Goal: Task Accomplishment & Management: Manage account settings

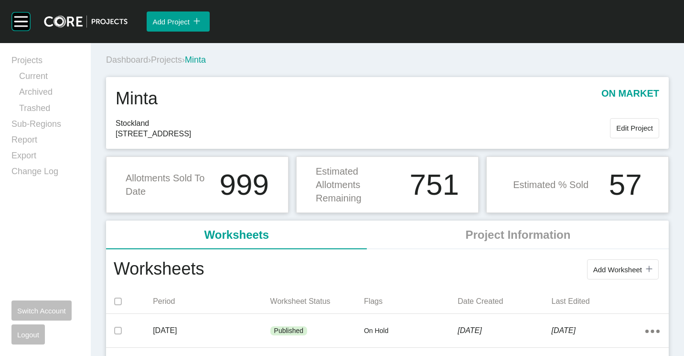
scroll to position [48, 0]
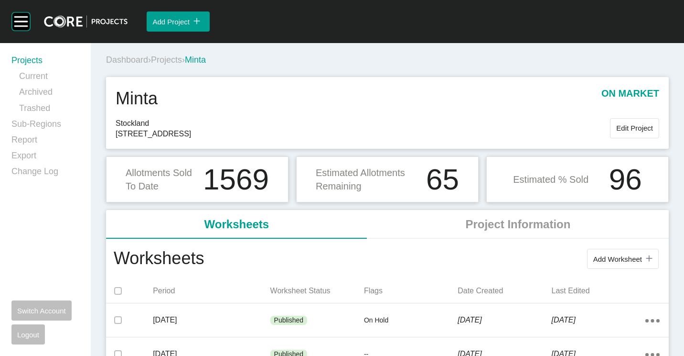
click at [36, 59] on link "Projects" at bounding box center [45, 62] width 68 height 16
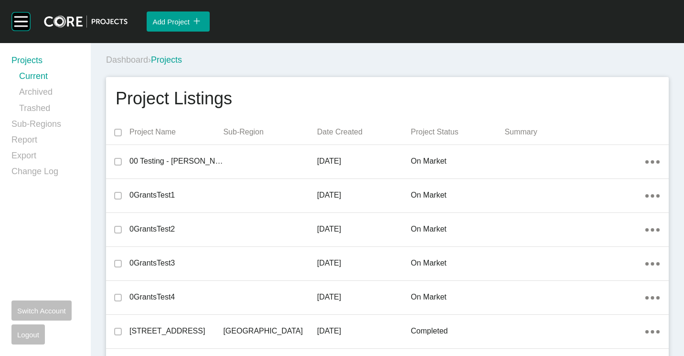
click at [399, 66] on div "Dashboard › Projects" at bounding box center [389, 60] width 567 height 26
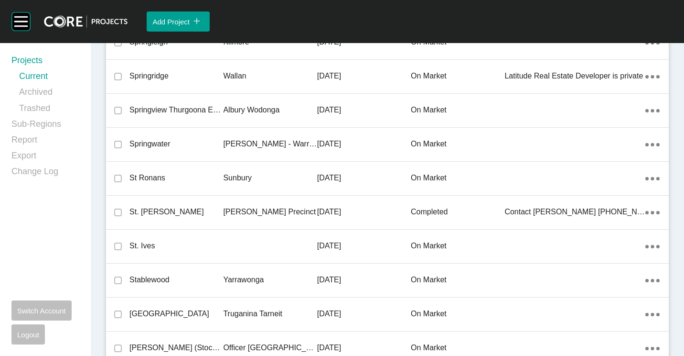
scroll to position [1612, 0]
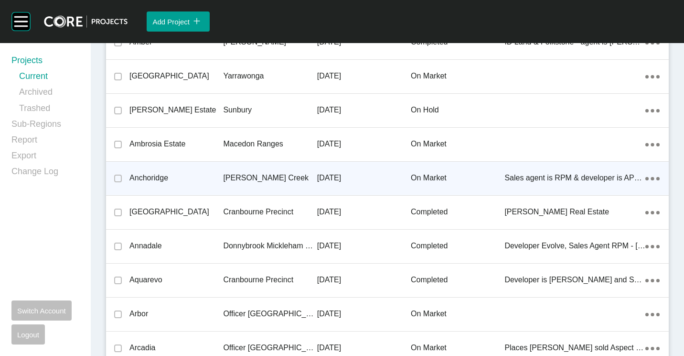
click at [235, 178] on p "[PERSON_NAME] Creek" at bounding box center [270, 178] width 94 height 11
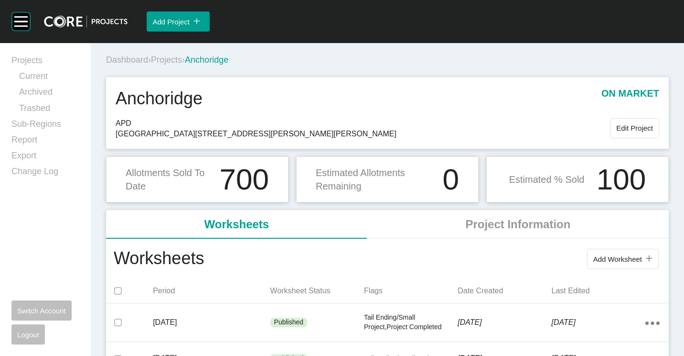
click at [169, 55] on span "Projects" at bounding box center [166, 60] width 31 height 10
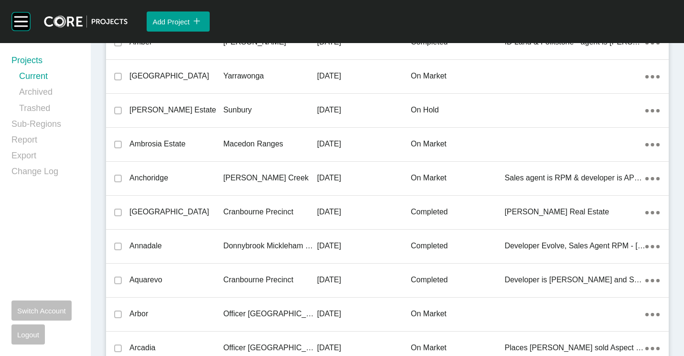
scroll to position [1849, 0]
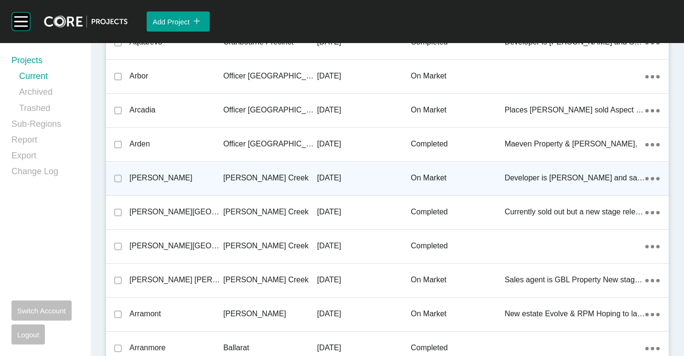
click at [155, 166] on div "[PERSON_NAME]" at bounding box center [176, 178] width 94 height 30
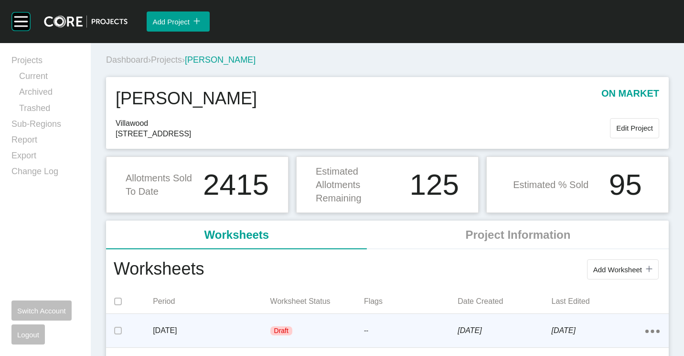
click at [270, 334] on div "Draft" at bounding box center [317, 330] width 94 height 29
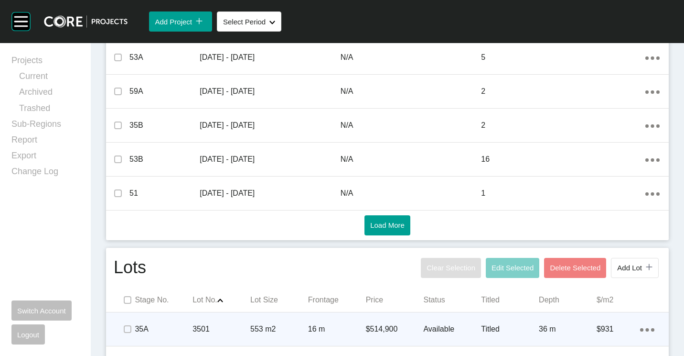
scroll to position [621, 0]
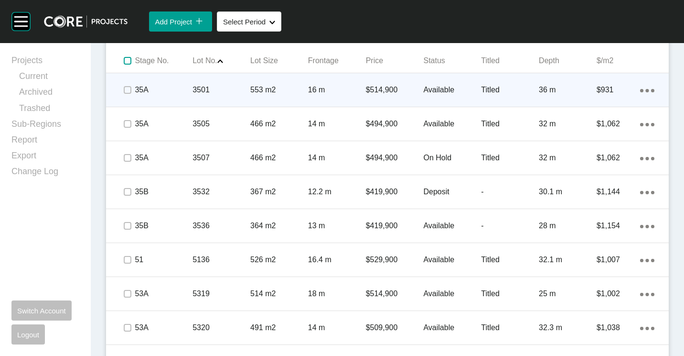
drag, startPoint x: 125, startPoint y: 61, endPoint x: 126, endPoint y: 80, distance: 18.7
click at [126, 65] on span at bounding box center [127, 61] width 14 height 14
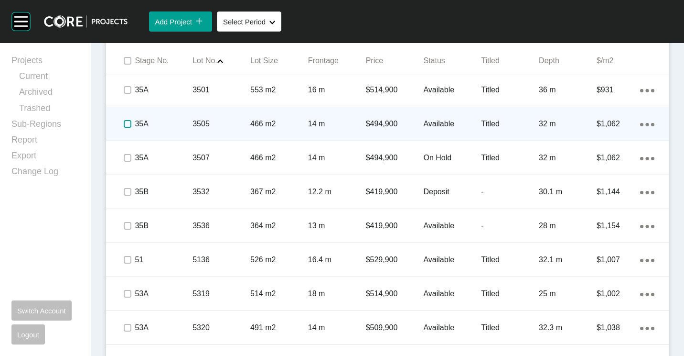
click at [127, 126] on label at bounding box center [128, 124] width 8 height 8
click at [439, 124] on p "Available" at bounding box center [452, 124] width 58 height 11
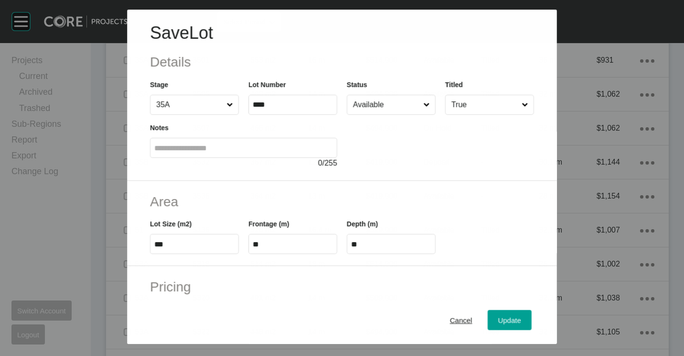
click at [392, 102] on input "Available" at bounding box center [386, 104] width 70 height 19
click at [496, 314] on div "Update" at bounding box center [510, 319] width 28 height 13
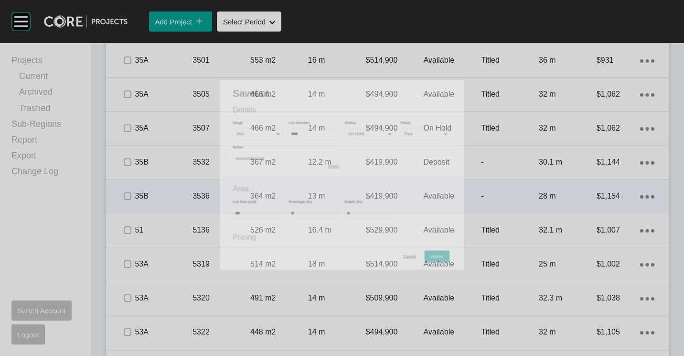
scroll to position [651, 0]
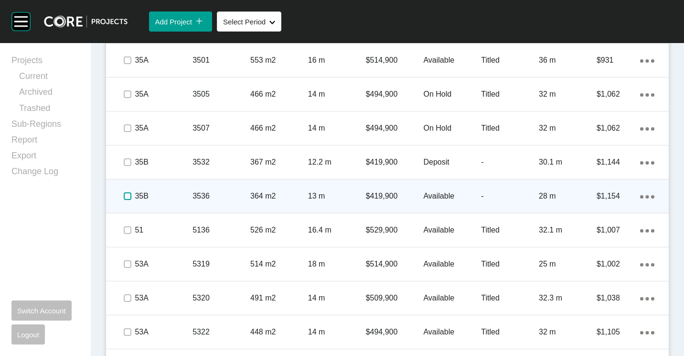
click at [125, 197] on label at bounding box center [128, 196] width 8 height 8
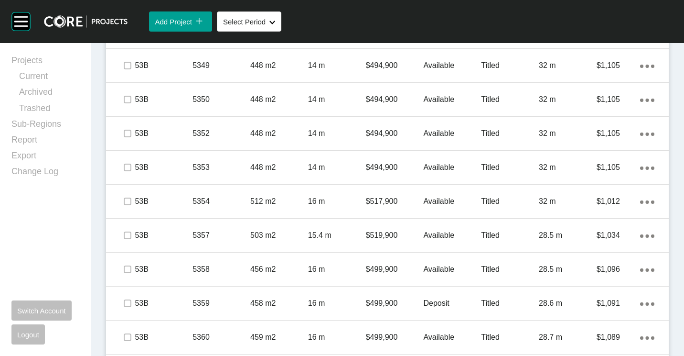
scroll to position [1368, 0]
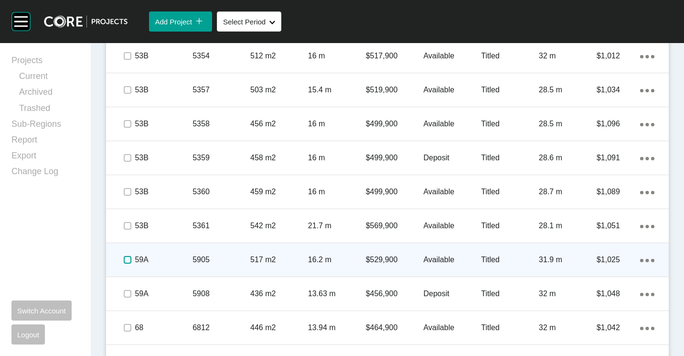
click at [127, 259] on label at bounding box center [128, 260] width 8 height 8
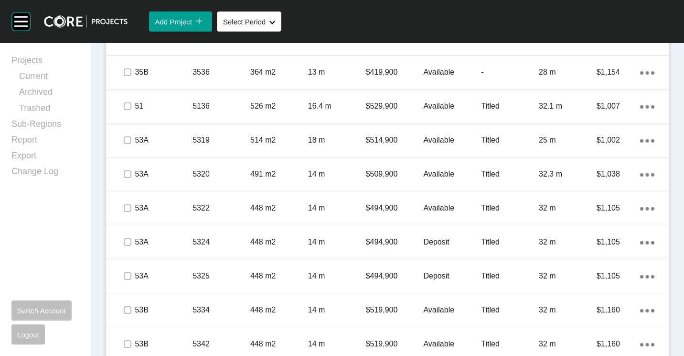
scroll to position [759, 0]
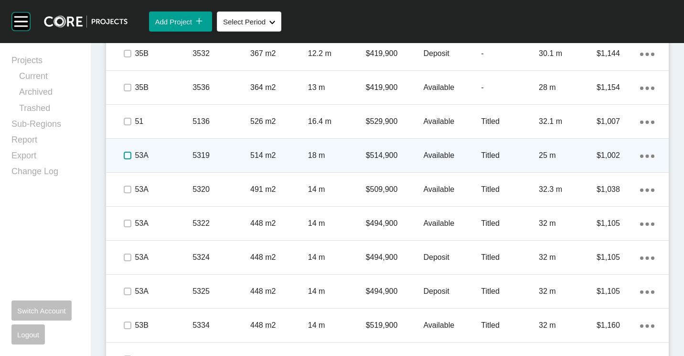
click at [127, 155] on label at bounding box center [128, 155] width 8 height 8
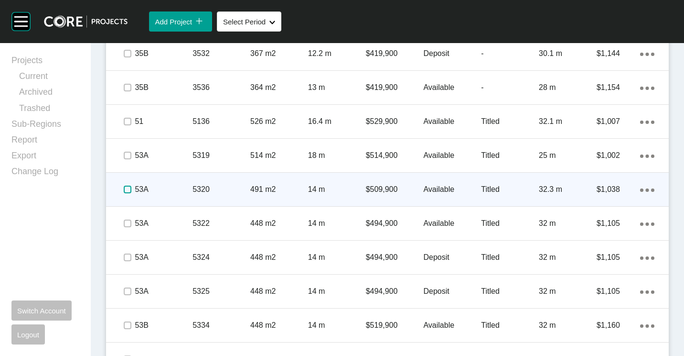
drag, startPoint x: 127, startPoint y: 186, endPoint x: 127, endPoint y: 198, distance: 12.4
click at [127, 187] on label at bounding box center [128, 189] width 8 height 8
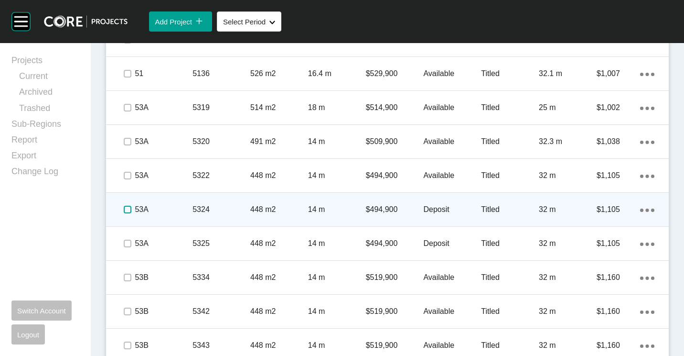
click at [126, 209] on label at bounding box center [128, 209] width 8 height 8
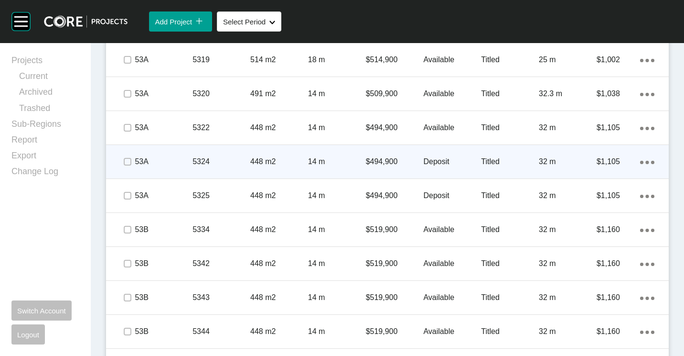
click at [278, 157] on p "448 m2" at bounding box center [279, 161] width 58 height 11
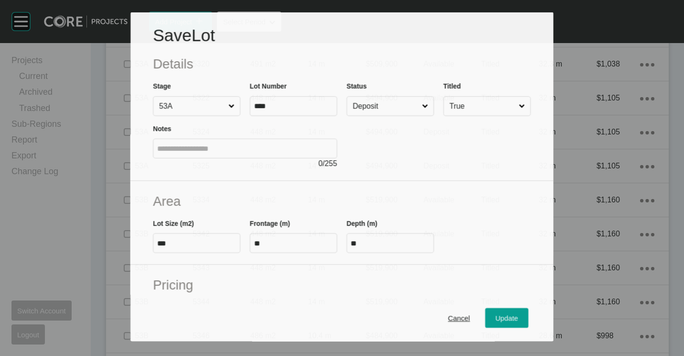
scroll to position [825, 0]
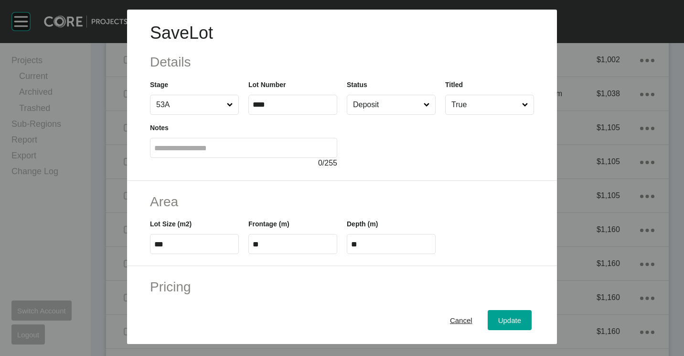
click at [378, 103] on input "Deposit" at bounding box center [386, 104] width 71 height 19
click at [498, 317] on span "Update" at bounding box center [509, 320] width 23 height 8
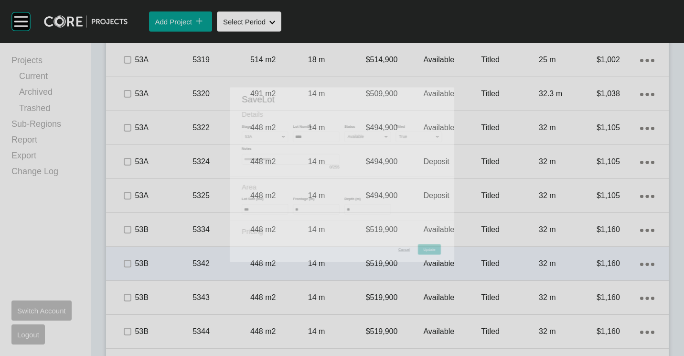
scroll to position [855, 0]
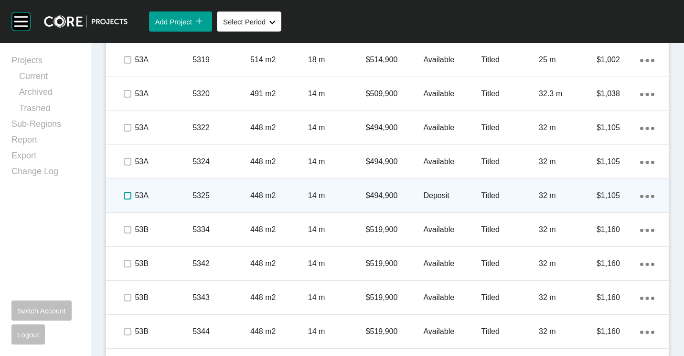
drag, startPoint x: 127, startPoint y: 194, endPoint x: 213, endPoint y: 205, distance: 86.3
click at [127, 194] on label at bounding box center [128, 196] width 8 height 8
click at [270, 199] on p "448 m2" at bounding box center [279, 195] width 58 height 11
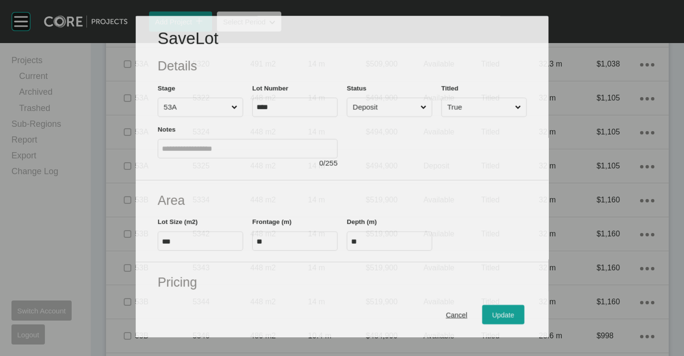
scroll to position [825, 0]
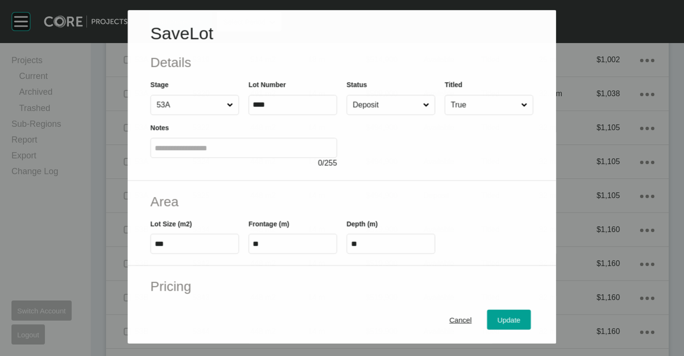
click at [390, 103] on input "Deposit" at bounding box center [386, 104] width 70 height 19
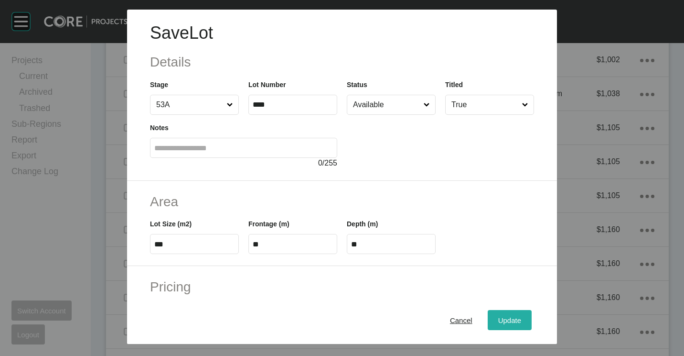
click at [497, 313] on div "Update" at bounding box center [510, 319] width 28 height 13
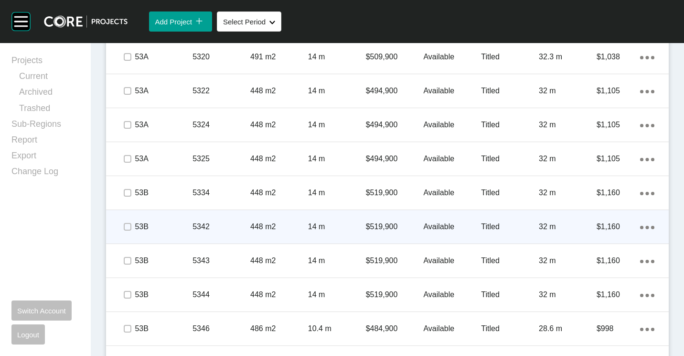
scroll to position [903, 0]
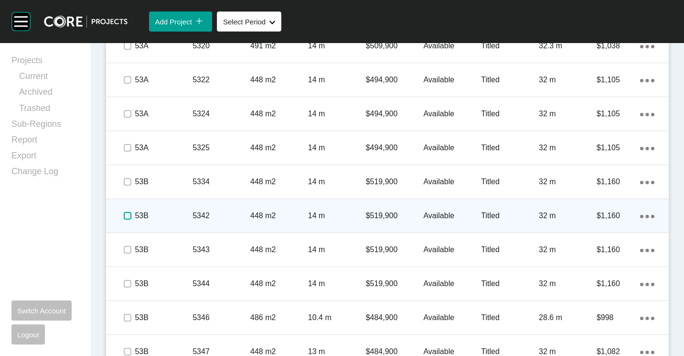
click at [130, 215] on label at bounding box center [128, 216] width 8 height 8
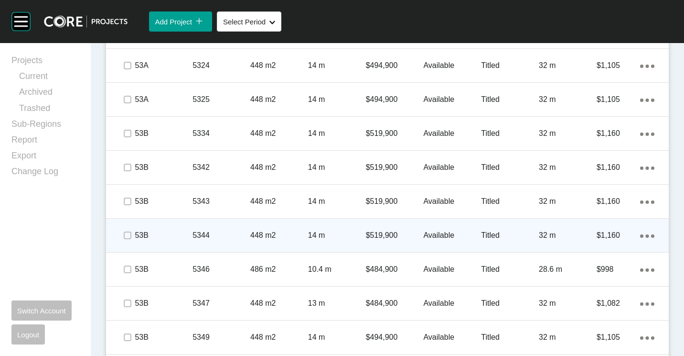
scroll to position [998, 0]
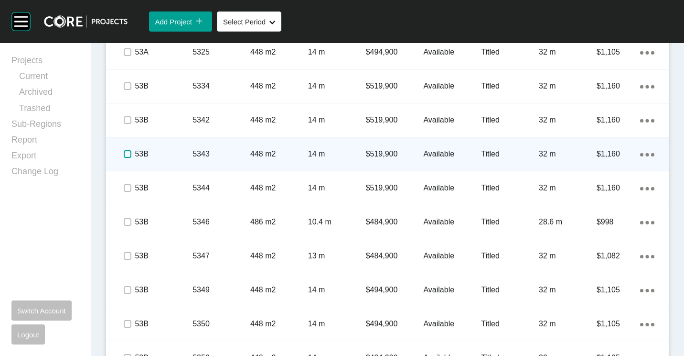
click at [127, 152] on label at bounding box center [128, 154] width 8 height 8
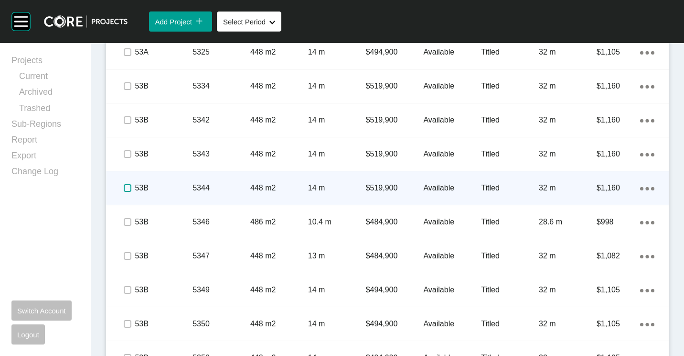
click at [127, 188] on label at bounding box center [128, 188] width 8 height 8
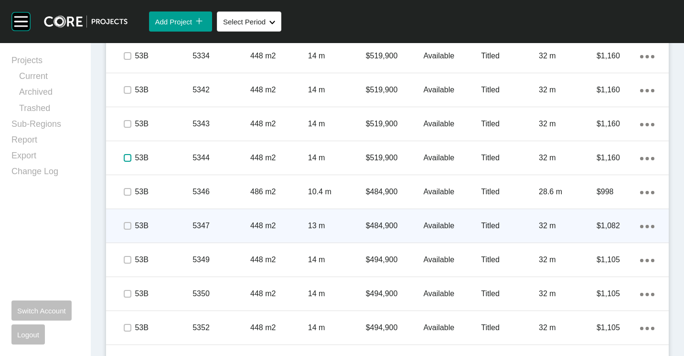
scroll to position [1046, 0]
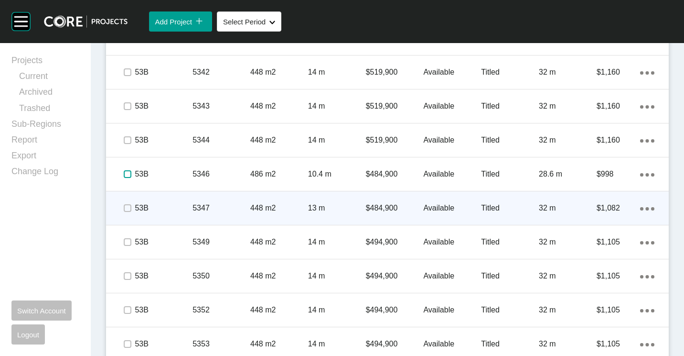
drag, startPoint x: 129, startPoint y: 173, endPoint x: 129, endPoint y: 208, distance: 34.9
click at [129, 175] on label at bounding box center [128, 174] width 8 height 8
click at [128, 205] on label at bounding box center [128, 208] width 8 height 8
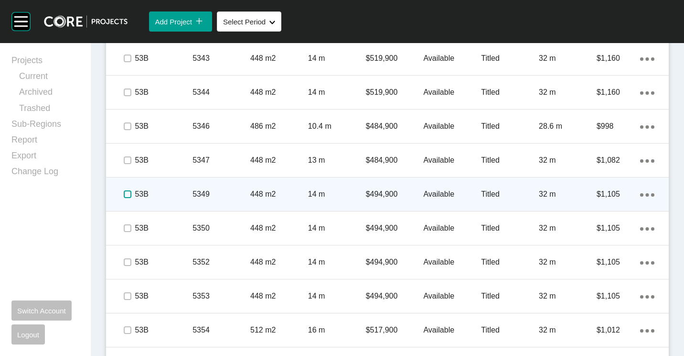
click at [128, 193] on label at bounding box center [128, 194] width 8 height 8
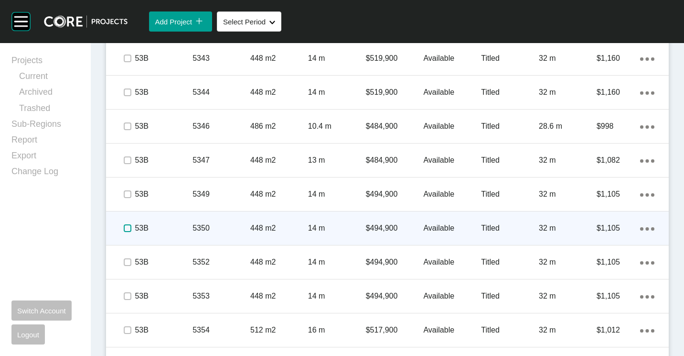
click at [128, 228] on label at bounding box center [128, 228] width 8 height 8
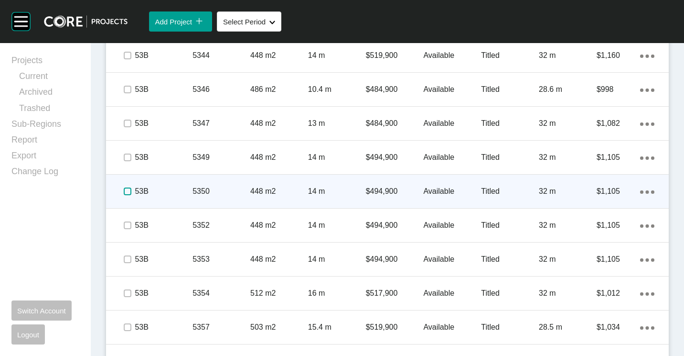
scroll to position [1142, 0]
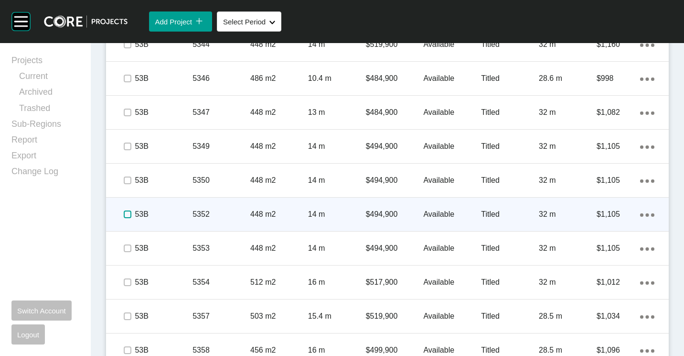
click at [127, 216] on label at bounding box center [128, 214] width 8 height 8
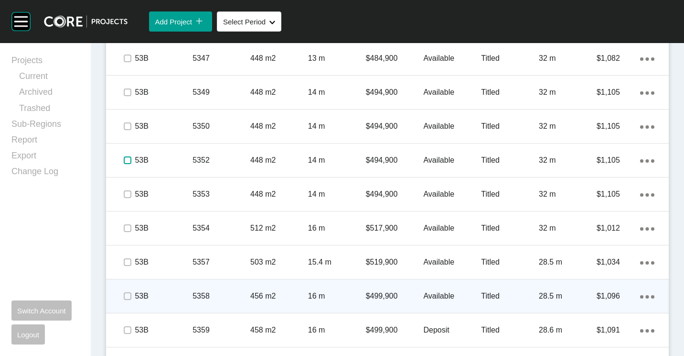
scroll to position [1237, 0]
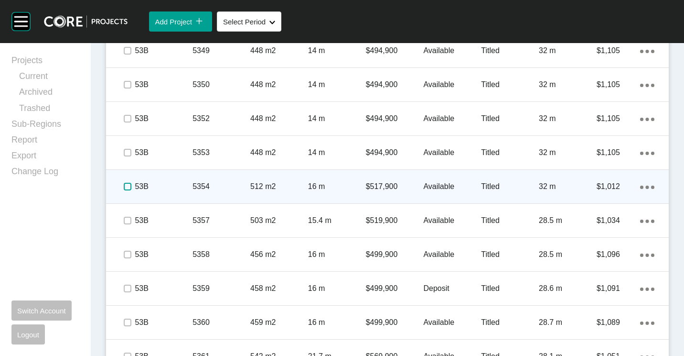
click at [127, 187] on label at bounding box center [128, 187] width 8 height 8
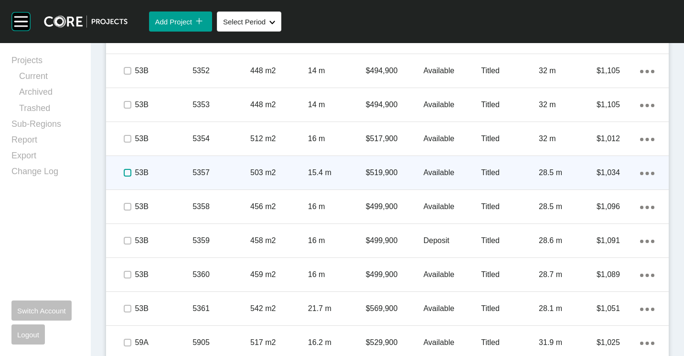
click at [127, 171] on label at bounding box center [128, 173] width 8 height 8
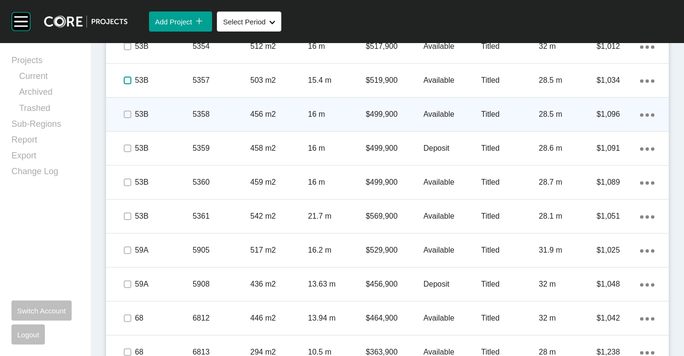
scroll to position [1428, 0]
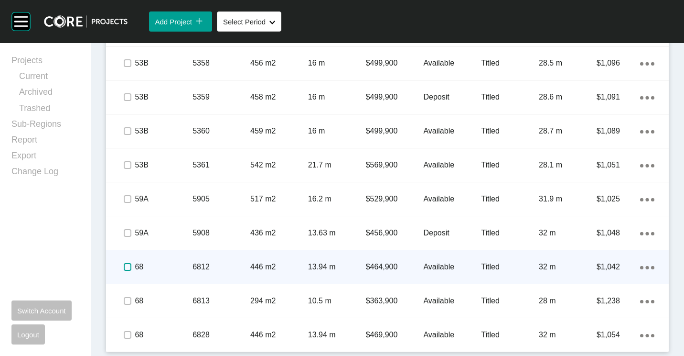
click at [129, 264] on label at bounding box center [128, 267] width 8 height 8
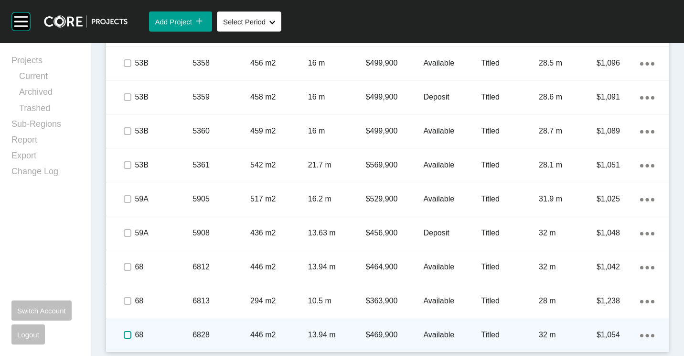
click at [128, 336] on label at bounding box center [128, 335] width 8 height 8
click at [236, 335] on p "6828" at bounding box center [222, 334] width 58 height 11
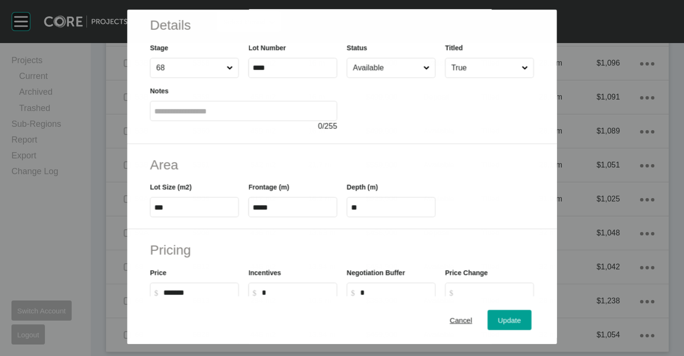
scroll to position [48, 0]
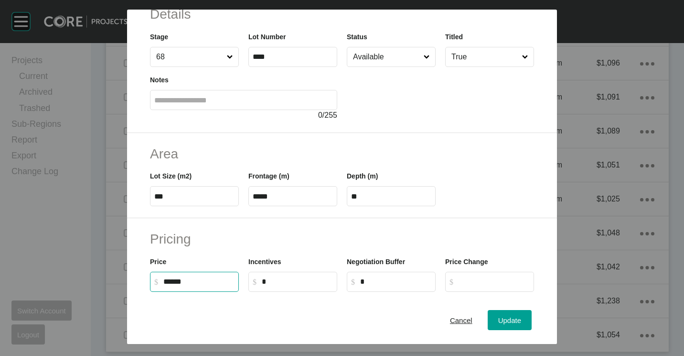
drag, startPoint x: 203, startPoint y: 284, endPoint x: 125, endPoint y: 270, distance: 79.1
click at [125, 270] on div "Save Lot Details Stage 68 Lot Number **** Status Available Titled True Notes 0 …" at bounding box center [342, 172] width 684 height 344
type input "*******"
type input "******"
type input "*****"
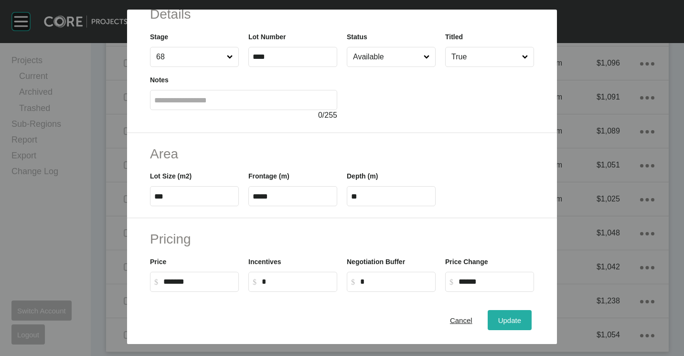
click at [498, 319] on span "Update" at bounding box center [509, 320] width 23 height 8
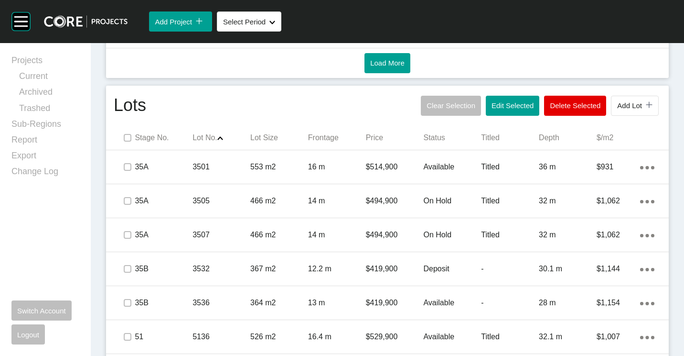
scroll to position [520, 0]
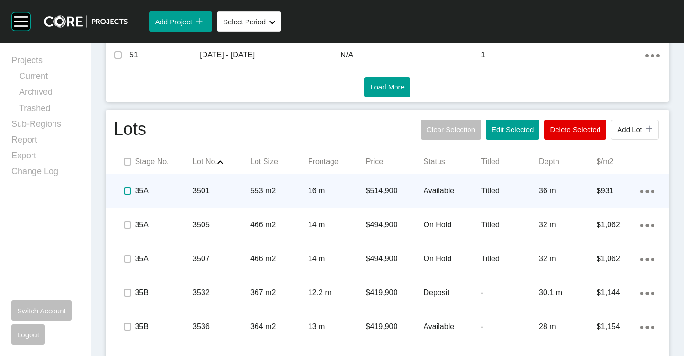
drag, startPoint x: 125, startPoint y: 191, endPoint x: 201, endPoint y: 193, distance: 75.5
click at [127, 191] on label at bounding box center [128, 191] width 8 height 8
click at [211, 193] on p "3501" at bounding box center [222, 190] width 58 height 11
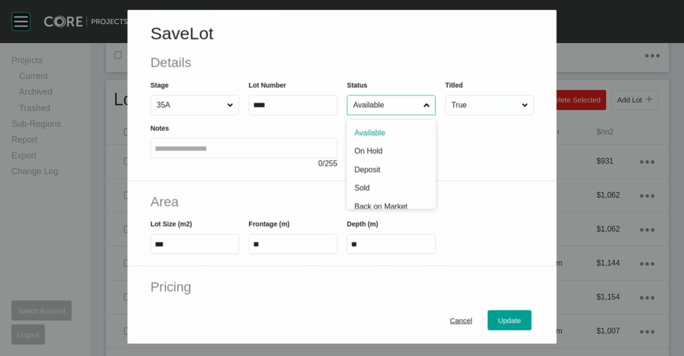
click at [384, 108] on input "Available" at bounding box center [386, 104] width 70 height 19
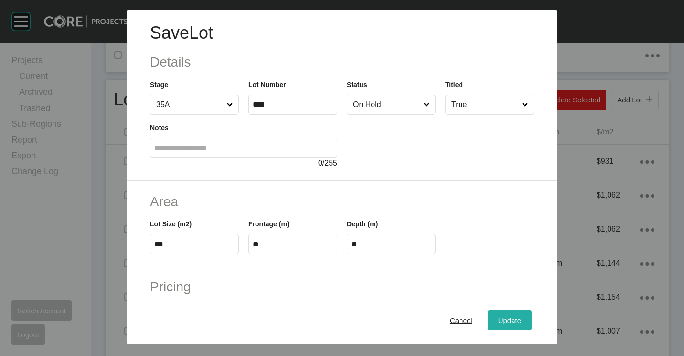
click at [504, 326] on button "Update" at bounding box center [510, 320] width 44 height 20
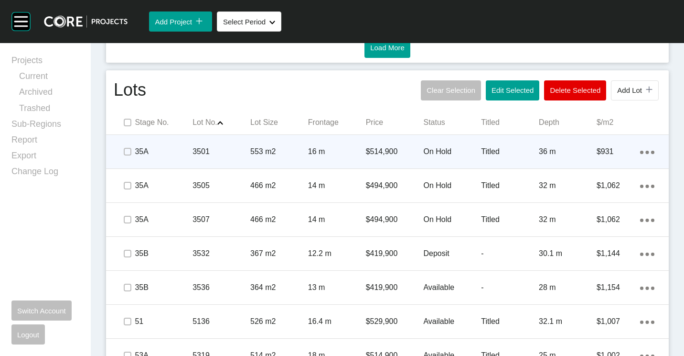
scroll to position [568, 0]
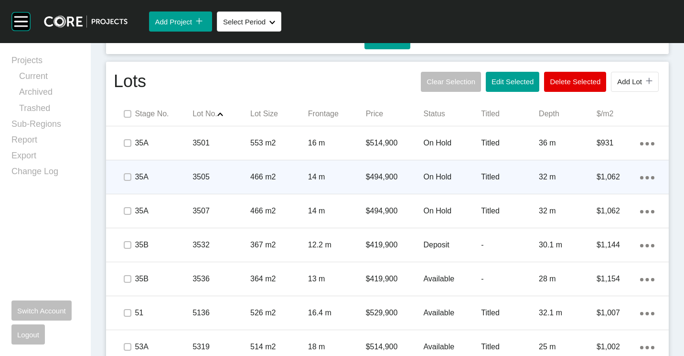
click at [215, 173] on p "3505" at bounding box center [222, 177] width 58 height 11
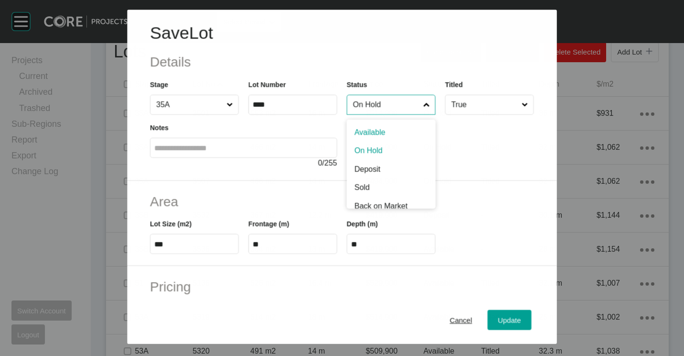
click at [405, 111] on input "On Hold" at bounding box center [386, 104] width 70 height 19
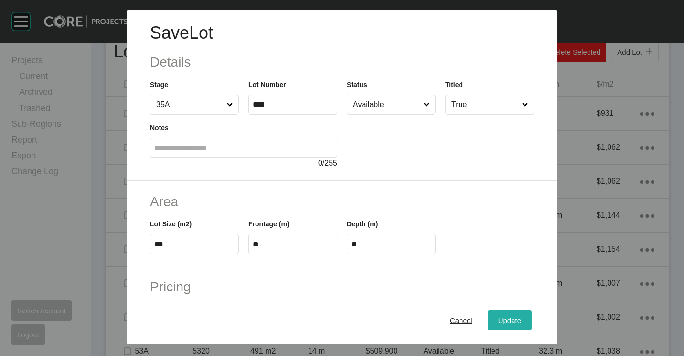
click at [498, 322] on span "Update" at bounding box center [509, 320] width 23 height 8
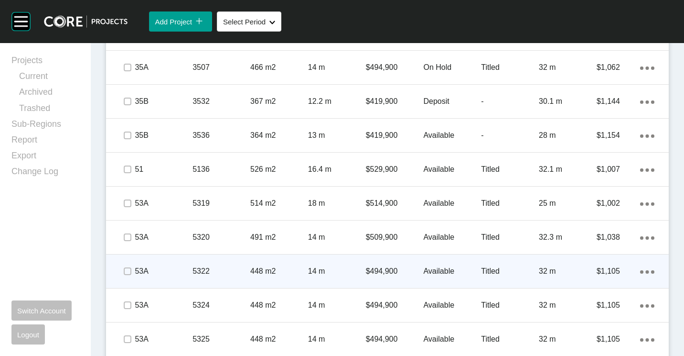
scroll to position [759, 0]
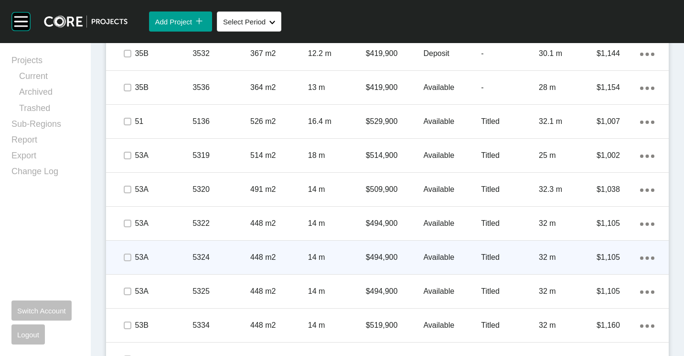
click at [235, 256] on p "5324" at bounding box center [222, 257] width 58 height 11
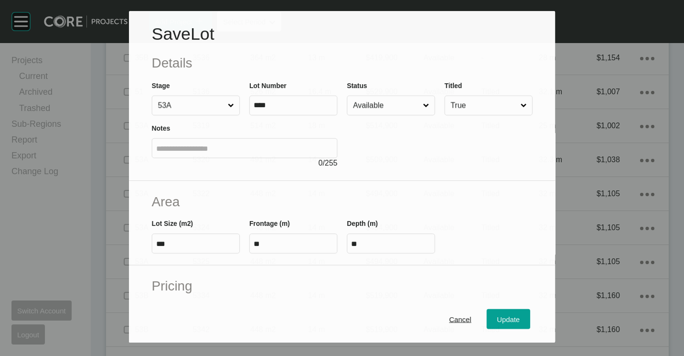
scroll to position [730, 0]
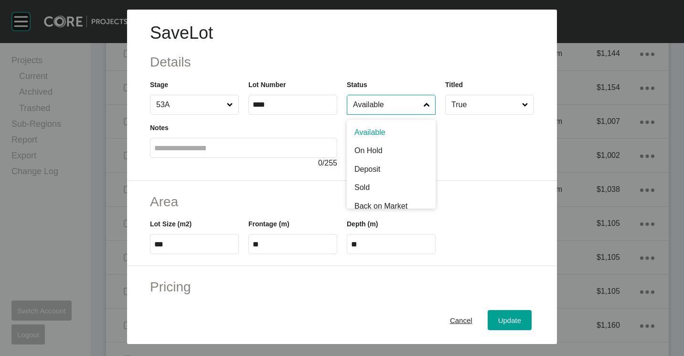
drag, startPoint x: 369, startPoint y: 105, endPoint x: 366, endPoint y: 116, distance: 11.6
click at [370, 105] on input "Available" at bounding box center [386, 104] width 71 height 19
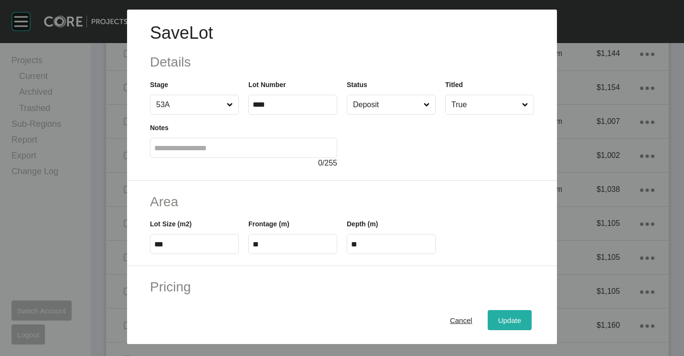
click at [504, 328] on button "Update" at bounding box center [510, 320] width 44 height 20
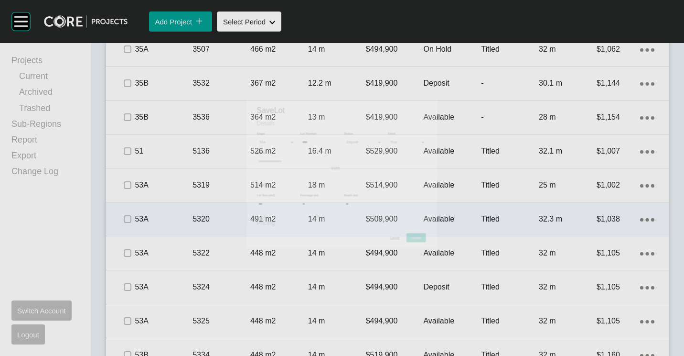
scroll to position [759, 0]
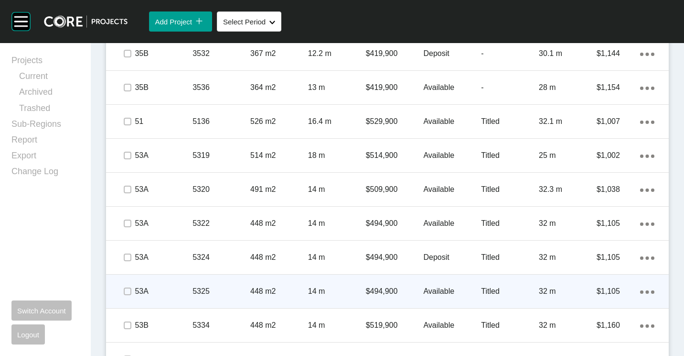
click at [277, 283] on div "448 m2" at bounding box center [279, 291] width 58 height 30
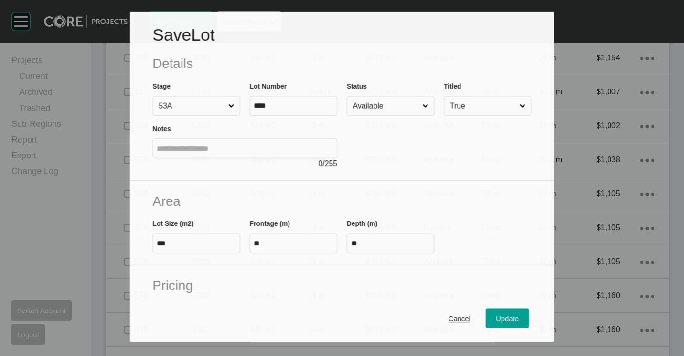
scroll to position [730, 0]
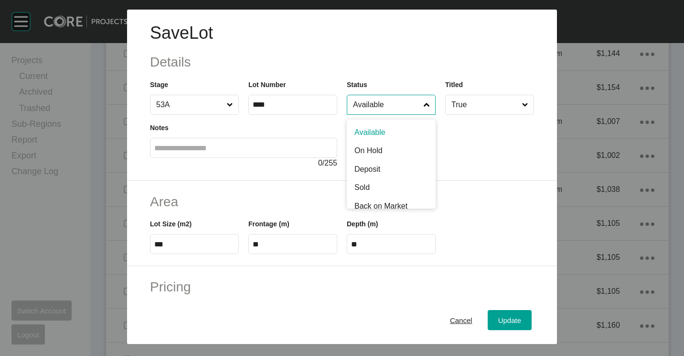
click at [410, 112] on input "Available" at bounding box center [386, 104] width 71 height 19
drag, startPoint x: 368, startPoint y: 168, endPoint x: 433, endPoint y: 211, distance: 77.9
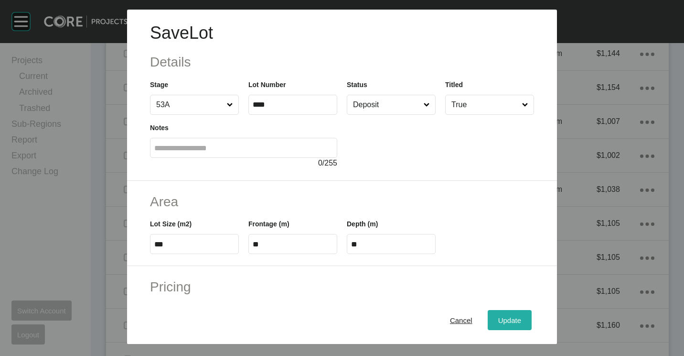
click at [498, 319] on span "Update" at bounding box center [509, 320] width 23 height 8
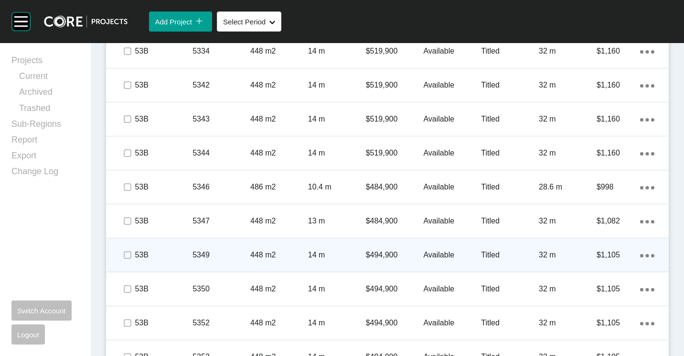
scroll to position [998, 0]
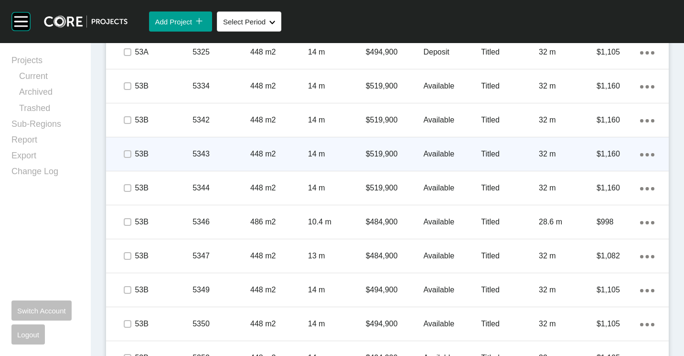
click at [226, 152] on p "5343" at bounding box center [222, 154] width 58 height 11
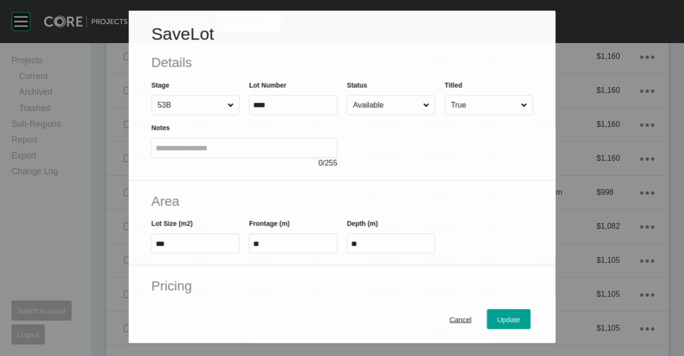
scroll to position [969, 0]
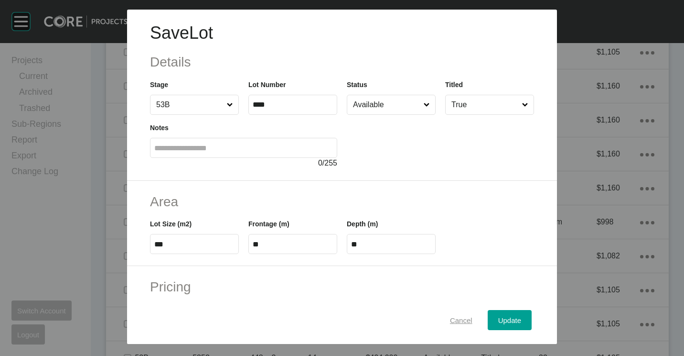
click at [452, 316] on span "Cancel" at bounding box center [461, 320] width 22 height 8
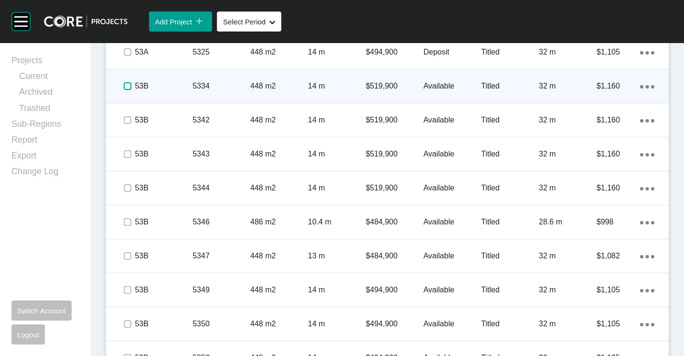
click at [127, 86] on label at bounding box center [128, 86] width 8 height 8
click at [257, 87] on p "448 m2" at bounding box center [279, 86] width 58 height 11
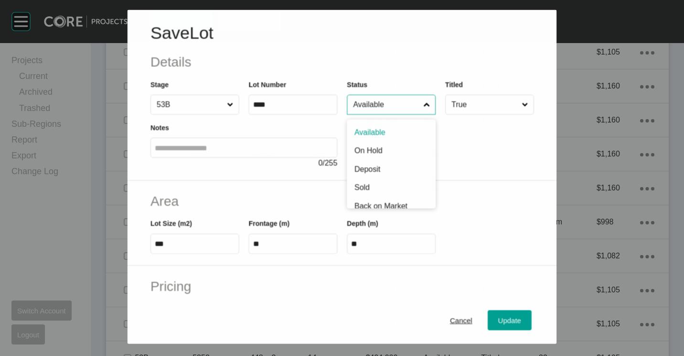
click at [390, 103] on input "Available" at bounding box center [386, 104] width 70 height 19
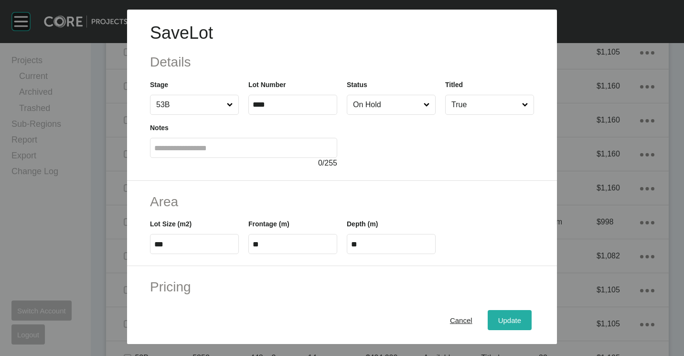
click at [498, 321] on span "Update" at bounding box center [509, 320] width 23 height 8
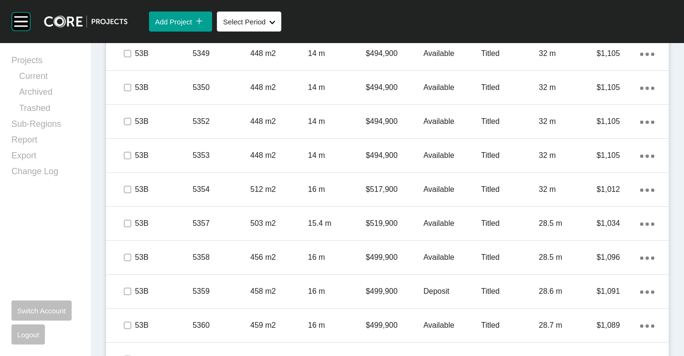
scroll to position [1237, 0]
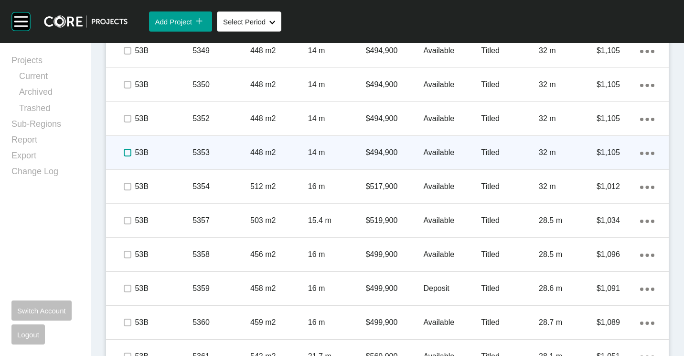
click at [128, 151] on label at bounding box center [128, 153] width 8 height 8
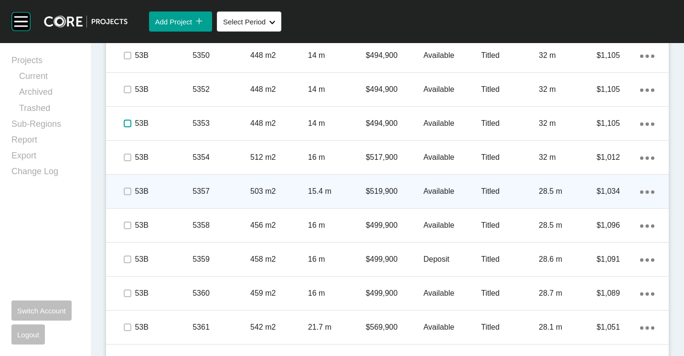
scroll to position [1285, 0]
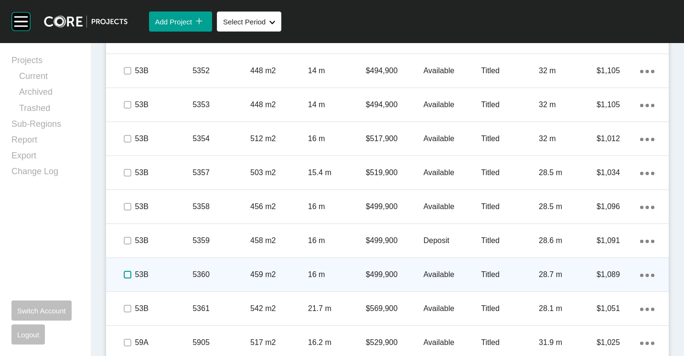
click at [130, 274] on label at bounding box center [128, 274] width 8 height 8
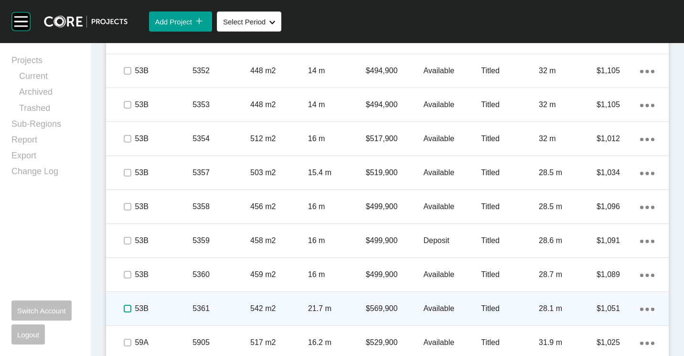
click at [128, 307] on label at bounding box center [128, 308] width 8 height 8
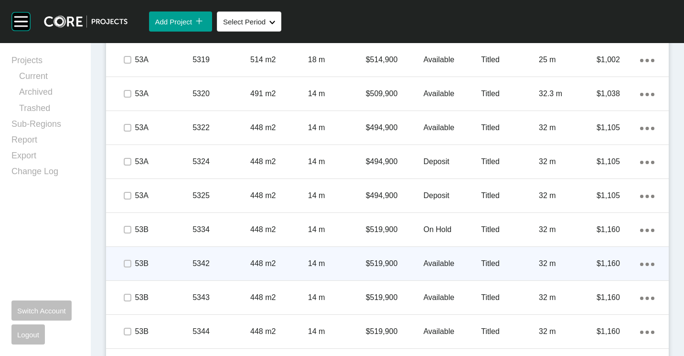
scroll to position [759, 0]
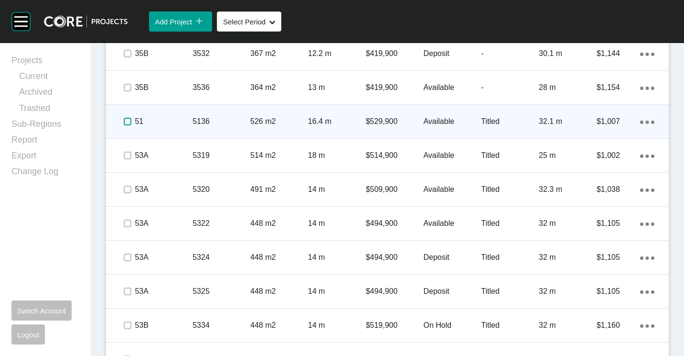
drag, startPoint x: 125, startPoint y: 120, endPoint x: 255, endPoint y: 131, distance: 130.4
click at [125, 120] on label at bounding box center [128, 122] width 8 height 8
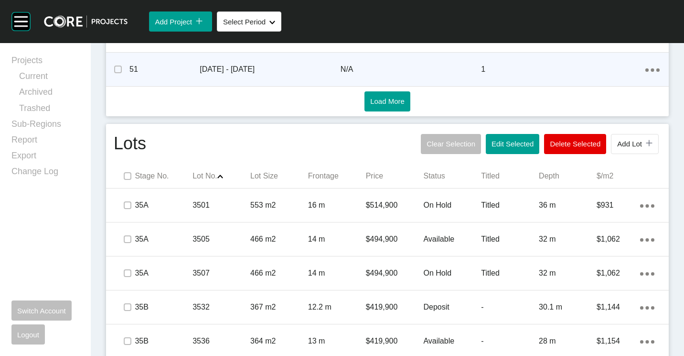
scroll to position [425, 0]
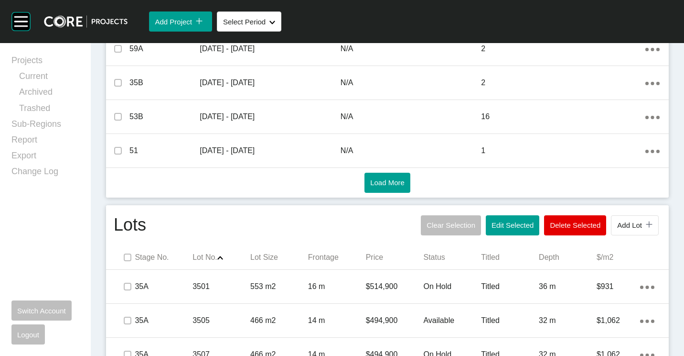
click at [509, 227] on span "Edit Selected" at bounding box center [513, 225] width 42 height 8
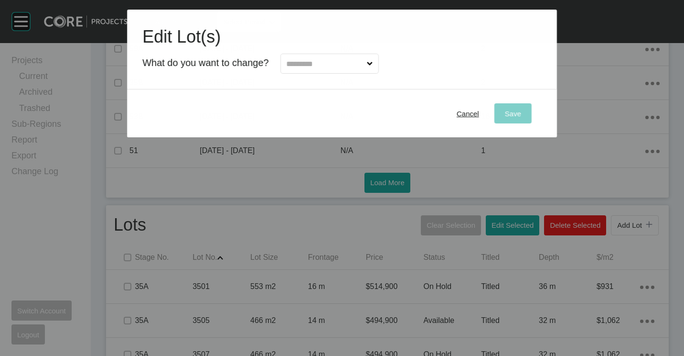
click at [325, 67] on input "text" at bounding box center [325, 63] width 80 height 19
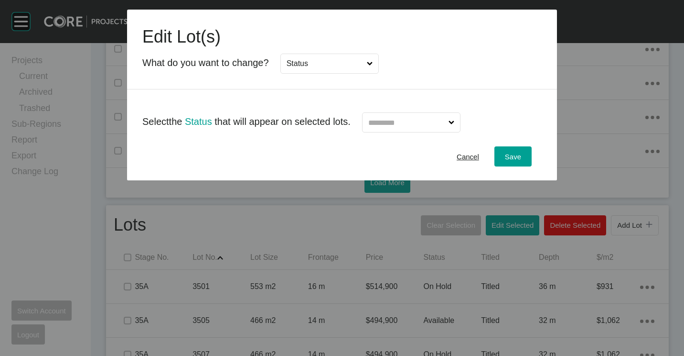
drag, startPoint x: 311, startPoint y: 127, endPoint x: 391, endPoint y: 123, distance: 80.3
click at [399, 122] on input "text" at bounding box center [407, 122] width 80 height 19
drag, startPoint x: 393, startPoint y: 162, endPoint x: 399, endPoint y: 162, distance: 5.3
click at [503, 152] on div "Save" at bounding box center [513, 156] width 21 height 13
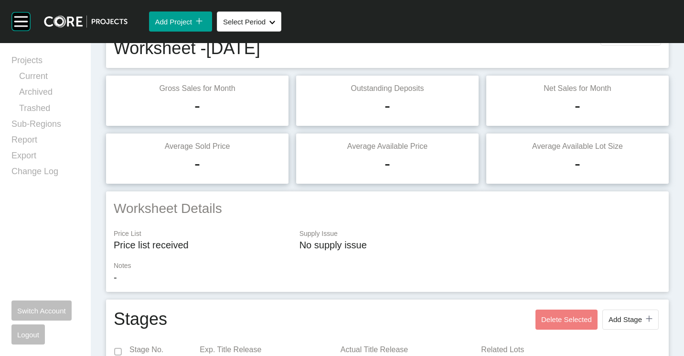
scroll to position [0, 0]
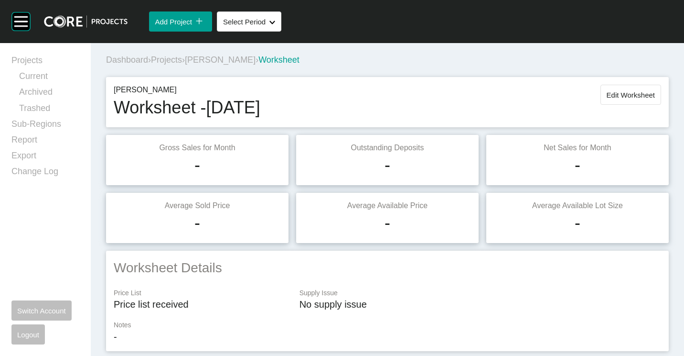
click at [175, 58] on span "Projects" at bounding box center [166, 60] width 31 height 10
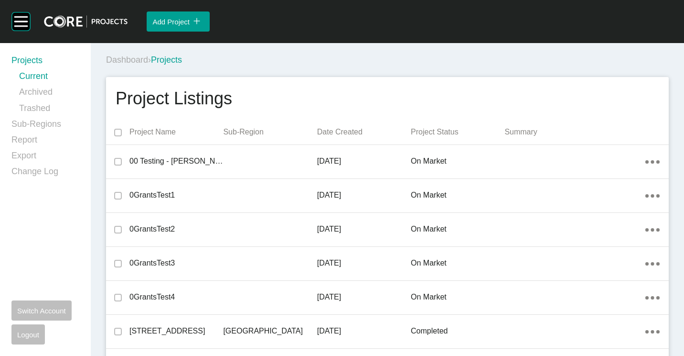
scroll to position [2087, 0]
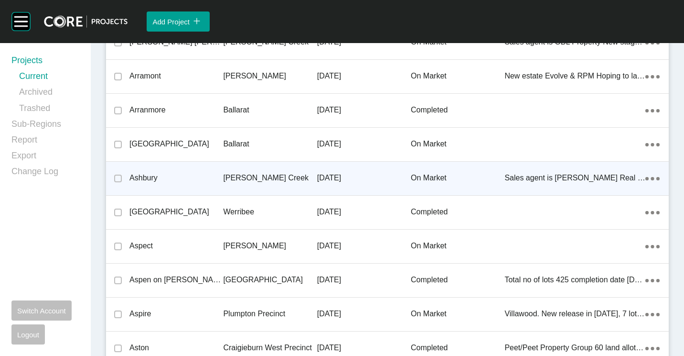
click at [197, 183] on p "Ashbury" at bounding box center [176, 178] width 94 height 11
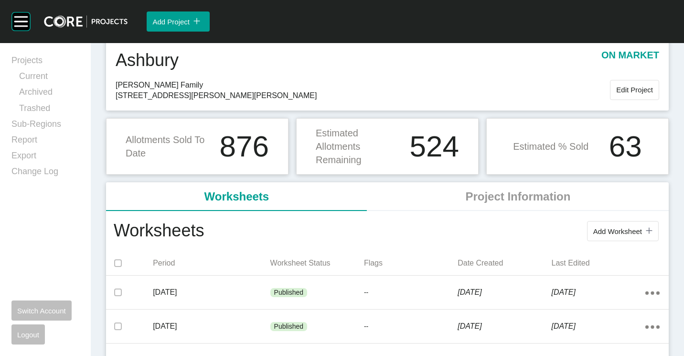
scroll to position [48, 0]
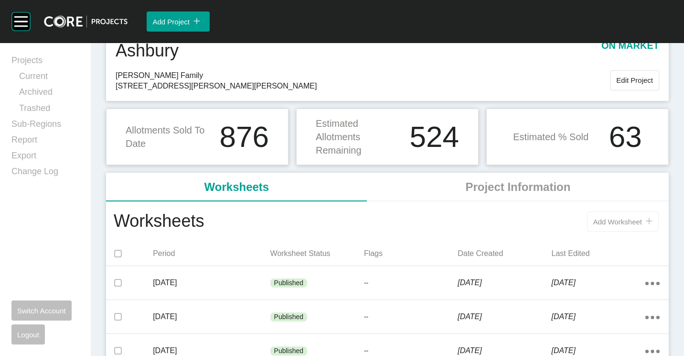
click at [587, 225] on button "Add Worksheet icon/tick copy 11 Created with Sketch." at bounding box center [623, 221] width 72 height 20
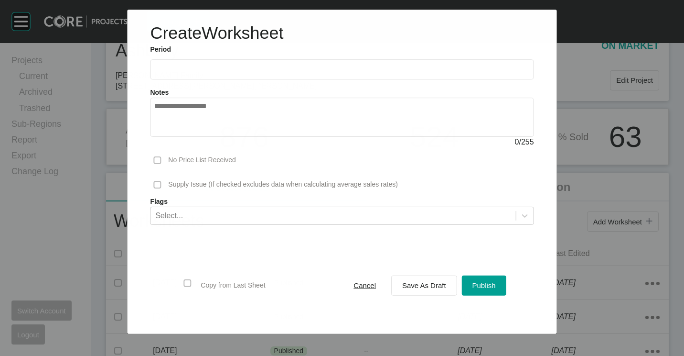
click at [212, 64] on label at bounding box center [342, 69] width 384 height 20
click at [212, 65] on input "text" at bounding box center [341, 69] width 375 height 8
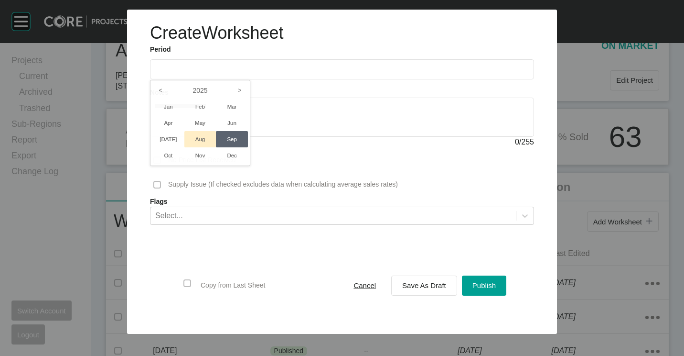
click at [200, 138] on li "Aug" at bounding box center [200, 139] width 32 height 16
type input "**********"
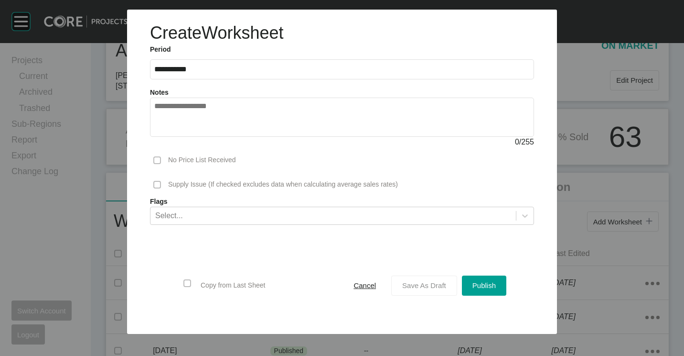
click at [423, 280] on div "Save As Draft" at bounding box center [424, 285] width 49 height 13
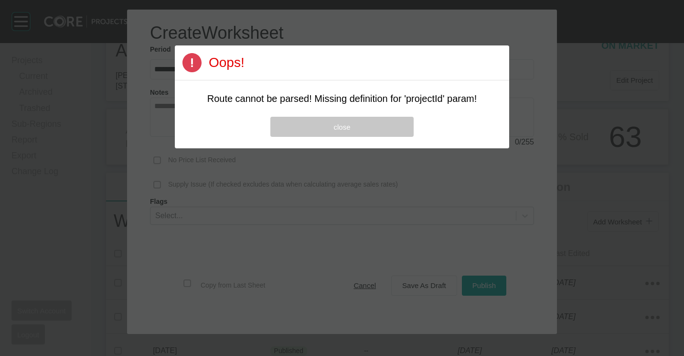
click at [309, 125] on button "close" at bounding box center [341, 127] width 143 height 20
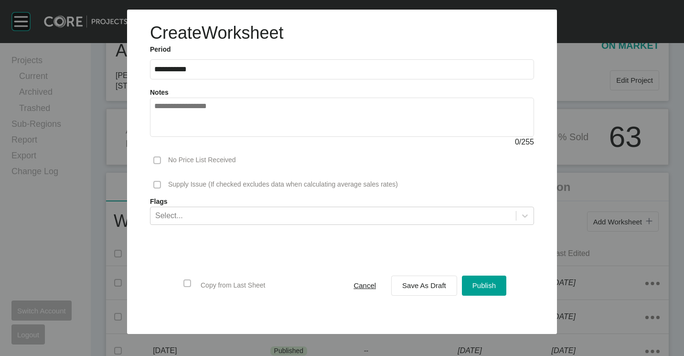
click at [213, 73] on input "**********" at bounding box center [342, 69] width 376 height 8
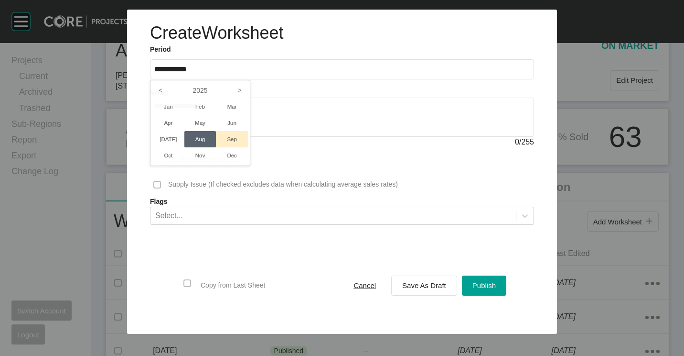
click at [219, 131] on li "Sep" at bounding box center [232, 139] width 32 height 16
type input "**********"
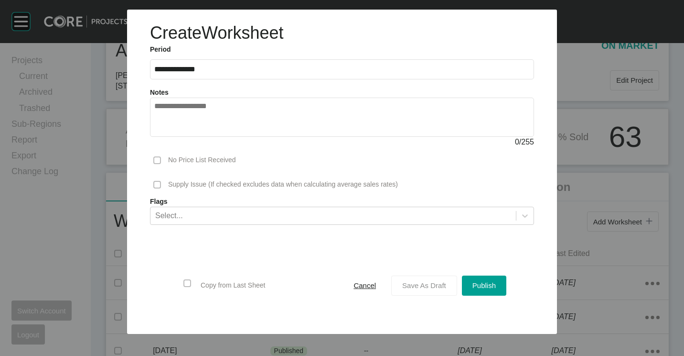
click at [422, 293] on button "Save As Draft" at bounding box center [424, 285] width 66 height 20
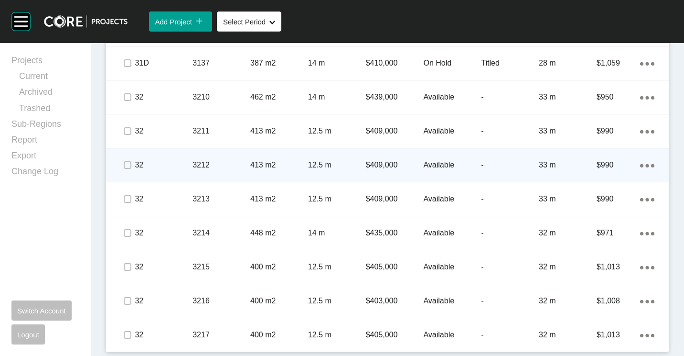
scroll to position [993, 0]
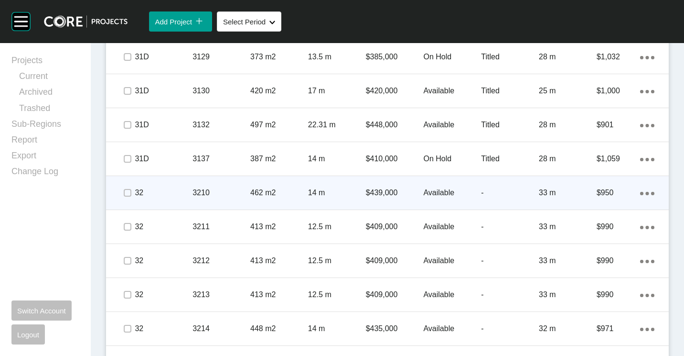
click at [640, 192] on ellipse at bounding box center [641, 193] width 3 height 3
drag, startPoint x: 607, startPoint y: 194, endPoint x: 586, endPoint y: 187, distance: 22.4
click at [607, 194] on link "Duplicate" at bounding box center [601, 194] width 36 height 14
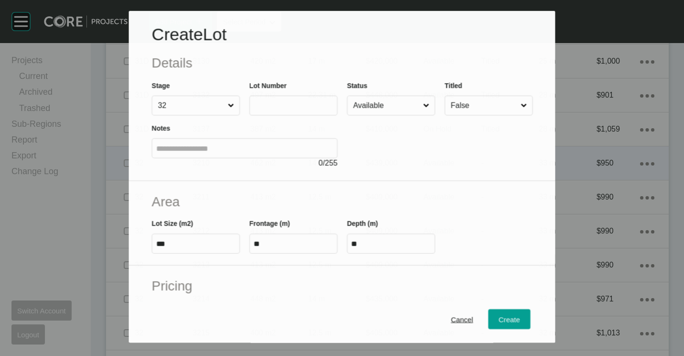
scroll to position [964, 0]
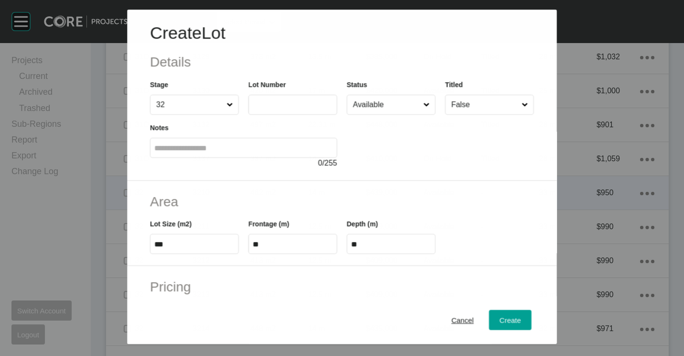
click at [295, 109] on label at bounding box center [292, 105] width 89 height 20
click at [295, 109] on input "text" at bounding box center [293, 105] width 80 height 8
type input "****"
type input "***"
type input "****"
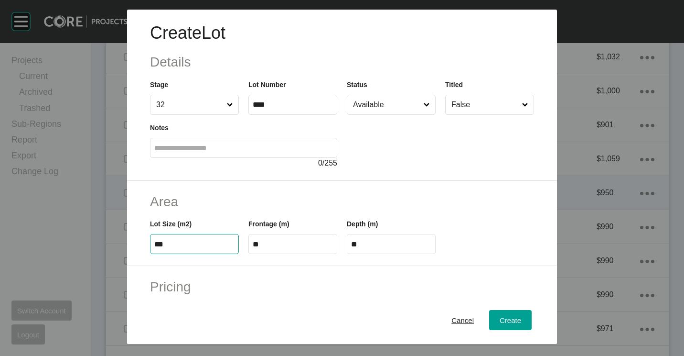
type input "***"
type input "**"
type input "*"
type input "*******"
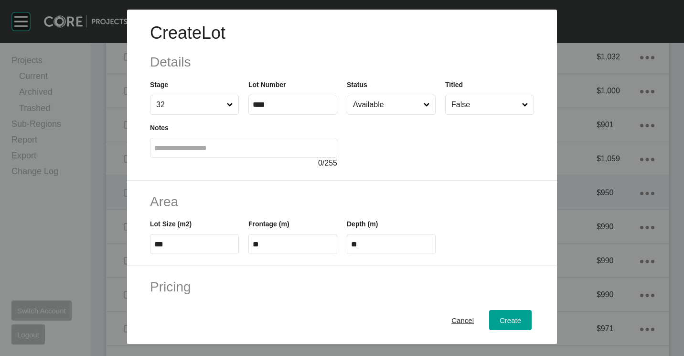
type input "***"
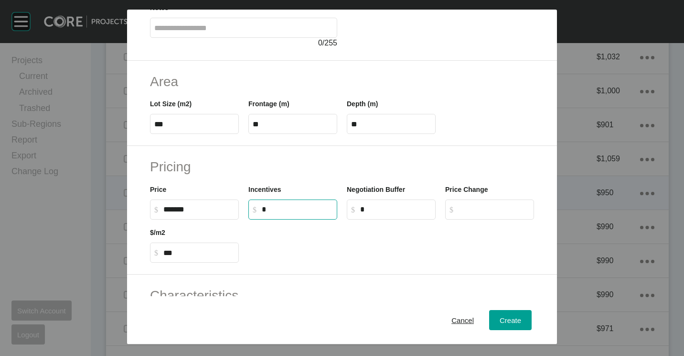
scroll to position [191, 0]
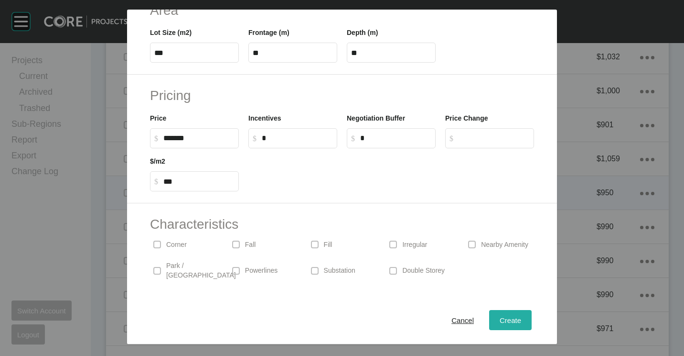
click at [497, 314] on div "Create" at bounding box center [510, 319] width 26 height 13
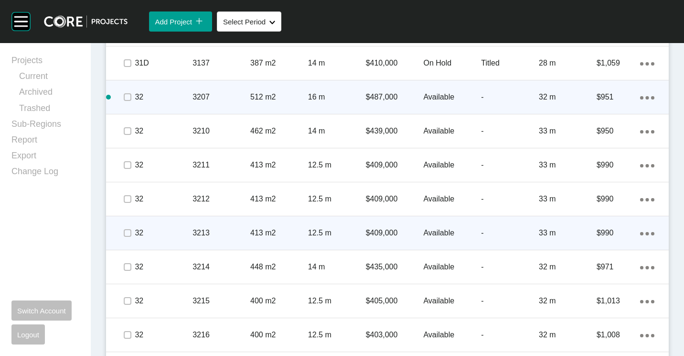
scroll to position [1123, 0]
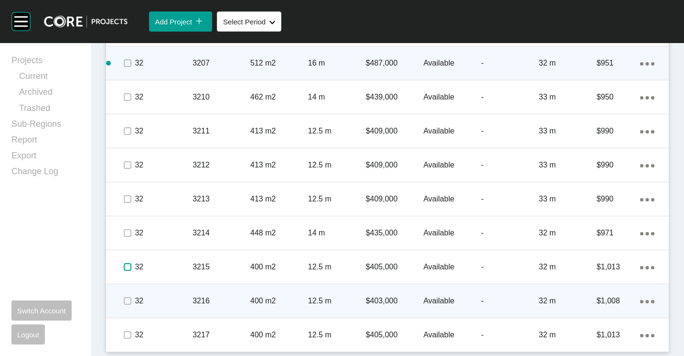
drag, startPoint x: 126, startPoint y: 263, endPoint x: 129, endPoint y: 300, distance: 36.5
click at [126, 265] on label at bounding box center [128, 267] width 8 height 8
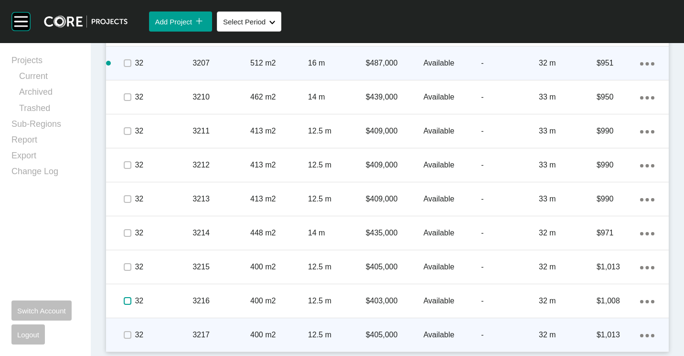
drag, startPoint x: 130, startPoint y: 299, endPoint x: 127, endPoint y: 326, distance: 27.4
click at [130, 302] on label at bounding box center [128, 301] width 8 height 8
drag, startPoint x: 129, startPoint y: 335, endPoint x: 467, endPoint y: 259, distance: 347.2
click at [129, 335] on label at bounding box center [128, 335] width 8 height 8
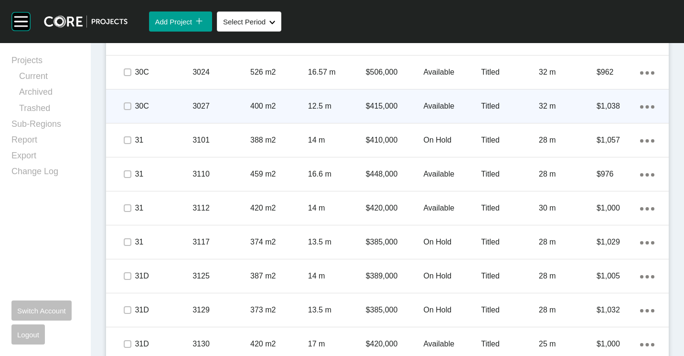
scroll to position [550, 0]
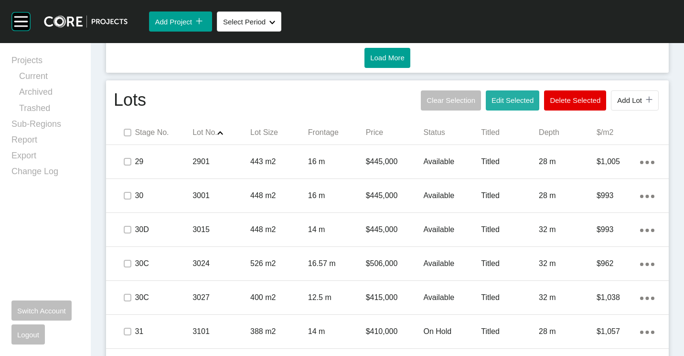
click at [507, 99] on span "Edit Selected" at bounding box center [513, 100] width 42 height 8
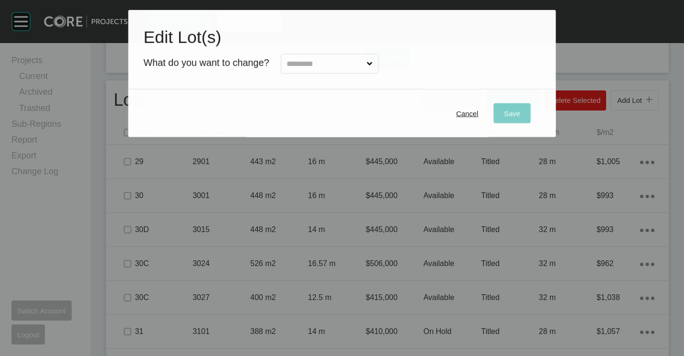
click at [365, 57] on input "text" at bounding box center [325, 63] width 80 height 19
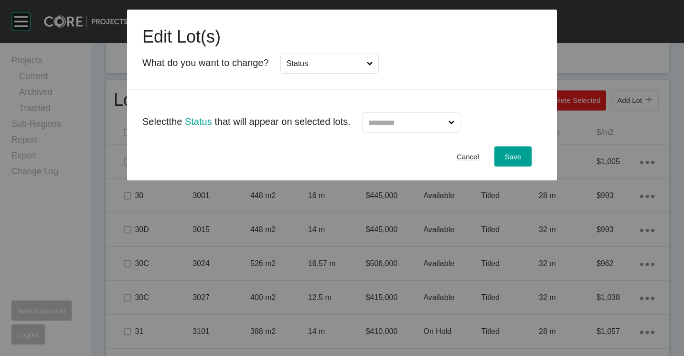
click at [420, 125] on input "text" at bounding box center [407, 122] width 80 height 19
click at [508, 162] on div "Save" at bounding box center [513, 156] width 21 height 13
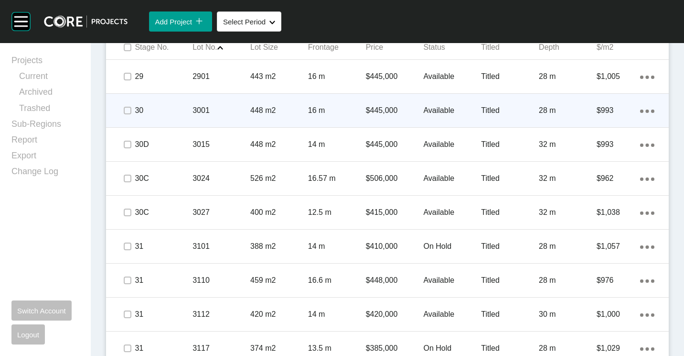
scroll to position [645, 0]
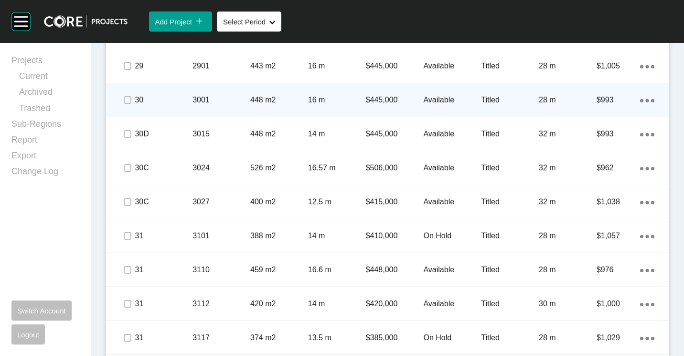
click at [260, 97] on p "448 m2" at bounding box center [279, 100] width 58 height 11
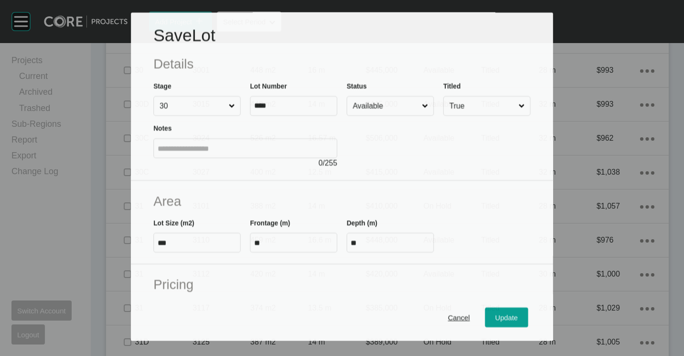
scroll to position [615, 0]
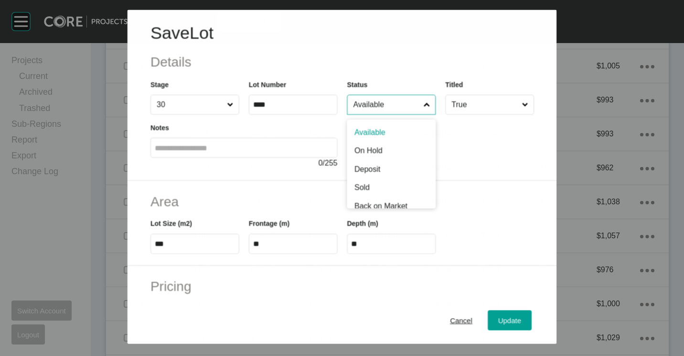
click at [386, 98] on input "Available" at bounding box center [386, 104] width 70 height 19
drag, startPoint x: 381, startPoint y: 149, endPoint x: 481, endPoint y: 255, distance: 145.3
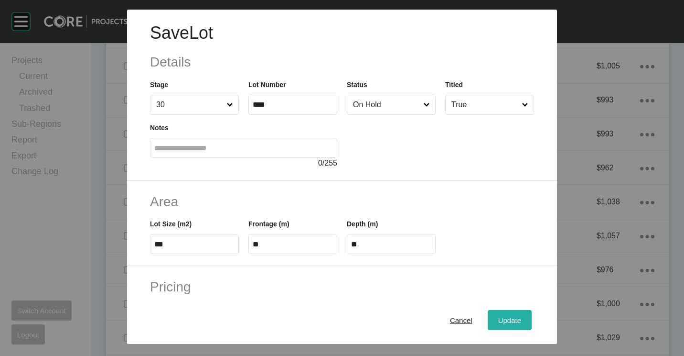
click at [492, 326] on button "Update" at bounding box center [510, 320] width 44 height 20
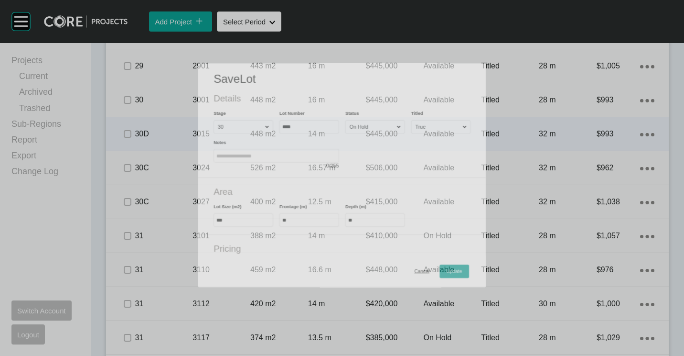
scroll to position [645, 0]
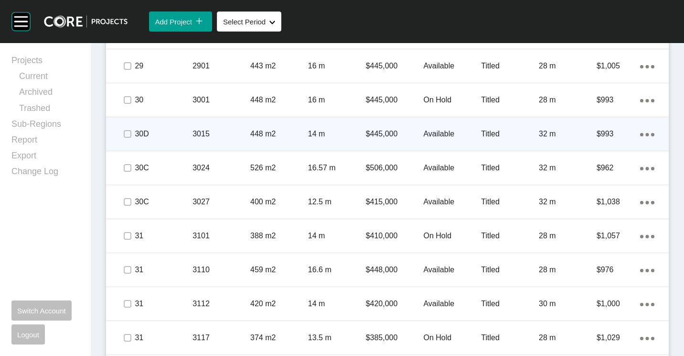
click at [312, 137] on p "14 m" at bounding box center [337, 134] width 58 height 11
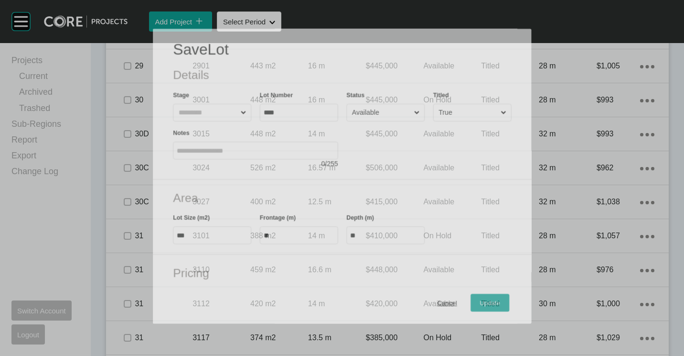
scroll to position [615, 0]
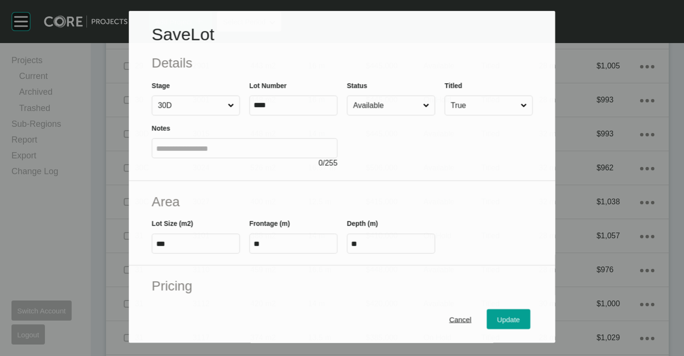
click at [409, 98] on div "Status Available" at bounding box center [391, 97] width 88 height 35
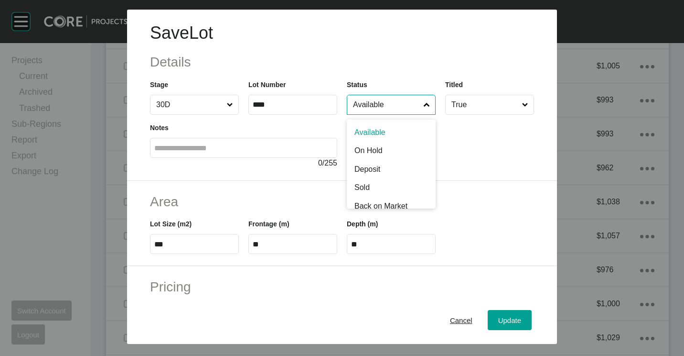
click at [403, 103] on input "Available" at bounding box center [386, 104] width 71 height 19
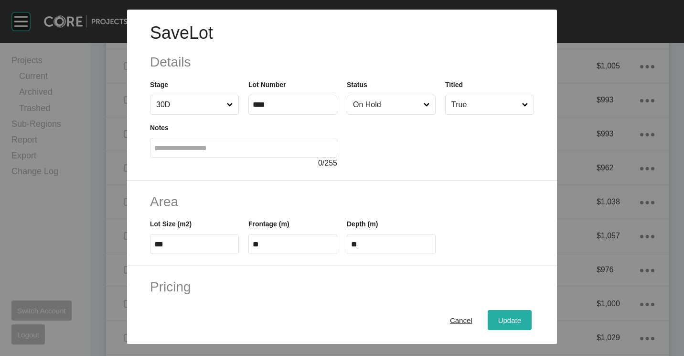
click at [501, 319] on span "Update" at bounding box center [509, 320] width 23 height 8
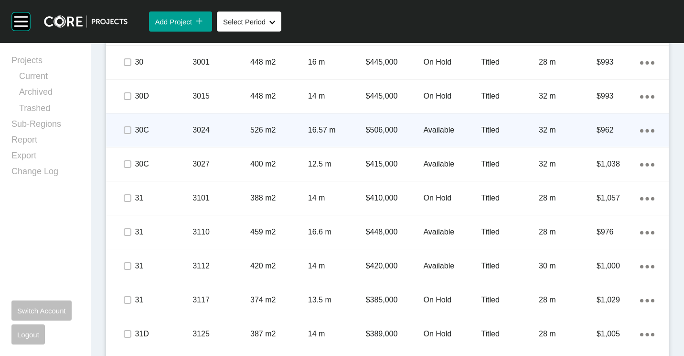
scroll to position [693, 0]
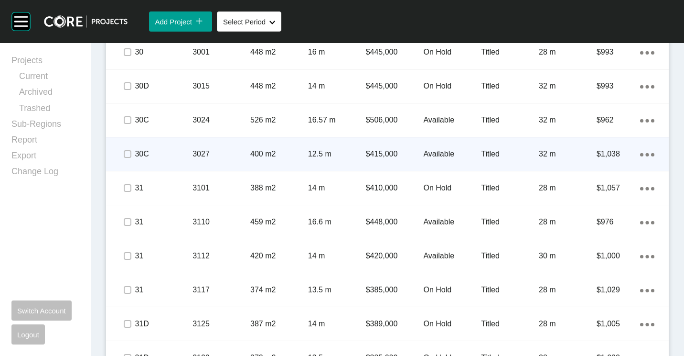
click at [228, 150] on p "3027" at bounding box center [222, 154] width 58 height 11
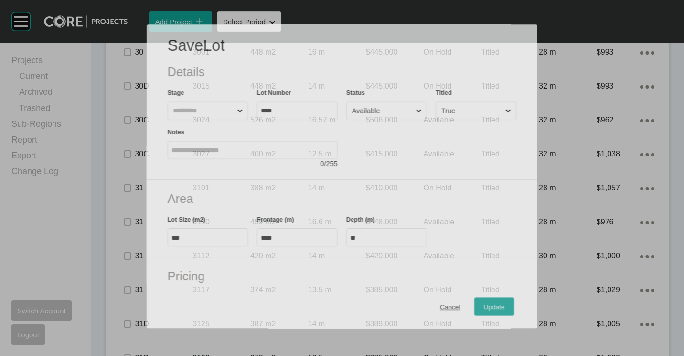
scroll to position [663, 0]
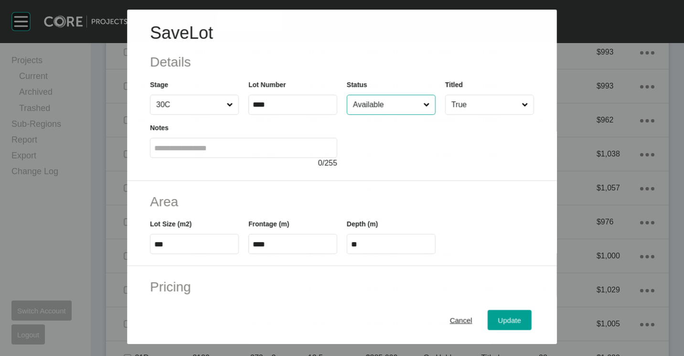
click at [402, 108] on input "Available" at bounding box center [386, 104] width 70 height 19
drag, startPoint x: 371, startPoint y: 187, endPoint x: 398, endPoint y: 205, distance: 32.7
click at [508, 317] on span "Update" at bounding box center [509, 320] width 23 height 8
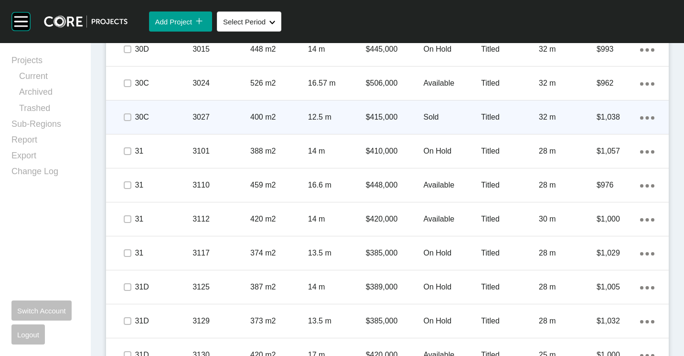
scroll to position [741, 0]
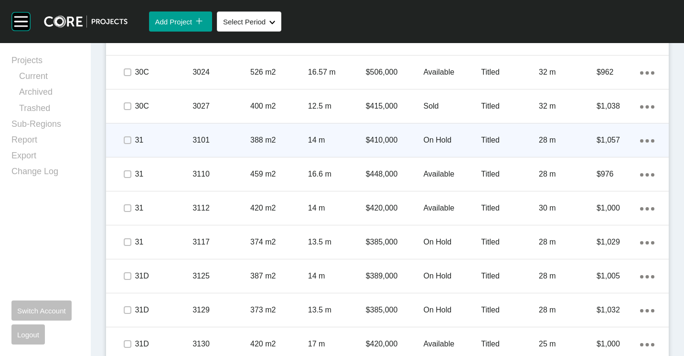
click at [254, 135] on p "388 m2" at bounding box center [279, 140] width 58 height 11
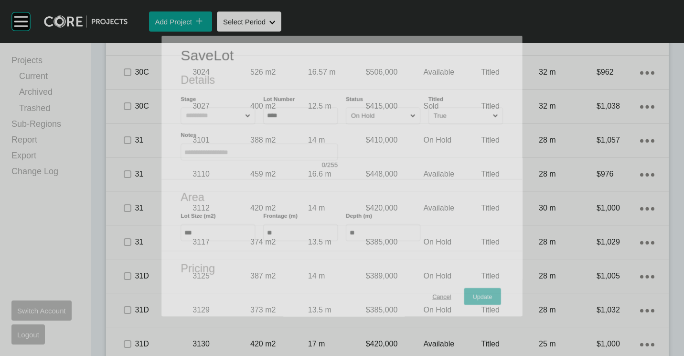
scroll to position [711, 0]
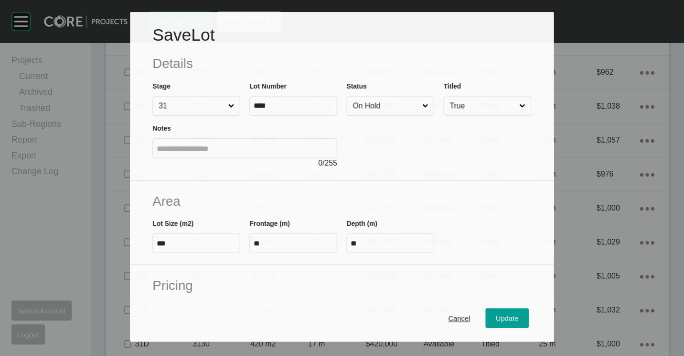
click at [382, 107] on input "On Hold" at bounding box center [385, 105] width 69 height 19
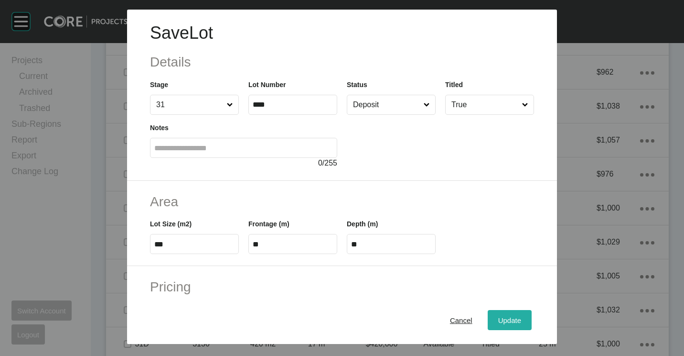
click at [495, 312] on button "Update" at bounding box center [510, 320] width 44 height 20
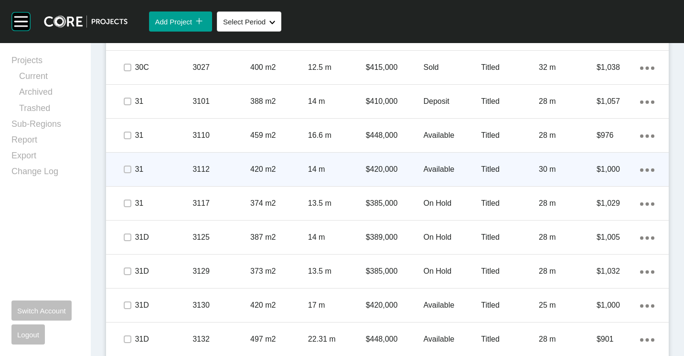
scroll to position [788, 0]
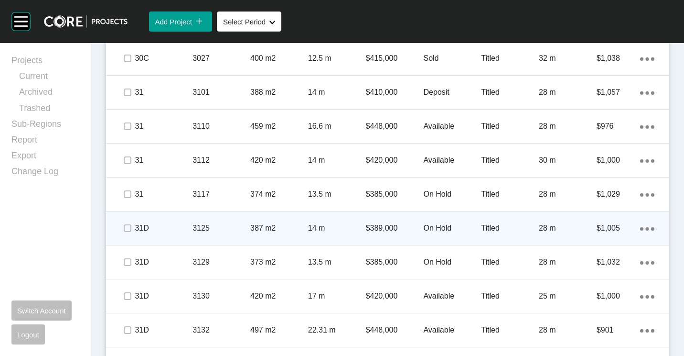
click at [221, 216] on div "3125" at bounding box center [222, 228] width 58 height 30
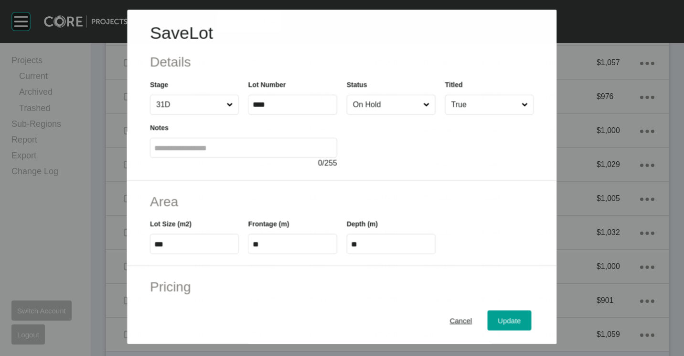
scroll to position [759, 0]
drag, startPoint x: 398, startPoint y: 94, endPoint x: 395, endPoint y: 128, distance: 34.0
click at [398, 100] on div "Status On Hold" at bounding box center [391, 96] width 89 height 35
click at [370, 109] on input "On Hold" at bounding box center [386, 104] width 71 height 19
click at [502, 320] on span "Update" at bounding box center [509, 320] width 23 height 8
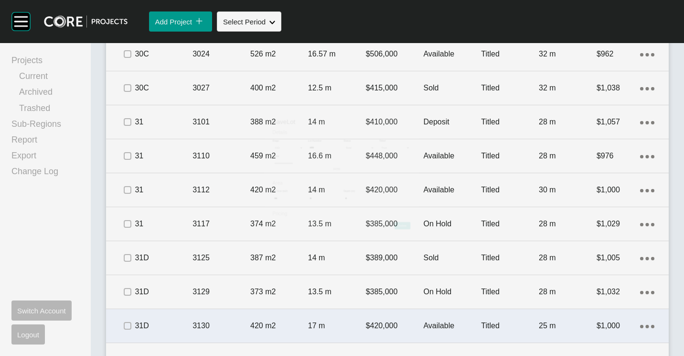
scroll to position [788, 0]
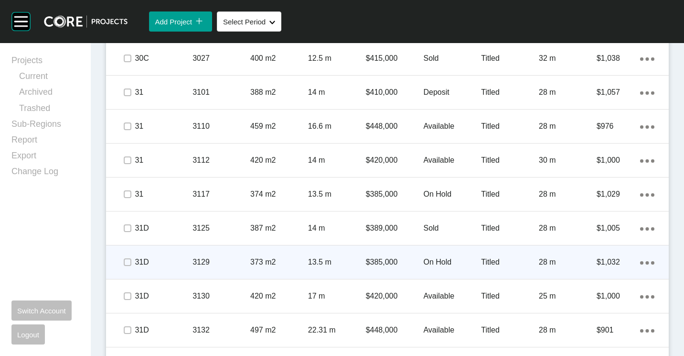
click at [270, 248] on div "373 m2" at bounding box center [279, 262] width 58 height 30
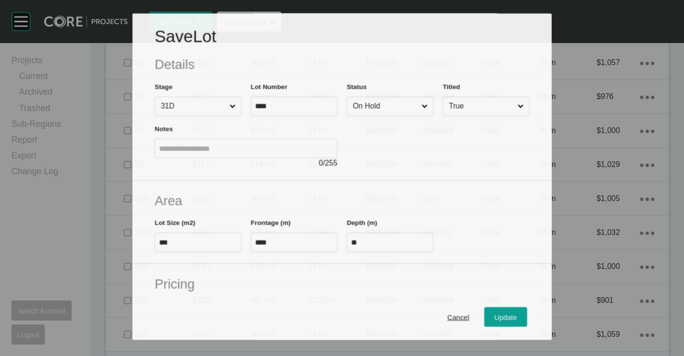
scroll to position [759, 0]
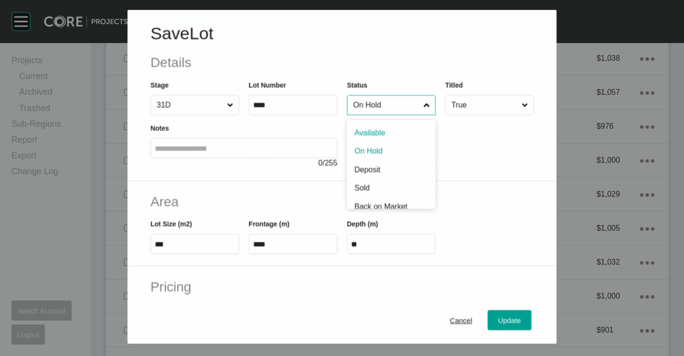
click at [391, 113] on input "On Hold" at bounding box center [386, 104] width 70 height 19
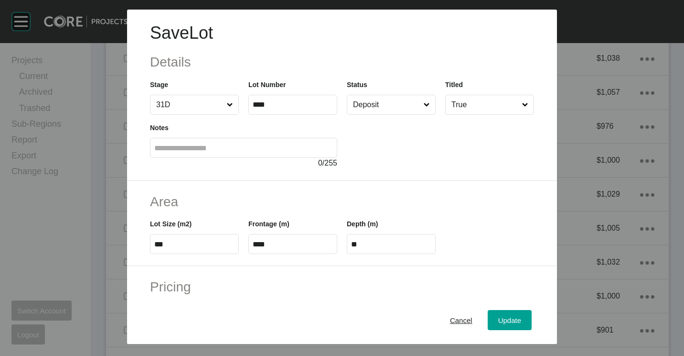
drag, startPoint x: 378, startPoint y: 161, endPoint x: 375, endPoint y: 168, distance: 7.7
click at [521, 315] on button "Update" at bounding box center [510, 320] width 44 height 20
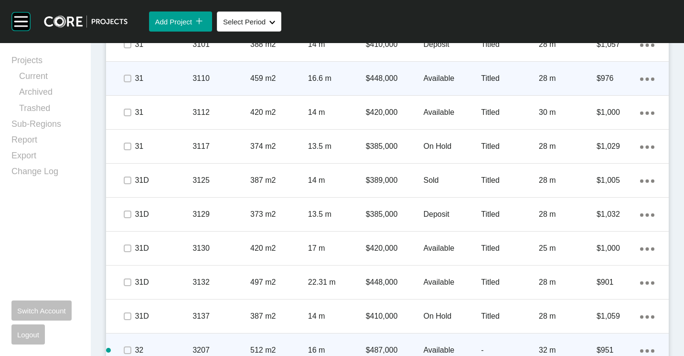
scroll to position [788, 0]
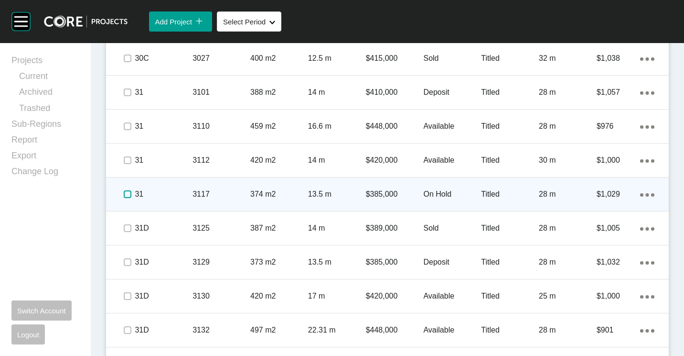
click at [131, 194] on label at bounding box center [128, 194] width 8 height 8
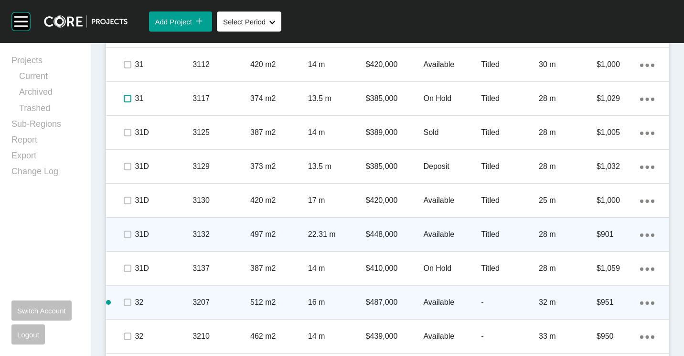
scroll to position [932, 0]
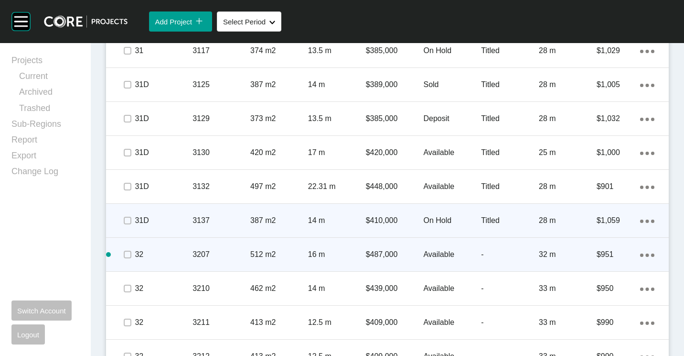
click at [253, 210] on div "387 m2" at bounding box center [279, 220] width 58 height 30
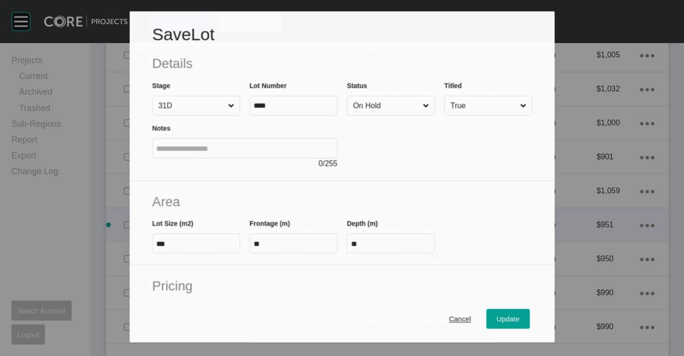
scroll to position [902, 0]
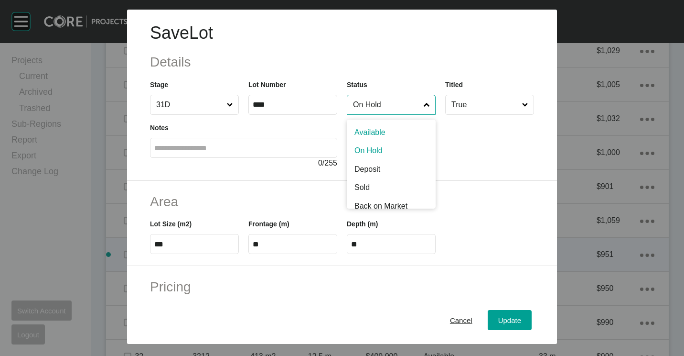
drag, startPoint x: 401, startPoint y: 100, endPoint x: 393, endPoint y: 146, distance: 46.0
click at [401, 101] on input "On Hold" at bounding box center [386, 104] width 71 height 19
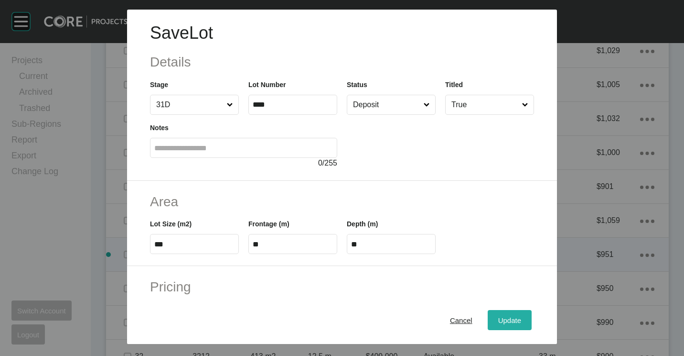
click at [504, 323] on span "Update" at bounding box center [509, 320] width 23 height 8
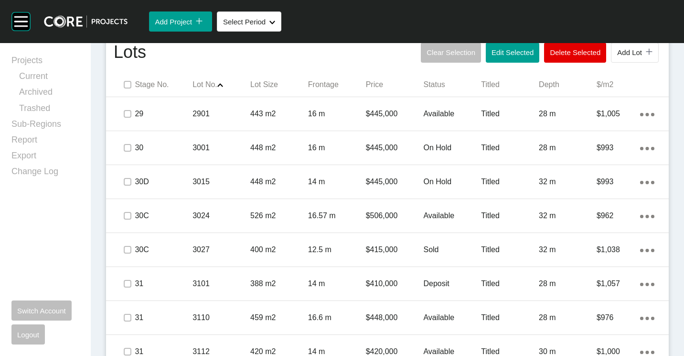
scroll to position [884, 0]
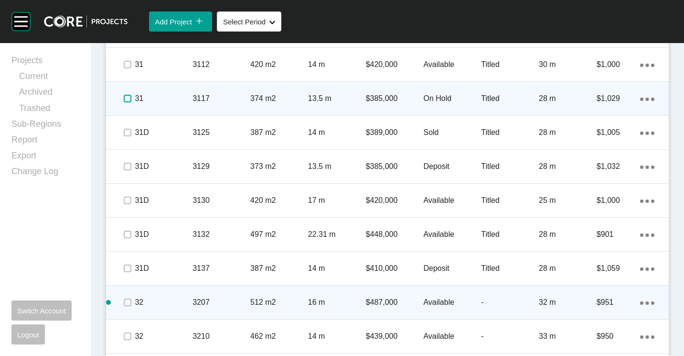
drag, startPoint x: 124, startPoint y: 97, endPoint x: 166, endPoint y: 103, distance: 42.5
click at [124, 97] on label at bounding box center [128, 99] width 8 height 8
click at [248, 113] on div "31 3117 374 m2 13.5 m $385,000 On Hold Titled 28 m $1,029 Action Menu Dots Copy…" at bounding box center [387, 98] width 563 height 33
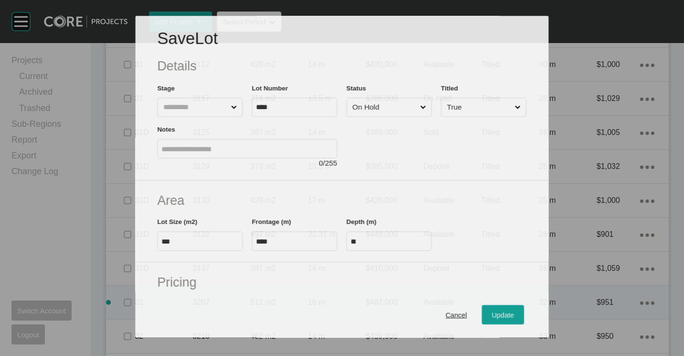
scroll to position [854, 0]
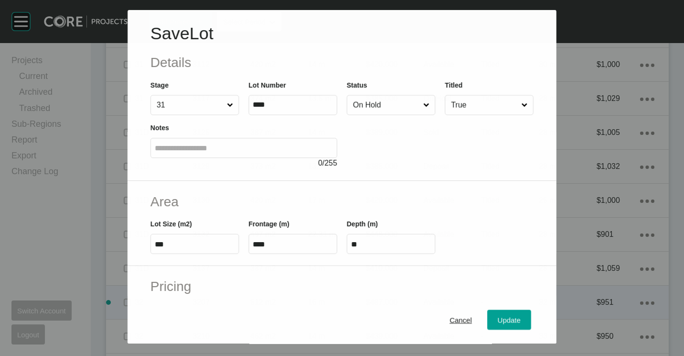
click at [394, 110] on input "On Hold" at bounding box center [386, 104] width 70 height 19
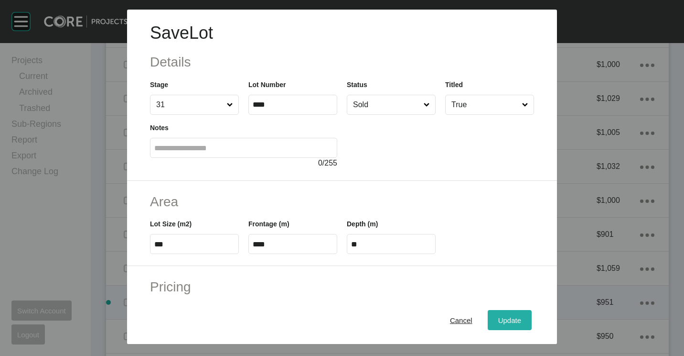
click at [498, 324] on span "Update" at bounding box center [509, 320] width 23 height 8
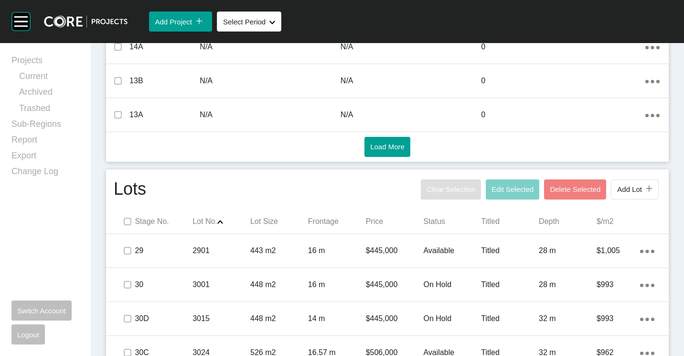
scroll to position [502, 0]
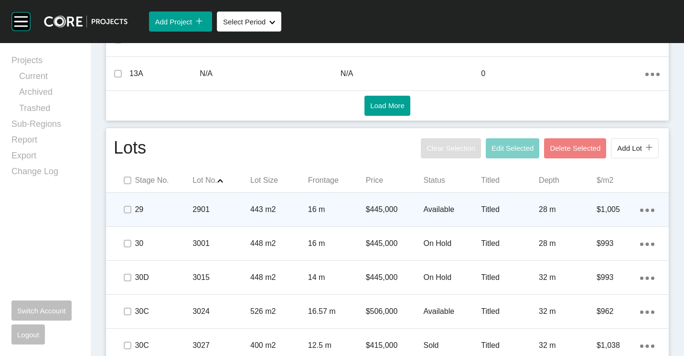
click at [329, 212] on p "16 m" at bounding box center [337, 209] width 58 height 11
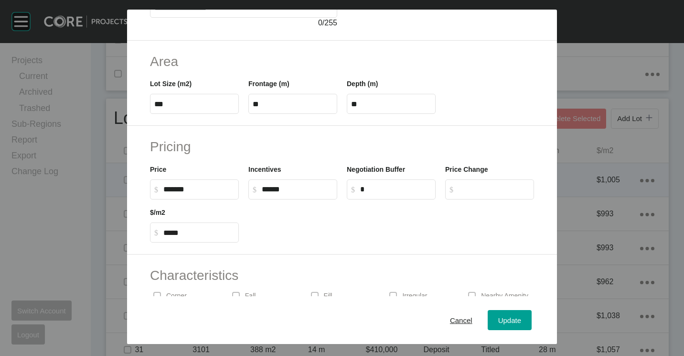
scroll to position [143, 0]
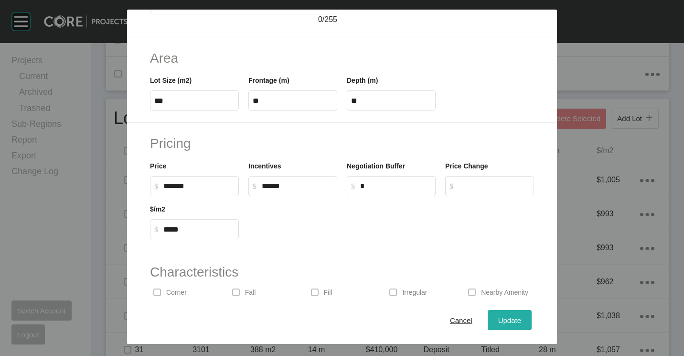
click at [496, 313] on div "Update" at bounding box center [510, 319] width 28 height 13
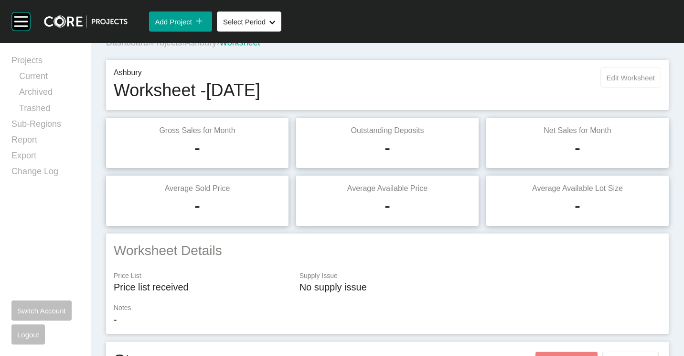
scroll to position [0, 0]
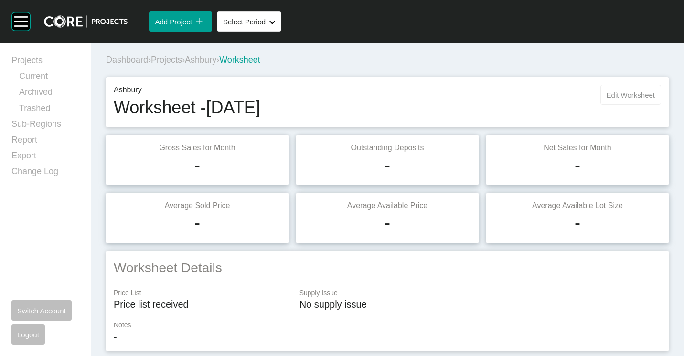
click at [611, 100] on button "Edit Worksheet" at bounding box center [631, 95] width 61 height 20
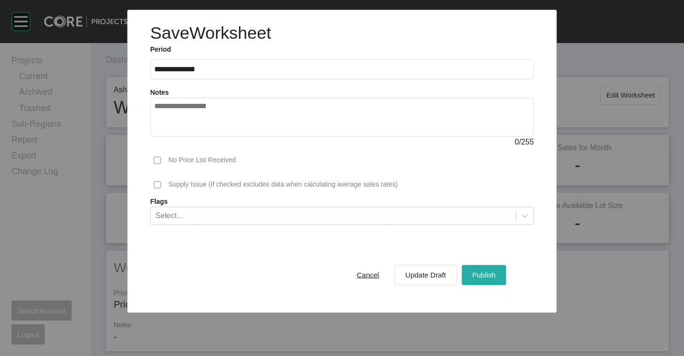
click at [491, 273] on span "Publish" at bounding box center [483, 274] width 23 height 8
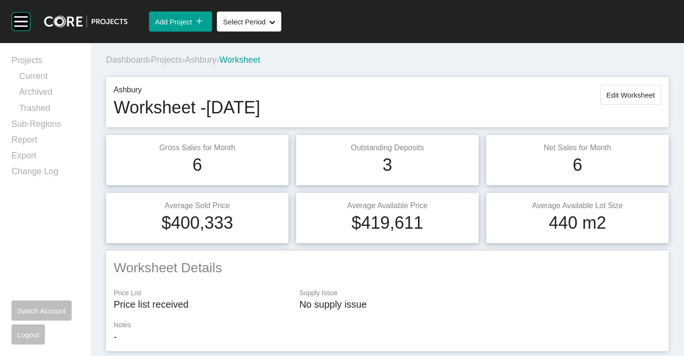
click at [173, 59] on span "Projects" at bounding box center [166, 60] width 31 height 10
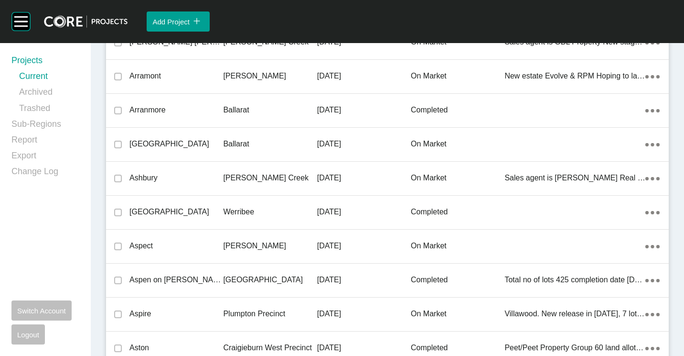
scroll to position [4428, 0]
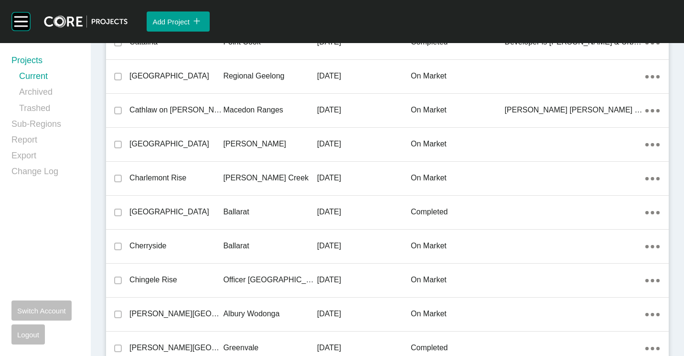
drag, startPoint x: 236, startPoint y: 168, endPoint x: 675, endPoint y: 180, distance: 439.3
click at [235, 168] on div "[PERSON_NAME] Creek" at bounding box center [270, 178] width 94 height 30
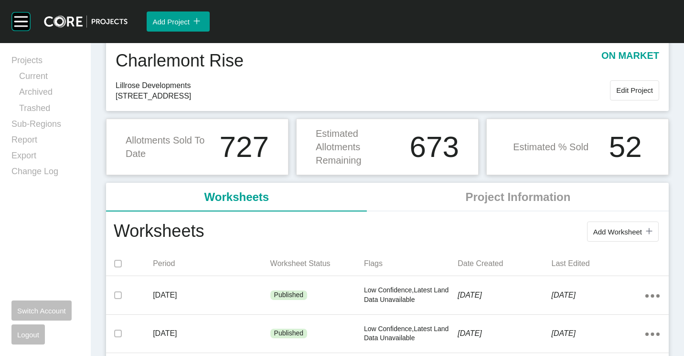
scroll to position [48, 0]
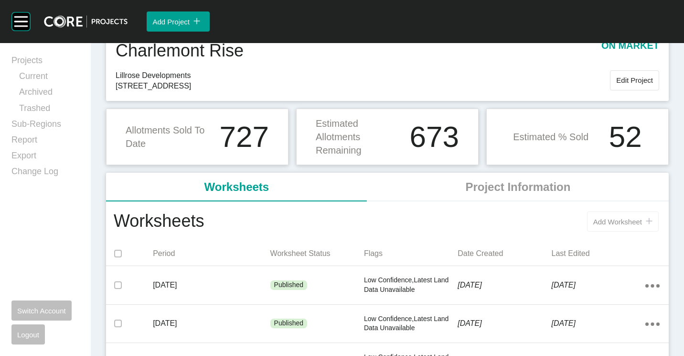
click at [626, 211] on div "Add Worksheet icon/tick copy 11 Created with Sketch." at bounding box center [432, 221] width 457 height 25
click at [623, 218] on span "Add Worksheet" at bounding box center [617, 221] width 49 height 8
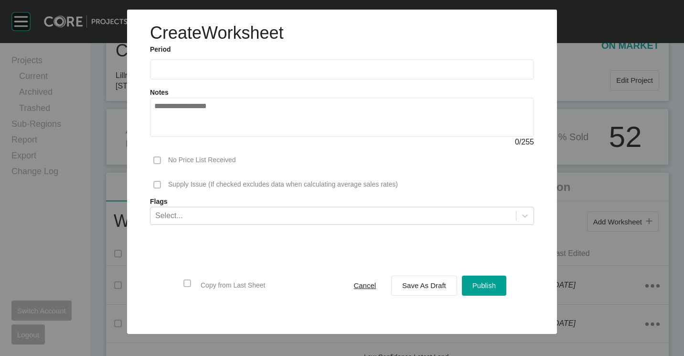
click at [193, 59] on ul "2025 < > Jan Feb Mar Apr May Jun Jul Aug Sep Oct Nov Dec" at bounding box center [342, 66] width 384 height 25
click at [198, 70] on input "text" at bounding box center [342, 69] width 376 height 8
click at [204, 137] on li "Aug" at bounding box center [200, 139] width 32 height 16
click at [193, 70] on input "**********" at bounding box center [342, 69] width 376 height 8
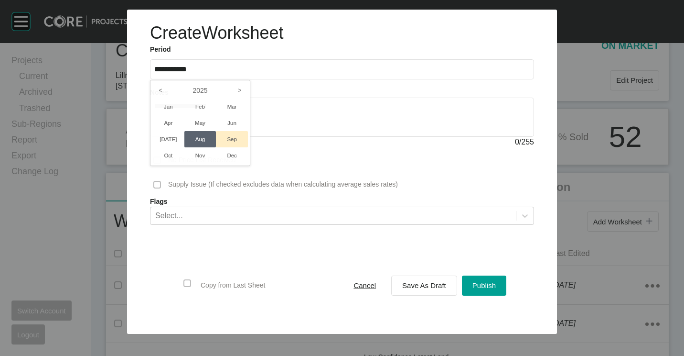
click at [243, 143] on li "Sep" at bounding box center [232, 139] width 32 height 16
type input "**********"
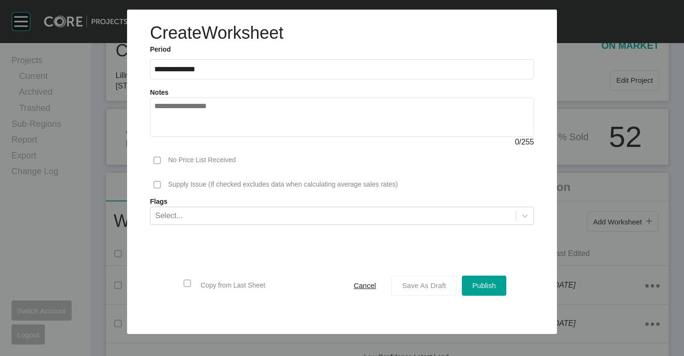
click at [429, 282] on span "Save As Draft" at bounding box center [424, 285] width 44 height 8
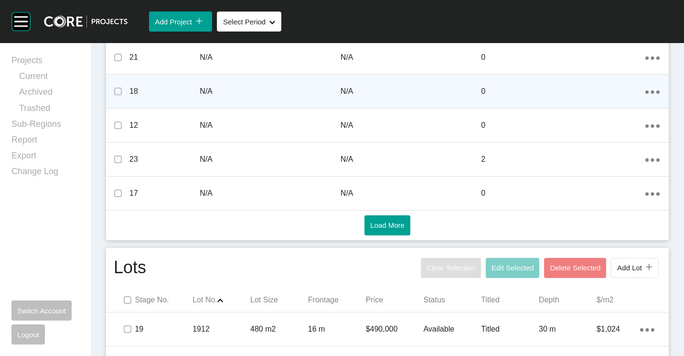
scroll to position [573, 0]
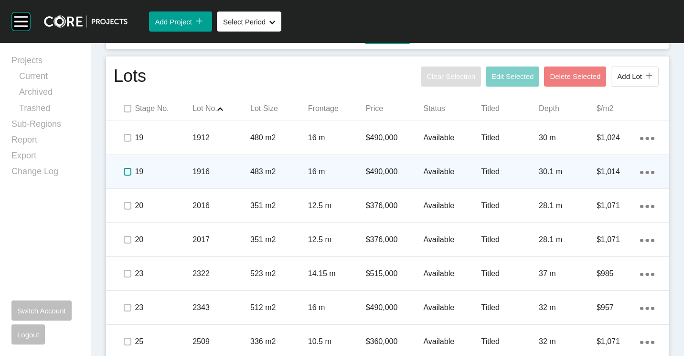
click at [126, 171] on label at bounding box center [128, 172] width 8 height 8
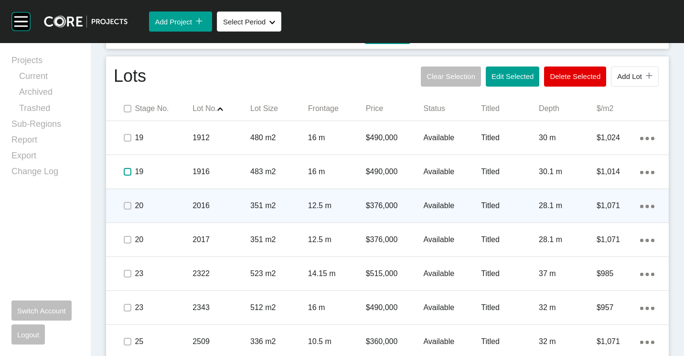
scroll to position [621, 0]
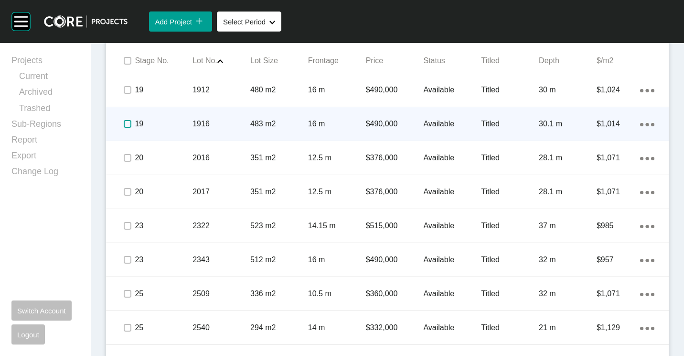
click at [126, 126] on label at bounding box center [128, 124] width 8 height 8
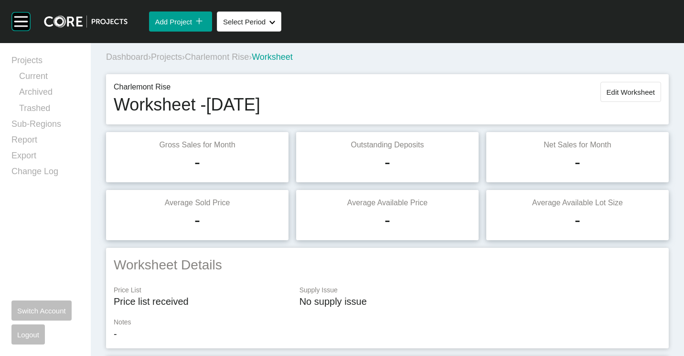
scroll to position [0, 0]
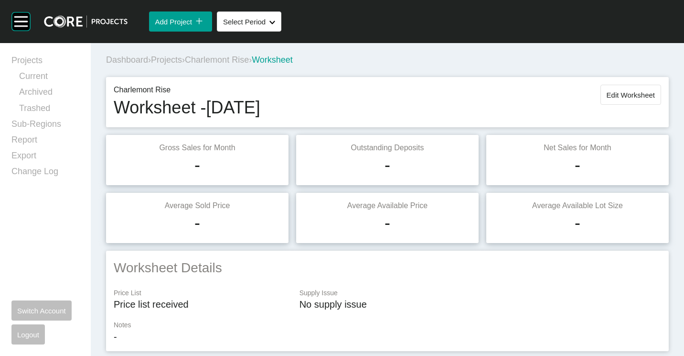
click at [230, 59] on span "Charlemont Rise" at bounding box center [217, 60] width 64 height 10
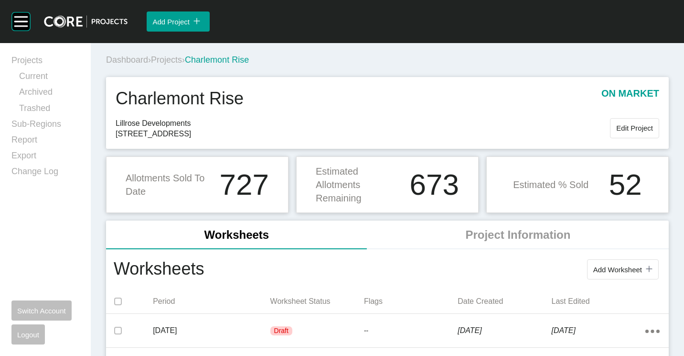
scroll to position [96, 0]
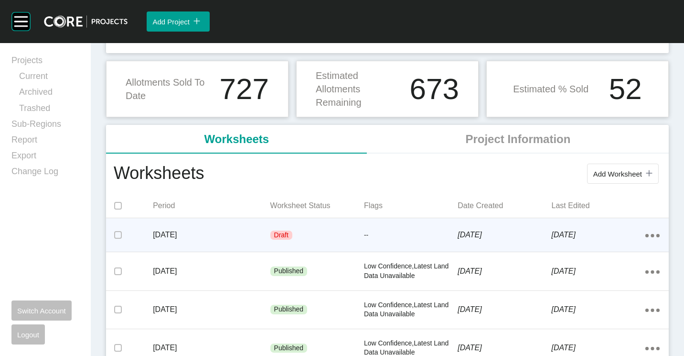
click at [353, 236] on div "Draft" at bounding box center [317, 235] width 94 height 29
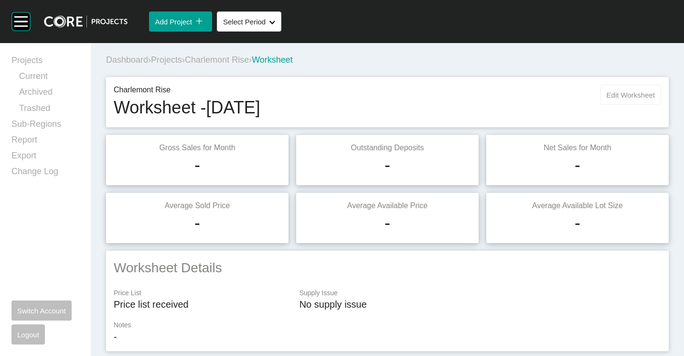
click at [624, 87] on button "Edit Worksheet" at bounding box center [631, 95] width 61 height 20
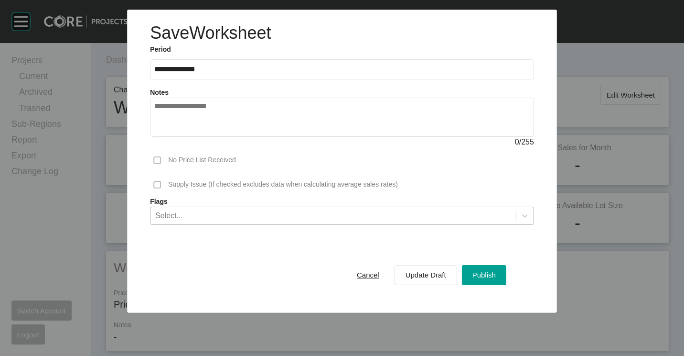
click at [272, 216] on div "Select..." at bounding box center [334, 215] width 366 height 16
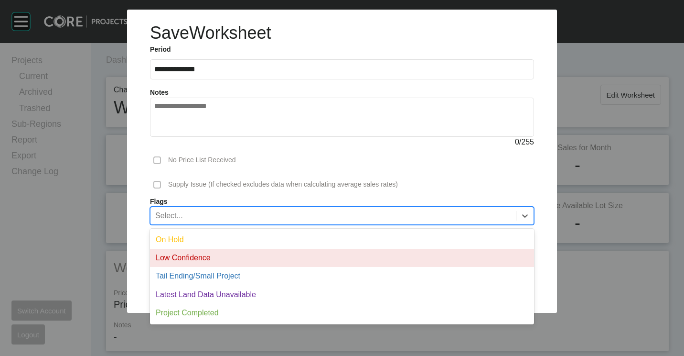
click at [209, 259] on div "Low Confidence" at bounding box center [342, 257] width 384 height 18
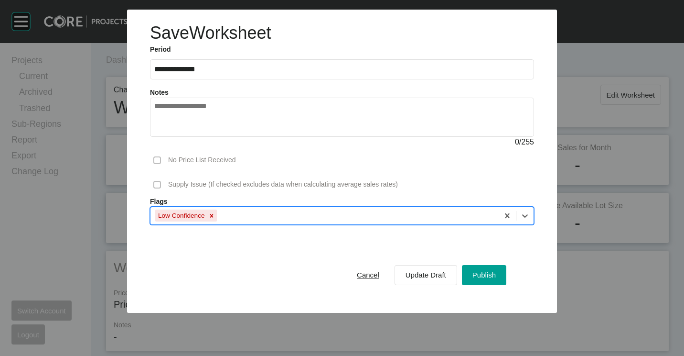
click at [263, 214] on div "Low Confidence" at bounding box center [325, 215] width 348 height 16
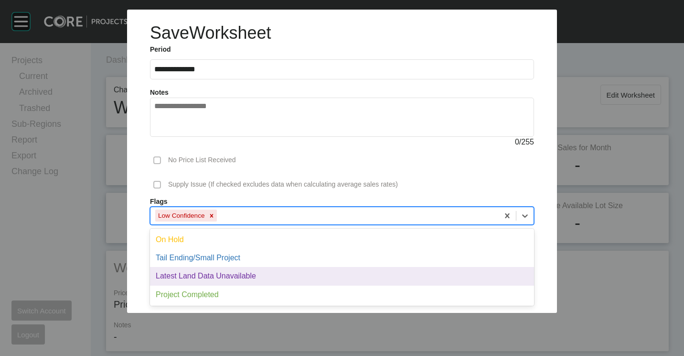
click at [217, 274] on div "Latest Land Data Unavailable" at bounding box center [342, 276] width 384 height 18
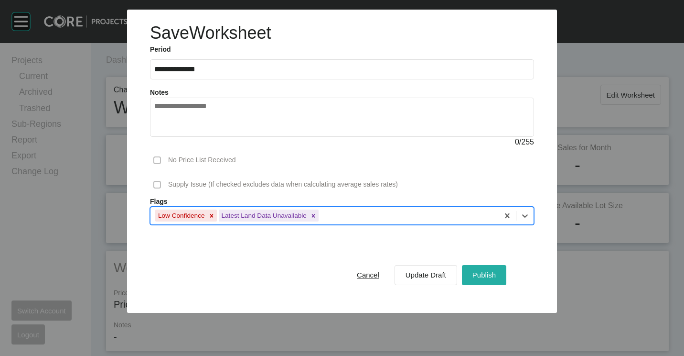
click at [488, 281] on button "Publish" at bounding box center [484, 275] width 44 height 20
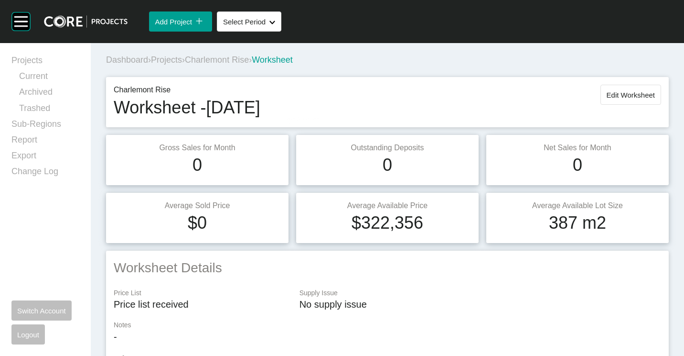
click at [176, 59] on span "Projects" at bounding box center [166, 60] width 31 height 10
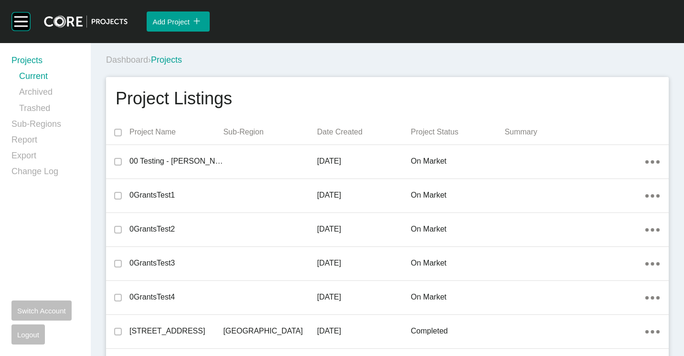
scroll to position [7787, 0]
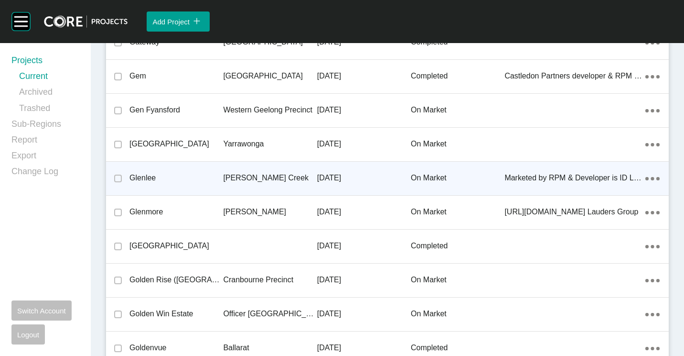
click at [233, 177] on p "[PERSON_NAME] Creek" at bounding box center [270, 178] width 94 height 11
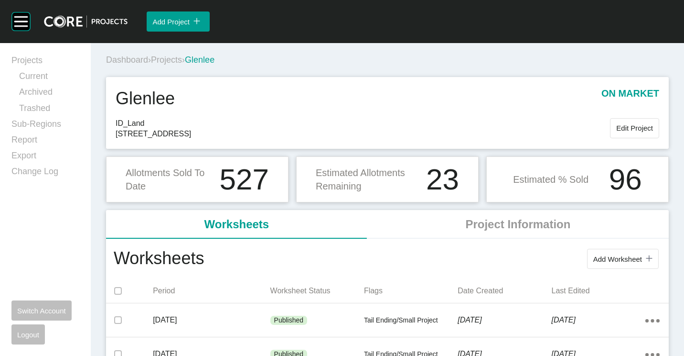
drag, startPoint x: 599, startPoint y: 266, endPoint x: 591, endPoint y: 255, distance: 13.7
click at [599, 266] on button "Add Worksheet icon/tick copy 11 Created with Sketch." at bounding box center [623, 258] width 72 height 20
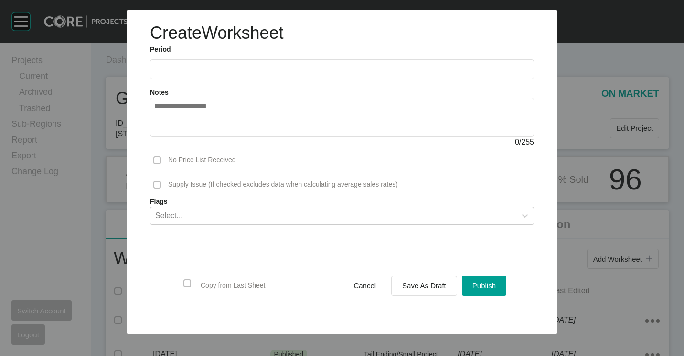
click at [220, 68] on input "text" at bounding box center [342, 69] width 376 height 8
drag, startPoint x: 232, startPoint y: 135, endPoint x: 333, endPoint y: 252, distance: 154.1
click at [232, 136] on li "Sep" at bounding box center [232, 139] width 32 height 16
type input "**********"
click at [432, 290] on div "Save As Draft" at bounding box center [424, 285] width 49 height 13
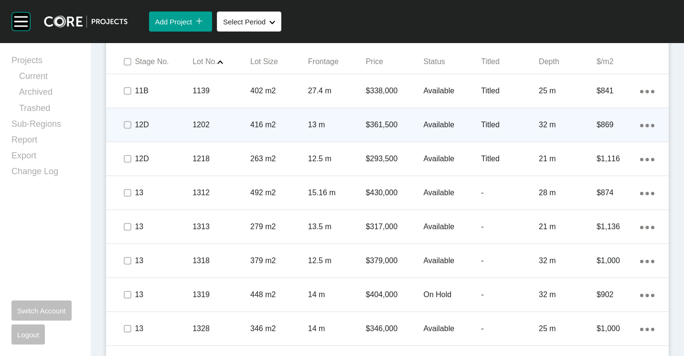
scroll to position [669, 0]
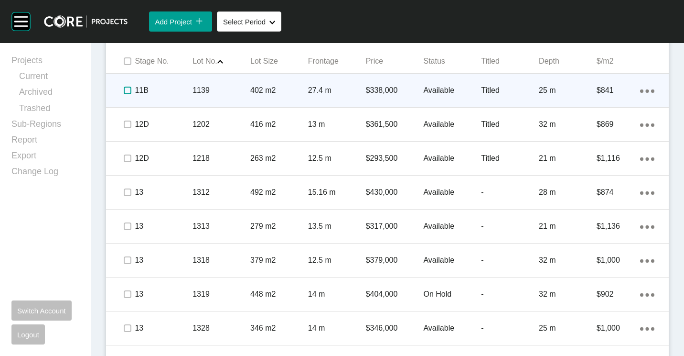
click at [126, 89] on label at bounding box center [128, 90] width 8 height 8
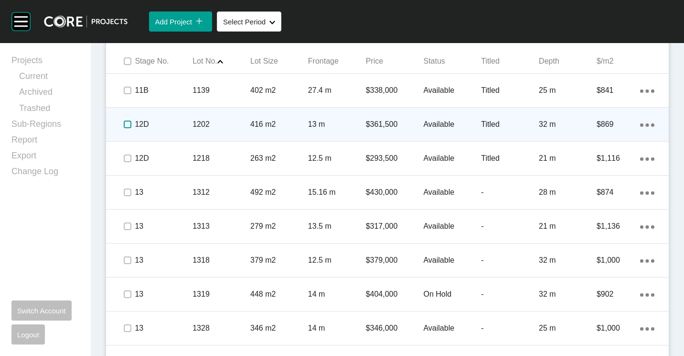
click at [129, 122] on label at bounding box center [128, 124] width 8 height 8
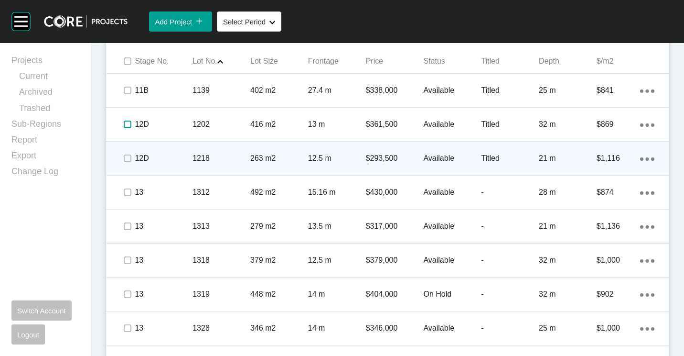
scroll to position [717, 0]
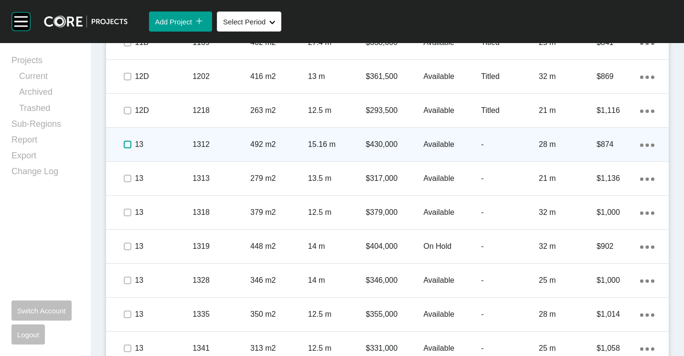
click at [127, 142] on label at bounding box center [128, 144] width 8 height 8
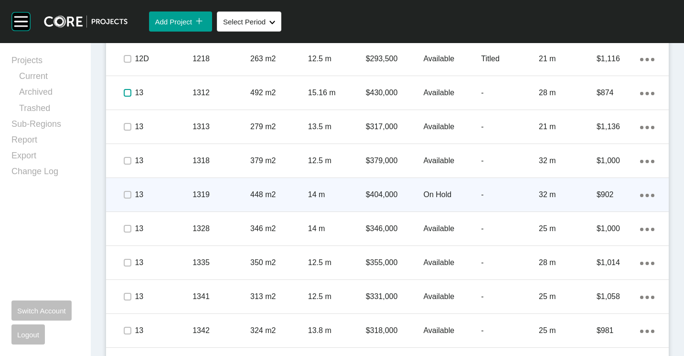
scroll to position [812, 0]
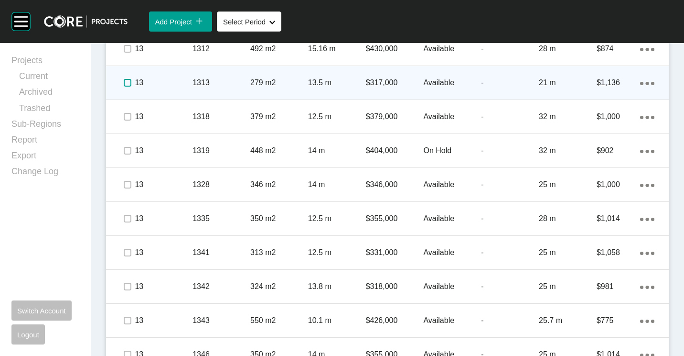
click at [128, 85] on label at bounding box center [128, 83] width 8 height 8
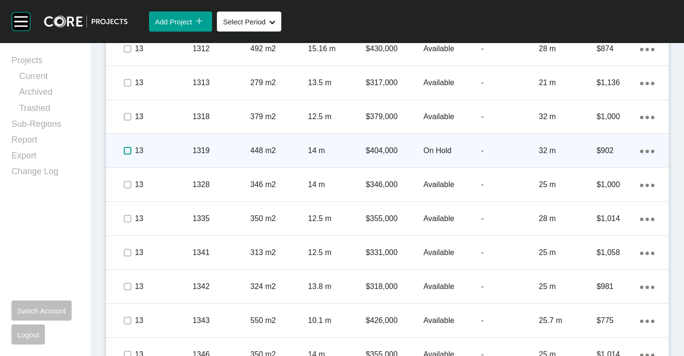
click at [129, 150] on label at bounding box center [128, 151] width 8 height 8
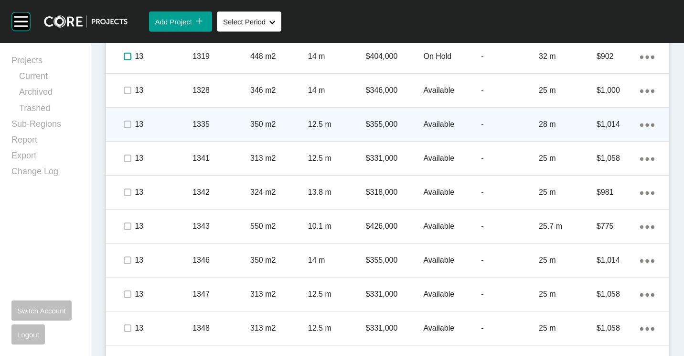
scroll to position [908, 0]
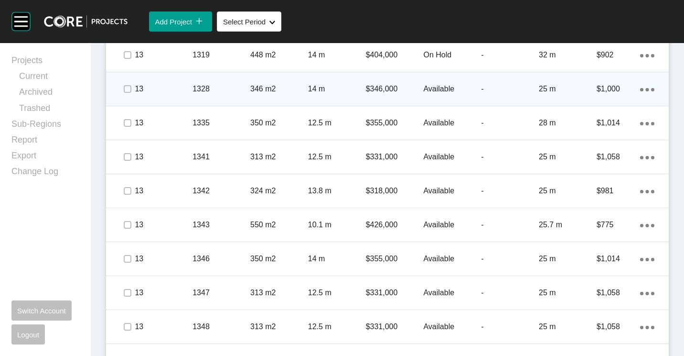
click at [124, 84] on span at bounding box center [127, 89] width 14 height 14
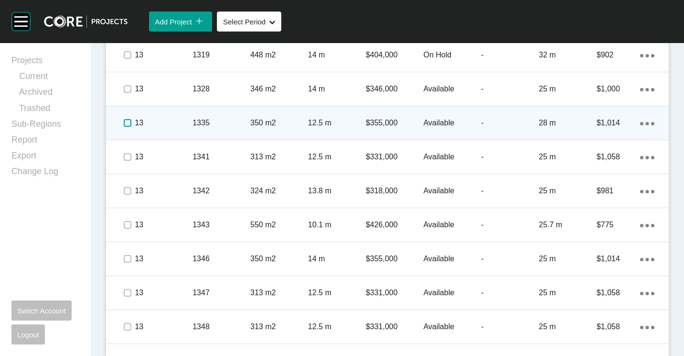
click at [128, 119] on label at bounding box center [128, 123] width 8 height 8
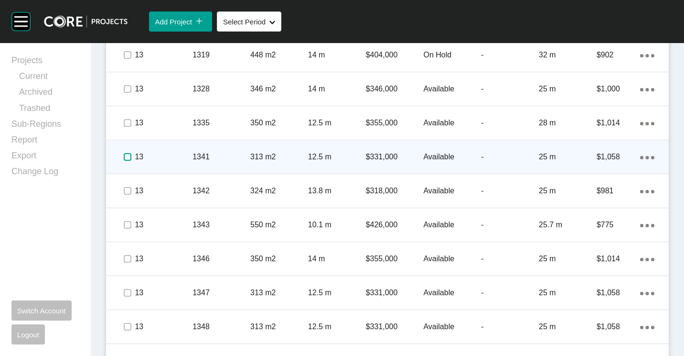
click at [130, 159] on label at bounding box center [128, 157] width 8 height 8
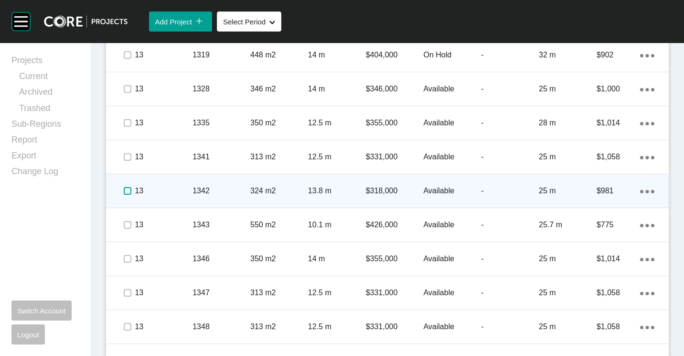
click at [126, 190] on label at bounding box center [128, 191] width 8 height 8
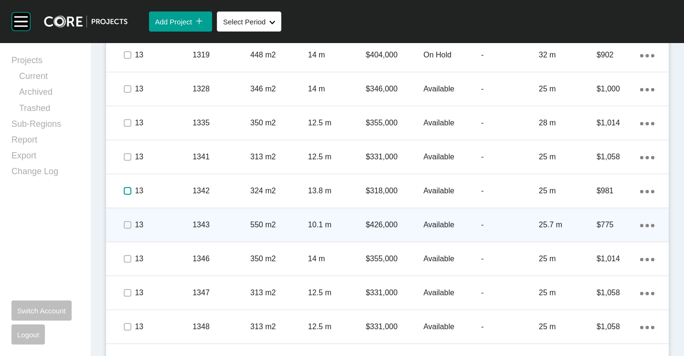
scroll to position [956, 0]
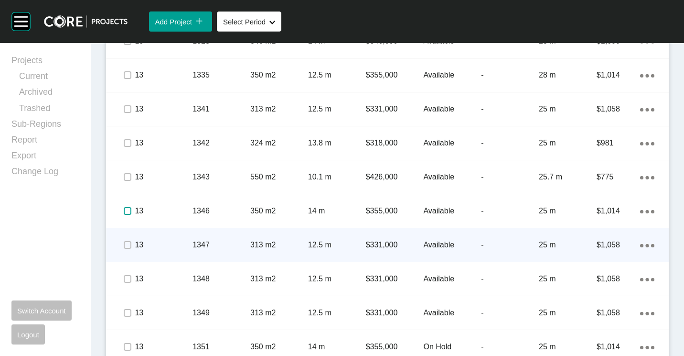
drag, startPoint x: 129, startPoint y: 210, endPoint x: 129, endPoint y: 232, distance: 22.5
click at [129, 210] on label at bounding box center [128, 211] width 8 height 8
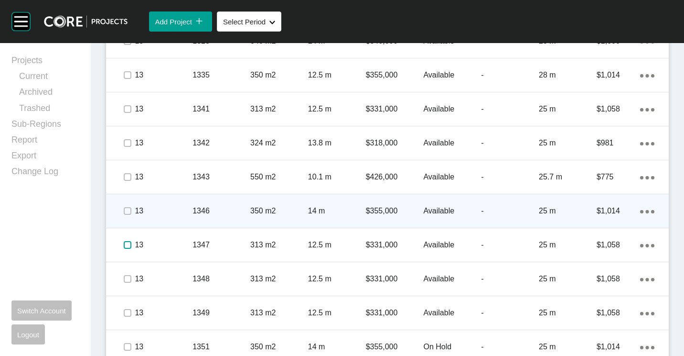
drag, startPoint x: 128, startPoint y: 248, endPoint x: 148, endPoint y: 223, distance: 31.6
click at [128, 247] on label at bounding box center [128, 245] width 8 height 8
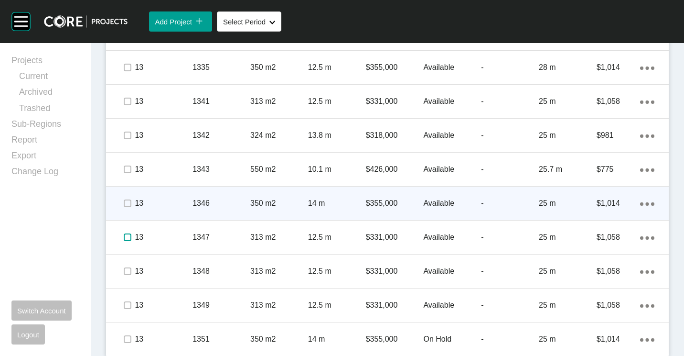
scroll to position [968, 0]
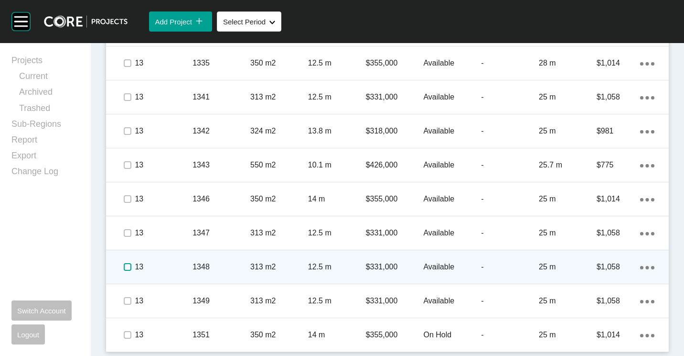
click at [127, 266] on label at bounding box center [128, 267] width 8 height 8
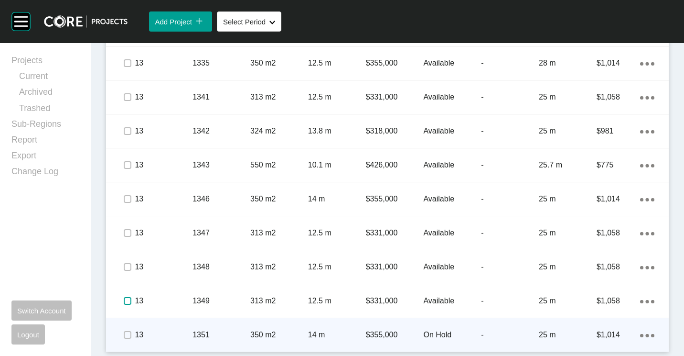
drag, startPoint x: 126, startPoint y: 299, endPoint x: 129, endPoint y: 322, distance: 23.1
click at [126, 301] on label at bounding box center [128, 301] width 8 height 8
click at [129, 331] on label at bounding box center [128, 335] width 8 height 8
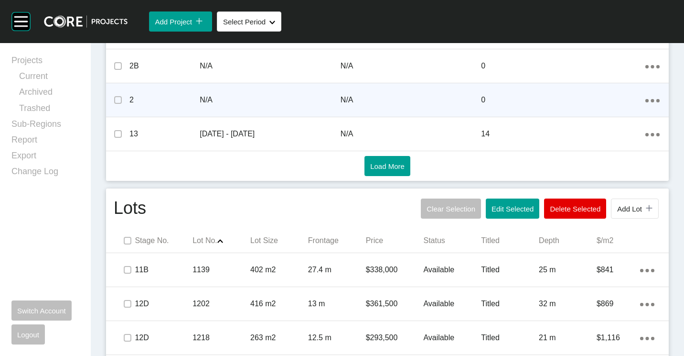
scroll to position [633, 0]
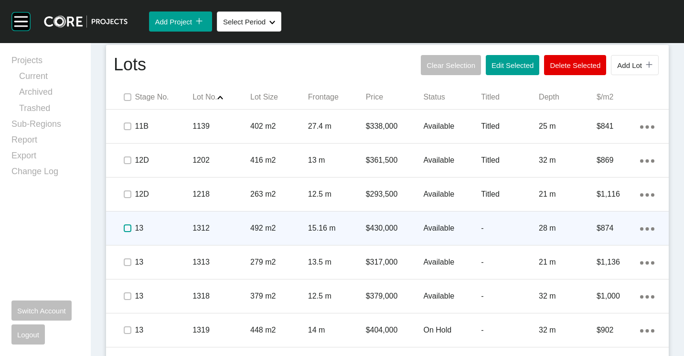
click at [129, 227] on label at bounding box center [128, 228] width 8 height 8
click at [183, 223] on p "13" at bounding box center [164, 228] width 58 height 11
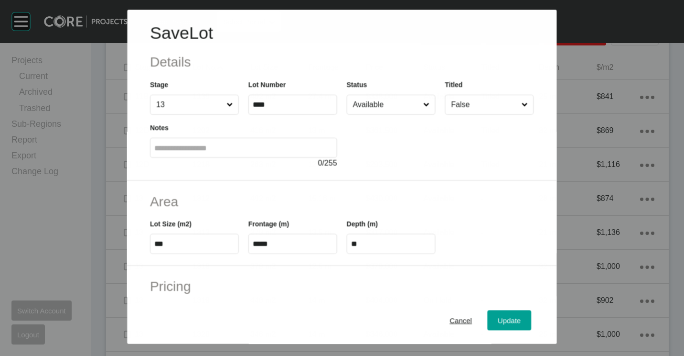
click at [392, 103] on input "Available" at bounding box center [386, 104] width 70 height 19
click at [517, 324] on button "Update" at bounding box center [510, 320] width 44 height 20
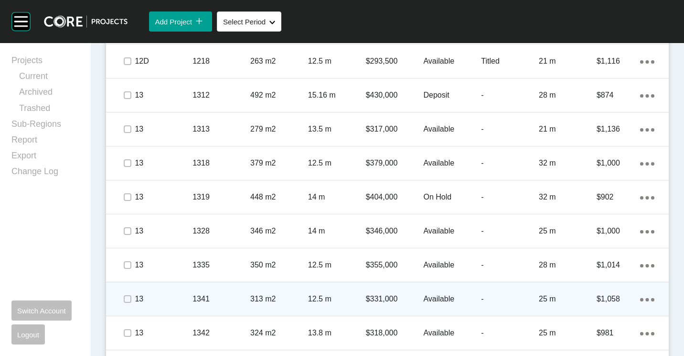
scroll to position [777, 0]
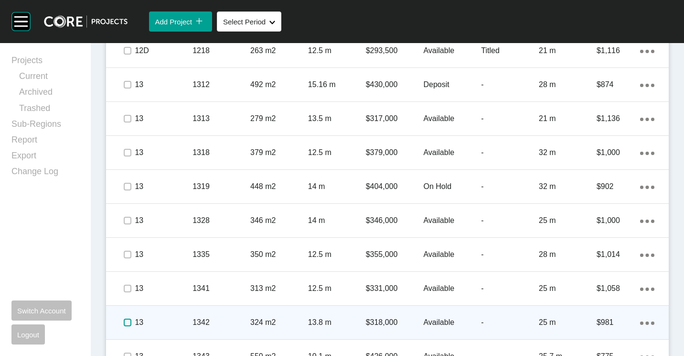
drag, startPoint x: 123, startPoint y: 321, endPoint x: 138, endPoint y: 321, distance: 14.8
click at [127, 321] on label at bounding box center [128, 322] width 8 height 8
click at [235, 318] on p "1342" at bounding box center [222, 322] width 58 height 11
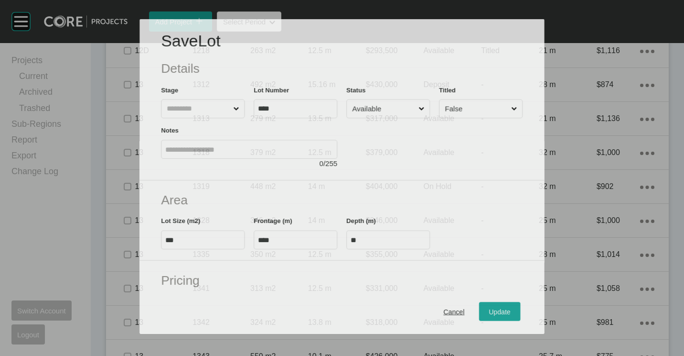
scroll to position [747, 0]
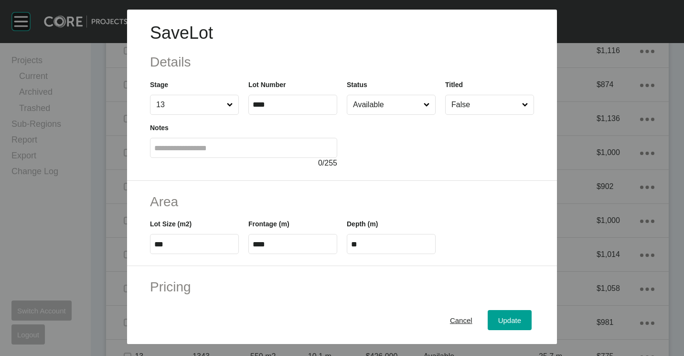
click at [370, 102] on input "Available" at bounding box center [386, 104] width 71 height 19
drag, startPoint x: 382, startPoint y: 98, endPoint x: 387, endPoint y: 117, distance: 18.8
click at [382, 99] on input "On Hold" at bounding box center [386, 104] width 71 height 19
click at [498, 321] on span "Update" at bounding box center [509, 320] width 23 height 8
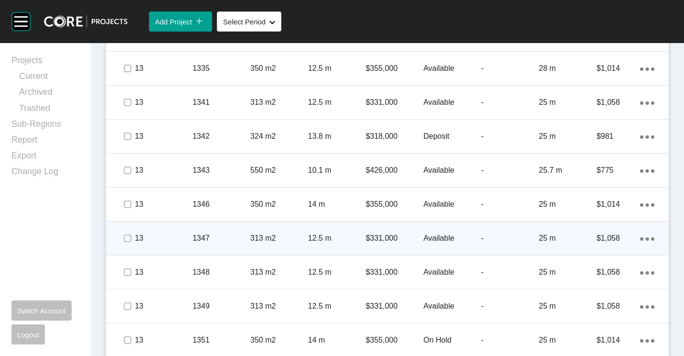
scroll to position [968, 0]
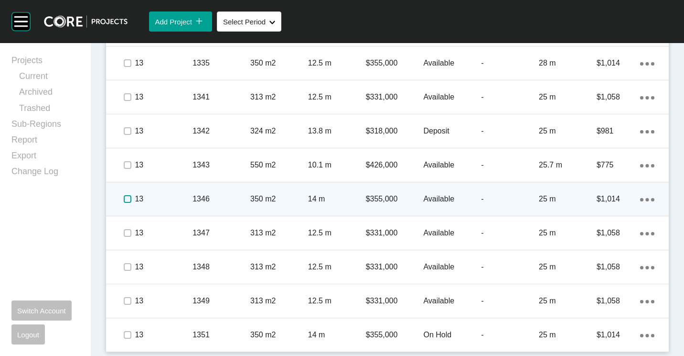
click at [127, 202] on label at bounding box center [128, 199] width 8 height 8
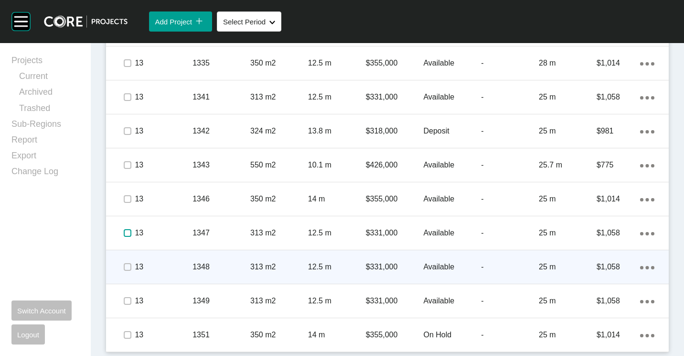
drag, startPoint x: 125, startPoint y: 232, endPoint x: 119, endPoint y: 265, distance: 33.9
click at [125, 236] on label at bounding box center [128, 233] width 8 height 8
click at [125, 264] on label at bounding box center [128, 267] width 8 height 8
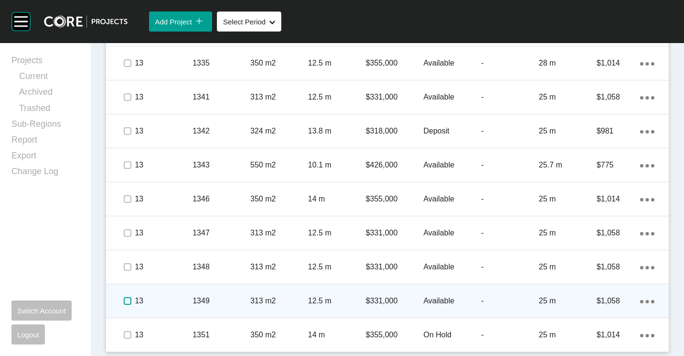
click at [126, 298] on label at bounding box center [128, 301] width 8 height 8
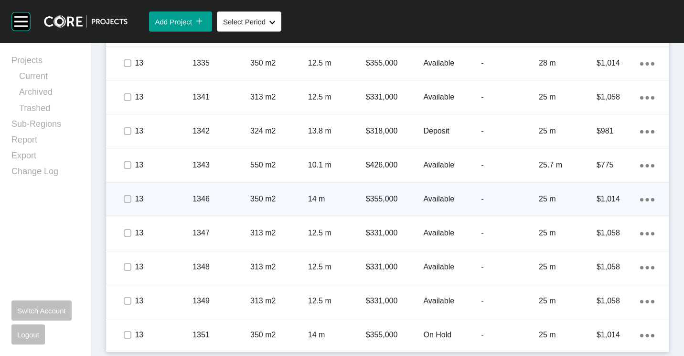
click at [203, 201] on p "1346" at bounding box center [222, 199] width 58 height 11
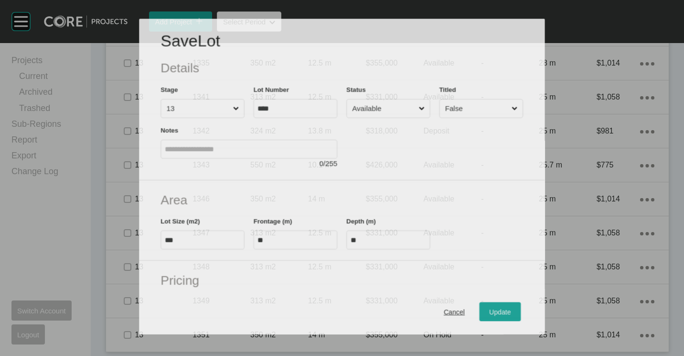
scroll to position [938, 0]
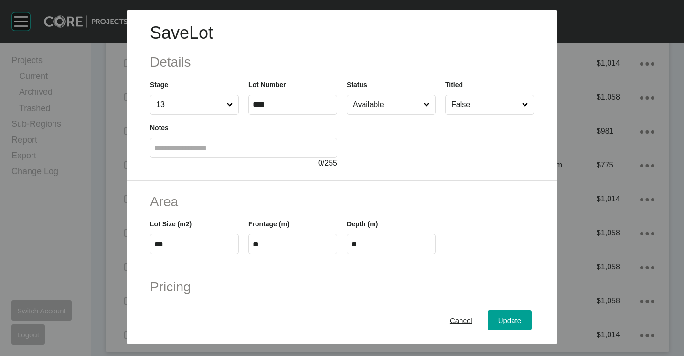
click at [380, 108] on input "Available" at bounding box center [386, 104] width 71 height 19
click at [369, 101] on input "Sold" at bounding box center [386, 104] width 71 height 19
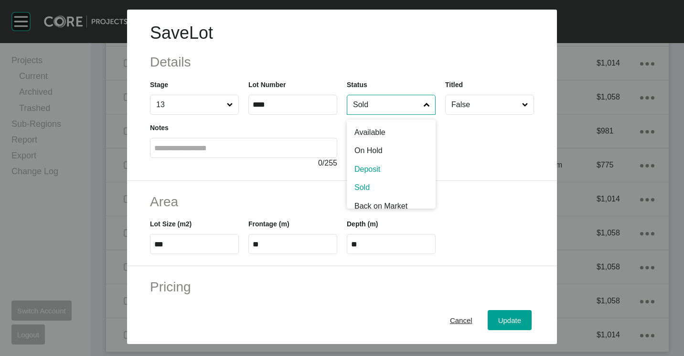
drag, startPoint x: 372, startPoint y: 173, endPoint x: 405, endPoint y: 214, distance: 51.9
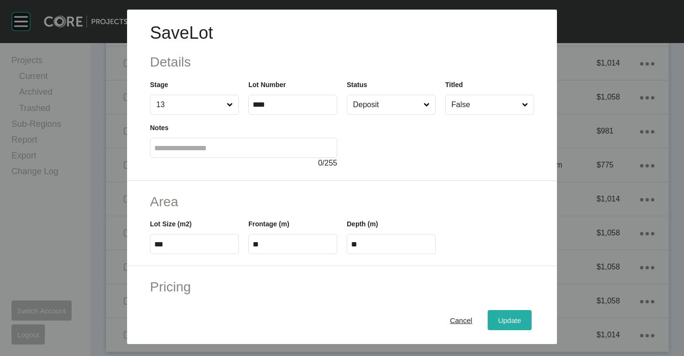
click at [507, 319] on span "Update" at bounding box center [509, 320] width 23 height 8
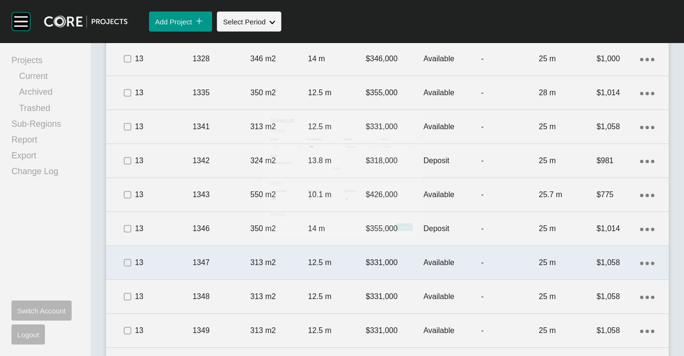
scroll to position [968, 0]
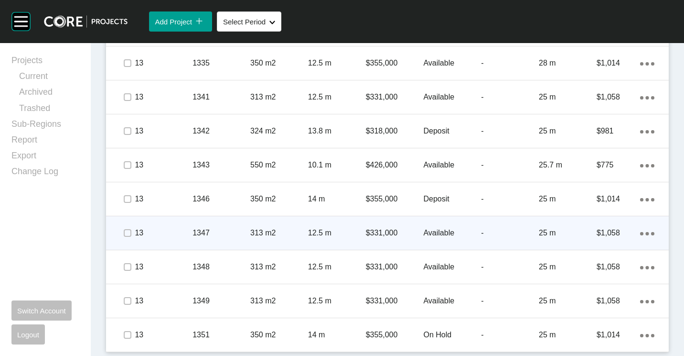
click at [216, 233] on p "1347" at bounding box center [222, 232] width 58 height 11
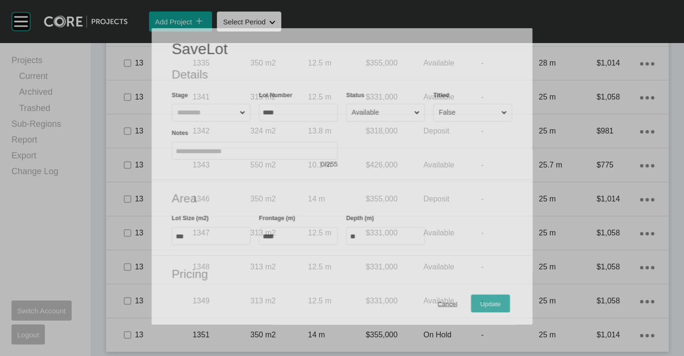
scroll to position [938, 0]
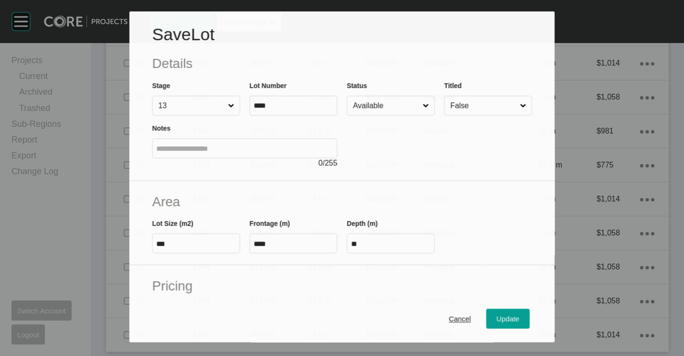
click at [385, 106] on input "Available" at bounding box center [386, 105] width 70 height 19
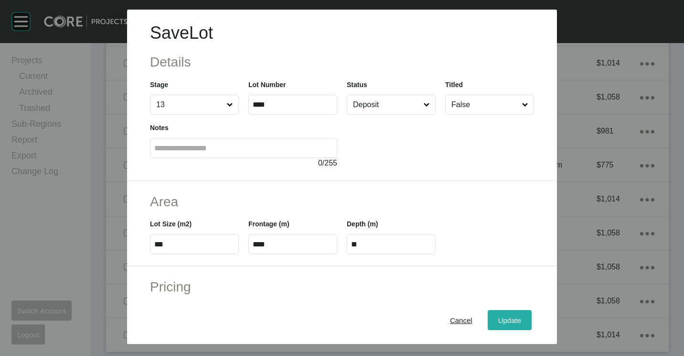
click at [498, 317] on span "Update" at bounding box center [509, 320] width 23 height 8
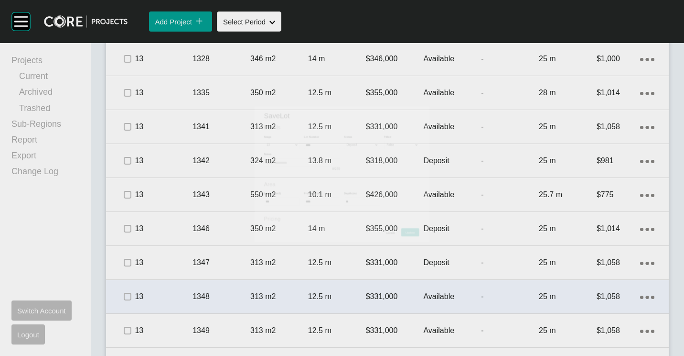
scroll to position [968, 0]
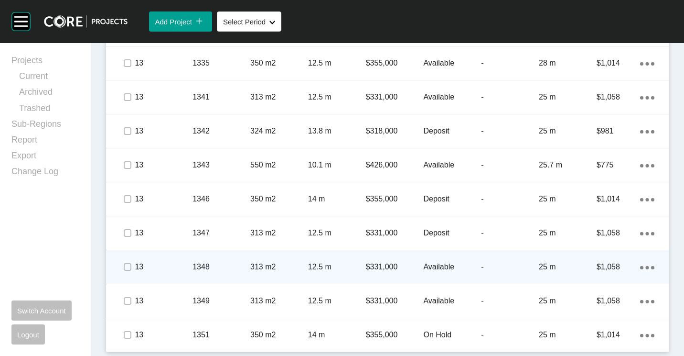
click at [248, 266] on p "1348" at bounding box center [222, 266] width 58 height 11
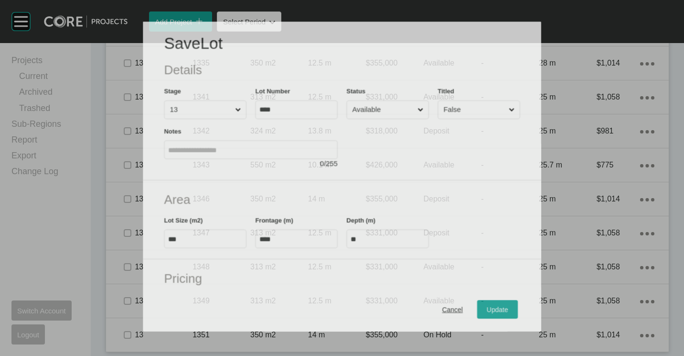
scroll to position [938, 0]
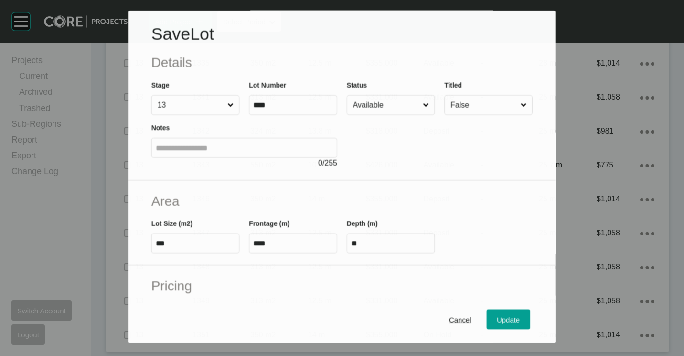
click at [374, 109] on input "Available" at bounding box center [386, 105] width 70 height 19
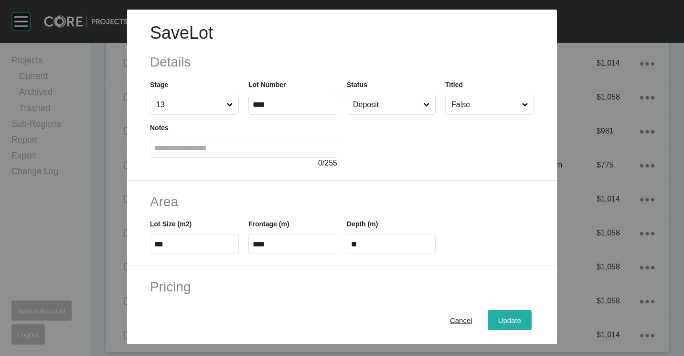
click at [503, 315] on div "Update" at bounding box center [510, 319] width 28 height 13
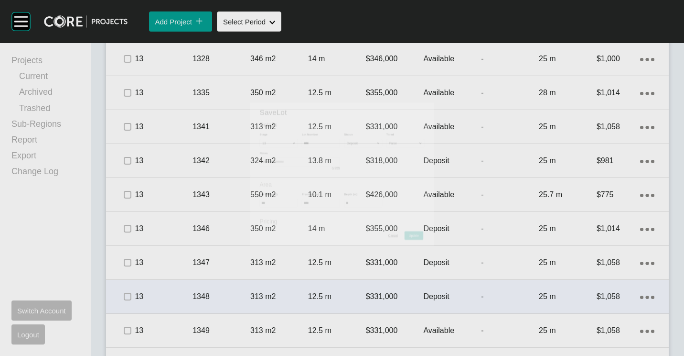
scroll to position [968, 0]
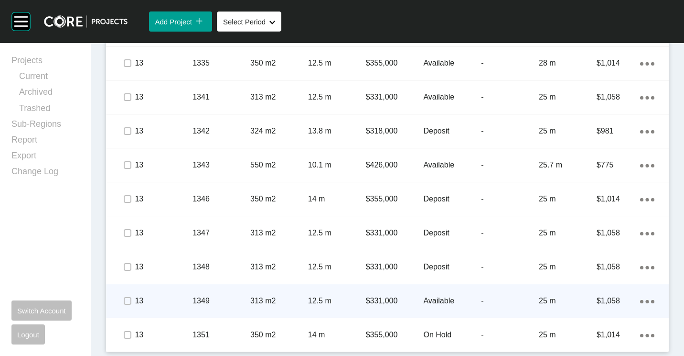
click at [256, 304] on p "313 m2" at bounding box center [279, 300] width 58 height 11
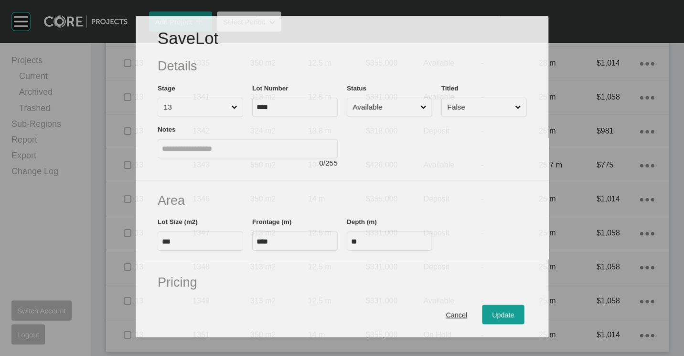
scroll to position [938, 0]
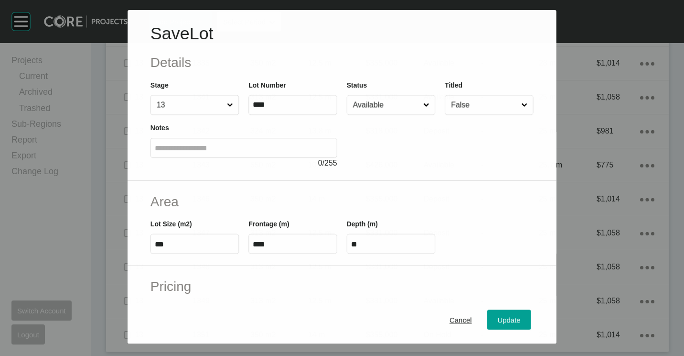
click at [392, 99] on input "Available" at bounding box center [386, 104] width 70 height 19
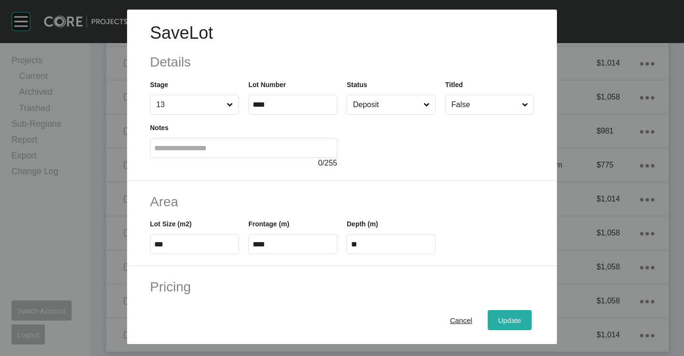
click at [505, 316] on span "Update" at bounding box center [509, 320] width 23 height 8
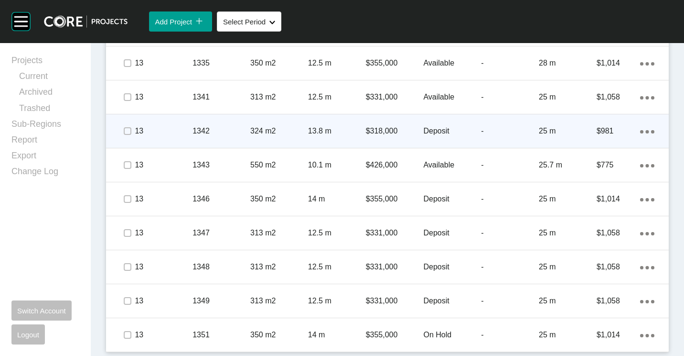
scroll to position [824, 0]
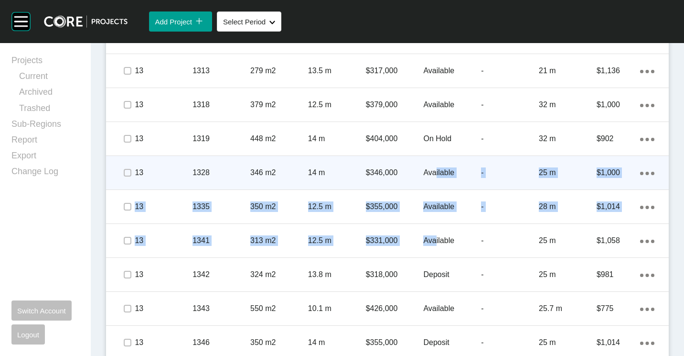
drag, startPoint x: 431, startPoint y: 245, endPoint x: 433, endPoint y: 176, distance: 69.3
click at [433, 176] on div "Stage No. Lot No. Shape Created with Sketch. Lot Size Frontage Price Status Tit…" at bounding box center [387, 194] width 563 height 601
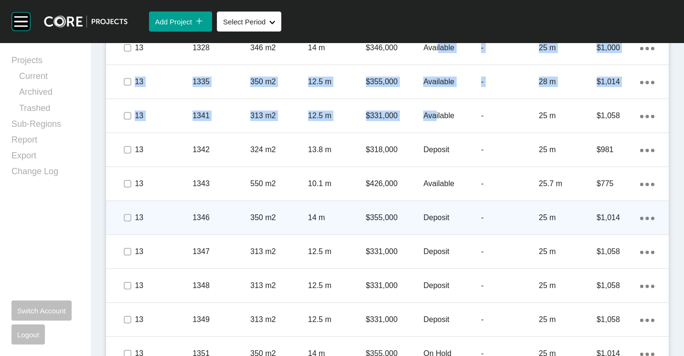
scroll to position [968, 0]
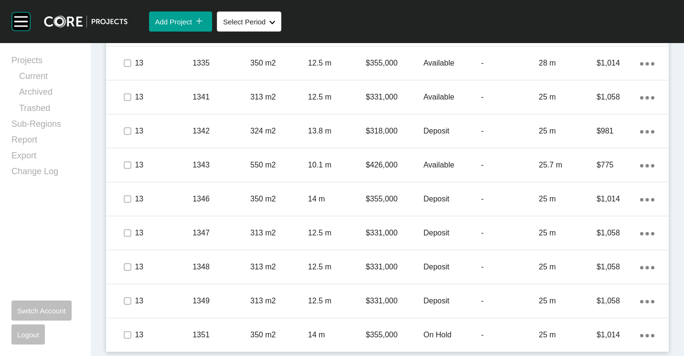
click at [98, 203] on div "Lots Clear Selection Edit Selected Delete Selected Add Lot icon/tick copy 11 Cr…" at bounding box center [387, 31] width 580 height 649
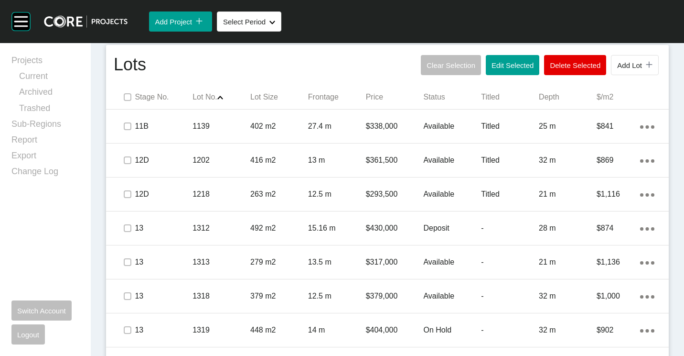
scroll to position [442, 0]
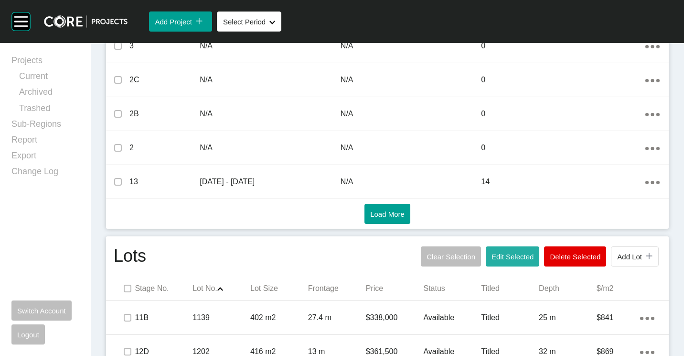
click at [499, 255] on span "Edit Selected" at bounding box center [513, 256] width 42 height 8
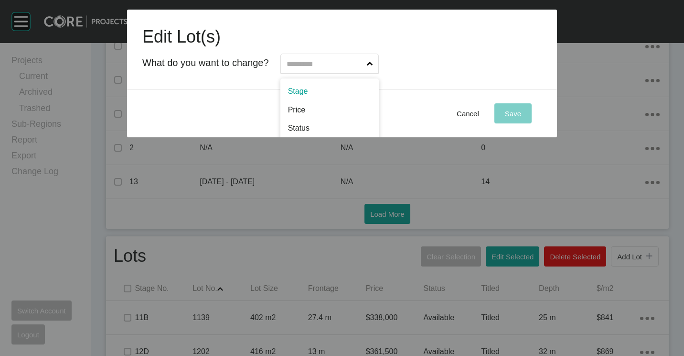
click at [308, 64] on input "text" at bounding box center [325, 63] width 80 height 19
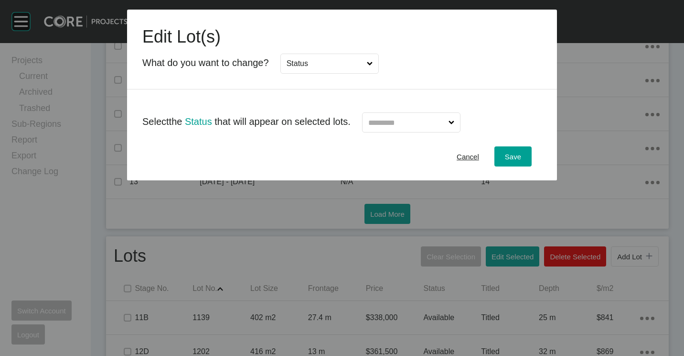
drag, startPoint x: 317, startPoint y: 127, endPoint x: 381, endPoint y: 127, distance: 64.0
drag, startPoint x: 408, startPoint y: 121, endPoint x: 400, endPoint y: 133, distance: 13.9
click at [407, 121] on input "text" at bounding box center [407, 122] width 80 height 19
drag, startPoint x: 396, startPoint y: 161, endPoint x: 480, endPoint y: 159, distance: 84.6
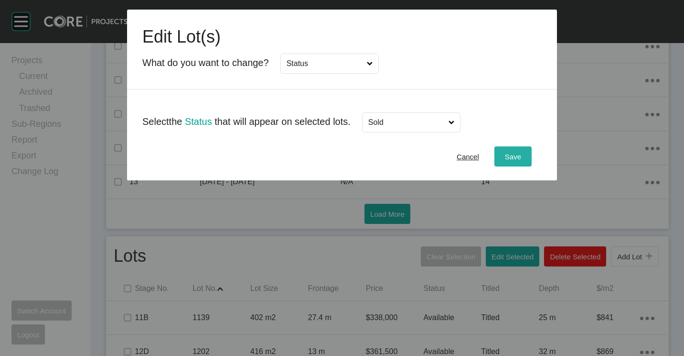
click at [524, 157] on button "Save" at bounding box center [513, 156] width 37 height 20
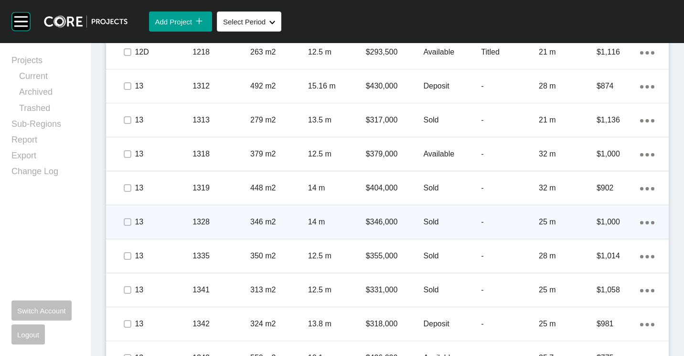
scroll to position [777, 0]
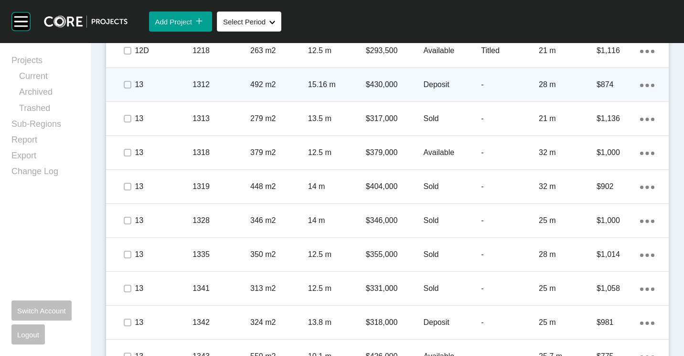
drag, startPoint x: 639, startPoint y: 83, endPoint x: 624, endPoint y: 88, distance: 16.2
click at [640, 83] on div "Action Menu Dots Copy 6 Created with Sketch." at bounding box center [647, 84] width 14 height 11
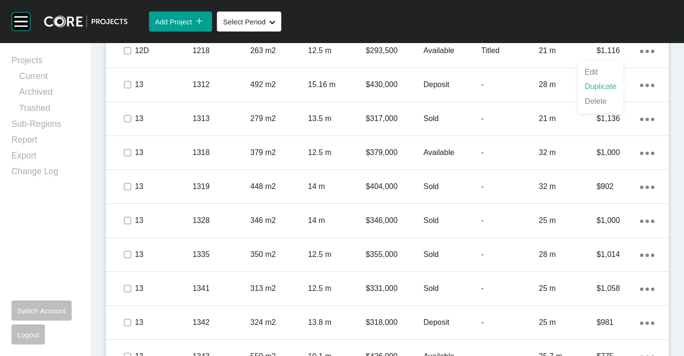
click at [608, 93] on link "Duplicate" at bounding box center [601, 86] width 36 height 14
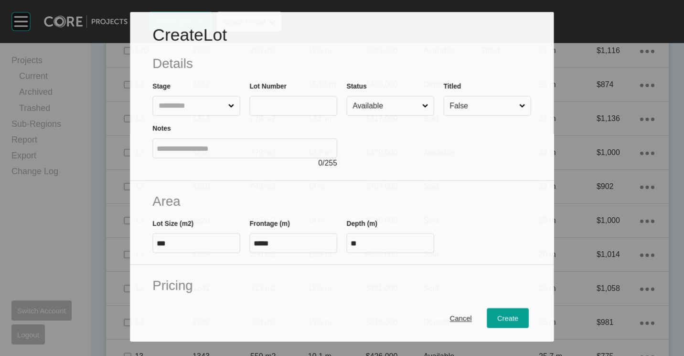
scroll to position [747, 0]
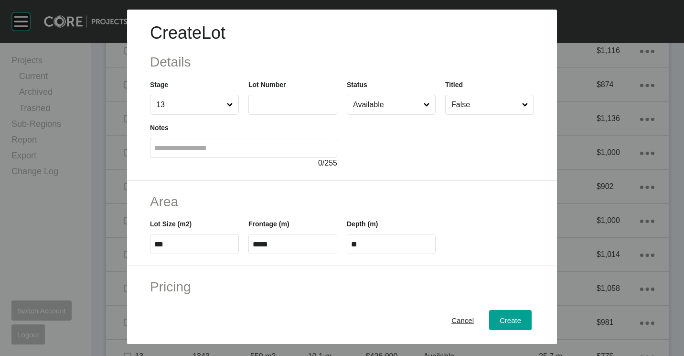
click at [288, 111] on label at bounding box center [292, 105] width 89 height 20
click at [288, 108] on input "text" at bounding box center [293, 104] width 80 height 8
type input "****"
type input "******"
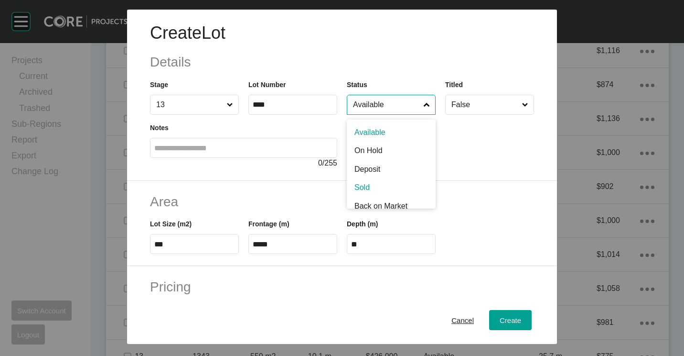
scroll to position [7, 0]
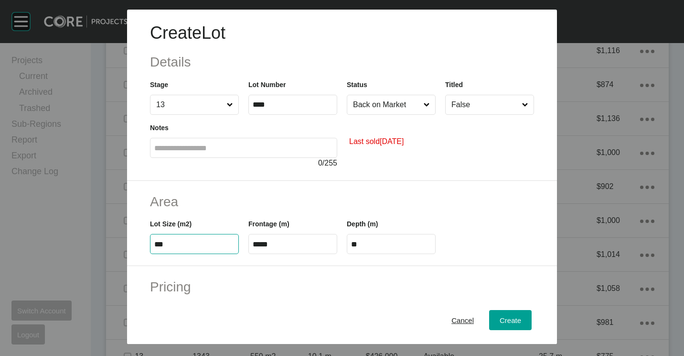
type input "***"
type input "****"
type input "*****"
type input "****"
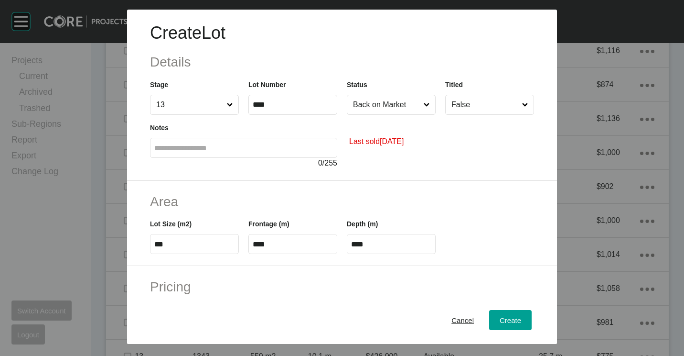
type input "*"
type input "*******"
type input "*"
type input "*****"
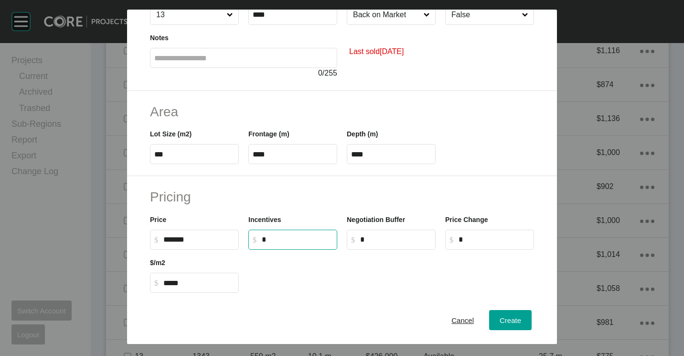
scroll to position [227, 0]
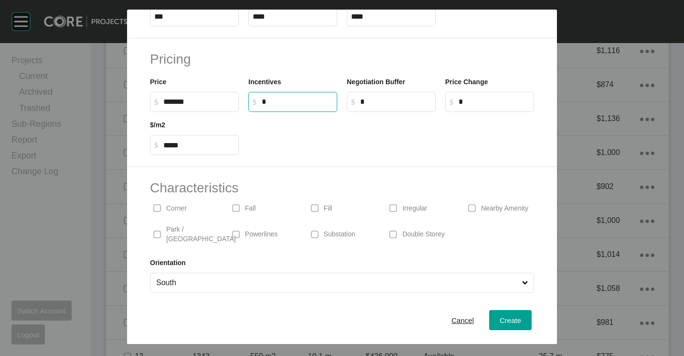
click at [415, 206] on p "Irregular" at bounding box center [414, 209] width 25 height 10
click at [500, 322] on span "Create" at bounding box center [511, 320] width 22 height 8
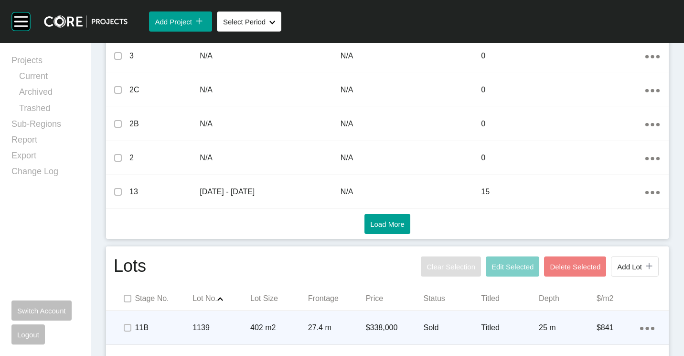
scroll to position [572, 0]
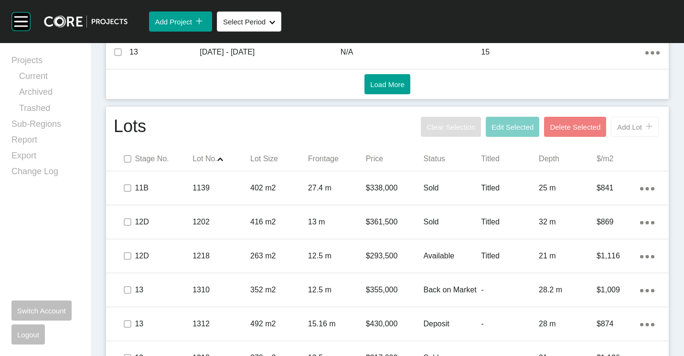
click at [642, 128] on div "icon/tick copy 11 Created with Sketch." at bounding box center [647, 127] width 11 height 8
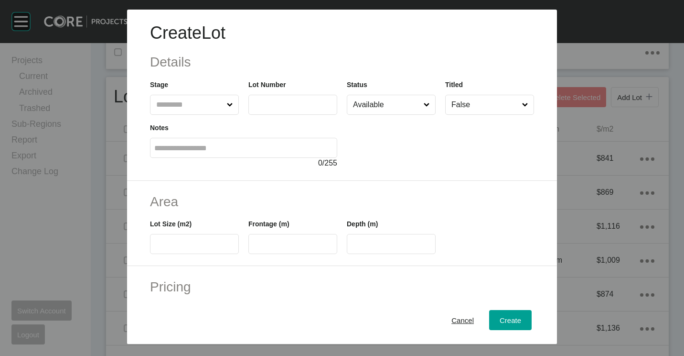
click at [228, 111] on span at bounding box center [230, 104] width 10 height 19
click at [225, 111] on input "text" at bounding box center [189, 104] width 71 height 19
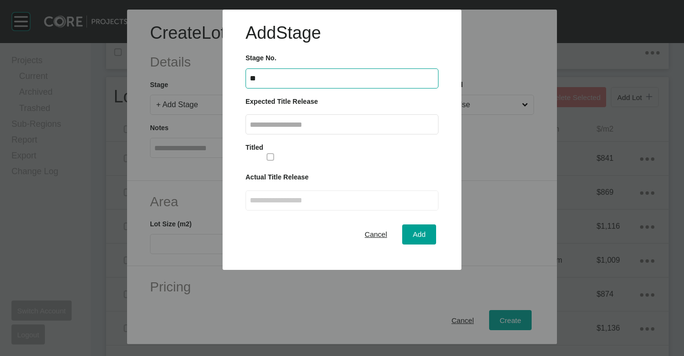
type input "**"
click at [297, 120] on input "text" at bounding box center [342, 124] width 184 height 8
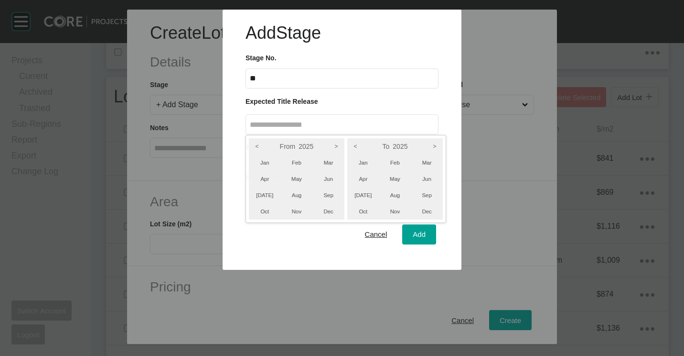
drag, startPoint x: 336, startPoint y: 147, endPoint x: 391, endPoint y: 142, distance: 55.6
click at [336, 147] on icon ">" at bounding box center [336, 146] width 16 height 16
click at [432, 147] on icon ">" at bounding box center [435, 146] width 16 height 16
click at [367, 196] on li "[DATE]" at bounding box center [363, 195] width 32 height 16
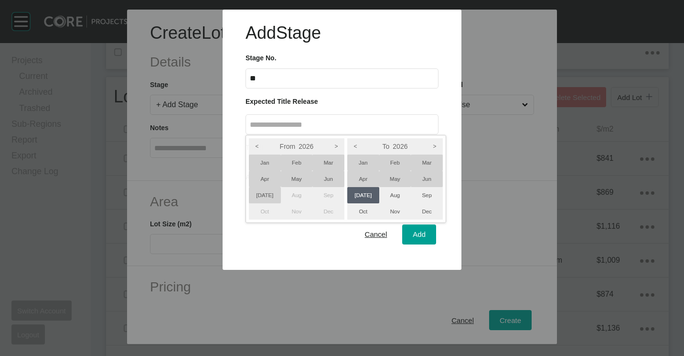
click at [263, 194] on li "[DATE]" at bounding box center [265, 195] width 32 height 16
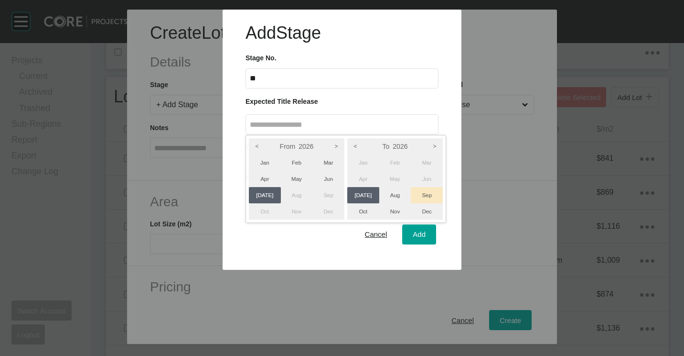
click at [429, 194] on li "Sep" at bounding box center [427, 195] width 32 height 16
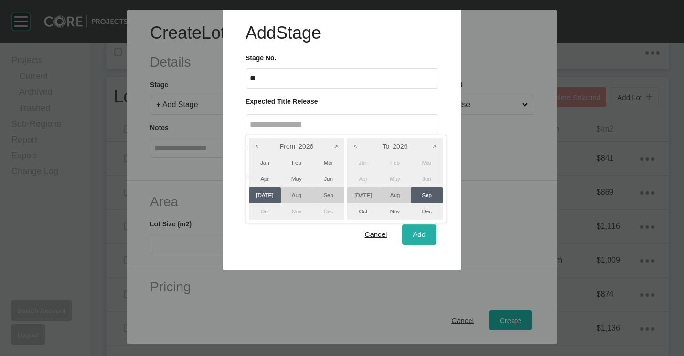
click at [415, 233] on div at bounding box center [342, 135] width 684 height 270
type input "**********"
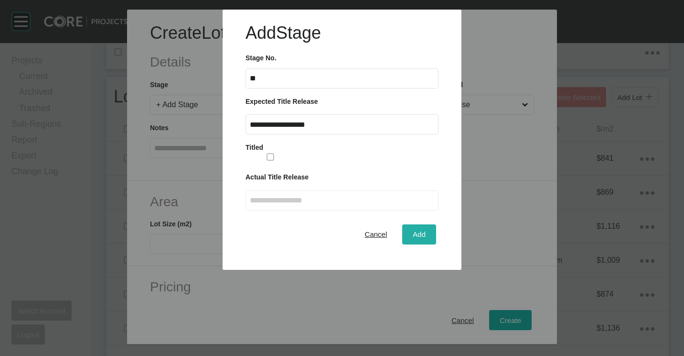
click at [423, 231] on span "Add" at bounding box center [419, 234] width 13 height 8
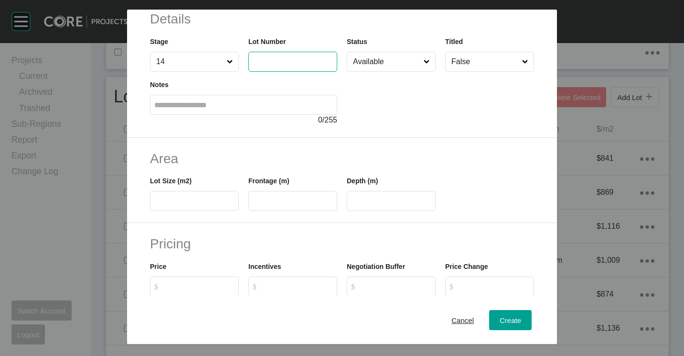
click at [271, 57] on input "text" at bounding box center [293, 61] width 80 height 8
type input "****"
type input "***"
type input "****"
type input "**"
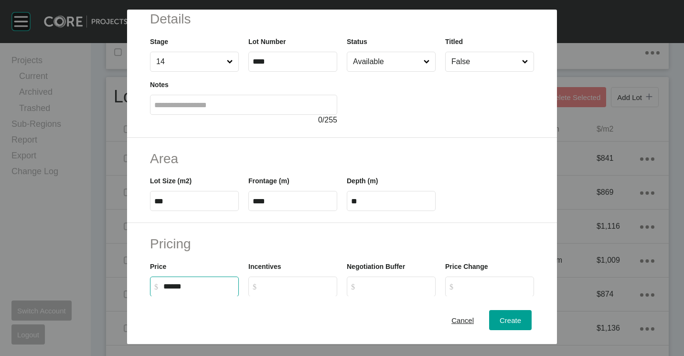
type input "*******"
type input "*****"
type input "*"
click at [505, 316] on span "Create" at bounding box center [511, 320] width 22 height 8
type input "*"
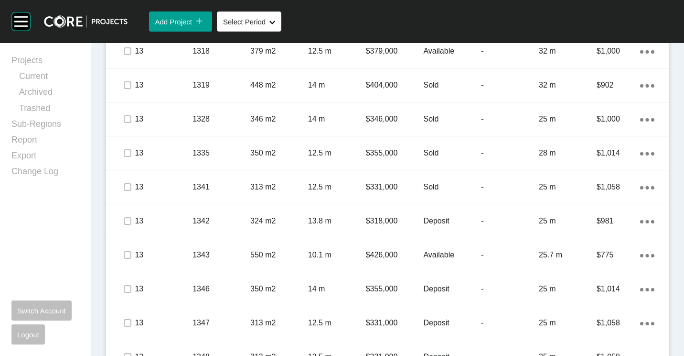
scroll to position [1036, 0]
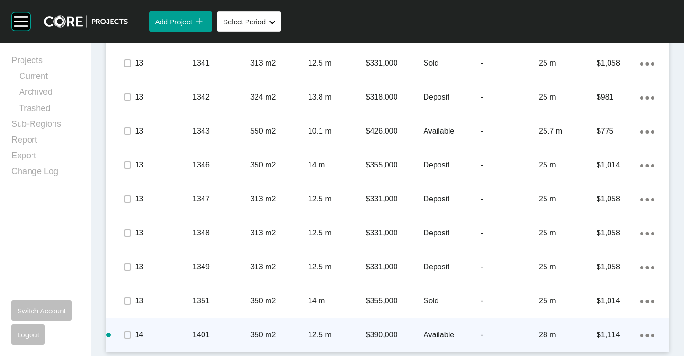
click at [640, 332] on div "Action Menu Dots Copy 6 Created with Sketch." at bounding box center [647, 334] width 14 height 11
click at [604, 318] on link "Edit" at bounding box center [601, 312] width 36 height 14
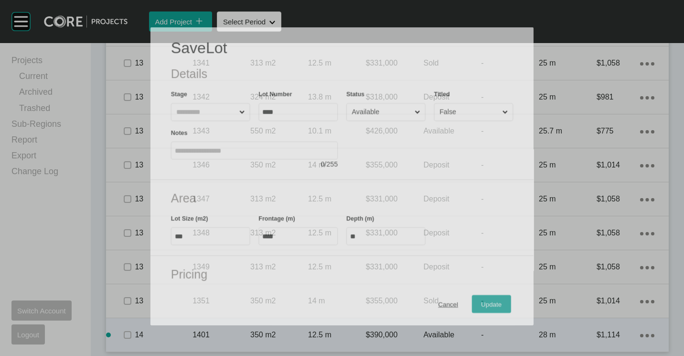
scroll to position [1006, 0]
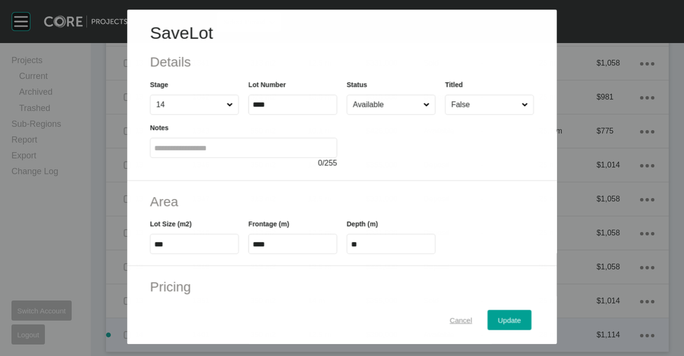
click at [450, 319] on span "Cancel" at bounding box center [461, 320] width 22 height 8
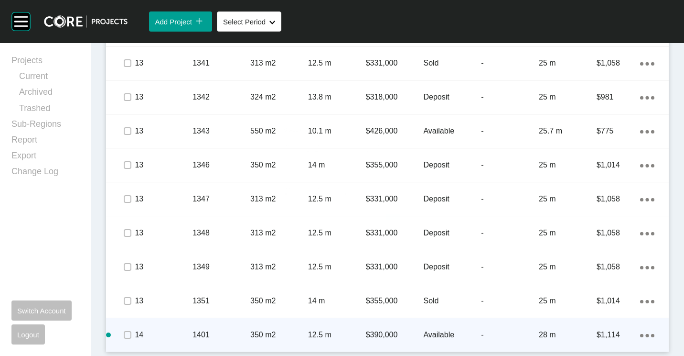
click at [640, 337] on div "Action Menu Dots Copy 6 Created with Sketch." at bounding box center [647, 334] width 14 height 11
drag, startPoint x: 604, startPoint y: 331, endPoint x: 577, endPoint y: 301, distance: 40.6
click at [604, 330] on link "Duplicate" at bounding box center [601, 326] width 36 height 14
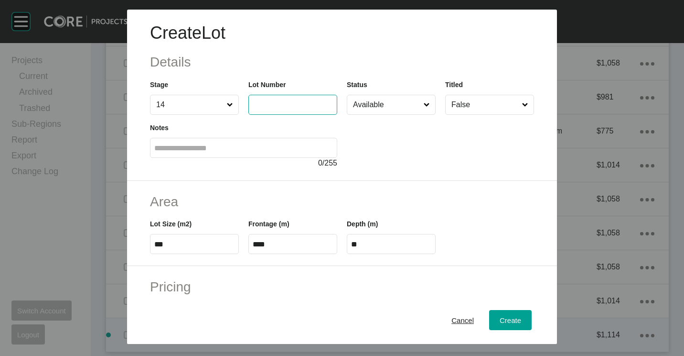
click at [274, 100] on input "text" at bounding box center [293, 104] width 80 height 8
type input "****"
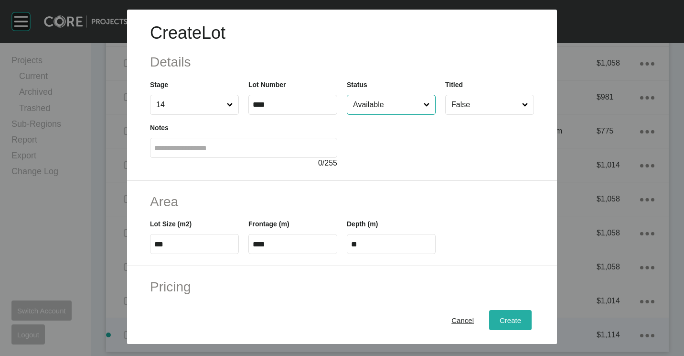
click at [502, 313] on div "Create" at bounding box center [510, 319] width 26 height 13
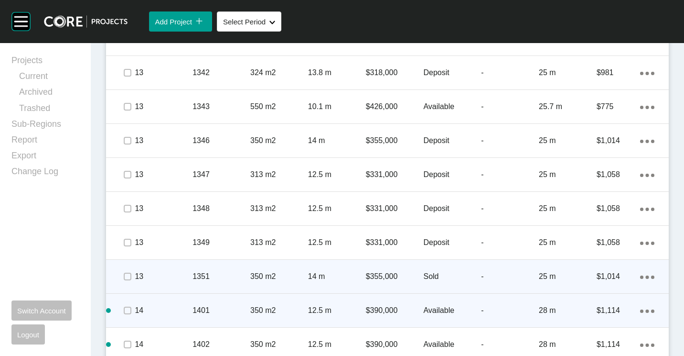
scroll to position [1069, 0]
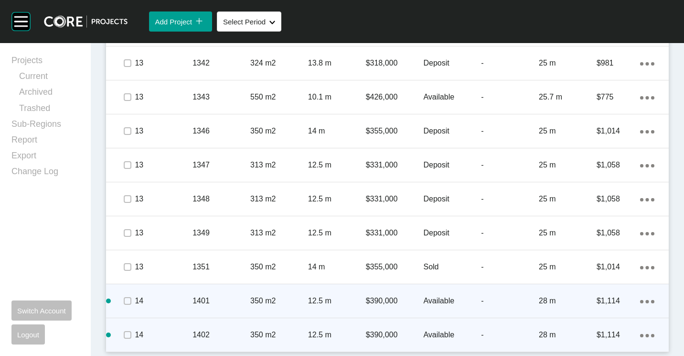
click at [640, 333] on div "Action Menu Dots Copy 6 Created with Sketch." at bounding box center [647, 334] width 14 height 11
click at [605, 323] on link "Duplicate" at bounding box center [601, 326] width 36 height 14
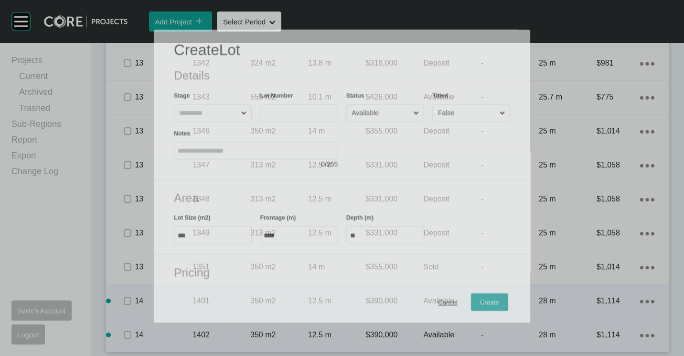
scroll to position [1040, 0]
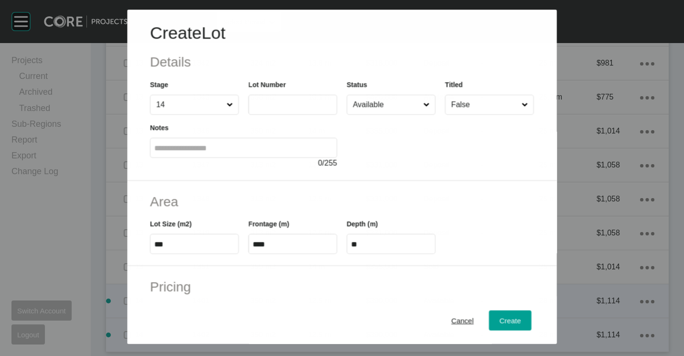
click at [283, 105] on input "text" at bounding box center [293, 105] width 80 height 8
type input "****"
click at [500, 319] on span "Create" at bounding box center [511, 320] width 22 height 8
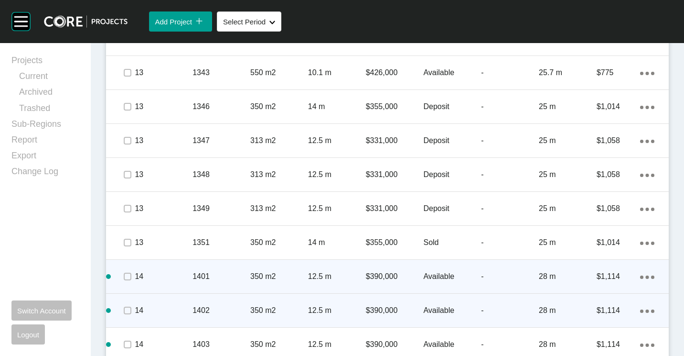
scroll to position [1103, 0]
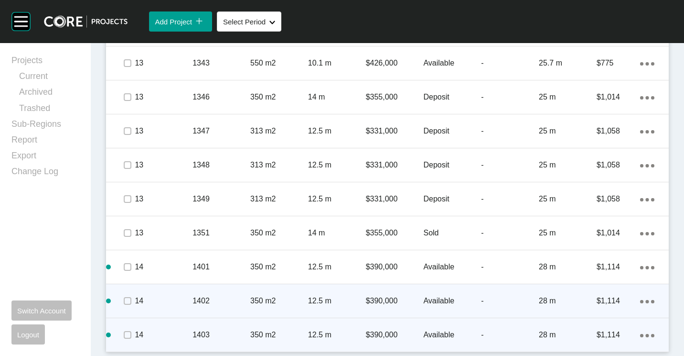
click at [640, 333] on div "Action Menu Dots Copy 6 Created with Sketch." at bounding box center [647, 334] width 14 height 11
drag, startPoint x: 603, startPoint y: 326, endPoint x: 563, endPoint y: 295, distance: 50.0
click at [601, 325] on link "Duplicate" at bounding box center [601, 326] width 36 height 14
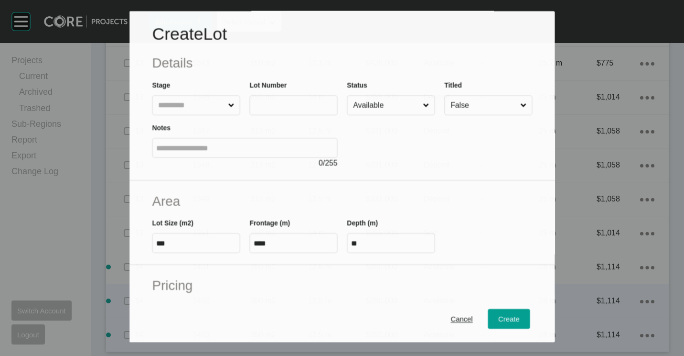
scroll to position [1074, 0]
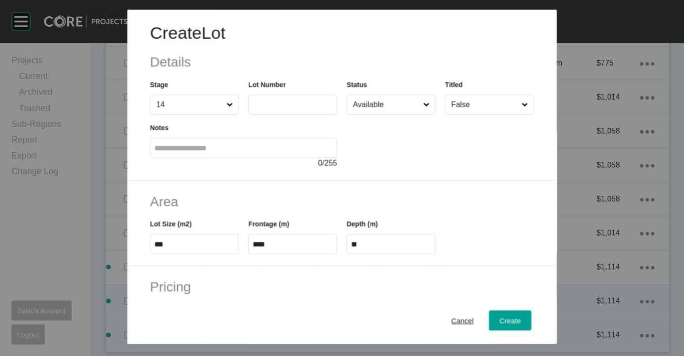
click at [285, 107] on input "text" at bounding box center [293, 105] width 80 height 8
type input "****"
type input "***"
type input "****"
type input "***"
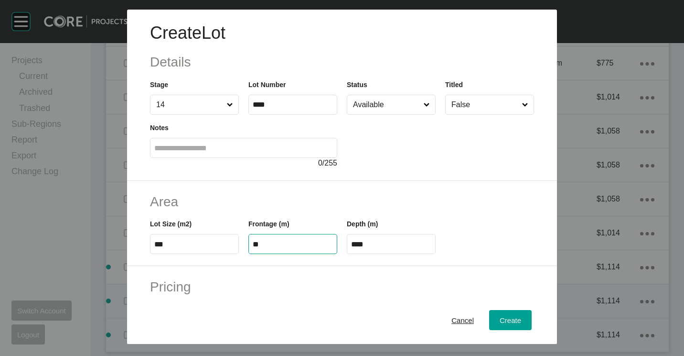
type input "**"
type input "*"
type input "*******"
type input "*****"
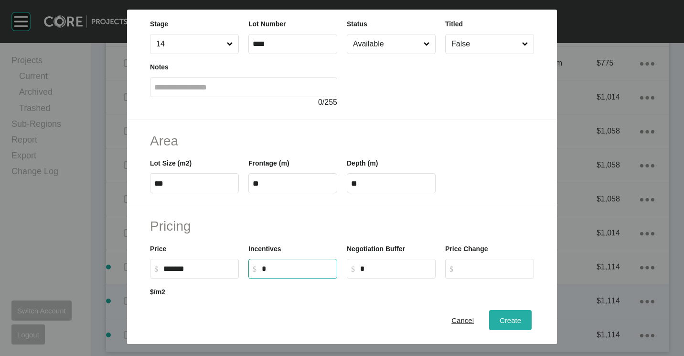
scroll to position [96, 0]
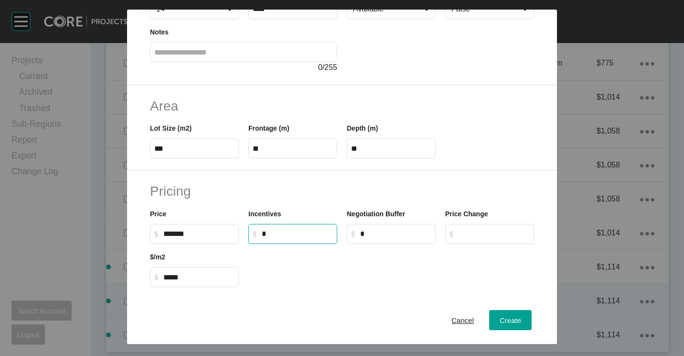
drag, startPoint x: 496, startPoint y: 314, endPoint x: 493, endPoint y: 307, distance: 7.7
click at [497, 314] on div "Create" at bounding box center [510, 319] width 26 height 13
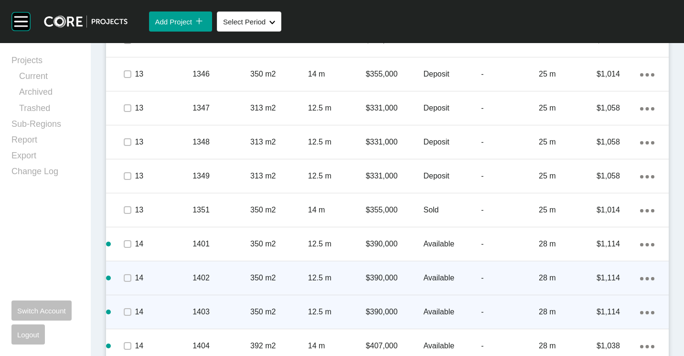
scroll to position [1137, 0]
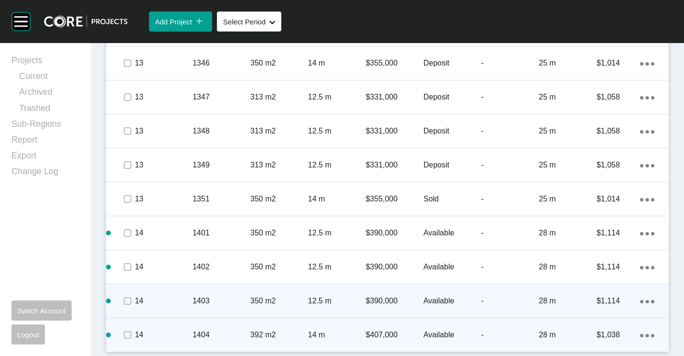
click at [651, 335] on ellipse at bounding box center [652, 335] width 3 height 3
click at [610, 325] on link "Duplicate" at bounding box center [601, 326] width 36 height 14
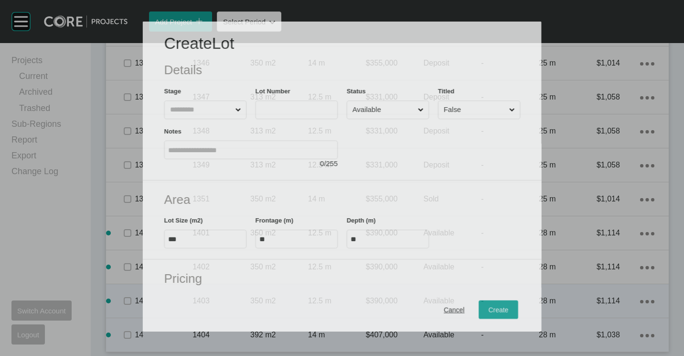
scroll to position [1108, 0]
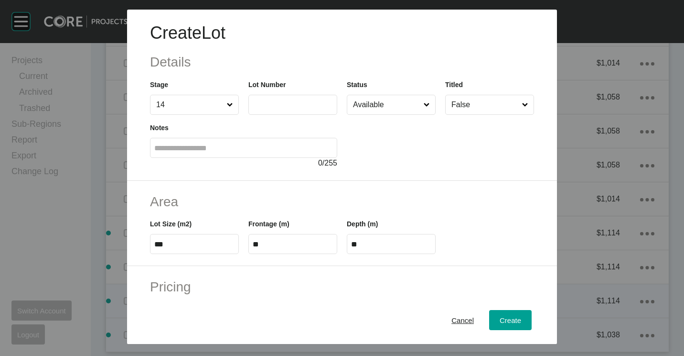
click at [280, 104] on input "text" at bounding box center [293, 104] width 80 height 8
type input "****"
type input "***"
type input "**"
type input "*****"
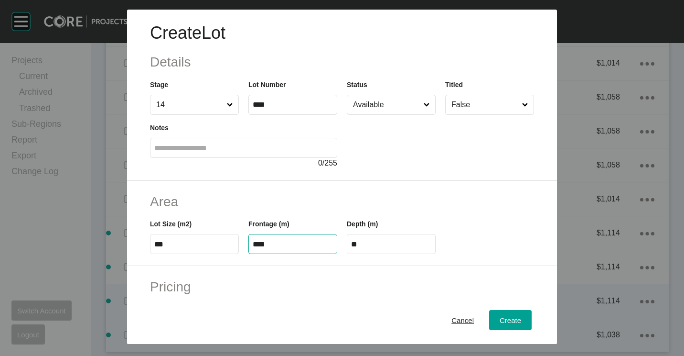
type input "****"
type input "**"
type input "*"
type input "*******"
type input "*****"
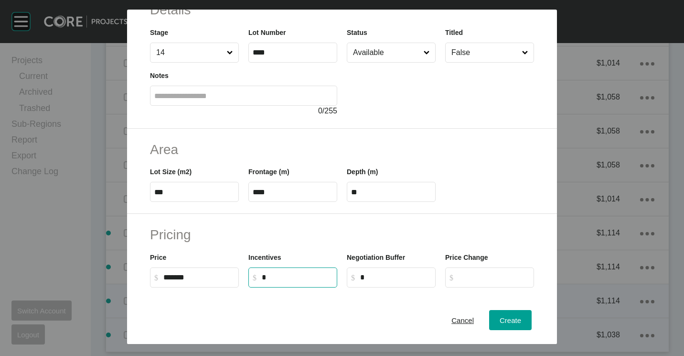
scroll to position [0, 0]
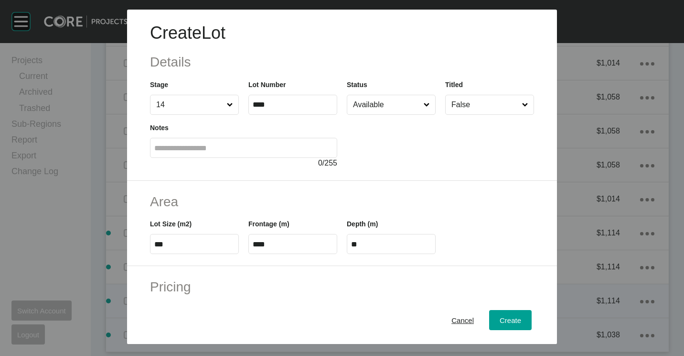
click at [398, 109] on input "Available" at bounding box center [386, 104] width 71 height 19
click at [500, 319] on span "Create" at bounding box center [511, 320] width 22 height 8
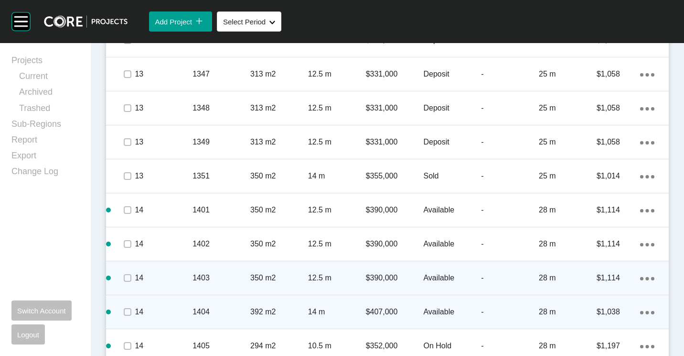
scroll to position [1171, 0]
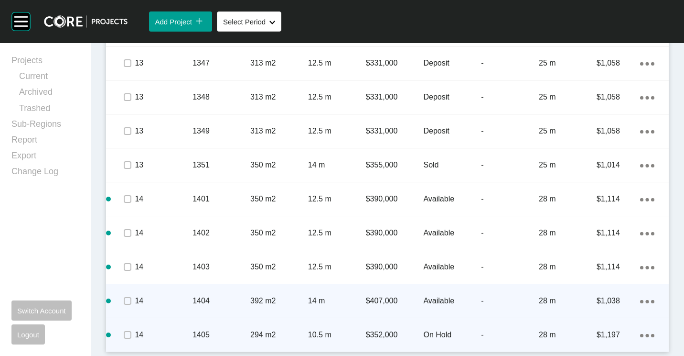
click at [640, 335] on ellipse at bounding box center [641, 335] width 3 height 3
click at [602, 326] on link "Duplicate" at bounding box center [601, 326] width 36 height 14
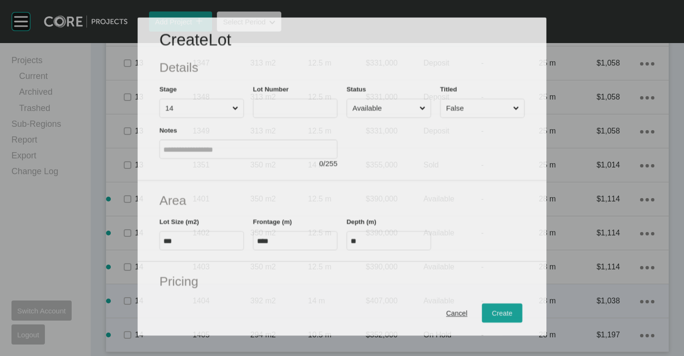
scroll to position [1142, 0]
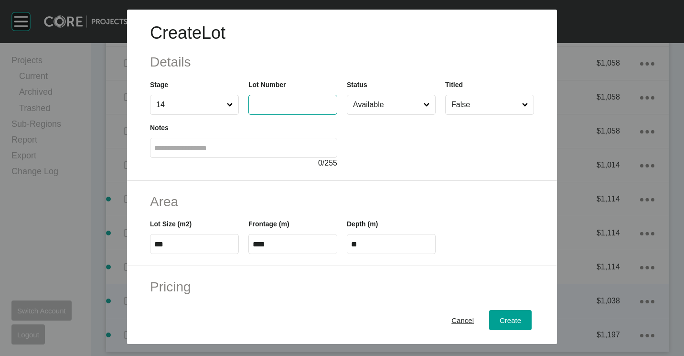
click at [265, 105] on input "text" at bounding box center [293, 104] width 80 height 8
type input "****"
type input "***"
type input "****"
type input "***"
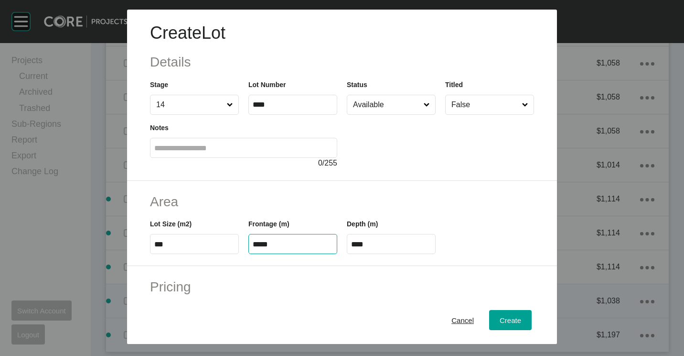
type input "*****"
type input "****"
type input "*"
type input "*******"
type input "***"
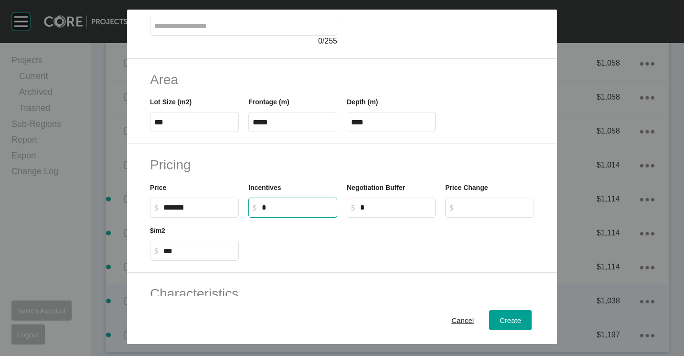
scroll to position [227, 0]
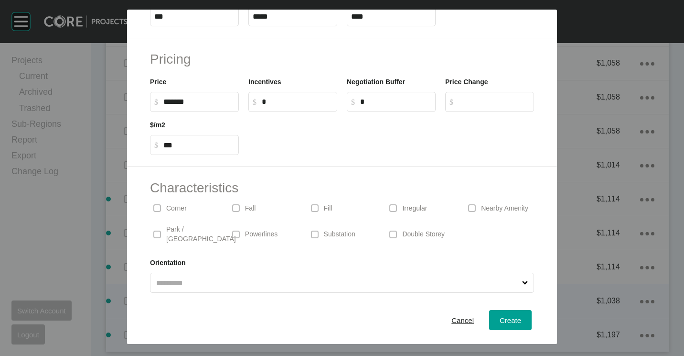
click at [394, 207] on span at bounding box center [393, 208] width 14 height 14
click at [509, 309] on div "Cancel Create" at bounding box center [342, 320] width 430 height 48
click at [501, 320] on span "Create" at bounding box center [511, 320] width 22 height 8
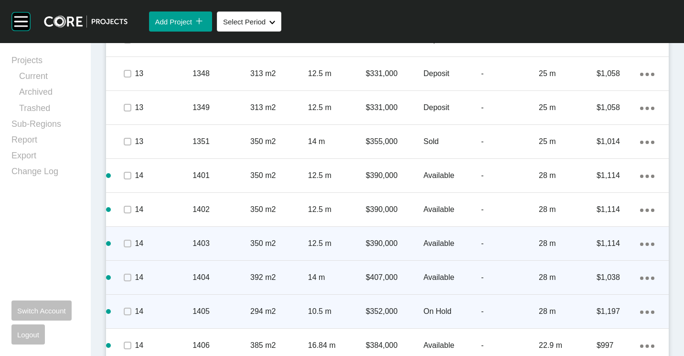
scroll to position [1205, 0]
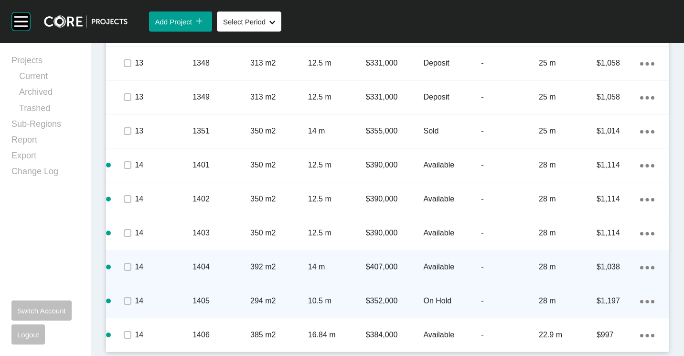
click at [640, 299] on div "Action Menu Dots Copy 6 Created with Sketch." at bounding box center [647, 300] width 14 height 11
drag, startPoint x: 608, startPoint y: 300, endPoint x: 583, endPoint y: 284, distance: 29.2
click at [607, 300] on link "Duplicate" at bounding box center [601, 302] width 36 height 14
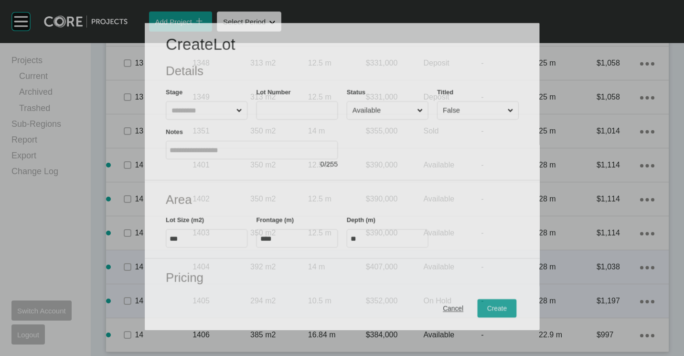
scroll to position [1176, 0]
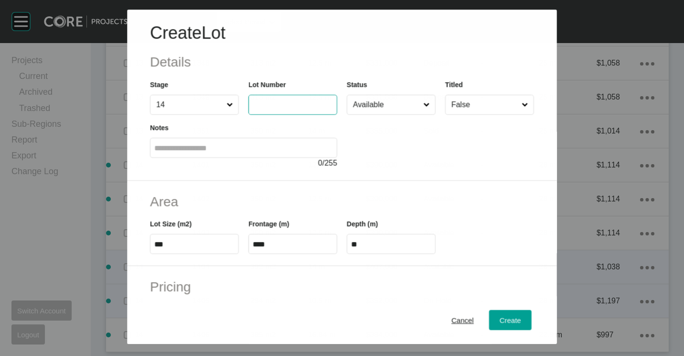
click at [281, 105] on input "text" at bounding box center [293, 105] width 80 height 8
type input "****"
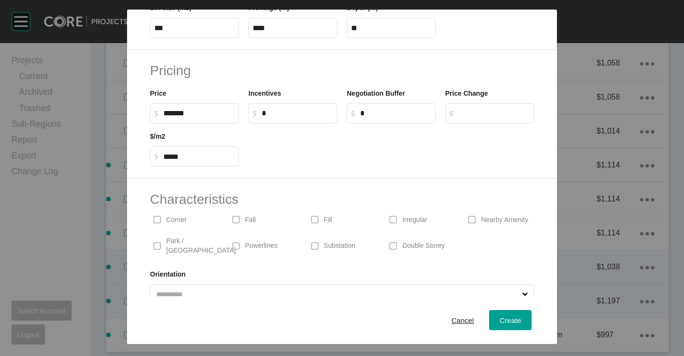
scroll to position [227, 0]
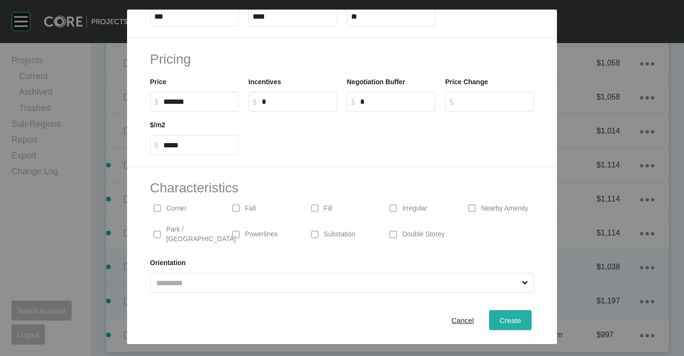
click at [498, 313] on button "Create" at bounding box center [510, 320] width 43 height 20
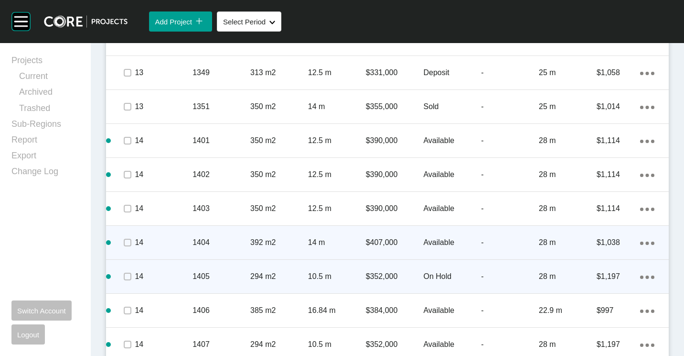
scroll to position [1239, 0]
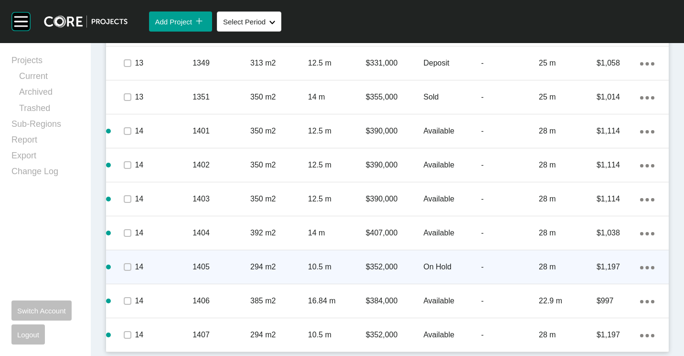
click at [640, 232] on icon "Action Menu Dots Copy 6 Created with Sketch." at bounding box center [647, 233] width 14 height 3
click at [600, 231] on link "Duplicate" at bounding box center [601, 234] width 36 height 14
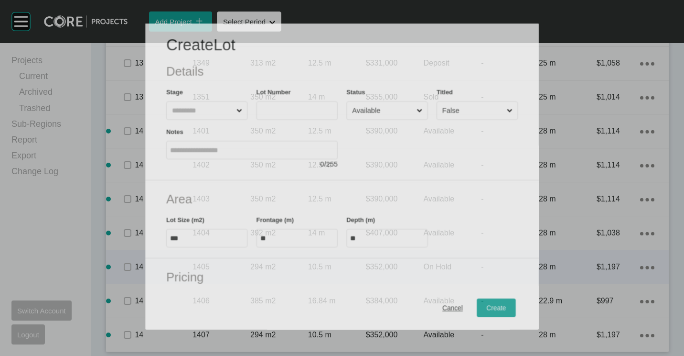
scroll to position [1209, 0]
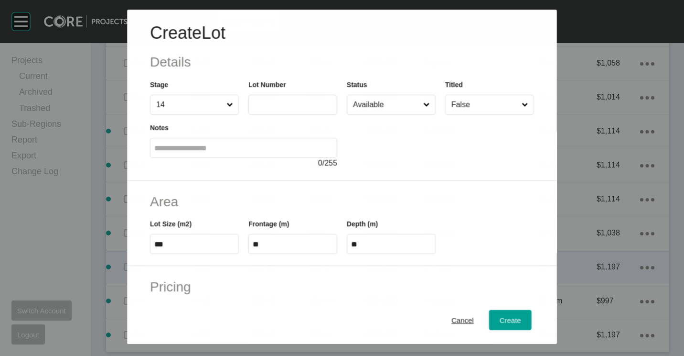
click at [281, 102] on input "text" at bounding box center [293, 105] width 80 height 8
type input "****"
click at [372, 105] on input "Available" at bounding box center [386, 104] width 71 height 19
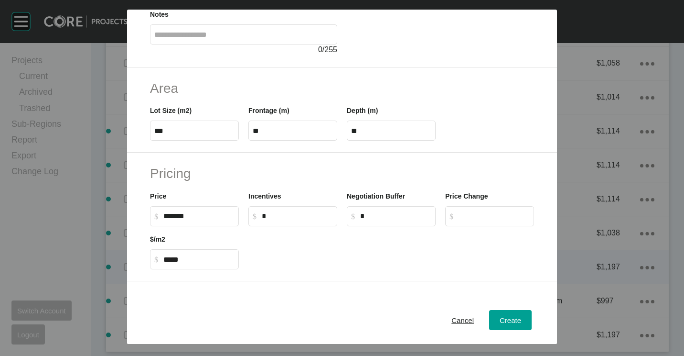
scroll to position [227, 0]
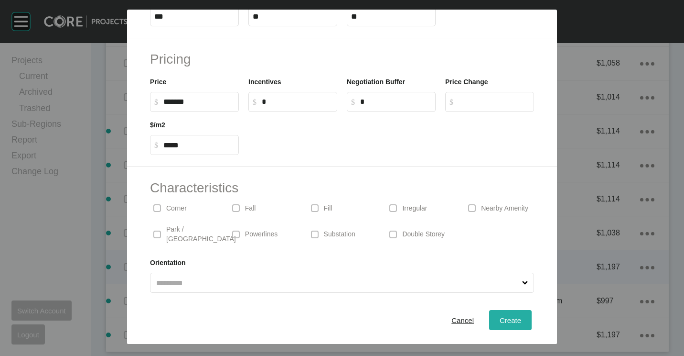
click at [500, 316] on span "Create" at bounding box center [511, 320] width 22 height 8
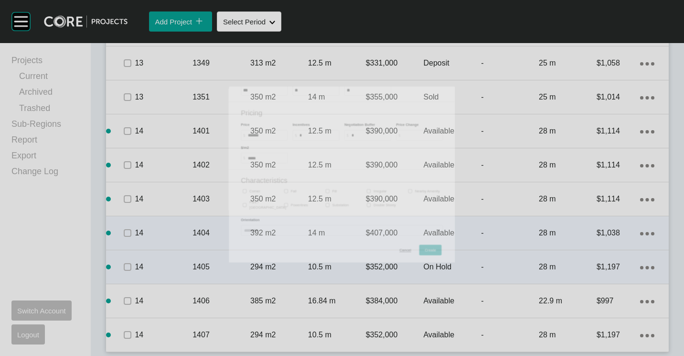
scroll to position [1239, 0]
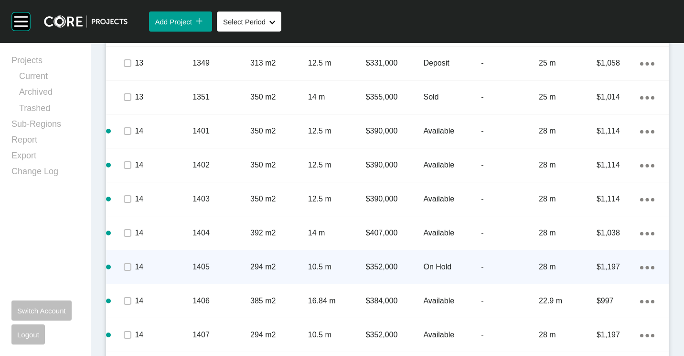
click at [640, 198] on icon "Action Menu Dots Copy 6 Created with Sketch." at bounding box center [647, 199] width 14 height 3
click at [593, 199] on link "Duplicate" at bounding box center [601, 201] width 36 height 14
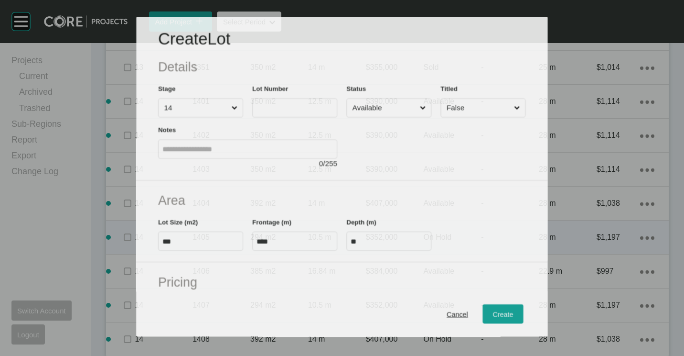
scroll to position [1209, 0]
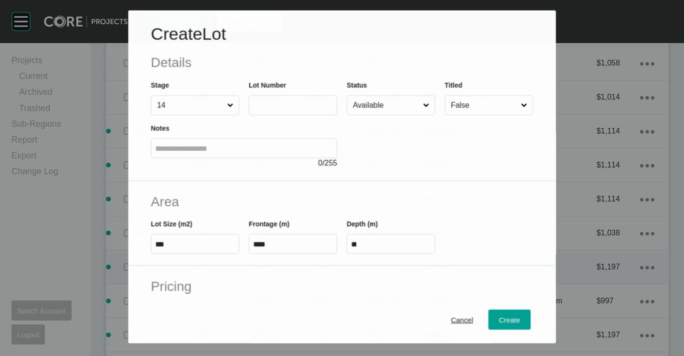
click at [291, 105] on input "text" at bounding box center [293, 105] width 80 height 8
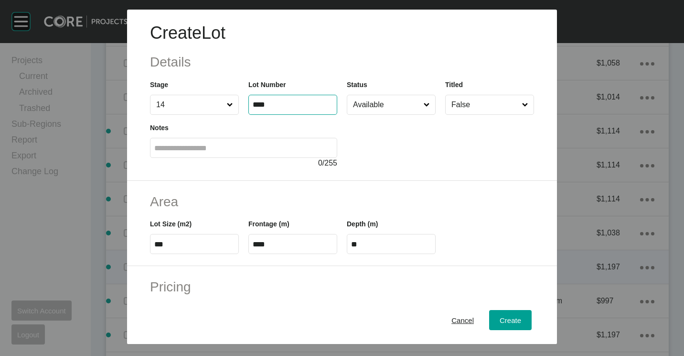
type input "****"
click at [513, 316] on span "Create" at bounding box center [511, 320] width 22 height 8
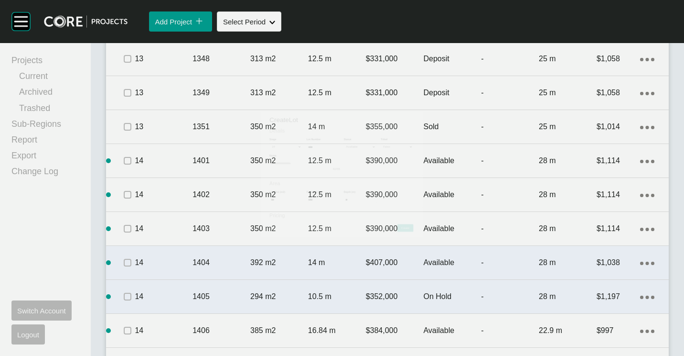
scroll to position [1239, 0]
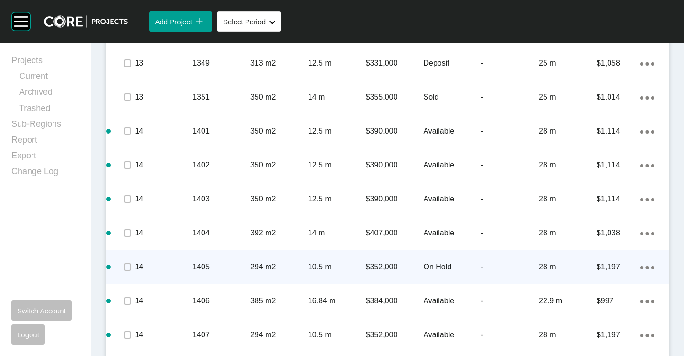
click at [646, 165] on ellipse at bounding box center [647, 165] width 3 height 3
click at [599, 168] on link "Duplicate" at bounding box center [601, 167] width 36 height 14
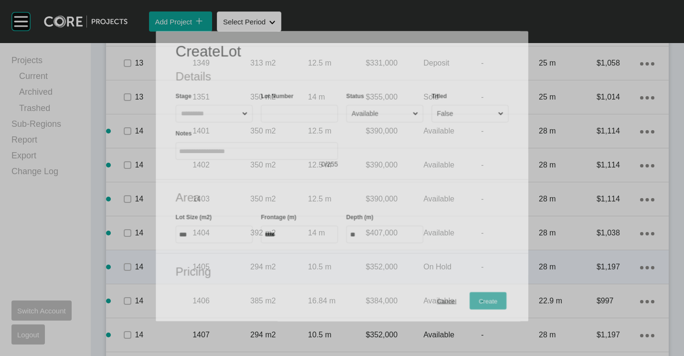
scroll to position [1209, 0]
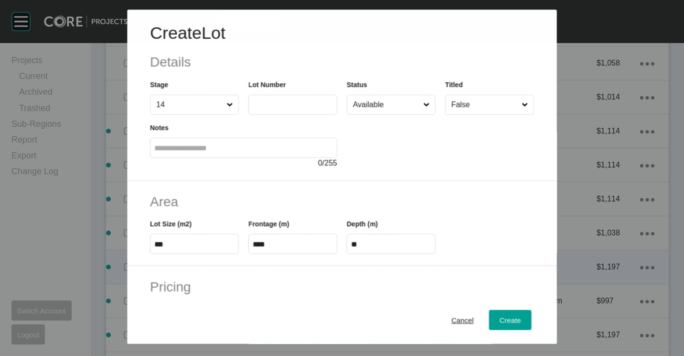
click at [275, 103] on input "text" at bounding box center [293, 105] width 80 height 8
type input "****"
click at [506, 310] on div "Cancel Create" at bounding box center [342, 320] width 430 height 48
click at [506, 311] on button "Create" at bounding box center [510, 320] width 43 height 20
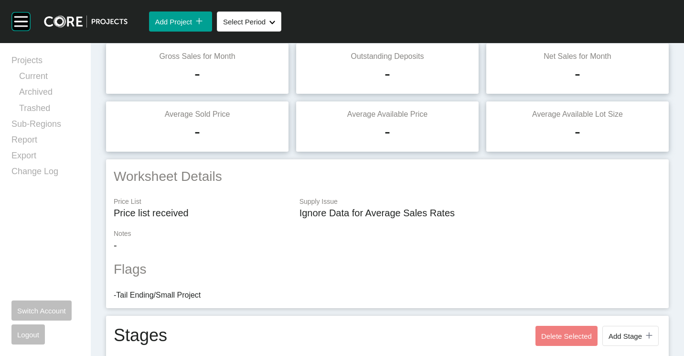
scroll to position [0, 0]
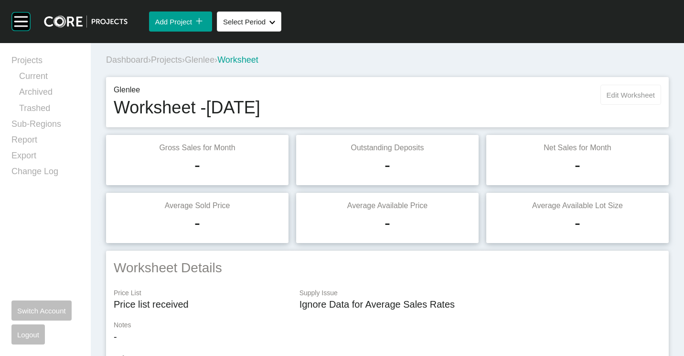
click at [607, 98] on span "Edit Worksheet" at bounding box center [631, 95] width 48 height 8
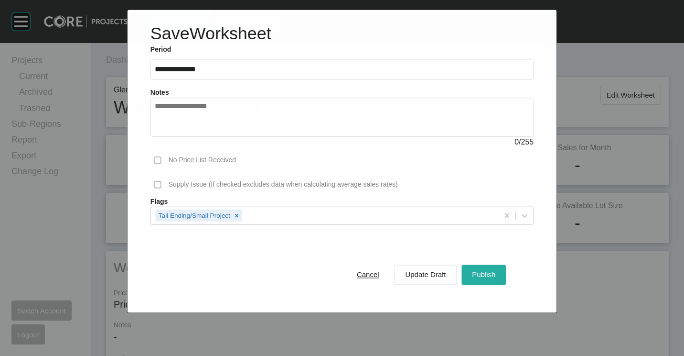
click at [489, 270] on span "Publish" at bounding box center [483, 274] width 23 height 8
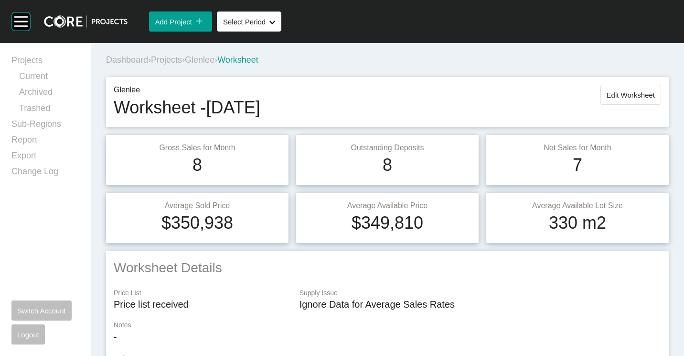
click at [167, 55] on span "Projects" at bounding box center [166, 60] width 31 height 10
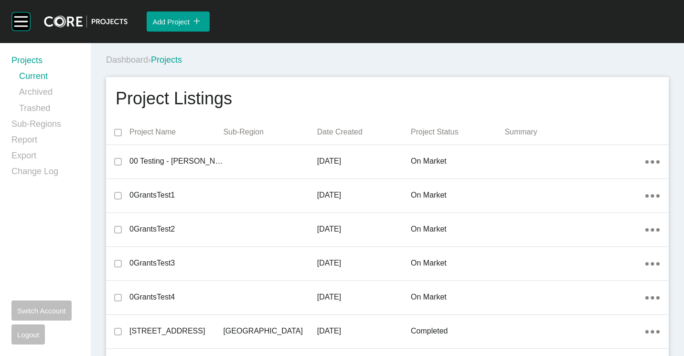
scroll to position [7549, 0]
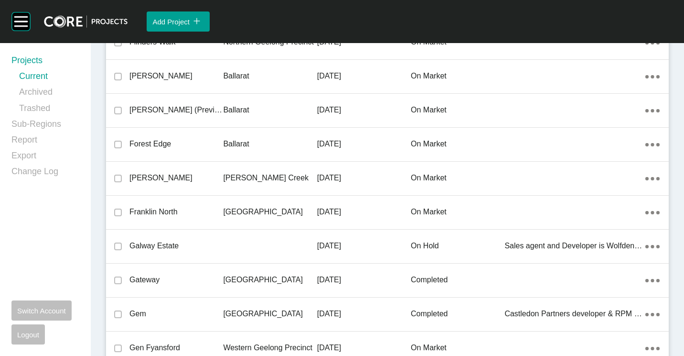
click at [246, 173] on p "[PERSON_NAME] Creek" at bounding box center [270, 178] width 94 height 11
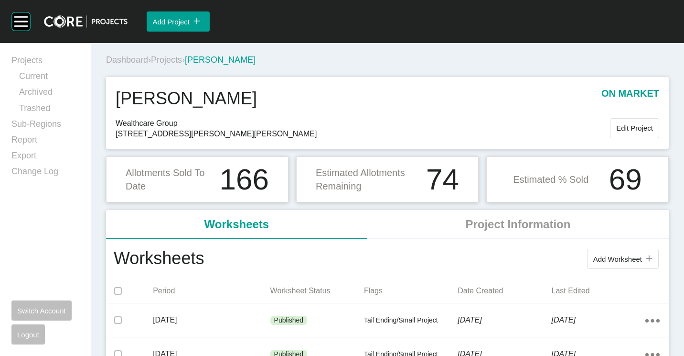
drag, startPoint x: 608, startPoint y: 254, endPoint x: 604, endPoint y: 251, distance: 4.9
click at [608, 254] on button "Add Worksheet icon/tick copy 11 Created with Sketch." at bounding box center [623, 258] width 72 height 20
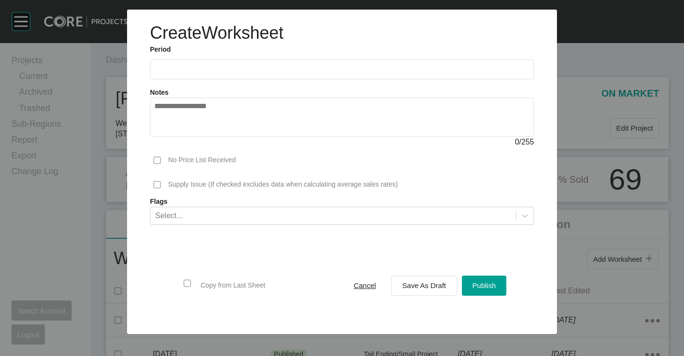
click at [188, 65] on input "text" at bounding box center [342, 69] width 376 height 8
click at [205, 140] on li "Aug" at bounding box center [200, 139] width 32 height 16
type input "**********"
click at [437, 287] on span "Save As Draft" at bounding box center [424, 285] width 44 height 8
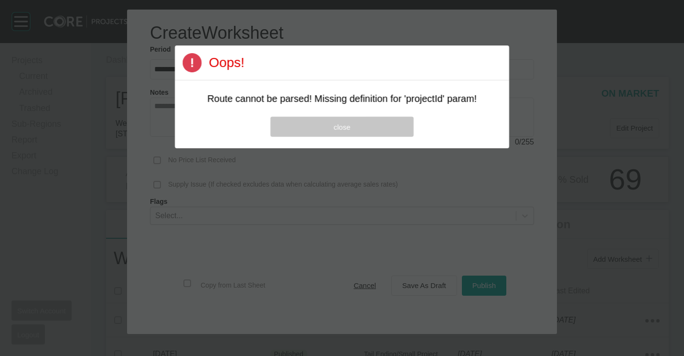
click at [344, 133] on button "close" at bounding box center [341, 127] width 143 height 20
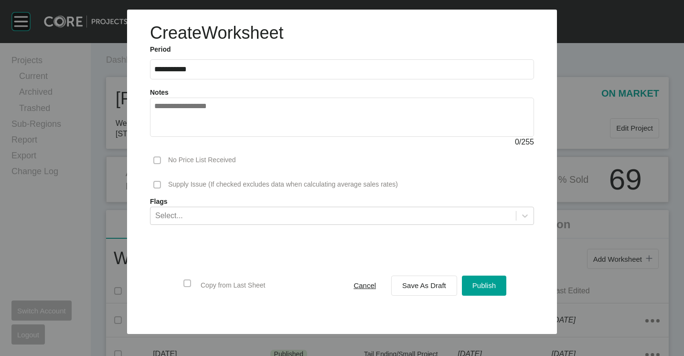
click at [195, 76] on label "**********" at bounding box center [342, 69] width 384 height 20
click at [195, 73] on input "**********" at bounding box center [342, 69] width 376 height 8
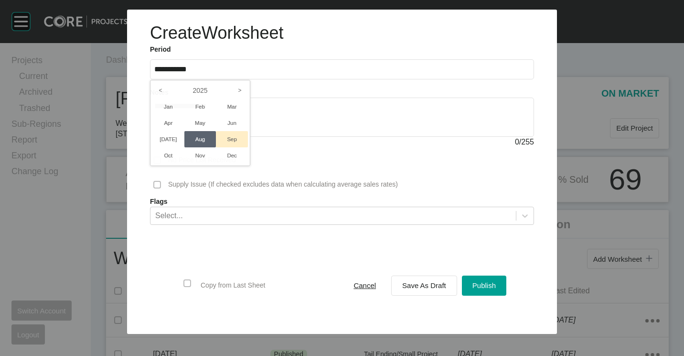
click at [236, 137] on li "Sep" at bounding box center [232, 139] width 32 height 16
type input "**********"
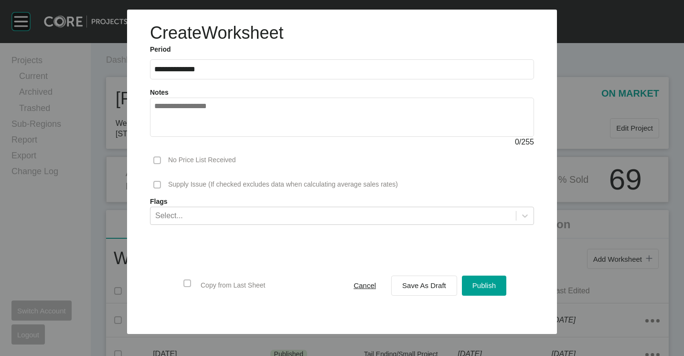
drag, startPoint x: 430, startPoint y: 280, endPoint x: 386, endPoint y: 335, distance: 70.0
click at [430, 281] on div "Save As Draft" at bounding box center [424, 285] width 49 height 13
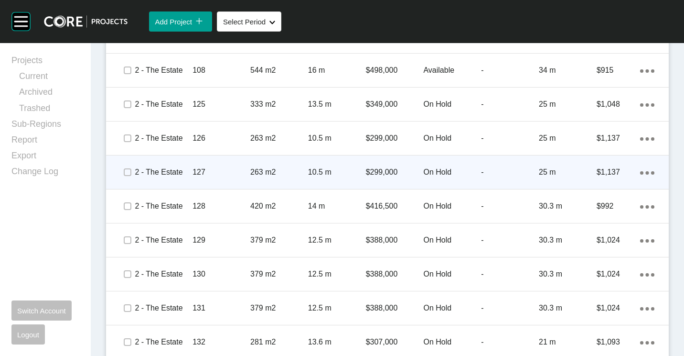
scroll to position [908, 0]
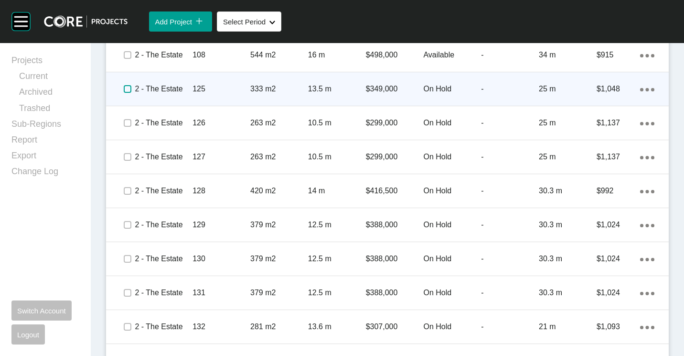
drag, startPoint x: 129, startPoint y: 91, endPoint x: 127, endPoint y: 98, distance: 7.4
click at [129, 91] on label at bounding box center [128, 89] width 8 height 8
click at [129, 88] on label at bounding box center [128, 89] width 8 height 8
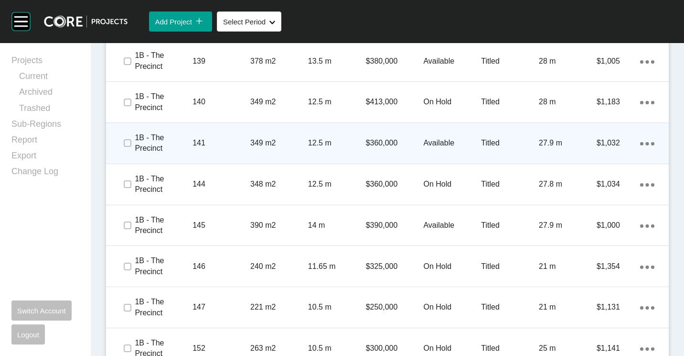
scroll to position [1290, 0]
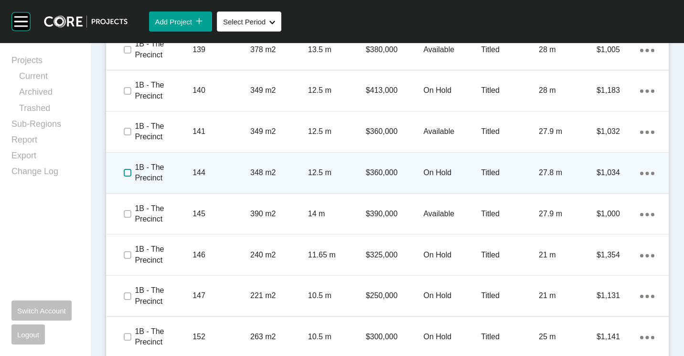
drag, startPoint x: 127, startPoint y: 172, endPoint x: 136, endPoint y: 183, distance: 14.3
click at [127, 172] on label at bounding box center [128, 173] width 8 height 8
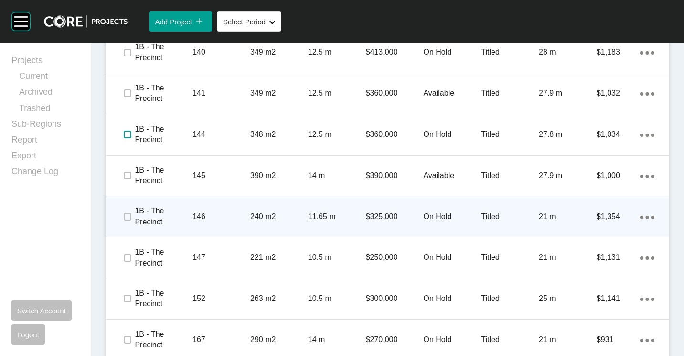
scroll to position [1338, 0]
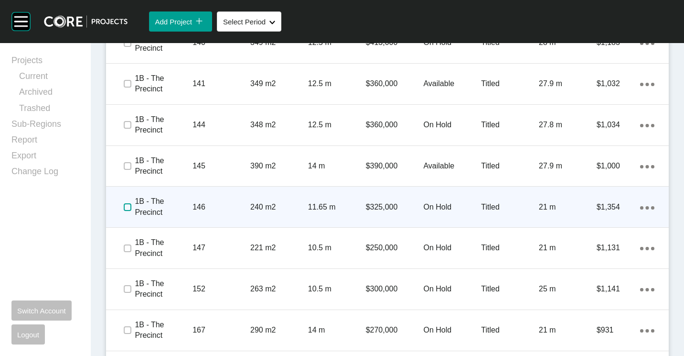
click at [129, 207] on label at bounding box center [128, 207] width 8 height 8
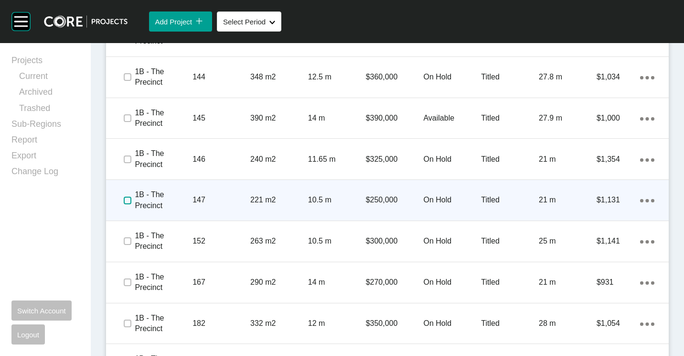
drag, startPoint x: 126, startPoint y: 200, endPoint x: 126, endPoint y: 210, distance: 10.0
click at [126, 200] on label at bounding box center [128, 200] width 8 height 8
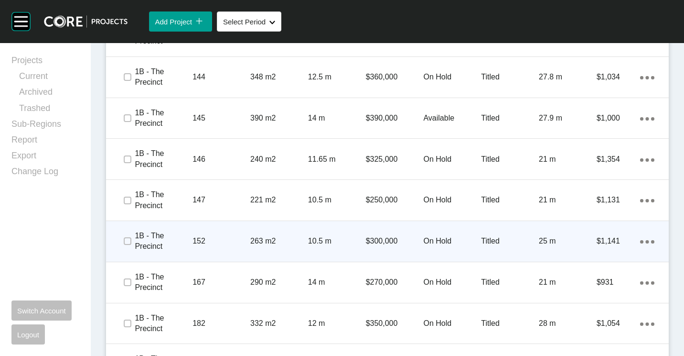
click at [127, 247] on span at bounding box center [127, 241] width 14 height 14
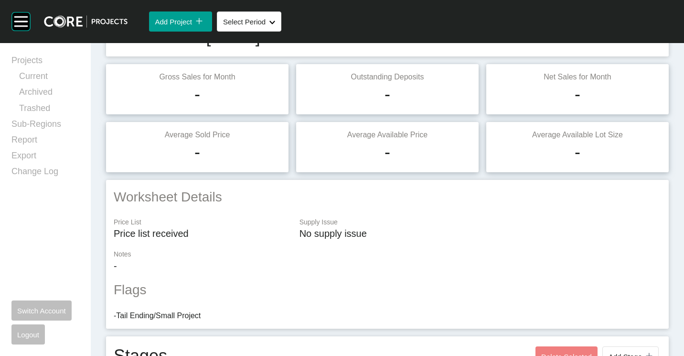
scroll to position [0, 0]
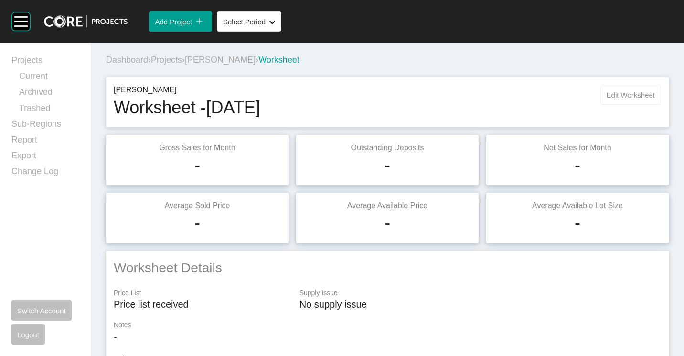
click at [626, 99] on button "Edit Worksheet" at bounding box center [631, 95] width 61 height 20
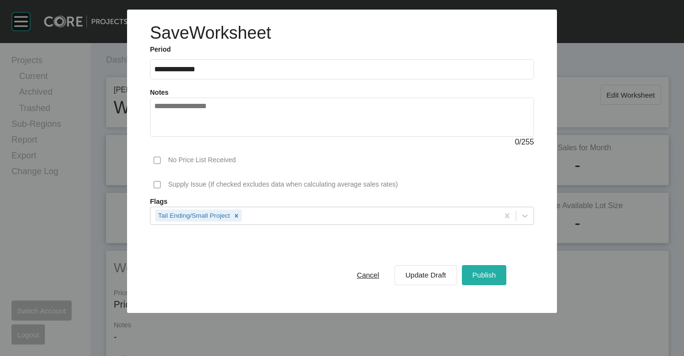
click at [485, 271] on span "Publish" at bounding box center [484, 274] width 23 height 8
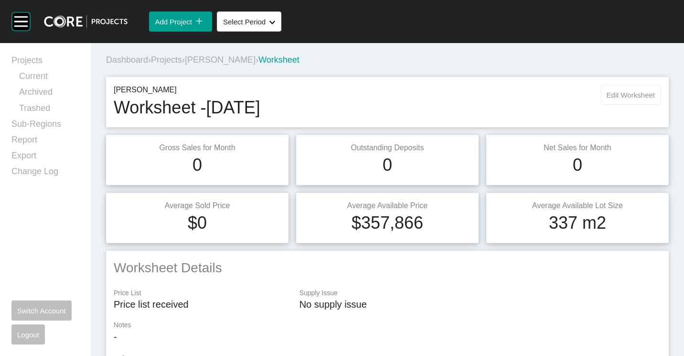
click at [619, 88] on button "Edit Worksheet" at bounding box center [631, 95] width 61 height 20
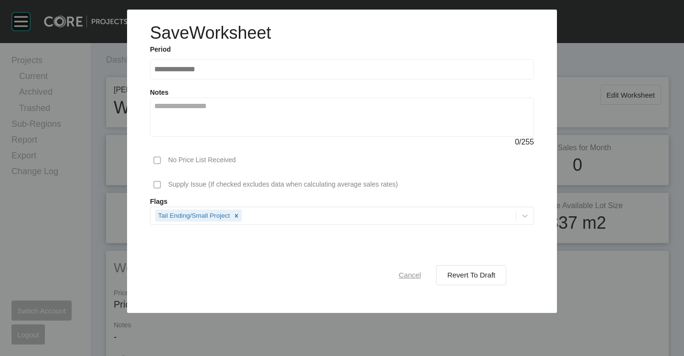
click at [413, 274] on span "Cancel" at bounding box center [410, 274] width 22 height 8
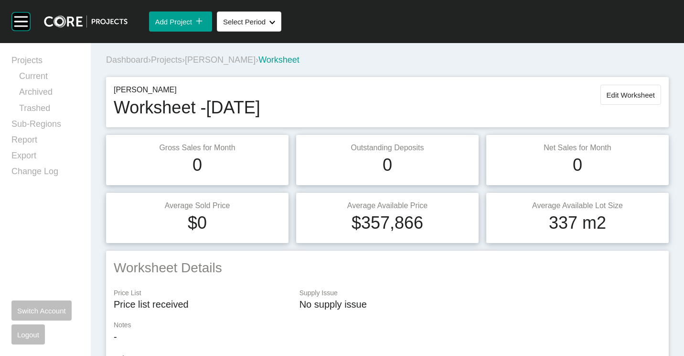
click at [168, 61] on span "Projects" at bounding box center [166, 60] width 31 height 10
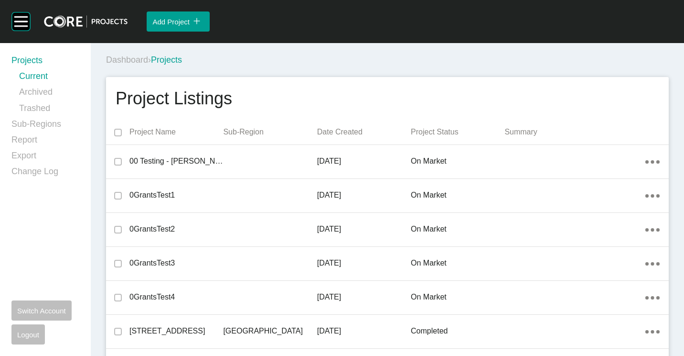
scroll to position [23224, 0]
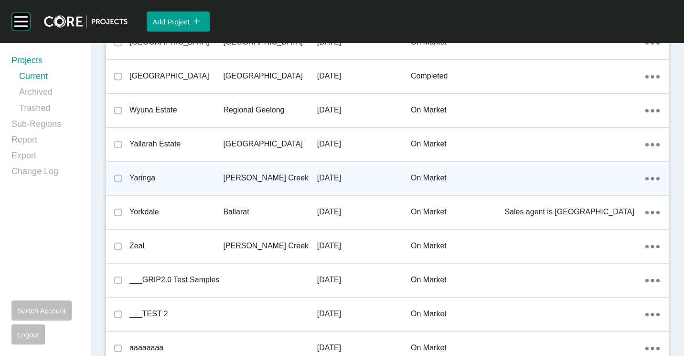
click at [245, 171] on div "[PERSON_NAME] Creek" at bounding box center [270, 178] width 94 height 30
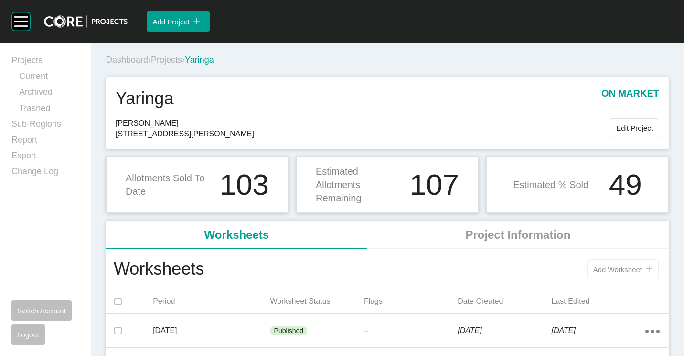
click at [597, 267] on span "Add Worksheet" at bounding box center [617, 269] width 49 height 8
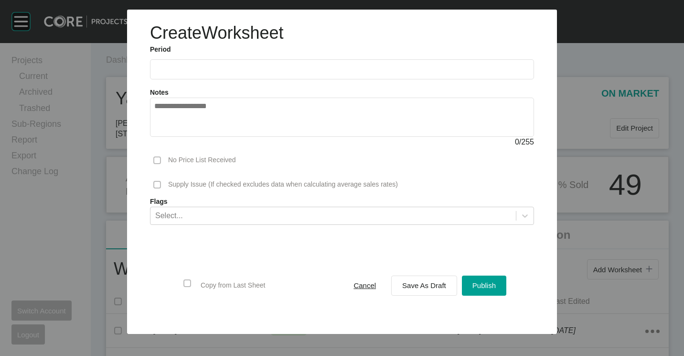
click at [221, 64] on label at bounding box center [342, 69] width 384 height 20
click at [221, 65] on input "text" at bounding box center [342, 69] width 376 height 8
click at [233, 139] on li "Sep" at bounding box center [232, 139] width 32 height 16
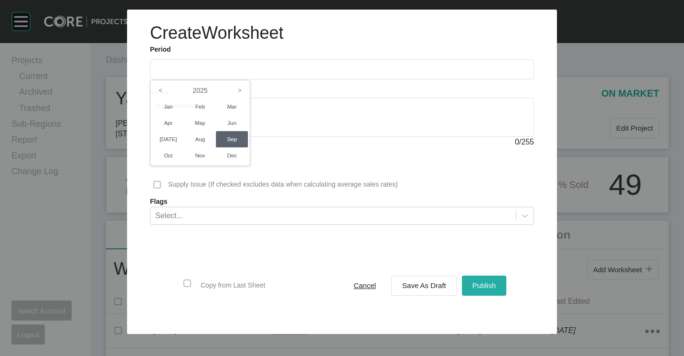
type input "**********"
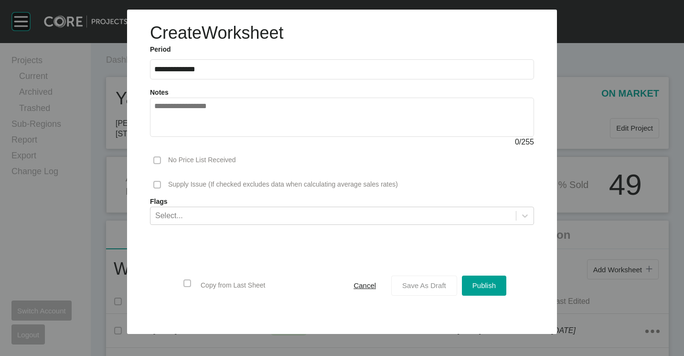
click at [420, 285] on span "Save As Draft" at bounding box center [424, 285] width 44 height 8
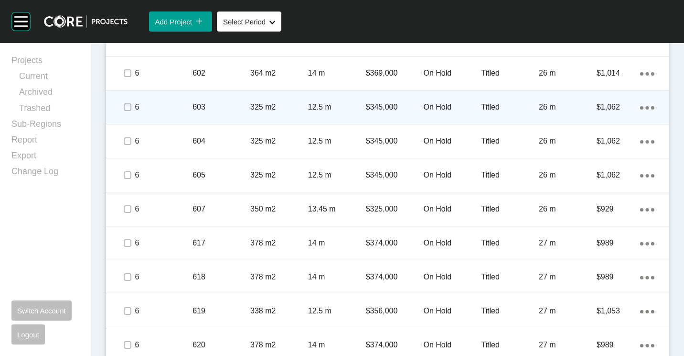
scroll to position [717, 0]
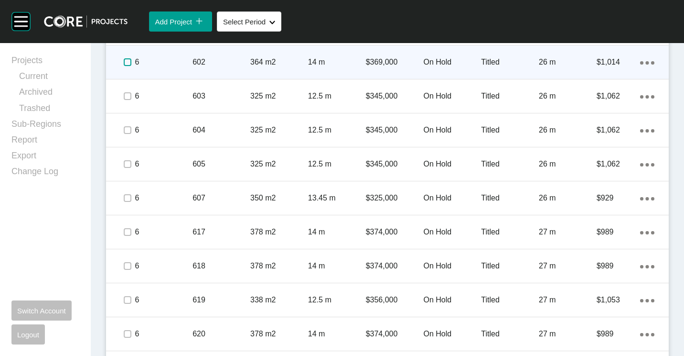
click at [125, 62] on label at bounding box center [128, 62] width 8 height 8
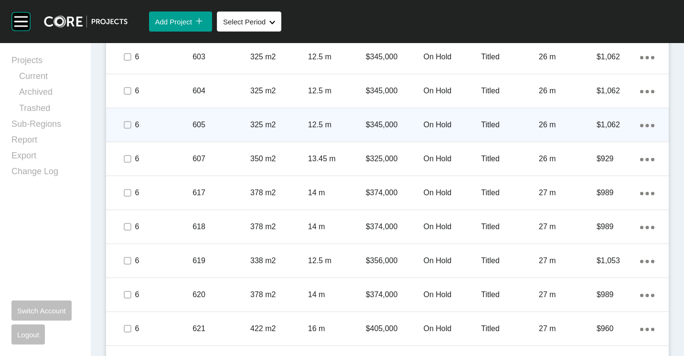
scroll to position [765, 0]
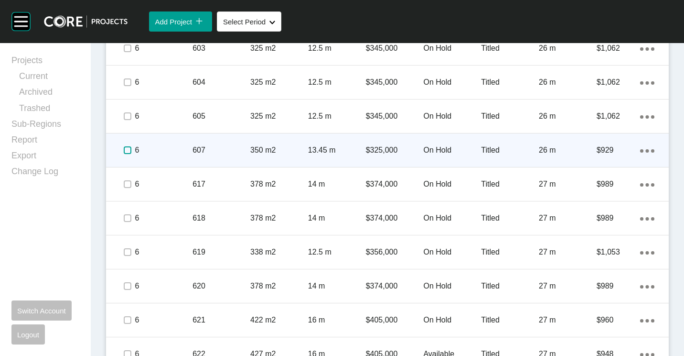
click at [128, 151] on label at bounding box center [128, 150] width 8 height 8
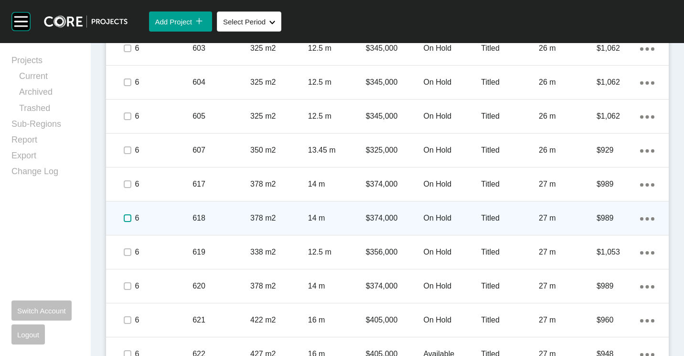
click at [128, 216] on label at bounding box center [128, 218] width 8 height 8
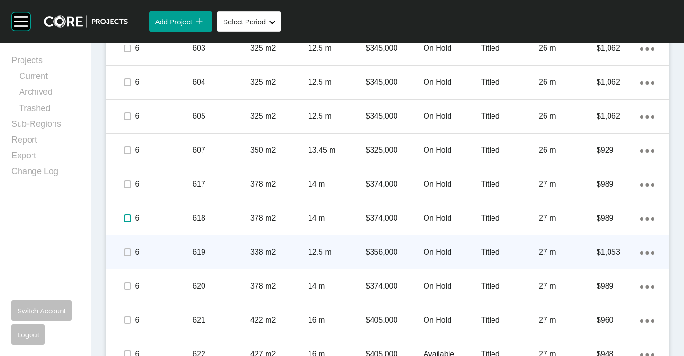
scroll to position [812, 0]
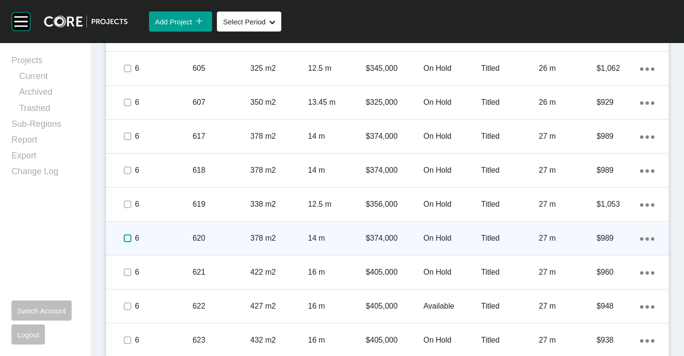
click at [129, 235] on label at bounding box center [128, 238] width 8 height 8
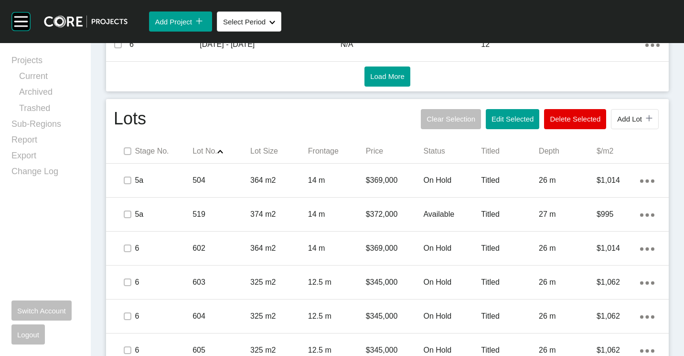
scroll to position [483, 0]
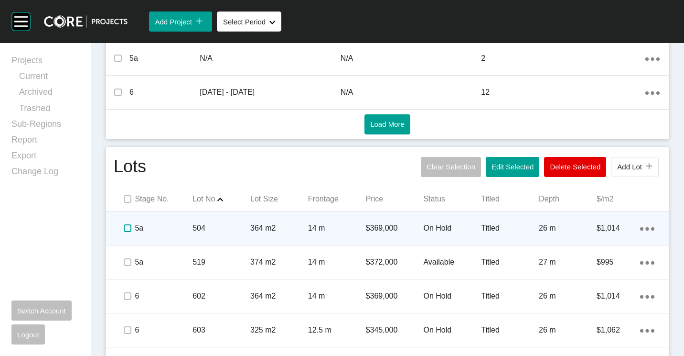
drag, startPoint x: 125, startPoint y: 226, endPoint x: 127, endPoint y: 240, distance: 14.9
click at [125, 226] on label at bounding box center [128, 228] width 8 height 8
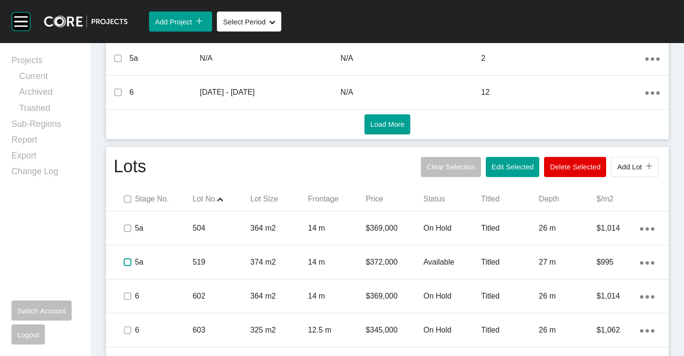
drag, startPoint x: 128, startPoint y: 262, endPoint x: 515, endPoint y: 43, distance: 444.7
click at [129, 260] on label at bounding box center [128, 262] width 8 height 8
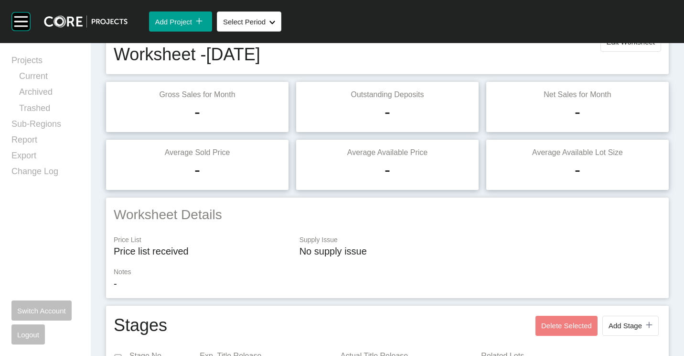
scroll to position [435, 0]
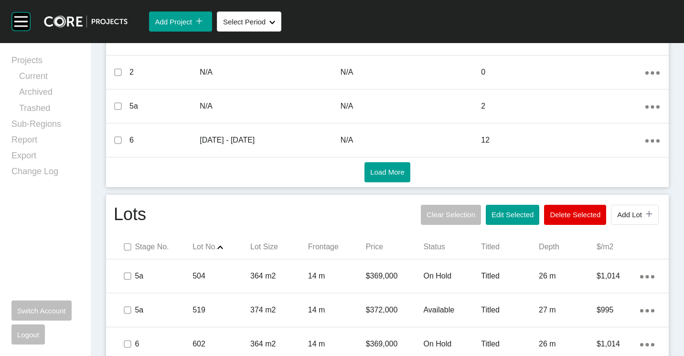
drag, startPoint x: 504, startPoint y: 207, endPoint x: 499, endPoint y: 202, distance: 6.4
click at [504, 207] on button "Edit Selected" at bounding box center [513, 215] width 54 height 20
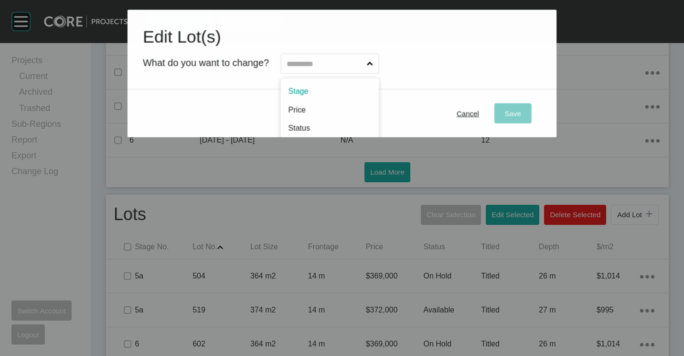
click at [310, 55] on input "text" at bounding box center [325, 63] width 80 height 19
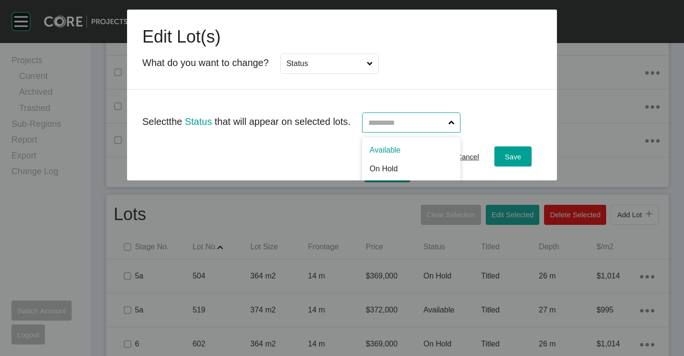
click at [442, 124] on input "text" at bounding box center [407, 122] width 80 height 19
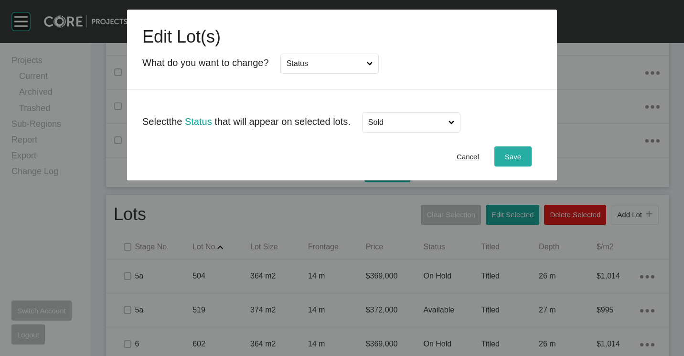
drag, startPoint x: 397, startPoint y: 156, endPoint x: 504, endPoint y: 162, distance: 107.7
click at [529, 155] on button "Save" at bounding box center [513, 156] width 37 height 20
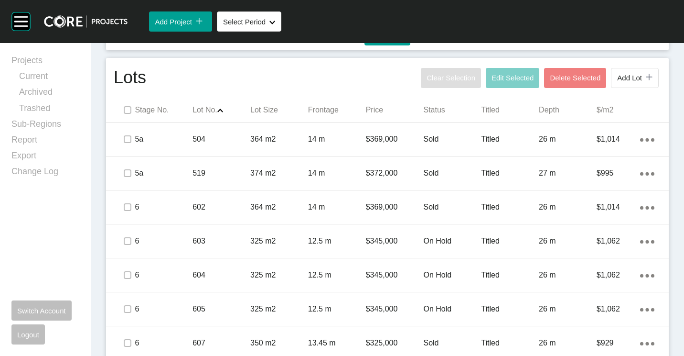
scroll to position [531, 0]
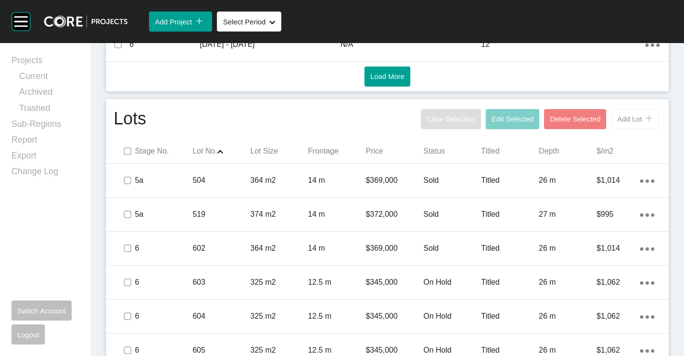
click at [611, 114] on button "Add Lot icon/tick copy 11 Created with Sketch." at bounding box center [635, 119] width 48 height 20
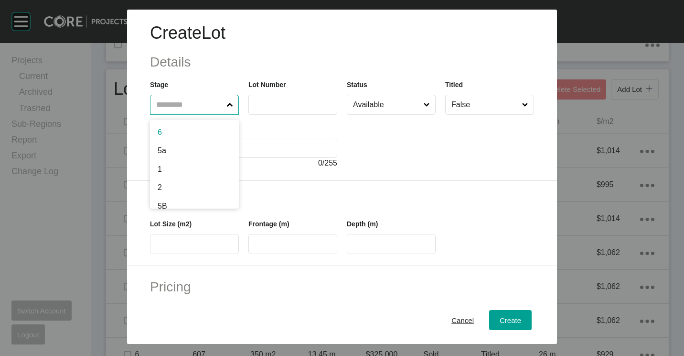
click at [201, 109] on input "text" at bounding box center [189, 104] width 71 height 19
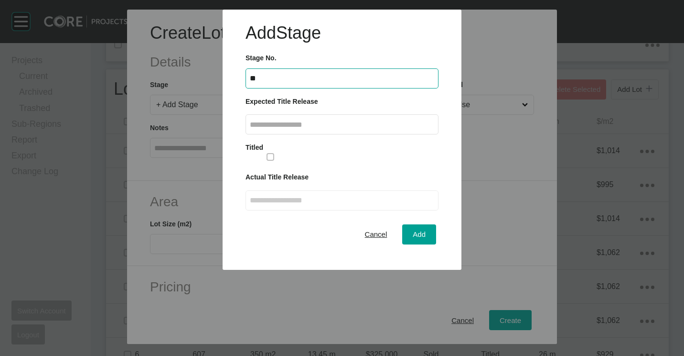
type input "**"
click at [301, 139] on div "Stage No. ** Expected Title Release From 2025 < > Jan Feb Mar Apr May Jun Jul A…" at bounding box center [342, 127] width 203 height 165
click at [344, 113] on div "Expected Title Release From 2025 < > Jan Feb Mar Apr May Jun Jul Aug Sep Oct No…" at bounding box center [342, 115] width 193 height 38
click at [335, 122] on input "text" at bounding box center [342, 124] width 184 height 8
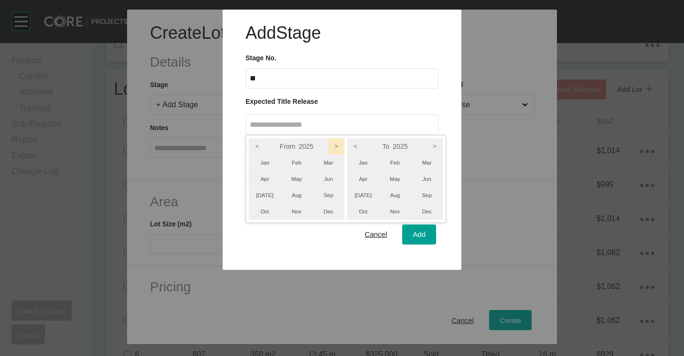
drag, startPoint x: 329, startPoint y: 146, endPoint x: 337, endPoint y: 147, distance: 8.1
click at [329, 146] on icon ">" at bounding box center [336, 146] width 16 height 16
click at [435, 145] on icon ">" at bounding box center [435, 146] width 16 height 16
click at [361, 189] on li "[DATE]" at bounding box center [363, 195] width 32 height 16
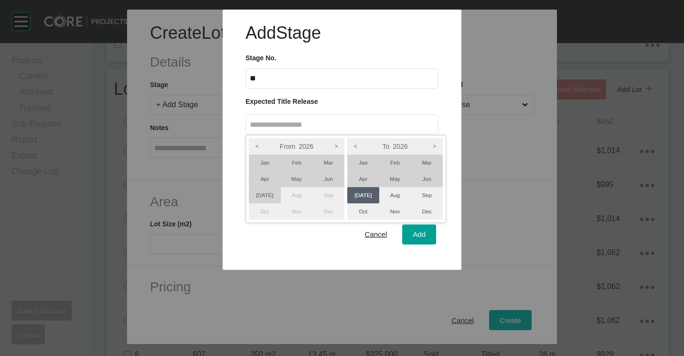
click at [256, 196] on li "[DATE]" at bounding box center [265, 195] width 32 height 16
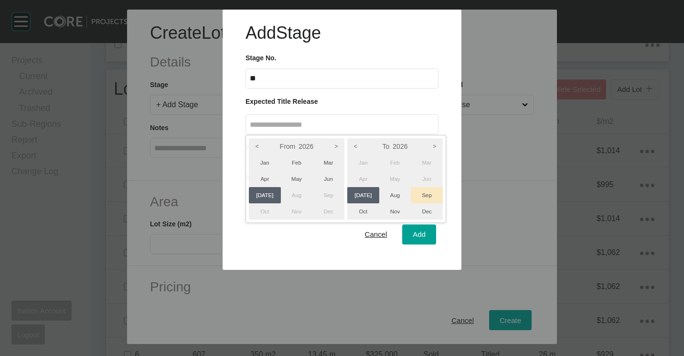
click at [426, 194] on li "Sep" at bounding box center [427, 195] width 32 height 16
click at [429, 237] on div at bounding box center [342, 135] width 684 height 270
type input "**********"
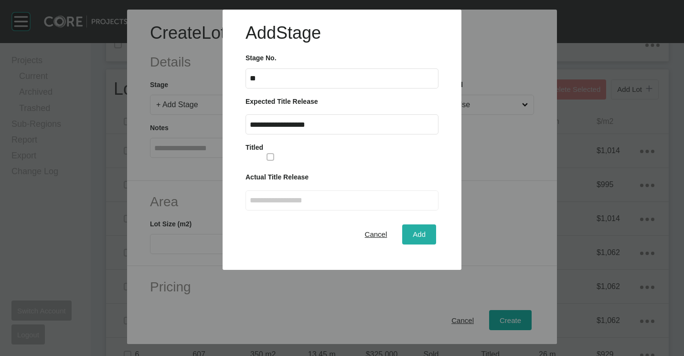
click at [413, 228] on div "Add" at bounding box center [419, 233] width 18 height 13
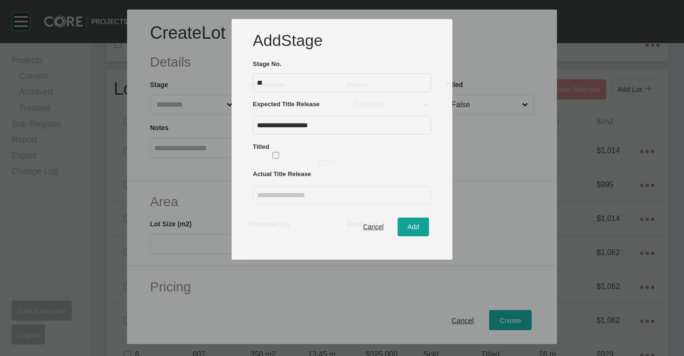
scroll to position [43, 0]
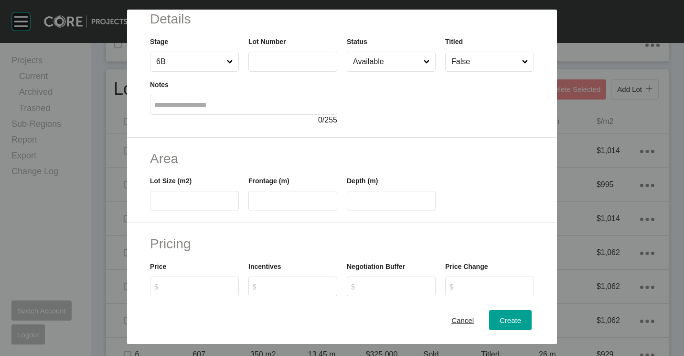
click at [288, 63] on input "text" at bounding box center [293, 61] width 80 height 8
type input "***"
click at [322, 201] on input "text" at bounding box center [293, 201] width 80 height 8
click at [216, 203] on input "***" at bounding box center [194, 201] width 80 height 8
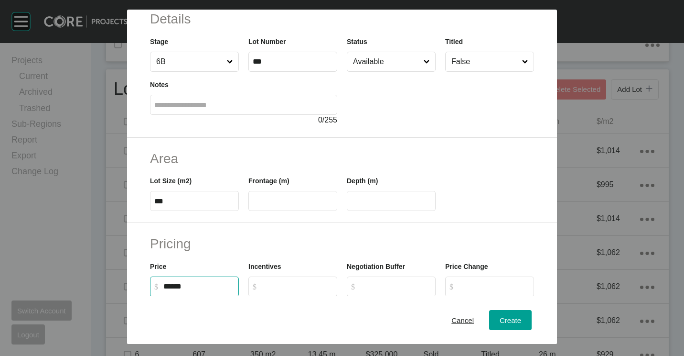
type input "*******"
type input "*****"
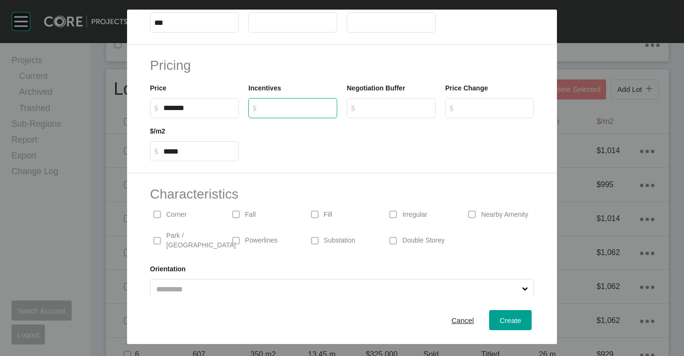
scroll to position [227, 0]
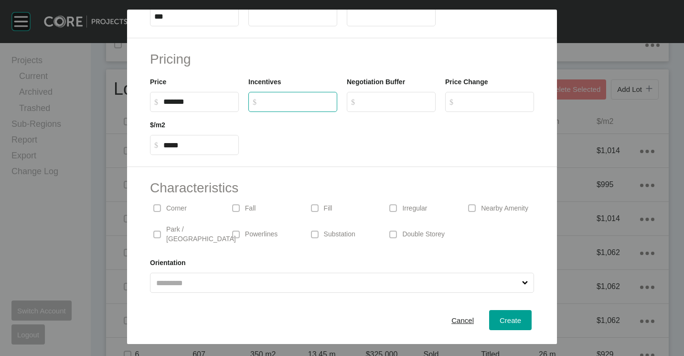
type input "*"
click at [178, 205] on p "Corner" at bounding box center [176, 209] width 21 height 10
click at [514, 325] on div "Create" at bounding box center [510, 319] width 26 height 13
type input "*"
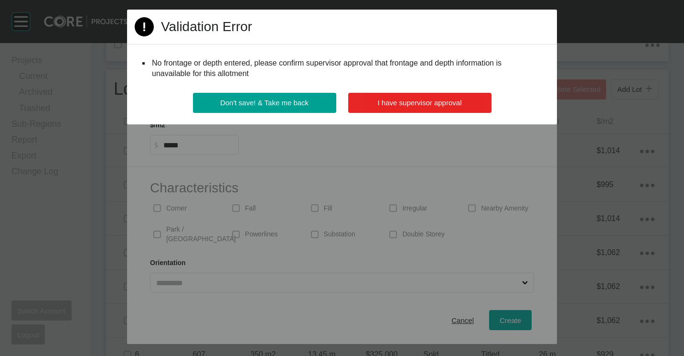
click at [399, 107] on button "I have supervisor approval" at bounding box center [419, 103] width 143 height 20
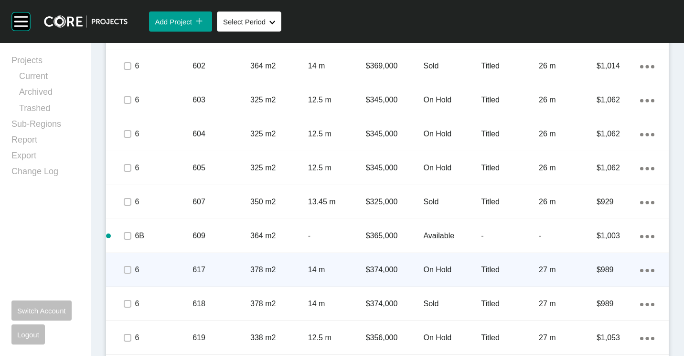
scroll to position [722, 0]
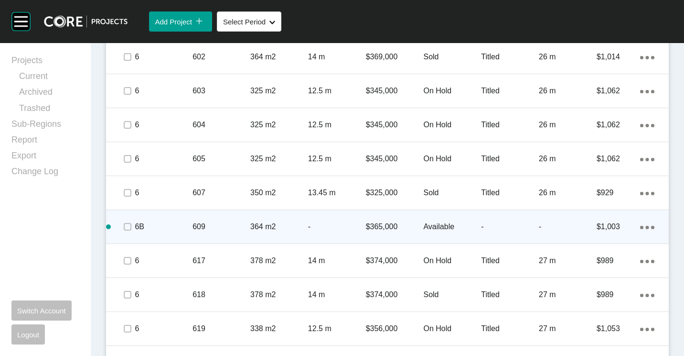
click at [640, 229] on div "Action Menu Dots Copy 6 Created with Sketch." at bounding box center [647, 226] width 14 height 11
click at [592, 229] on link "Duplicate" at bounding box center [601, 228] width 36 height 14
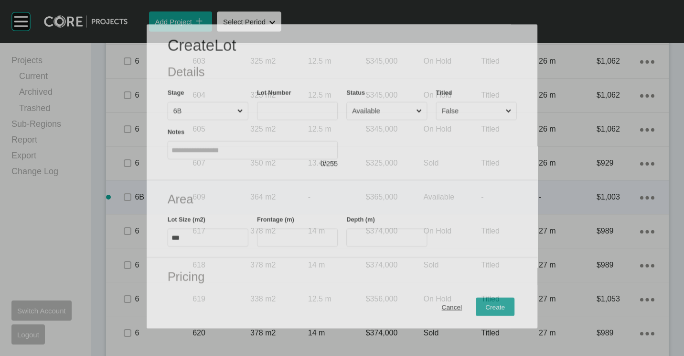
scroll to position [692, 0]
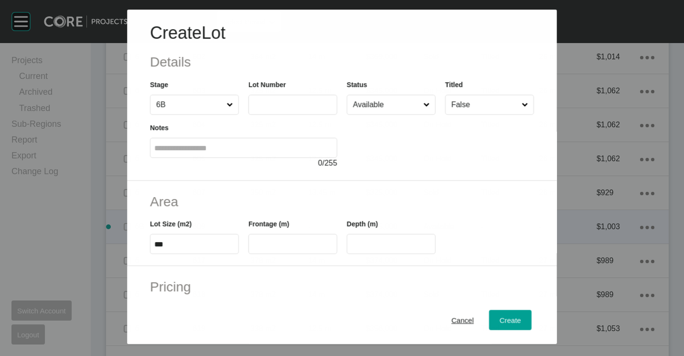
click at [284, 108] on input "text" at bounding box center [293, 105] width 80 height 8
type input "***"
click at [222, 237] on label "***" at bounding box center [194, 244] width 89 height 20
click at [222, 240] on input "***" at bounding box center [194, 244] width 80 height 8
type input "*"
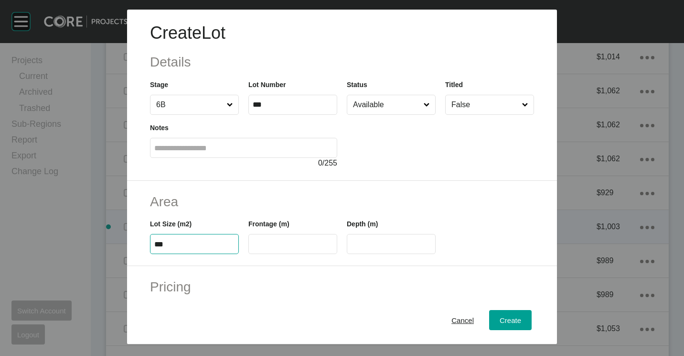
type input "***"
type input "*****"
type input "**"
type input "*"
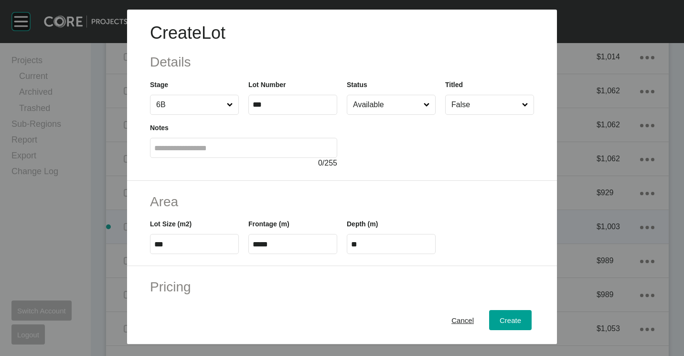
type input "*******"
type input "*****"
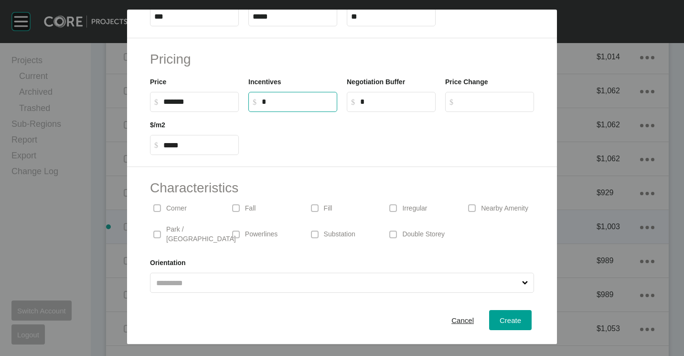
click at [181, 209] on p "Corner" at bounding box center [176, 209] width 21 height 10
click at [500, 321] on span "Create" at bounding box center [511, 320] width 22 height 8
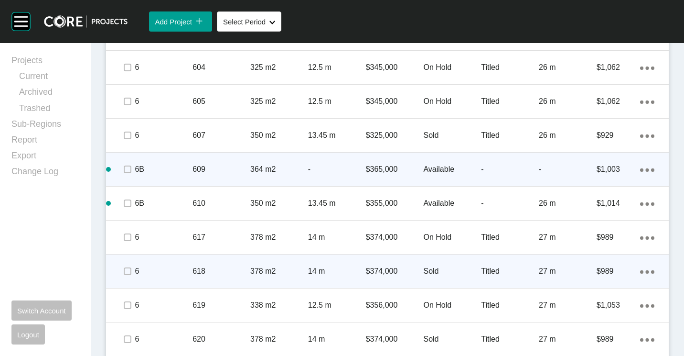
scroll to position [770, 0]
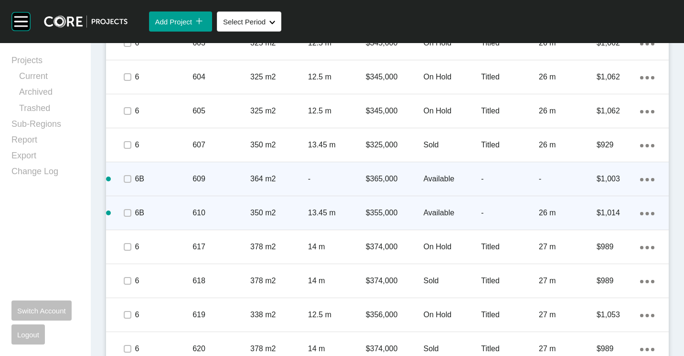
click at [642, 212] on icon "Action Menu Dots Copy 6 Created with Sketch." at bounding box center [647, 213] width 14 height 3
click at [605, 212] on link "Duplicate" at bounding box center [601, 214] width 36 height 14
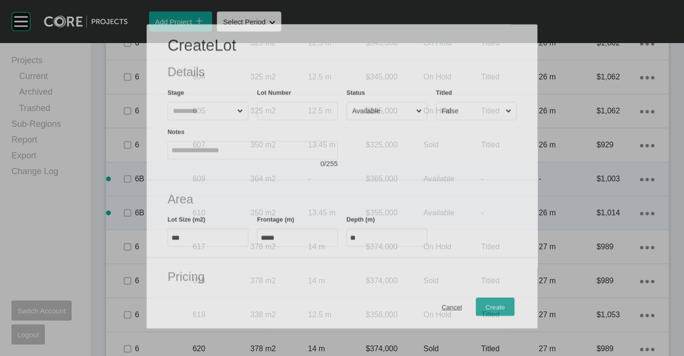
scroll to position [740, 0]
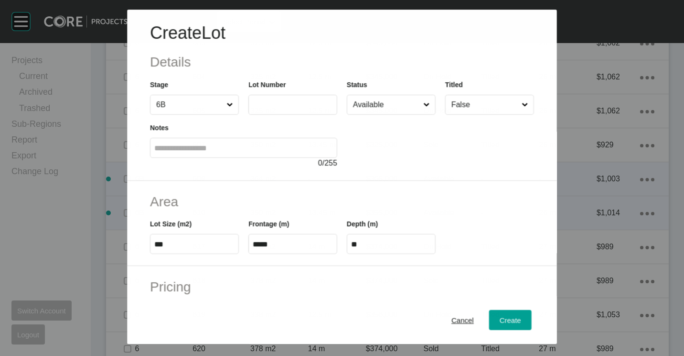
click at [289, 107] on input "text" at bounding box center [293, 105] width 80 height 8
type input "***"
type input "****"
type input "***"
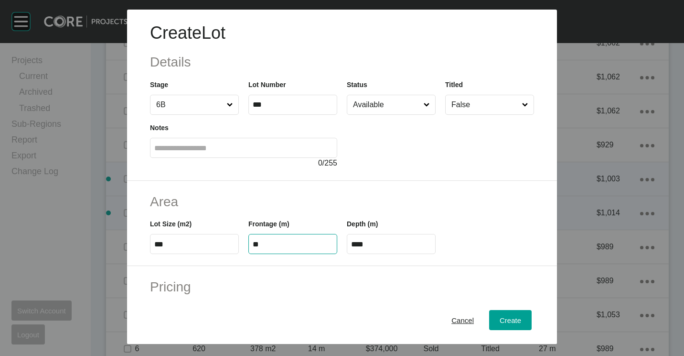
type input "**"
type input "*"
type input "*******"
type input "*****"
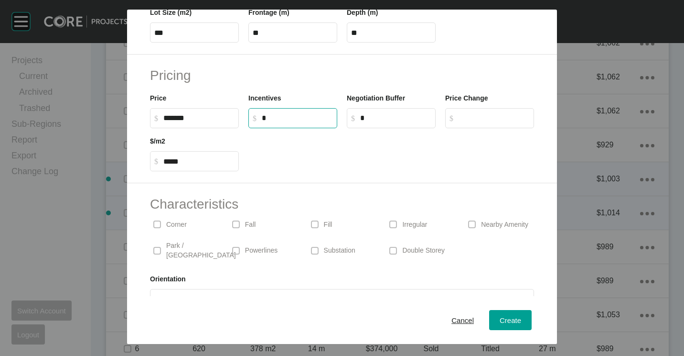
scroll to position [227, 0]
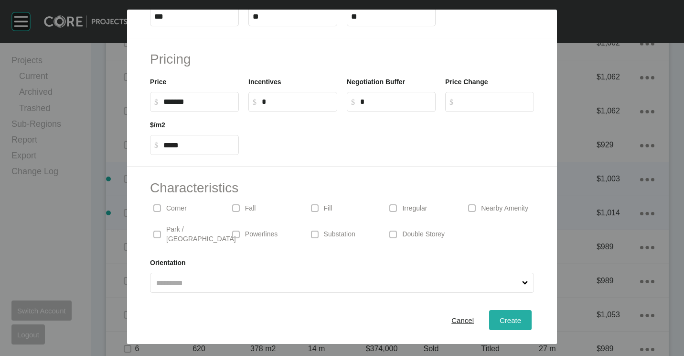
drag, startPoint x: 506, startPoint y: 317, endPoint x: 478, endPoint y: 254, distance: 69.1
click at [506, 316] on span "Create" at bounding box center [511, 320] width 22 height 8
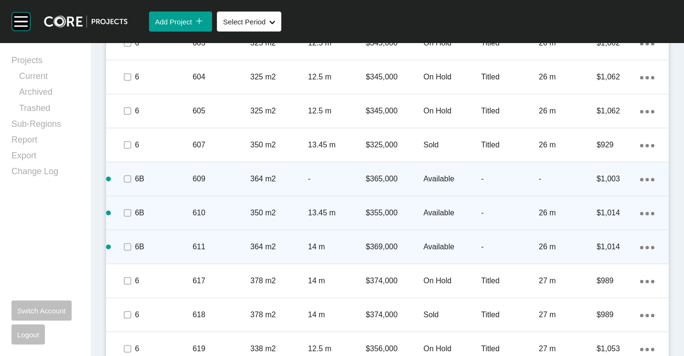
scroll to position [818, 0]
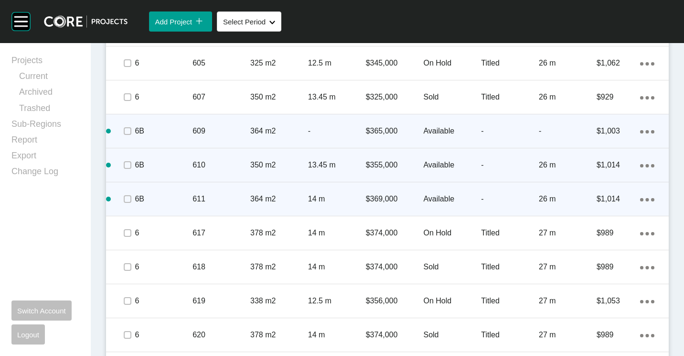
click at [640, 199] on ellipse at bounding box center [641, 199] width 3 height 3
click at [608, 202] on link "Duplicate" at bounding box center [601, 201] width 36 height 14
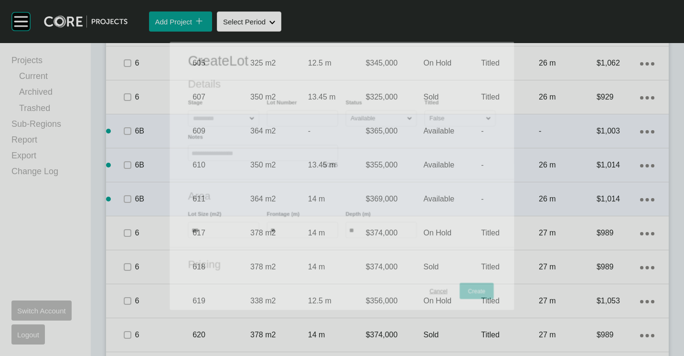
scroll to position [788, 0]
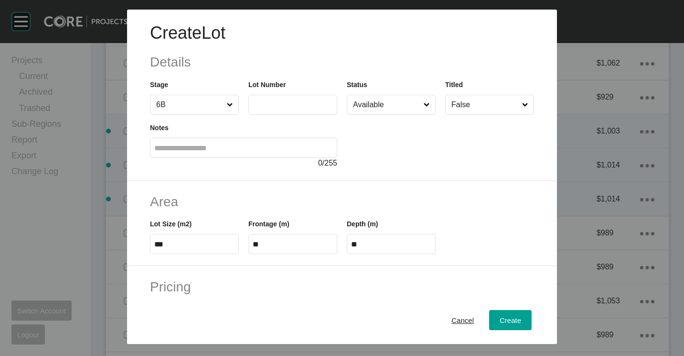
click at [282, 104] on input "text" at bounding box center [293, 104] width 80 height 8
type input "***"
type input "*******"
type input "***"
type input "****"
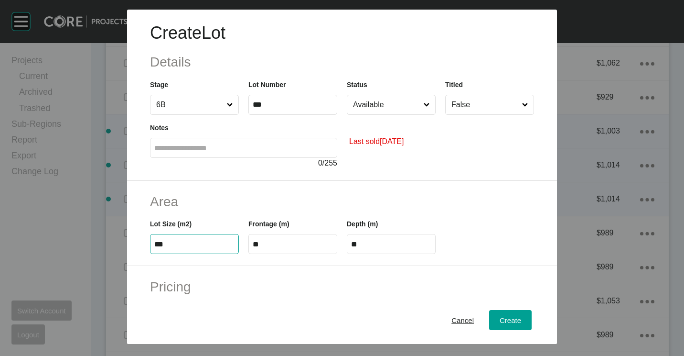
type input "*****"
click at [282, 104] on input "***" at bounding box center [293, 104] width 80 height 8
type input "*"
type input "***"
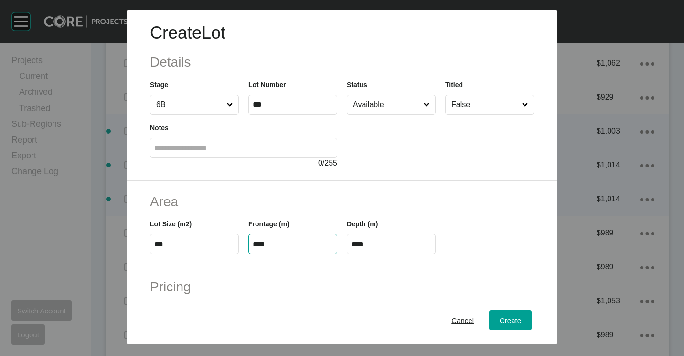
type input "****"
type input "**"
type input "*"
type input "*******"
type input "*****"
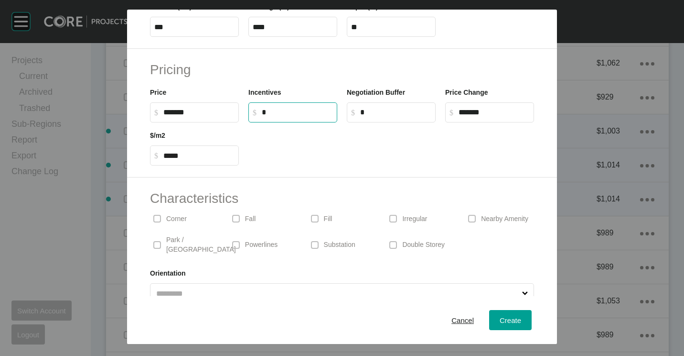
scroll to position [227, 0]
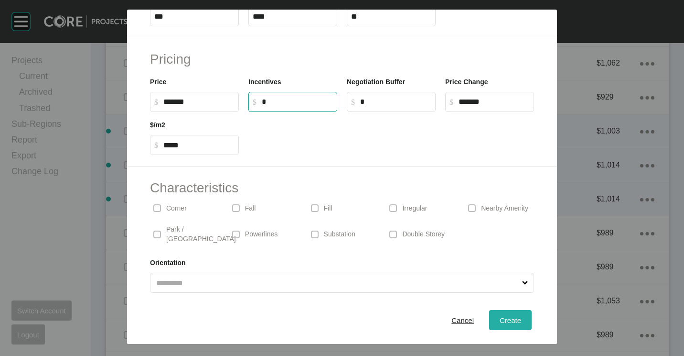
click at [513, 324] on span "Create" at bounding box center [511, 320] width 22 height 8
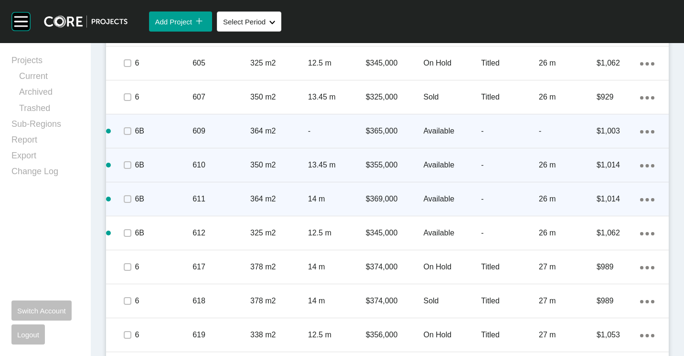
scroll to position [865, 0]
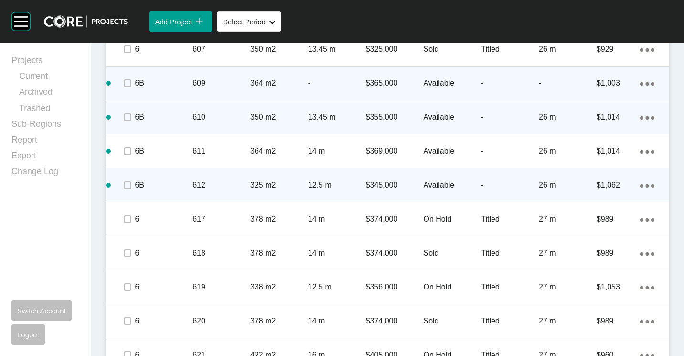
click at [640, 187] on icon "Action Menu Dots Copy 6 Created with Sketch." at bounding box center [647, 185] width 14 height 3
click at [605, 188] on link "Duplicate" at bounding box center [601, 187] width 36 height 14
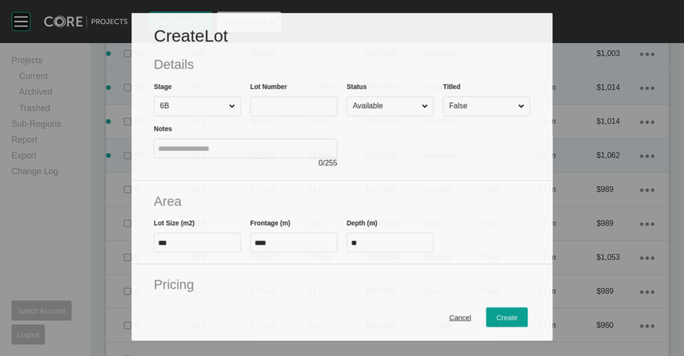
scroll to position [836, 0]
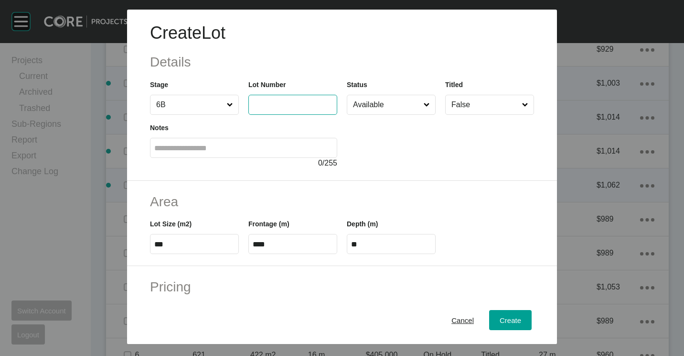
click at [303, 107] on input "text" at bounding box center [293, 104] width 80 height 8
type input "***"
type input "*"
type input "*******"
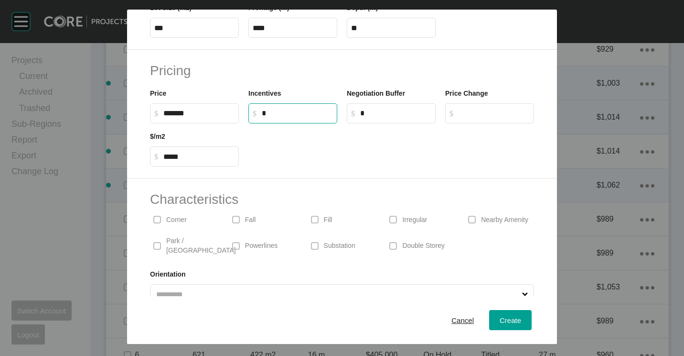
scroll to position [227, 0]
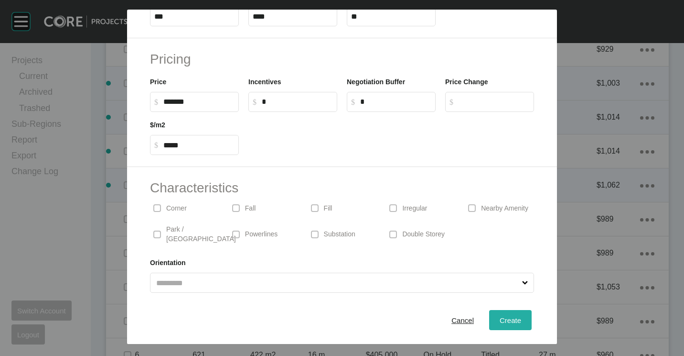
click at [497, 310] on div "Cancel Create" at bounding box center [342, 320] width 430 height 48
click at [500, 316] on span "Create" at bounding box center [511, 320] width 22 height 8
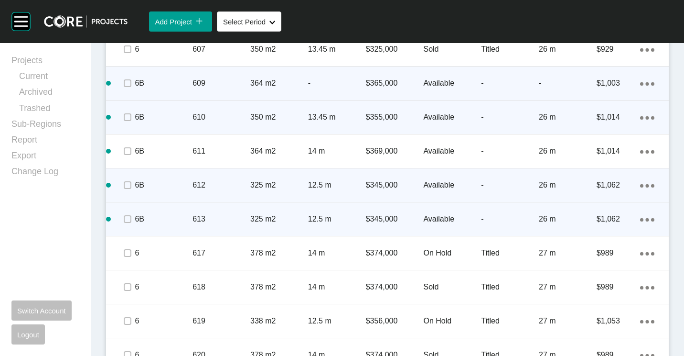
scroll to position [913, 0]
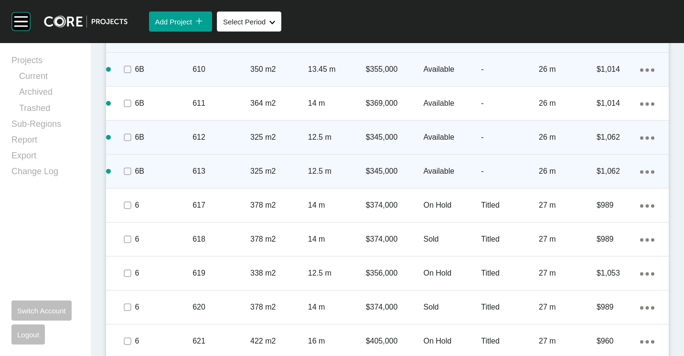
drag, startPoint x: 643, startPoint y: 170, endPoint x: 626, endPoint y: 173, distance: 17.2
click at [643, 170] on div "Action Menu Dots Copy 6 Created with Sketch." at bounding box center [647, 171] width 14 height 11
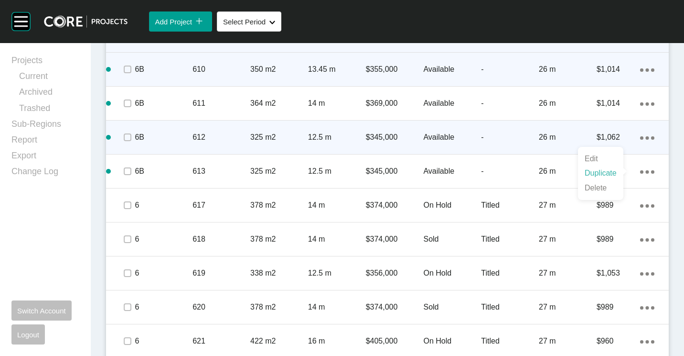
click at [602, 171] on link "Duplicate" at bounding box center [601, 173] width 36 height 14
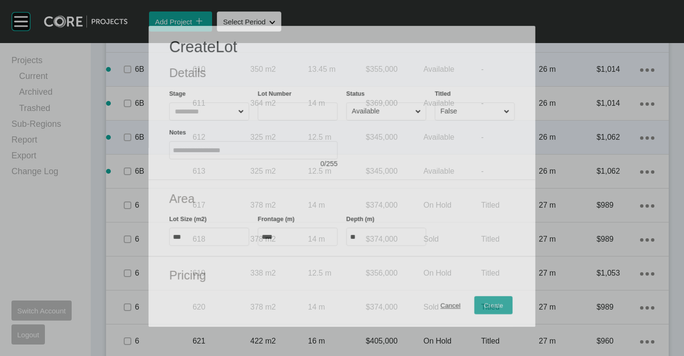
scroll to position [884, 0]
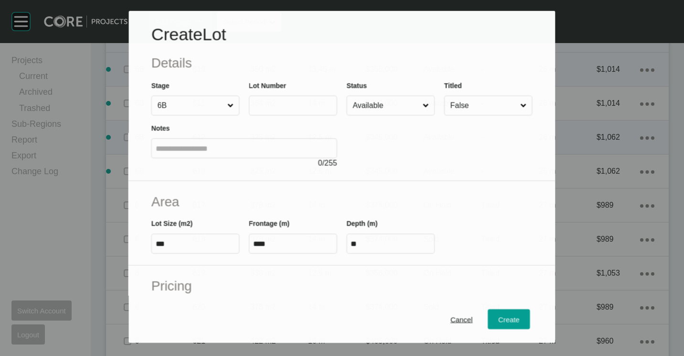
click at [277, 106] on input "text" at bounding box center [293, 105] width 80 height 8
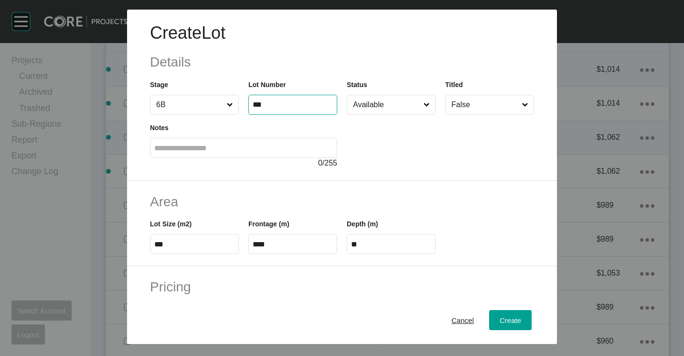
type input "***"
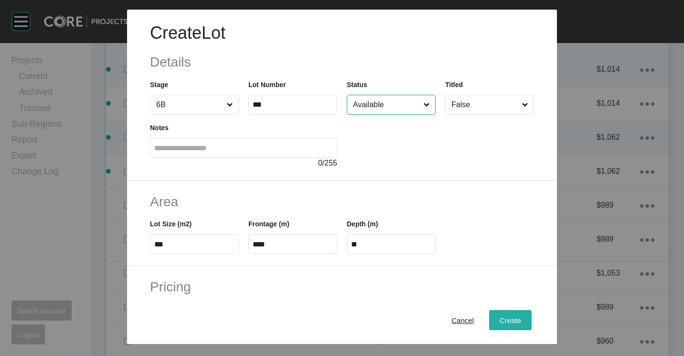
click at [502, 318] on span "Create" at bounding box center [511, 320] width 22 height 8
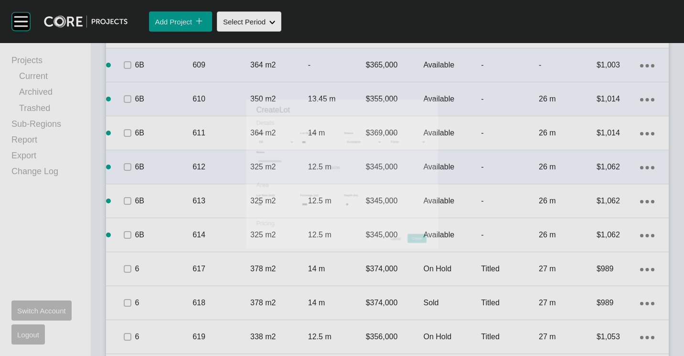
scroll to position [913, 0]
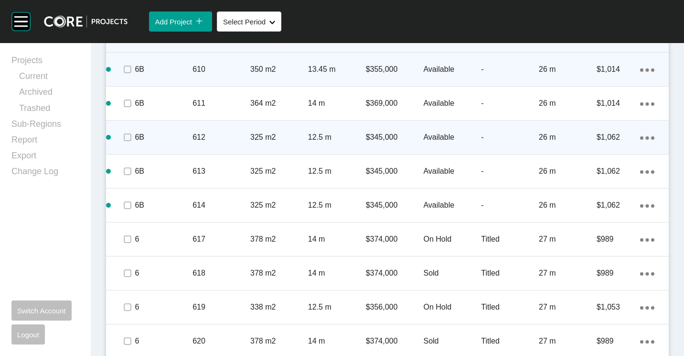
click at [646, 102] on ellipse at bounding box center [647, 103] width 3 height 3
click at [600, 109] on link "Duplicate" at bounding box center [601, 105] width 36 height 14
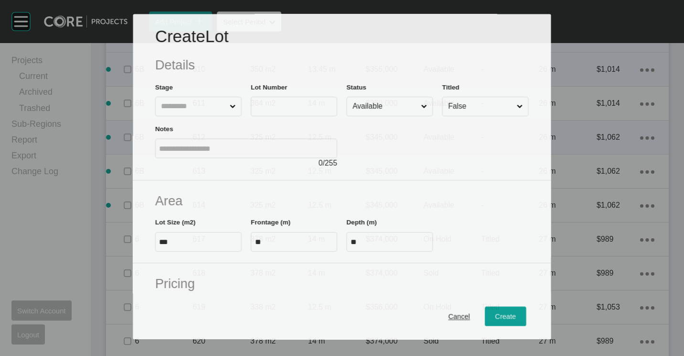
scroll to position [884, 0]
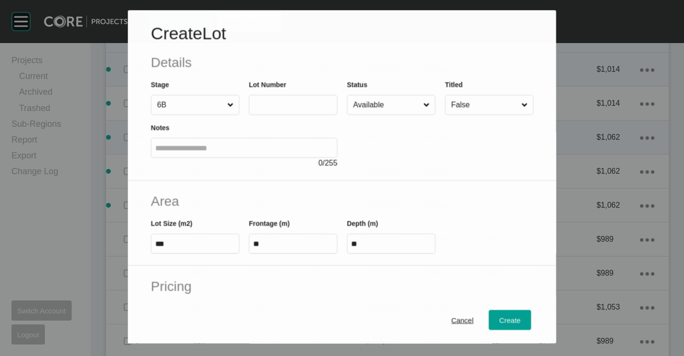
click at [306, 110] on label at bounding box center [293, 105] width 88 height 20
click at [306, 109] on input "text" at bounding box center [293, 105] width 80 height 8
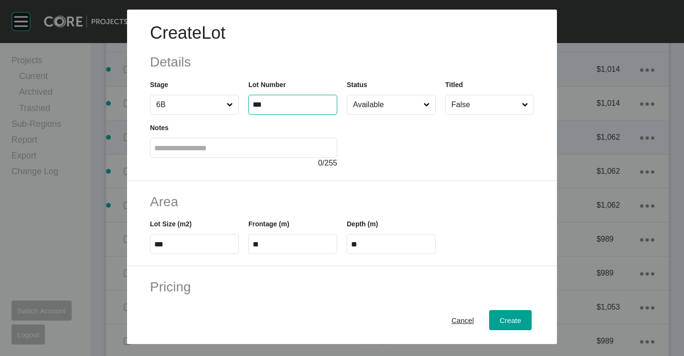
type input "***"
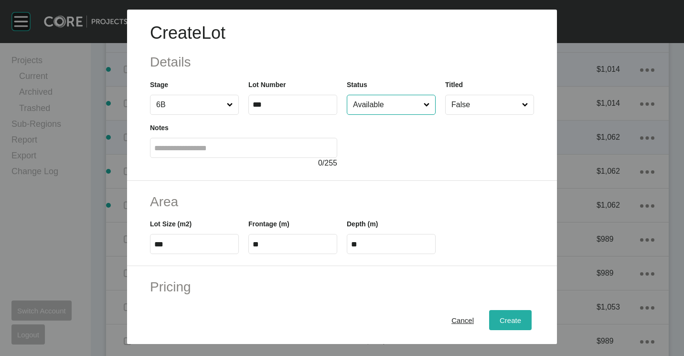
click at [507, 323] on span "Create" at bounding box center [511, 320] width 22 height 8
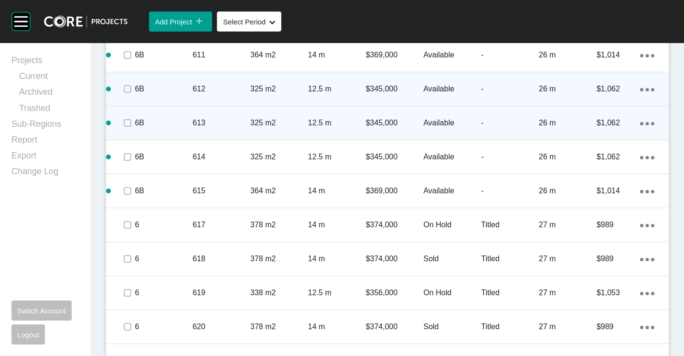
scroll to position [912, 0]
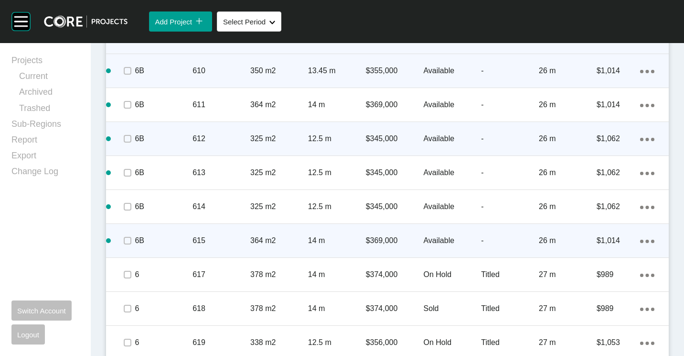
click at [640, 239] on icon "Action Menu Dots Copy 6 Created with Sketch." at bounding box center [647, 240] width 14 height 3
click at [608, 239] on link "Duplicate" at bounding box center [601, 242] width 36 height 14
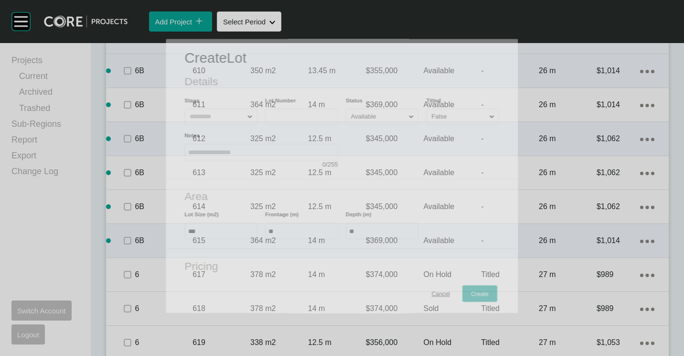
scroll to position [882, 0]
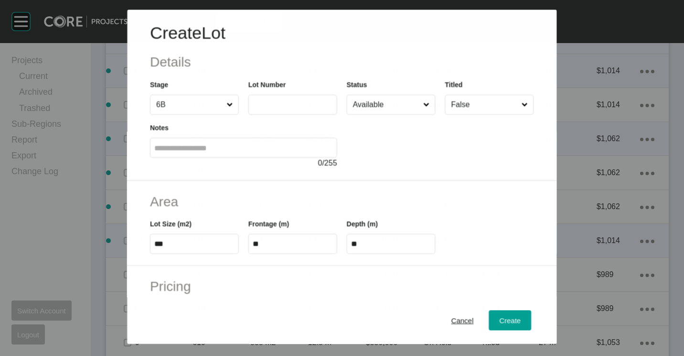
click at [290, 111] on label at bounding box center [292, 105] width 89 height 20
click at [290, 109] on input "text" at bounding box center [293, 105] width 80 height 8
type input "***"
click at [505, 322] on span "Create" at bounding box center [511, 320] width 22 height 8
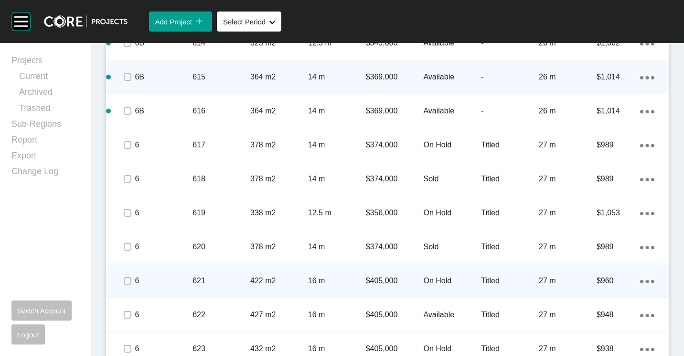
scroll to position [1089, 0]
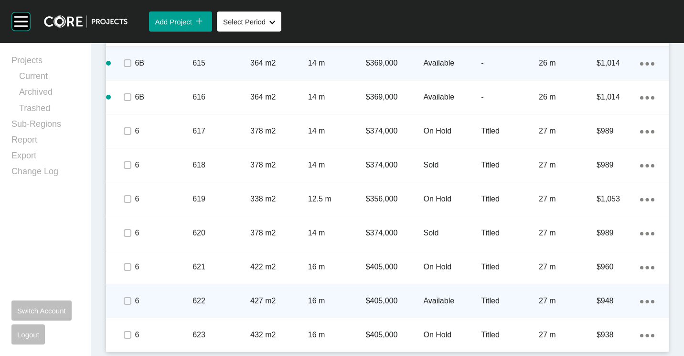
click at [222, 296] on p "622" at bounding box center [222, 300] width 58 height 11
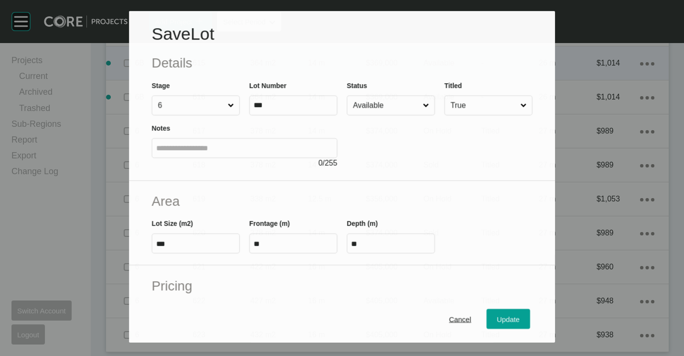
scroll to position [1059, 0]
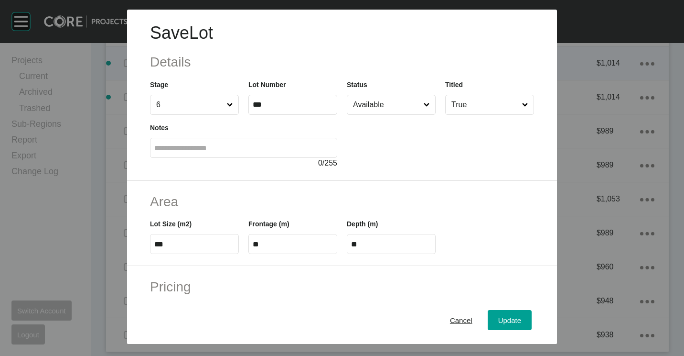
drag, startPoint x: 399, startPoint y: 105, endPoint x: 394, endPoint y: 116, distance: 11.8
click at [399, 107] on input "Available" at bounding box center [386, 104] width 71 height 19
click at [498, 320] on span "Update" at bounding box center [509, 320] width 23 height 8
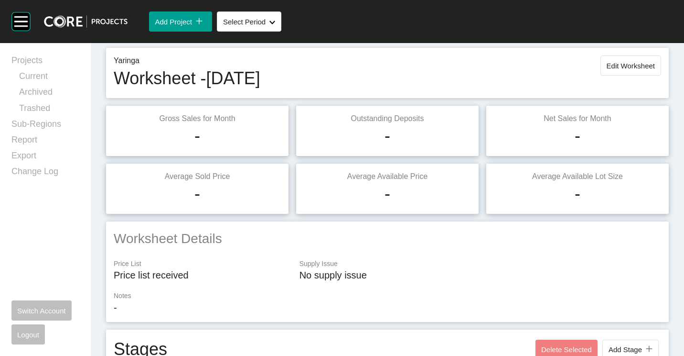
scroll to position [0, 0]
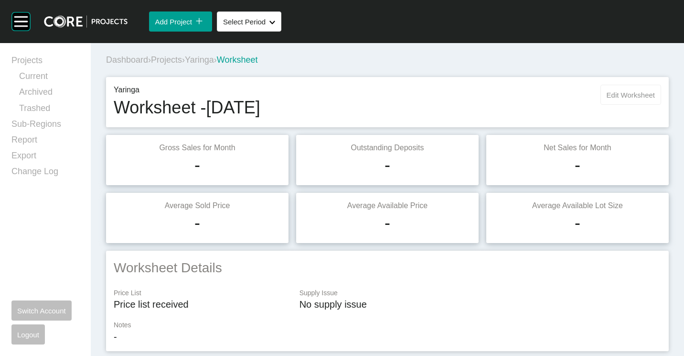
click at [635, 85] on button "Edit Worksheet" at bounding box center [631, 95] width 61 height 20
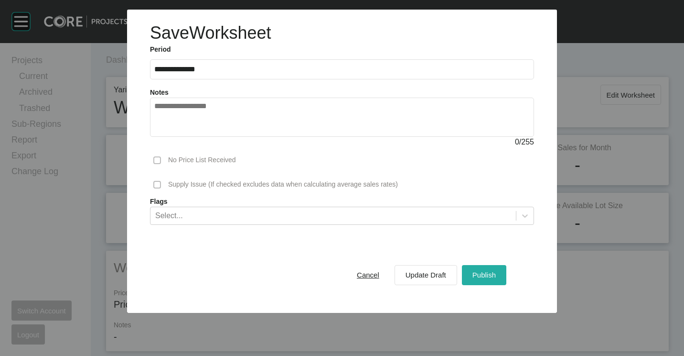
click at [495, 272] on span "Publish" at bounding box center [484, 274] width 23 height 8
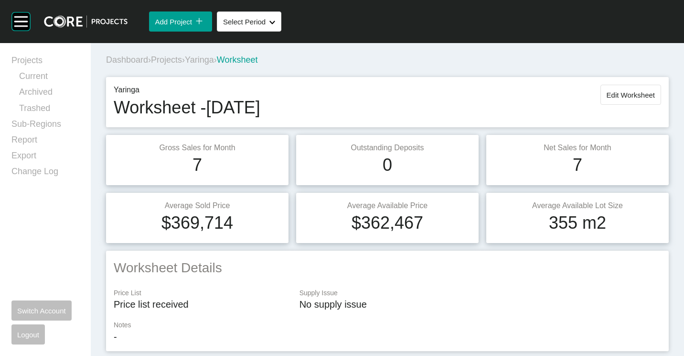
click at [175, 59] on span "Projects" at bounding box center [166, 60] width 31 height 10
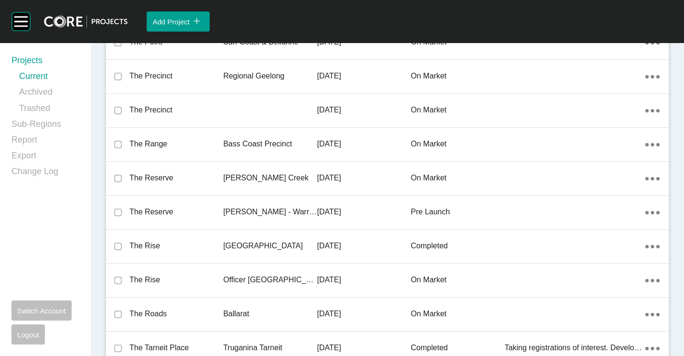
scroll to position [20475, 0]
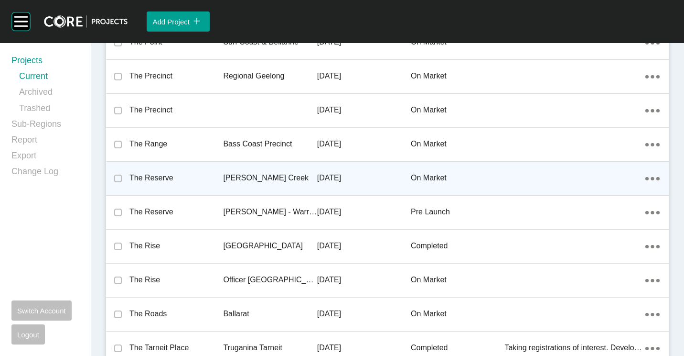
click at [205, 176] on p "The Reserve" at bounding box center [176, 178] width 94 height 11
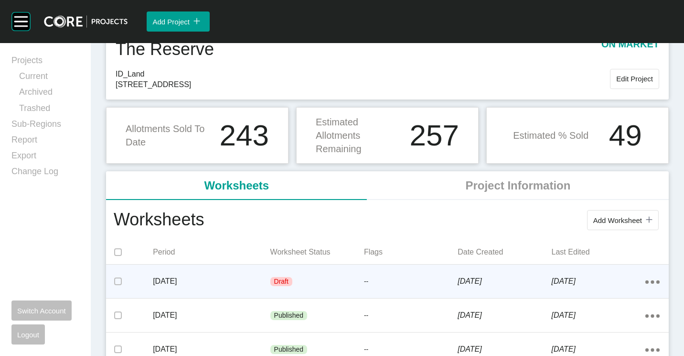
scroll to position [96, 0]
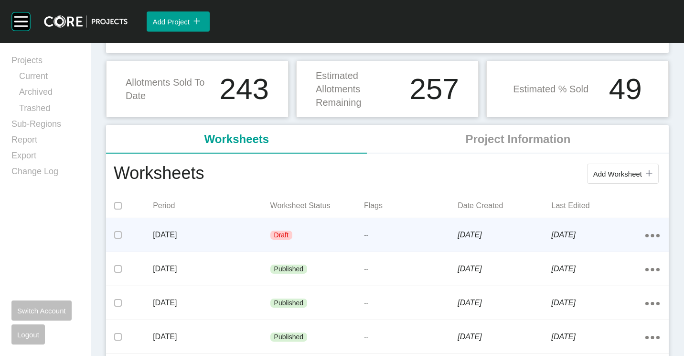
click at [214, 228] on div "[DATE]" at bounding box center [211, 235] width 117 height 30
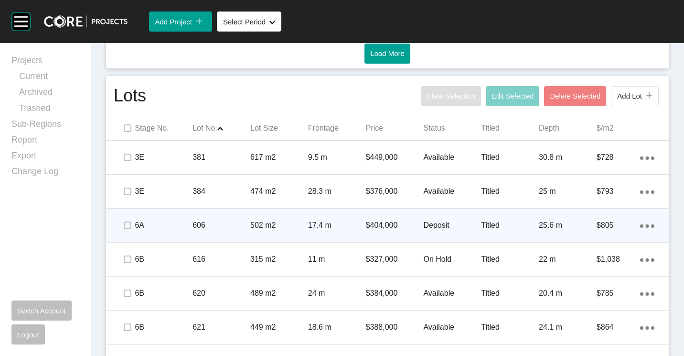
scroll to position [573, 0]
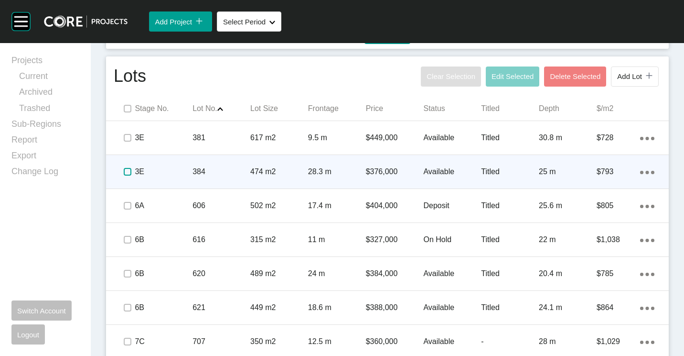
click at [126, 172] on label at bounding box center [128, 172] width 8 height 8
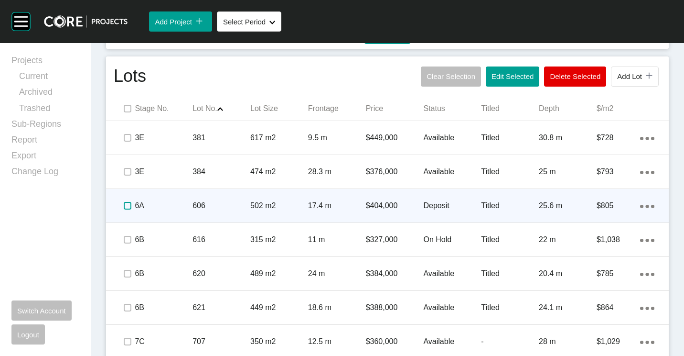
click at [129, 205] on label at bounding box center [128, 206] width 8 height 8
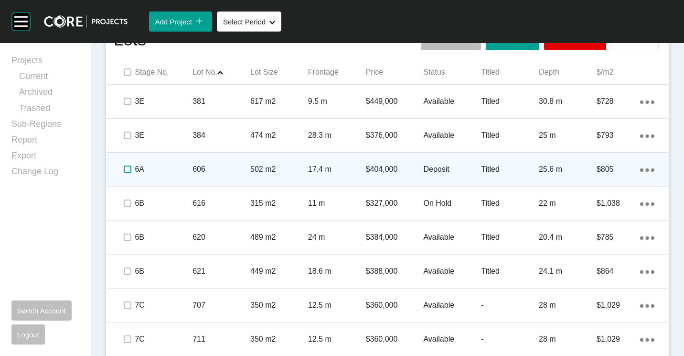
scroll to position [621, 0]
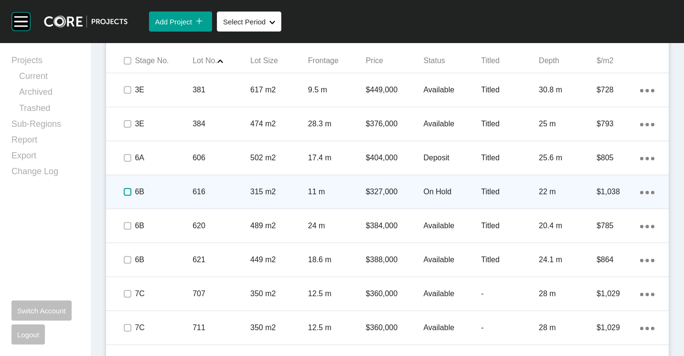
click at [126, 193] on label at bounding box center [128, 192] width 8 height 8
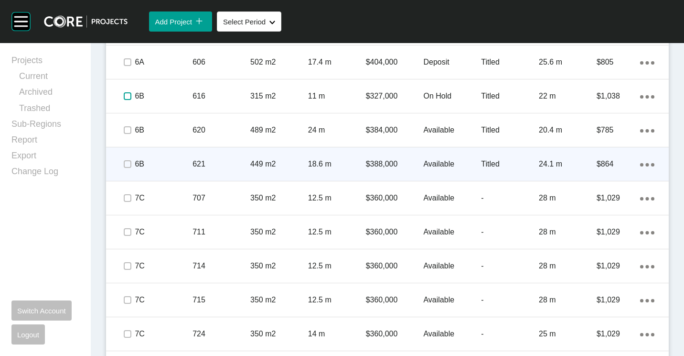
scroll to position [765, 0]
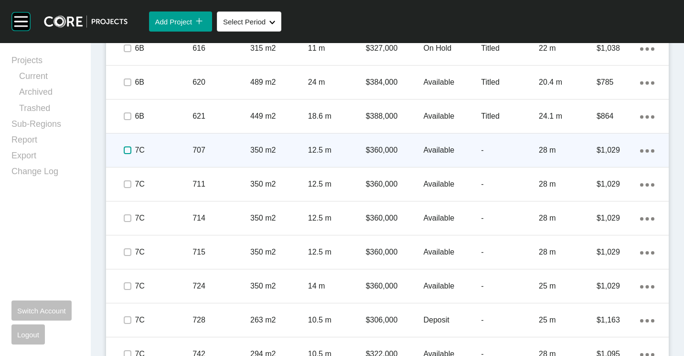
click at [129, 149] on label at bounding box center [128, 150] width 8 height 8
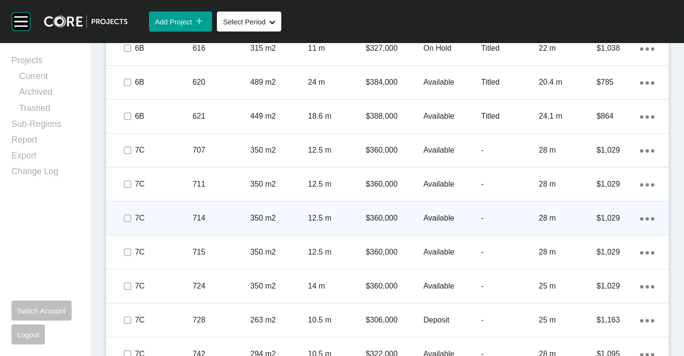
click at [127, 182] on span at bounding box center [127, 184] width 14 height 14
click at [127, 222] on label at bounding box center [128, 218] width 8 height 8
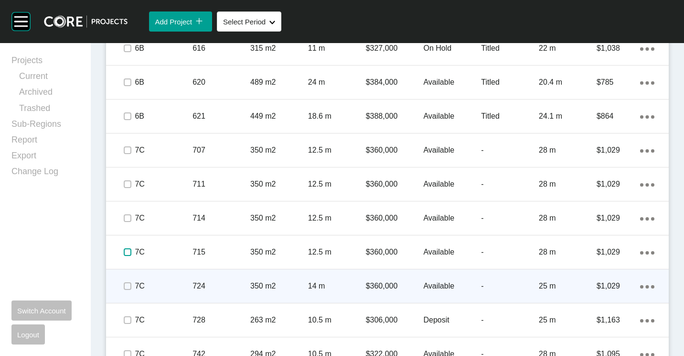
drag, startPoint x: 128, startPoint y: 252, endPoint x: 128, endPoint y: 275, distance: 22.9
click at [128, 255] on label at bounding box center [128, 252] width 8 height 8
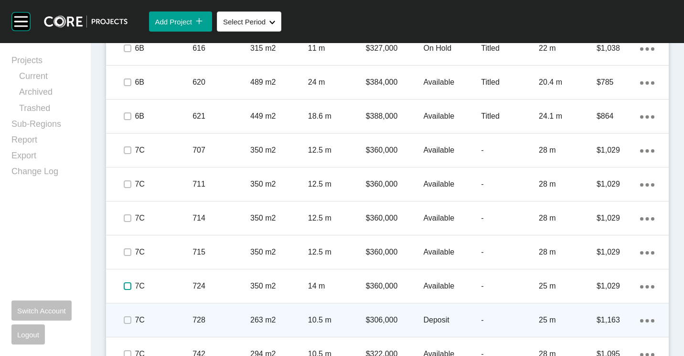
drag, startPoint x: 130, startPoint y: 285, endPoint x: 128, endPoint y: 323, distance: 37.3
click at [130, 291] on span at bounding box center [127, 286] width 14 height 14
drag, startPoint x: 128, startPoint y: 325, endPoint x: 152, endPoint y: 271, distance: 58.8
click at [128, 324] on span at bounding box center [127, 320] width 14 height 14
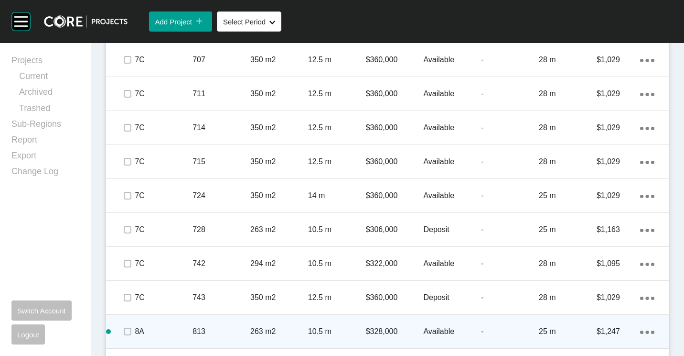
scroll to position [956, 0]
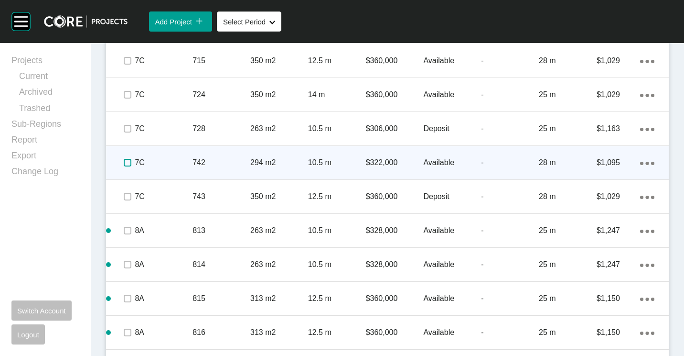
click at [124, 161] on label at bounding box center [128, 163] width 8 height 8
drag, startPoint x: 128, startPoint y: 197, endPoint x: 221, endPoint y: 168, distance: 97.6
click at [128, 197] on label at bounding box center [128, 197] width 8 height 8
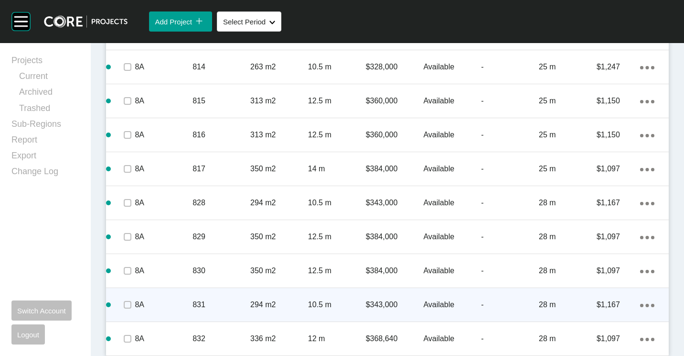
scroll to position [1157, 0]
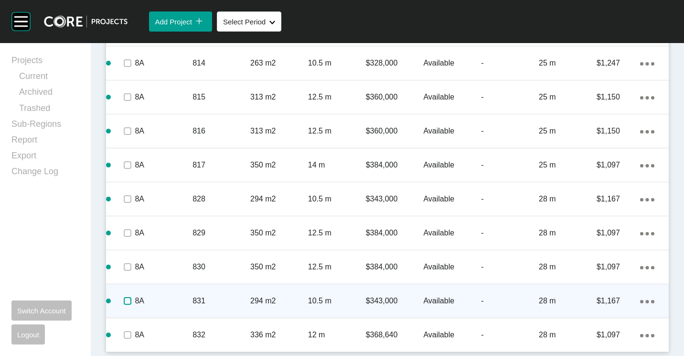
click at [125, 300] on label at bounding box center [128, 301] width 8 height 8
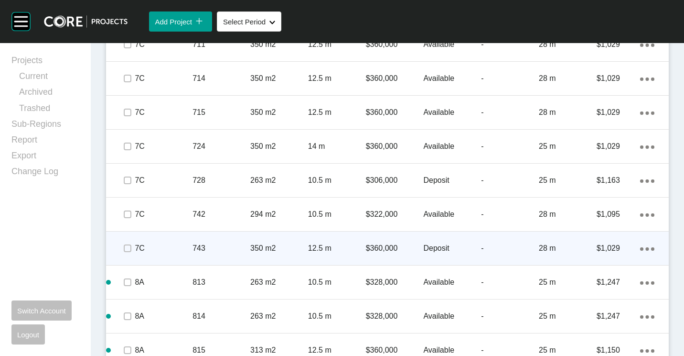
scroll to position [918, 0]
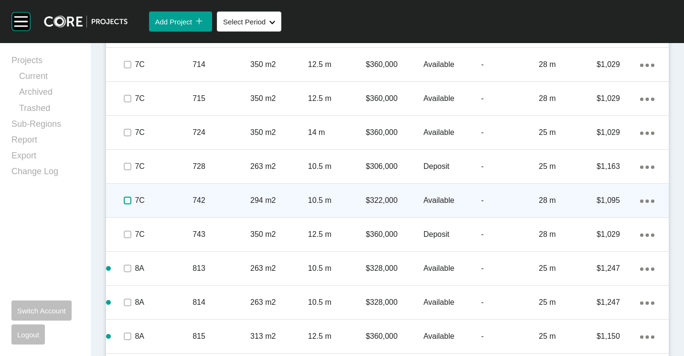
click at [129, 200] on label at bounding box center [128, 200] width 8 height 8
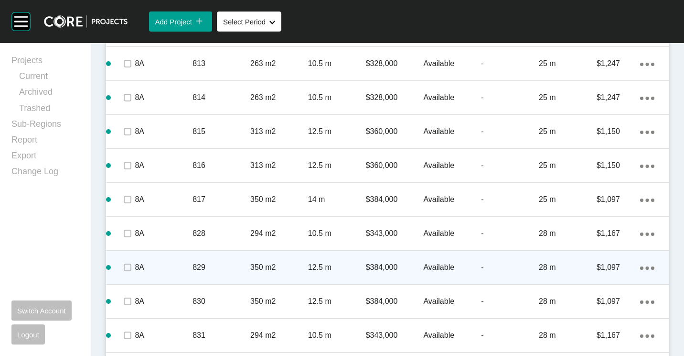
scroll to position [1157, 0]
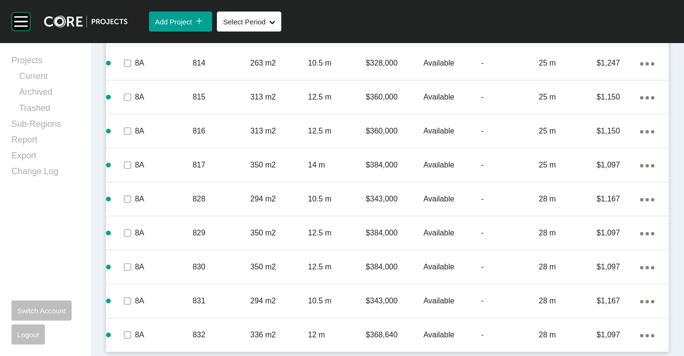
drag, startPoint x: 218, startPoint y: 301, endPoint x: 223, endPoint y: 298, distance: 5.2
click at [218, 301] on p "831" at bounding box center [222, 300] width 58 height 11
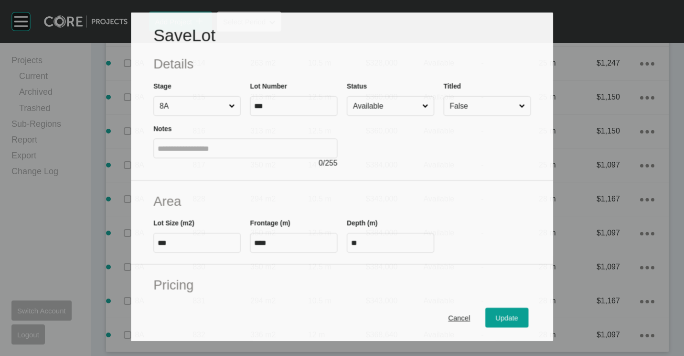
scroll to position [1127, 0]
click at [375, 97] on input "Available" at bounding box center [385, 106] width 69 height 19
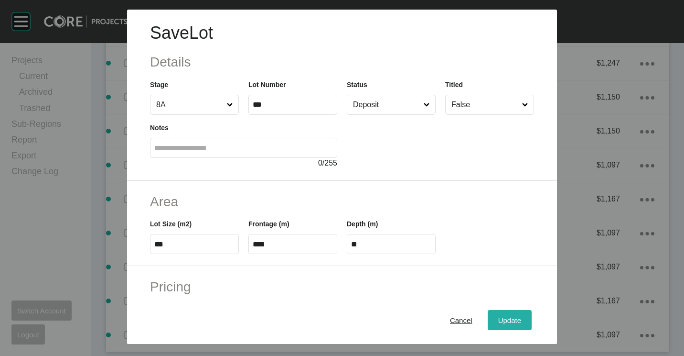
click at [488, 316] on button "Update" at bounding box center [510, 320] width 44 height 20
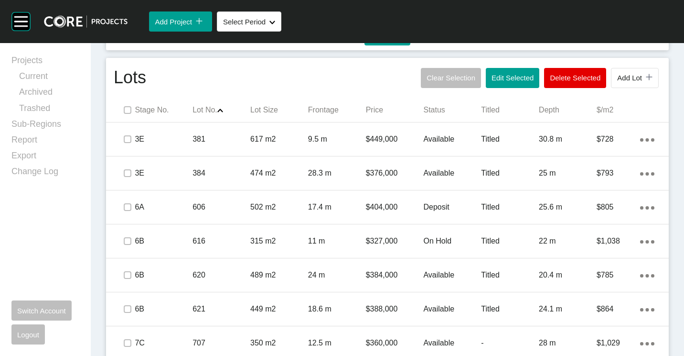
scroll to position [583, 0]
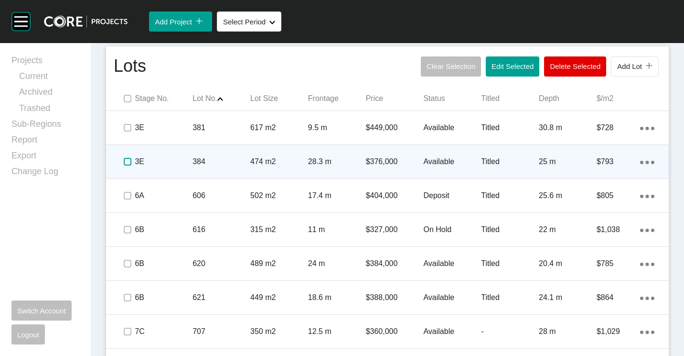
click at [127, 161] on label at bounding box center [128, 162] width 8 height 8
click at [338, 158] on p "28.3 m" at bounding box center [337, 161] width 58 height 11
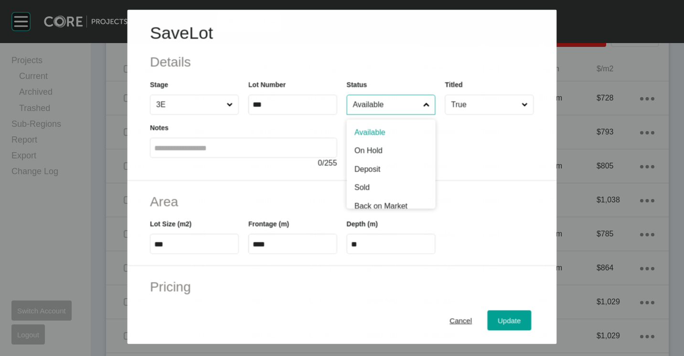
click at [398, 110] on input "Available" at bounding box center [386, 104] width 70 height 19
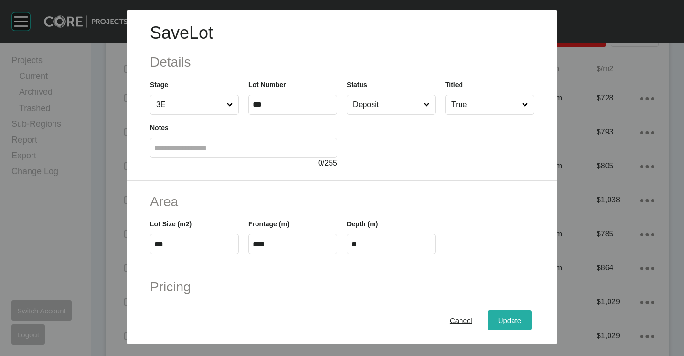
click at [506, 313] on div "Update" at bounding box center [510, 319] width 28 height 13
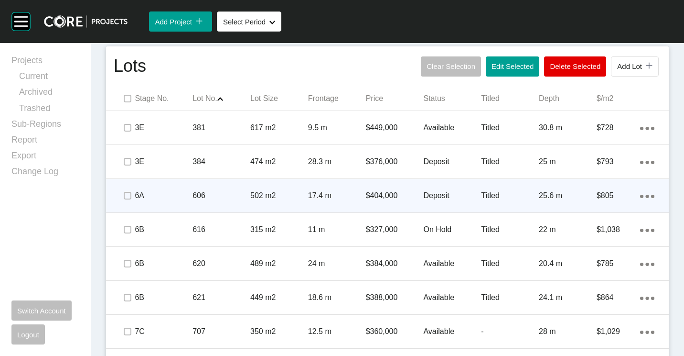
click at [197, 195] on p "606" at bounding box center [222, 195] width 58 height 11
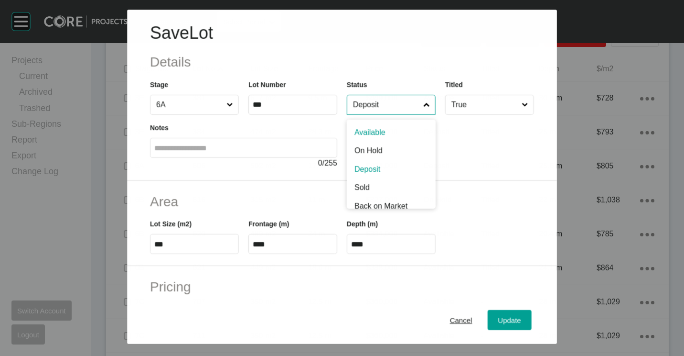
click at [394, 105] on input "Deposit" at bounding box center [386, 104] width 70 height 19
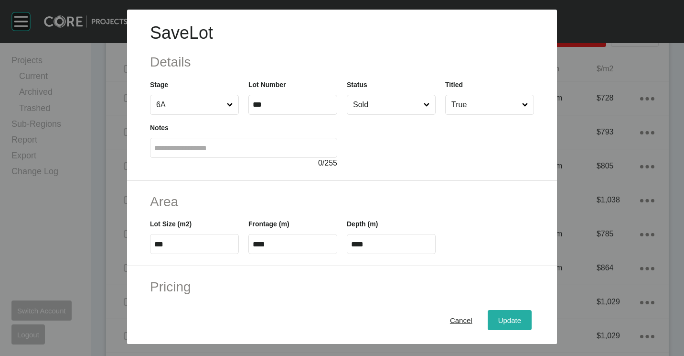
click at [498, 316] on span "Update" at bounding box center [509, 320] width 23 height 8
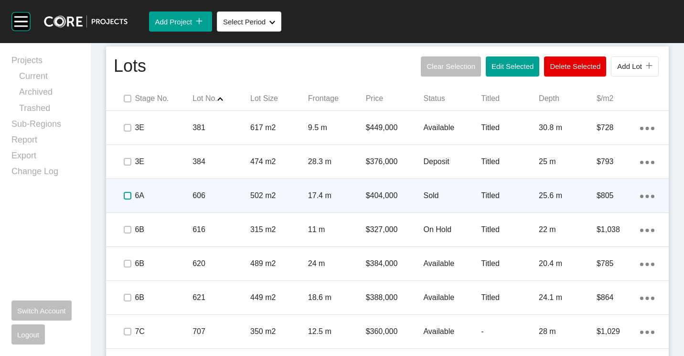
drag, startPoint x: 125, startPoint y: 194, endPoint x: 150, endPoint y: 193, distance: 24.9
click at [126, 194] on label at bounding box center [128, 196] width 8 height 8
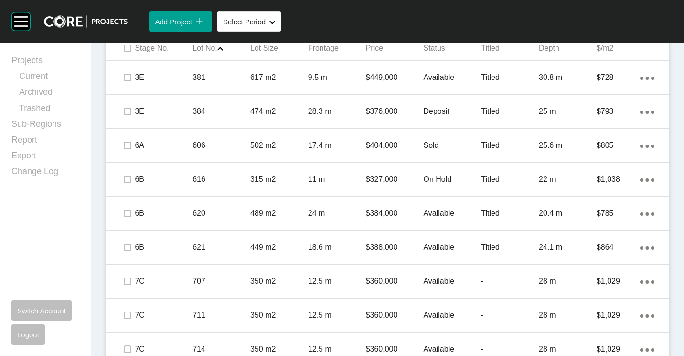
scroll to position [488, 0]
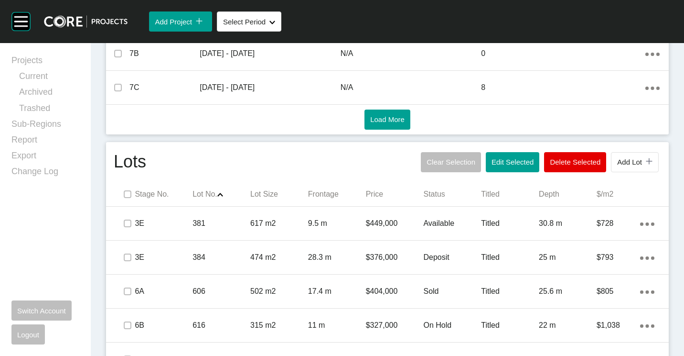
click at [501, 164] on span "Edit Selected" at bounding box center [513, 162] width 42 height 8
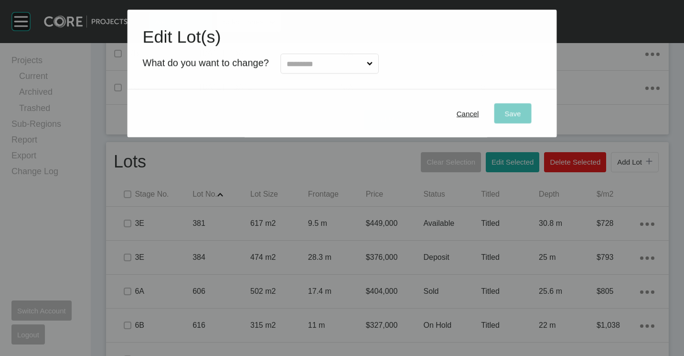
click at [309, 64] on input "text" at bounding box center [325, 63] width 80 height 19
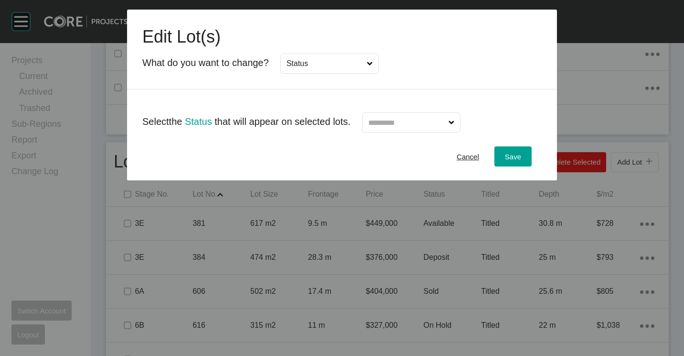
click at [448, 134] on div "Cancel Save" at bounding box center [342, 156] width 430 height 48
click at [428, 124] on input "text" at bounding box center [407, 122] width 80 height 19
click at [510, 154] on span "Save" at bounding box center [513, 156] width 16 height 8
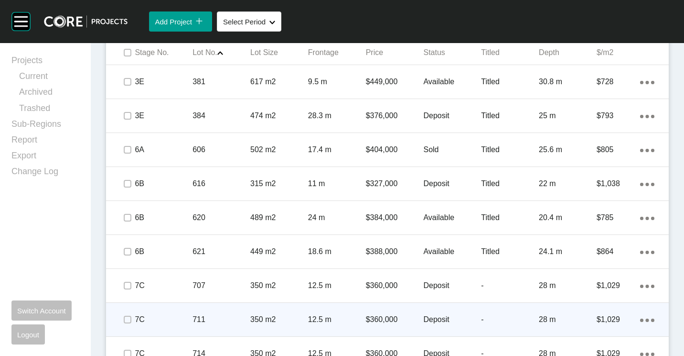
scroll to position [621, 0]
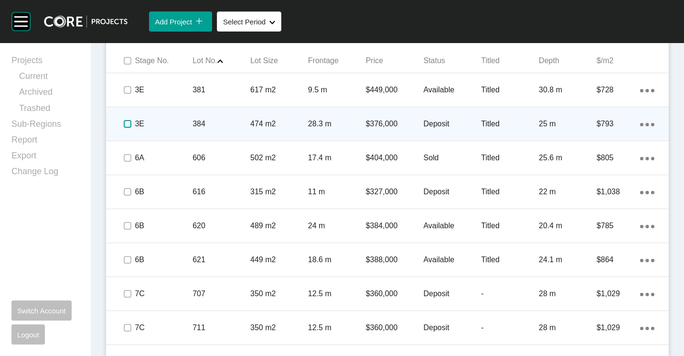
click at [129, 124] on label at bounding box center [128, 124] width 8 height 8
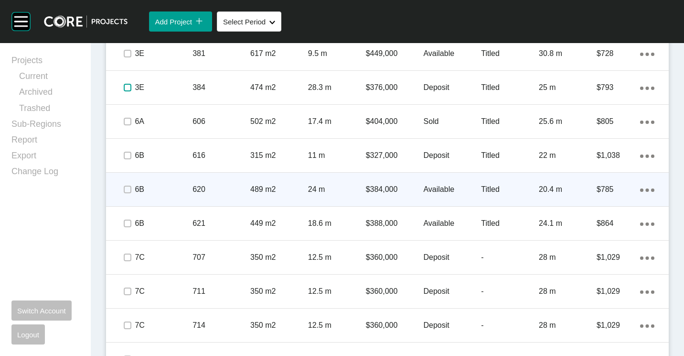
scroll to position [669, 0]
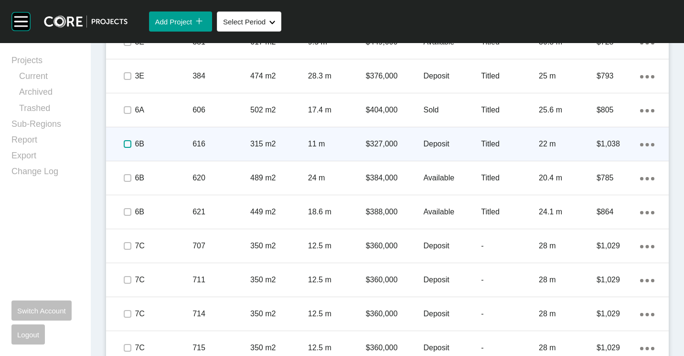
click at [127, 140] on label at bounding box center [128, 144] width 8 height 8
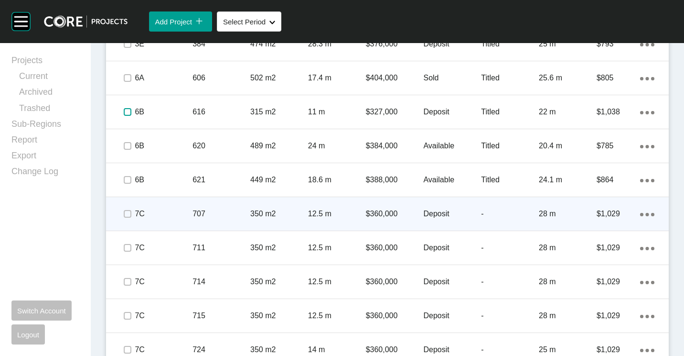
scroll to position [717, 0]
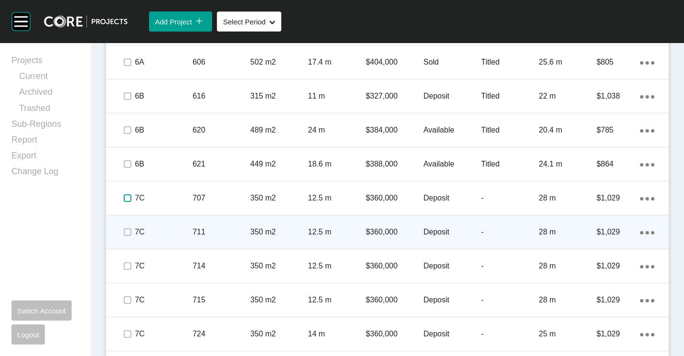
drag, startPoint x: 126, startPoint y: 197, endPoint x: 126, endPoint y: 215, distance: 17.7
click at [126, 200] on label at bounding box center [128, 198] width 8 height 8
click at [126, 232] on label at bounding box center [128, 232] width 8 height 8
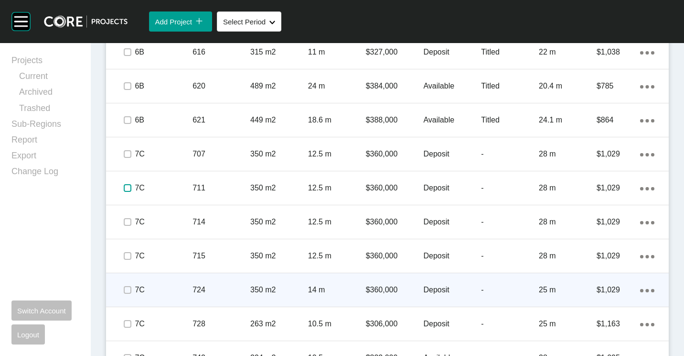
scroll to position [812, 0]
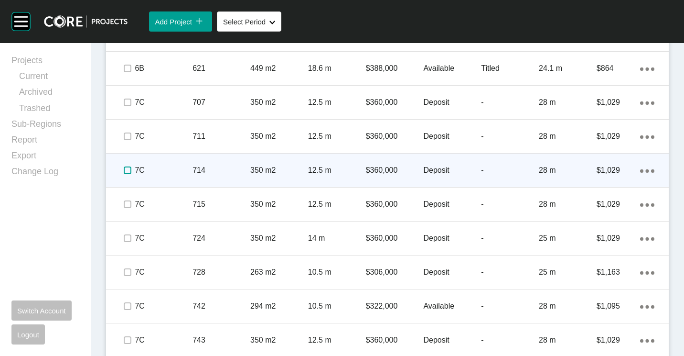
click at [126, 168] on label at bounding box center [128, 170] width 8 height 8
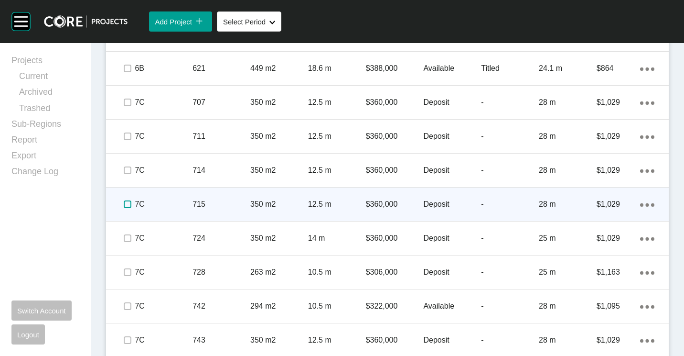
click at [129, 205] on label at bounding box center [128, 204] width 8 height 8
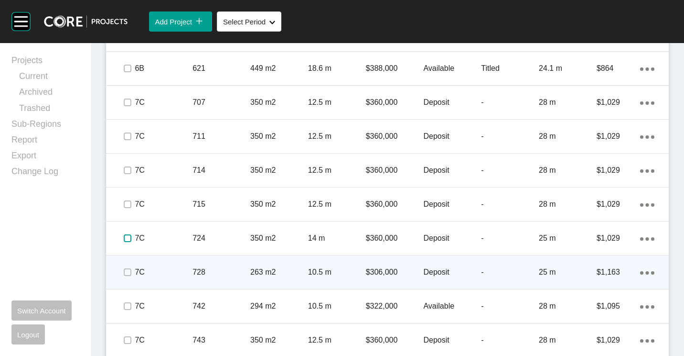
drag, startPoint x: 129, startPoint y: 238, endPoint x: 128, endPoint y: 260, distance: 21.6
click at [129, 241] on label at bounding box center [128, 238] width 8 height 8
drag, startPoint x: 131, startPoint y: 272, endPoint x: 139, endPoint y: 266, distance: 10.2
click at [132, 271] on span at bounding box center [127, 272] width 14 height 14
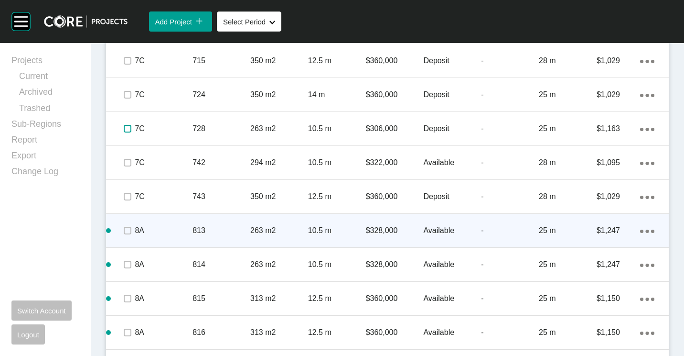
scroll to position [1003, 0]
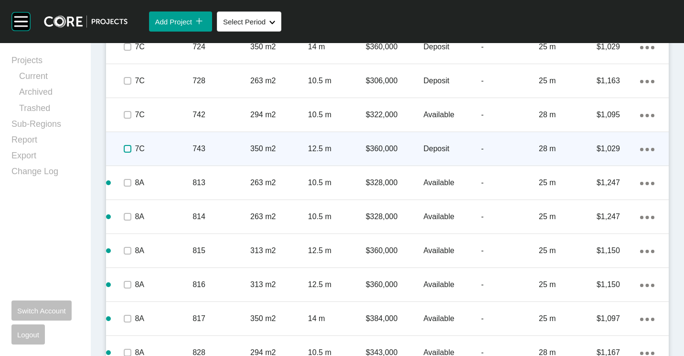
click at [127, 149] on label at bounding box center [128, 149] width 8 height 8
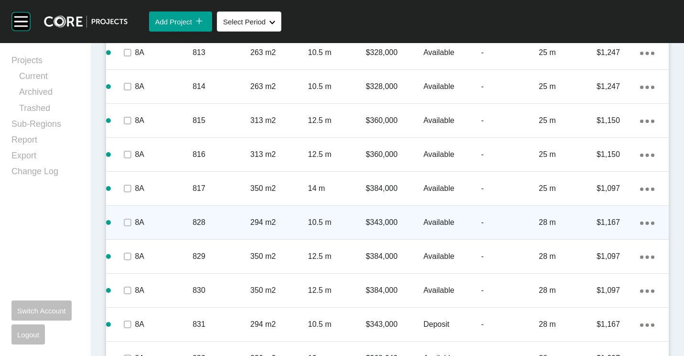
scroll to position [1157, 0]
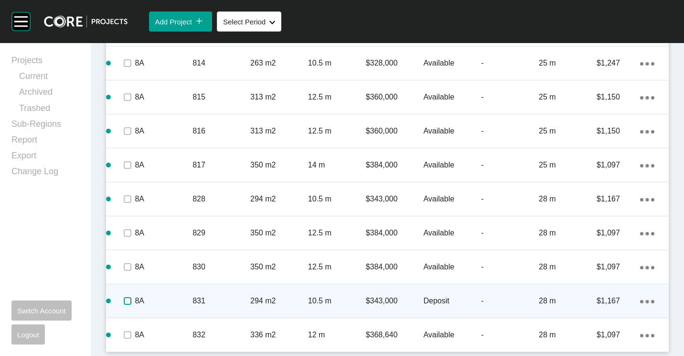
drag, startPoint x: 127, startPoint y: 300, endPoint x: 372, endPoint y: 211, distance: 260.8
click at [127, 300] on label at bounding box center [128, 301] width 8 height 8
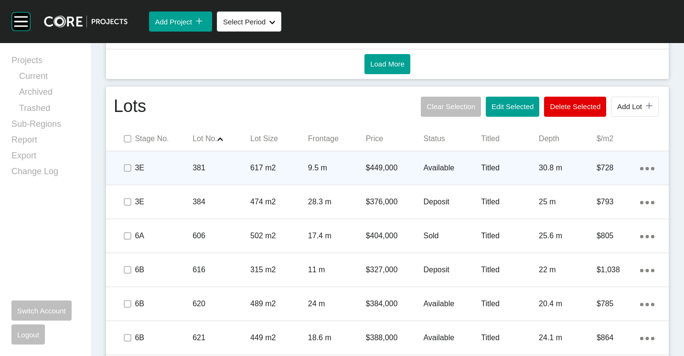
scroll to position [583, 0]
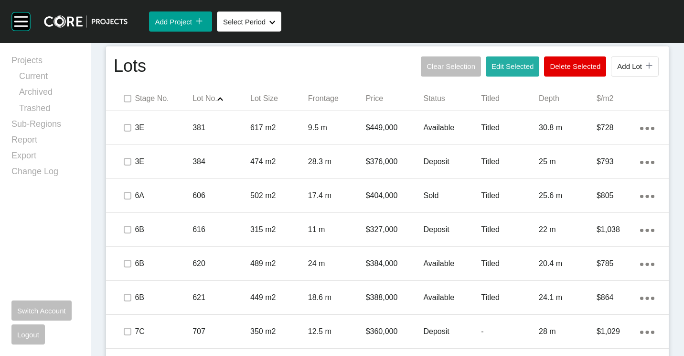
click at [508, 74] on button "Edit Selected" at bounding box center [513, 66] width 54 height 20
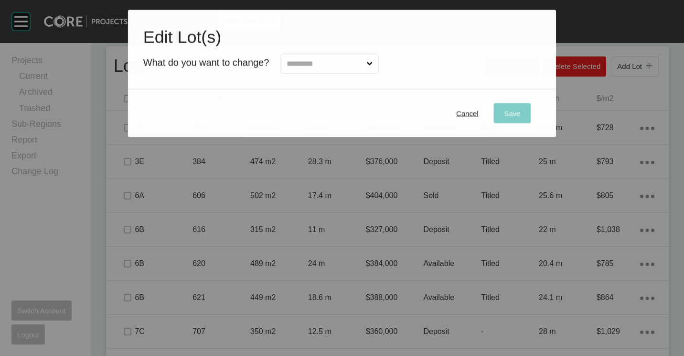
click at [311, 71] on input "text" at bounding box center [325, 63] width 80 height 19
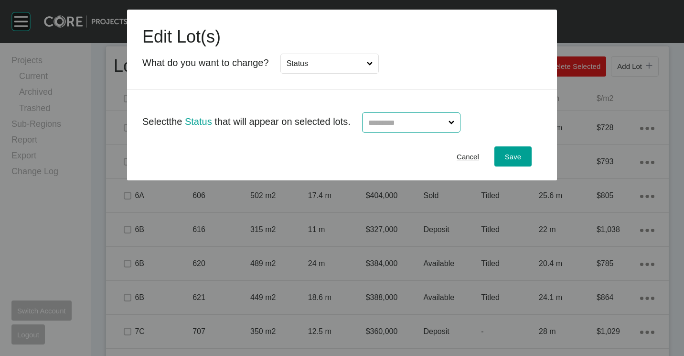
click at [405, 121] on input "text" at bounding box center [407, 122] width 80 height 19
click at [520, 162] on div "Save" at bounding box center [513, 156] width 21 height 13
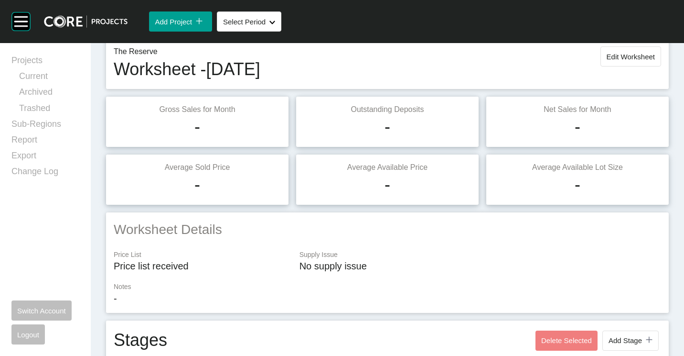
scroll to position [0, 0]
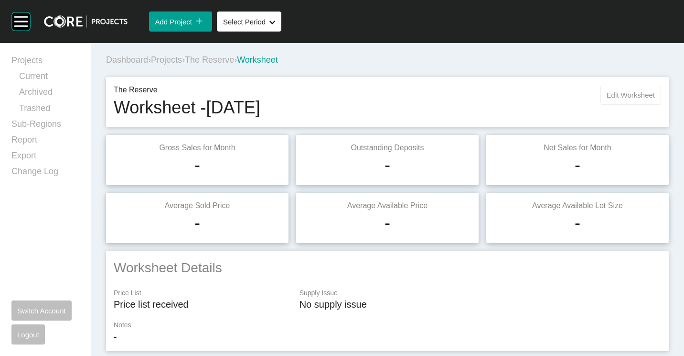
click at [627, 98] on span "Edit Worksheet" at bounding box center [631, 95] width 48 height 8
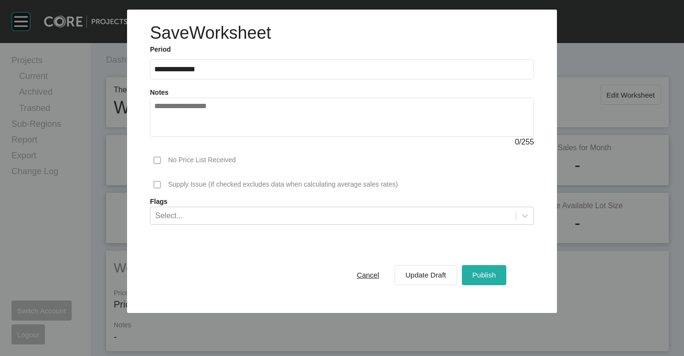
click at [492, 272] on span "Publish" at bounding box center [484, 274] width 23 height 8
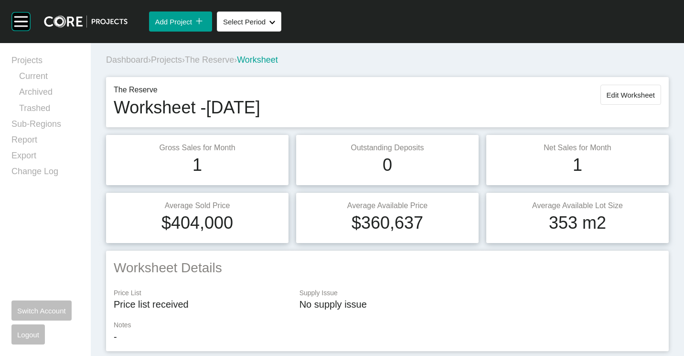
click at [177, 57] on span "Projects" at bounding box center [166, 60] width 31 height 10
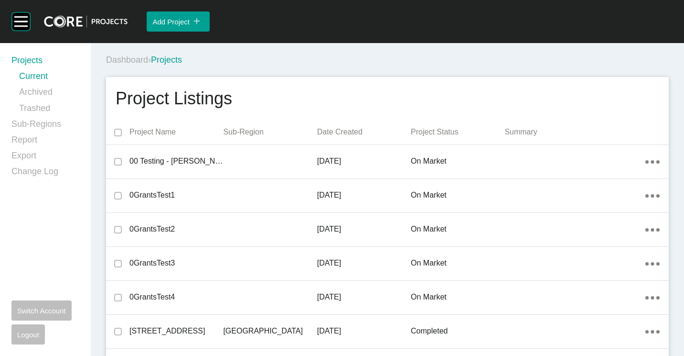
scroll to position [8906, 0]
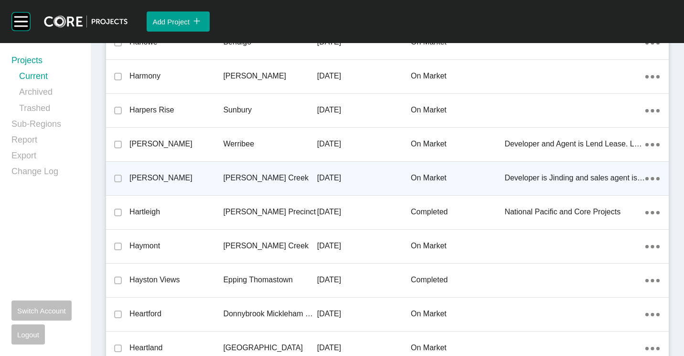
click at [257, 173] on p "[PERSON_NAME] Creek" at bounding box center [270, 178] width 94 height 11
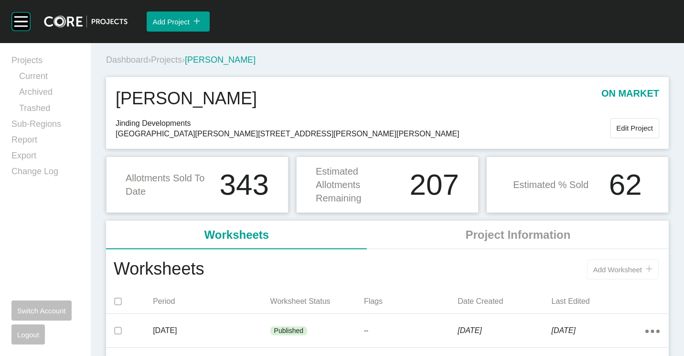
click at [620, 265] on span "Add Worksheet" at bounding box center [617, 269] width 49 height 8
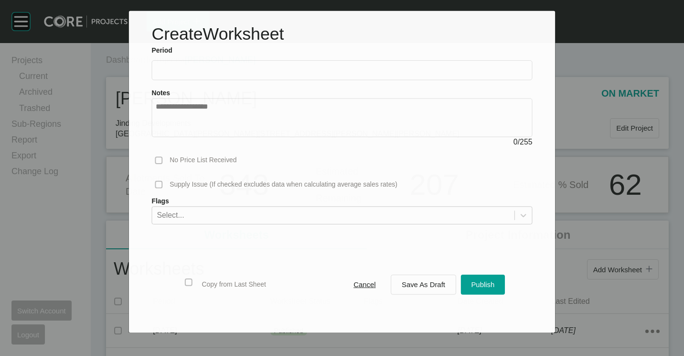
click at [240, 71] on input "text" at bounding box center [342, 70] width 372 height 8
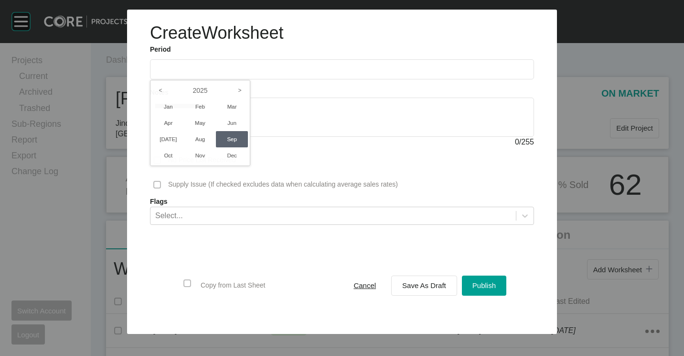
drag, startPoint x: 230, startPoint y: 137, endPoint x: 237, endPoint y: 139, distance: 6.5
click at [234, 138] on li "Sep" at bounding box center [232, 139] width 32 height 16
type input "**********"
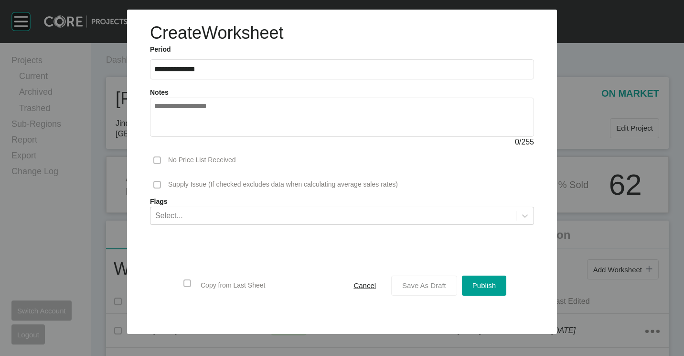
click at [424, 287] on span "Save As Draft" at bounding box center [424, 285] width 44 height 8
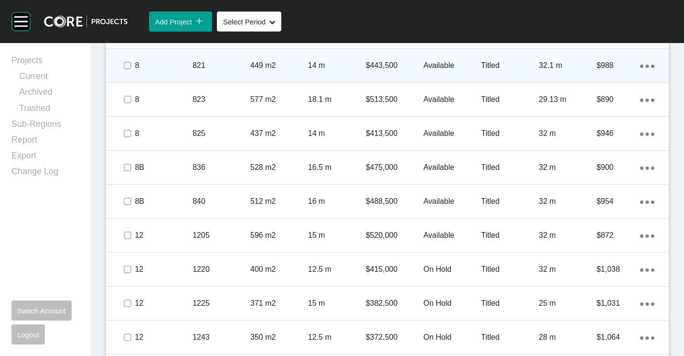
scroll to position [783, 0]
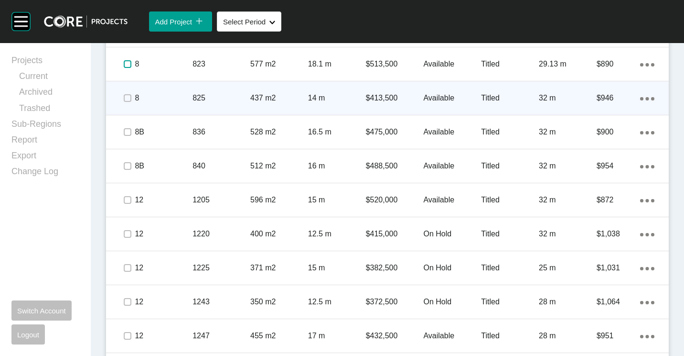
drag, startPoint x: 126, startPoint y: 65, endPoint x: 206, endPoint y: 82, distance: 82.1
click at [126, 65] on label at bounding box center [128, 64] width 8 height 8
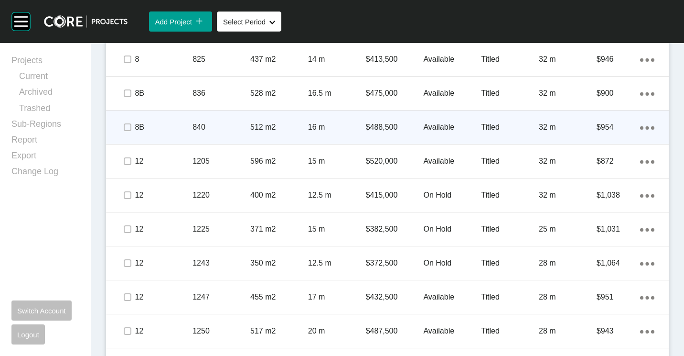
scroll to position [831, 0]
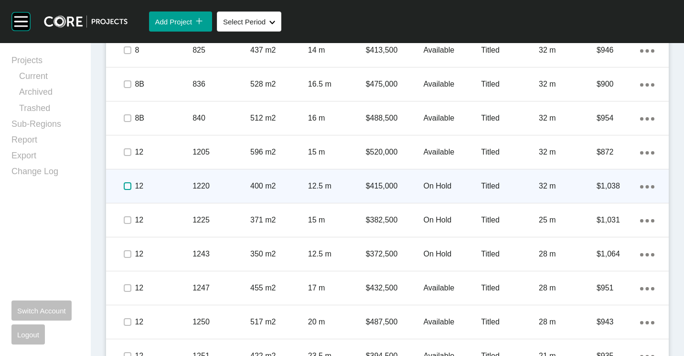
click at [129, 186] on label at bounding box center [128, 186] width 8 height 8
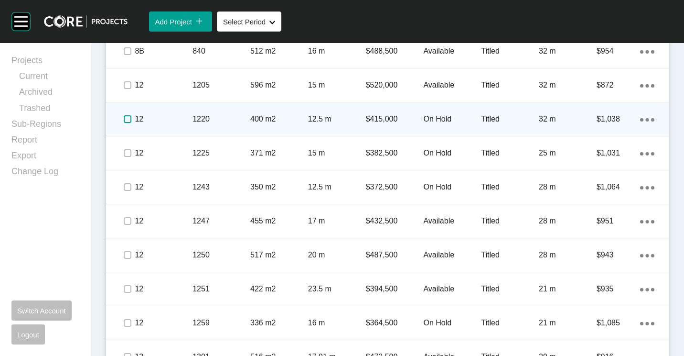
scroll to position [926, 0]
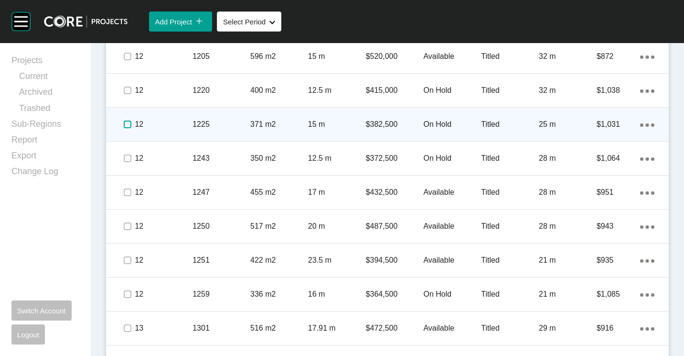
drag, startPoint x: 129, startPoint y: 124, endPoint x: 129, endPoint y: 129, distance: 5.8
click at [129, 124] on label at bounding box center [128, 124] width 8 height 8
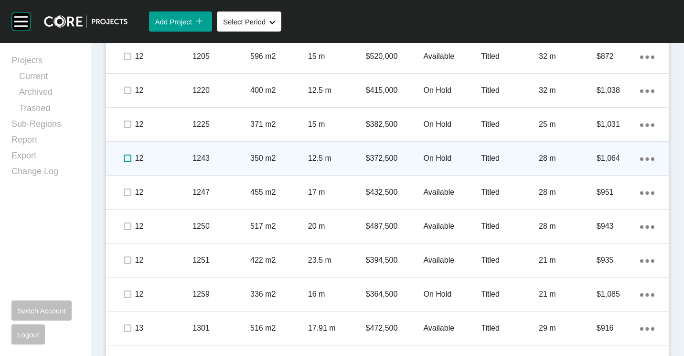
click at [126, 158] on label at bounding box center [128, 158] width 8 height 8
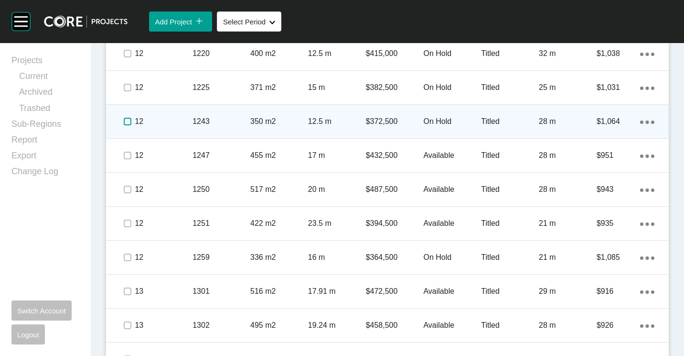
scroll to position [974, 0]
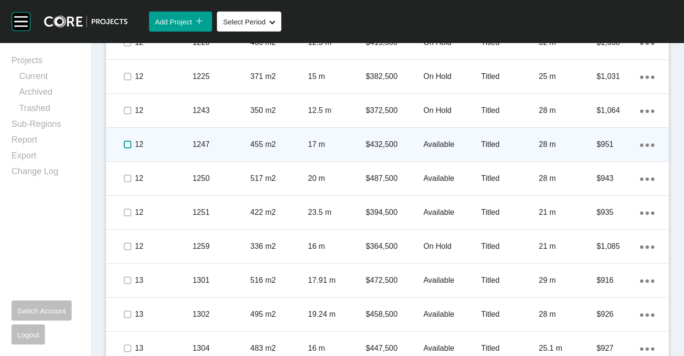
click at [129, 142] on label at bounding box center [128, 144] width 8 height 8
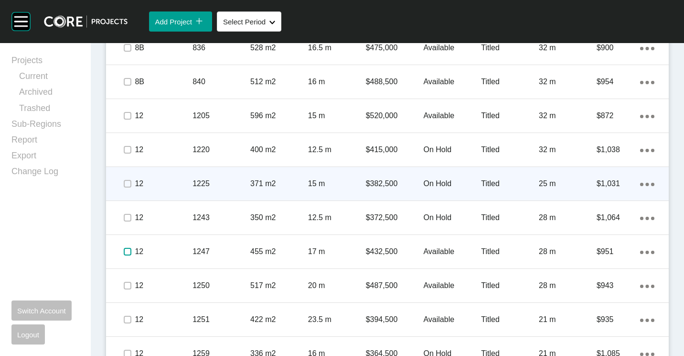
scroll to position [878, 0]
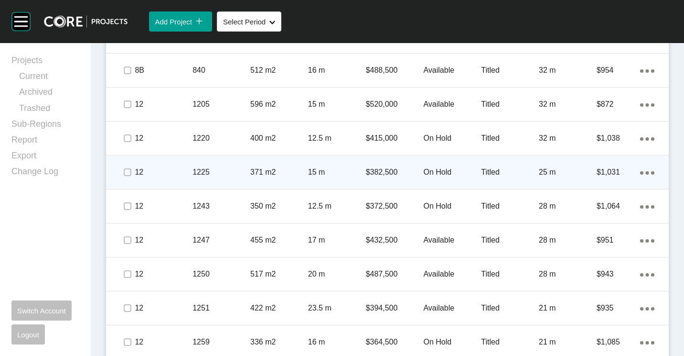
drag, startPoint x: 639, startPoint y: 170, endPoint x: 628, endPoint y: 171, distance: 11.0
click at [640, 170] on div "Action Menu Dots Copy 6 Created with Sketch." at bounding box center [647, 172] width 14 height 11
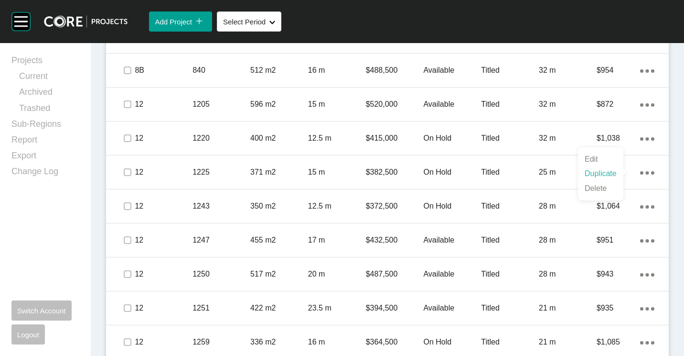
drag, startPoint x: 628, startPoint y: 171, endPoint x: 601, endPoint y: 170, distance: 27.3
click at [601, 170] on link "Duplicate" at bounding box center [601, 173] width 36 height 14
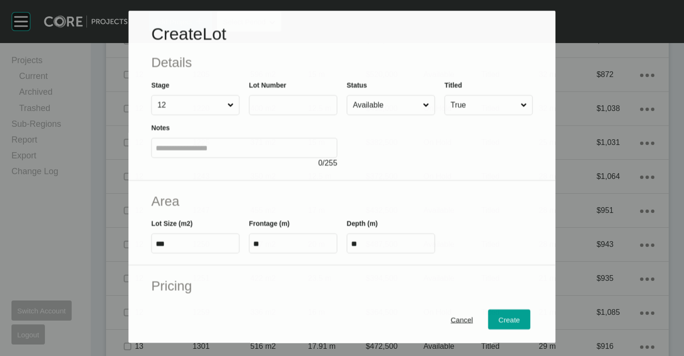
scroll to position [849, 0]
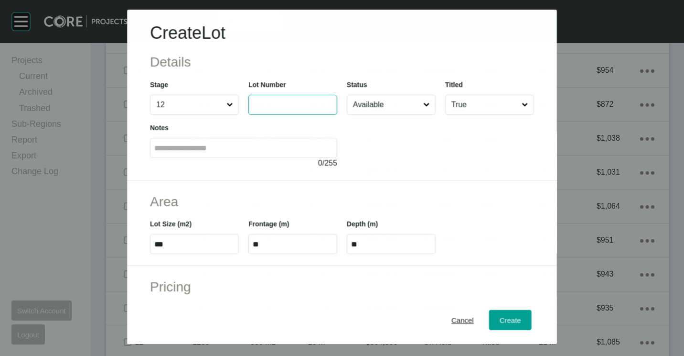
click at [268, 101] on input "text" at bounding box center [293, 105] width 80 height 8
type input "****"
type input "*******"
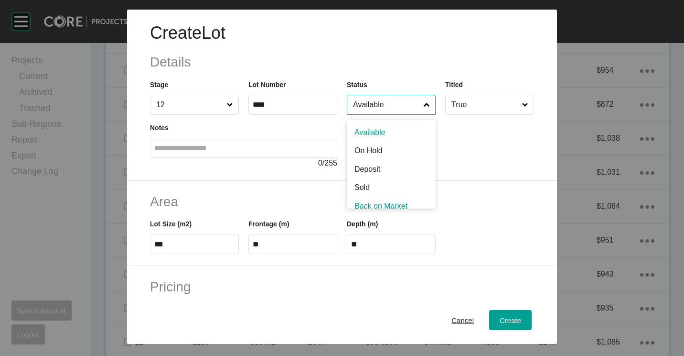
scroll to position [7, 0]
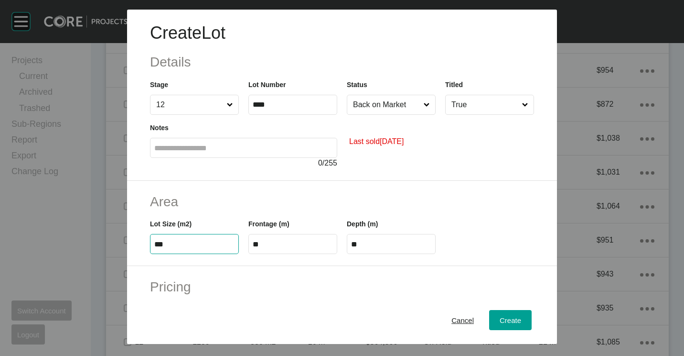
type input "***"
type input "****"
type input "***"
type input "****"
type input "**"
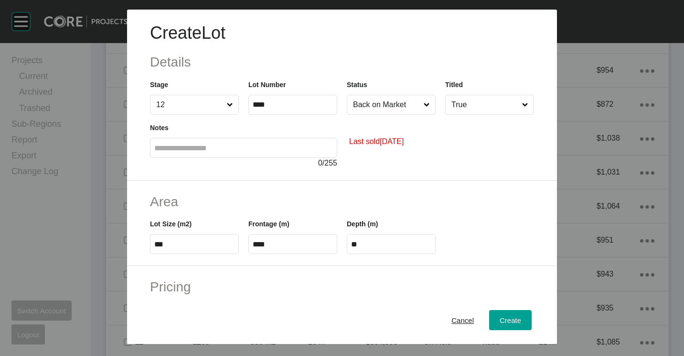
type input "*"
type input "*******"
type input "*****"
type input "*"
type input "*****"
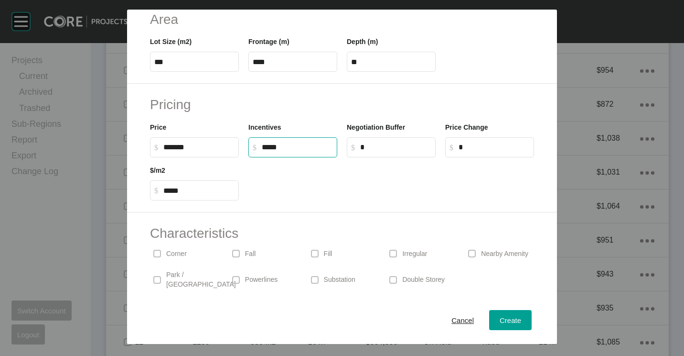
scroll to position [191, 0]
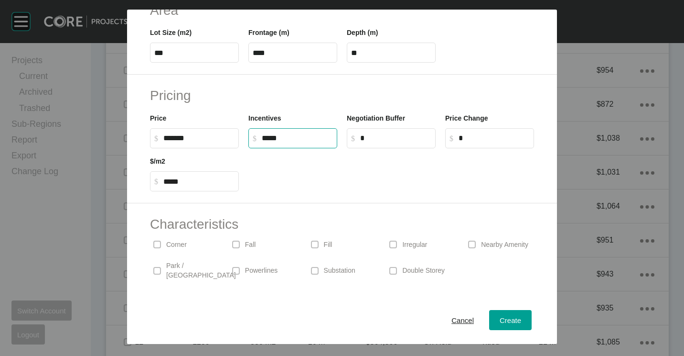
type input "******"
click at [181, 242] on p "Corner" at bounding box center [176, 245] width 21 height 10
click at [505, 320] on span "Create" at bounding box center [511, 320] width 22 height 8
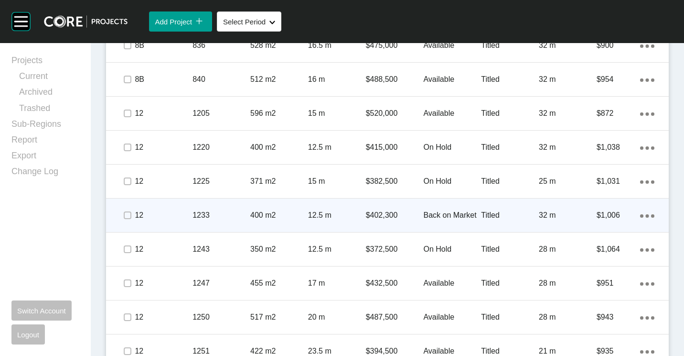
scroll to position [878, 0]
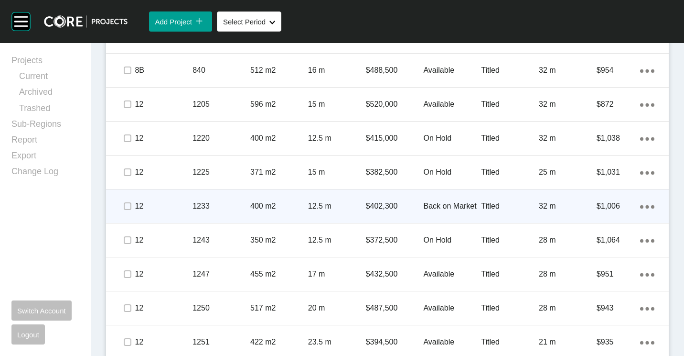
click at [646, 206] on ellipse at bounding box center [647, 206] width 3 height 3
click at [604, 206] on link "Duplicate" at bounding box center [601, 207] width 36 height 14
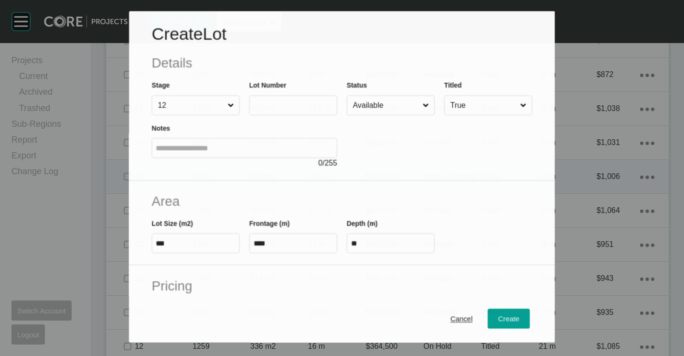
scroll to position [849, 0]
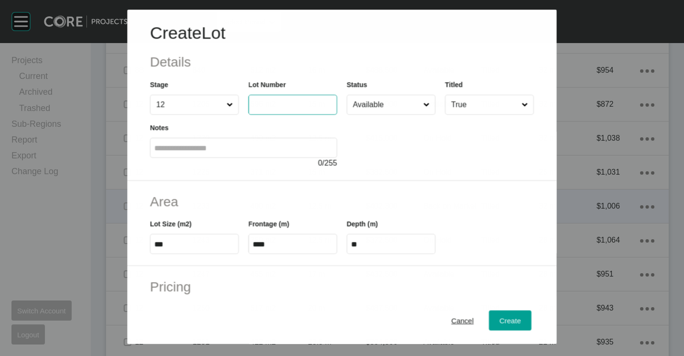
click at [293, 108] on input "text" at bounding box center [293, 105] width 80 height 8
type input "****"
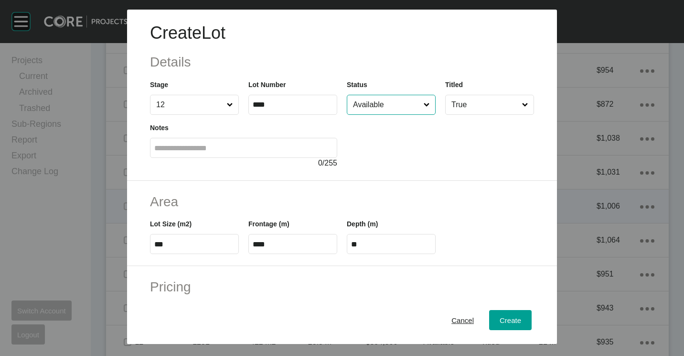
type input "*"
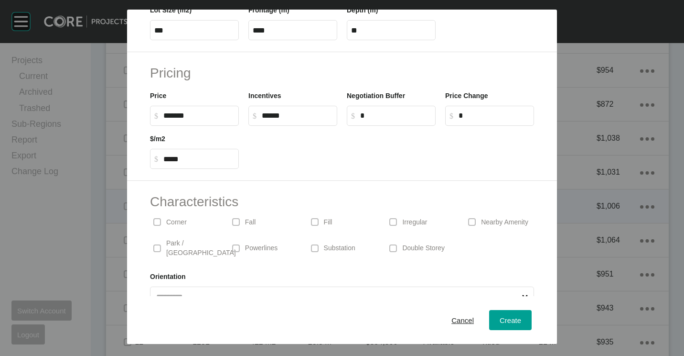
scroll to position [227, 0]
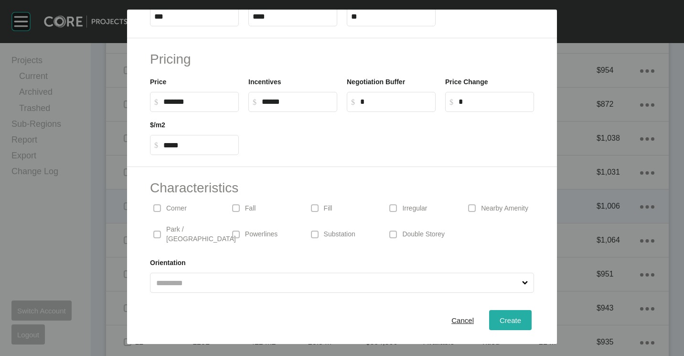
click at [500, 321] on span "Create" at bounding box center [511, 320] width 22 height 8
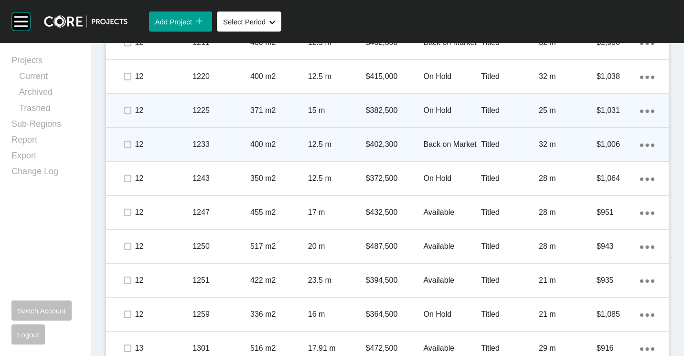
scroll to position [1022, 0]
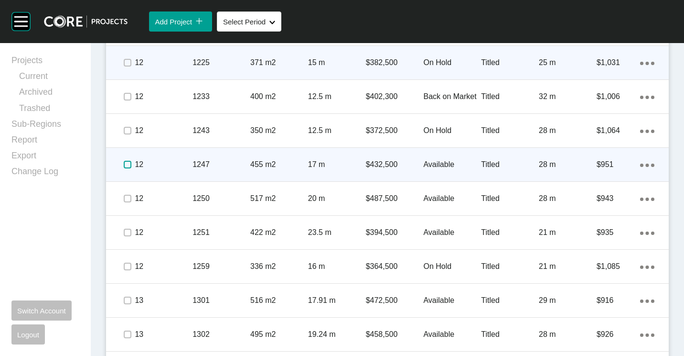
click at [129, 162] on label at bounding box center [128, 165] width 8 height 8
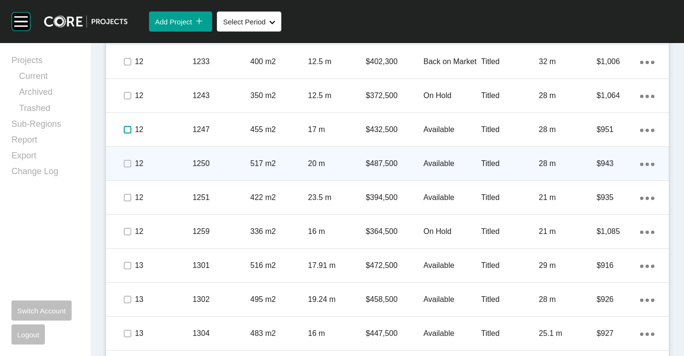
scroll to position [1069, 0]
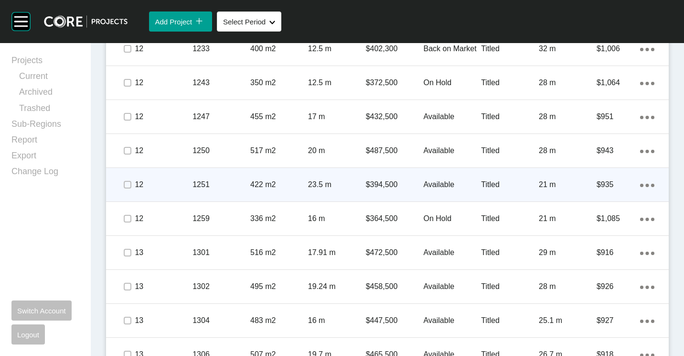
click at [640, 184] on icon "Action Menu Dots Copy 6 Created with Sketch." at bounding box center [647, 184] width 14 height 3
click at [604, 184] on link "Duplicate" at bounding box center [601, 186] width 36 height 14
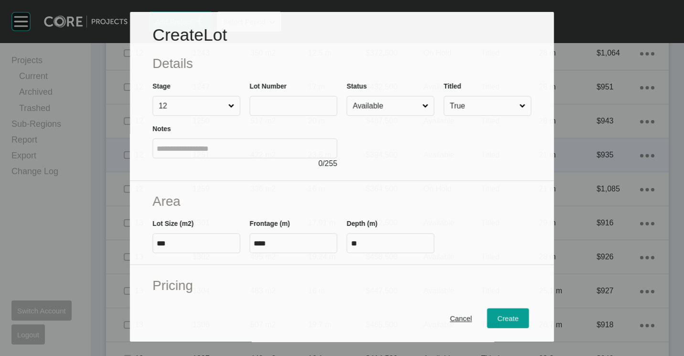
scroll to position [1040, 0]
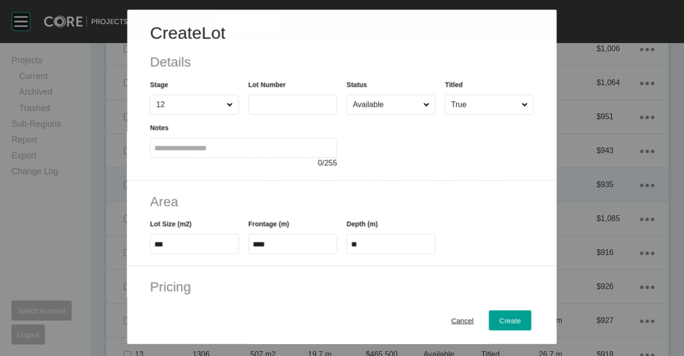
click at [283, 108] on input "text" at bounding box center [293, 105] width 80 height 8
click at [284, 109] on label "***" at bounding box center [292, 105] width 89 height 20
click at [284, 108] on input "***" at bounding box center [293, 104] width 80 height 8
type input "****"
type input "*****"
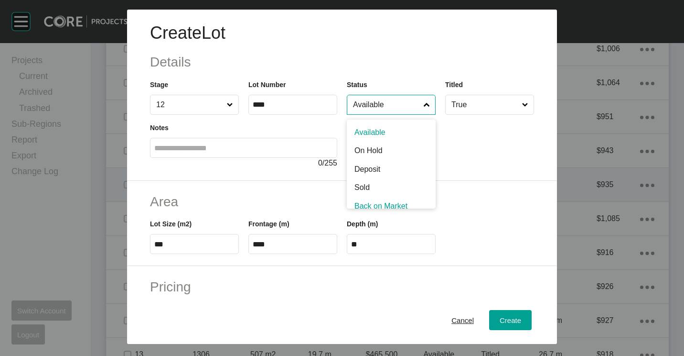
scroll to position [7, 0]
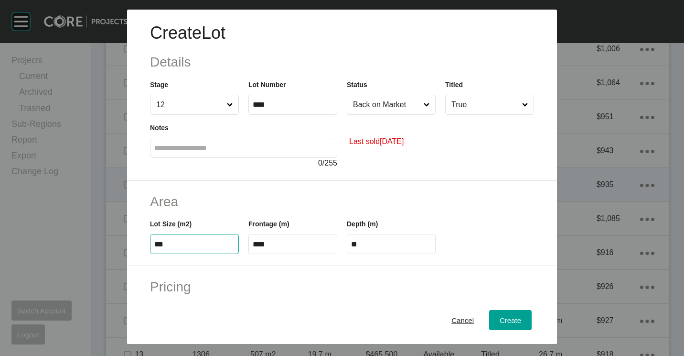
type input "***"
type input "****"
type input "*****"
type input "**"
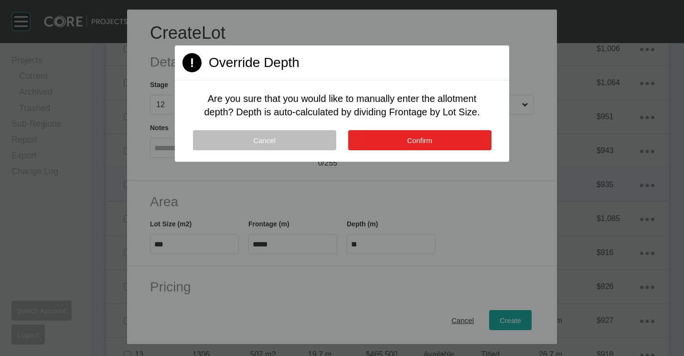
click at [474, 134] on button "Confirm" at bounding box center [419, 140] width 143 height 20
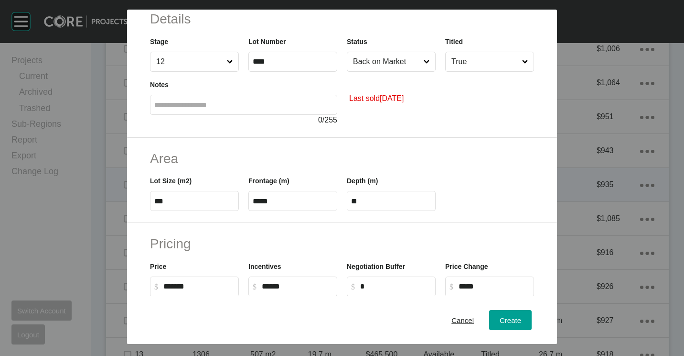
scroll to position [96, 0]
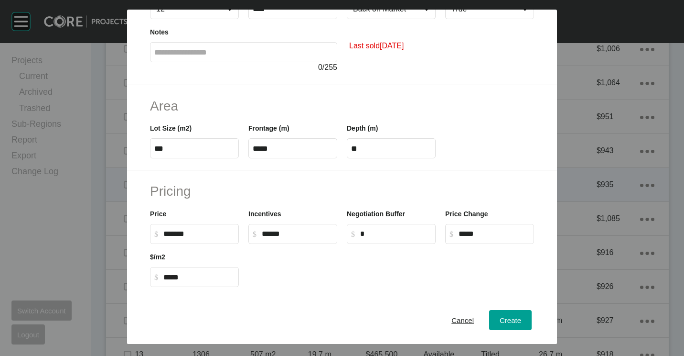
click at [206, 228] on label "$ Created with Sketch. $ *******" at bounding box center [194, 234] width 89 height 20
click at [206, 229] on input "*******" at bounding box center [198, 233] width 71 height 8
type input "*"
type input "*******"
type input "*****"
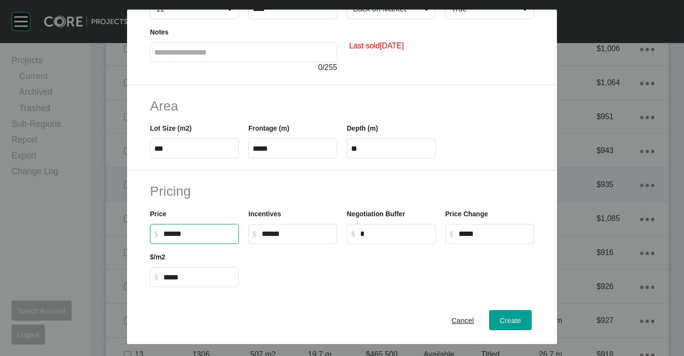
type input "*******"
type input "*****"
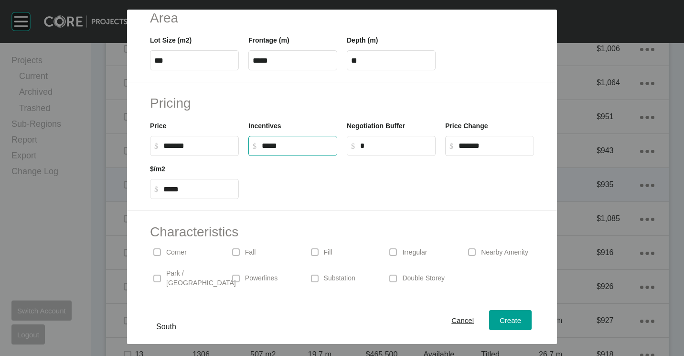
scroll to position [227, 0]
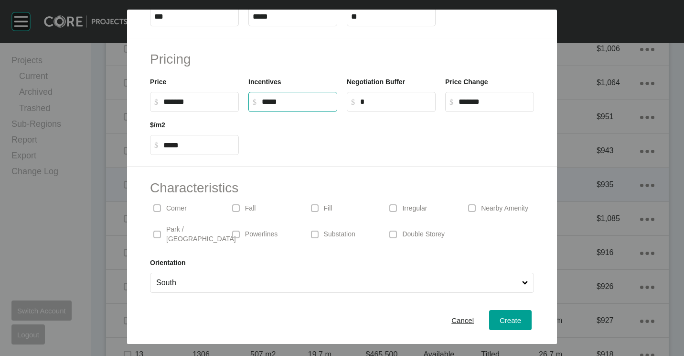
type input "******"
click at [402, 206] on p "Irregular" at bounding box center [414, 209] width 25 height 10
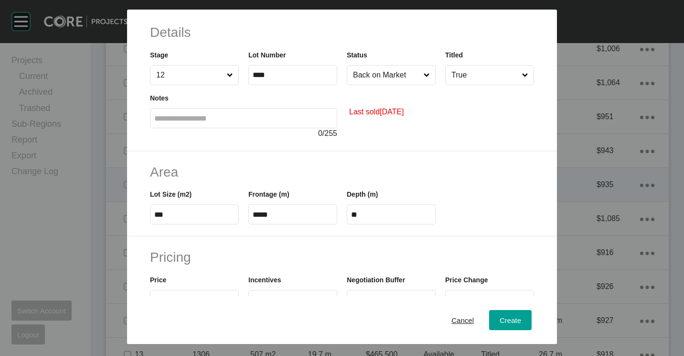
scroll to position [0, 0]
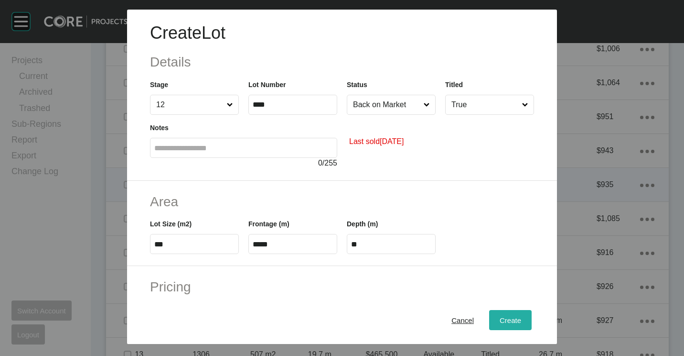
click at [500, 321] on span "Create" at bounding box center [511, 320] width 22 height 8
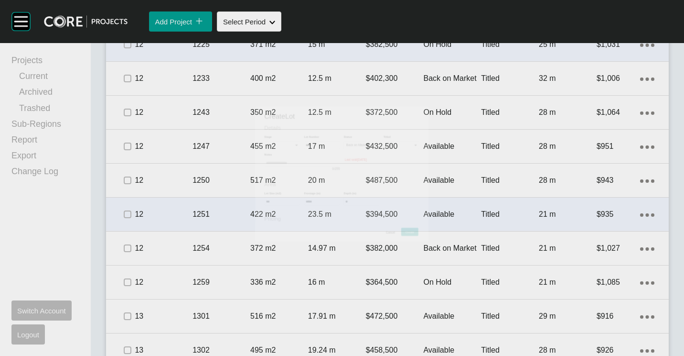
scroll to position [1069, 0]
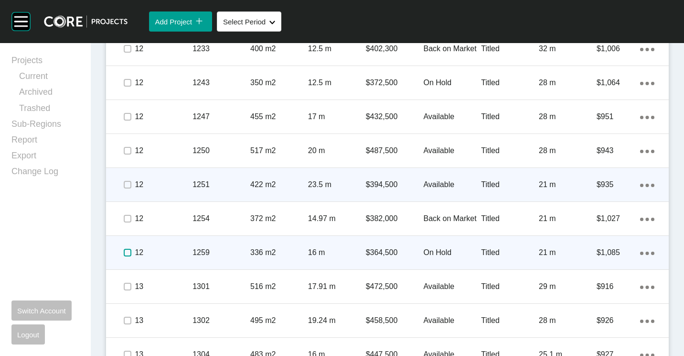
click at [125, 253] on label at bounding box center [128, 252] width 8 height 8
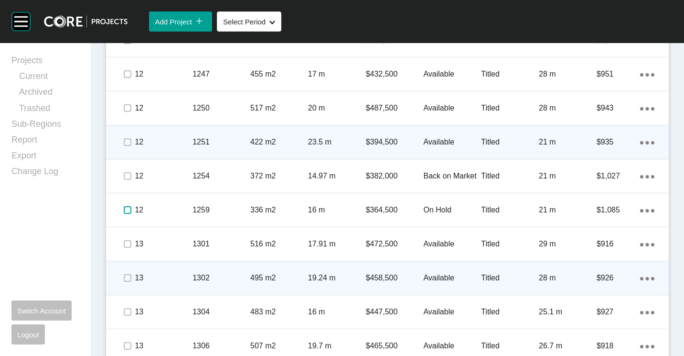
scroll to position [1157, 0]
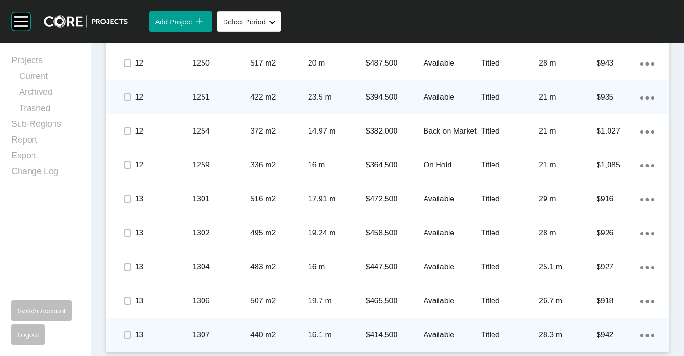
click at [218, 333] on p "1307" at bounding box center [222, 334] width 58 height 11
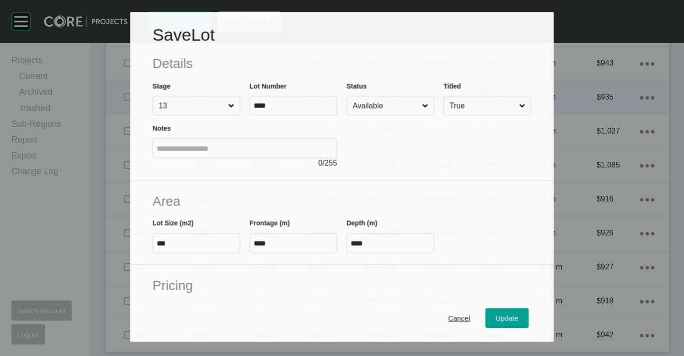
scroll to position [1127, 0]
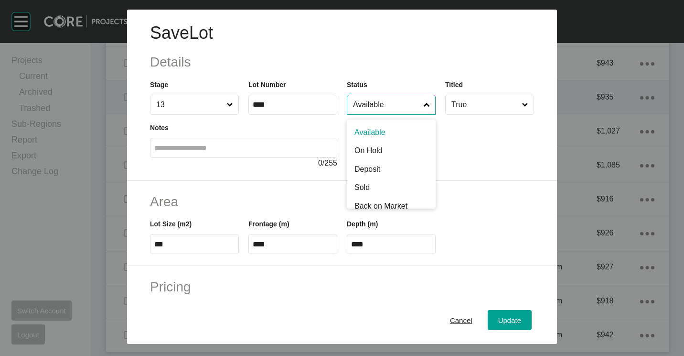
drag, startPoint x: 398, startPoint y: 105, endPoint x: 387, endPoint y: 117, distance: 15.9
click at [397, 105] on input "Available" at bounding box center [386, 104] width 71 height 19
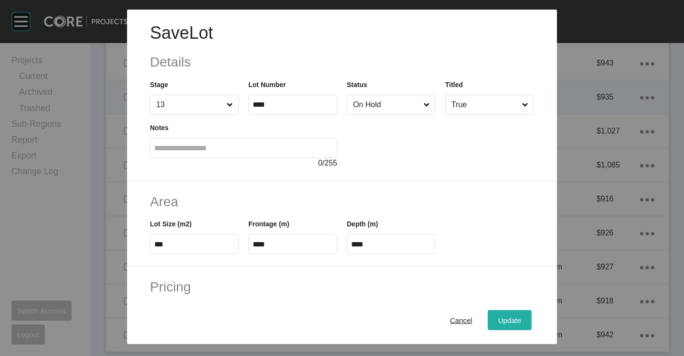
click at [498, 317] on span "Update" at bounding box center [509, 320] width 23 height 8
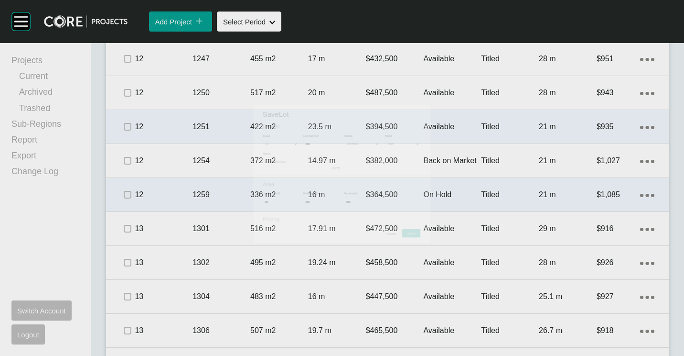
scroll to position [1157, 0]
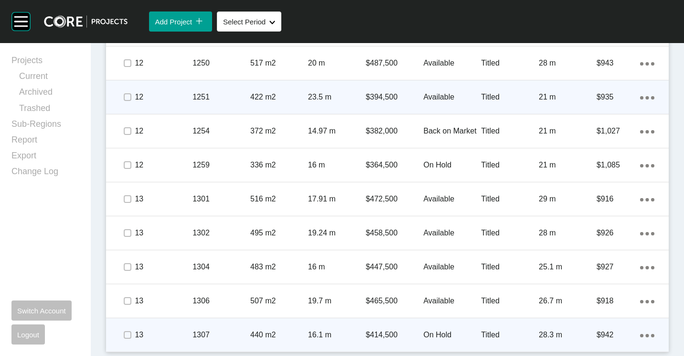
click at [646, 335] on ellipse at bounding box center [647, 335] width 3 height 3
click at [601, 330] on link "Duplicate" at bounding box center [601, 326] width 36 height 14
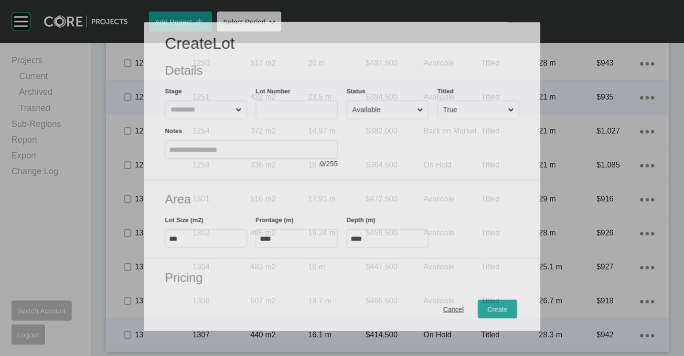
scroll to position [1127, 0]
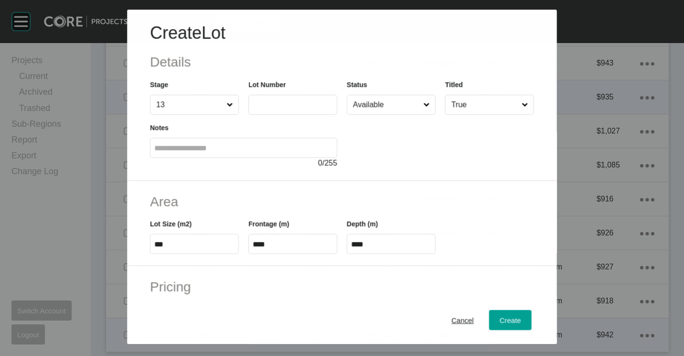
click at [276, 113] on label at bounding box center [292, 105] width 89 height 20
click at [276, 109] on input "text" at bounding box center [293, 105] width 80 height 8
type input "****"
click at [455, 320] on span "Cancel" at bounding box center [463, 320] width 22 height 8
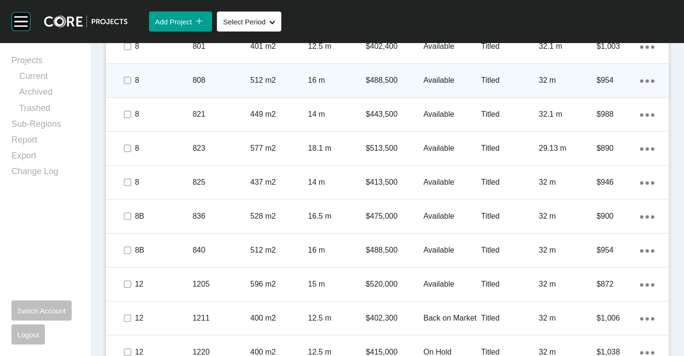
scroll to position [554, 0]
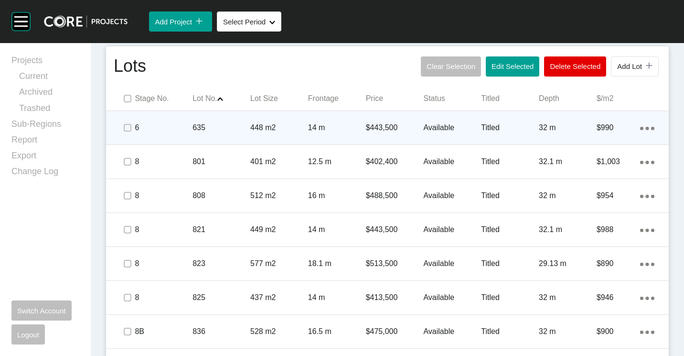
click at [227, 125] on p "635" at bounding box center [222, 127] width 58 height 11
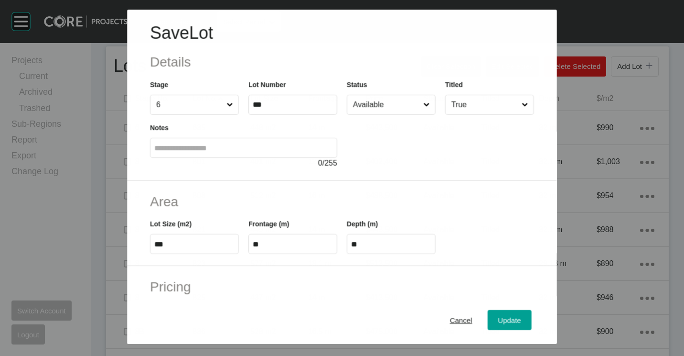
click at [380, 111] on input "Available" at bounding box center [386, 104] width 70 height 19
click at [514, 328] on button "Update" at bounding box center [510, 320] width 44 height 20
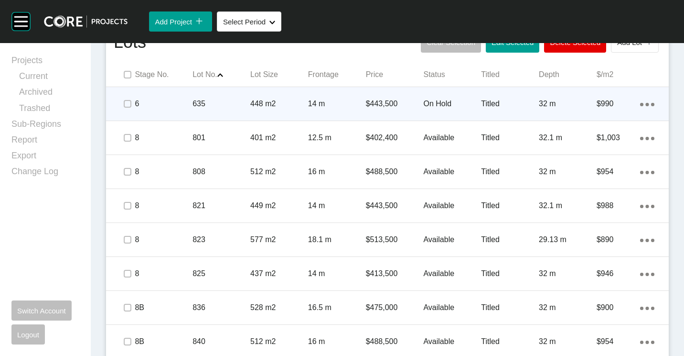
scroll to position [649, 0]
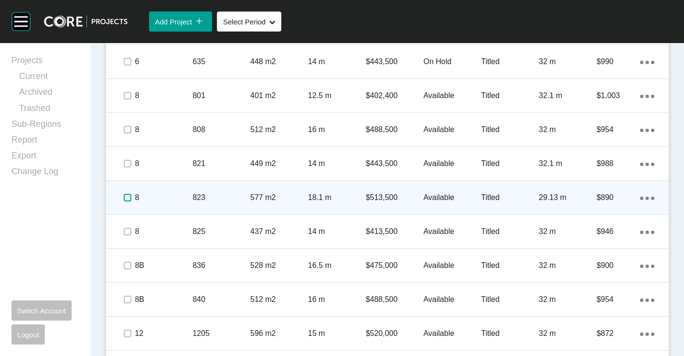
click at [127, 196] on label at bounding box center [128, 198] width 8 height 8
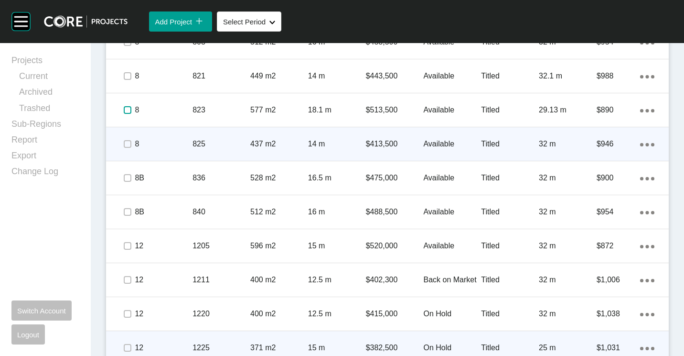
scroll to position [745, 0]
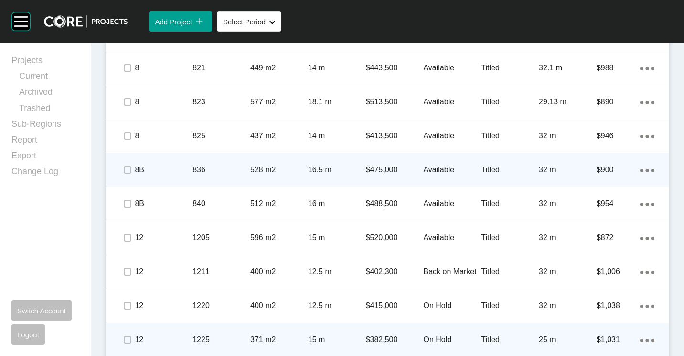
click at [640, 174] on div "Action Menu Dots Copy 6 Created with Sketch." at bounding box center [647, 169] width 14 height 11
drag, startPoint x: 605, startPoint y: 168, endPoint x: 598, endPoint y: 166, distance: 7.0
click at [598, 166] on link "Duplicate" at bounding box center [601, 171] width 36 height 14
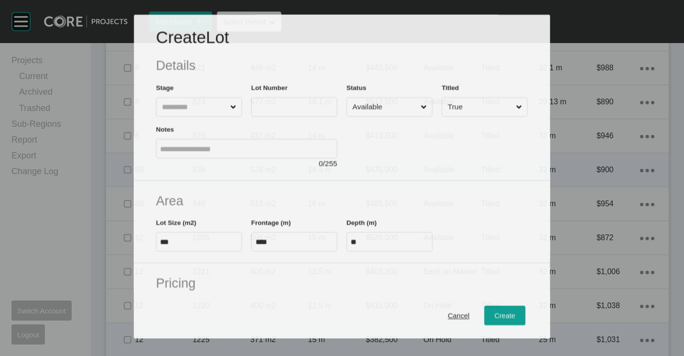
scroll to position [715, 0]
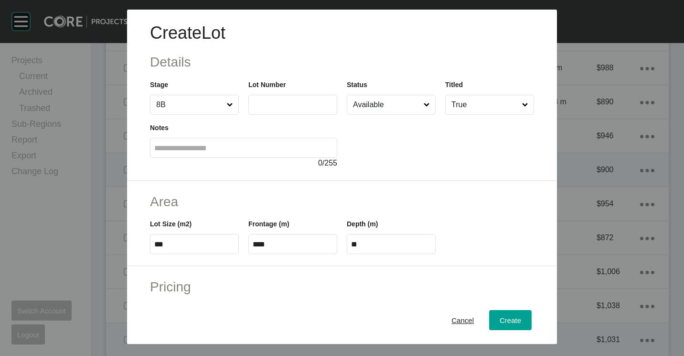
click at [288, 102] on input "text" at bounding box center [293, 104] width 80 height 8
type input "***"
type input "*******"
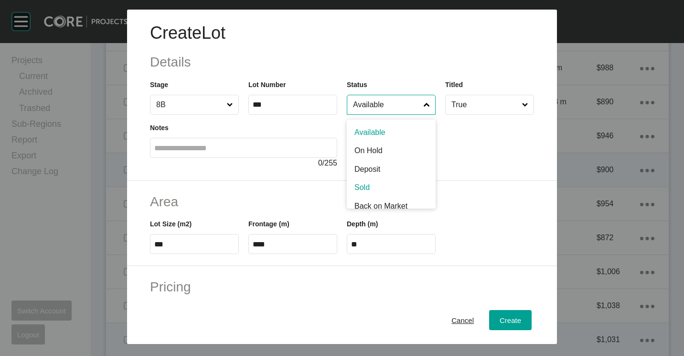
scroll to position [7, 0]
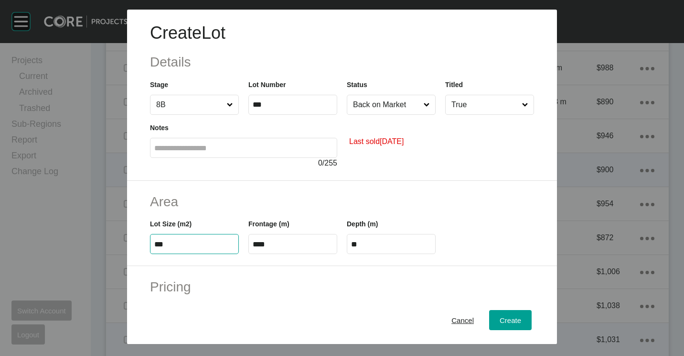
type input "***"
type input "****"
type input "***"
type input "**"
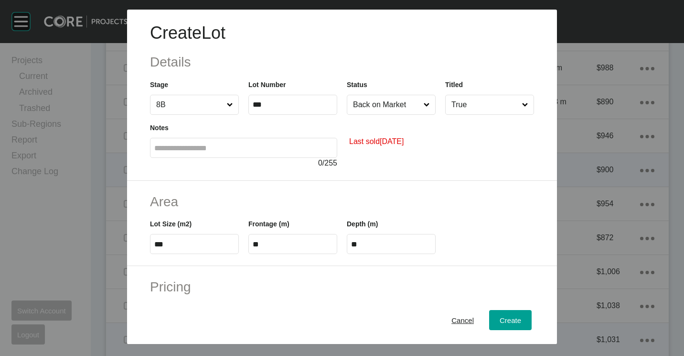
type input "*"
type input "*******"
type input "*****"
type input "*"
type input "***"
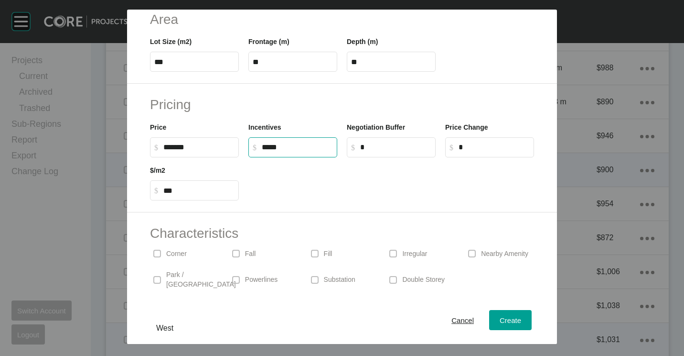
scroll to position [191, 0]
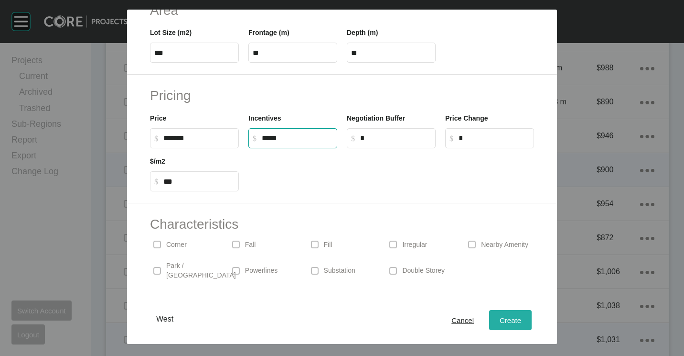
type input "******"
click at [497, 314] on div "Create" at bounding box center [510, 319] width 26 height 13
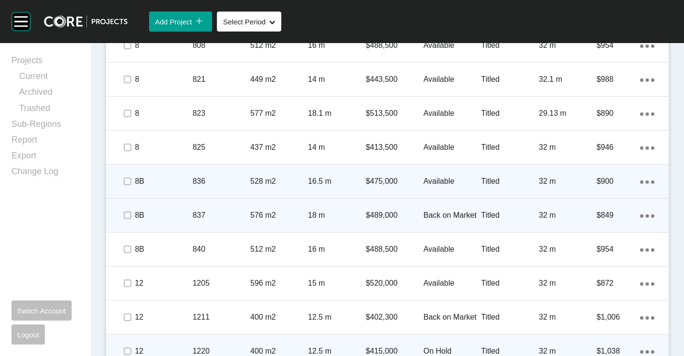
scroll to position [745, 0]
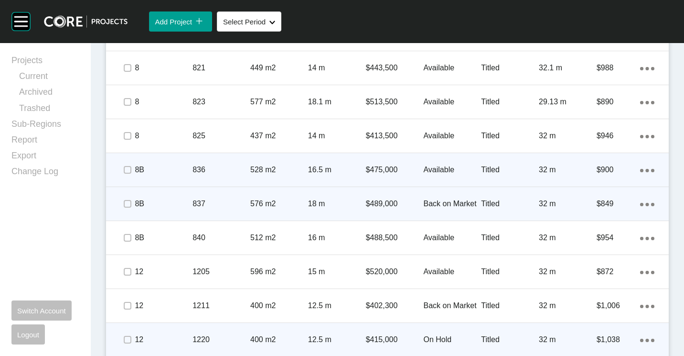
click at [360, 207] on p "18 m" at bounding box center [337, 203] width 58 height 11
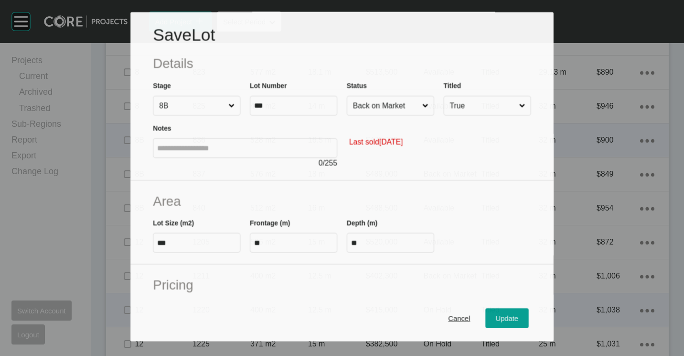
scroll to position [715, 0]
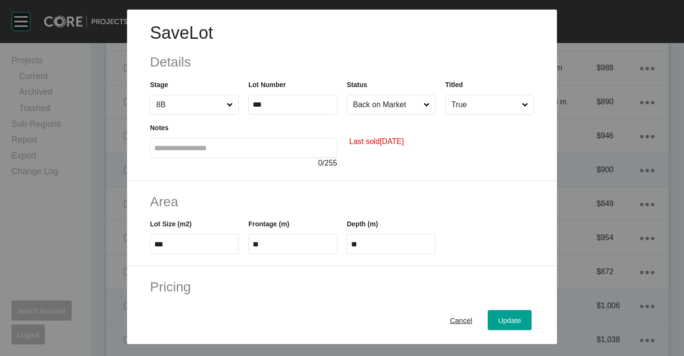
drag, startPoint x: 467, startPoint y: 322, endPoint x: 464, endPoint y: 313, distance: 9.7
click at [467, 322] on div "Cancel" at bounding box center [461, 319] width 27 height 13
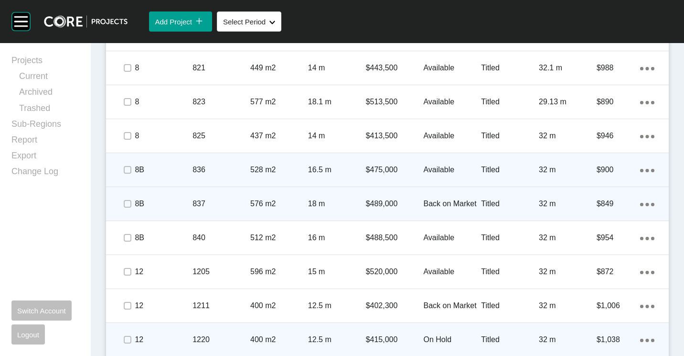
click at [651, 203] on ellipse at bounding box center [652, 204] width 3 height 3
click at [276, 202] on p "576 m2" at bounding box center [279, 203] width 58 height 11
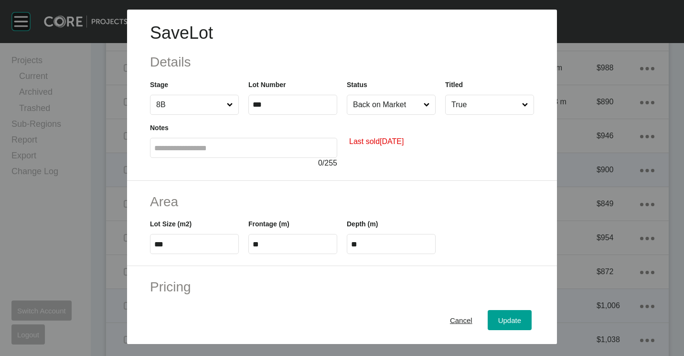
drag, startPoint x: 450, startPoint y: 320, endPoint x: 460, endPoint y: 300, distance: 22.9
click at [450, 320] on span "Cancel" at bounding box center [461, 320] width 22 height 8
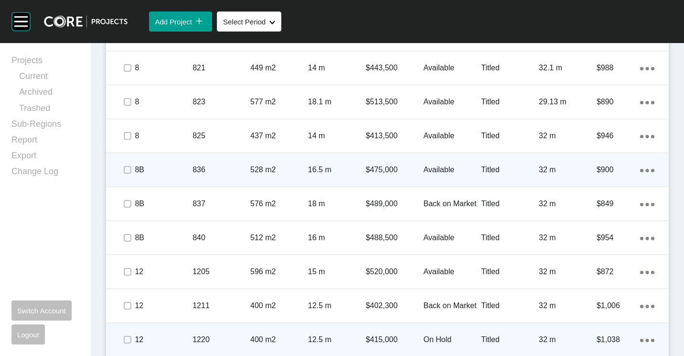
click at [640, 206] on div "Action Menu Dots Copy 6 Created with Sketch." at bounding box center [647, 203] width 14 height 11
click at [598, 220] on link "Delete" at bounding box center [601, 220] width 36 height 14
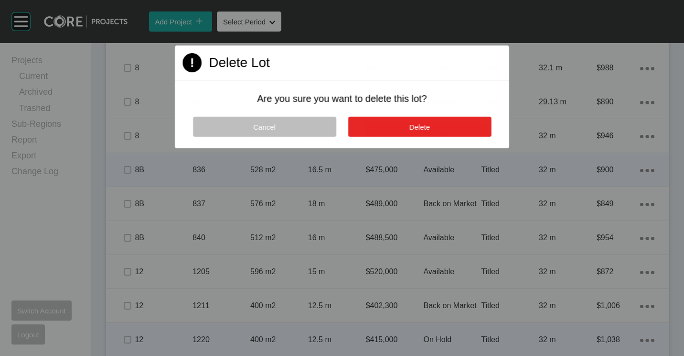
click at [432, 123] on button "Delete" at bounding box center [419, 127] width 143 height 20
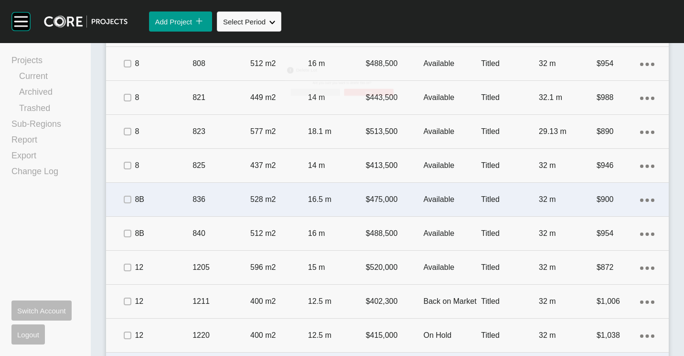
scroll to position [745, 0]
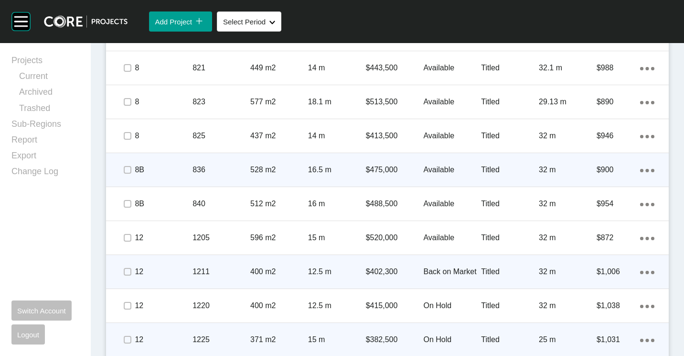
click at [304, 270] on p "400 m2" at bounding box center [279, 271] width 58 height 11
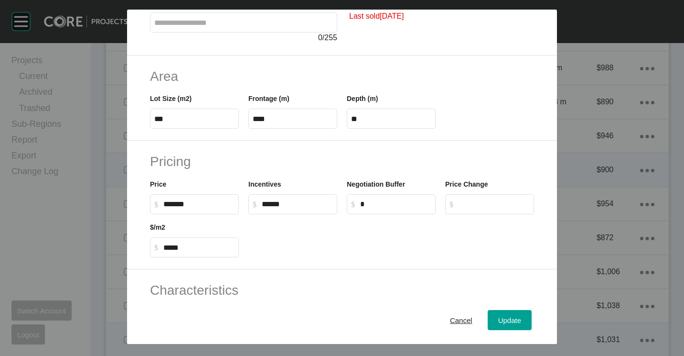
scroll to position [0, 0]
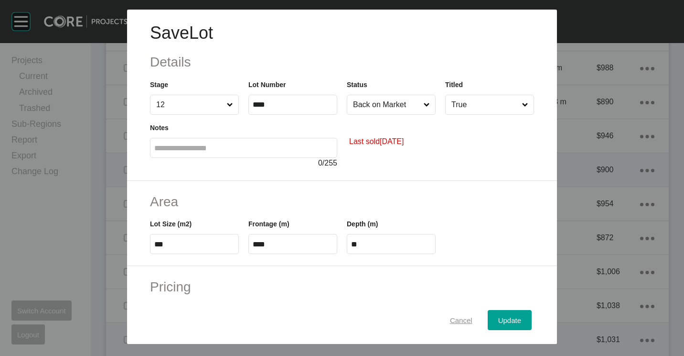
click at [453, 318] on span "Cancel" at bounding box center [461, 320] width 22 height 8
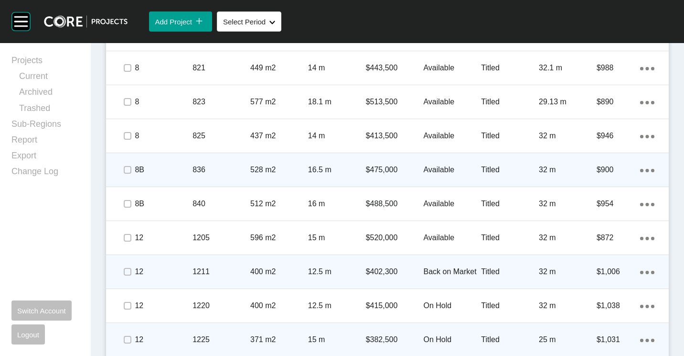
click at [640, 272] on icon "Action Menu Dots Copy 6 Created with Sketch." at bounding box center [647, 271] width 14 height 3
click at [595, 283] on link "Delete" at bounding box center [601, 288] width 36 height 14
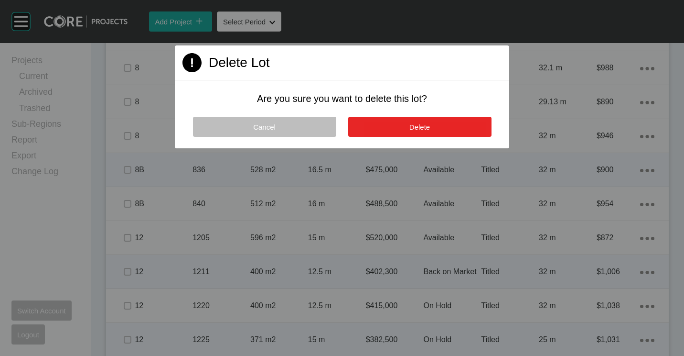
click at [422, 123] on span "Delete" at bounding box center [420, 127] width 21 height 8
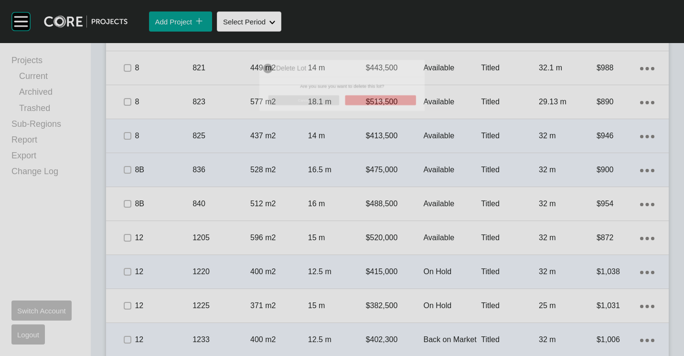
scroll to position [745, 0]
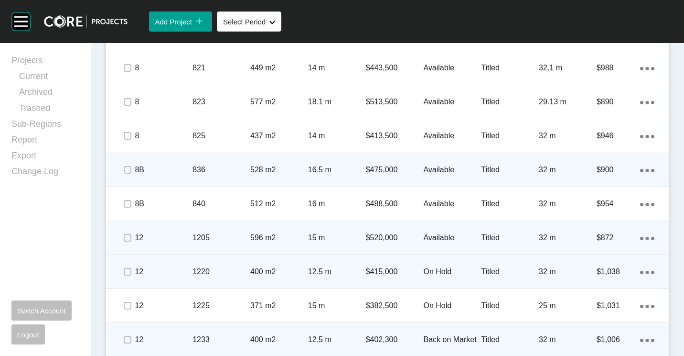
click at [644, 237] on icon "Action Menu Dots Copy 6 Created with Sketch." at bounding box center [647, 238] width 14 height 3
click at [613, 237] on link "Duplicate" at bounding box center [601, 239] width 36 height 14
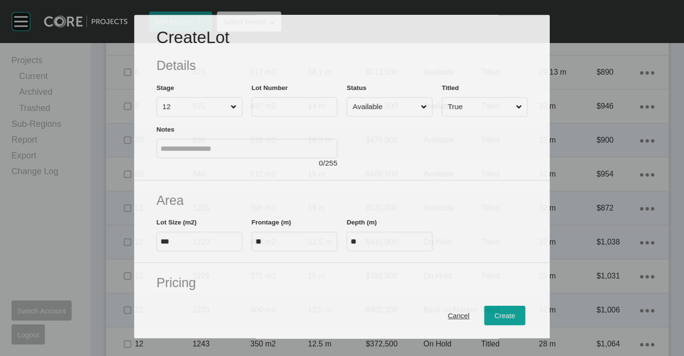
scroll to position [715, 0]
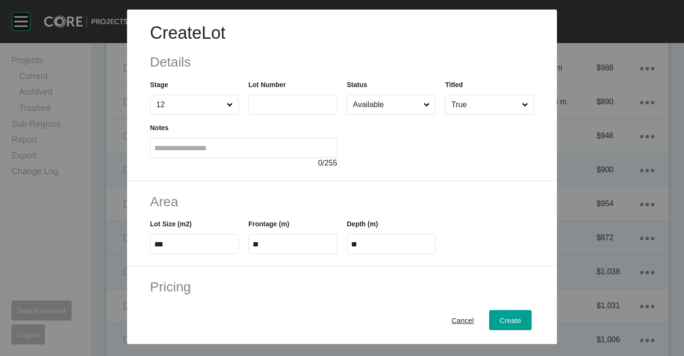
click at [287, 110] on label at bounding box center [292, 105] width 89 height 20
click at [287, 108] on input "text" at bounding box center [293, 104] width 80 height 8
type input "****"
type input "*******"
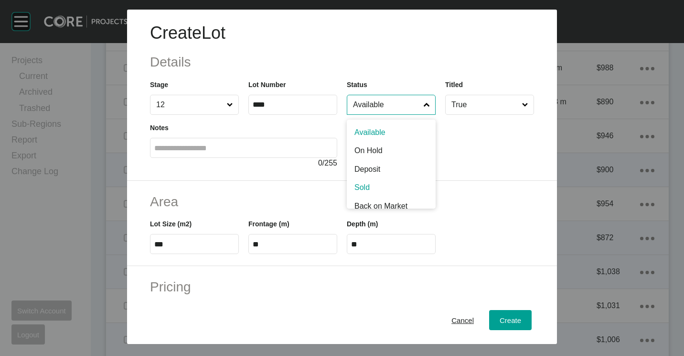
scroll to position [7, 0]
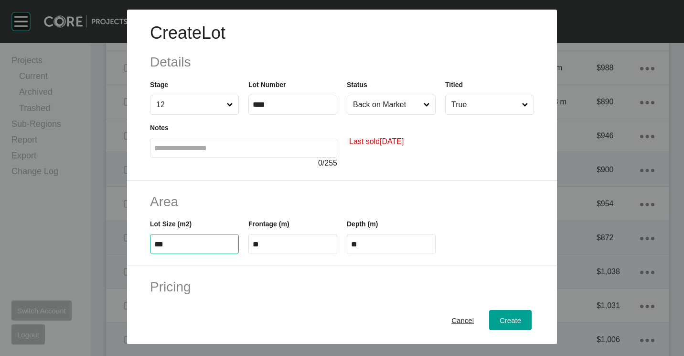
type input "***"
type input "****"
type input "*****"
type input "****"
type input "**"
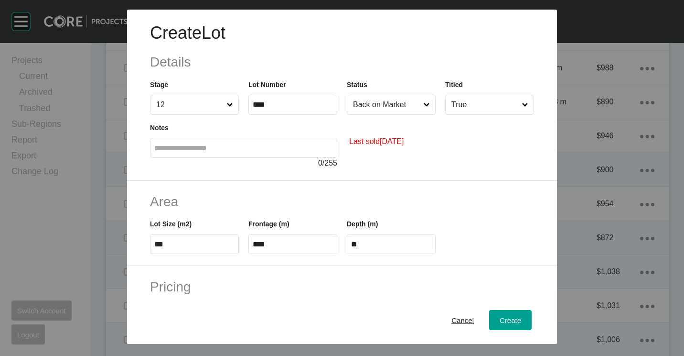
type input "*"
type input "*******"
type input "*****"
type input "*"
type input "*****"
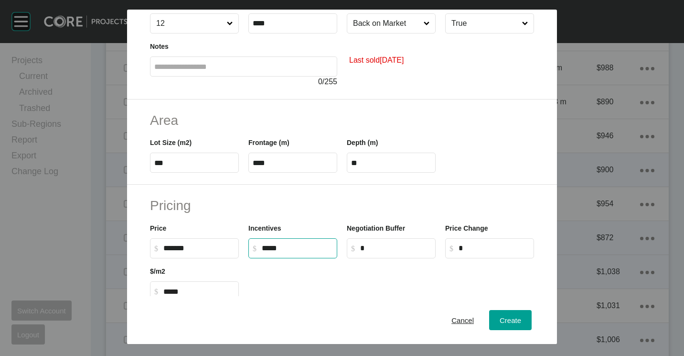
scroll to position [227, 0]
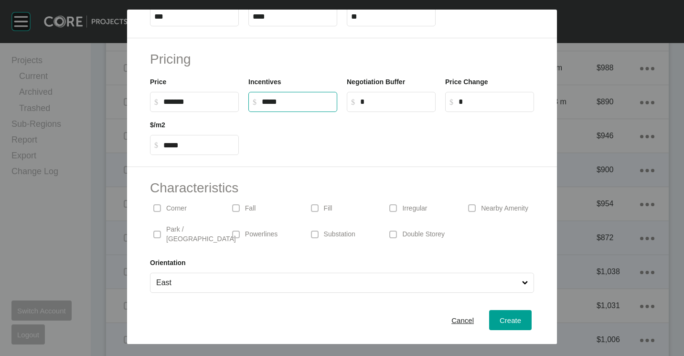
type input "******"
click at [400, 200] on div "Irregular" at bounding box center [420, 208] width 69 height 22
drag, startPoint x: 496, startPoint y: 316, endPoint x: 494, endPoint y: 286, distance: 30.2
click at [500, 316] on span "Create" at bounding box center [511, 320] width 22 height 8
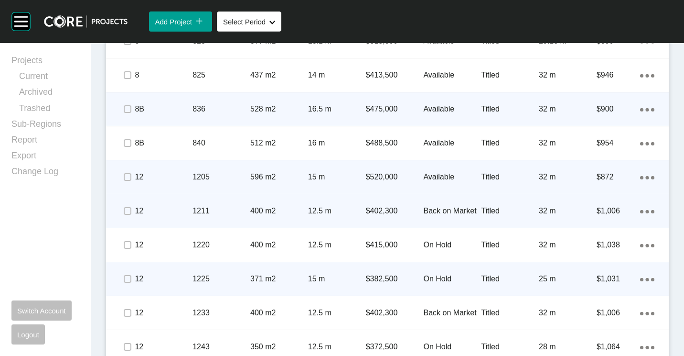
scroll to position [841, 0]
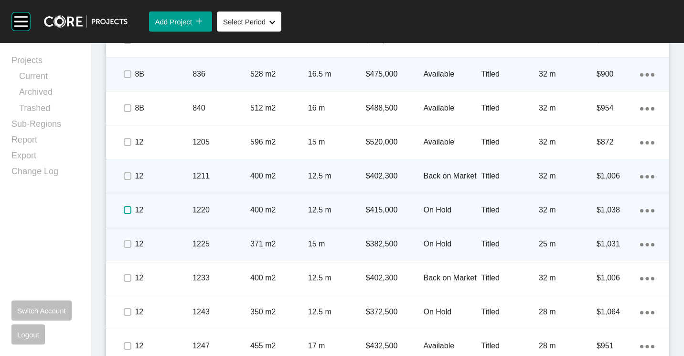
drag, startPoint x: 124, startPoint y: 210, endPoint x: 125, endPoint y: 224, distance: 13.4
click at [124, 210] on label at bounding box center [128, 210] width 8 height 8
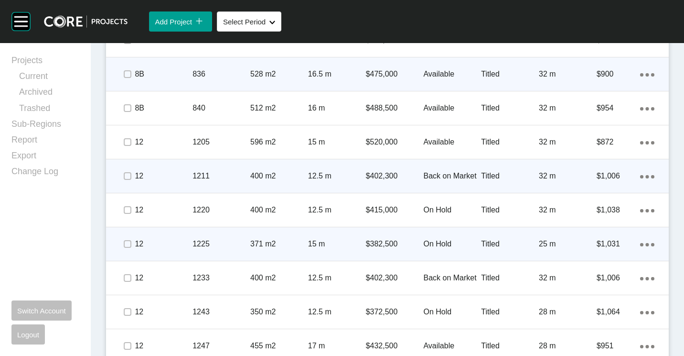
drag, startPoint x: 124, startPoint y: 248, endPoint x: 126, endPoint y: 242, distance: 6.5
click at [124, 248] on span at bounding box center [127, 244] width 14 height 14
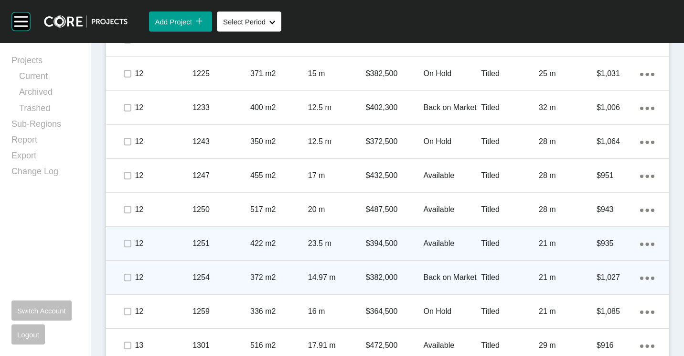
scroll to position [1032, 0]
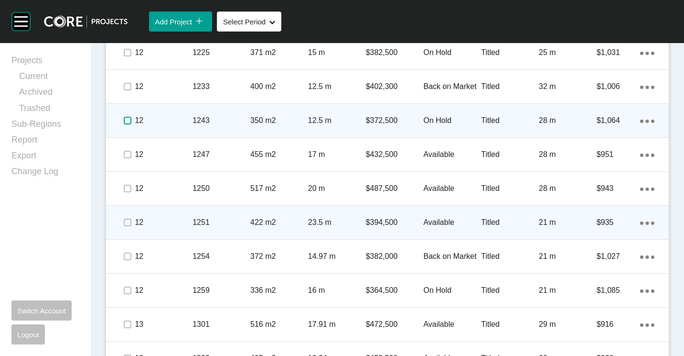
click at [128, 122] on label at bounding box center [128, 121] width 8 height 8
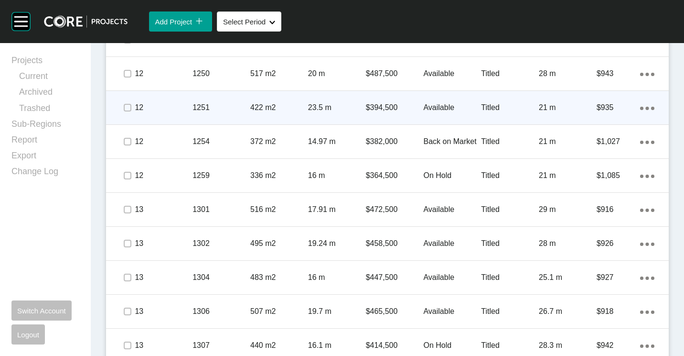
scroll to position [1157, 0]
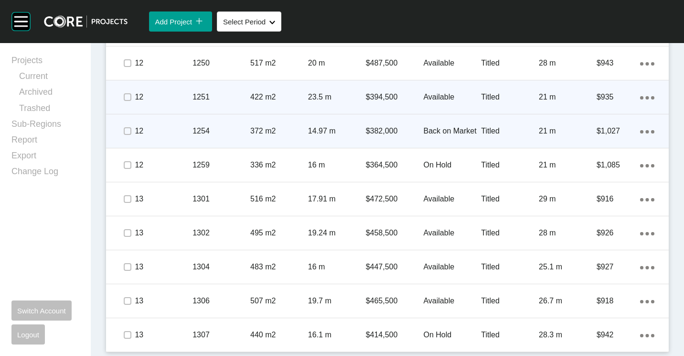
click at [271, 129] on p "372 m2" at bounding box center [279, 131] width 58 height 11
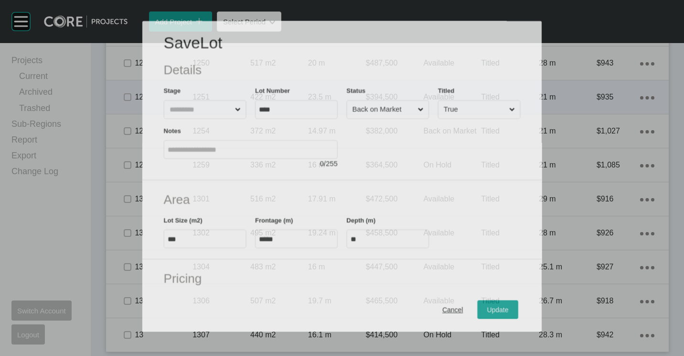
scroll to position [1127, 0]
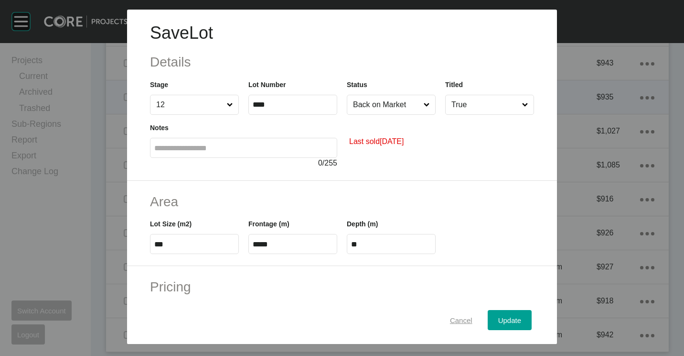
click at [464, 322] on span "Cancel" at bounding box center [461, 320] width 22 height 8
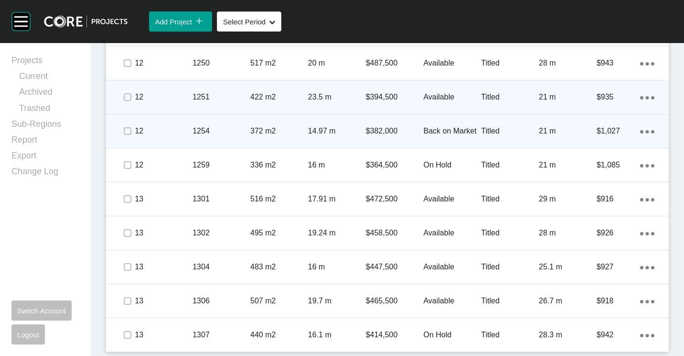
click at [384, 138] on div "$382,000" at bounding box center [395, 131] width 58 height 30
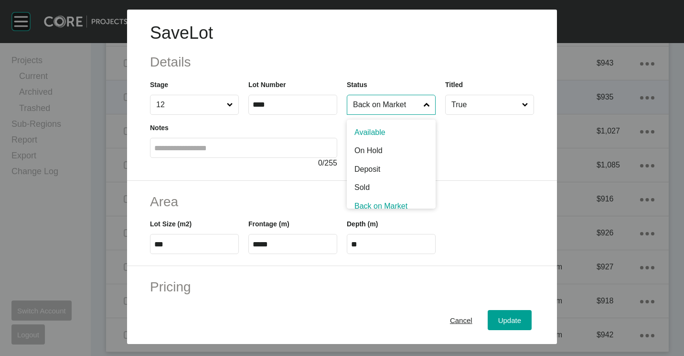
click at [401, 107] on input "Back on Market" at bounding box center [386, 104] width 71 height 19
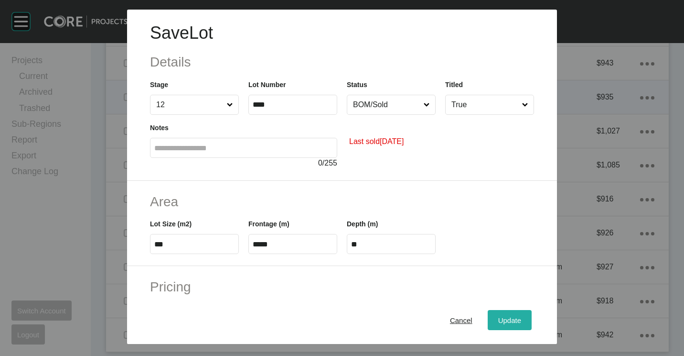
click at [512, 326] on button "Update" at bounding box center [510, 320] width 44 height 20
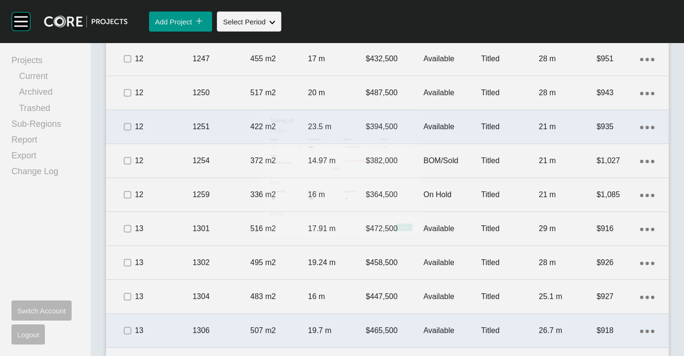
scroll to position [1157, 0]
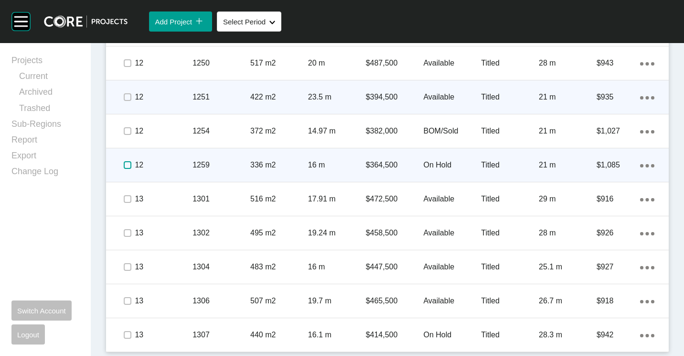
click at [128, 165] on label at bounding box center [128, 165] width 8 height 8
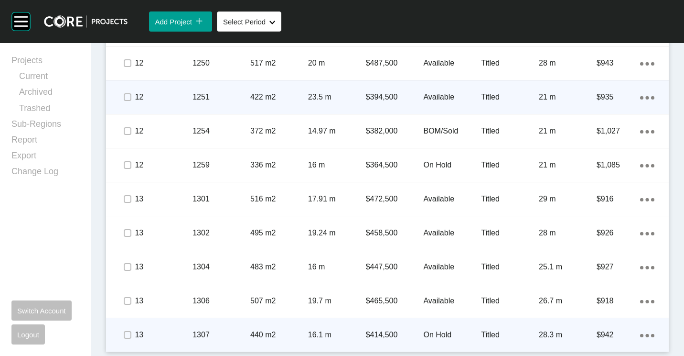
click at [209, 327] on div "1307" at bounding box center [222, 335] width 58 height 30
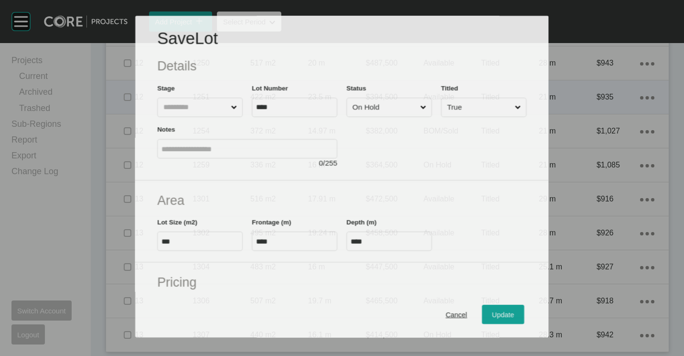
scroll to position [1127, 0]
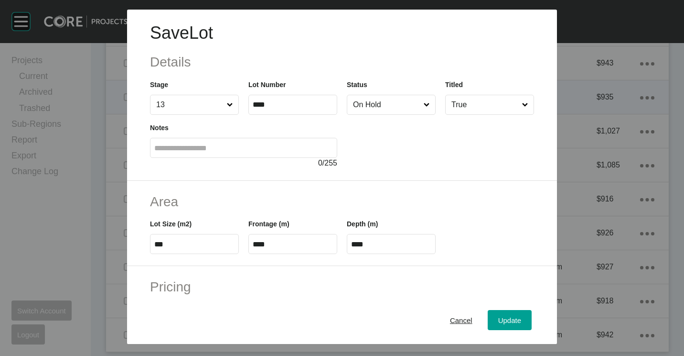
click at [403, 104] on input "On Hold" at bounding box center [386, 104] width 71 height 19
click at [498, 319] on span "Update" at bounding box center [509, 320] width 23 height 8
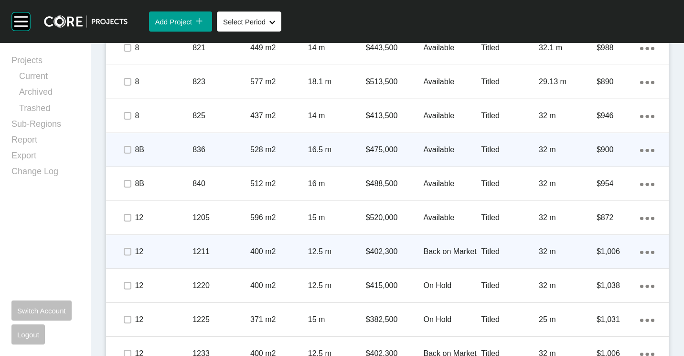
scroll to position [775, 0]
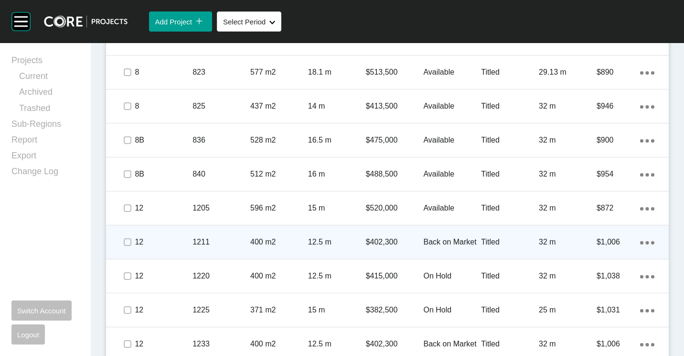
click at [640, 141] on ellipse at bounding box center [641, 140] width 3 height 3
click at [600, 142] on link "Duplicate" at bounding box center [601, 142] width 36 height 14
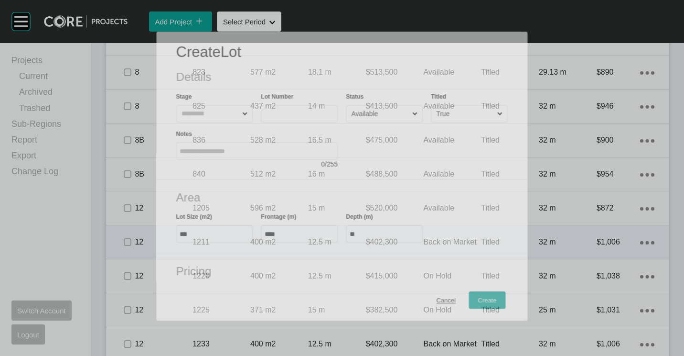
scroll to position [745, 0]
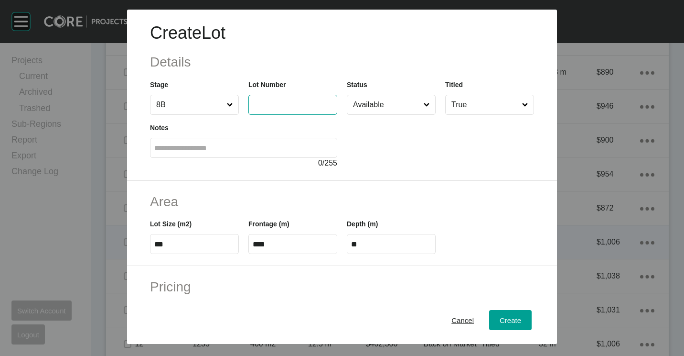
click at [276, 103] on input "text" at bounding box center [293, 104] width 80 height 8
type input "*"
type input "***"
type input "*******"
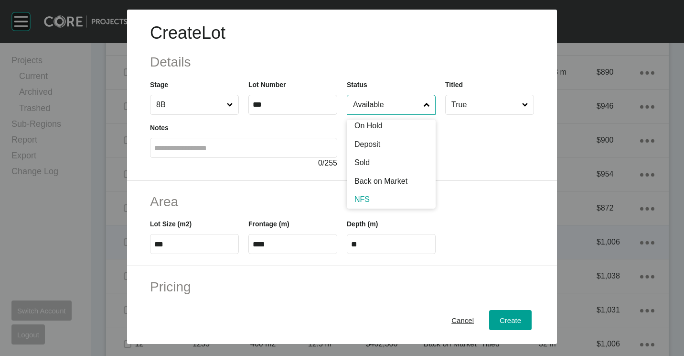
scroll to position [47, 0]
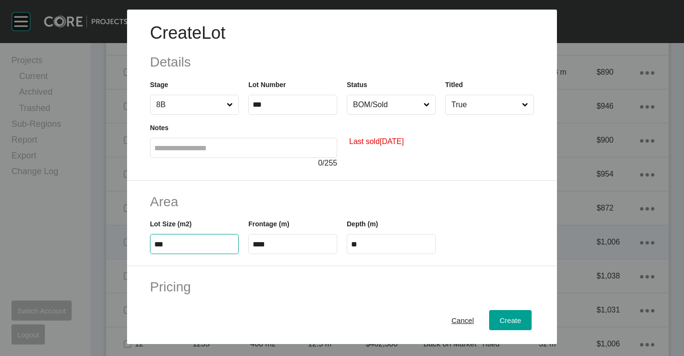
type input "***"
type input "****"
type input "***"
type input "**"
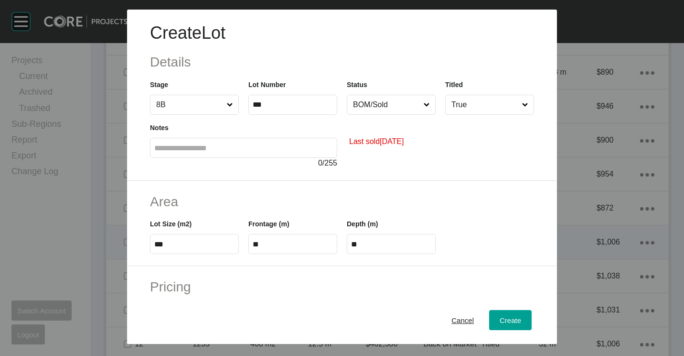
type input "*"
type input "*******"
type input "*****"
type input "*"
type input "***"
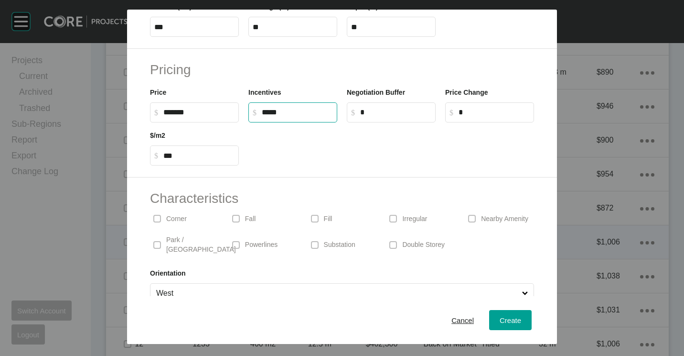
scroll to position [227, 0]
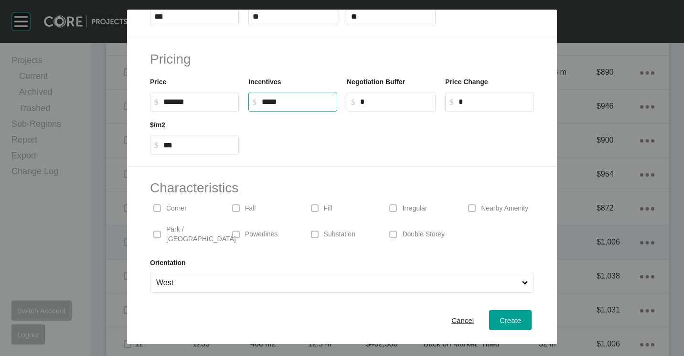
type input "******"
click at [371, 179] on h2 "Characteristics" at bounding box center [342, 187] width 384 height 19
click at [498, 326] on button "Create" at bounding box center [510, 320] width 43 height 20
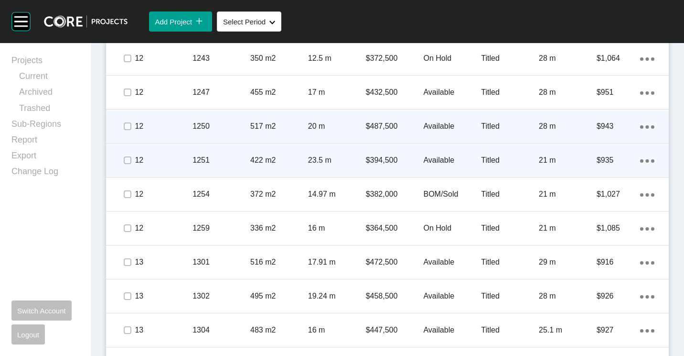
scroll to position [1191, 0]
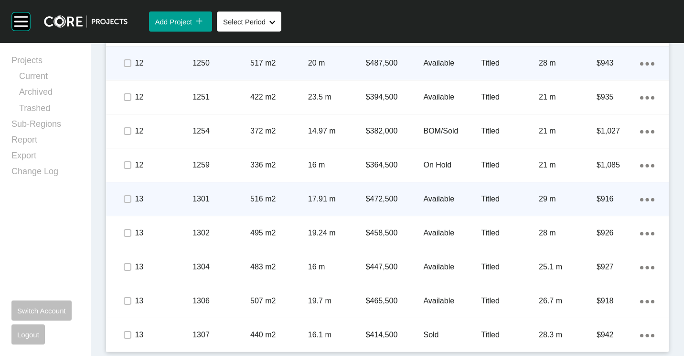
click at [380, 204] on p "$472,500" at bounding box center [395, 199] width 58 height 11
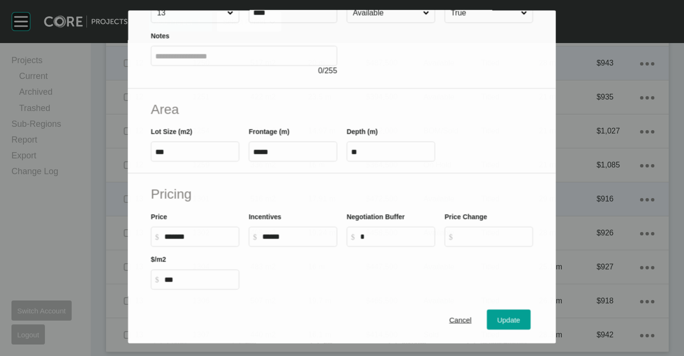
scroll to position [143, 0]
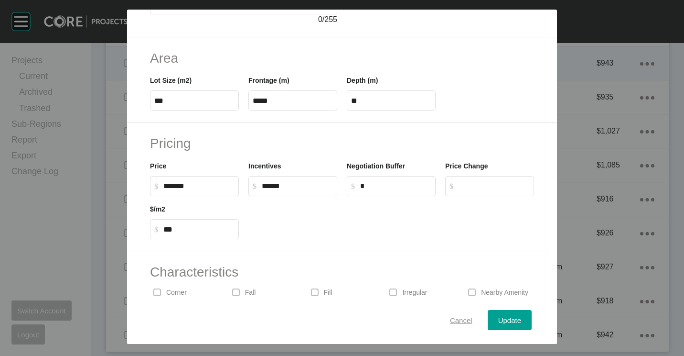
click at [457, 316] on span "Cancel" at bounding box center [461, 320] width 22 height 8
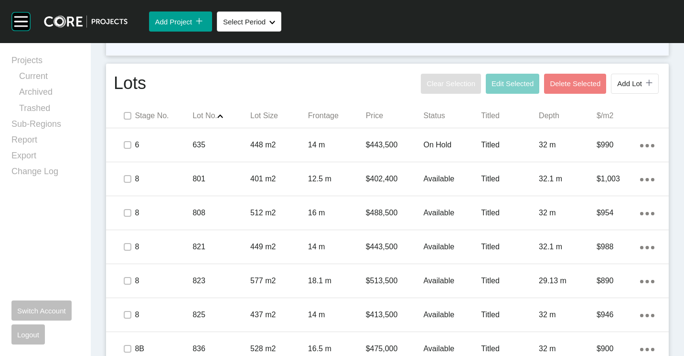
scroll to position [444, 0]
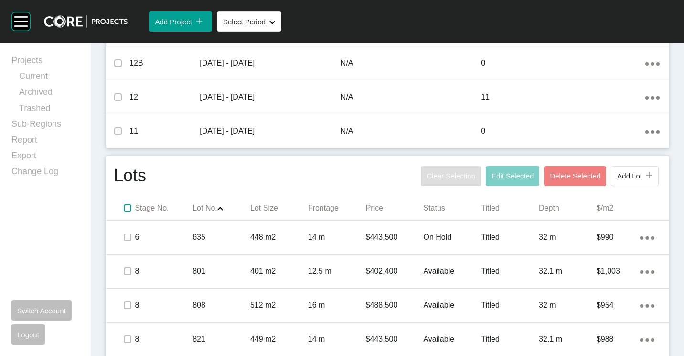
click at [124, 208] on label at bounding box center [128, 208] width 8 height 8
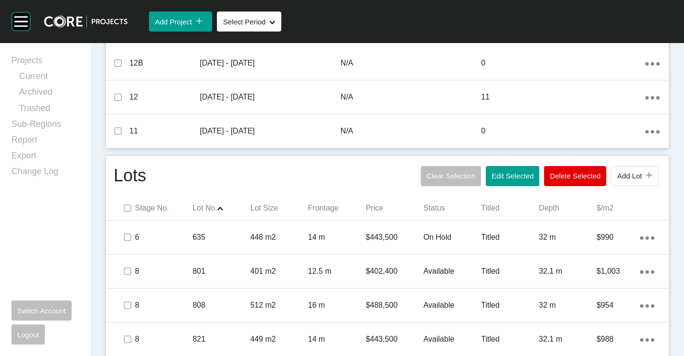
drag, startPoint x: 487, startPoint y: 175, endPoint x: 464, endPoint y: 159, distance: 27.8
click at [492, 174] on span "Edit Selected" at bounding box center [513, 176] width 42 height 8
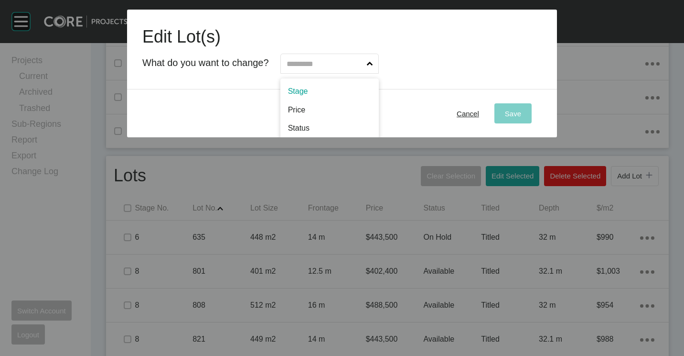
click at [299, 61] on input "text" at bounding box center [325, 63] width 80 height 19
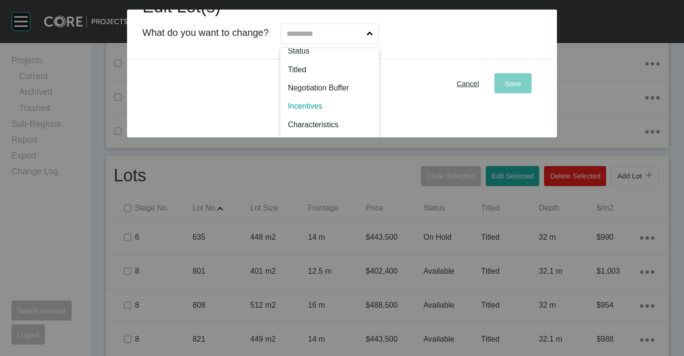
scroll to position [0, 0]
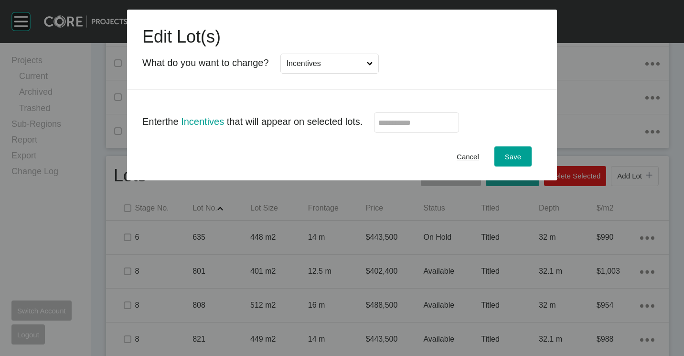
click at [415, 123] on input "text" at bounding box center [416, 123] width 76 height 8
type input "*"
click at [513, 151] on div "Save" at bounding box center [513, 156] width 21 height 13
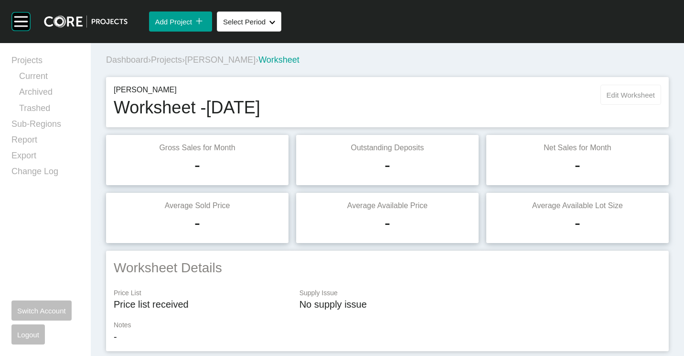
click at [633, 98] on span "Edit Worksheet" at bounding box center [631, 95] width 48 height 8
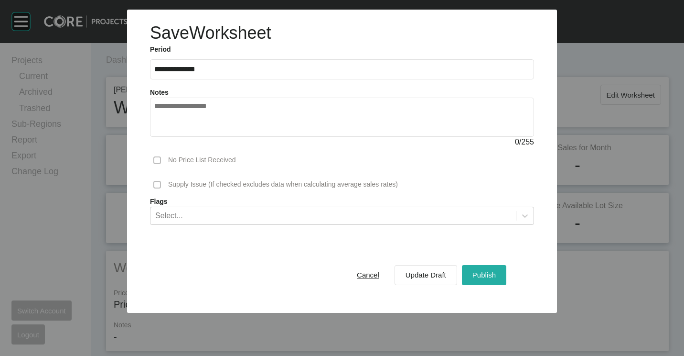
click at [480, 271] on span "Publish" at bounding box center [484, 274] width 23 height 8
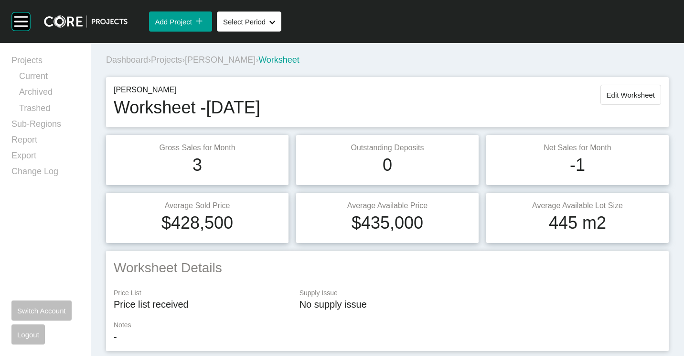
click at [175, 57] on span "Projects" at bounding box center [166, 60] width 31 height 10
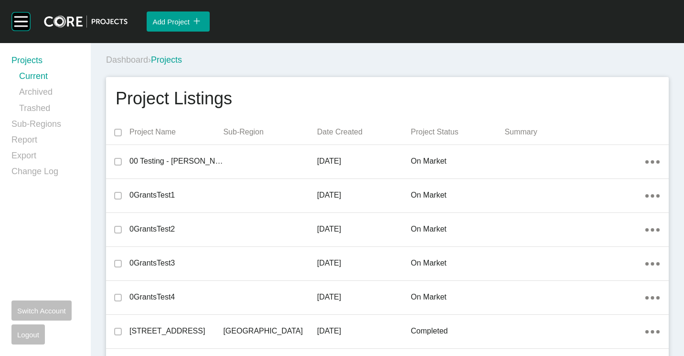
scroll to position [8974, 0]
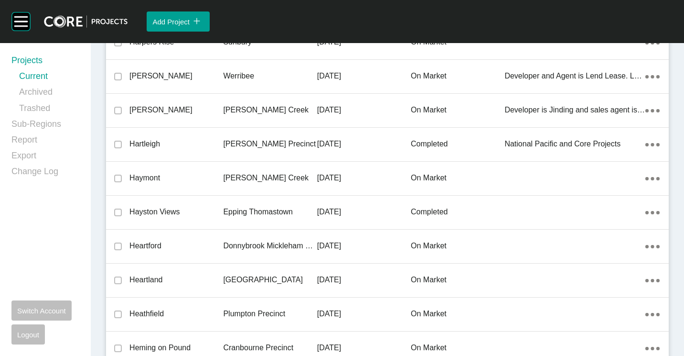
click at [264, 174] on p "[PERSON_NAME] Creek" at bounding box center [270, 178] width 94 height 11
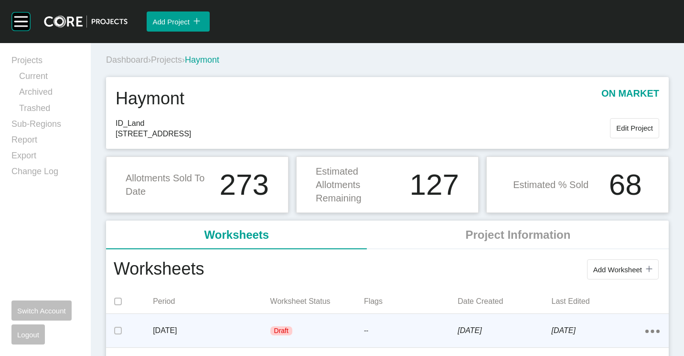
click at [192, 320] on div "[DATE]" at bounding box center [211, 330] width 117 height 30
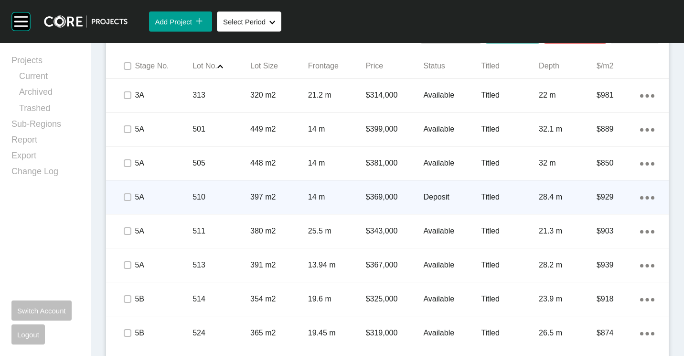
scroll to position [621, 0]
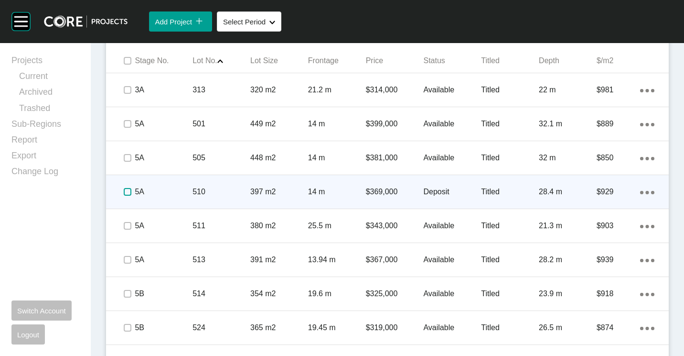
click at [127, 191] on label at bounding box center [128, 192] width 8 height 8
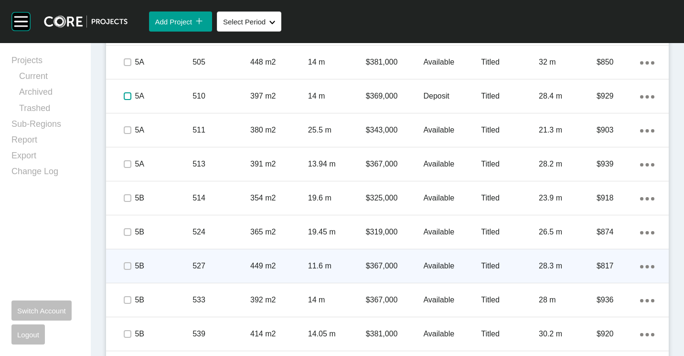
scroll to position [765, 0]
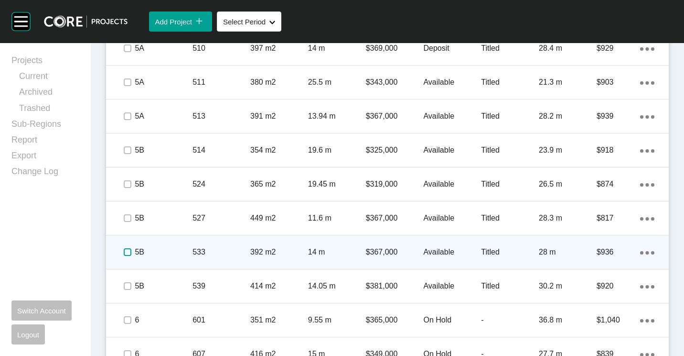
click at [130, 251] on label at bounding box center [128, 252] width 8 height 8
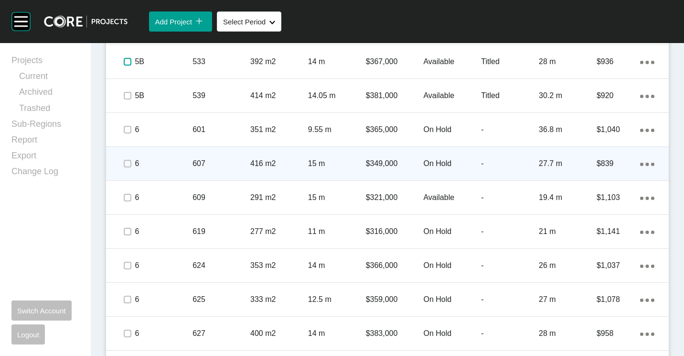
scroll to position [1003, 0]
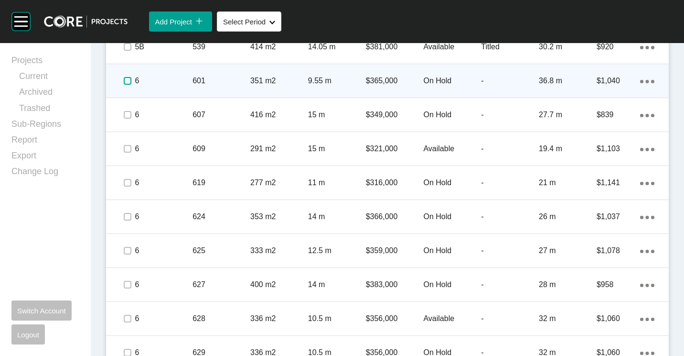
drag, startPoint x: 127, startPoint y: 82, endPoint x: 127, endPoint y: 97, distance: 14.3
click at [127, 83] on label at bounding box center [128, 81] width 8 height 8
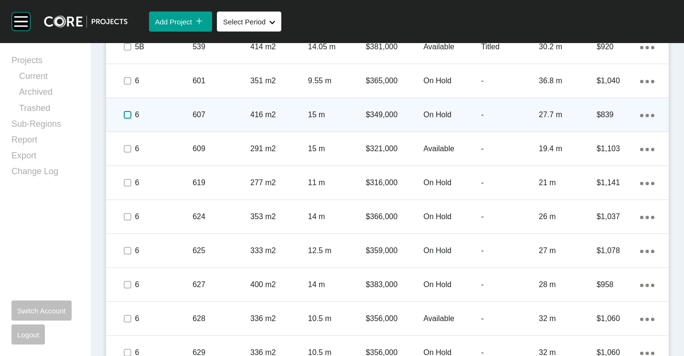
drag, startPoint x: 127, startPoint y: 114, endPoint x: 196, endPoint y: 151, distance: 78.9
click at [127, 114] on label at bounding box center [128, 115] width 8 height 8
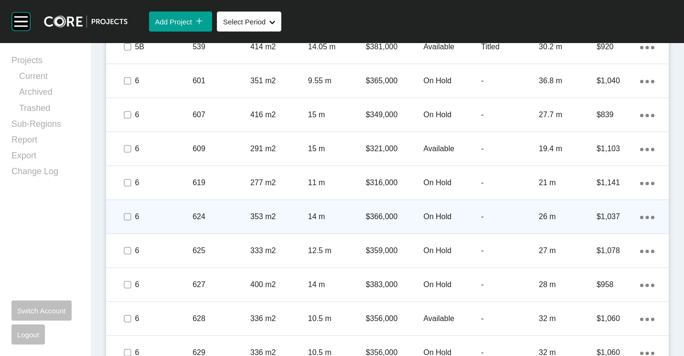
drag, startPoint x: 122, startPoint y: 184, endPoint x: 123, endPoint y: 203, distance: 19.1
click at [122, 184] on span at bounding box center [127, 182] width 14 height 14
click at [124, 219] on label at bounding box center [128, 217] width 8 height 8
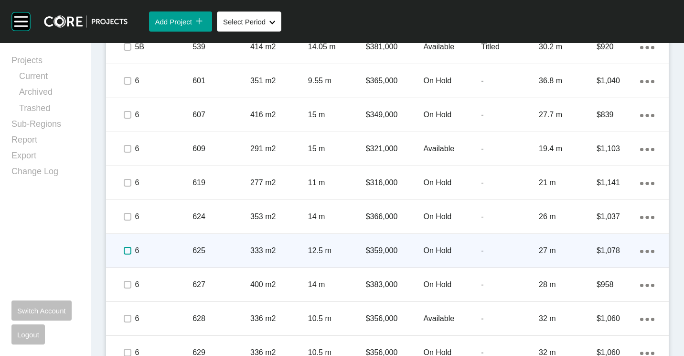
click at [125, 250] on label at bounding box center [128, 251] width 8 height 8
drag, startPoint x: 127, startPoint y: 287, endPoint x: 161, endPoint y: 238, distance: 58.7
click at [132, 278] on span at bounding box center [127, 284] width 14 height 14
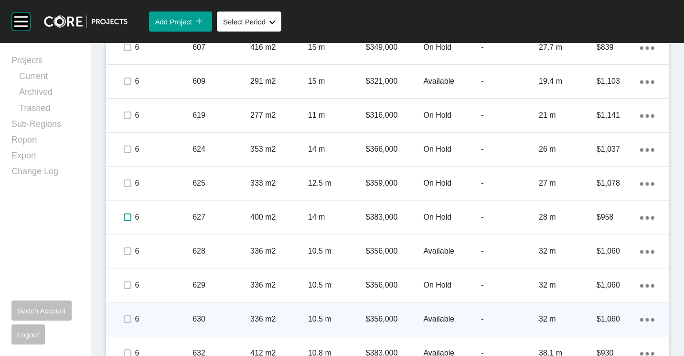
scroll to position [1147, 0]
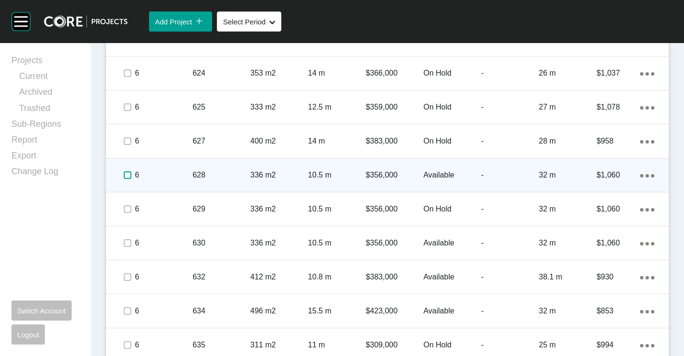
click at [129, 175] on label at bounding box center [128, 175] width 8 height 8
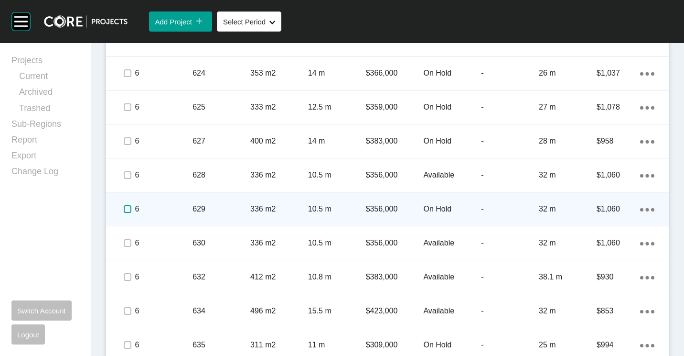
click at [129, 208] on label at bounding box center [128, 209] width 8 height 8
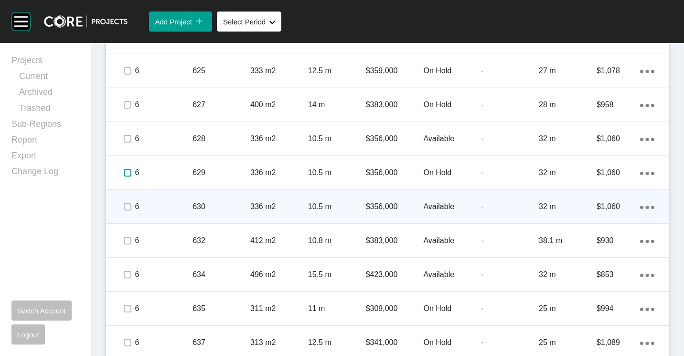
scroll to position [1195, 0]
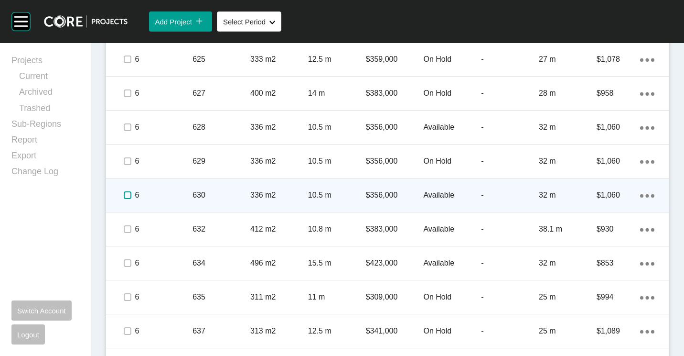
click at [128, 194] on label at bounding box center [128, 195] width 8 height 8
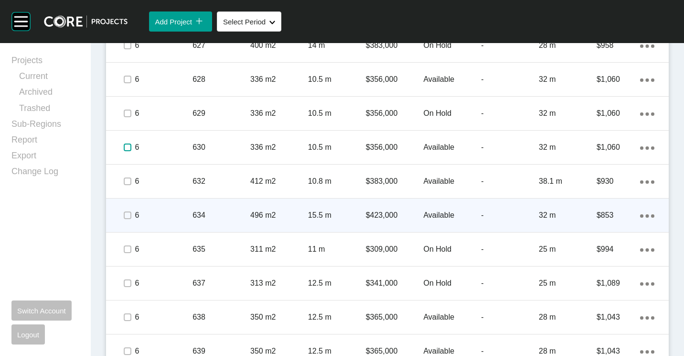
scroll to position [1290, 0]
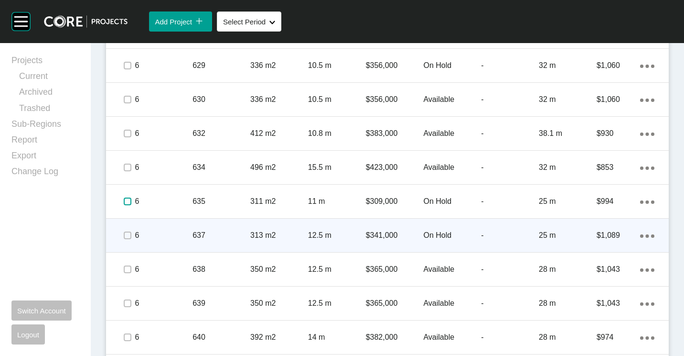
drag, startPoint x: 124, startPoint y: 200, endPoint x: 128, endPoint y: 222, distance: 22.7
click at [125, 201] on label at bounding box center [128, 201] width 8 height 8
drag, startPoint x: 127, startPoint y: 236, endPoint x: 189, endPoint y: 247, distance: 63.2
click at [127, 236] on label at bounding box center [128, 235] width 8 height 8
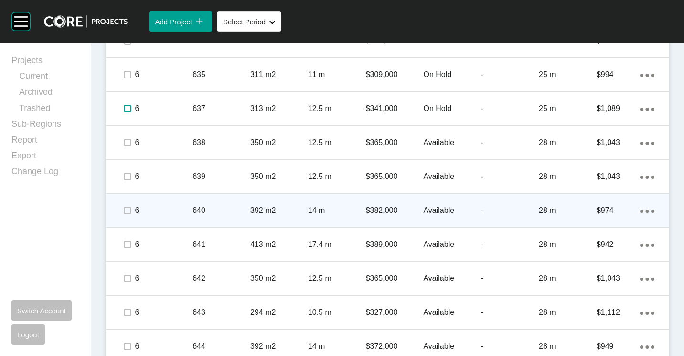
scroll to position [1434, 0]
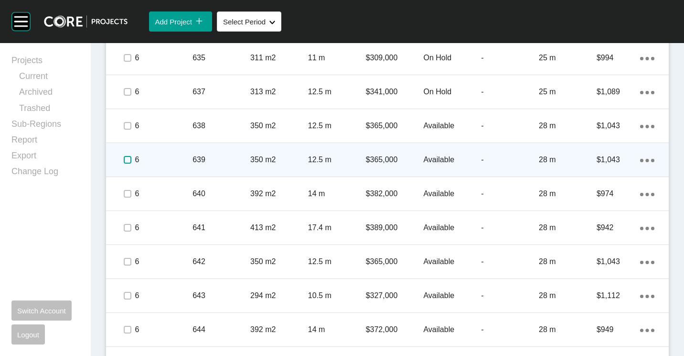
click at [124, 160] on label at bounding box center [128, 160] width 8 height 8
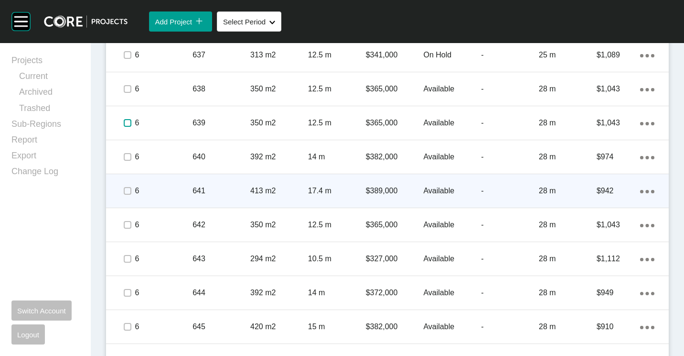
scroll to position [1481, 0]
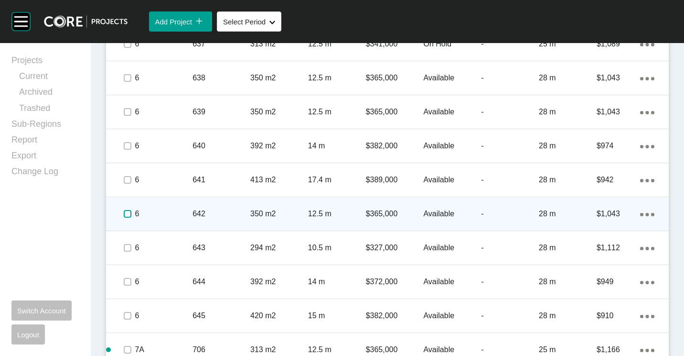
click at [129, 214] on label at bounding box center [128, 214] width 8 height 8
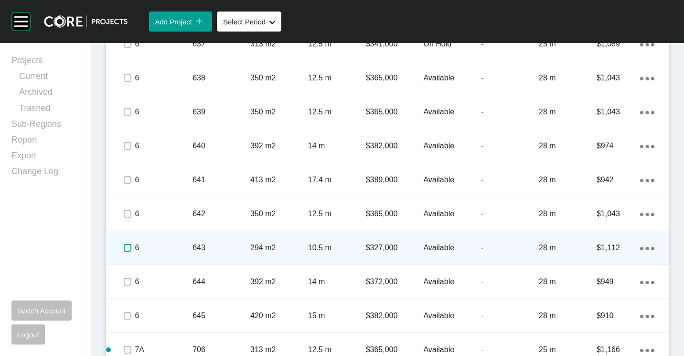
click at [126, 245] on label at bounding box center [128, 248] width 8 height 8
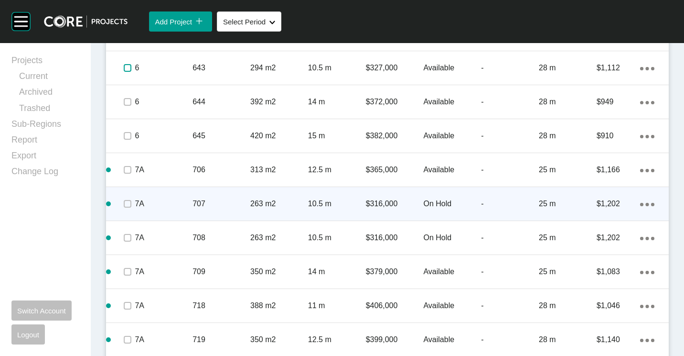
scroll to position [1672, 0]
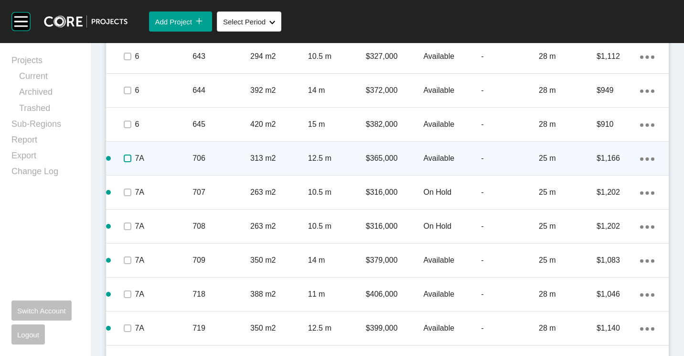
drag, startPoint x: 131, startPoint y: 157, endPoint x: 133, endPoint y: 163, distance: 7.0
click at [130, 157] on label at bounding box center [128, 158] width 8 height 8
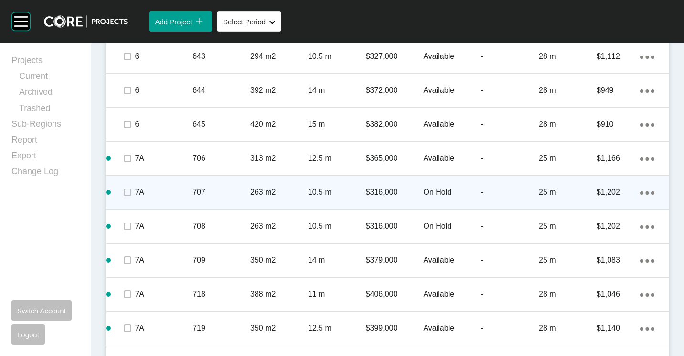
click at [304, 191] on p "263 m2" at bounding box center [279, 192] width 58 height 11
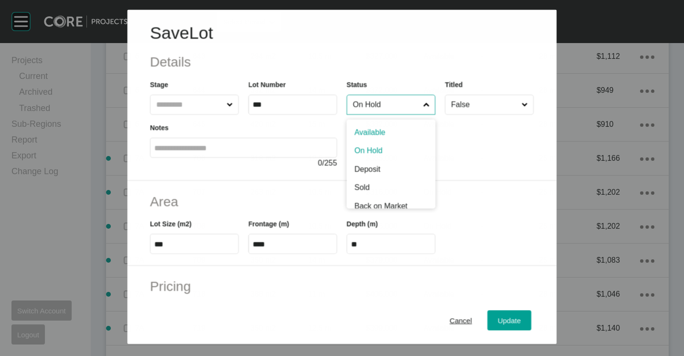
click at [369, 102] on input "On Hold" at bounding box center [386, 104] width 70 height 19
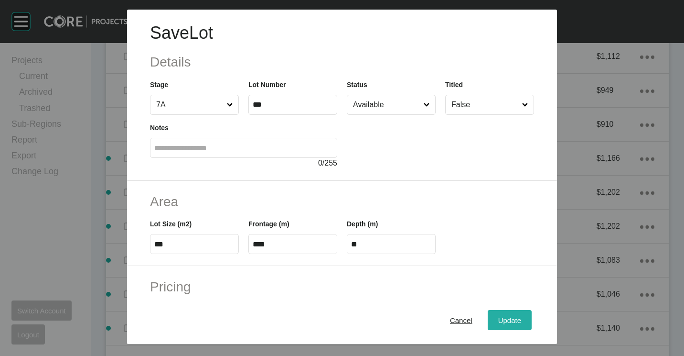
click at [507, 317] on span "Update" at bounding box center [509, 320] width 23 height 8
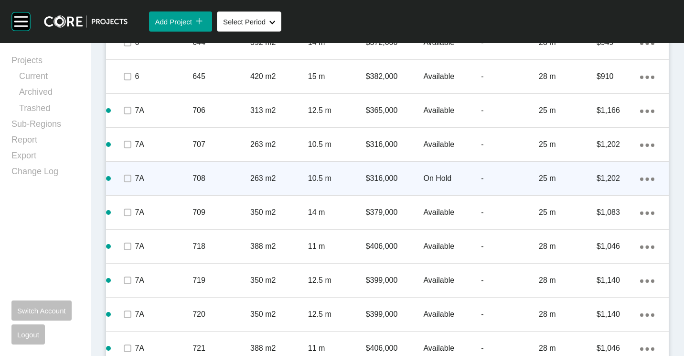
click at [213, 183] on p "708" at bounding box center [222, 178] width 58 height 11
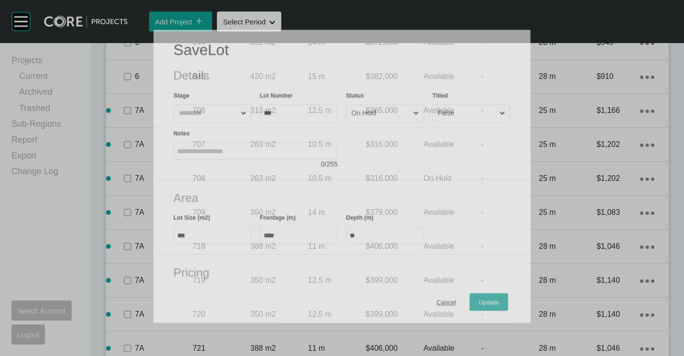
scroll to position [1691, 0]
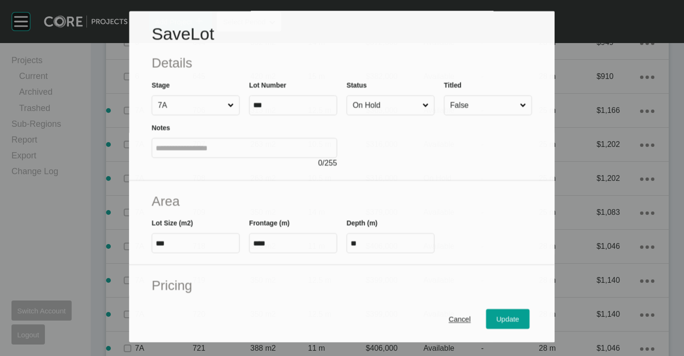
click at [393, 98] on input "On Hold" at bounding box center [386, 105] width 70 height 19
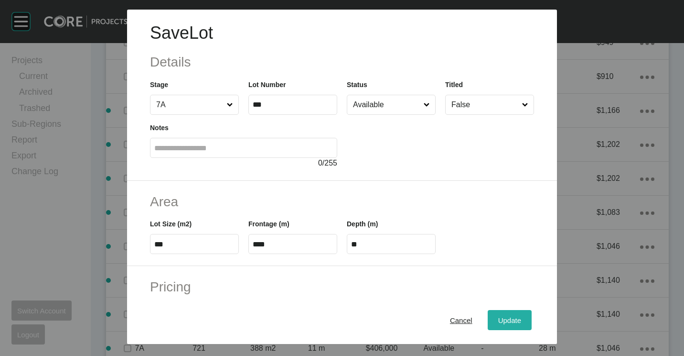
click at [501, 313] on div "Update" at bounding box center [510, 319] width 28 height 13
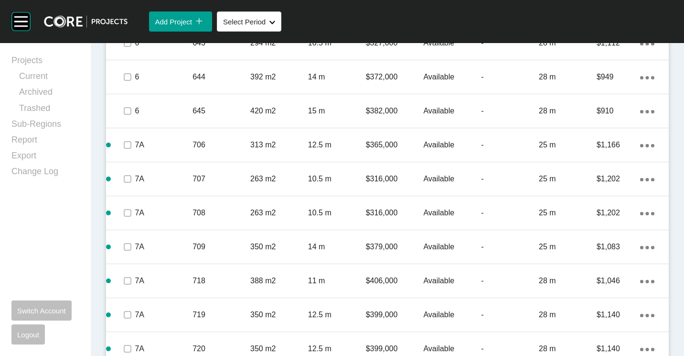
scroll to position [1734, 0]
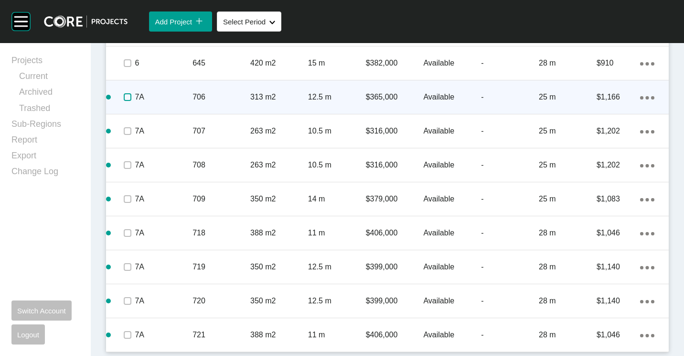
click at [130, 100] on label at bounding box center [128, 97] width 8 height 8
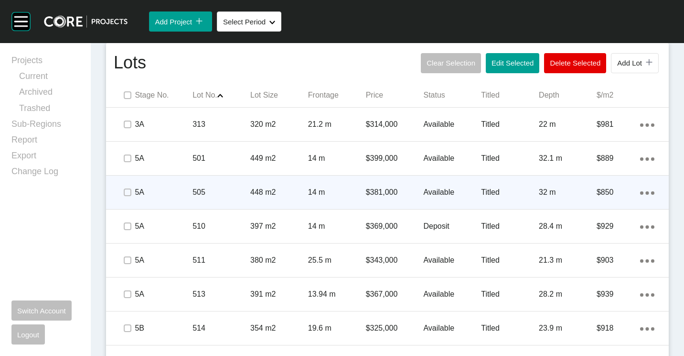
scroll to position [635, 0]
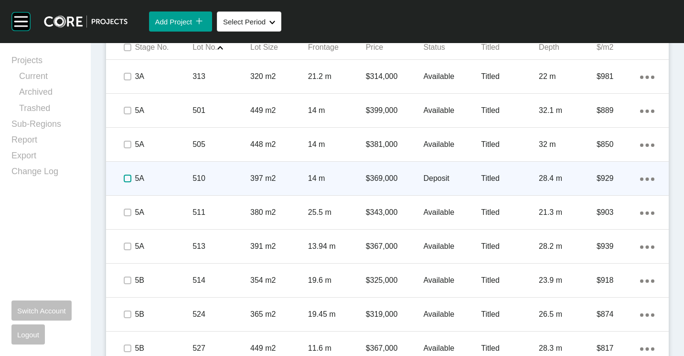
click at [126, 179] on label at bounding box center [128, 178] width 8 height 8
click at [228, 179] on p "510" at bounding box center [222, 178] width 58 height 11
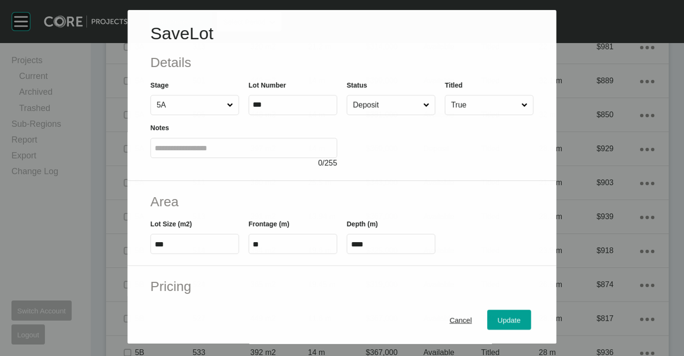
scroll to position [605, 0]
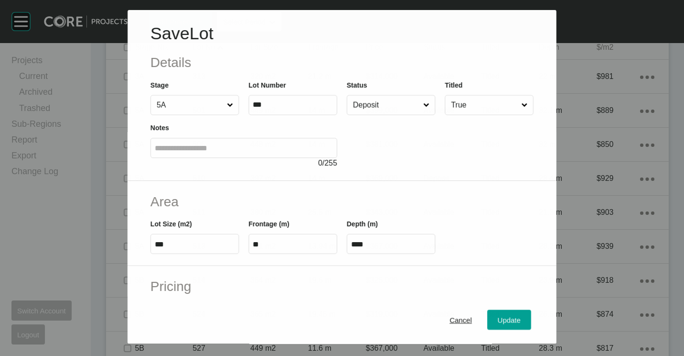
click at [386, 104] on input "Deposit" at bounding box center [386, 104] width 70 height 19
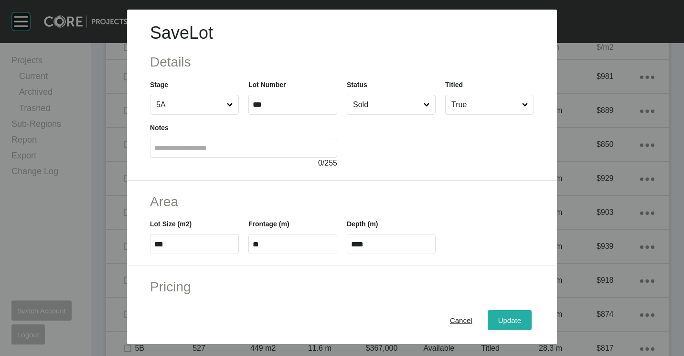
click at [502, 316] on span "Update" at bounding box center [509, 320] width 23 height 8
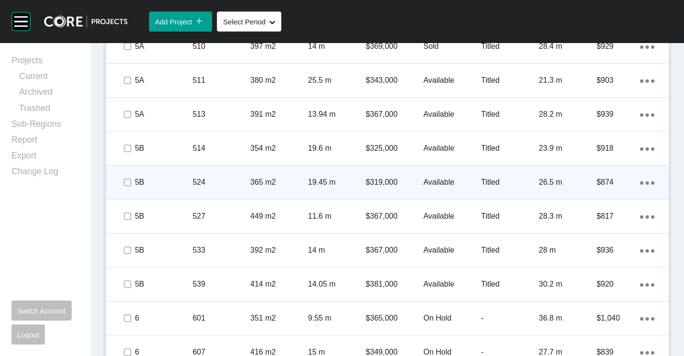
scroll to position [778, 0]
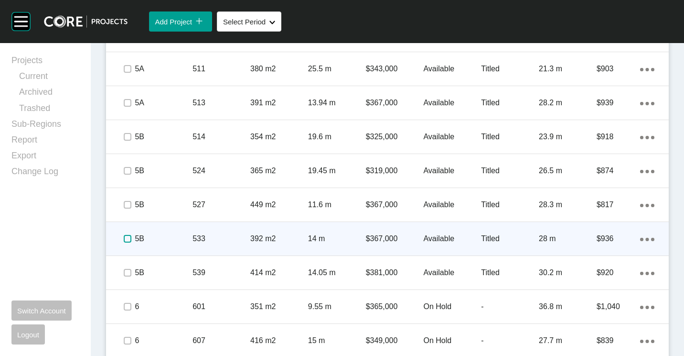
drag, startPoint x: 129, startPoint y: 238, endPoint x: 146, endPoint y: 238, distance: 17.7
click at [129, 238] on label at bounding box center [128, 239] width 8 height 8
click at [210, 237] on p "533" at bounding box center [222, 238] width 58 height 11
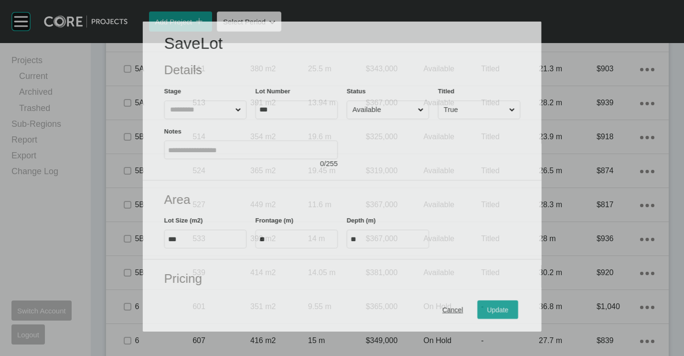
scroll to position [748, 0]
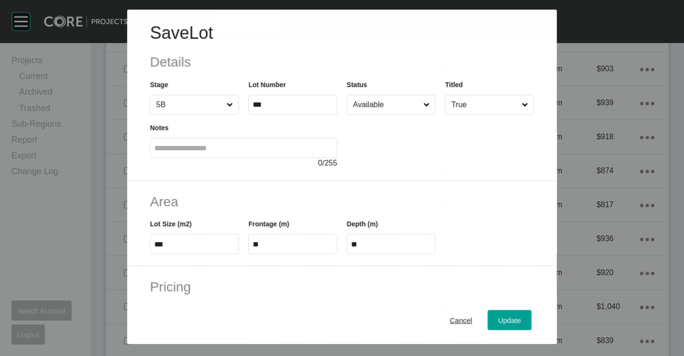
drag, startPoint x: 370, startPoint y: 103, endPoint x: 369, endPoint y: 113, distance: 10.0
click at [370, 103] on input "Available" at bounding box center [386, 104] width 70 height 19
click at [509, 315] on div "Update" at bounding box center [510, 319] width 28 height 13
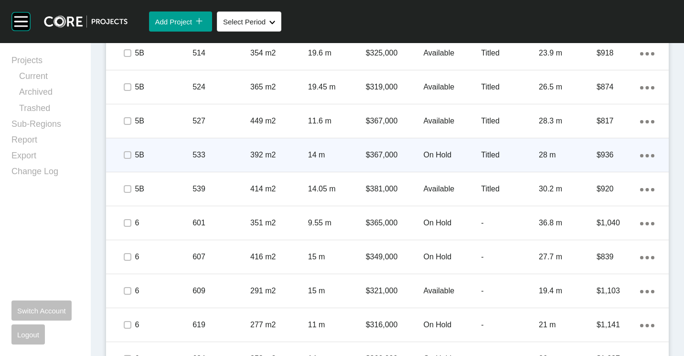
scroll to position [874, 0]
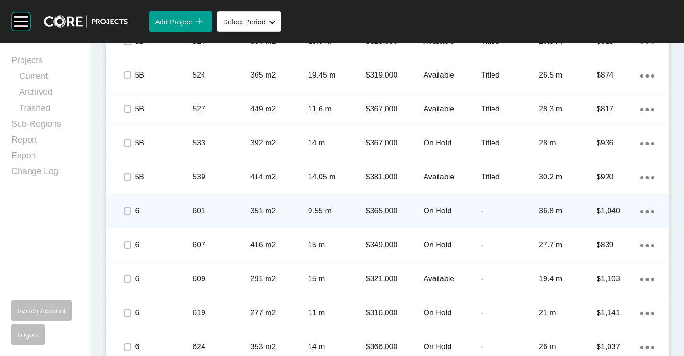
click at [192, 209] on div "6 601 351 m2 9.55 m $365,000 On Hold - 36.8 m $1,040 Action Menu Dots Copy 6 Cr…" at bounding box center [387, 210] width 563 height 33
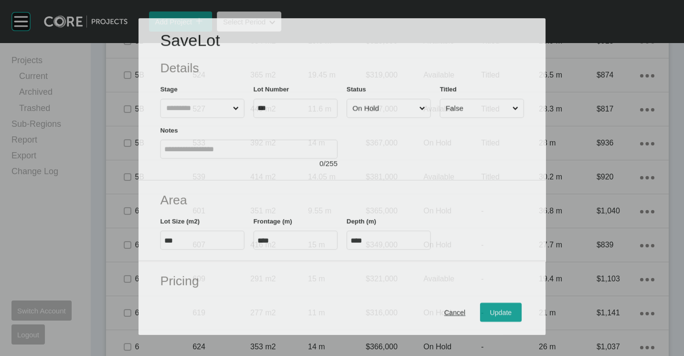
scroll to position [844, 0]
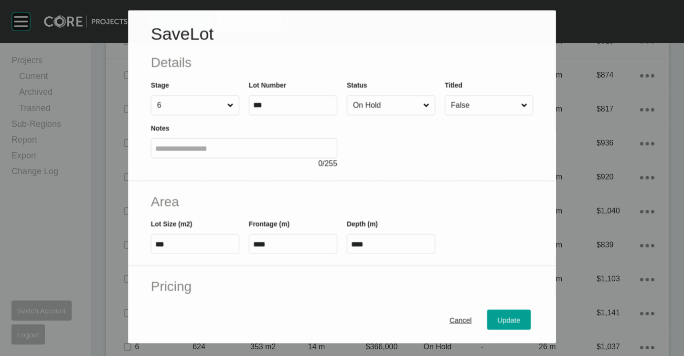
click at [370, 103] on input "On Hold" at bounding box center [386, 105] width 70 height 19
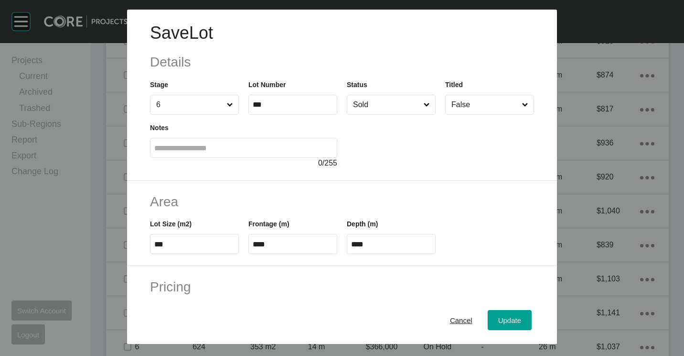
drag, startPoint x: 493, startPoint y: 320, endPoint x: 450, endPoint y: 281, distance: 57.5
click at [498, 320] on span "Update" at bounding box center [509, 320] width 23 height 8
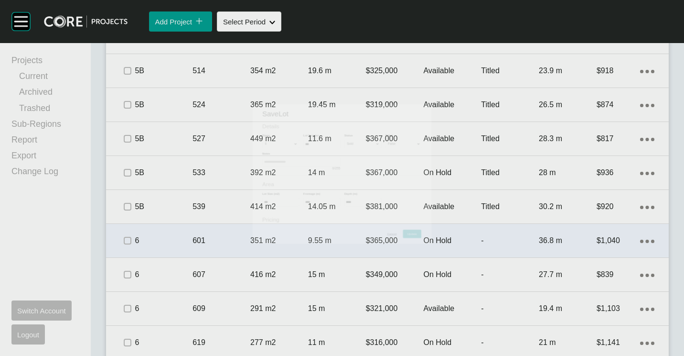
scroll to position [874, 0]
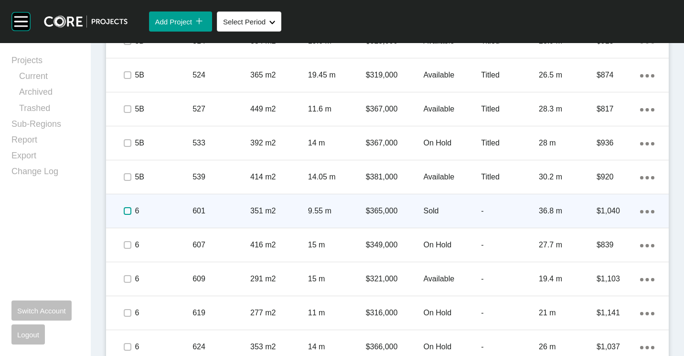
click at [129, 214] on label at bounding box center [128, 211] width 8 height 8
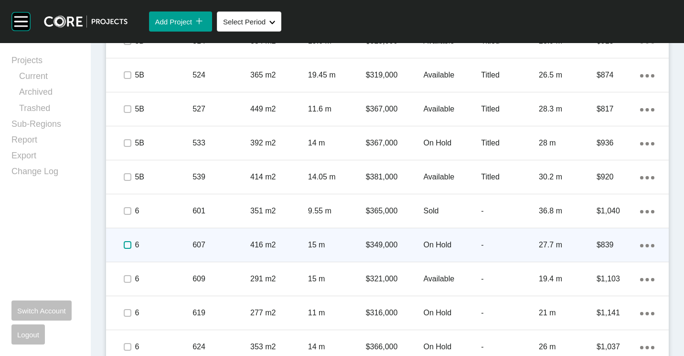
click at [126, 246] on label at bounding box center [128, 245] width 8 height 8
click at [207, 238] on div "607" at bounding box center [222, 245] width 58 height 30
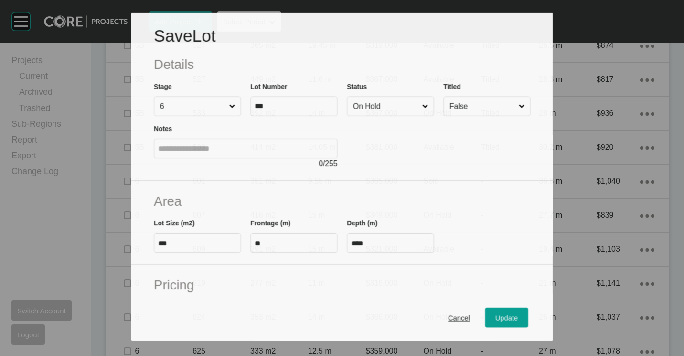
scroll to position [844, 0]
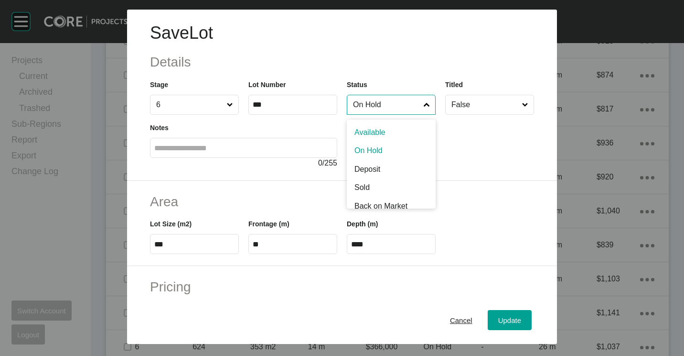
click at [384, 108] on input "On Hold" at bounding box center [386, 104] width 71 height 19
drag, startPoint x: 376, startPoint y: 189, endPoint x: 379, endPoint y: 194, distance: 5.8
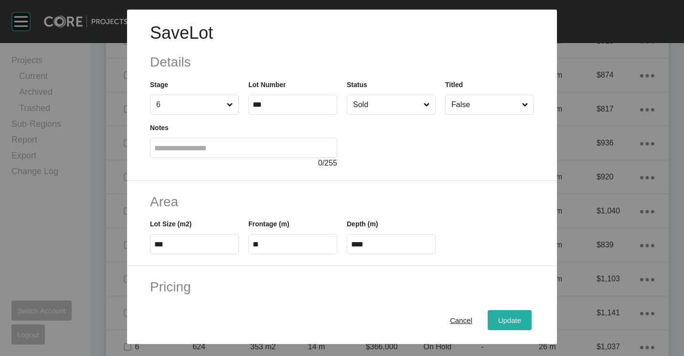
click at [507, 313] on div "Update" at bounding box center [510, 319] width 28 height 13
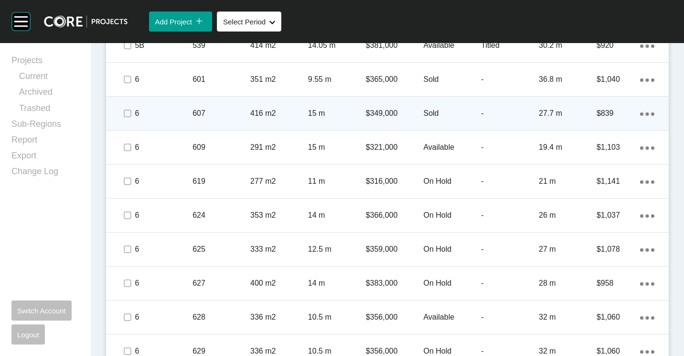
scroll to position [1017, 0]
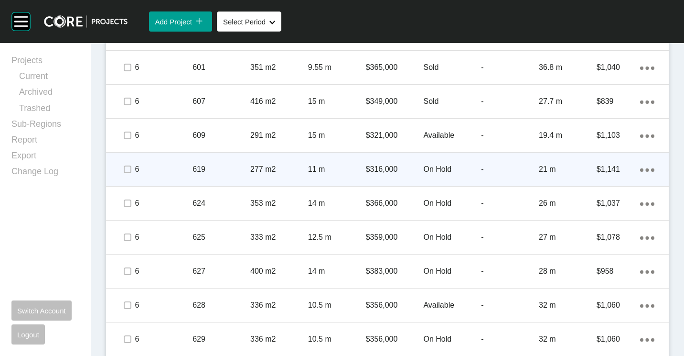
click at [221, 167] on p "619" at bounding box center [222, 169] width 58 height 11
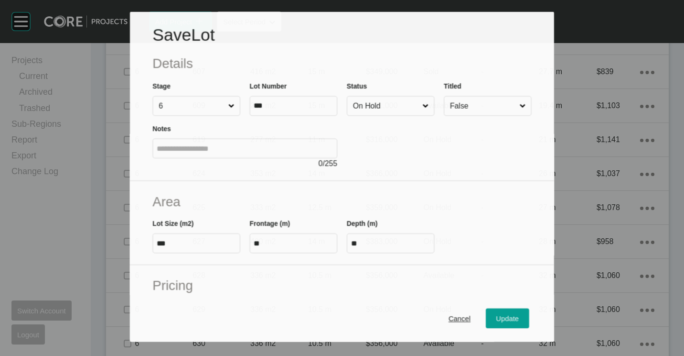
scroll to position [987, 0]
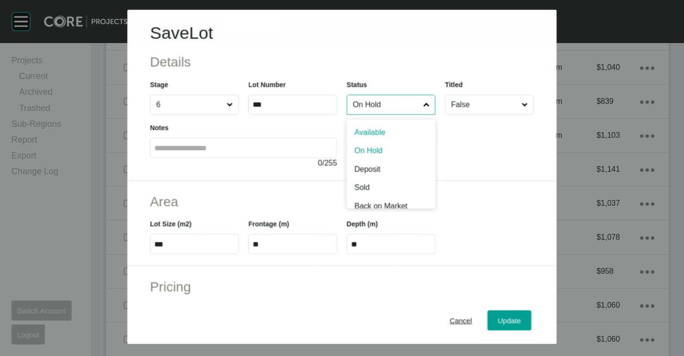
drag, startPoint x: 357, startPoint y: 97, endPoint x: 378, endPoint y: 149, distance: 56.2
click at [357, 97] on input "On Hold" at bounding box center [386, 104] width 70 height 19
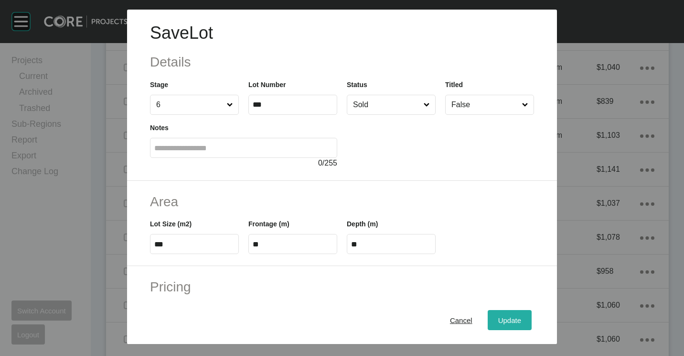
click at [510, 322] on span "Update" at bounding box center [509, 320] width 23 height 8
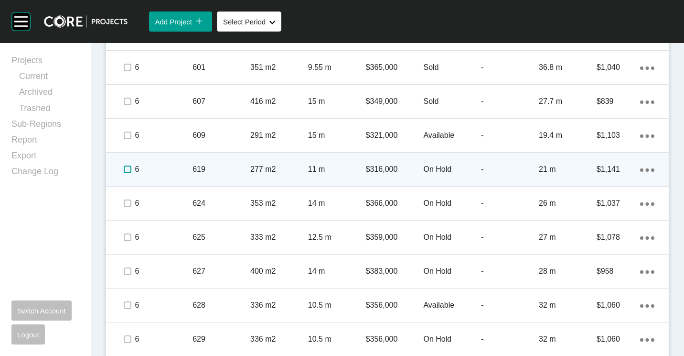
click at [129, 167] on label at bounding box center [128, 169] width 8 height 8
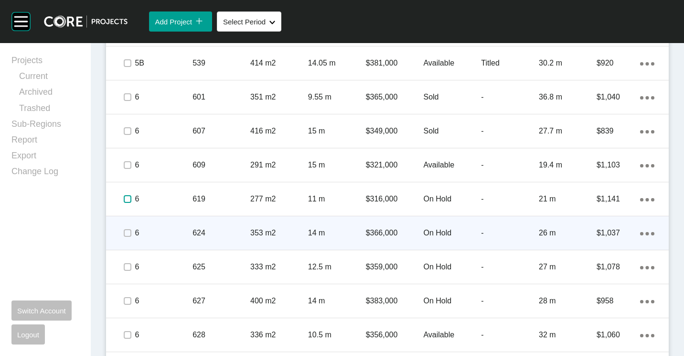
scroll to position [1017, 0]
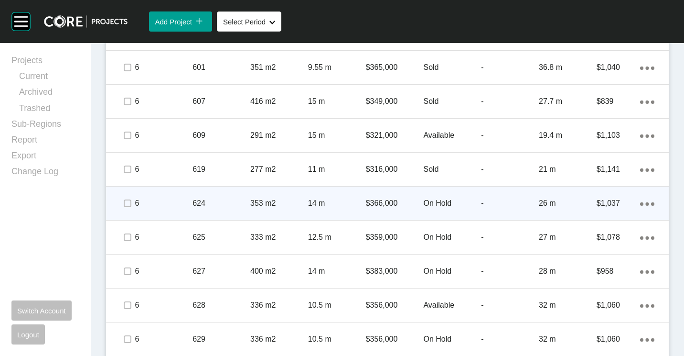
click at [254, 208] on p "353 m2" at bounding box center [279, 203] width 58 height 11
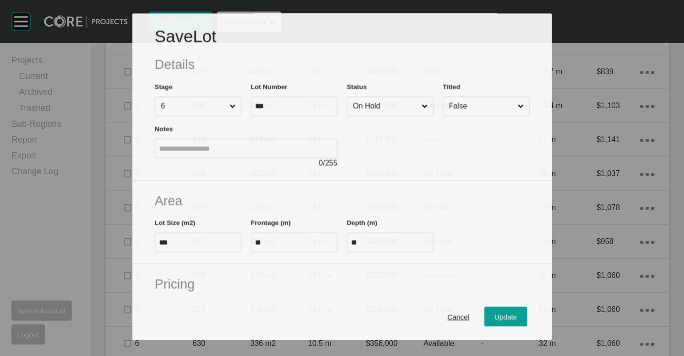
scroll to position [987, 0]
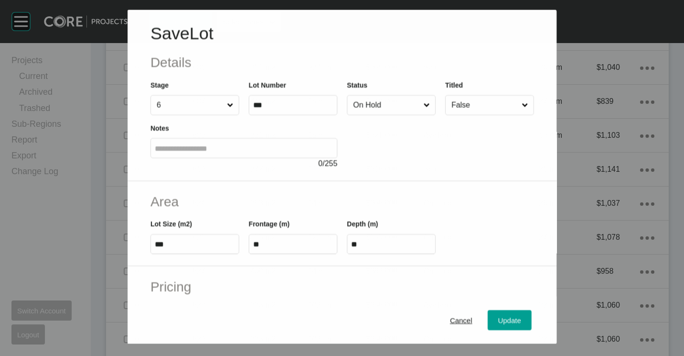
click at [380, 108] on input "On Hold" at bounding box center [386, 104] width 70 height 19
click at [503, 317] on span "Update" at bounding box center [509, 320] width 23 height 8
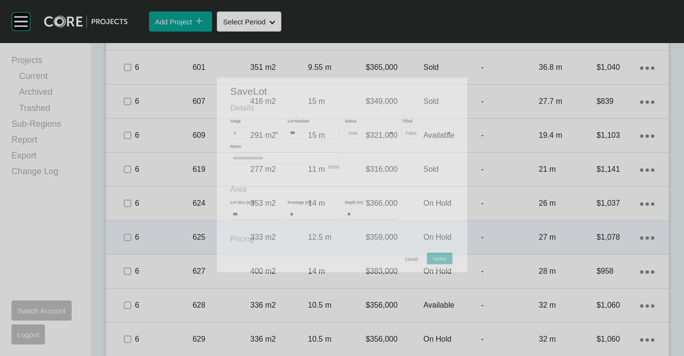
scroll to position [1017, 0]
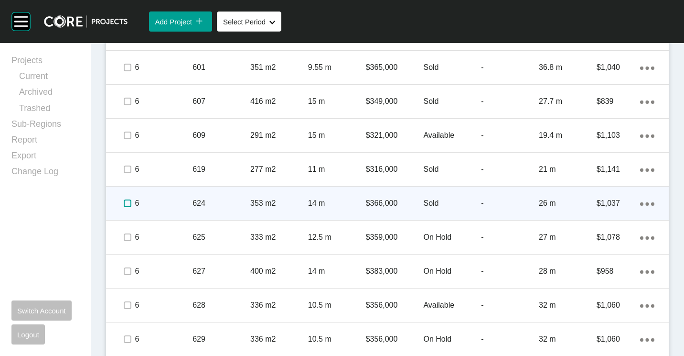
click at [129, 202] on label at bounding box center [128, 203] width 8 height 8
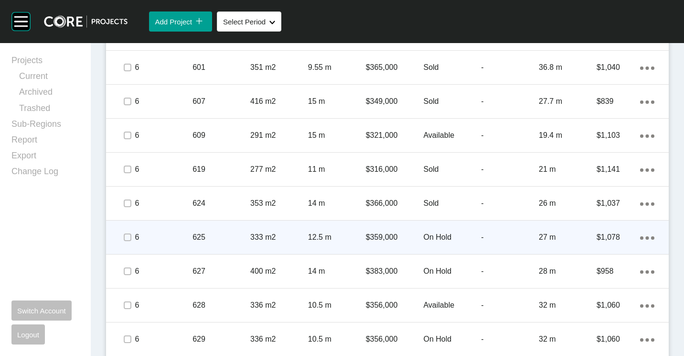
click at [203, 243] on div "625" at bounding box center [222, 237] width 58 height 30
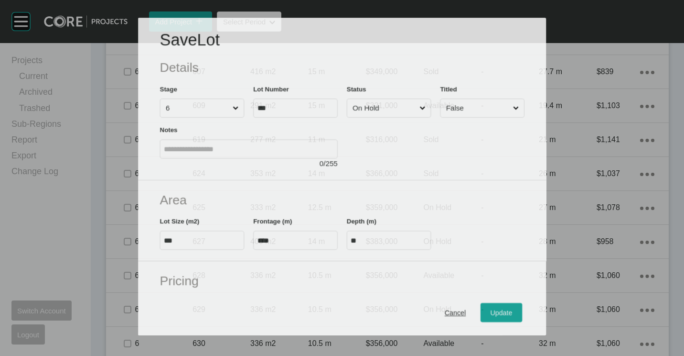
scroll to position [987, 0]
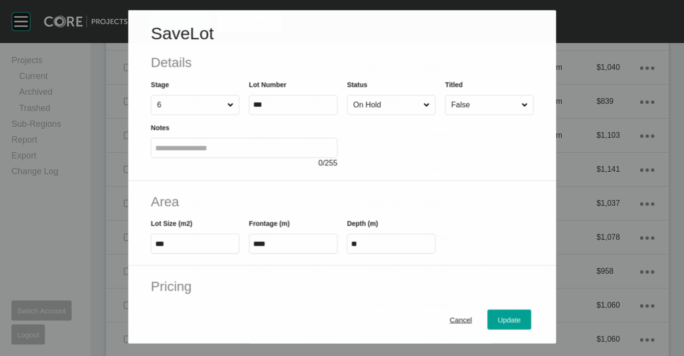
click at [388, 105] on input "On Hold" at bounding box center [386, 105] width 70 height 19
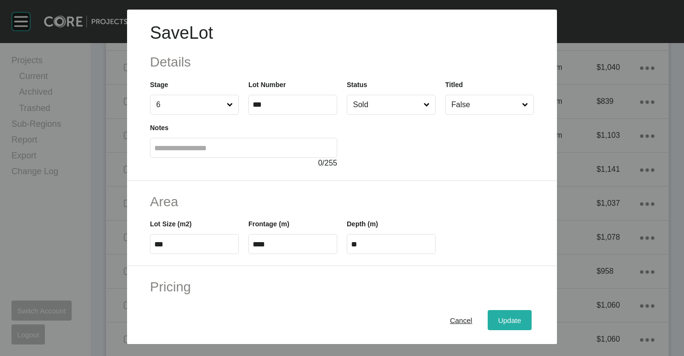
click at [488, 324] on button "Update" at bounding box center [510, 320] width 44 height 20
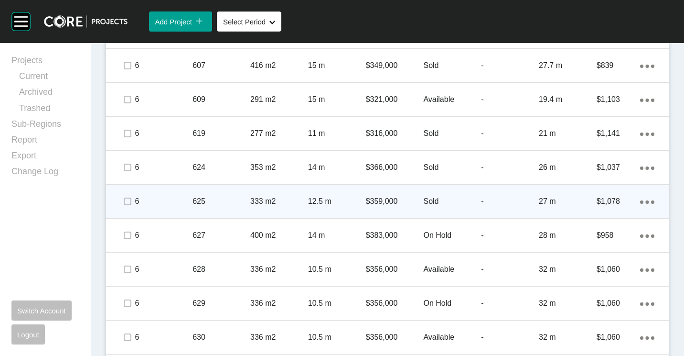
scroll to position [1065, 0]
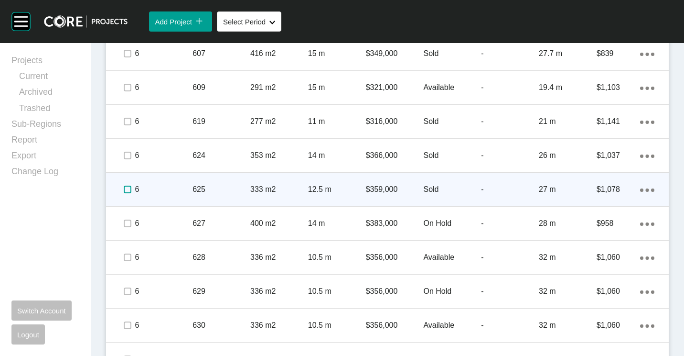
click at [130, 188] on label at bounding box center [128, 189] width 8 height 8
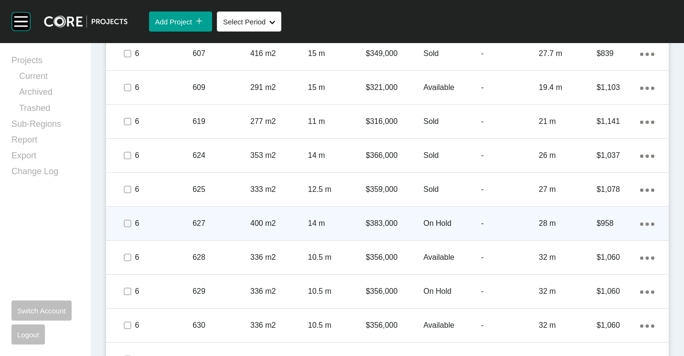
click at [281, 220] on p "400 m2" at bounding box center [279, 223] width 58 height 11
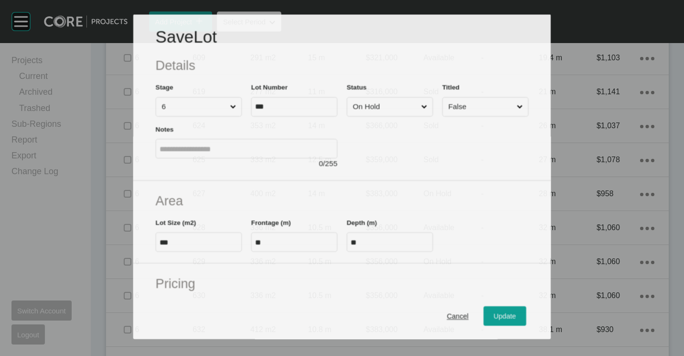
scroll to position [1035, 0]
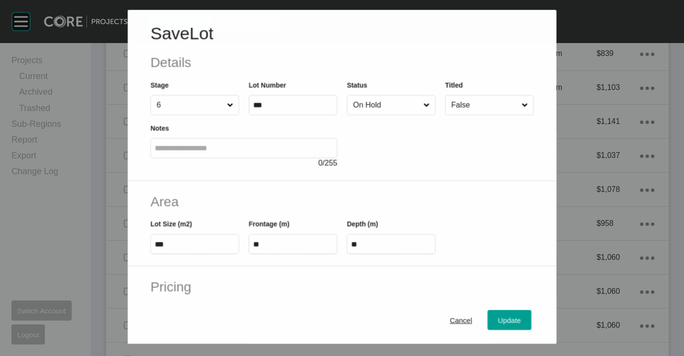
click at [393, 105] on input "On Hold" at bounding box center [386, 104] width 70 height 19
drag, startPoint x: 502, startPoint y: 313, endPoint x: 397, endPoint y: 255, distance: 120.4
click at [502, 313] on div "Update" at bounding box center [510, 319] width 28 height 13
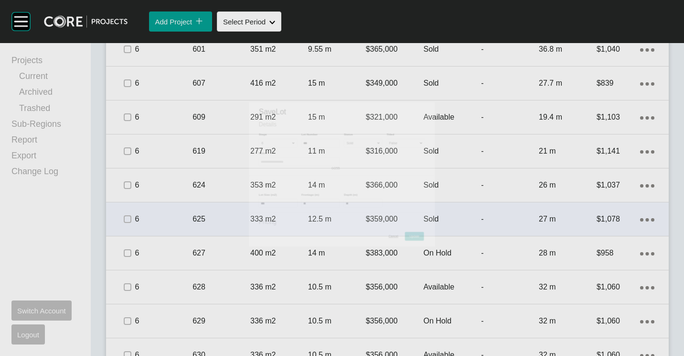
scroll to position [1065, 0]
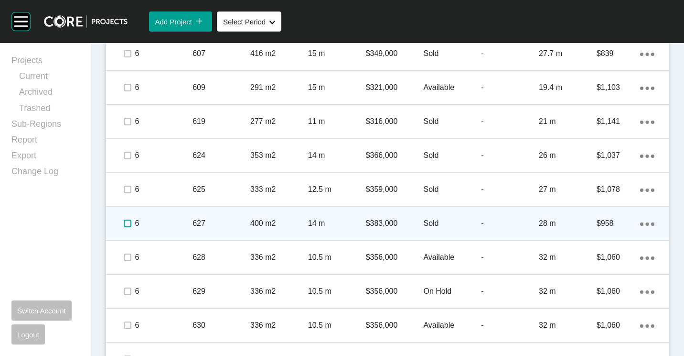
click at [127, 224] on label at bounding box center [128, 223] width 8 height 8
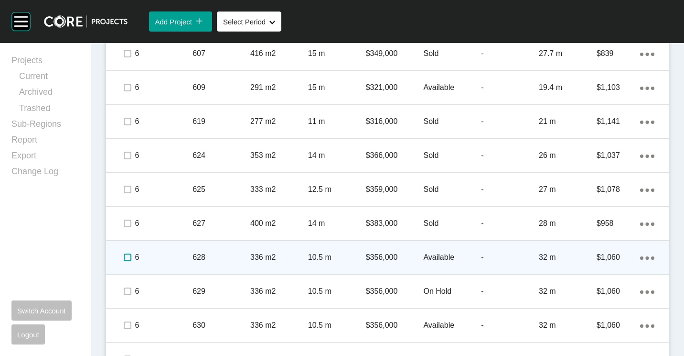
click at [129, 257] on label at bounding box center [128, 257] width 8 height 8
click at [191, 255] on div "6 628 336 m2 10.5 m $356,000 Available - 32 m $1,060 Action Menu Dots Copy 6 Cr…" at bounding box center [387, 256] width 563 height 33
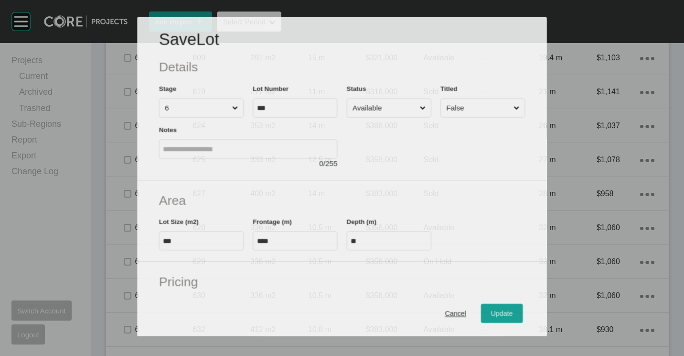
scroll to position [1035, 0]
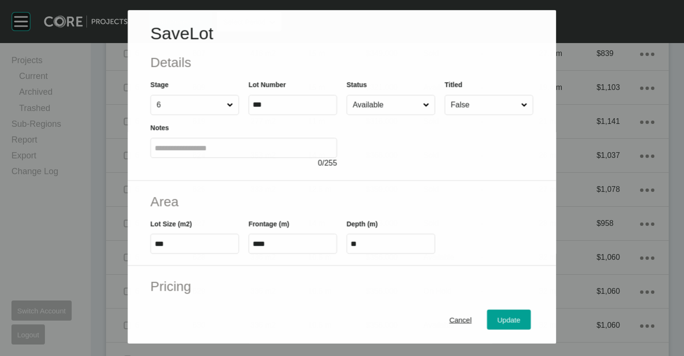
click at [383, 106] on input "Available" at bounding box center [386, 104] width 70 height 19
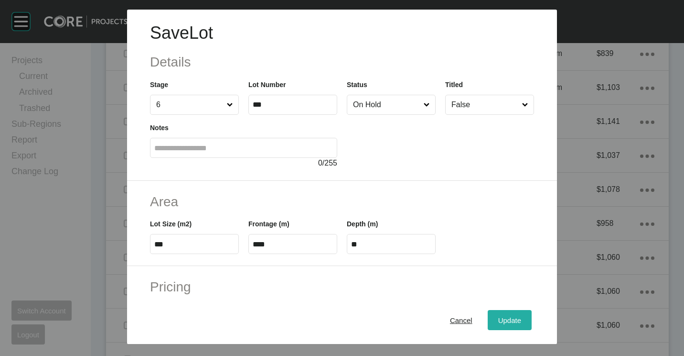
click at [498, 317] on span "Update" at bounding box center [509, 320] width 23 height 8
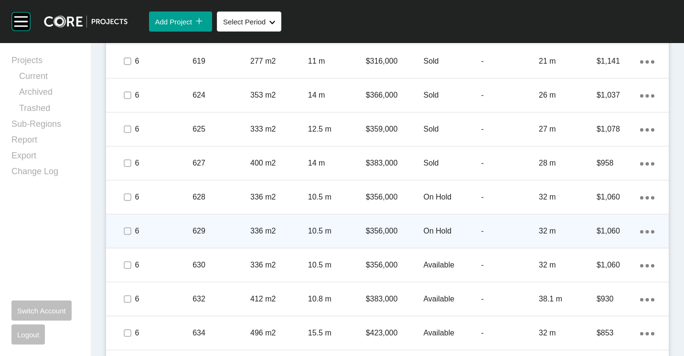
scroll to position [1160, 0]
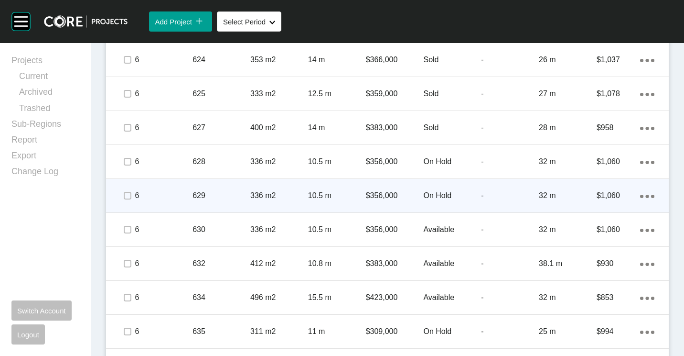
click at [199, 199] on p "629" at bounding box center [222, 195] width 58 height 11
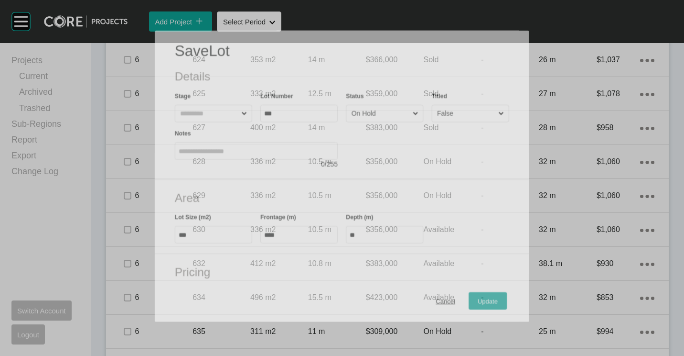
scroll to position [1131, 0]
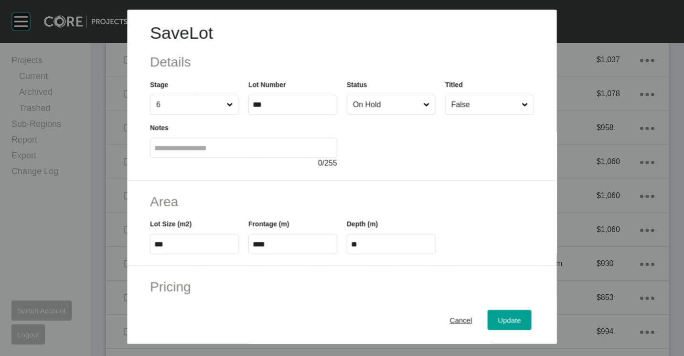
drag, startPoint x: 402, startPoint y: 109, endPoint x: 400, endPoint y: 117, distance: 7.9
click at [402, 109] on input "On Hold" at bounding box center [386, 104] width 70 height 19
drag, startPoint x: 391, startPoint y: 186, endPoint x: 508, endPoint y: 264, distance: 140.6
click at [515, 323] on div "Update" at bounding box center [510, 319] width 28 height 13
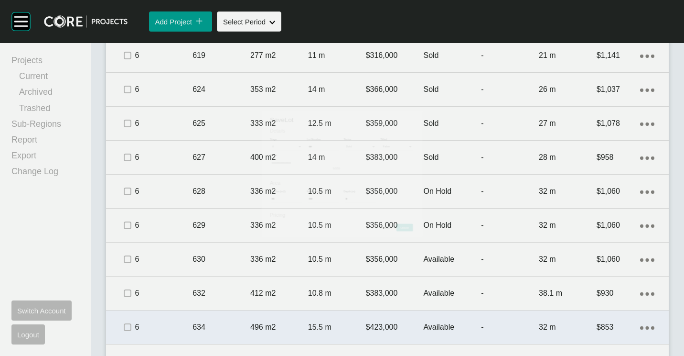
scroll to position [1160, 0]
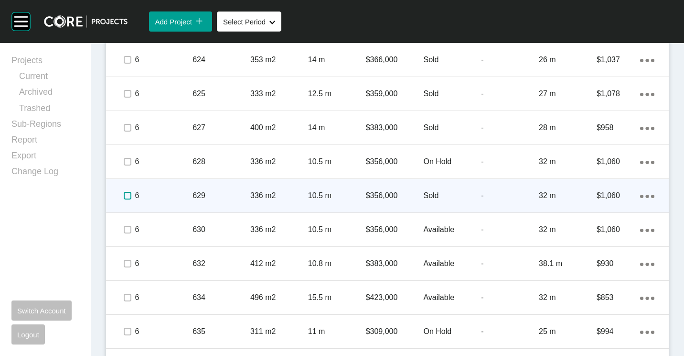
click at [125, 193] on label at bounding box center [128, 196] width 8 height 8
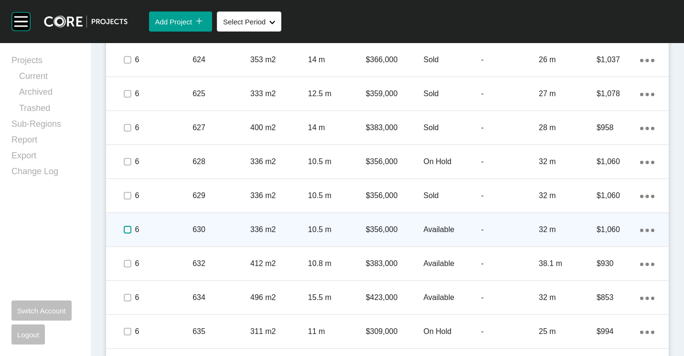
click at [127, 228] on label at bounding box center [128, 230] width 8 height 8
click at [295, 225] on p "336 m2" at bounding box center [279, 229] width 58 height 11
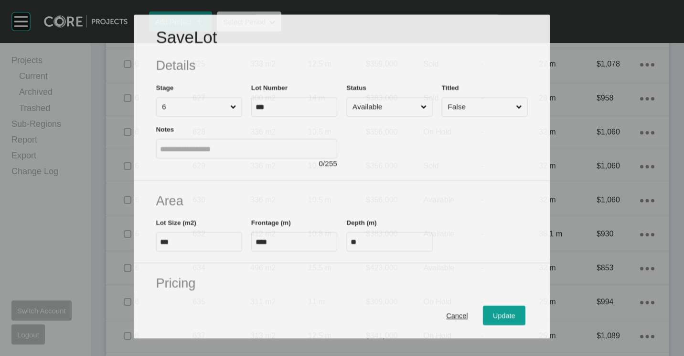
scroll to position [1131, 0]
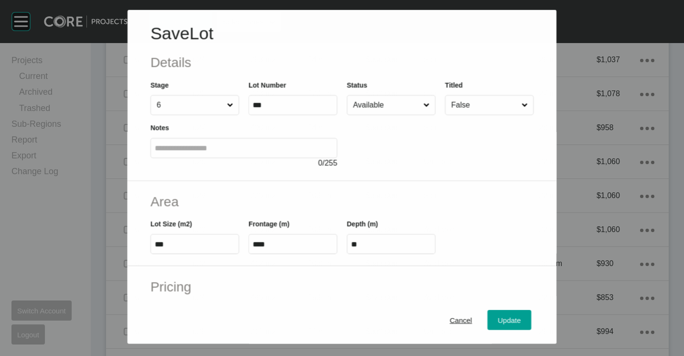
click at [367, 107] on input "Available" at bounding box center [386, 104] width 70 height 19
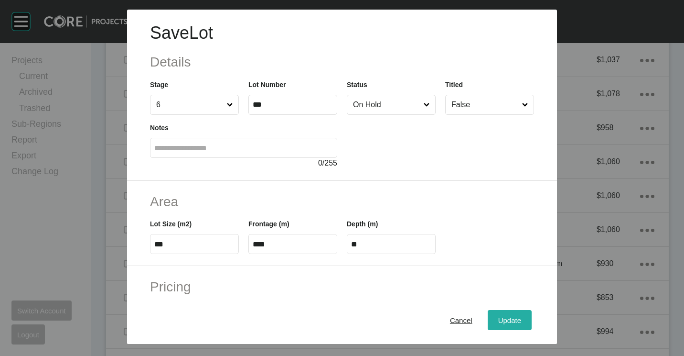
click at [499, 321] on span "Update" at bounding box center [509, 320] width 23 height 8
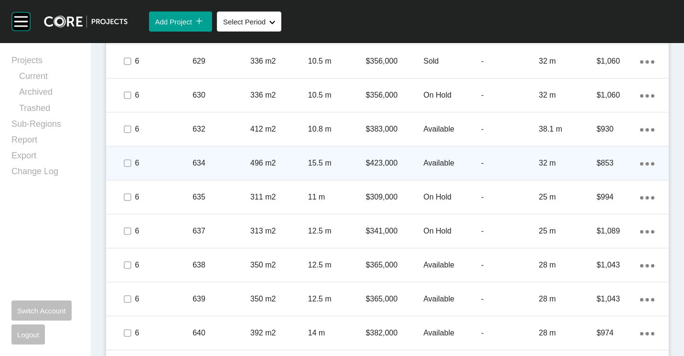
scroll to position [1304, 0]
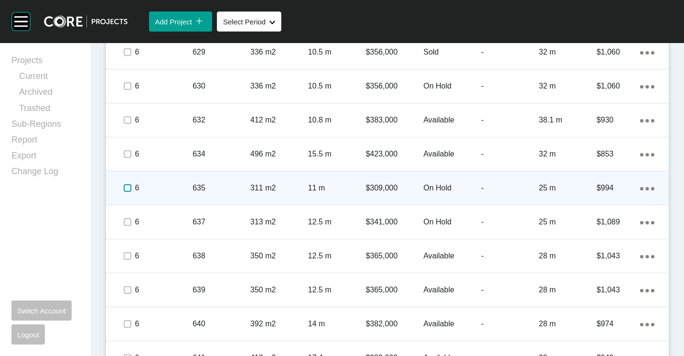
drag, startPoint x: 129, startPoint y: 186, endPoint x: 207, endPoint y: 186, distance: 77.4
click at [129, 186] on label at bounding box center [128, 188] width 8 height 8
click at [214, 185] on p "635" at bounding box center [222, 188] width 58 height 11
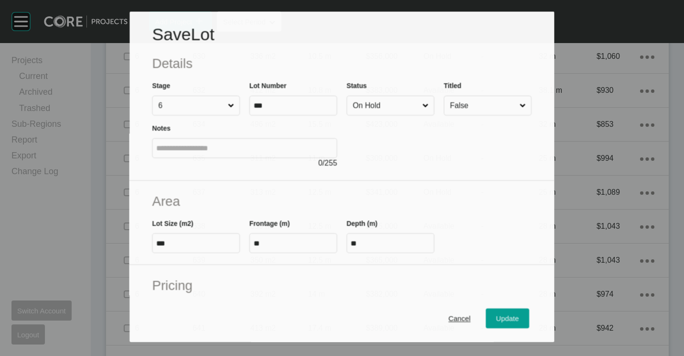
scroll to position [1274, 0]
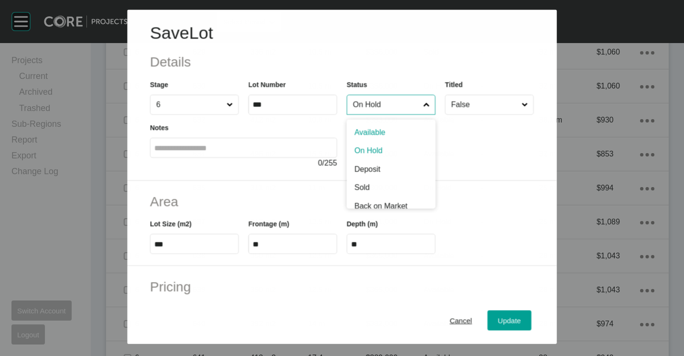
drag, startPoint x: 372, startPoint y: 106, endPoint x: 371, endPoint y: 147, distance: 41.1
click at [372, 107] on input "On Hold" at bounding box center [386, 104] width 70 height 19
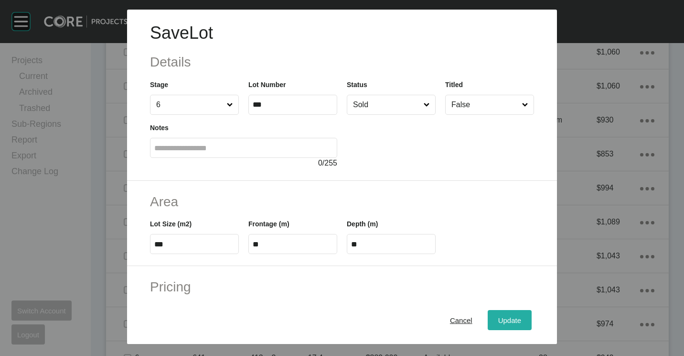
click at [503, 318] on span "Update" at bounding box center [509, 320] width 23 height 8
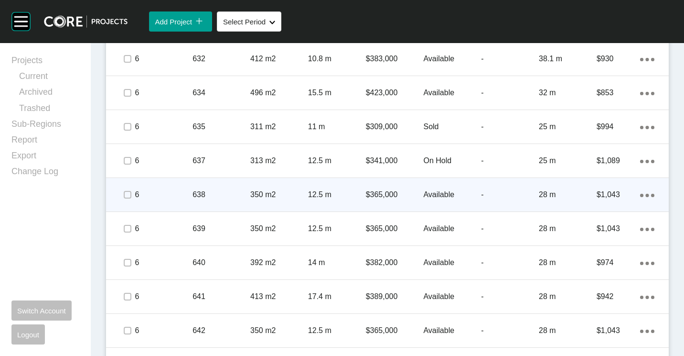
scroll to position [1399, 0]
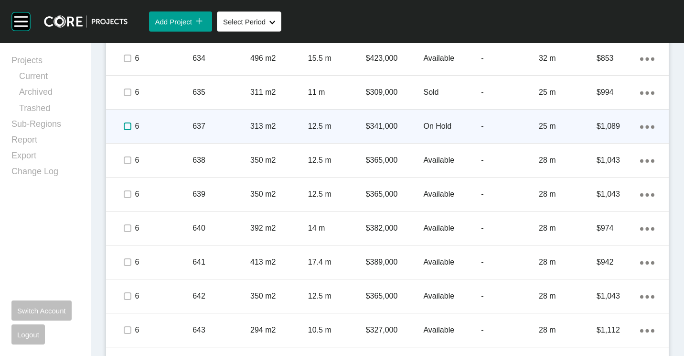
drag, startPoint x: 128, startPoint y: 124, endPoint x: 189, endPoint y: 125, distance: 61.2
click at [129, 124] on label at bounding box center [128, 126] width 8 height 8
click at [217, 129] on p "637" at bounding box center [222, 126] width 58 height 11
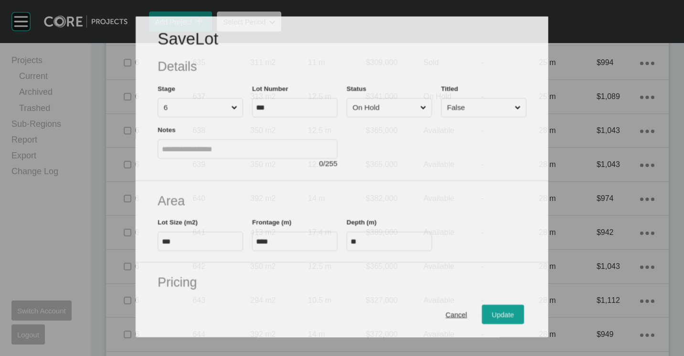
scroll to position [1370, 0]
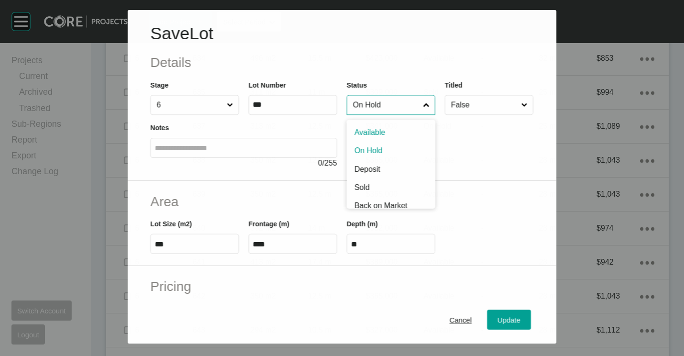
click at [378, 108] on input "On Hold" at bounding box center [386, 104] width 70 height 19
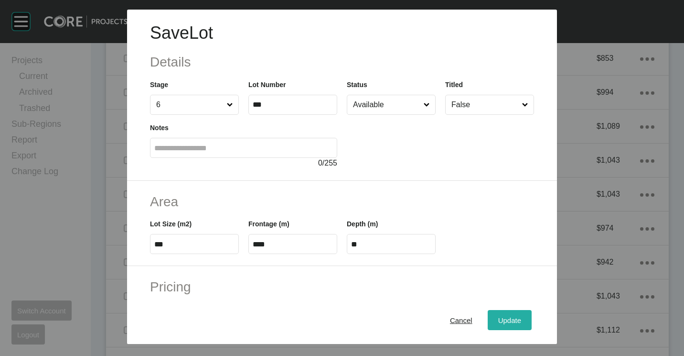
drag, startPoint x: 500, startPoint y: 325, endPoint x: 494, endPoint y: 316, distance: 10.7
click at [500, 325] on div "Update" at bounding box center [510, 319] width 28 height 13
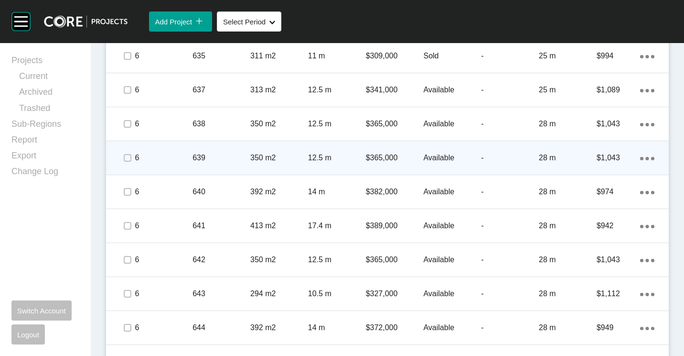
scroll to position [1447, 0]
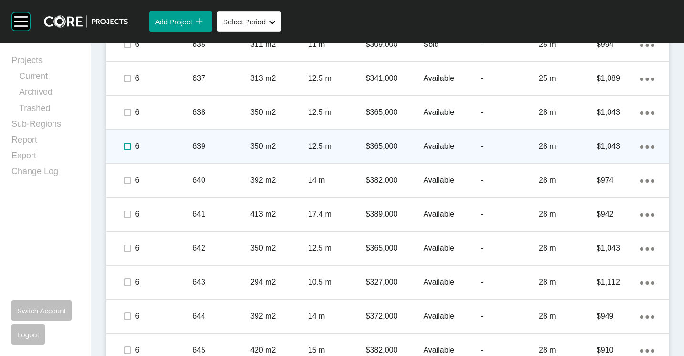
click at [124, 149] on label at bounding box center [128, 146] width 8 height 8
click at [223, 144] on p "639" at bounding box center [222, 146] width 58 height 11
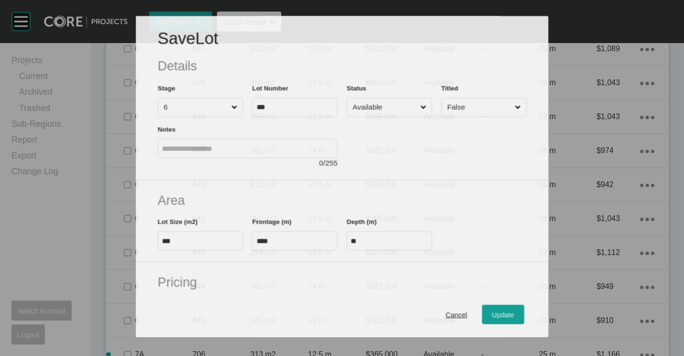
scroll to position [1417, 0]
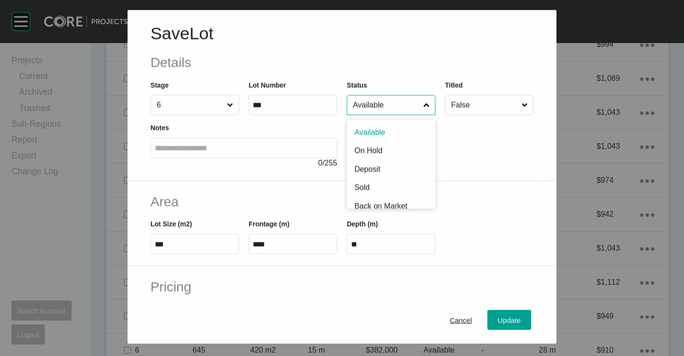
click at [367, 108] on input "Available" at bounding box center [386, 104] width 70 height 19
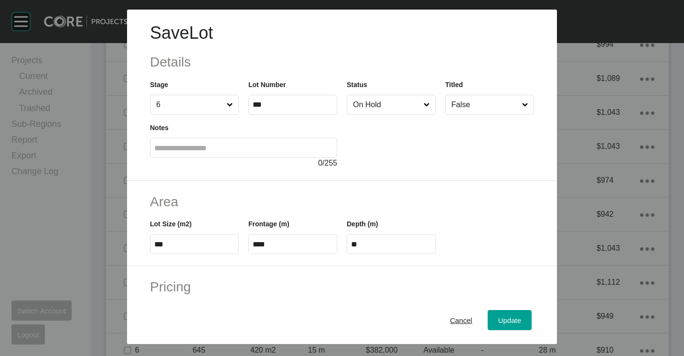
drag, startPoint x: 359, startPoint y: 143, endPoint x: 368, endPoint y: 151, distance: 11.2
drag, startPoint x: 502, startPoint y: 318, endPoint x: 492, endPoint y: 268, distance: 51.6
click at [502, 318] on span "Update" at bounding box center [509, 320] width 23 height 8
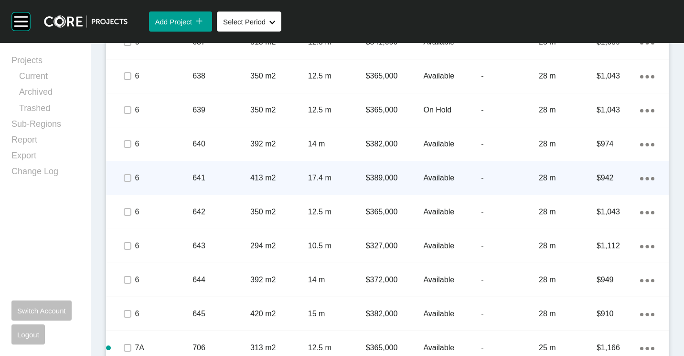
scroll to position [1495, 0]
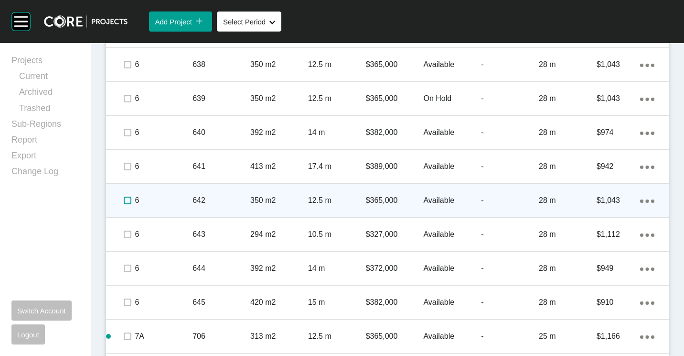
click at [129, 200] on label at bounding box center [128, 200] width 8 height 8
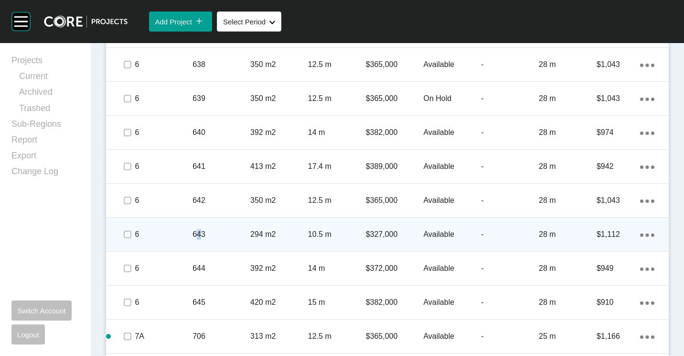
click at [201, 229] on p "643" at bounding box center [222, 234] width 58 height 11
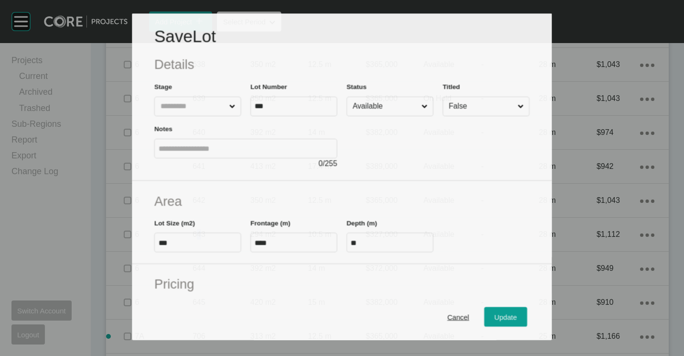
scroll to position [1465, 0]
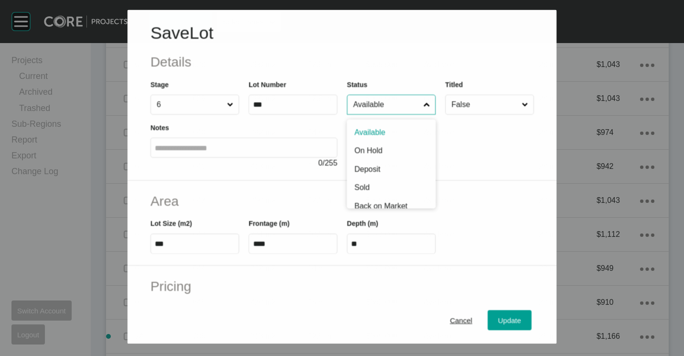
click at [359, 105] on input "Available" at bounding box center [386, 104] width 70 height 19
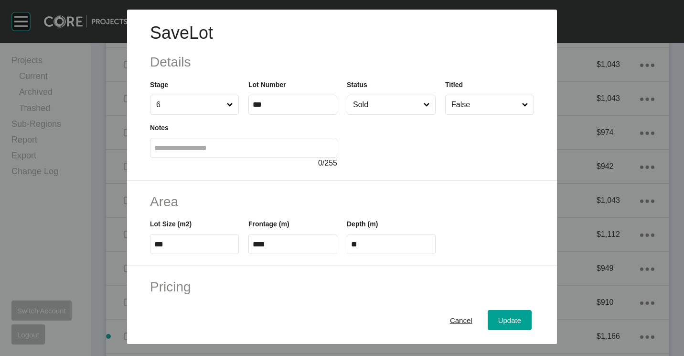
drag, startPoint x: 357, startPoint y: 188, endPoint x: 484, endPoint y: 247, distance: 139.0
click at [509, 312] on button "Update" at bounding box center [510, 320] width 44 height 20
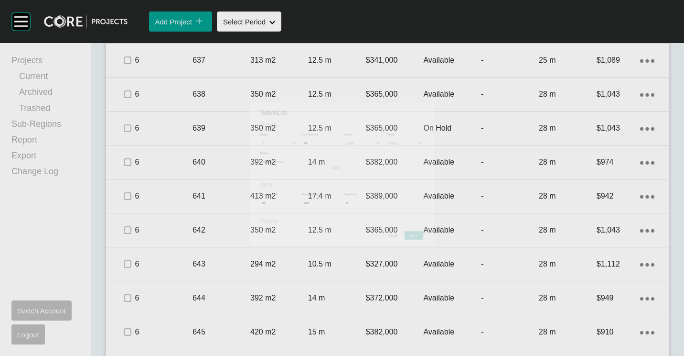
scroll to position [1495, 0]
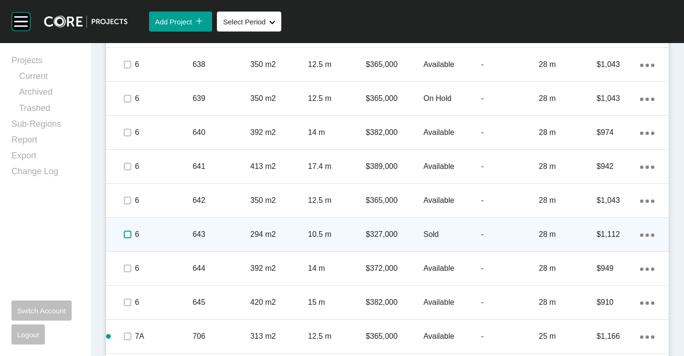
click at [126, 231] on label at bounding box center [128, 234] width 8 height 8
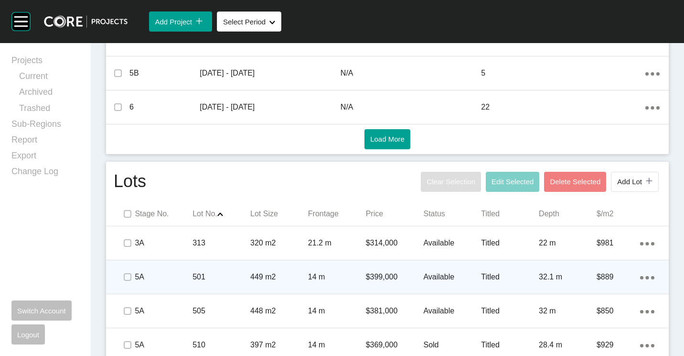
scroll to position [573, 0]
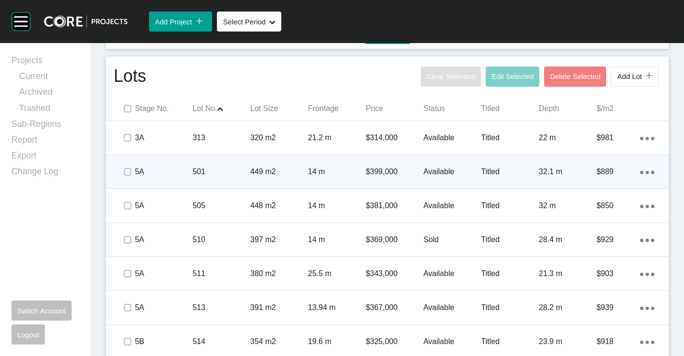
click at [264, 167] on p "449 m2" at bounding box center [279, 171] width 58 height 11
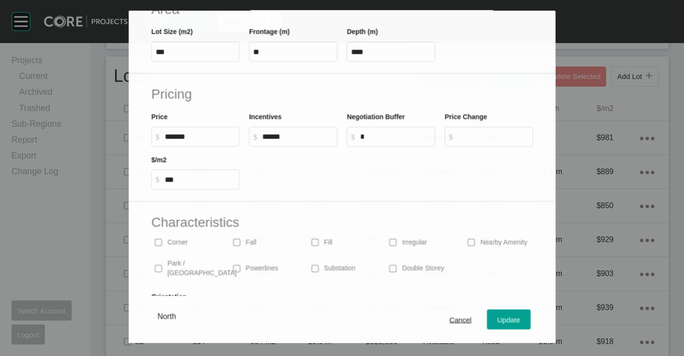
scroll to position [227, 0]
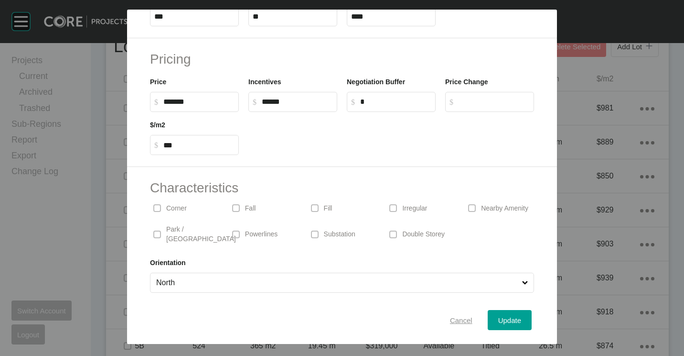
click at [454, 317] on span "Cancel" at bounding box center [461, 320] width 22 height 8
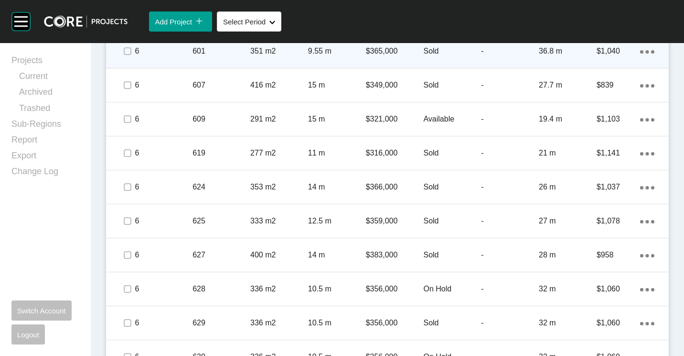
scroll to position [1147, 0]
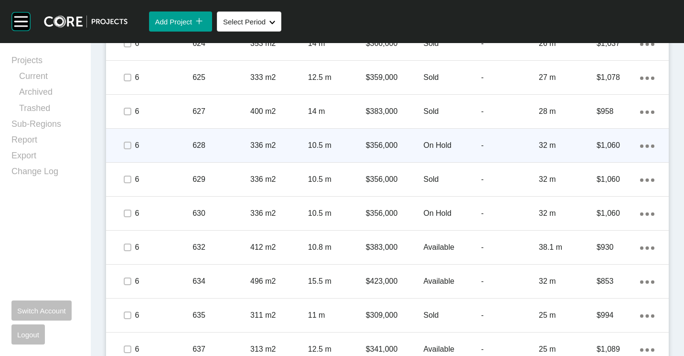
click at [190, 140] on p "6" at bounding box center [164, 145] width 58 height 11
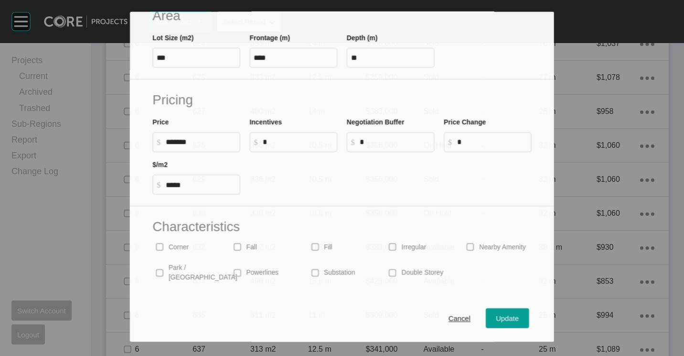
scroll to position [191, 0]
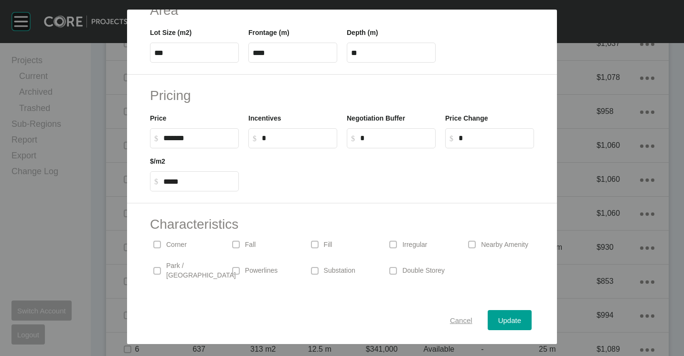
click at [454, 312] on button "Cancel" at bounding box center [461, 320] width 43 height 20
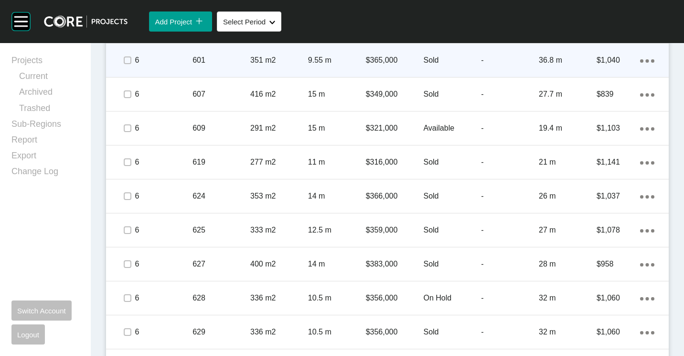
scroll to position [908, 0]
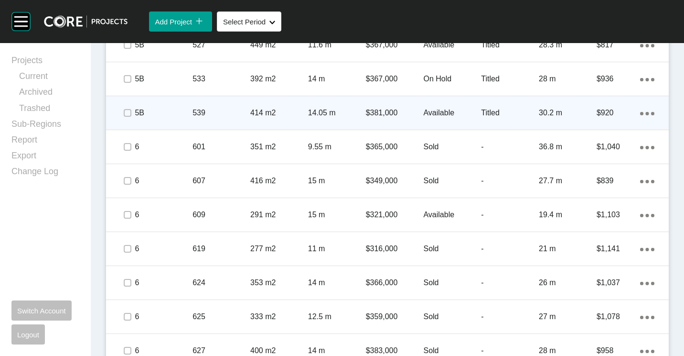
click at [215, 111] on p "539" at bounding box center [222, 113] width 58 height 11
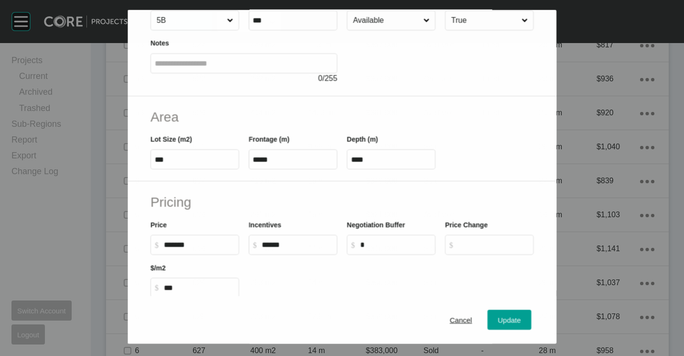
scroll to position [191, 0]
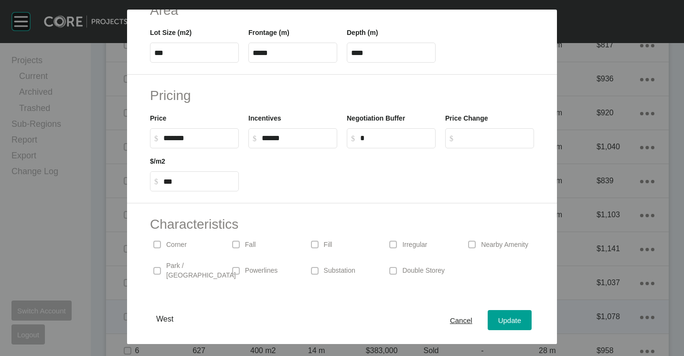
drag, startPoint x: 453, startPoint y: 317, endPoint x: 433, endPoint y: 308, distance: 21.6
click at [451, 316] on span "Cancel" at bounding box center [461, 320] width 22 height 8
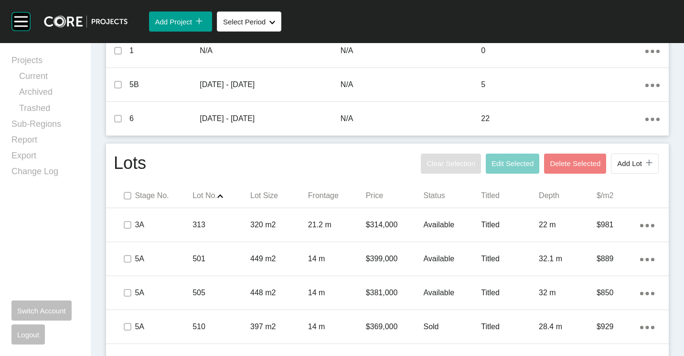
scroll to position [478, 0]
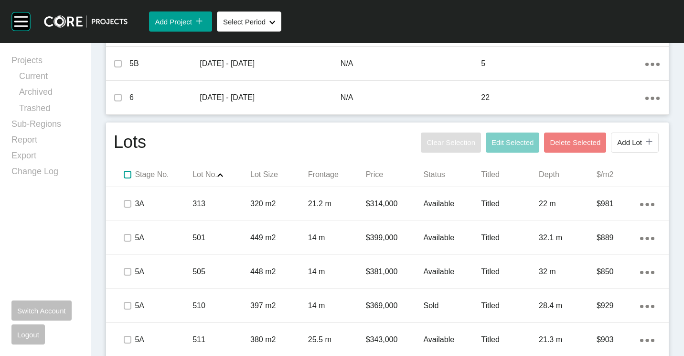
drag, startPoint x: 130, startPoint y: 171, endPoint x: 136, endPoint y: 171, distance: 5.7
click at [130, 171] on label at bounding box center [128, 175] width 8 height 8
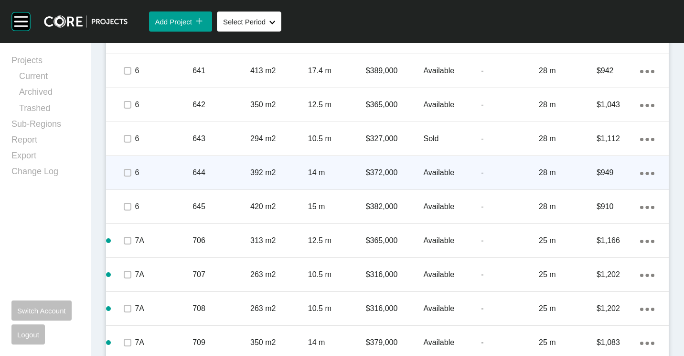
scroll to position [1704, 0]
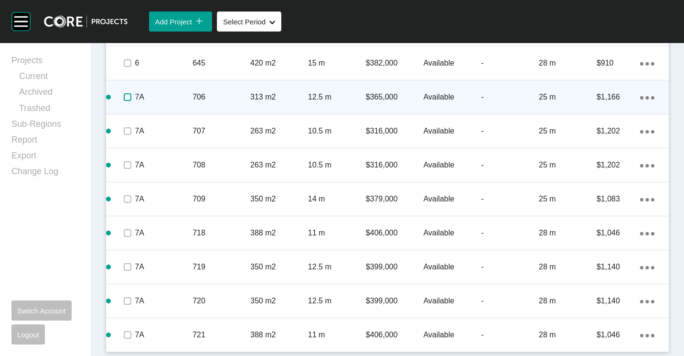
click at [124, 98] on label at bounding box center [128, 97] width 8 height 8
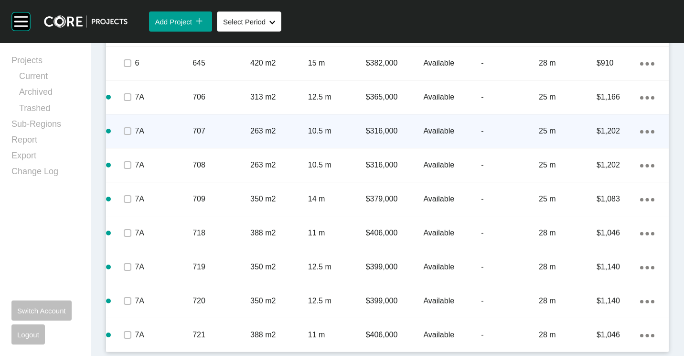
click at [127, 137] on span at bounding box center [127, 131] width 14 height 14
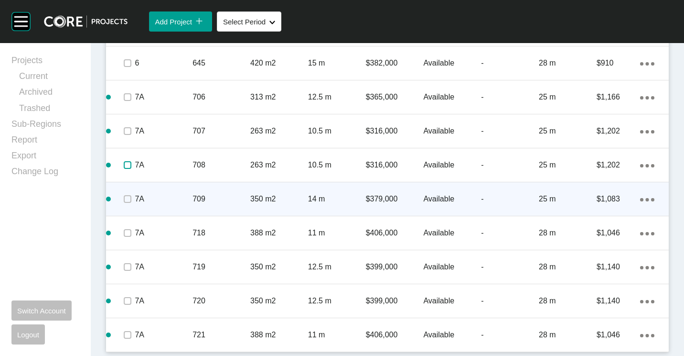
drag, startPoint x: 126, startPoint y: 163, endPoint x: 121, endPoint y: 199, distance: 36.2
click at [126, 163] on label at bounding box center [128, 165] width 8 height 8
click at [125, 203] on label at bounding box center [128, 199] width 8 height 8
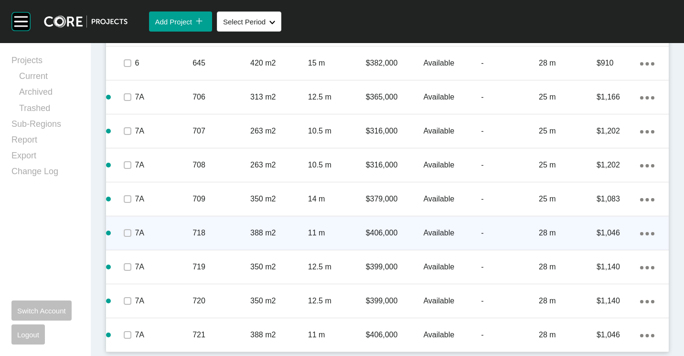
click at [126, 234] on span at bounding box center [127, 233] width 14 height 14
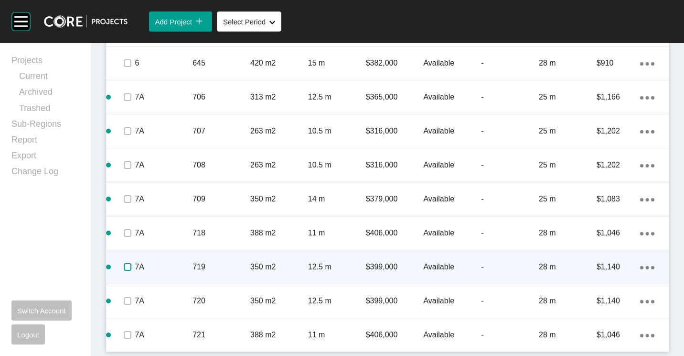
drag, startPoint x: 129, startPoint y: 264, endPoint x: 130, endPoint y: 269, distance: 5.3
click at [130, 268] on label at bounding box center [128, 267] width 8 height 8
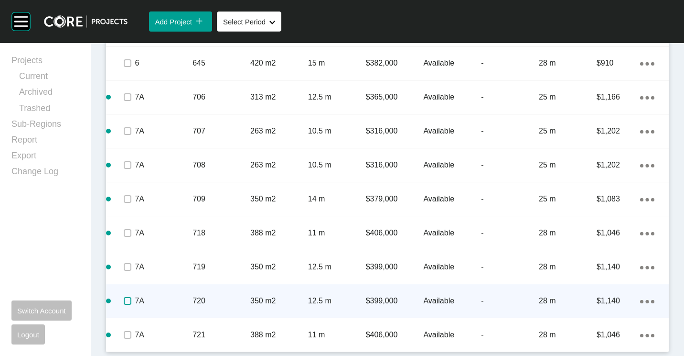
click at [129, 299] on label at bounding box center [128, 301] width 8 height 8
drag, startPoint x: 131, startPoint y: 334, endPoint x: 211, endPoint y: 304, distance: 85.0
click at [131, 334] on label at bounding box center [128, 335] width 8 height 8
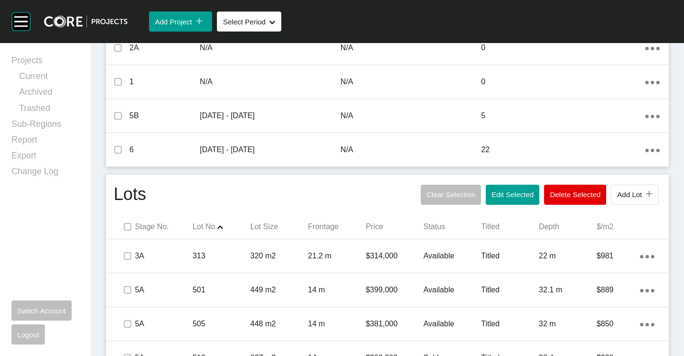
scroll to position [462, 0]
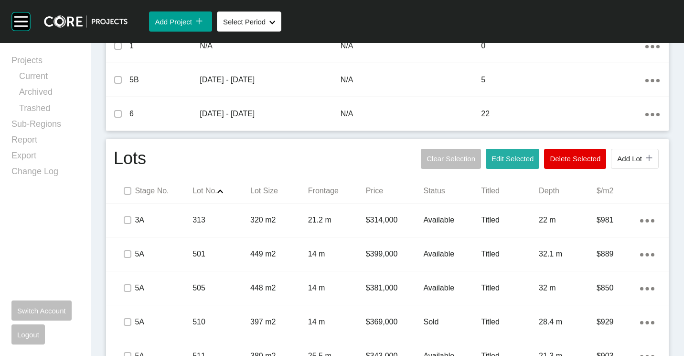
click at [505, 155] on span "Edit Selected" at bounding box center [513, 158] width 42 height 8
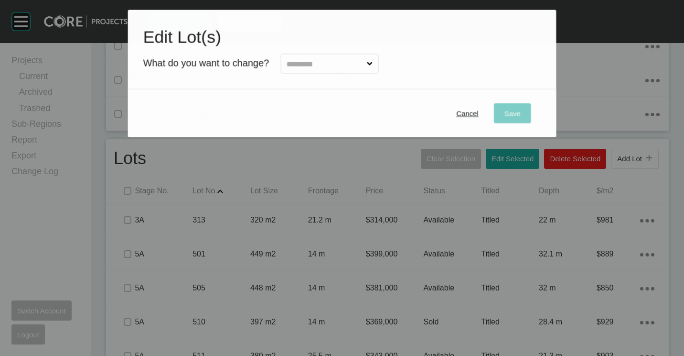
click at [332, 66] on input "text" at bounding box center [325, 63] width 80 height 19
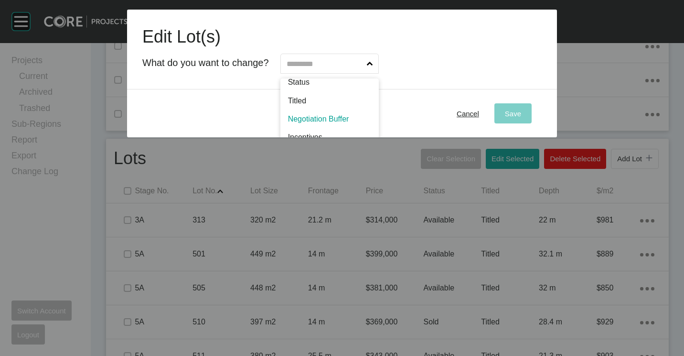
scroll to position [47, 0]
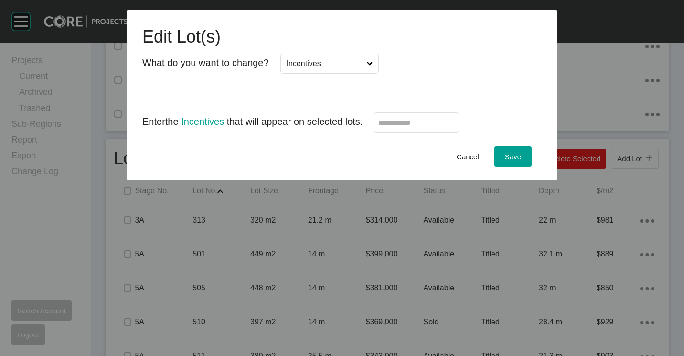
click at [409, 118] on label at bounding box center [416, 122] width 85 height 20
click at [409, 119] on input "text" at bounding box center [416, 123] width 76 height 8
type input "******"
click at [516, 155] on span "Save" at bounding box center [513, 156] width 16 height 8
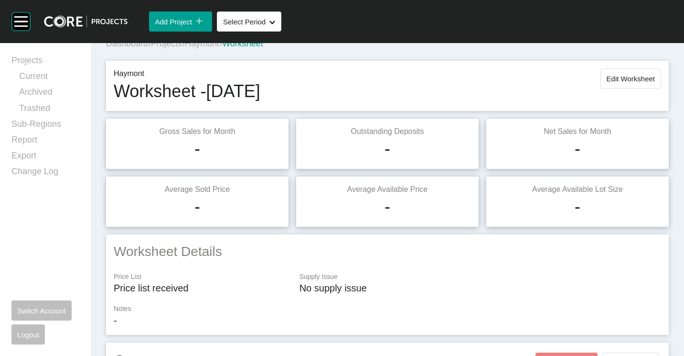
scroll to position [0, 0]
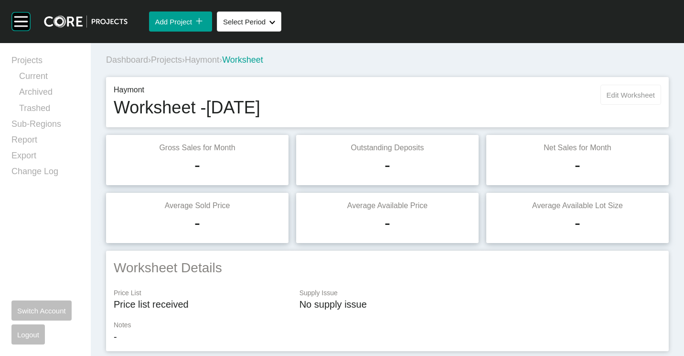
click at [625, 99] on button "Edit Worksheet" at bounding box center [631, 95] width 61 height 20
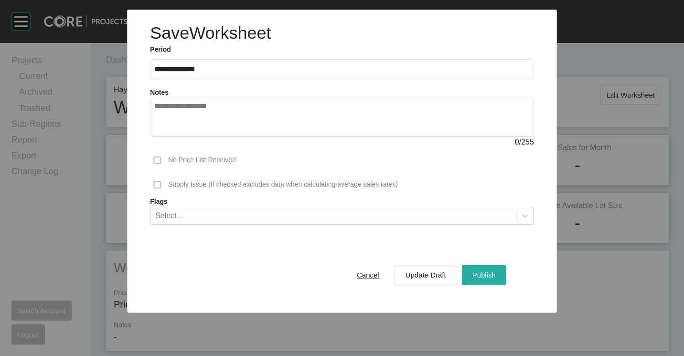
click at [487, 272] on span "Publish" at bounding box center [484, 274] width 23 height 8
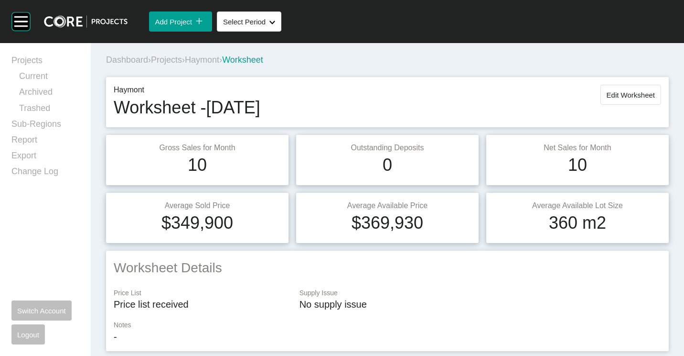
click at [173, 58] on span "Projects" at bounding box center [166, 60] width 31 height 10
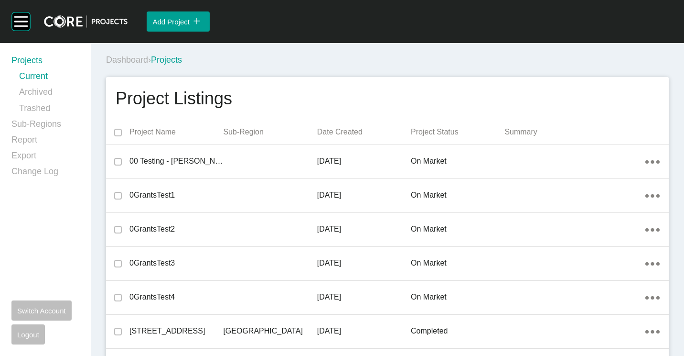
scroll to position [4971, 0]
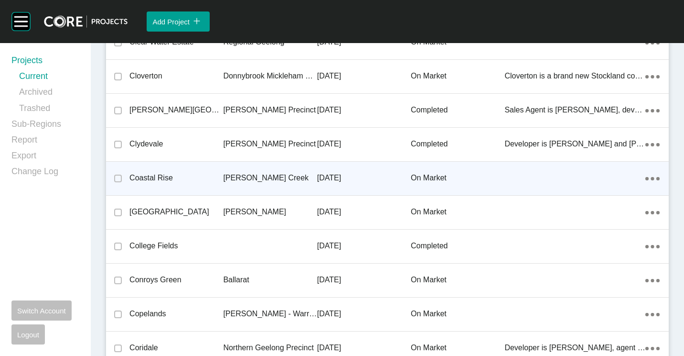
click at [271, 167] on div "[PERSON_NAME] Creek" at bounding box center [270, 178] width 94 height 30
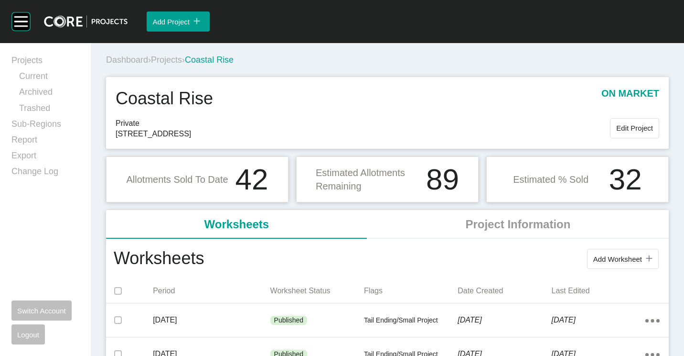
click at [620, 250] on button "Add Worksheet icon/tick copy 11 Created with Sketch." at bounding box center [623, 258] width 72 height 20
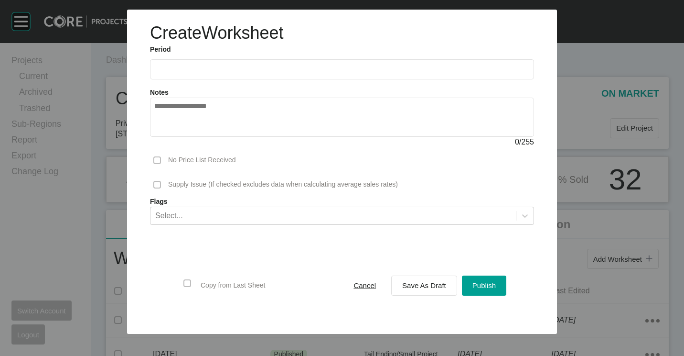
drag, startPoint x: 184, startPoint y: 72, endPoint x: 185, endPoint y: 85, distance: 13.5
click at [184, 72] on input "text" at bounding box center [342, 69] width 376 height 8
click at [200, 142] on li "Aug" at bounding box center [200, 139] width 32 height 16
click at [191, 70] on input "**********" at bounding box center [342, 69] width 376 height 8
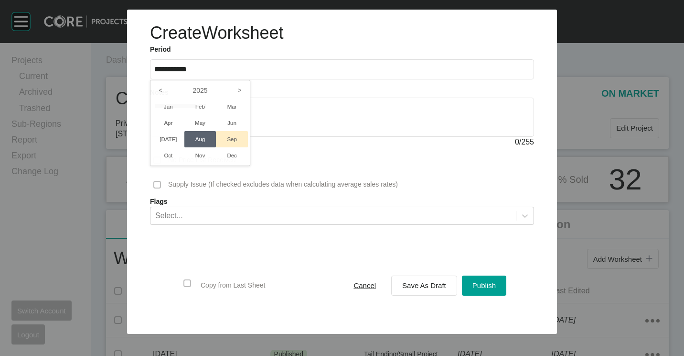
click at [225, 138] on li "Sep" at bounding box center [232, 139] width 32 height 16
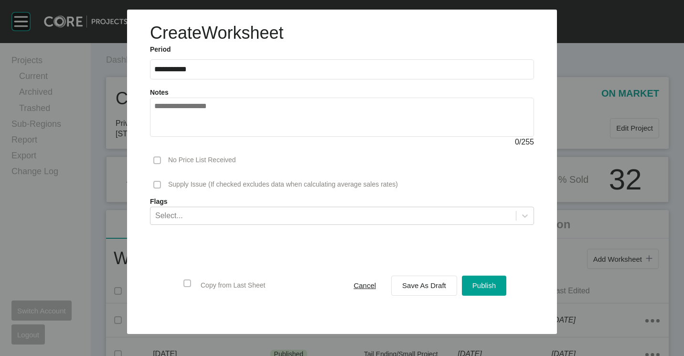
type input "**********"
click at [428, 281] on span "Save As Draft" at bounding box center [424, 285] width 44 height 8
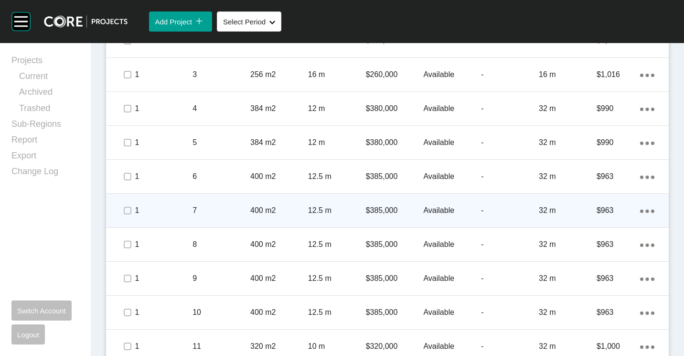
scroll to position [478, 0]
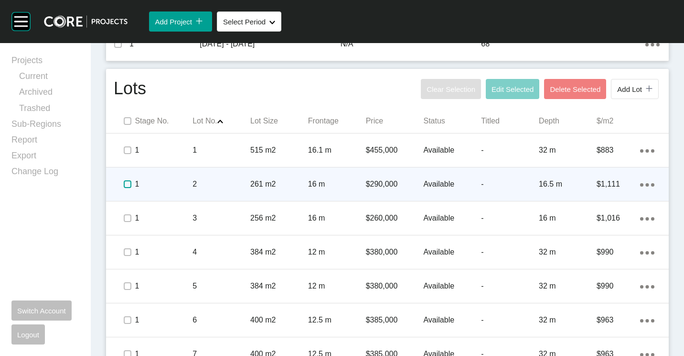
click at [126, 183] on label at bounding box center [128, 184] width 8 height 8
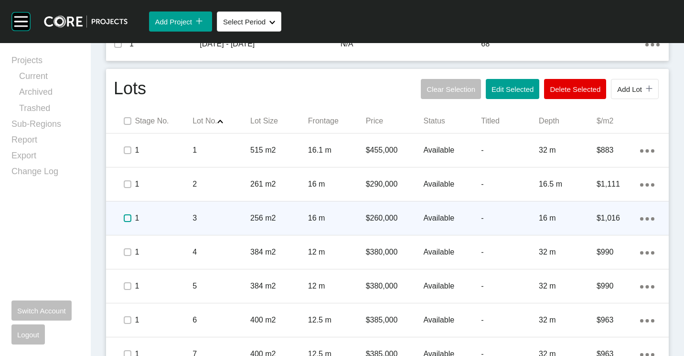
click at [127, 218] on label at bounding box center [128, 218] width 8 height 8
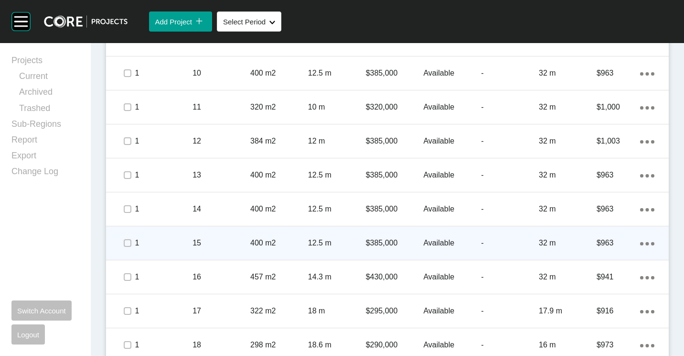
scroll to position [908, 0]
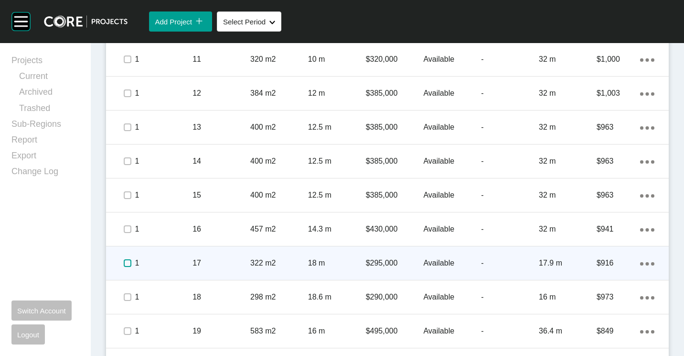
click at [126, 260] on label at bounding box center [128, 263] width 8 height 8
drag, startPoint x: 127, startPoint y: 297, endPoint x: 259, endPoint y: 254, distance: 139.2
click at [127, 297] on label at bounding box center [128, 297] width 8 height 8
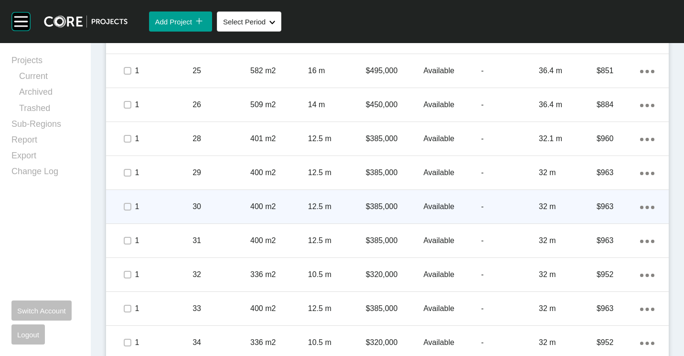
scroll to position [1338, 0]
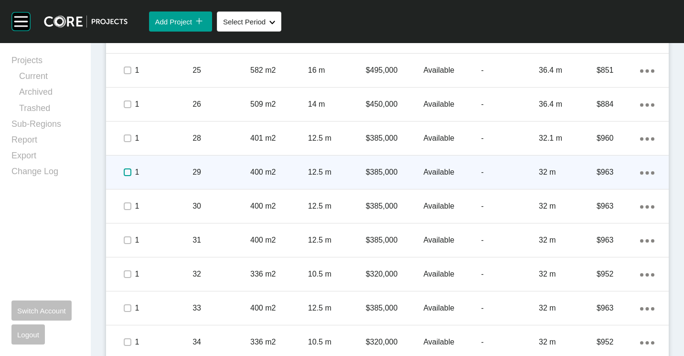
click at [129, 173] on label at bounding box center [128, 172] width 8 height 8
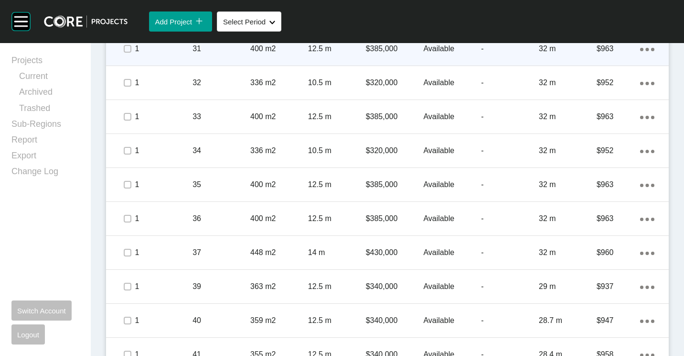
scroll to position [1577, 0]
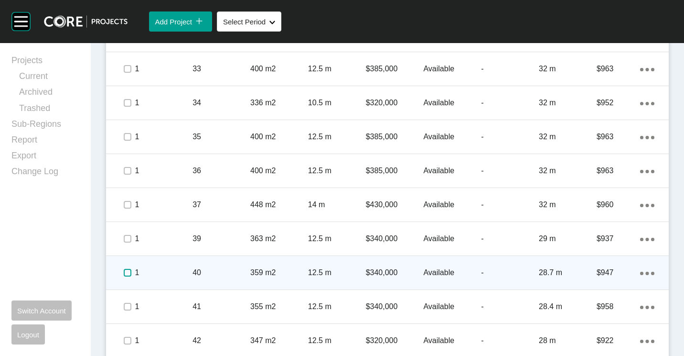
click at [127, 271] on label at bounding box center [128, 273] width 8 height 8
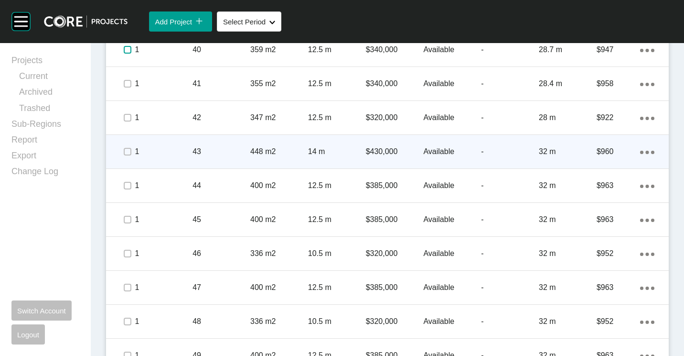
scroll to position [1816, 0]
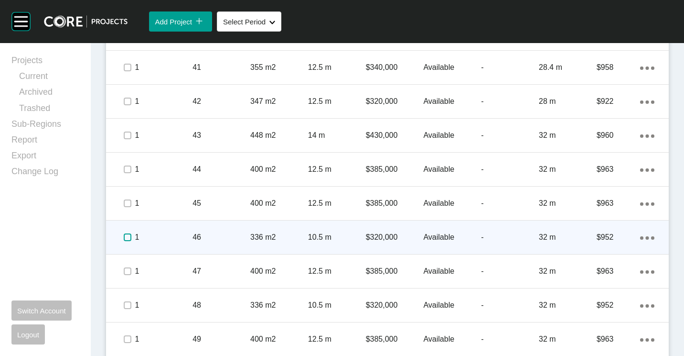
click at [129, 236] on label at bounding box center [128, 237] width 8 height 8
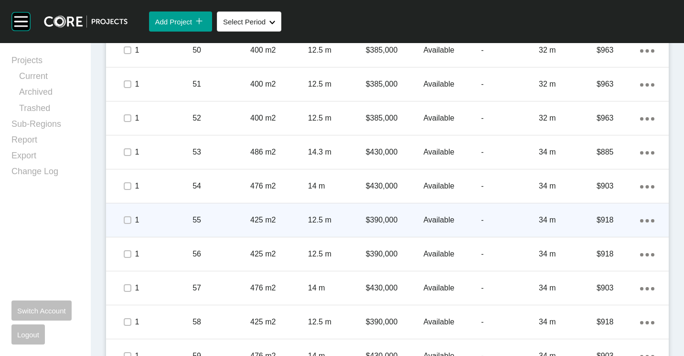
scroll to position [2150, 0]
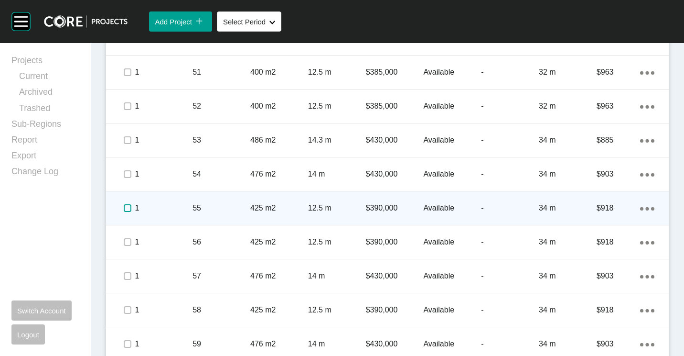
click at [125, 206] on label at bounding box center [128, 208] width 8 height 8
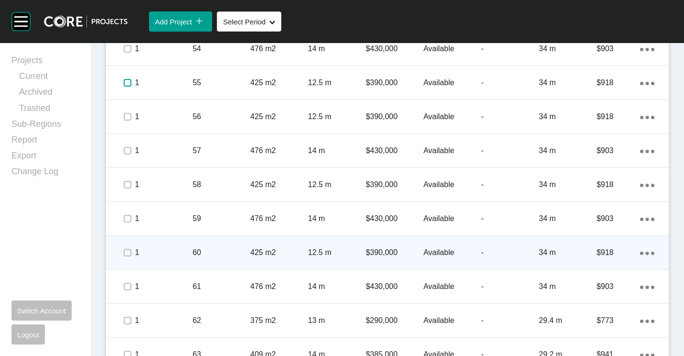
scroll to position [2294, 0]
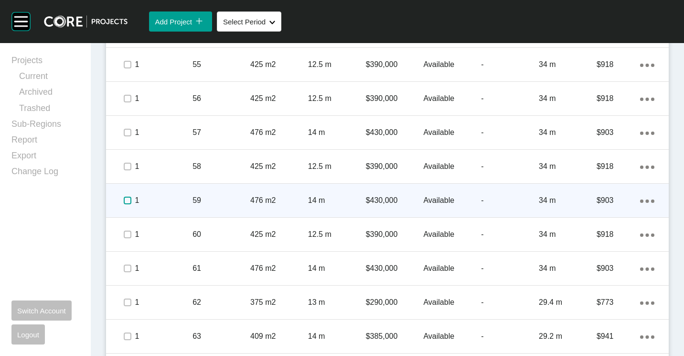
click at [127, 200] on label at bounding box center [128, 200] width 8 height 8
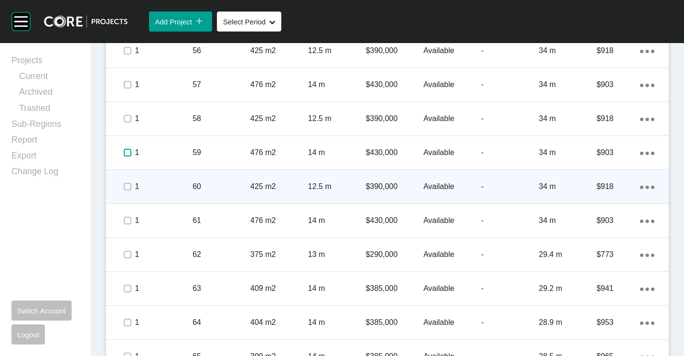
scroll to position [2389, 0]
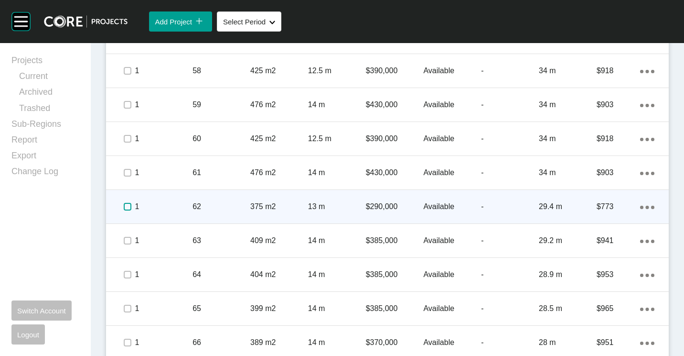
click at [127, 205] on label at bounding box center [128, 207] width 8 height 8
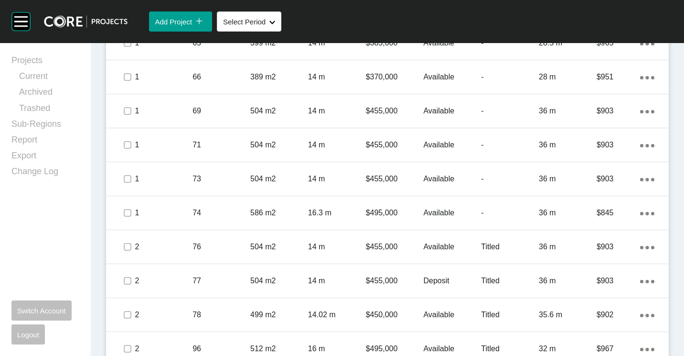
scroll to position [2702, 0]
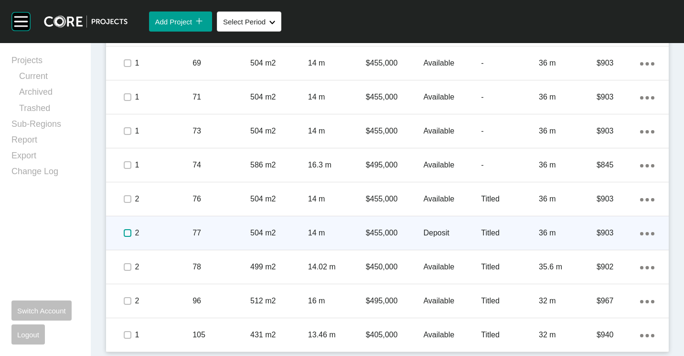
click at [127, 229] on label at bounding box center [128, 233] width 8 height 8
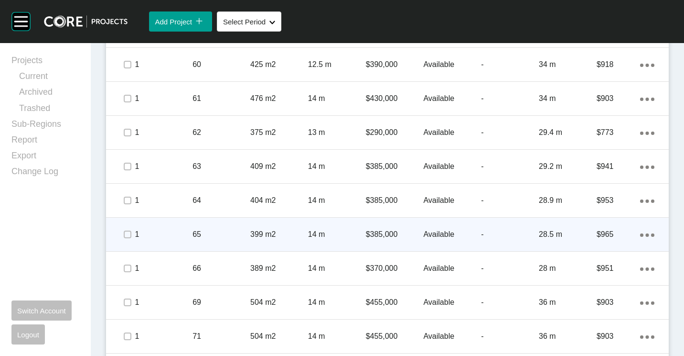
scroll to position [2320, 0]
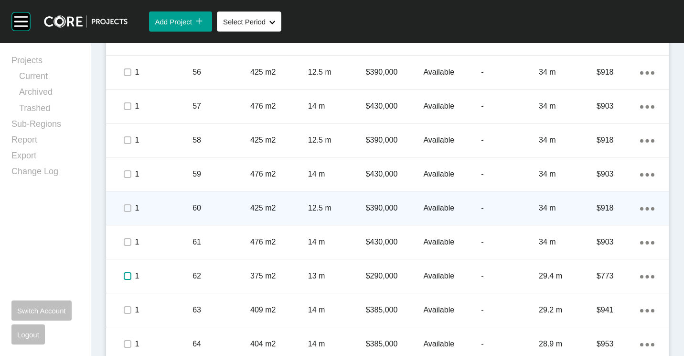
drag, startPoint x: 124, startPoint y: 275, endPoint x: 138, endPoint y: 219, distance: 57.0
click at [124, 275] on label at bounding box center [128, 276] width 8 height 8
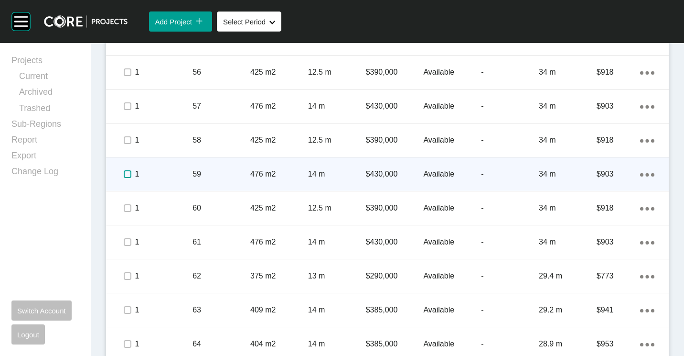
click at [129, 171] on label at bounding box center [128, 174] width 8 height 8
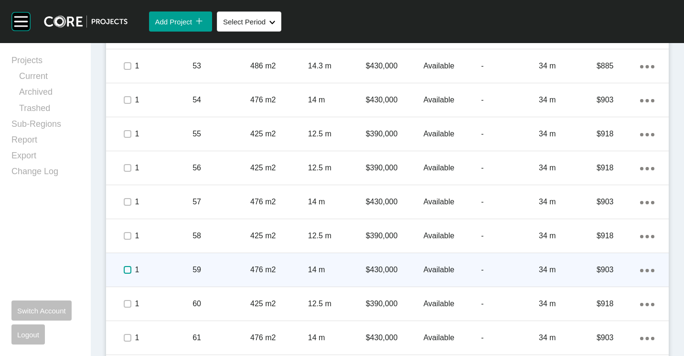
scroll to position [2129, 0]
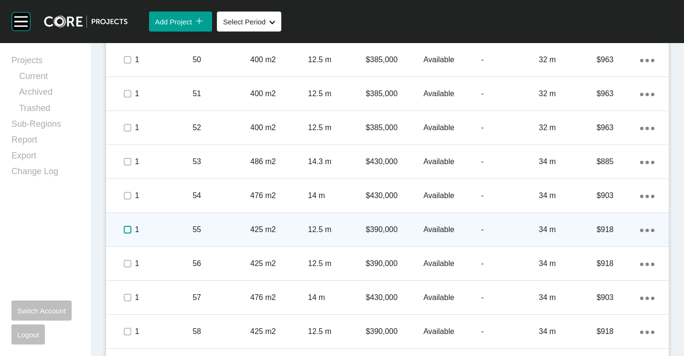
click at [127, 229] on label at bounding box center [128, 230] width 8 height 8
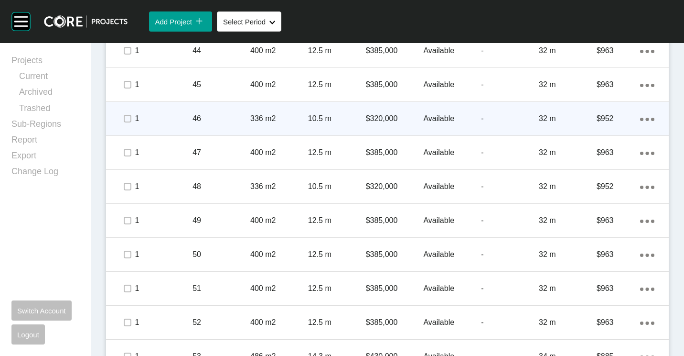
scroll to position [1842, 0]
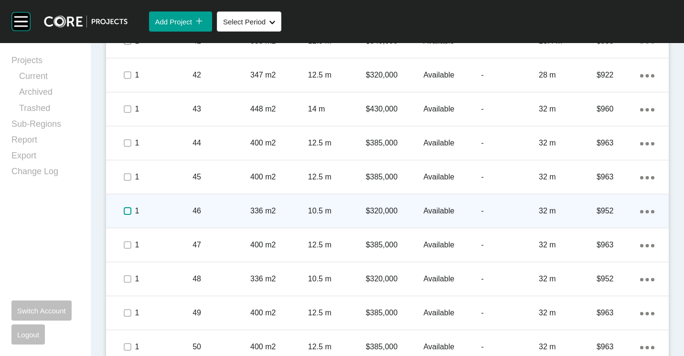
click at [125, 208] on label at bounding box center [128, 211] width 8 height 8
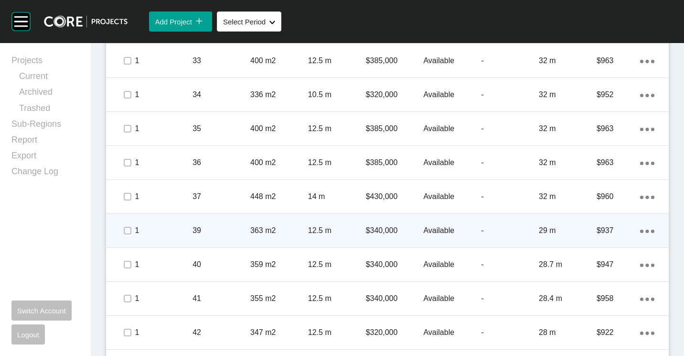
scroll to position [1555, 0]
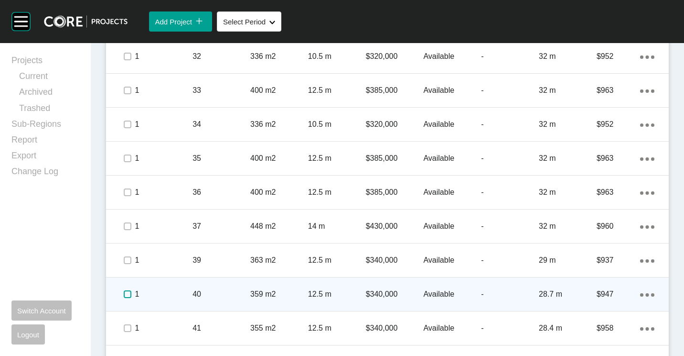
click at [125, 294] on label at bounding box center [128, 294] width 8 height 8
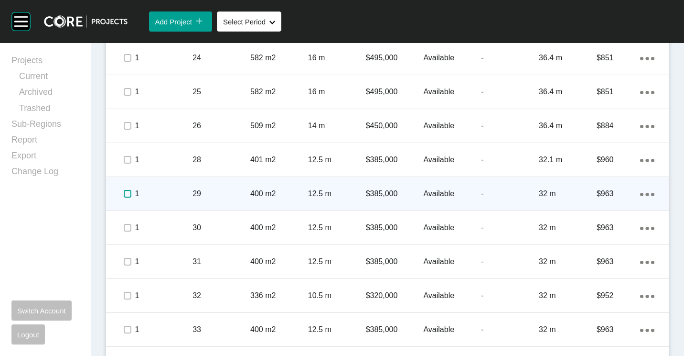
click at [127, 193] on label at bounding box center [128, 194] width 8 height 8
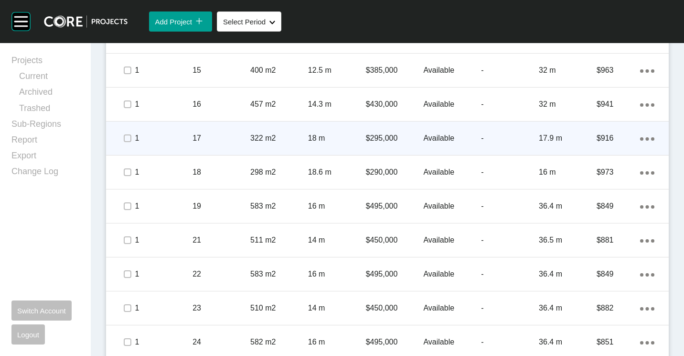
scroll to position [982, 0]
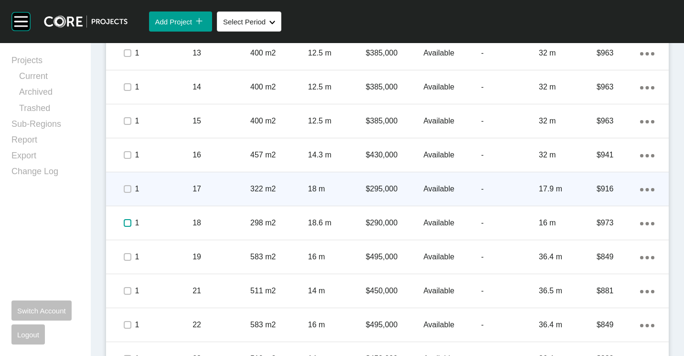
drag, startPoint x: 127, startPoint y: 224, endPoint x: 126, endPoint y: 193, distance: 31.1
click at [127, 223] on label at bounding box center [128, 223] width 8 height 8
click at [128, 187] on label at bounding box center [128, 189] width 8 height 8
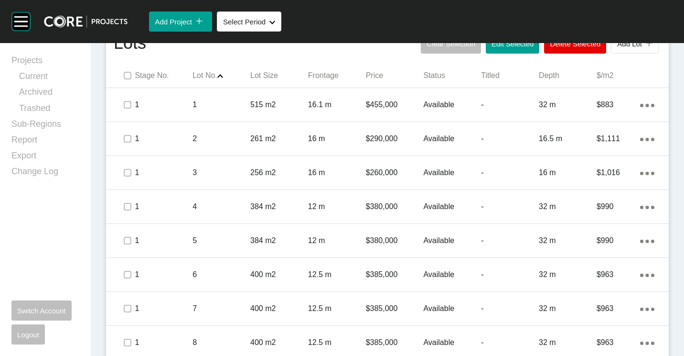
scroll to position [456, 0]
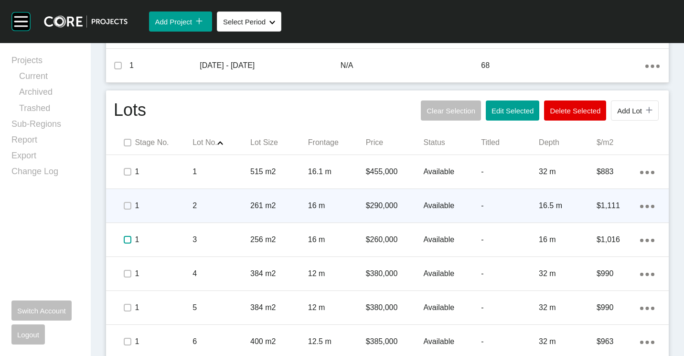
drag, startPoint x: 127, startPoint y: 237, endPoint x: 125, endPoint y: 205, distance: 32.0
click at [126, 237] on label at bounding box center [128, 240] width 8 height 8
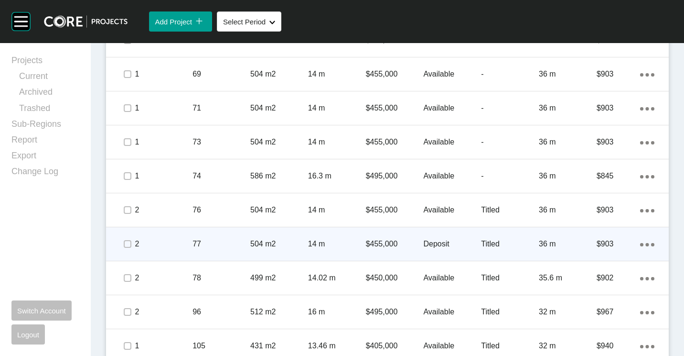
scroll to position [2702, 0]
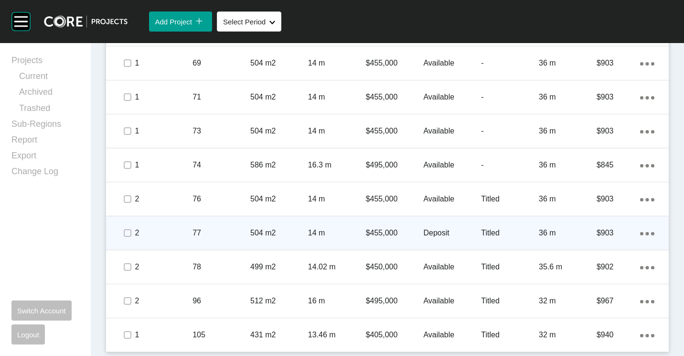
click at [198, 237] on p "77" at bounding box center [222, 232] width 58 height 11
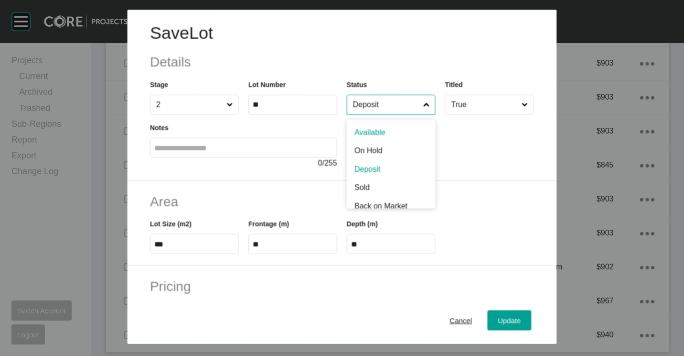
drag, startPoint x: 372, startPoint y: 112, endPoint x: 358, endPoint y: 185, distance: 74.5
click at [372, 112] on input "Deposit" at bounding box center [386, 104] width 70 height 19
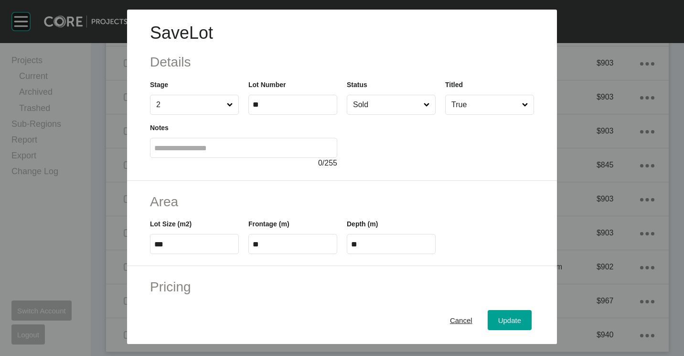
drag, startPoint x: 363, startPoint y: 187, endPoint x: 470, endPoint y: 256, distance: 126.6
click at [507, 318] on span "Update" at bounding box center [509, 320] width 23 height 8
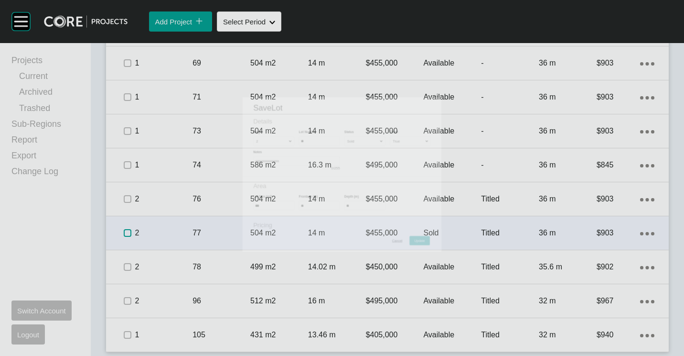
click at [129, 236] on label at bounding box center [128, 233] width 8 height 8
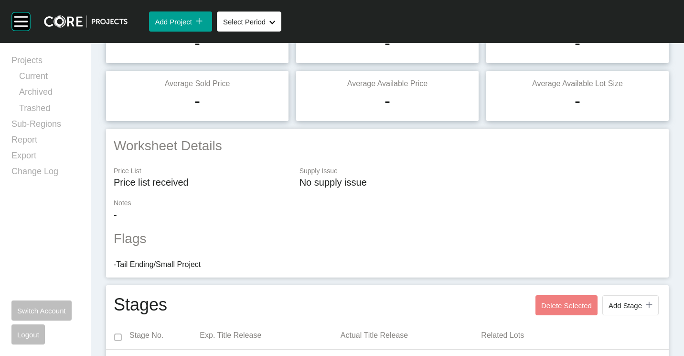
scroll to position [0, 0]
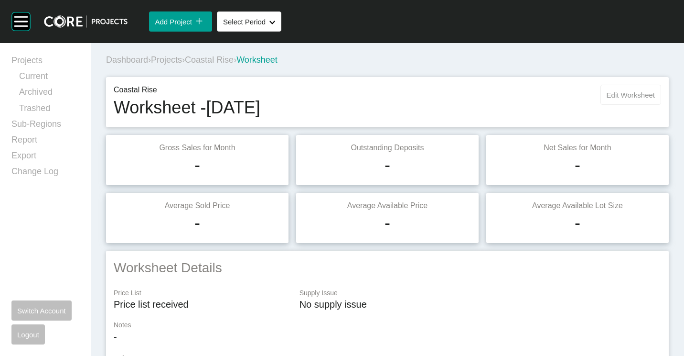
click at [619, 85] on button "Edit Worksheet" at bounding box center [631, 95] width 61 height 20
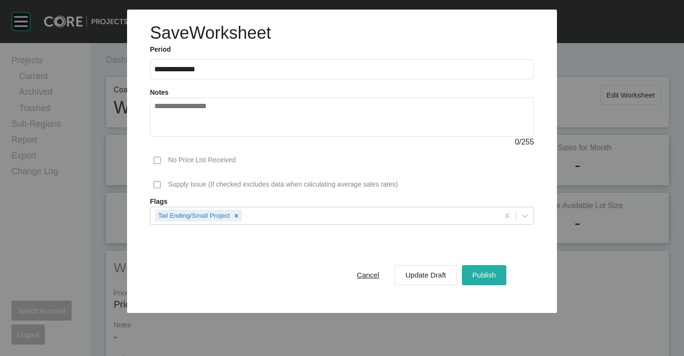
click at [481, 274] on span "Publish" at bounding box center [484, 274] width 23 height 8
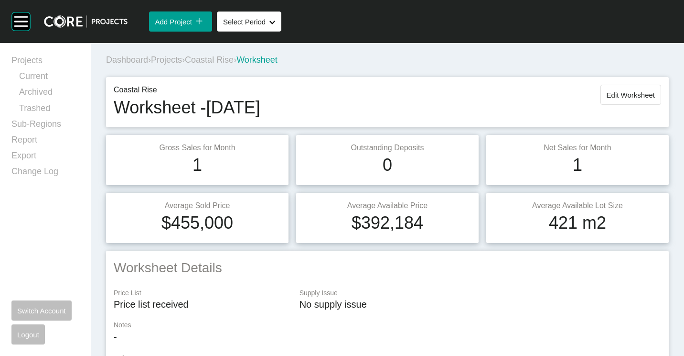
click at [165, 57] on span "Projects" at bounding box center [166, 60] width 31 height 10
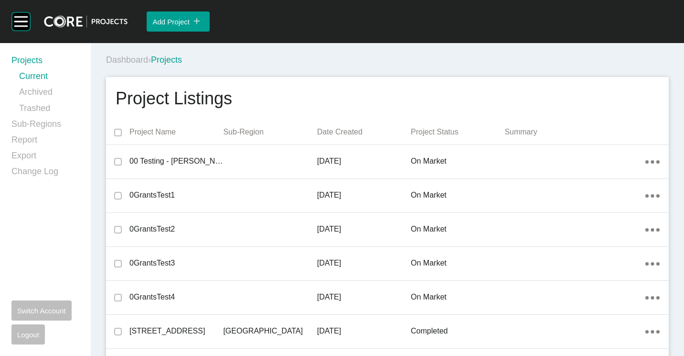
scroll to position [15251, 0]
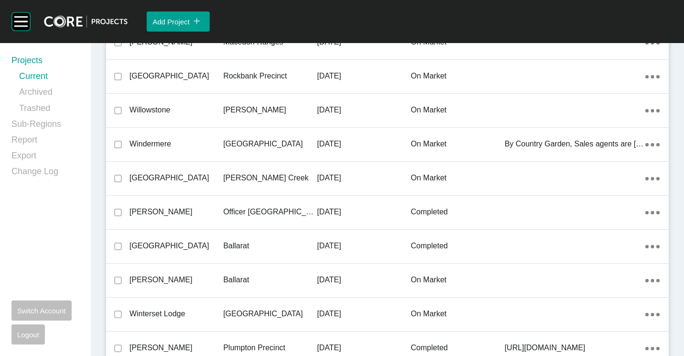
click at [281, 171] on div "[PERSON_NAME] Creek" at bounding box center [270, 178] width 94 height 30
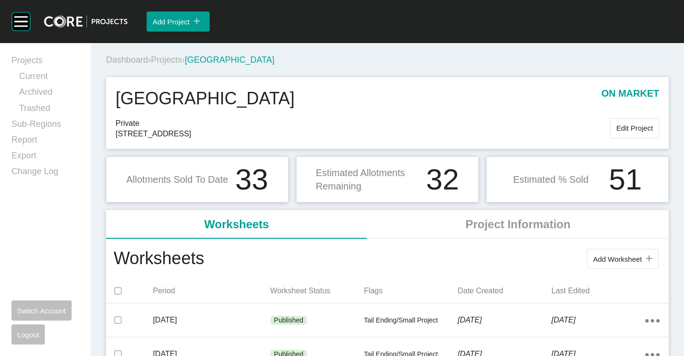
drag, startPoint x: 603, startPoint y: 261, endPoint x: 594, endPoint y: 255, distance: 10.6
click at [603, 261] on span "Add Worksheet" at bounding box center [617, 259] width 49 height 8
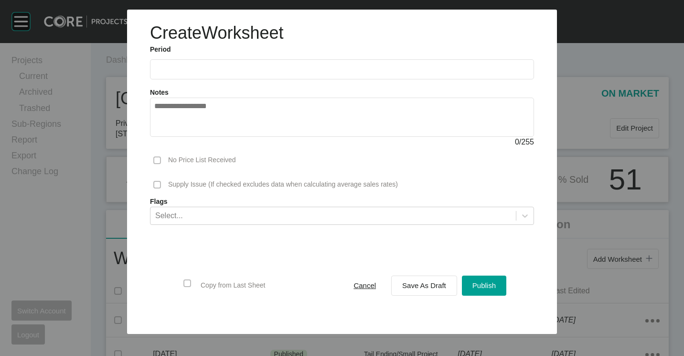
drag, startPoint x: 243, startPoint y: 74, endPoint x: 233, endPoint y: 88, distance: 17.2
click at [243, 74] on label at bounding box center [342, 69] width 384 height 20
click at [243, 73] on input "text" at bounding box center [342, 69] width 376 height 8
click at [199, 140] on li "Aug" at bounding box center [200, 139] width 32 height 16
click at [194, 66] on input "**********" at bounding box center [342, 69] width 376 height 8
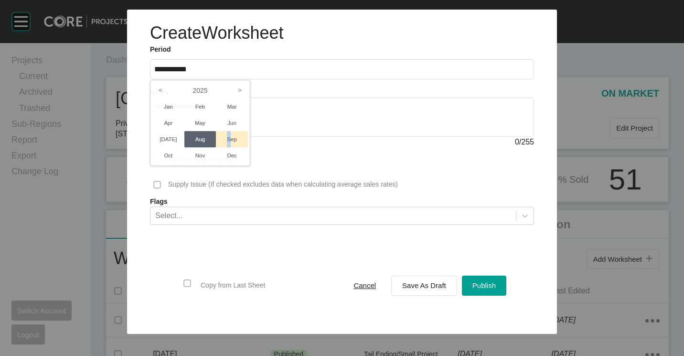
click at [230, 138] on li "Sep" at bounding box center [232, 139] width 32 height 16
type input "**********"
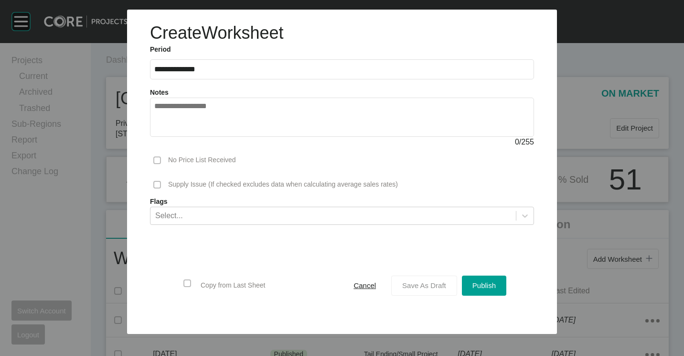
click at [421, 291] on div "Save As Draft" at bounding box center [424, 285] width 49 height 13
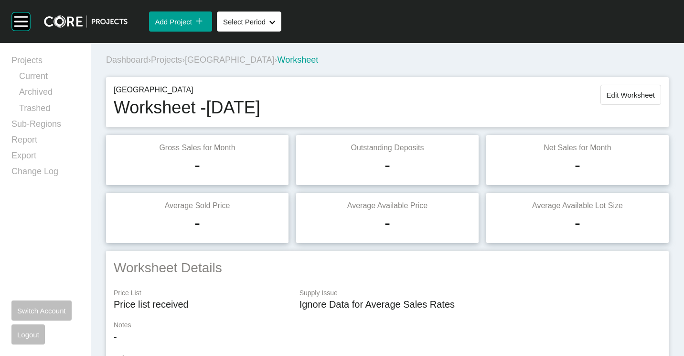
click at [161, 60] on span "Projects" at bounding box center [166, 60] width 31 height 10
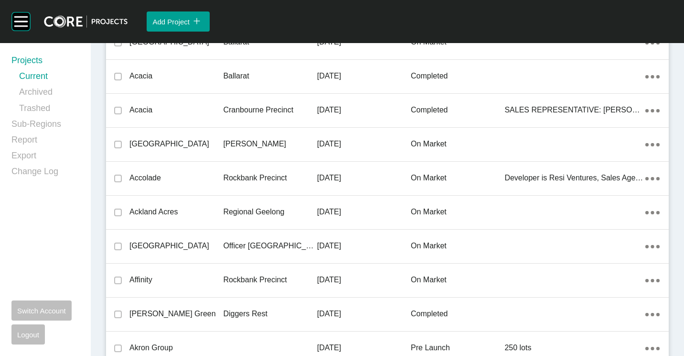
scroll to position [2765, 0]
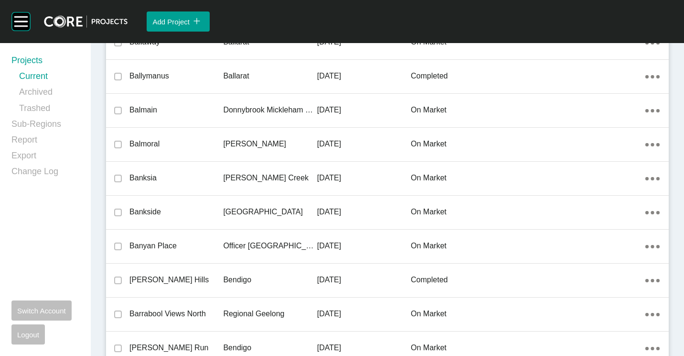
drag, startPoint x: 197, startPoint y: 178, endPoint x: 459, endPoint y: 353, distance: 314.5
click at [197, 178] on p "Banksia" at bounding box center [176, 178] width 94 height 11
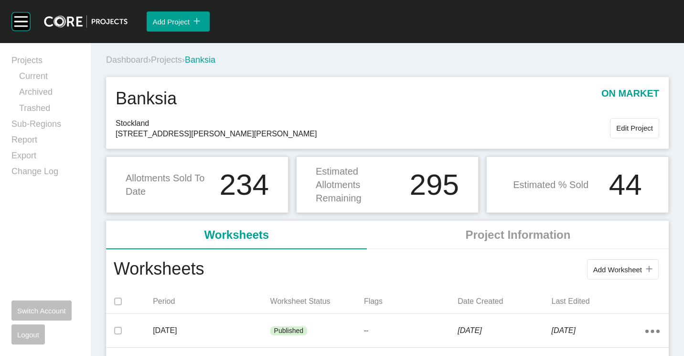
click at [633, 275] on button "Add Worksheet icon/tick copy 11 Created with Sketch." at bounding box center [623, 269] width 72 height 20
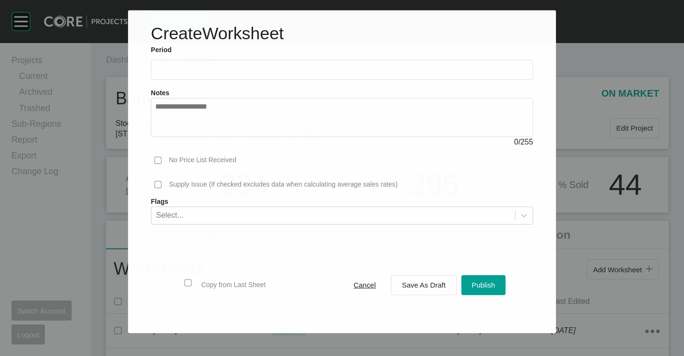
click at [249, 76] on label at bounding box center [342, 70] width 382 height 20
click at [249, 74] on input "text" at bounding box center [342, 69] width 374 height 8
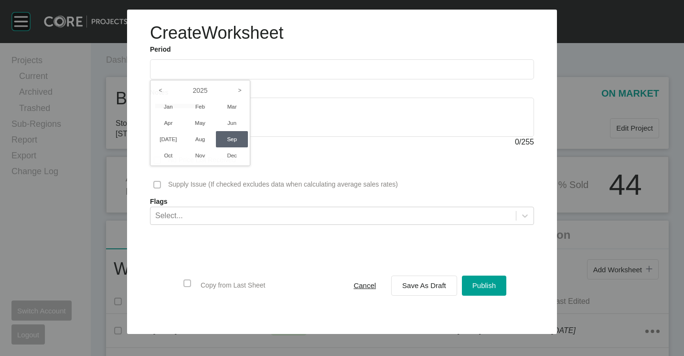
click at [231, 140] on li "Sep" at bounding box center [232, 139] width 32 height 16
type input "**********"
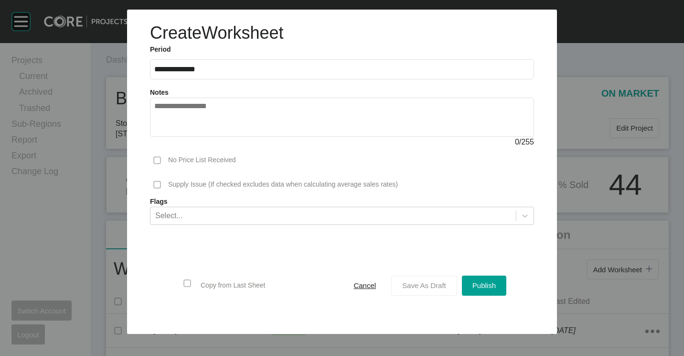
click at [412, 290] on div "Save As Draft" at bounding box center [424, 285] width 49 height 13
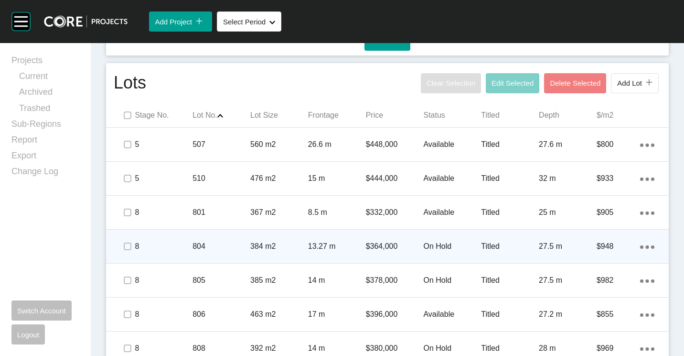
scroll to position [621, 0]
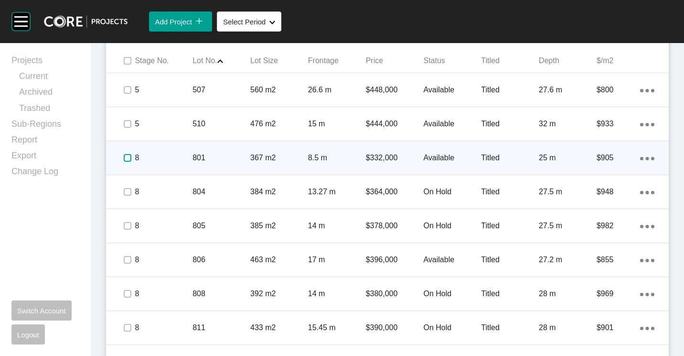
click at [130, 159] on label at bounding box center [128, 158] width 8 height 8
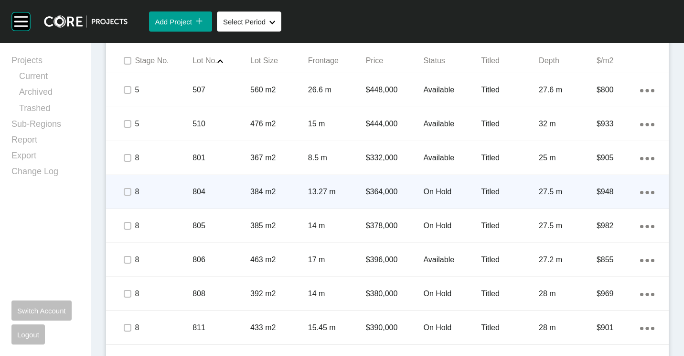
click at [226, 191] on p "804" at bounding box center [222, 191] width 58 height 11
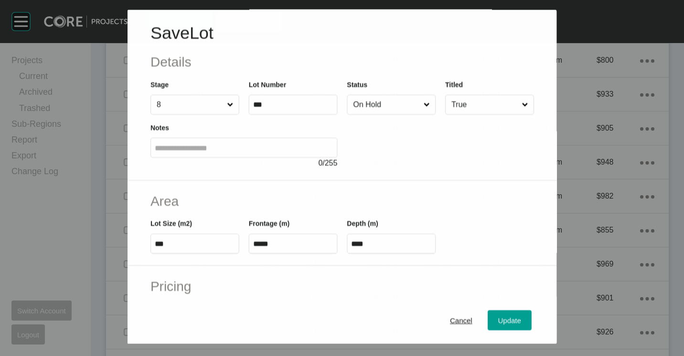
click at [381, 102] on input "On Hold" at bounding box center [386, 104] width 70 height 19
drag, startPoint x: 517, startPoint y: 329, endPoint x: 511, endPoint y: 324, distance: 7.8
click at [515, 329] on button "Update" at bounding box center [510, 320] width 44 height 20
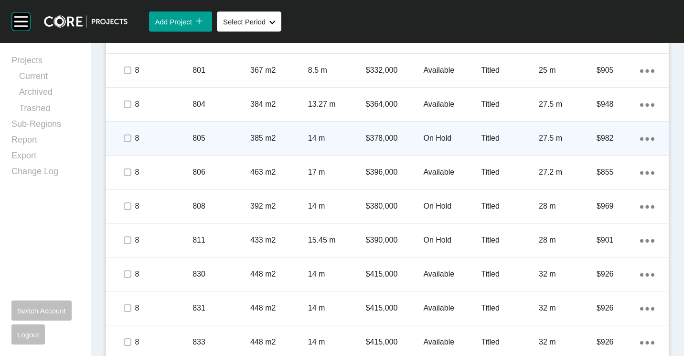
scroll to position [699, 0]
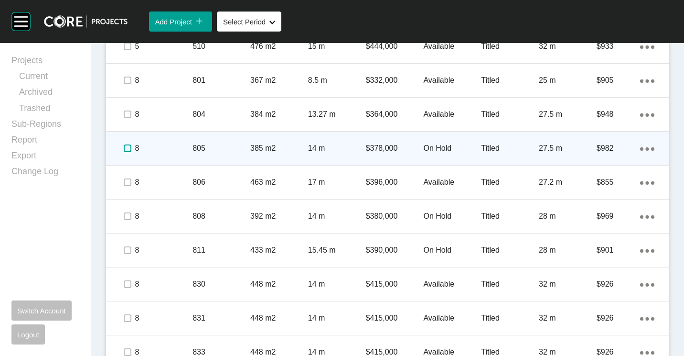
click at [126, 148] on label at bounding box center [128, 148] width 8 height 8
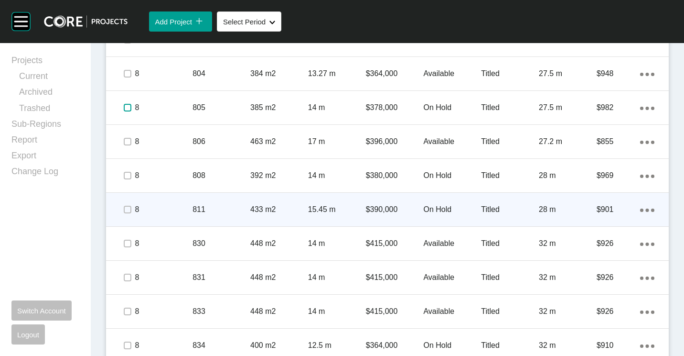
scroll to position [746, 0]
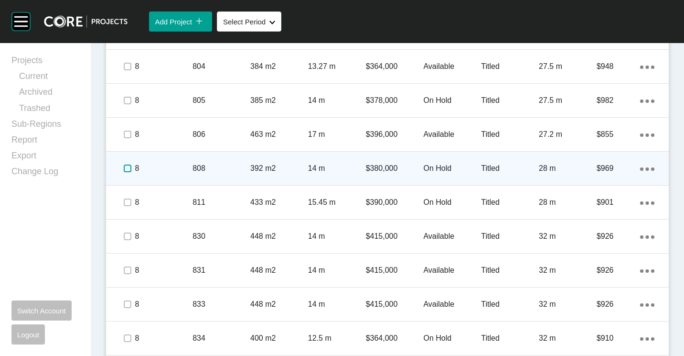
click at [125, 168] on label at bounding box center [128, 168] width 8 height 8
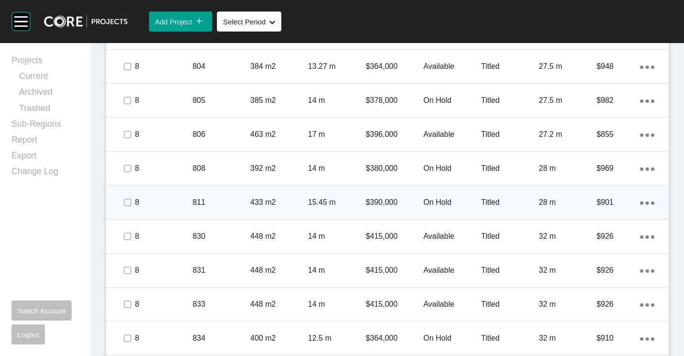
click at [132, 203] on span at bounding box center [127, 202] width 14 height 14
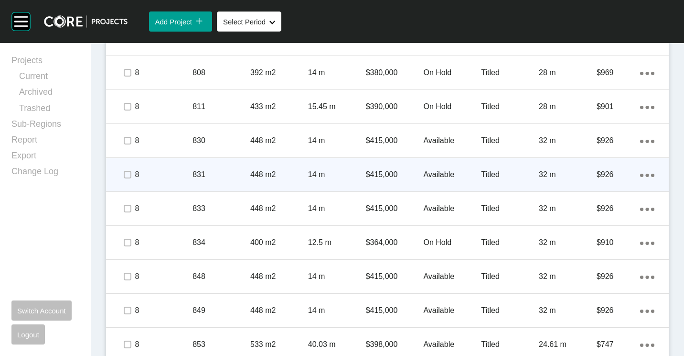
scroll to position [890, 0]
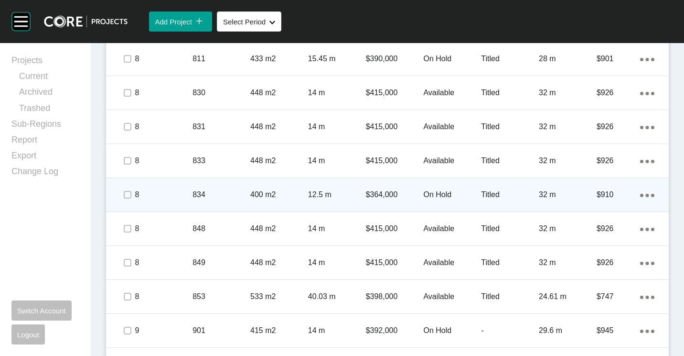
click at [250, 190] on p "400 m2" at bounding box center [279, 194] width 58 height 11
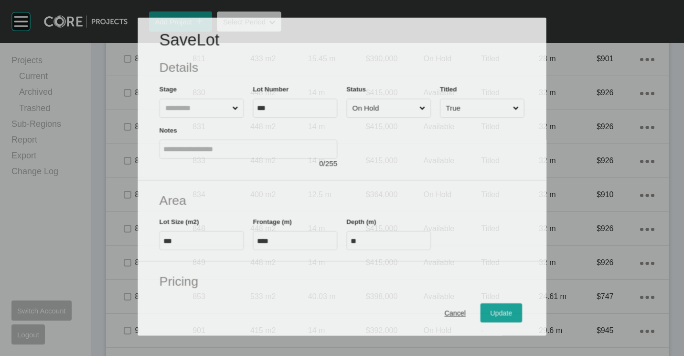
scroll to position [860, 0]
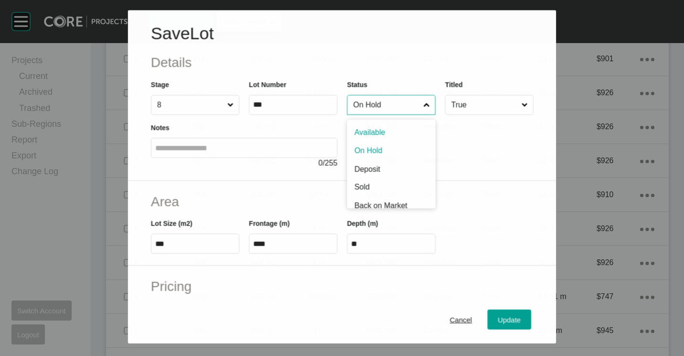
click at [396, 105] on input "On Hold" at bounding box center [386, 105] width 70 height 19
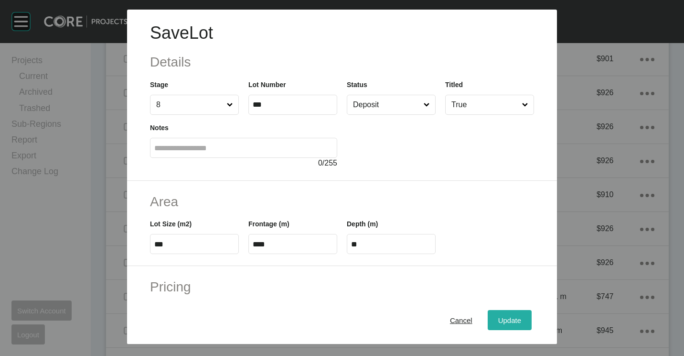
click at [502, 323] on span "Update" at bounding box center [509, 320] width 23 height 8
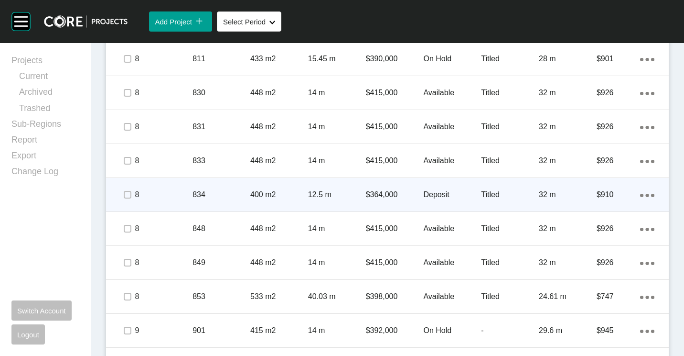
scroll to position [938, 0]
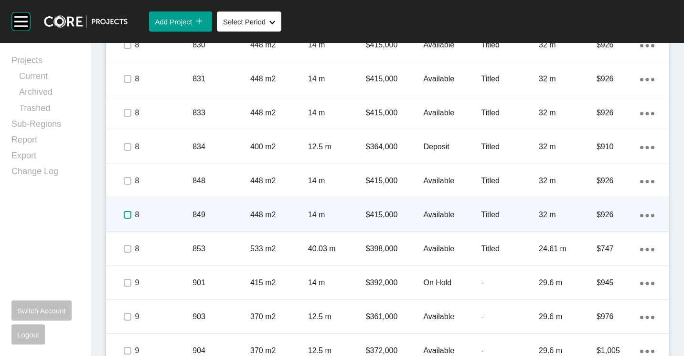
click at [127, 214] on label at bounding box center [128, 215] width 8 height 8
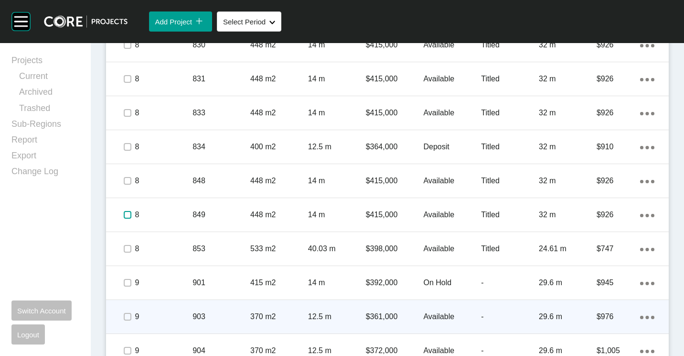
scroll to position [985, 0]
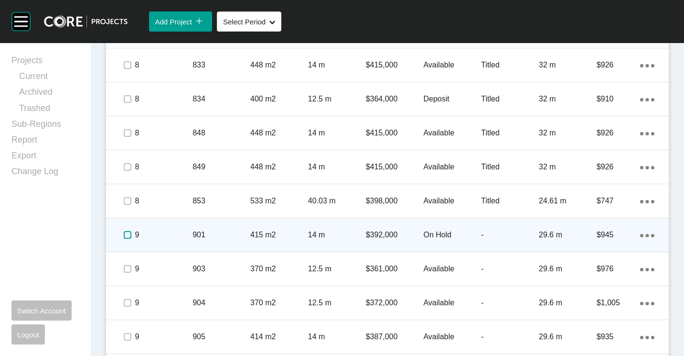
click at [128, 237] on label at bounding box center [128, 235] width 8 height 8
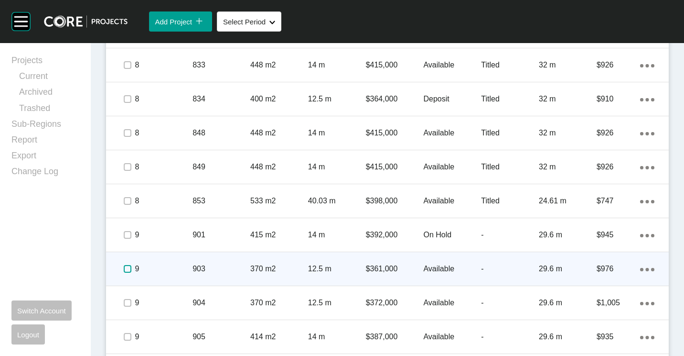
click at [128, 268] on label at bounding box center [128, 269] width 8 height 8
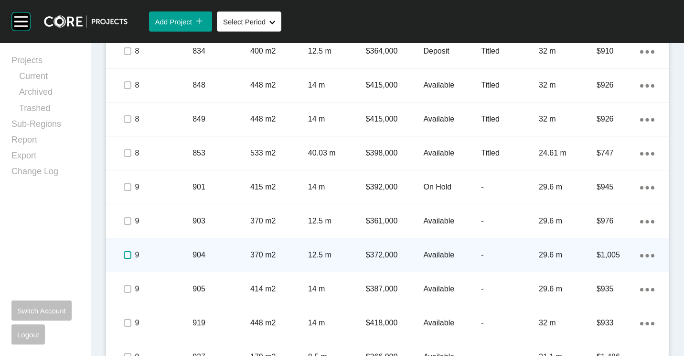
click at [128, 251] on label at bounding box center [128, 255] width 8 height 8
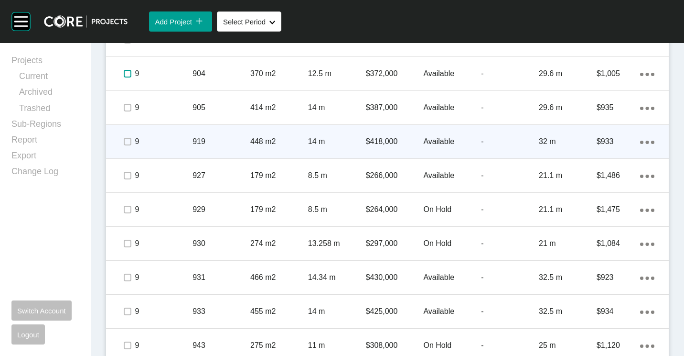
scroll to position [1224, 0]
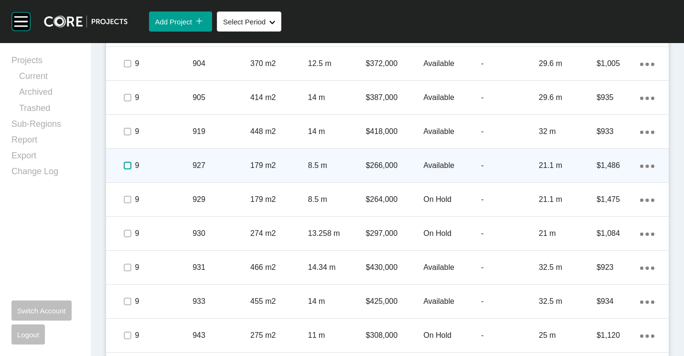
drag, startPoint x: 126, startPoint y: 163, endPoint x: 127, endPoint y: 168, distance: 4.8
click at [126, 166] on label at bounding box center [128, 166] width 8 height 8
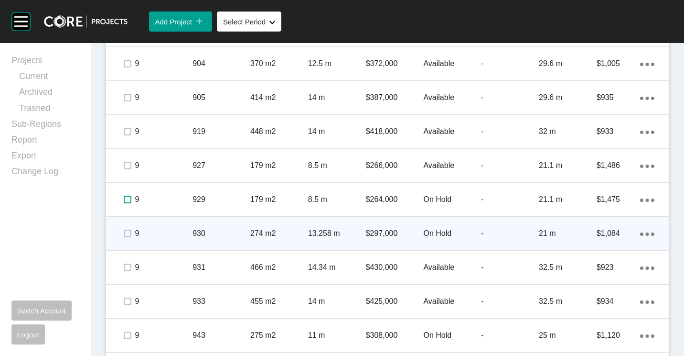
drag, startPoint x: 128, startPoint y: 199, endPoint x: 121, endPoint y: 230, distance: 32.2
click at [126, 203] on label at bounding box center [128, 199] width 8 height 8
click at [129, 232] on label at bounding box center [128, 233] width 8 height 8
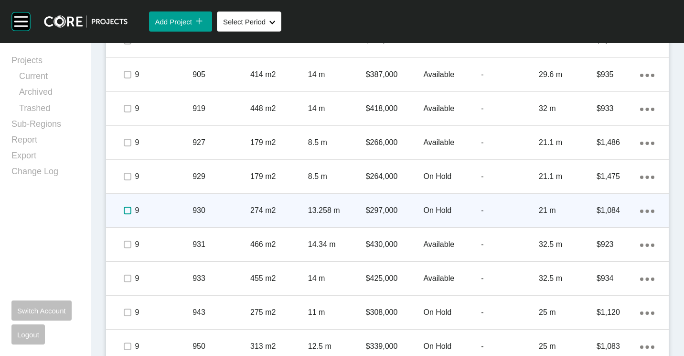
scroll to position [1259, 0]
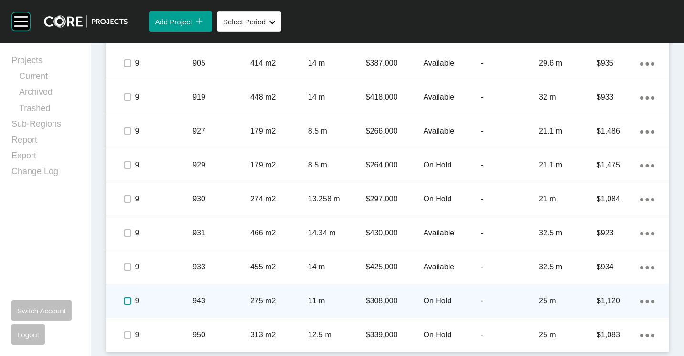
click at [130, 299] on label at bounding box center [128, 301] width 8 height 8
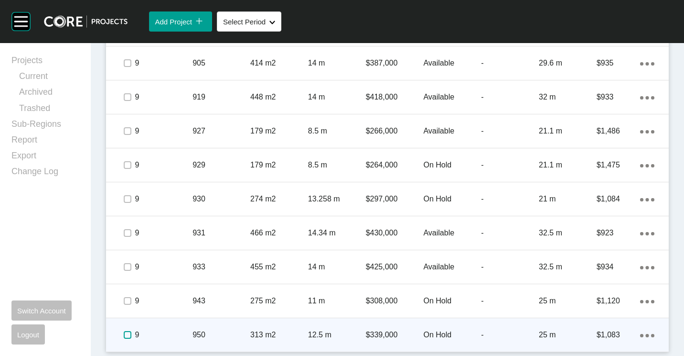
click at [129, 338] on label at bounding box center [128, 335] width 8 height 8
drag, startPoint x: 126, startPoint y: 331, endPoint x: 138, endPoint y: 331, distance: 11.9
click at [126, 331] on label at bounding box center [128, 335] width 8 height 8
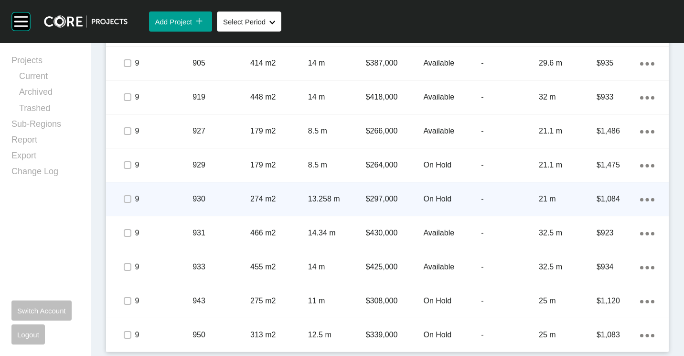
drag, startPoint x: 132, startPoint y: 200, endPoint x: 128, endPoint y: 183, distance: 18.2
click at [131, 200] on span at bounding box center [127, 199] width 14 height 14
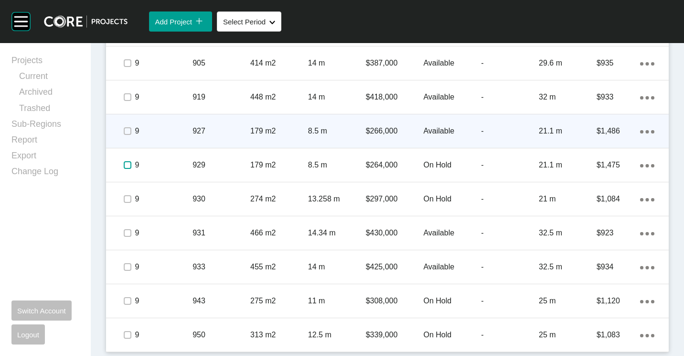
drag, startPoint x: 128, startPoint y: 166, endPoint x: 129, endPoint y: 140, distance: 26.8
click at [128, 163] on label at bounding box center [128, 165] width 8 height 8
click at [126, 130] on label at bounding box center [128, 131] width 8 height 8
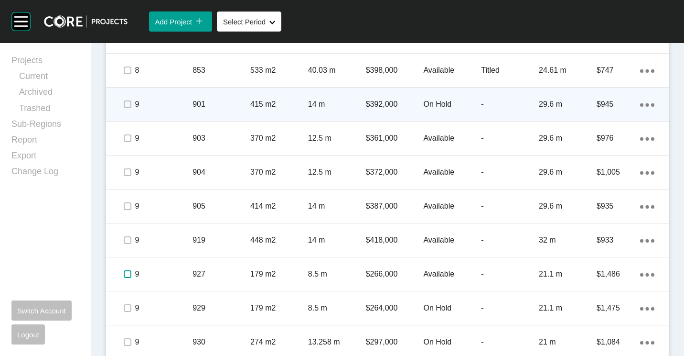
scroll to position [1068, 0]
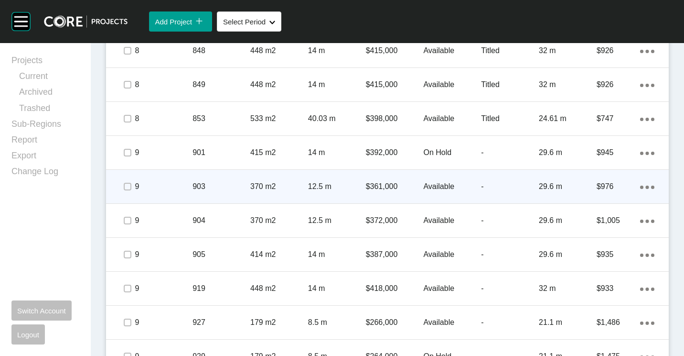
click at [121, 184] on span at bounding box center [127, 186] width 14 height 14
click at [234, 187] on p "903" at bounding box center [222, 186] width 58 height 11
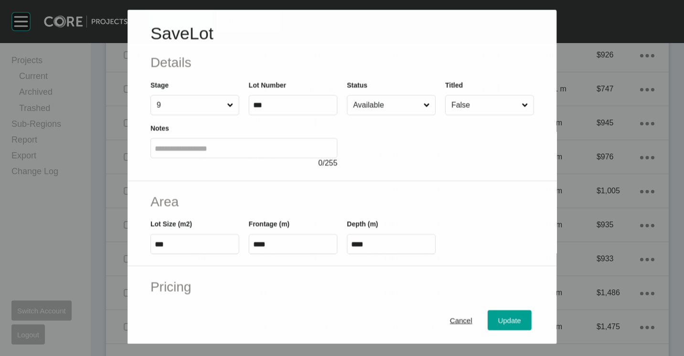
scroll to position [1038, 0]
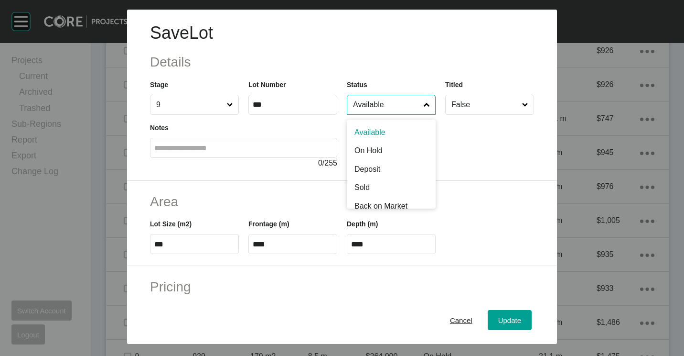
drag, startPoint x: 392, startPoint y: 105, endPoint x: 381, endPoint y: 150, distance: 46.4
click at [392, 108] on input "Available" at bounding box center [386, 104] width 71 height 19
drag, startPoint x: 379, startPoint y: 153, endPoint x: 400, endPoint y: 170, distance: 26.5
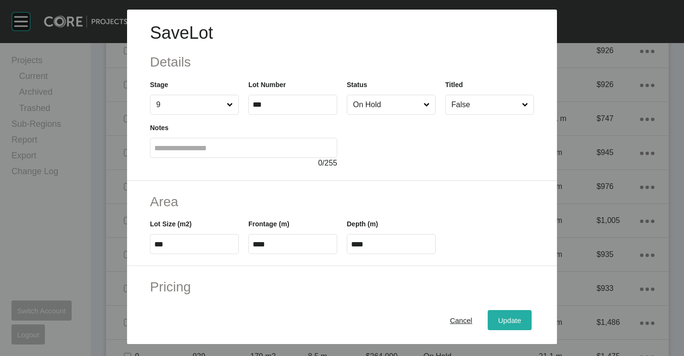
click at [497, 314] on div "Update" at bounding box center [510, 319] width 28 height 13
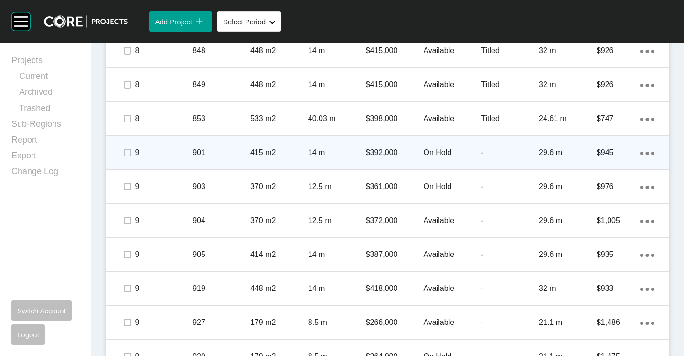
scroll to position [1020, 0]
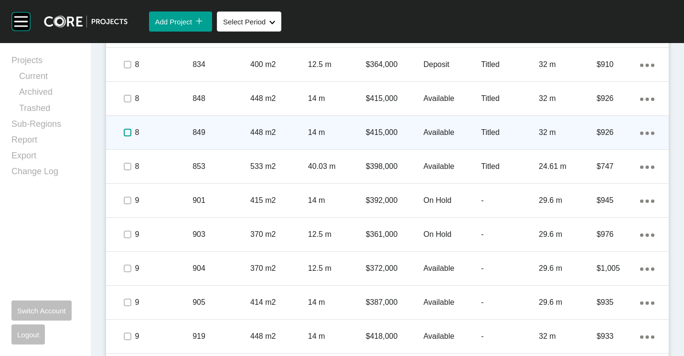
drag, startPoint x: 125, startPoint y: 131, endPoint x: 226, endPoint y: 132, distance: 100.8
click at [126, 131] on label at bounding box center [128, 133] width 8 height 8
click at [308, 132] on p "14 m" at bounding box center [337, 132] width 58 height 11
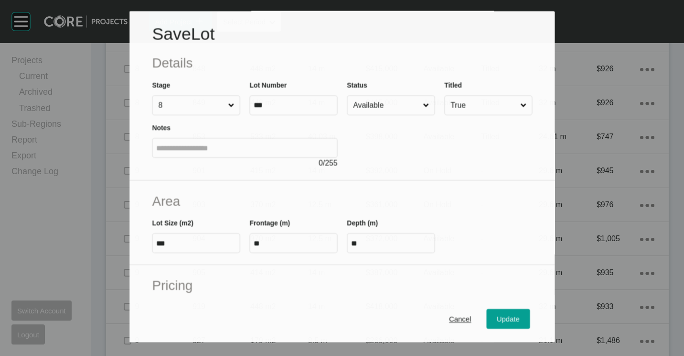
scroll to position [990, 0]
click at [395, 102] on input "Available" at bounding box center [386, 105] width 70 height 19
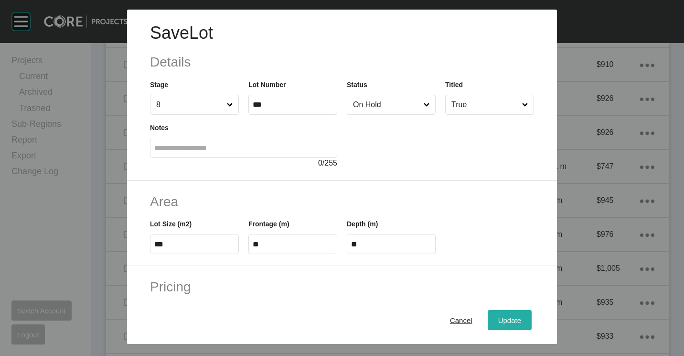
click at [498, 316] on span "Update" at bounding box center [509, 320] width 23 height 8
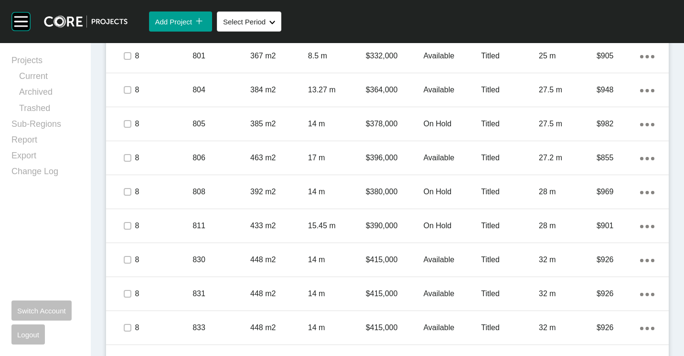
scroll to position [685, 0]
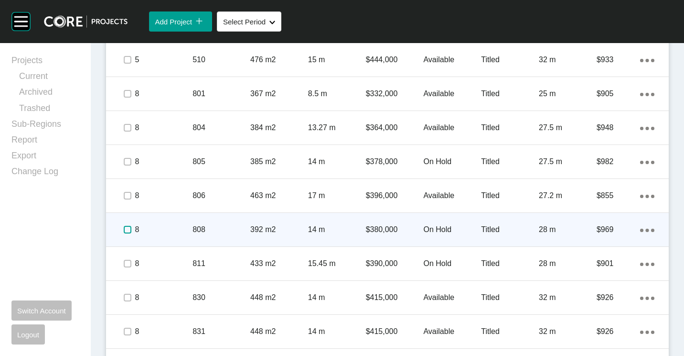
drag, startPoint x: 128, startPoint y: 229, endPoint x: 176, endPoint y: 229, distance: 47.8
click at [128, 229] on label at bounding box center [128, 230] width 8 height 8
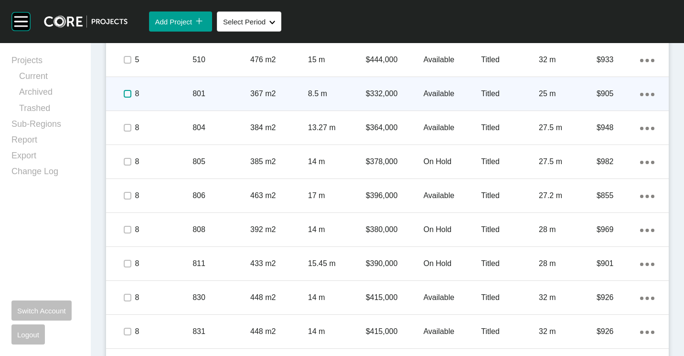
click at [127, 91] on label at bounding box center [128, 94] width 8 height 8
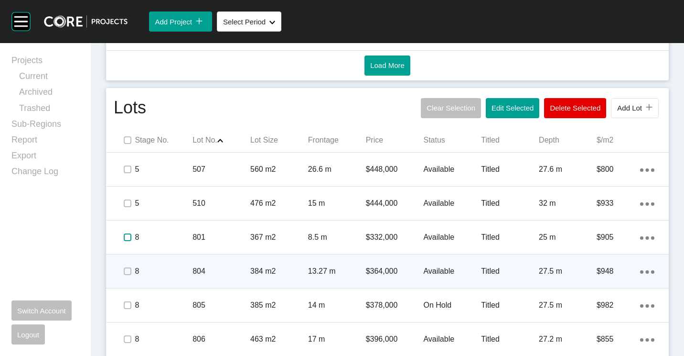
scroll to position [637, 0]
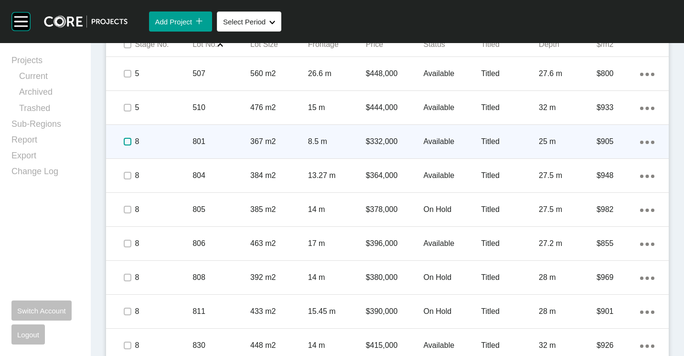
click at [124, 140] on label at bounding box center [128, 142] width 8 height 8
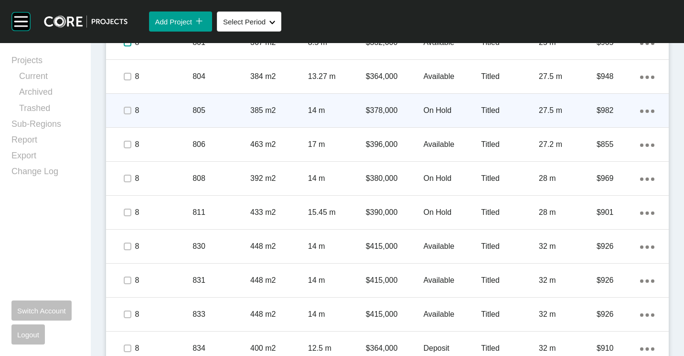
scroll to position [781, 0]
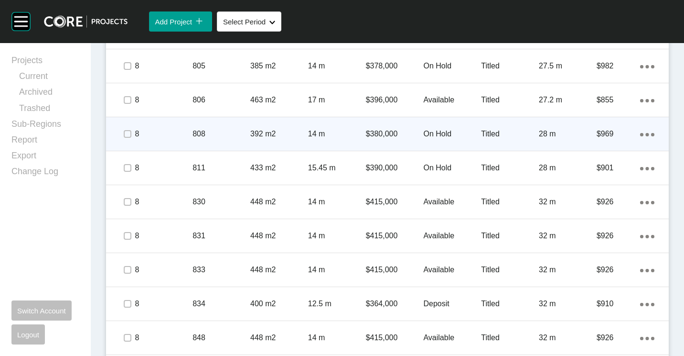
click at [122, 130] on span at bounding box center [127, 134] width 14 height 14
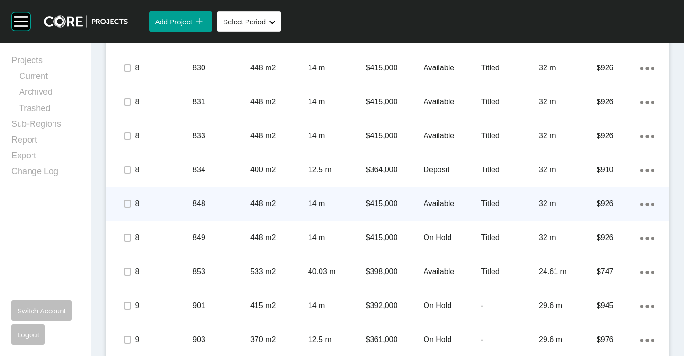
scroll to position [924, 0]
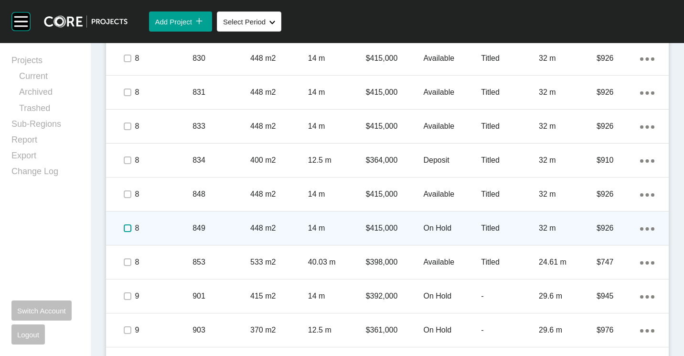
click at [125, 230] on label at bounding box center [128, 228] width 8 height 8
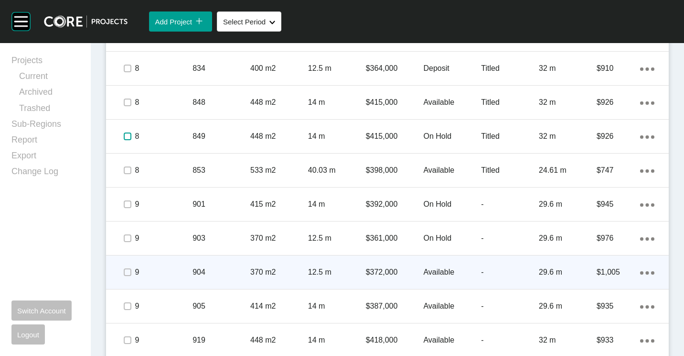
scroll to position [1020, 0]
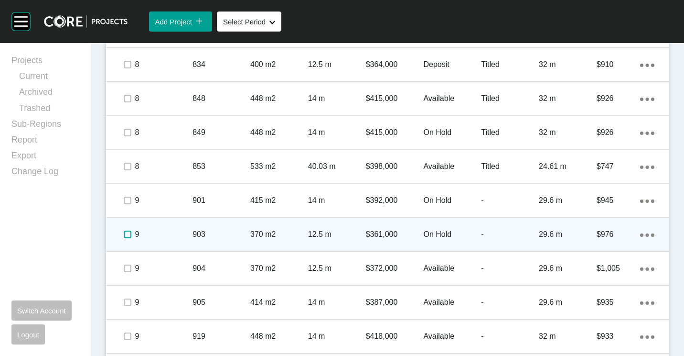
click at [126, 232] on label at bounding box center [128, 234] width 8 height 8
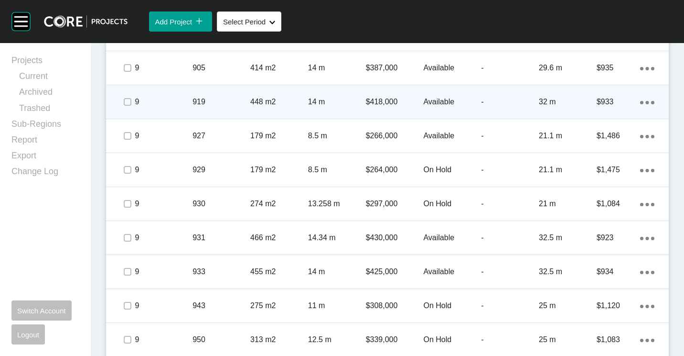
scroll to position [1259, 0]
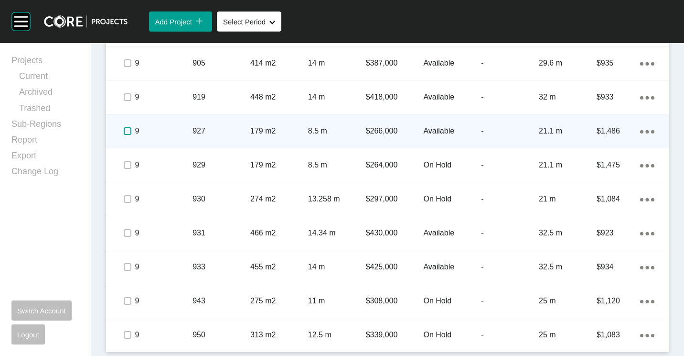
click at [127, 131] on label at bounding box center [128, 131] width 8 height 8
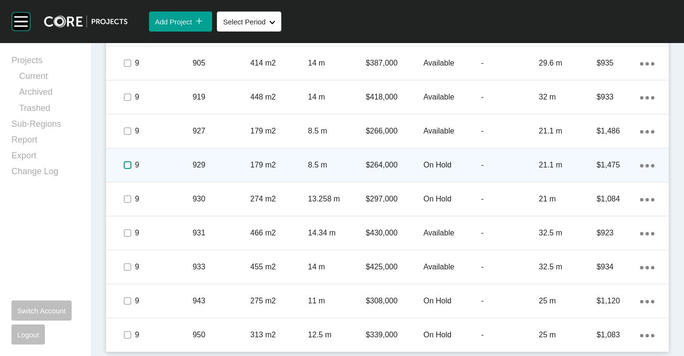
click at [127, 165] on label at bounding box center [128, 165] width 8 height 8
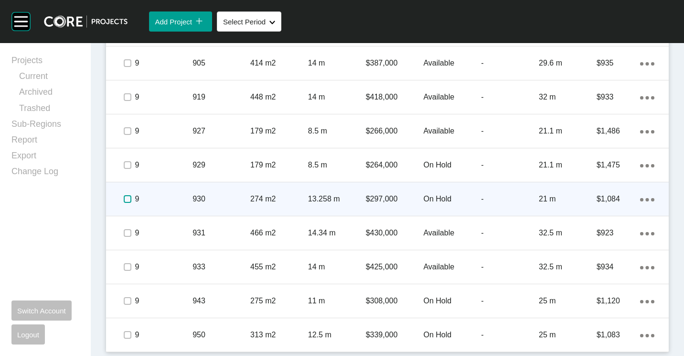
click at [126, 197] on label at bounding box center [128, 199] width 8 height 8
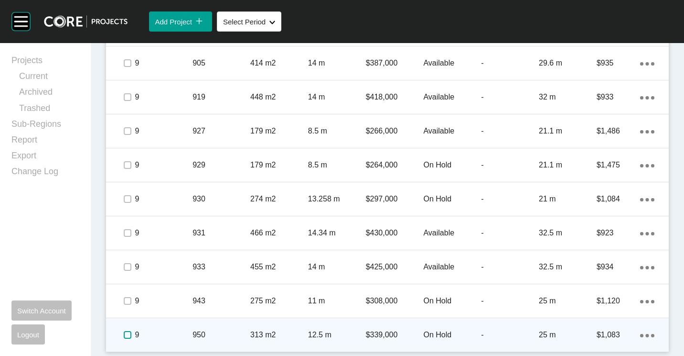
click at [127, 333] on label at bounding box center [128, 335] width 8 height 8
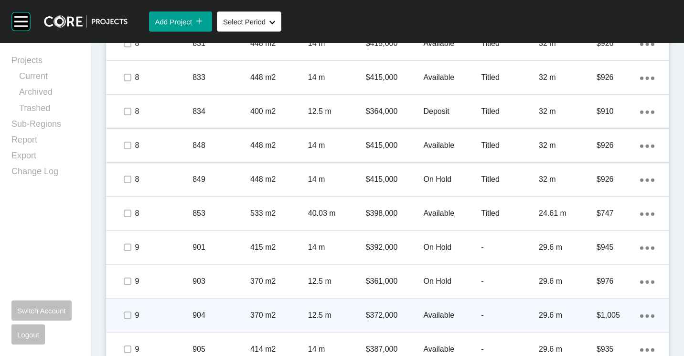
scroll to position [972, 0]
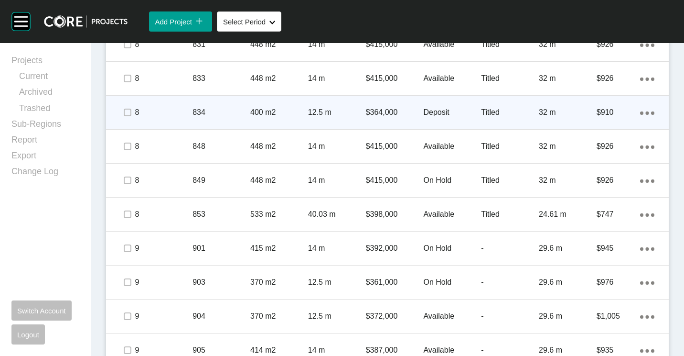
click at [209, 108] on p "834" at bounding box center [222, 112] width 58 height 11
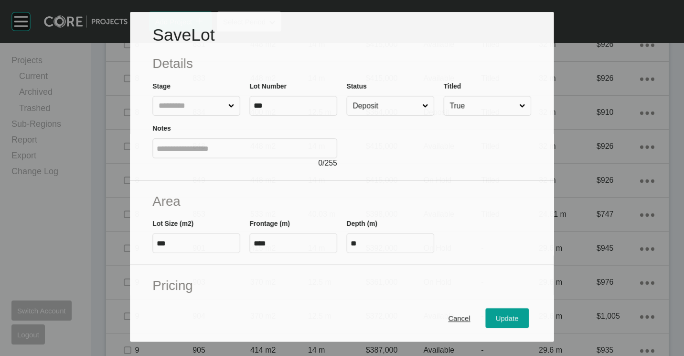
scroll to position [942, 0]
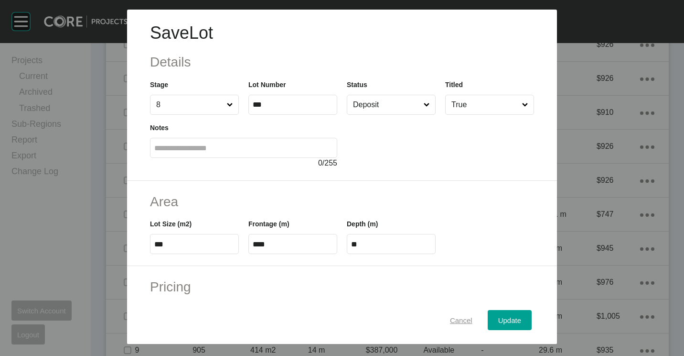
click at [450, 317] on span "Cancel" at bounding box center [461, 320] width 22 height 8
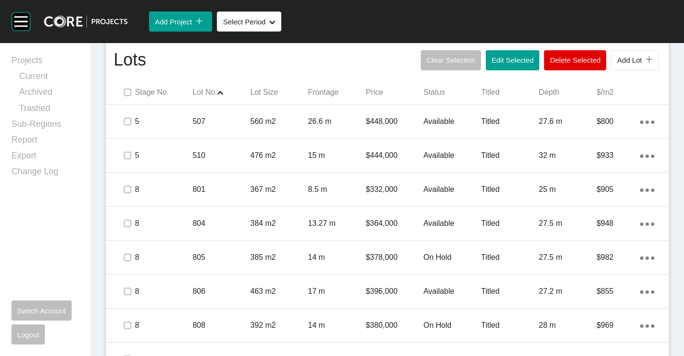
scroll to position [990, 0]
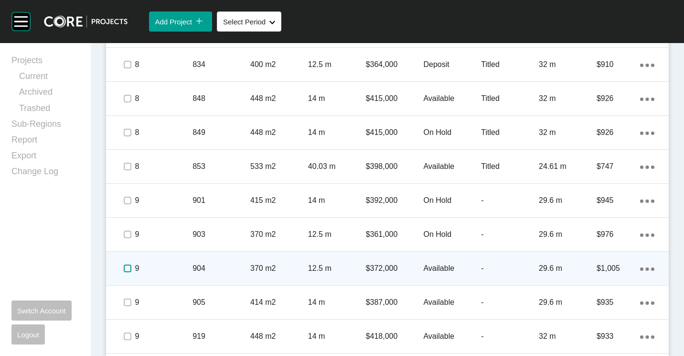
drag, startPoint x: 124, startPoint y: 270, endPoint x: 140, endPoint y: 265, distance: 16.8
click at [124, 270] on label at bounding box center [128, 268] width 8 height 8
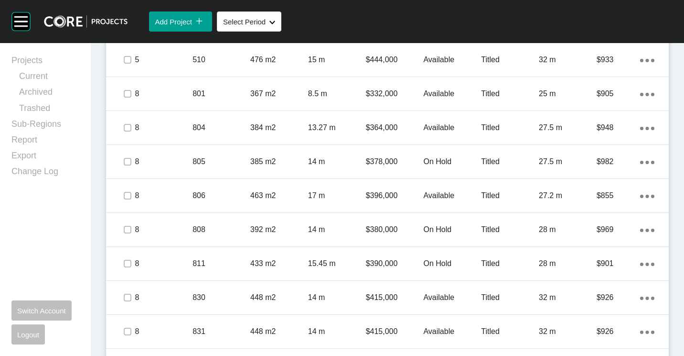
scroll to position [321, 0]
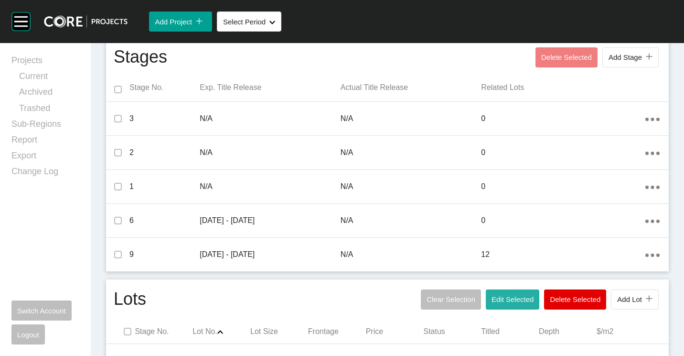
click at [495, 302] on span "Edit Selected" at bounding box center [513, 299] width 42 height 8
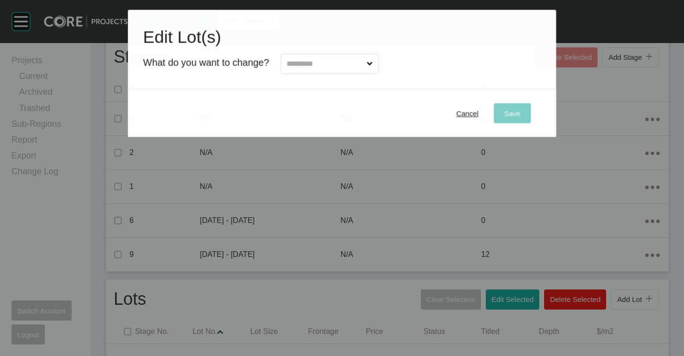
click at [314, 67] on input "text" at bounding box center [325, 63] width 80 height 19
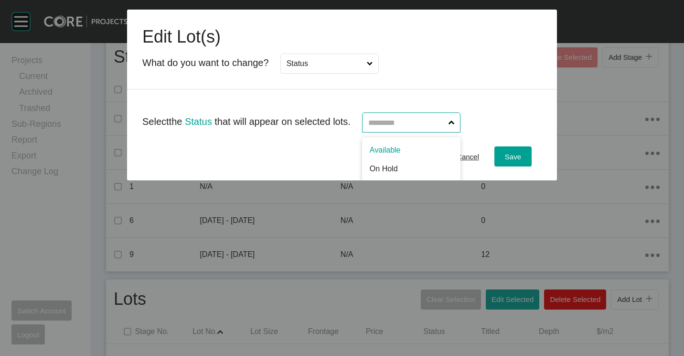
click at [418, 116] on input "text" at bounding box center [407, 122] width 80 height 19
drag, startPoint x: 389, startPoint y: 156, endPoint x: 457, endPoint y: 155, distance: 68.3
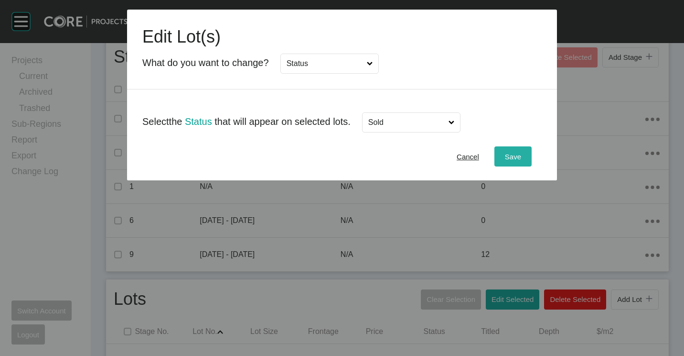
click at [525, 151] on button "Save" at bounding box center [513, 156] width 37 height 20
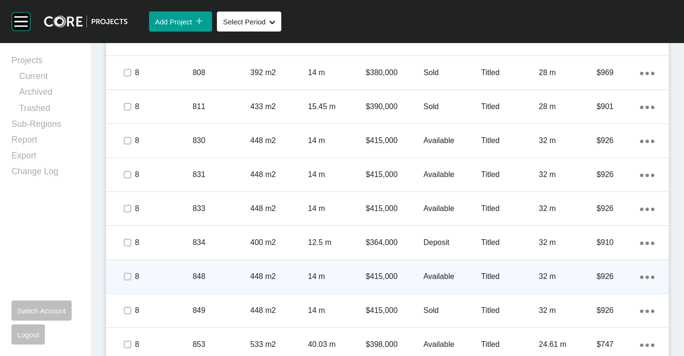
scroll to position [908, 0]
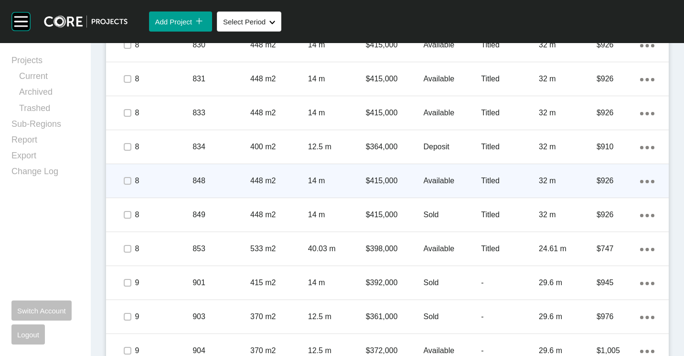
click at [237, 171] on div "848" at bounding box center [222, 181] width 58 height 30
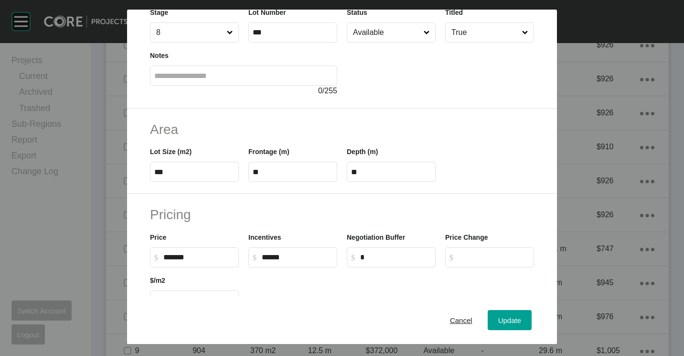
scroll to position [191, 0]
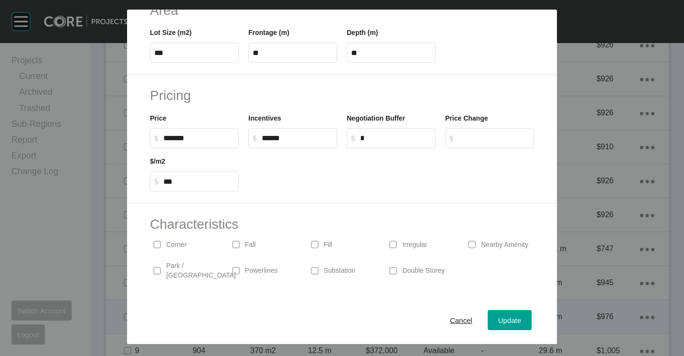
drag, startPoint x: 452, startPoint y: 322, endPoint x: 433, endPoint y: 302, distance: 27.4
click at [452, 322] on span "Cancel" at bounding box center [461, 320] width 22 height 8
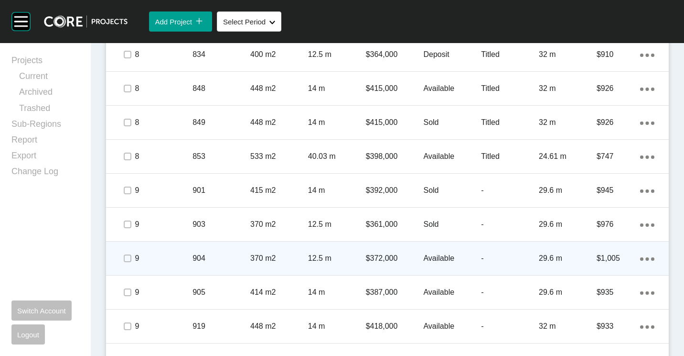
scroll to position [1003, 0]
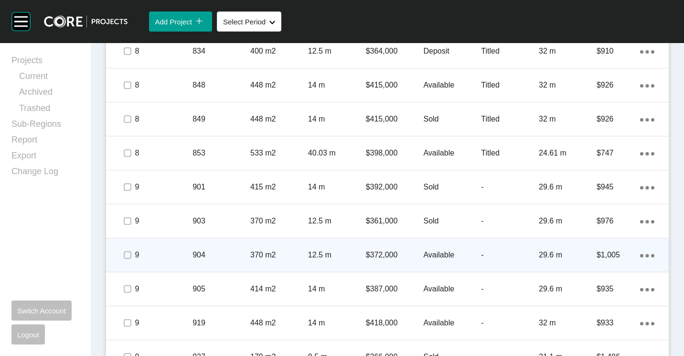
click at [260, 252] on p "370 m2" at bounding box center [279, 254] width 58 height 11
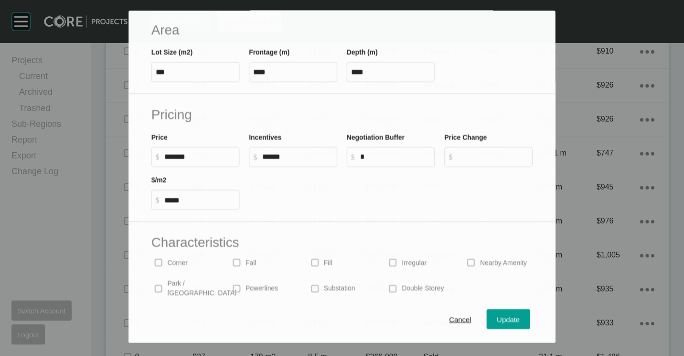
scroll to position [227, 0]
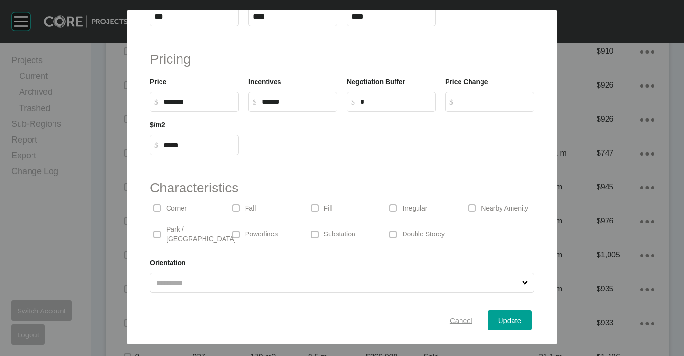
click at [453, 312] on button "Cancel" at bounding box center [461, 320] width 43 height 20
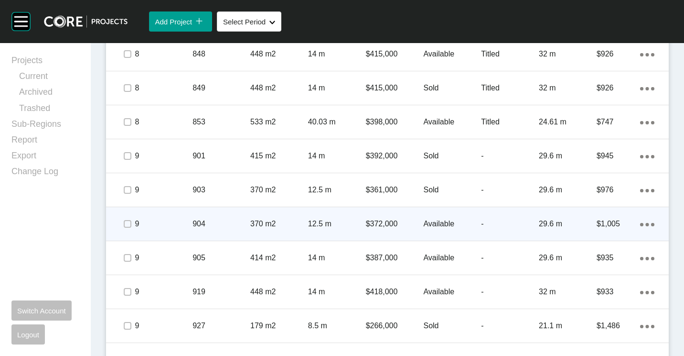
scroll to position [1051, 0]
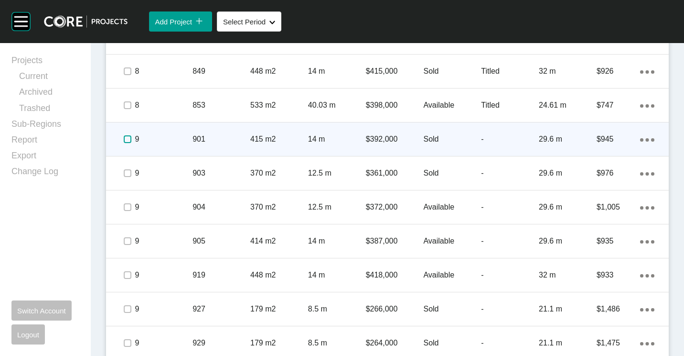
click at [127, 143] on label at bounding box center [128, 139] width 8 height 8
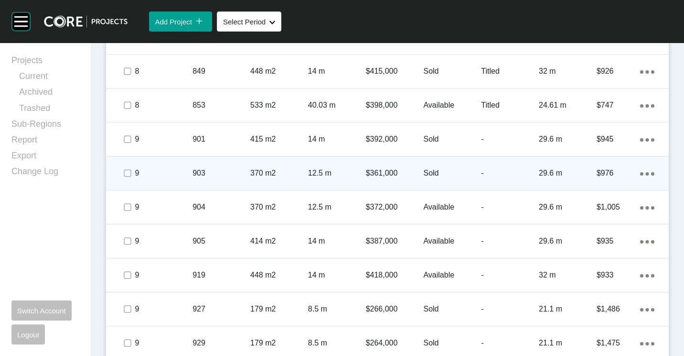
click at [128, 177] on span at bounding box center [127, 173] width 14 height 14
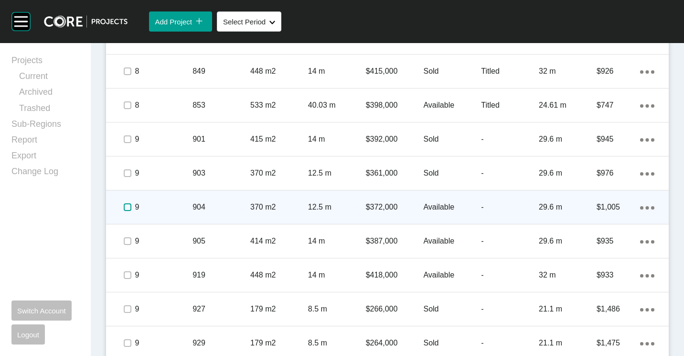
drag, startPoint x: 130, startPoint y: 207, endPoint x: 121, endPoint y: 233, distance: 27.4
click at [129, 209] on label at bounding box center [128, 207] width 8 height 8
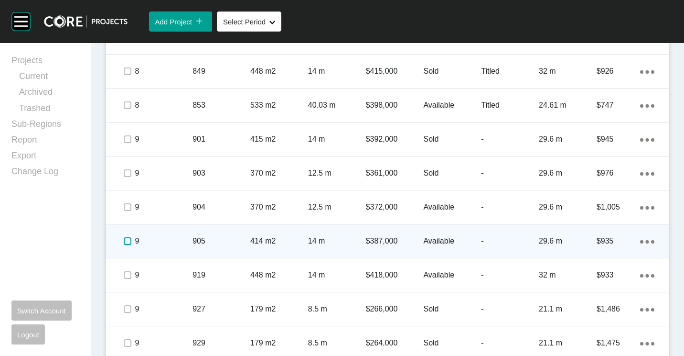
click at [126, 240] on label at bounding box center [128, 241] width 8 height 8
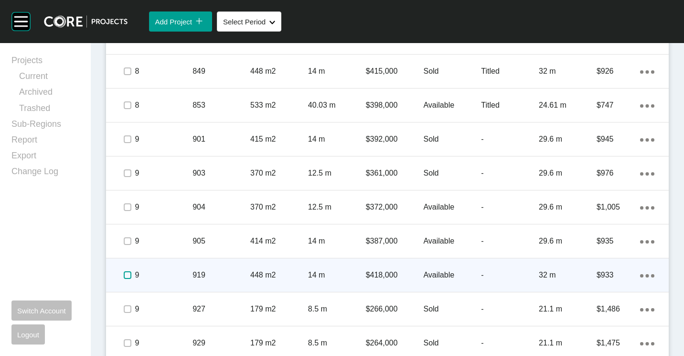
drag, startPoint x: 125, startPoint y: 275, endPoint x: 123, endPoint y: 283, distance: 8.2
click at [124, 276] on label at bounding box center [128, 275] width 8 height 8
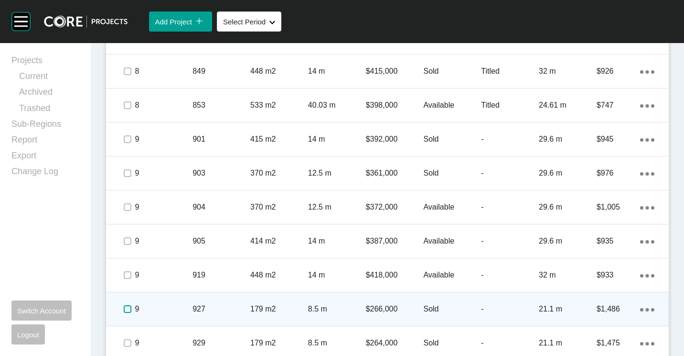
click at [127, 309] on label at bounding box center [128, 309] width 8 height 8
drag, startPoint x: 129, startPoint y: 342, endPoint x: 147, endPoint y: 324, distance: 25.0
click at [129, 341] on label at bounding box center [128, 343] width 8 height 8
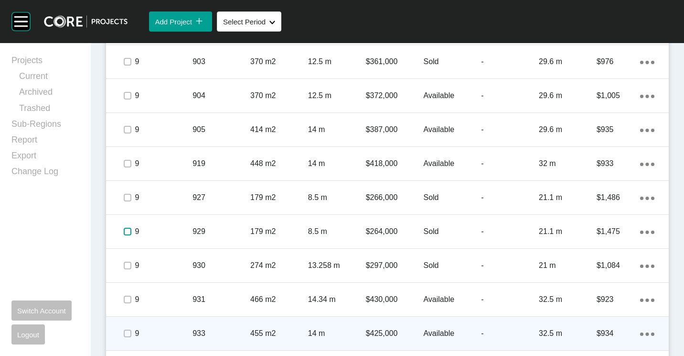
scroll to position [1229, 0]
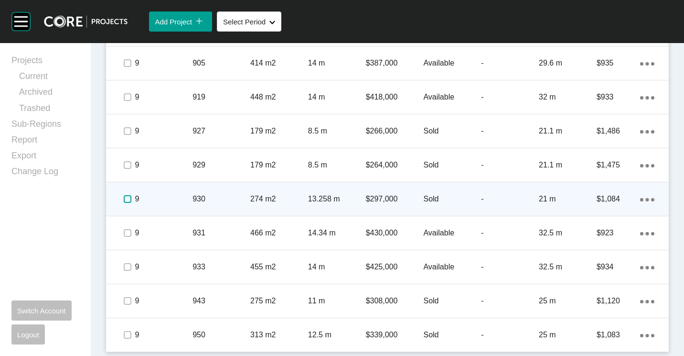
click at [126, 200] on label at bounding box center [128, 199] width 8 height 8
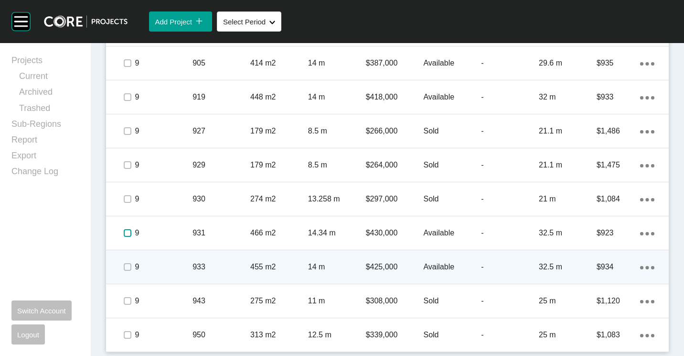
drag, startPoint x: 126, startPoint y: 233, endPoint x: 133, endPoint y: 264, distance: 31.8
click at [129, 239] on span at bounding box center [127, 233] width 14 height 14
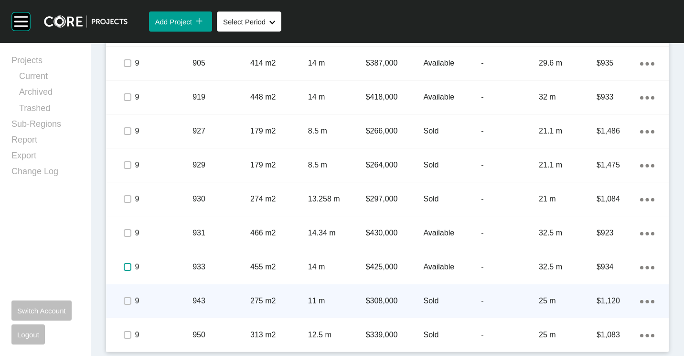
drag, startPoint x: 125, startPoint y: 264, endPoint x: 126, endPoint y: 287, distance: 22.9
click at [126, 268] on label at bounding box center [128, 267] width 8 height 8
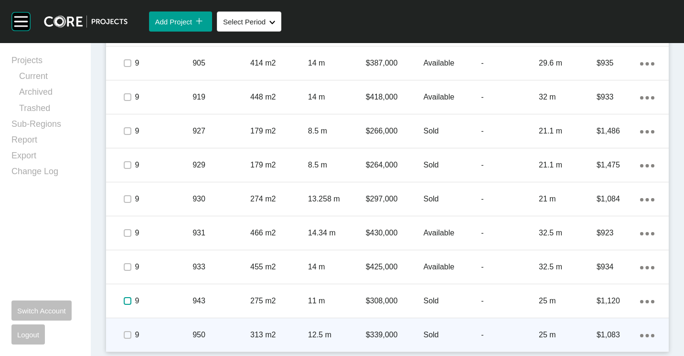
drag, startPoint x: 127, startPoint y: 300, endPoint x: 128, endPoint y: 328, distance: 27.7
click at [127, 304] on label at bounding box center [128, 301] width 8 height 8
click at [130, 332] on label at bounding box center [128, 335] width 8 height 8
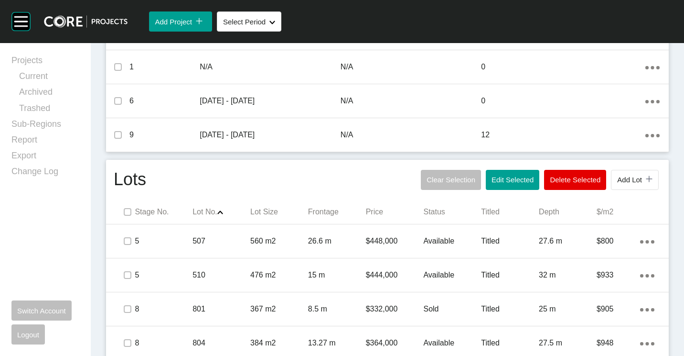
scroll to position [369, 0]
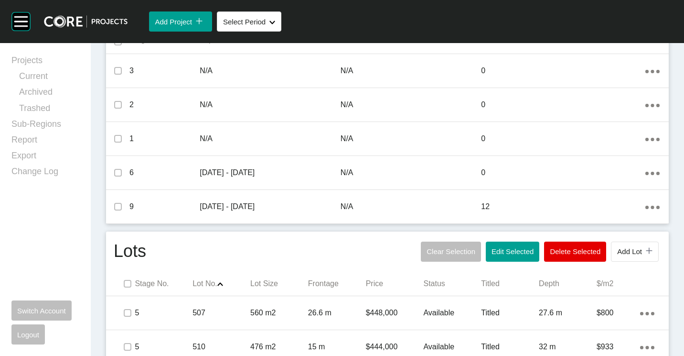
drag, startPoint x: 511, startPoint y: 252, endPoint x: 491, endPoint y: 219, distance: 38.9
click at [512, 251] on span "Edit Selected" at bounding box center [513, 251] width 42 height 8
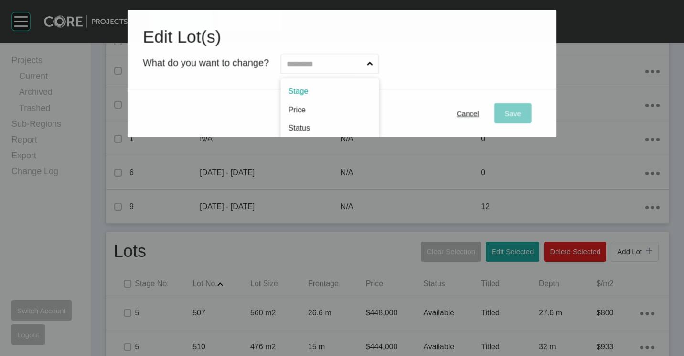
click at [317, 65] on input "text" at bounding box center [325, 63] width 80 height 19
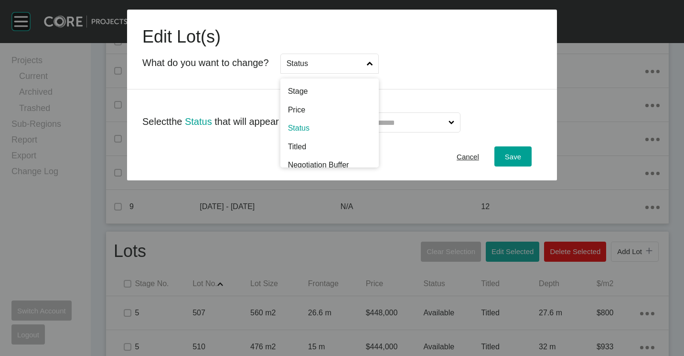
click at [337, 63] on input "Status" at bounding box center [325, 63] width 80 height 19
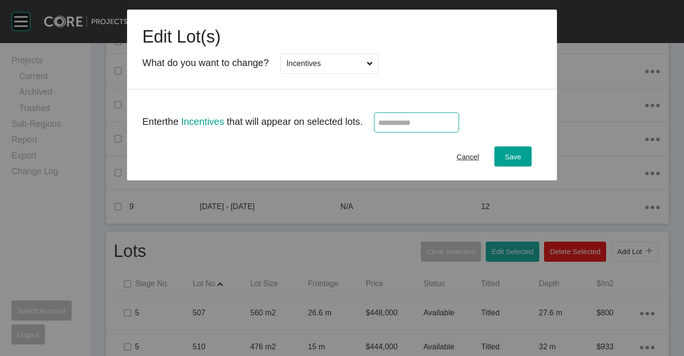
click at [415, 123] on input "text" at bounding box center [416, 123] width 76 height 8
type input "*****"
click at [504, 156] on div "Save" at bounding box center [513, 156] width 21 height 13
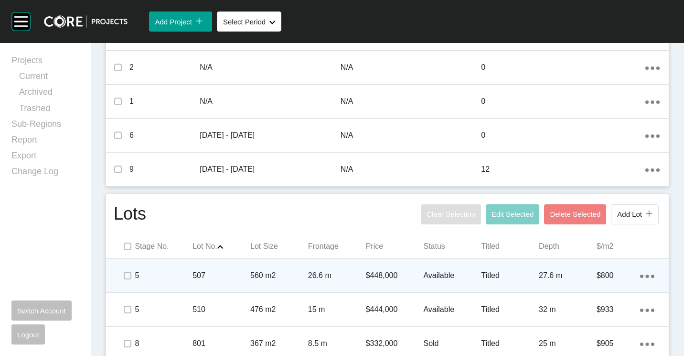
scroll to position [417, 0]
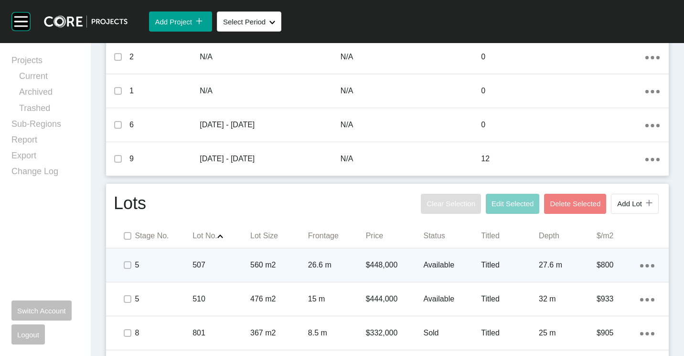
click at [270, 265] on p "560 m2" at bounding box center [279, 264] width 58 height 11
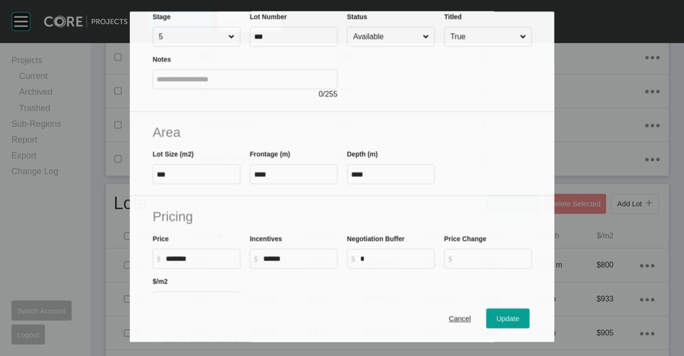
scroll to position [96, 0]
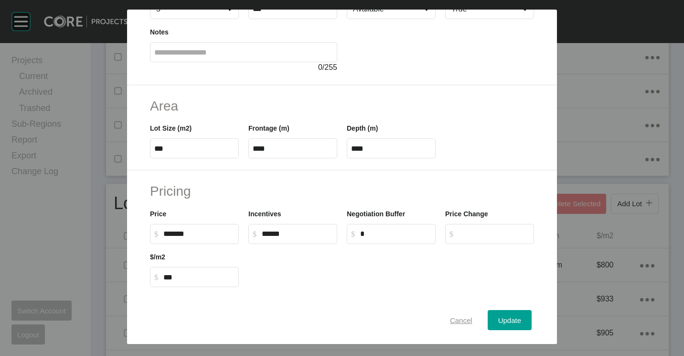
click at [453, 316] on span "Cancel" at bounding box center [461, 320] width 22 height 8
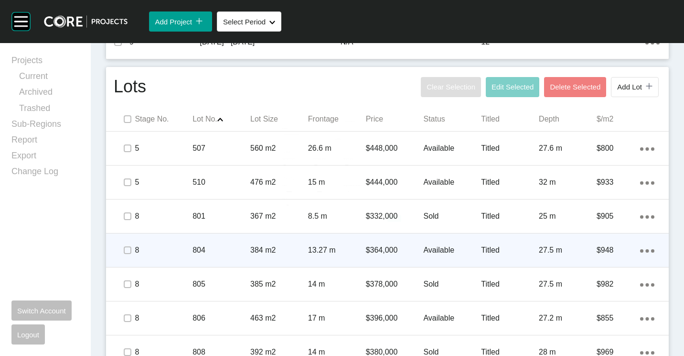
scroll to position [560, 0]
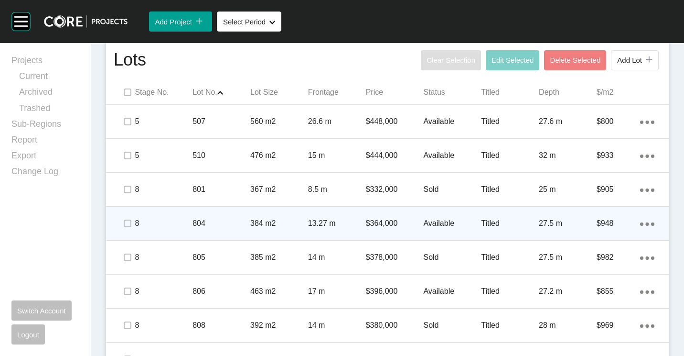
click at [242, 236] on div "804" at bounding box center [222, 223] width 58 height 30
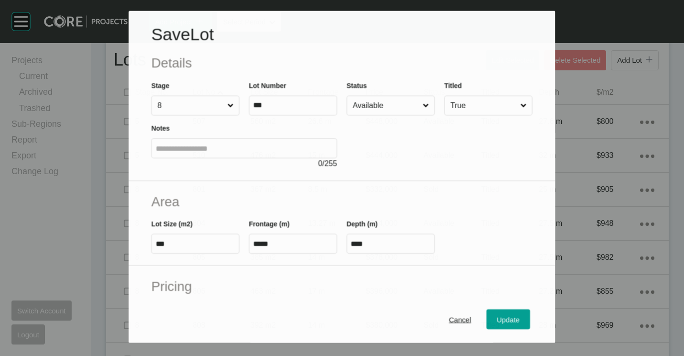
scroll to position [227, 0]
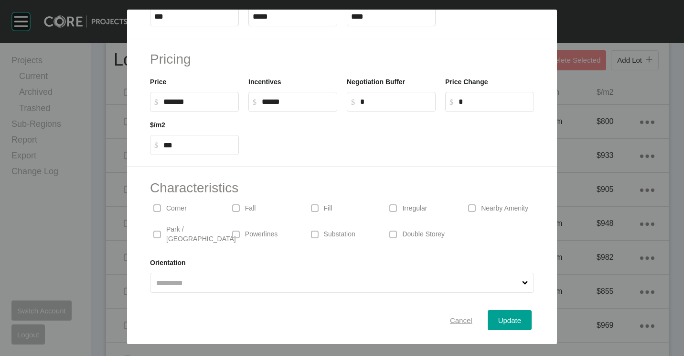
click at [455, 316] on span "Cancel" at bounding box center [461, 320] width 22 height 8
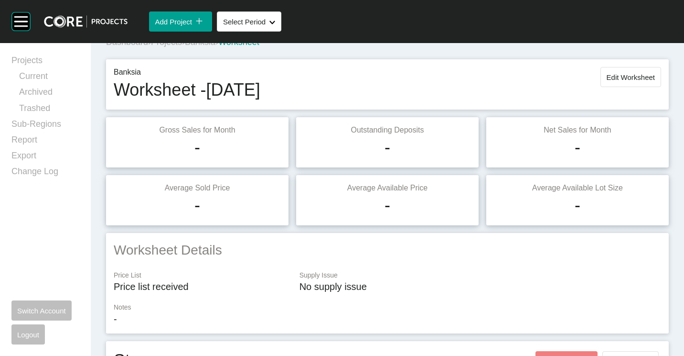
scroll to position [0, 0]
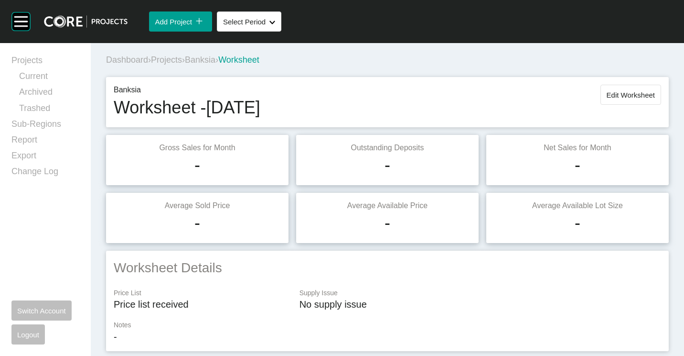
click at [610, 82] on div "Banksia Worksheet - September 2025 Edit Worksheet" at bounding box center [387, 102] width 563 height 50
click at [610, 92] on span "Edit Worksheet" at bounding box center [631, 95] width 48 height 8
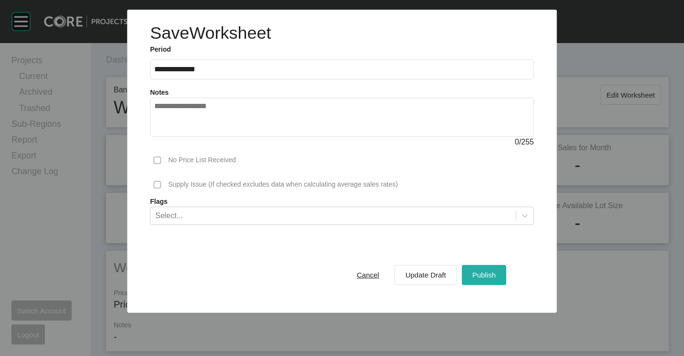
click at [475, 270] on div "Publish" at bounding box center [484, 274] width 28 height 13
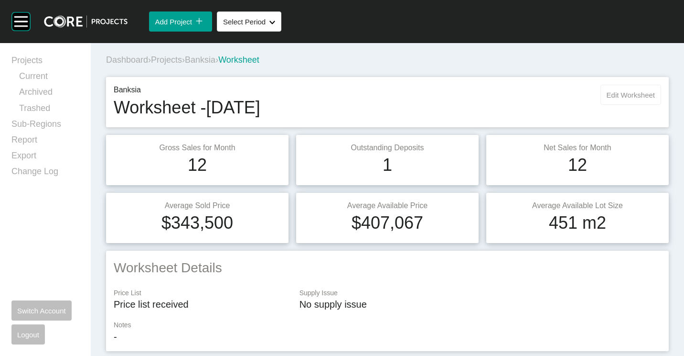
click at [646, 90] on button "Edit Worksheet" at bounding box center [631, 95] width 61 height 20
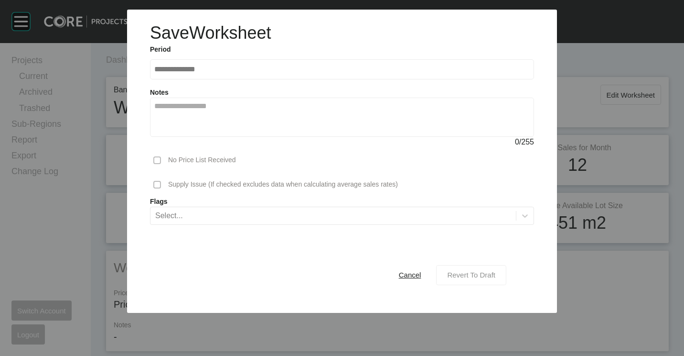
click at [459, 277] on span "Revert To Draft" at bounding box center [471, 274] width 48 height 8
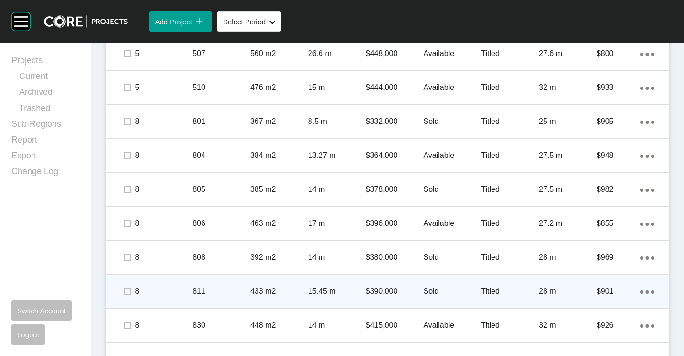
scroll to position [669, 0]
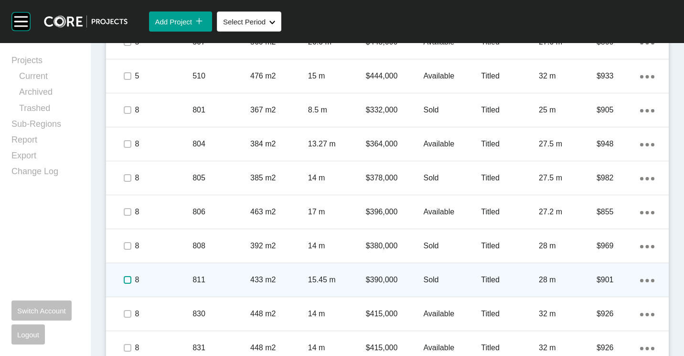
click at [129, 279] on label at bounding box center [128, 280] width 8 height 8
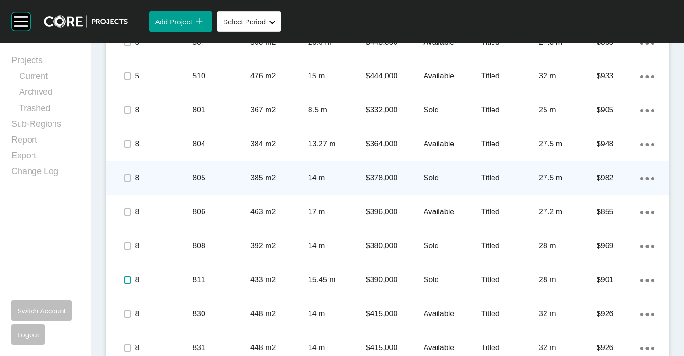
drag, startPoint x: 128, startPoint y: 277, endPoint x: 176, endPoint y: 194, distance: 96.8
click at [128, 276] on label at bounding box center [128, 280] width 8 height 8
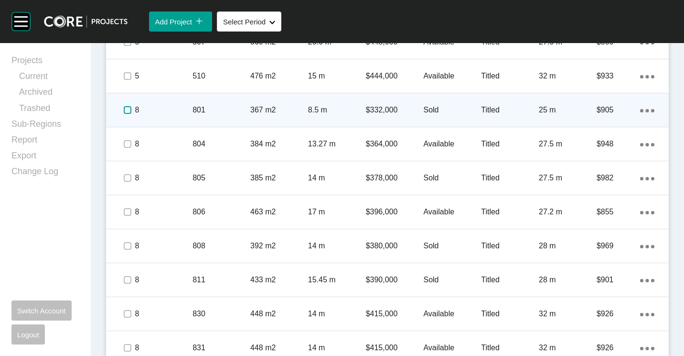
click at [128, 107] on label at bounding box center [128, 110] width 8 height 8
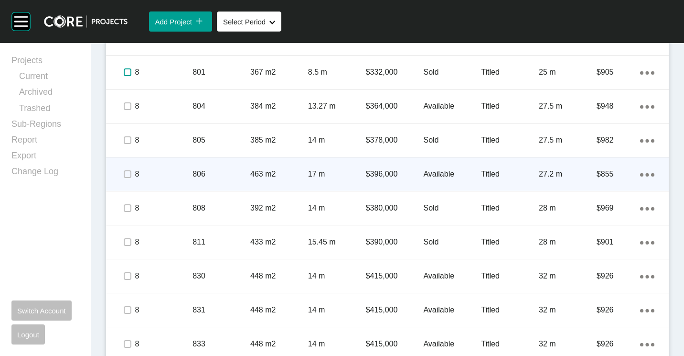
scroll to position [717, 0]
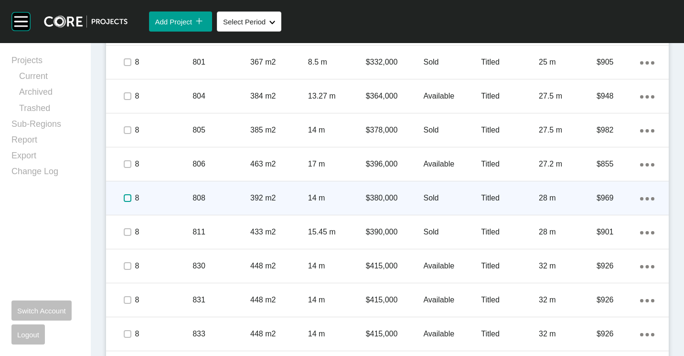
click at [124, 197] on label at bounding box center [128, 198] width 8 height 8
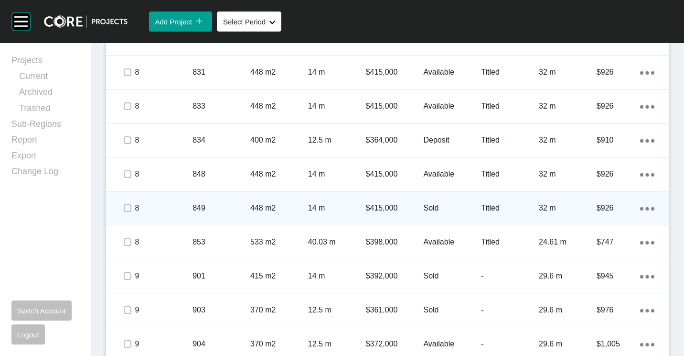
scroll to position [956, 0]
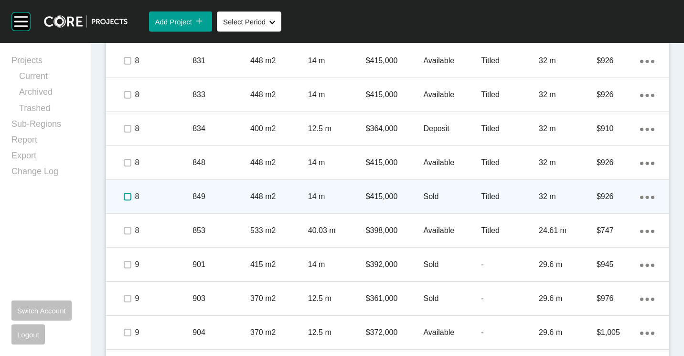
click at [129, 196] on label at bounding box center [128, 197] width 8 height 8
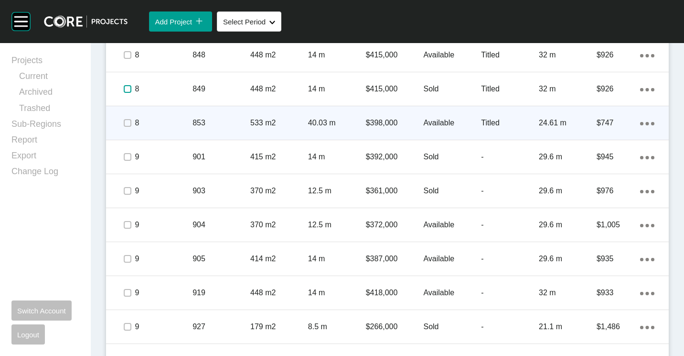
scroll to position [1099, 0]
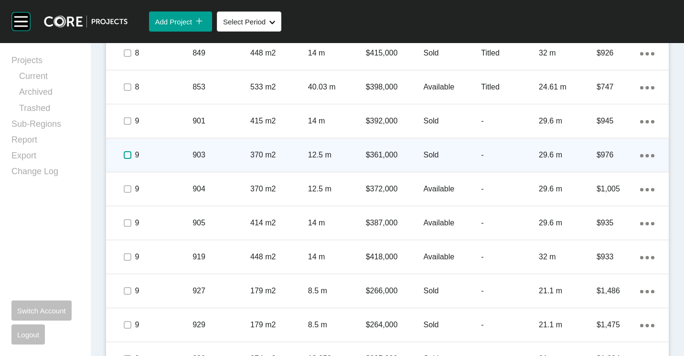
click at [126, 156] on label at bounding box center [128, 155] width 8 height 8
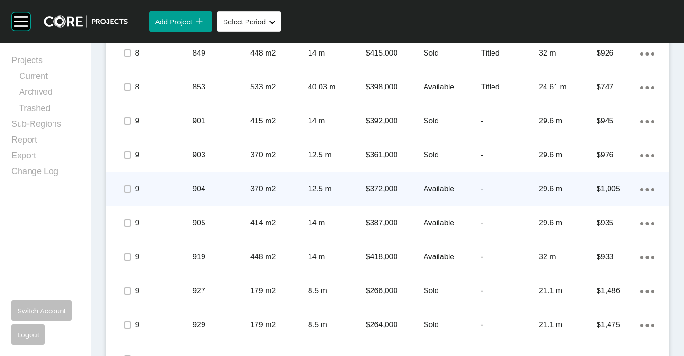
click at [243, 180] on div "904" at bounding box center [222, 189] width 58 height 30
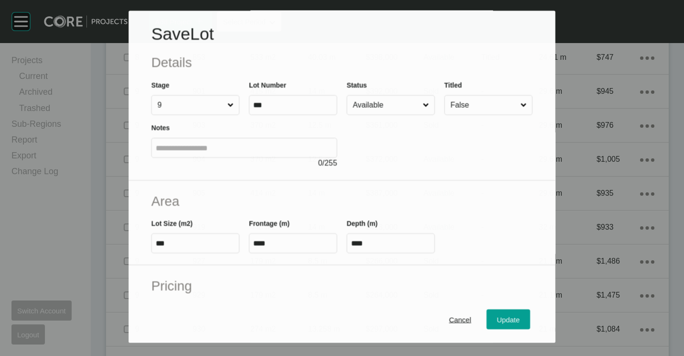
scroll to position [1069, 0]
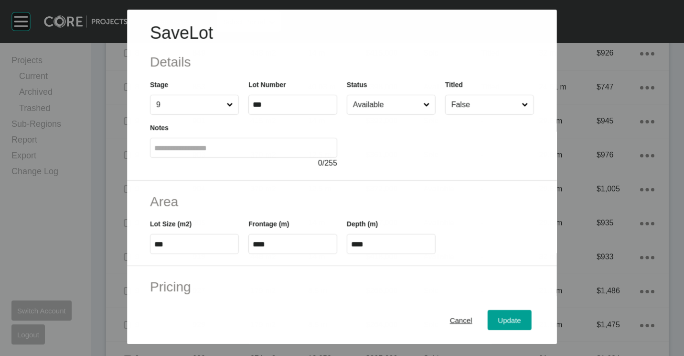
click at [391, 102] on input "Available" at bounding box center [386, 104] width 70 height 19
click at [496, 325] on div "Update" at bounding box center [510, 319] width 28 height 13
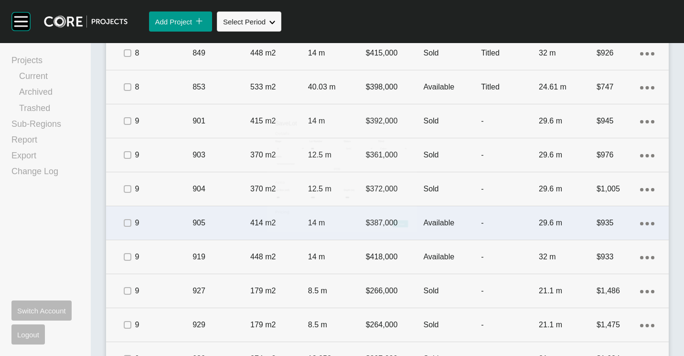
scroll to position [1099, 0]
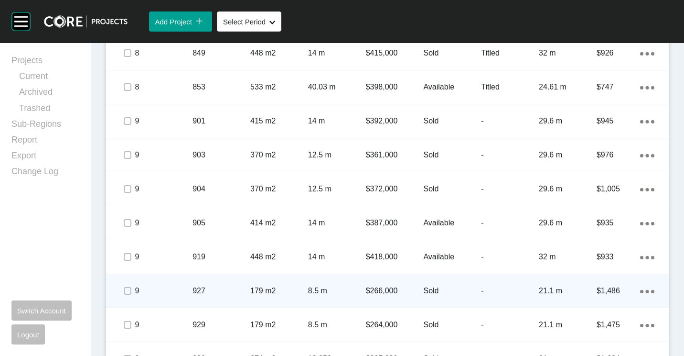
click at [231, 283] on div "927" at bounding box center [222, 291] width 58 height 30
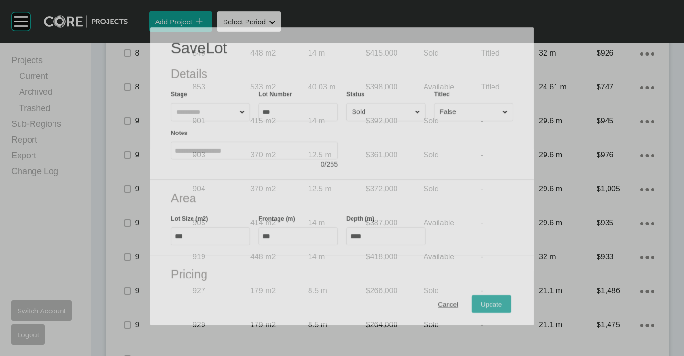
scroll to position [1069, 0]
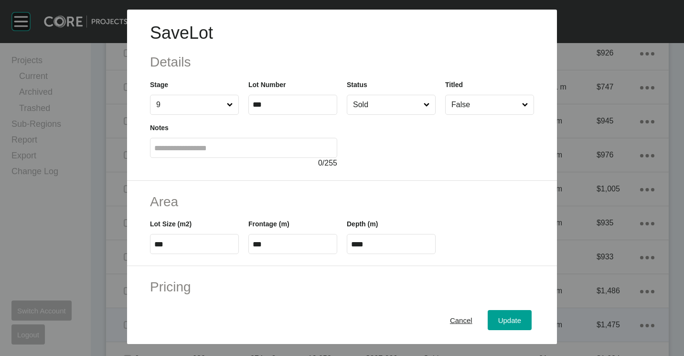
drag, startPoint x: 442, startPoint y: 324, endPoint x: 387, endPoint y: 312, distance: 56.7
click at [448, 324] on div "Cancel" at bounding box center [461, 319] width 27 height 13
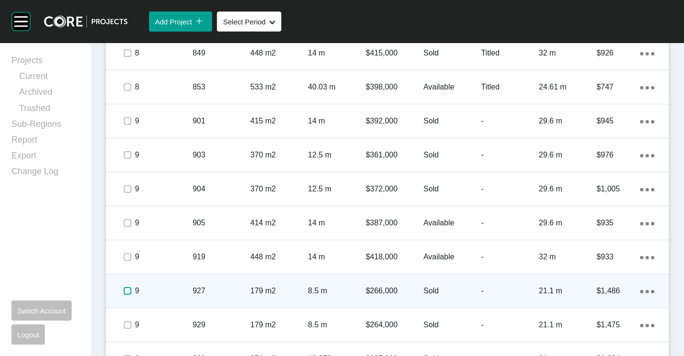
click at [128, 288] on label at bounding box center [128, 291] width 8 height 8
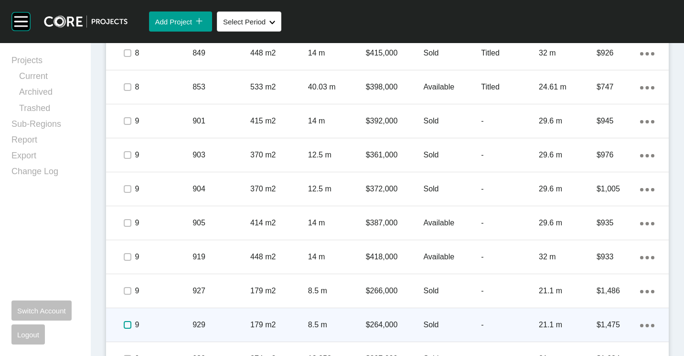
click at [129, 324] on label at bounding box center [128, 325] width 8 height 8
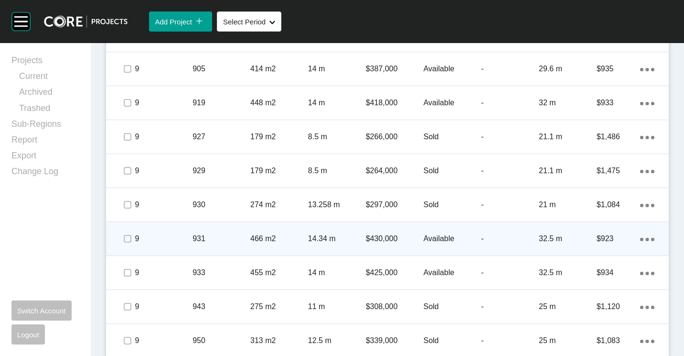
scroll to position [1229, 0]
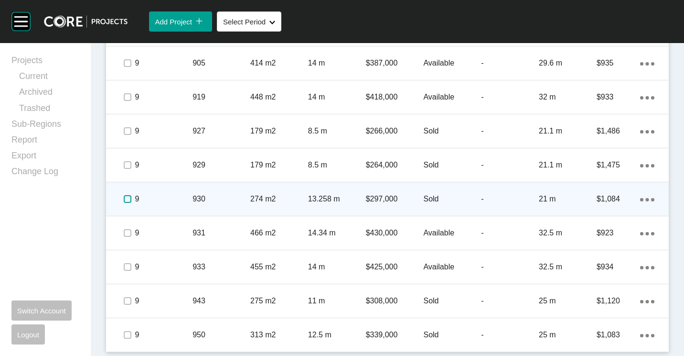
click at [127, 199] on label at bounding box center [128, 199] width 8 height 8
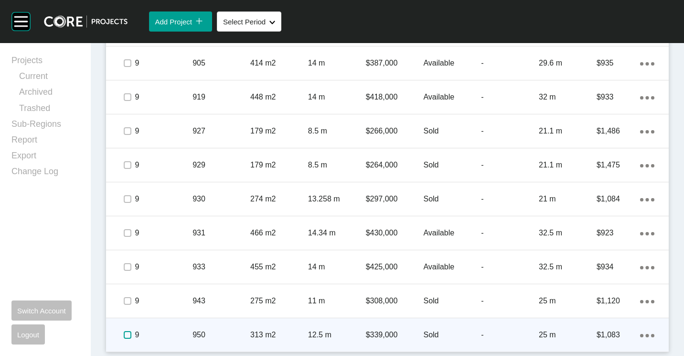
click at [127, 336] on label at bounding box center [128, 335] width 8 height 8
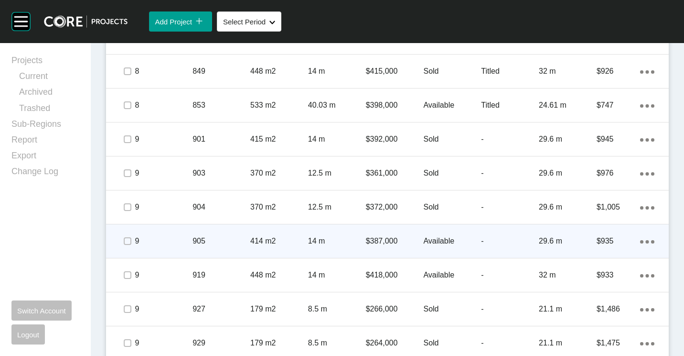
scroll to position [942, 0]
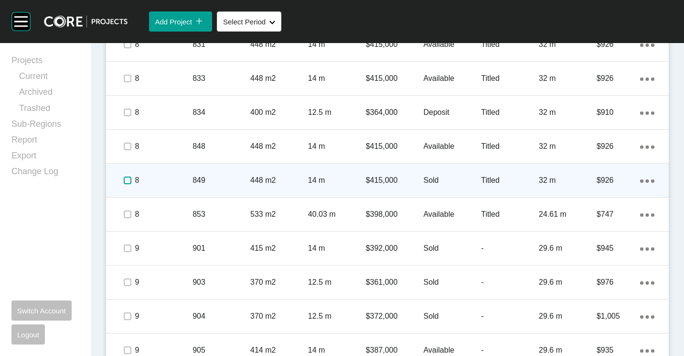
click at [128, 179] on label at bounding box center [128, 180] width 8 height 8
click at [132, 178] on span at bounding box center [127, 180] width 14 height 14
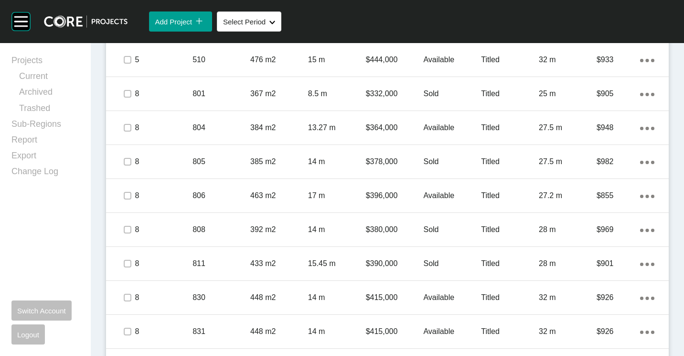
scroll to position [369, 0]
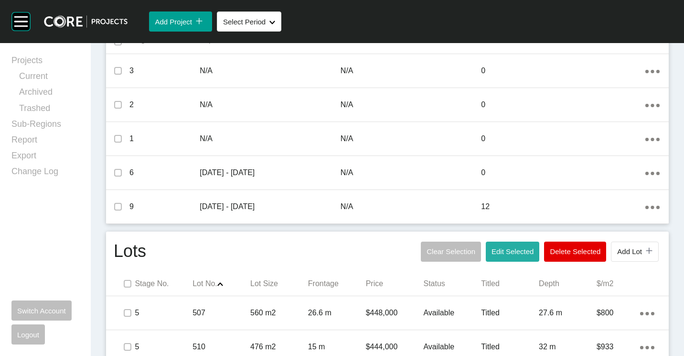
click at [499, 246] on button "Edit Selected" at bounding box center [513, 251] width 54 height 20
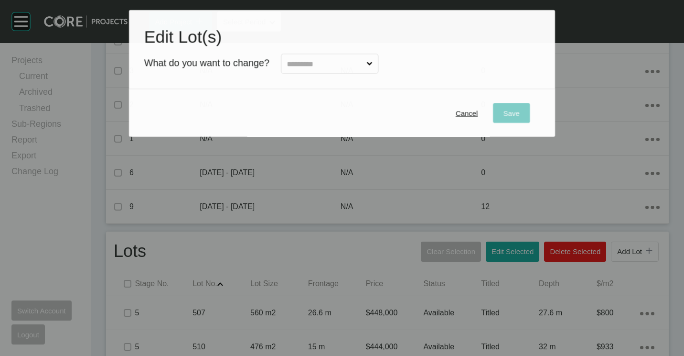
click at [332, 74] on label at bounding box center [330, 64] width 98 height 20
click at [332, 74] on input "text" at bounding box center [324, 63] width 79 height 19
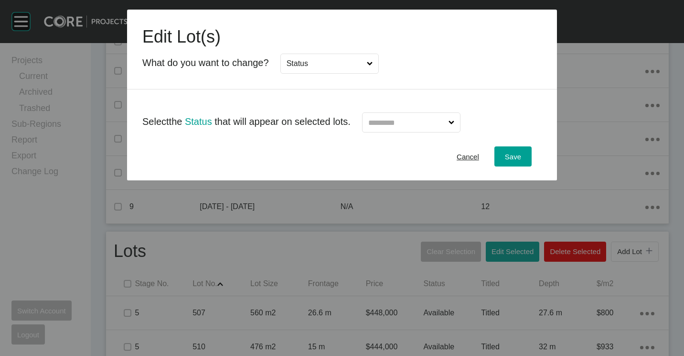
drag, startPoint x: 324, startPoint y: 130, endPoint x: 383, endPoint y: 123, distance: 59.2
click at [404, 118] on input "text" at bounding box center [407, 122] width 80 height 19
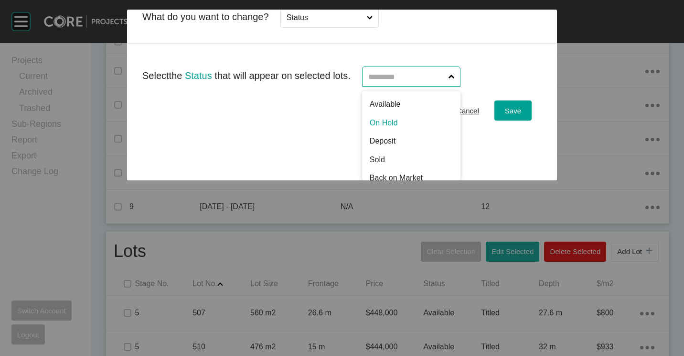
scroll to position [0, 0]
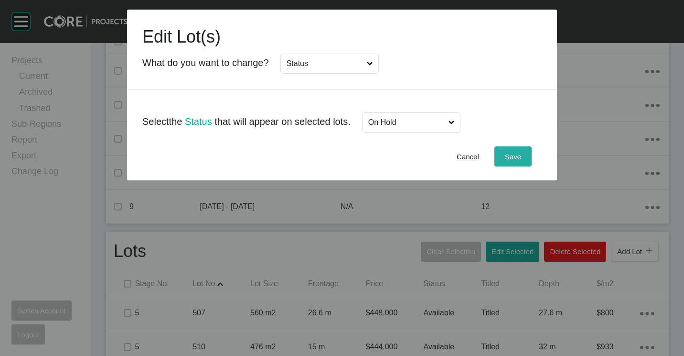
click at [502, 155] on button "Save" at bounding box center [513, 156] width 37 height 20
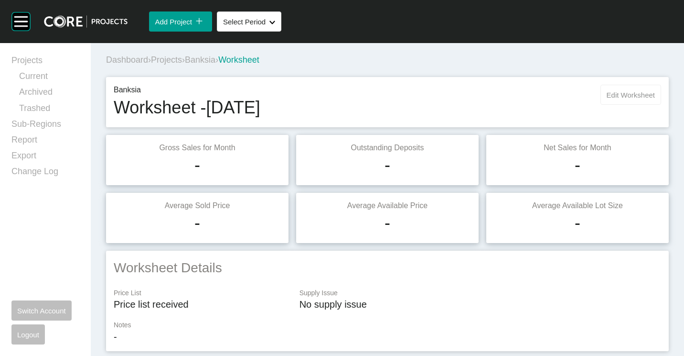
click at [628, 93] on span "Edit Worksheet" at bounding box center [631, 95] width 48 height 8
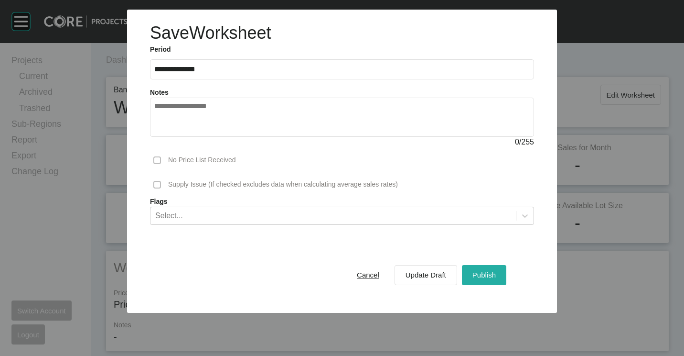
click at [468, 273] on button "Publish" at bounding box center [484, 275] width 44 height 20
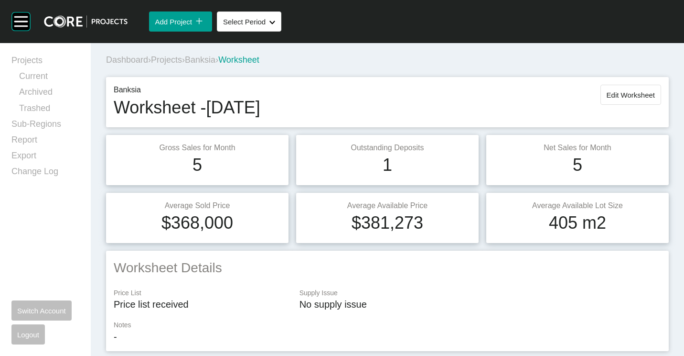
drag, startPoint x: 624, startPoint y: 92, endPoint x: 620, endPoint y: 101, distance: 9.4
click at [624, 92] on span "Edit Worksheet" at bounding box center [631, 95] width 48 height 8
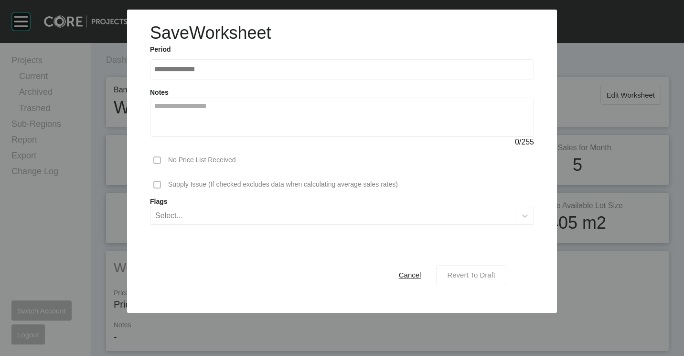
click at [462, 281] on div "Revert To Draft" at bounding box center [471, 274] width 53 height 13
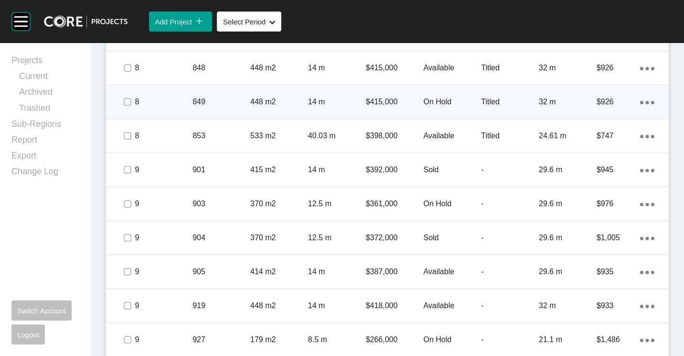
scroll to position [1051, 0]
click at [225, 102] on p "849" at bounding box center [222, 101] width 58 height 11
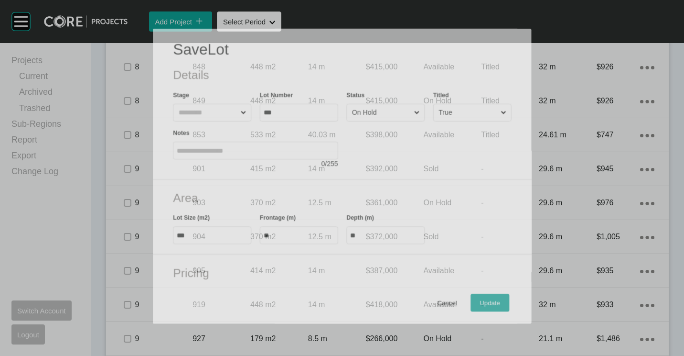
scroll to position [1022, 0]
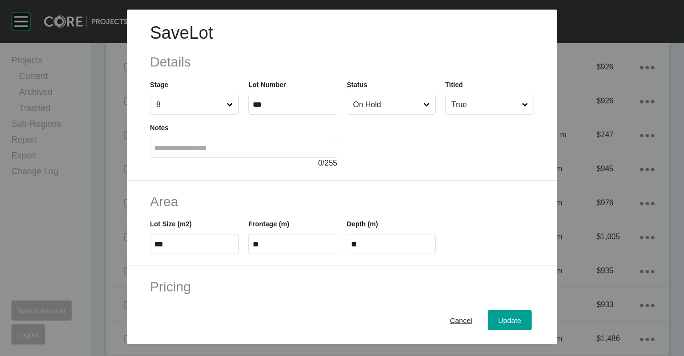
click at [383, 107] on input "On Hold" at bounding box center [386, 104] width 71 height 19
click at [504, 315] on div "Update" at bounding box center [510, 319] width 28 height 13
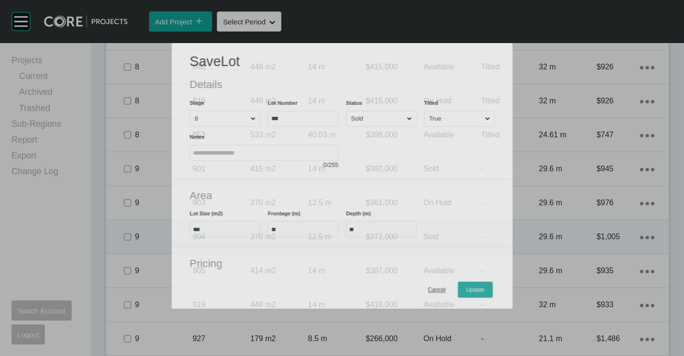
scroll to position [1051, 0]
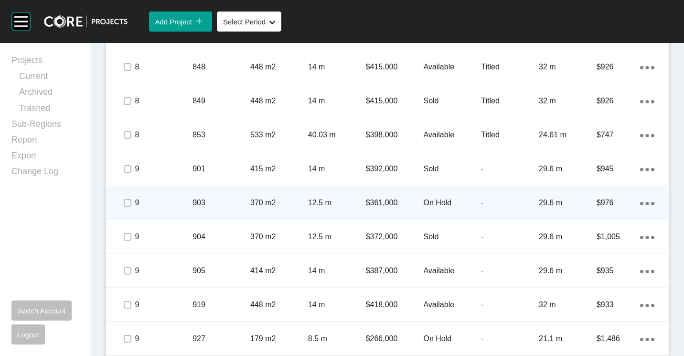
click at [234, 192] on div "903" at bounding box center [222, 203] width 58 height 30
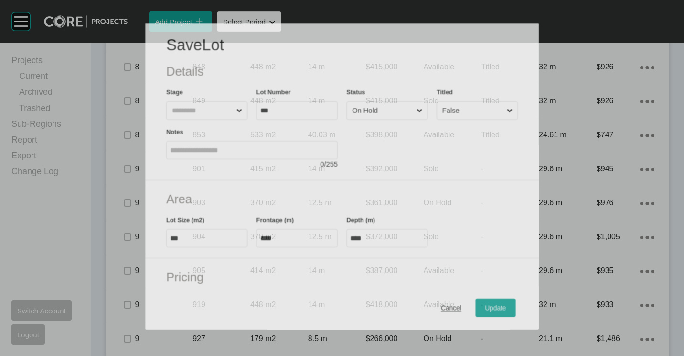
scroll to position [1022, 0]
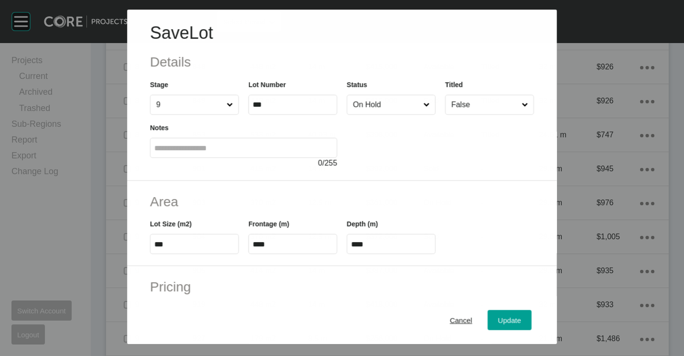
drag, startPoint x: 394, startPoint y: 92, endPoint x: 402, endPoint y: 114, distance: 23.4
click at [396, 95] on div "Status On Hold" at bounding box center [391, 96] width 89 height 35
click at [400, 107] on input "On Hold" at bounding box center [386, 104] width 71 height 19
click at [498, 321] on span "Update" at bounding box center [509, 320] width 23 height 8
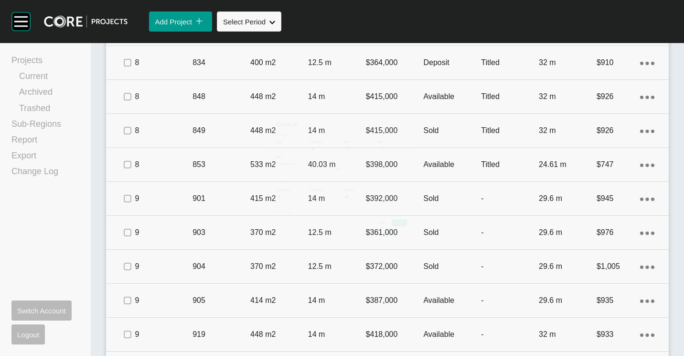
scroll to position [1051, 0]
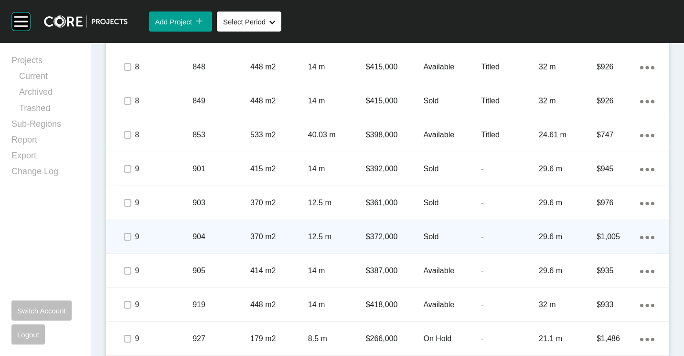
click at [304, 225] on div "370 m2" at bounding box center [279, 237] width 58 height 30
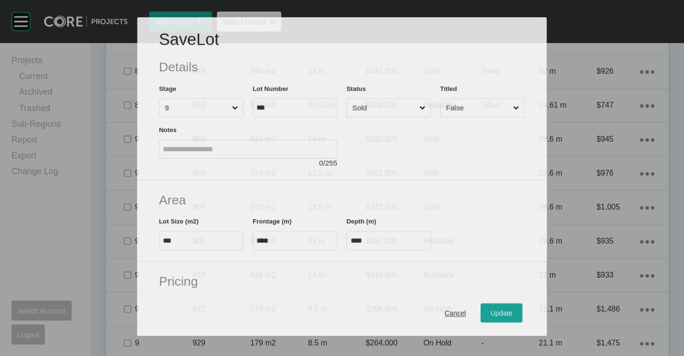
scroll to position [1022, 0]
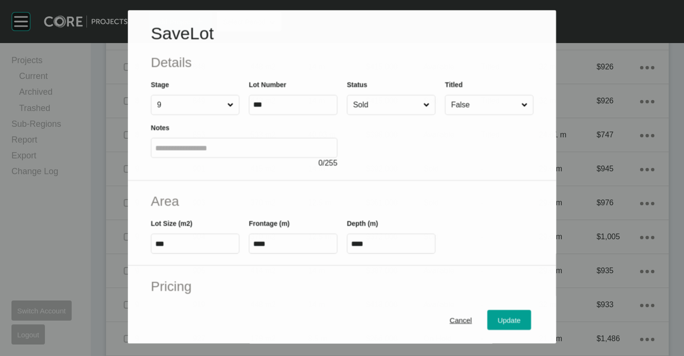
click at [389, 105] on input "Sold" at bounding box center [386, 105] width 70 height 19
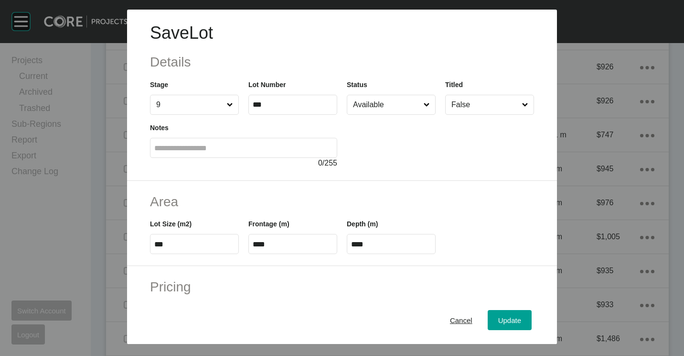
drag, startPoint x: 389, startPoint y: 128, endPoint x: 481, endPoint y: 237, distance: 142.7
click at [496, 311] on button "Update" at bounding box center [510, 320] width 44 height 20
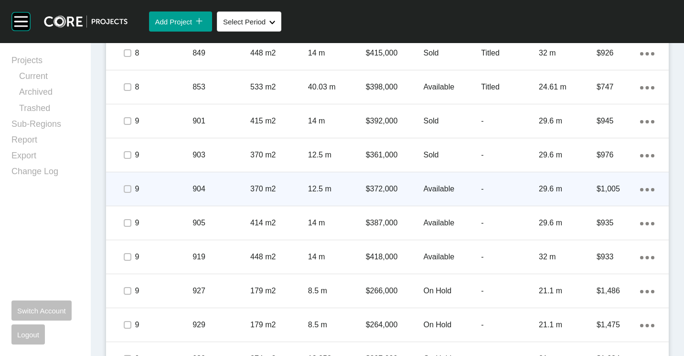
scroll to position [1147, 0]
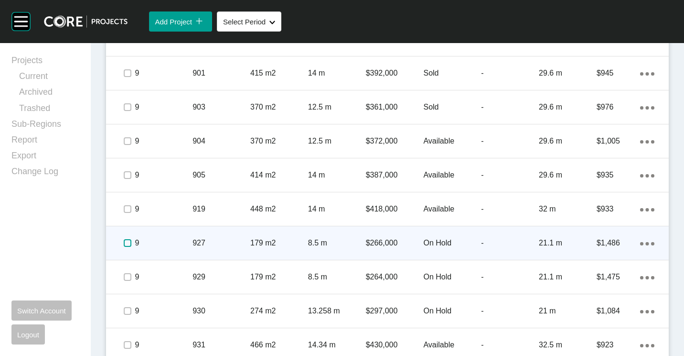
click at [124, 244] on label at bounding box center [128, 243] width 8 height 8
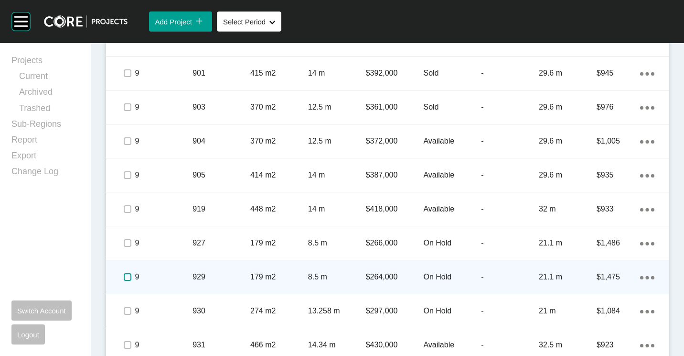
click at [128, 276] on label at bounding box center [128, 277] width 8 height 8
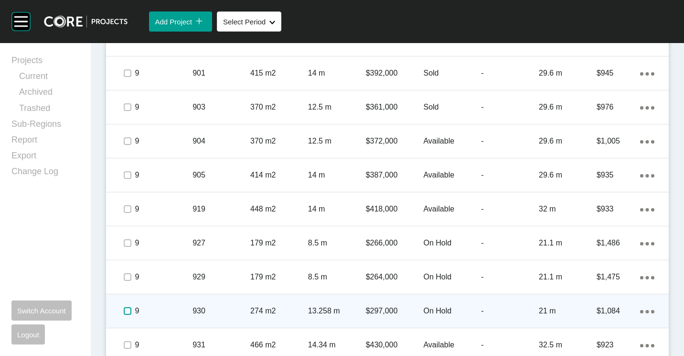
click at [129, 311] on label at bounding box center [128, 311] width 8 height 8
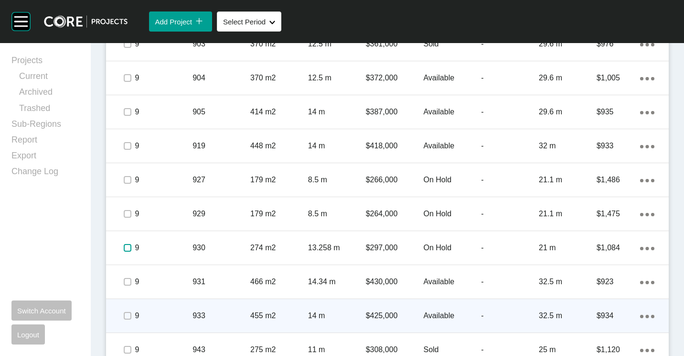
scroll to position [1259, 0]
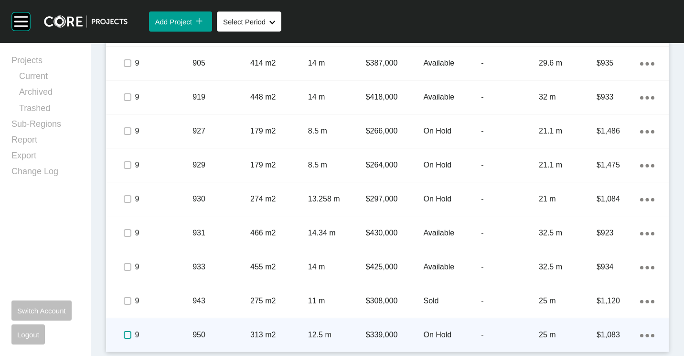
click at [129, 335] on label at bounding box center [128, 335] width 8 height 8
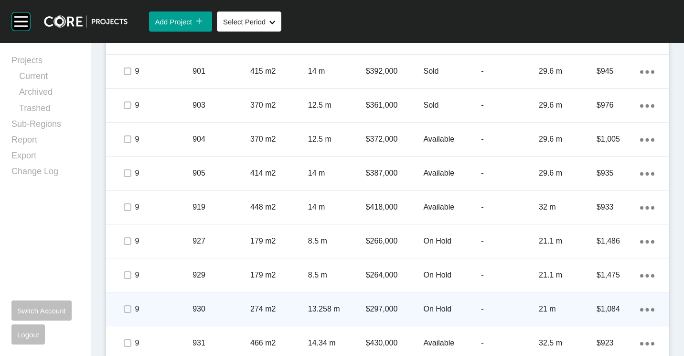
scroll to position [1115, 0]
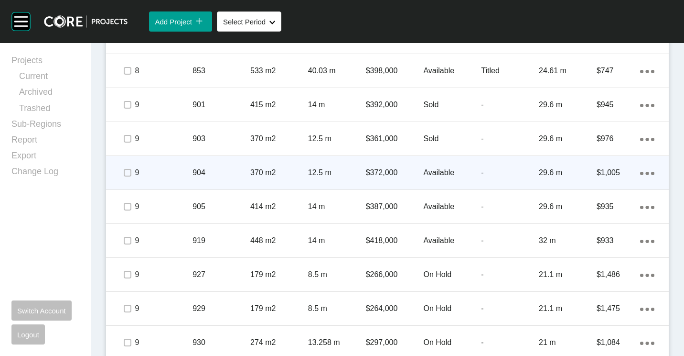
click at [200, 162] on div "904" at bounding box center [222, 173] width 58 height 30
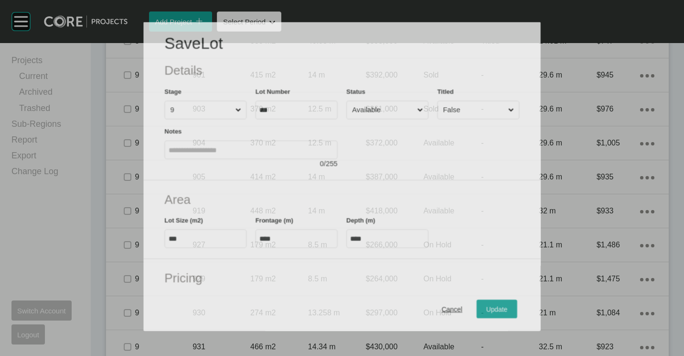
scroll to position [1086, 0]
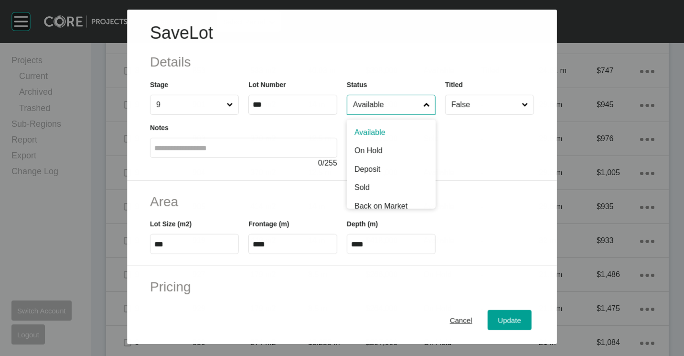
drag, startPoint x: 380, startPoint y: 103, endPoint x: 378, endPoint y: 169, distance: 66.0
click at [380, 104] on input "Available" at bounding box center [386, 104] width 70 height 19
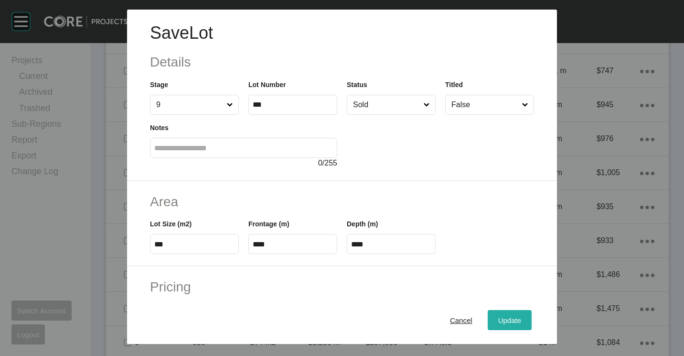
click at [517, 320] on button "Update" at bounding box center [510, 320] width 44 height 20
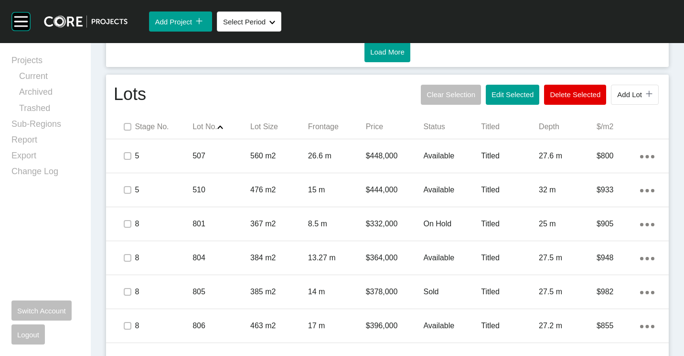
scroll to position [526, 0]
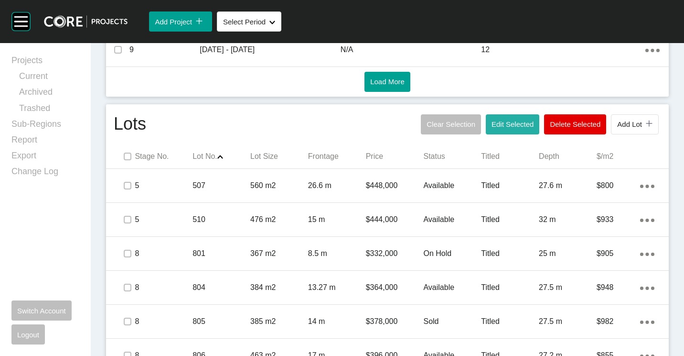
click at [510, 124] on span "Edit Selected" at bounding box center [513, 124] width 42 height 8
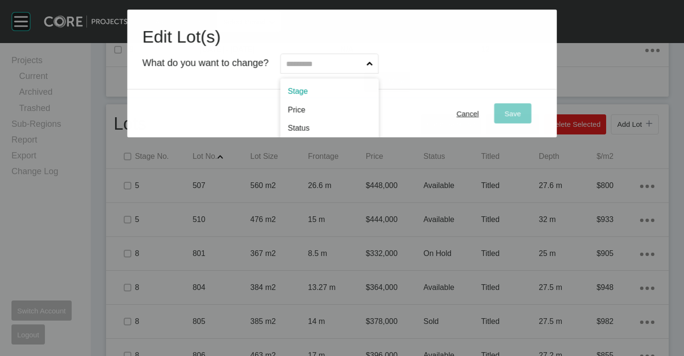
drag, startPoint x: 335, startPoint y: 65, endPoint x: 334, endPoint y: 83, distance: 17.7
click at [335, 65] on input "text" at bounding box center [325, 63] width 80 height 19
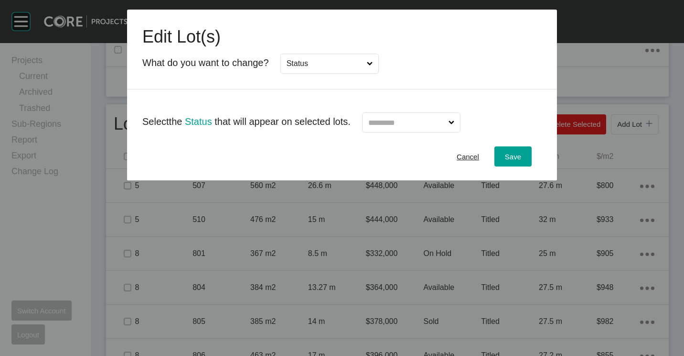
click at [447, 127] on input "text" at bounding box center [407, 122] width 80 height 19
click at [497, 159] on button "Save" at bounding box center [513, 156] width 37 height 20
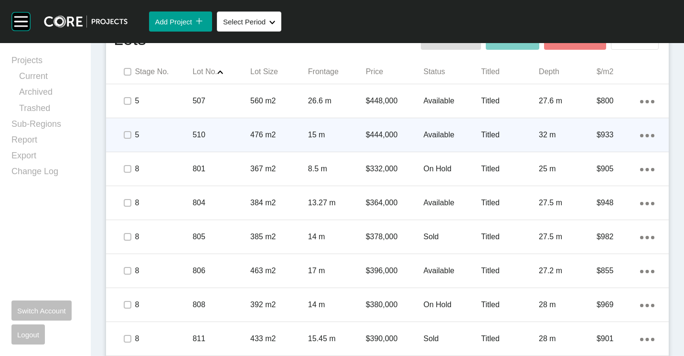
scroll to position [621, 0]
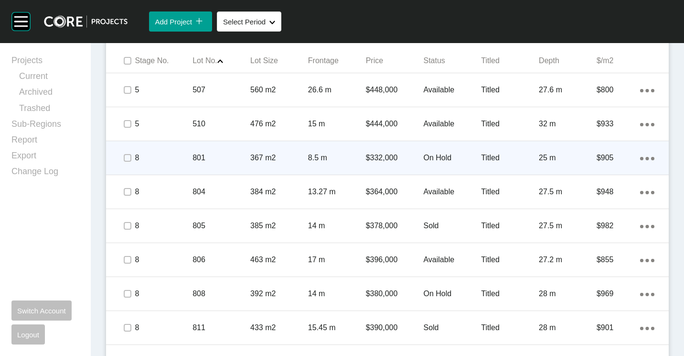
click at [221, 165] on div "801" at bounding box center [222, 158] width 58 height 30
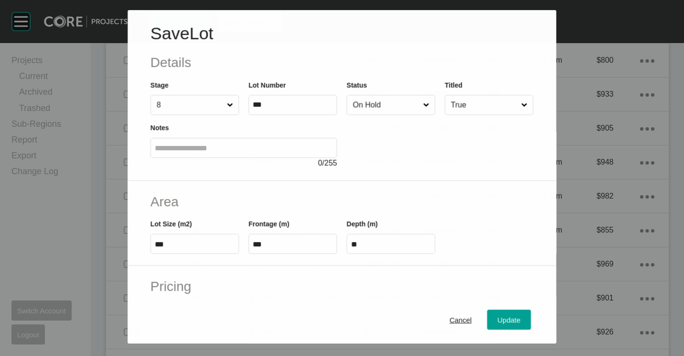
click at [391, 108] on input "On Hold" at bounding box center [386, 104] width 70 height 19
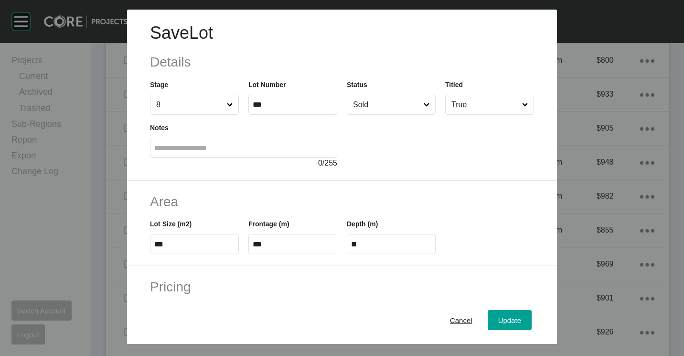
drag, startPoint x: 518, startPoint y: 321, endPoint x: 445, endPoint y: 254, distance: 99.1
click at [517, 321] on button "Update" at bounding box center [510, 320] width 44 height 20
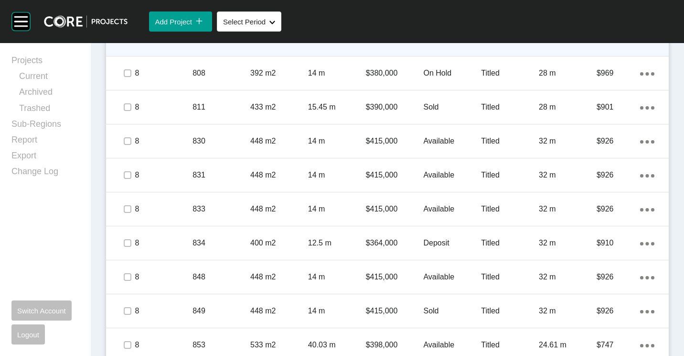
scroll to position [842, 0]
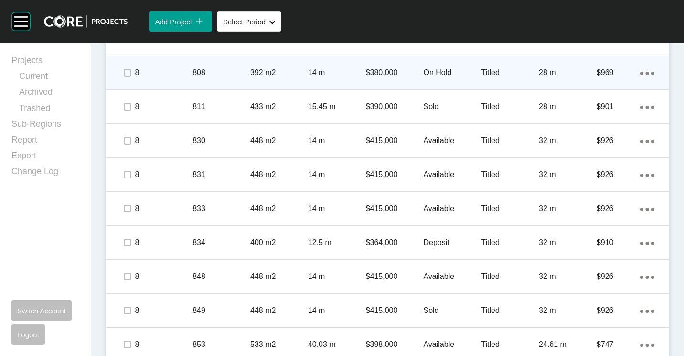
click at [215, 72] on p "808" at bounding box center [222, 72] width 58 height 11
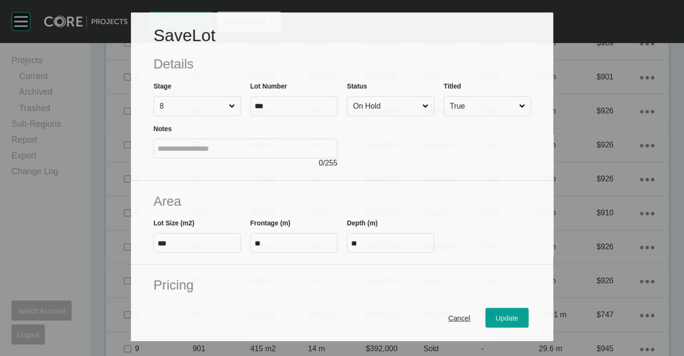
scroll to position [812, 0]
click at [398, 101] on input "On Hold" at bounding box center [385, 106] width 69 height 19
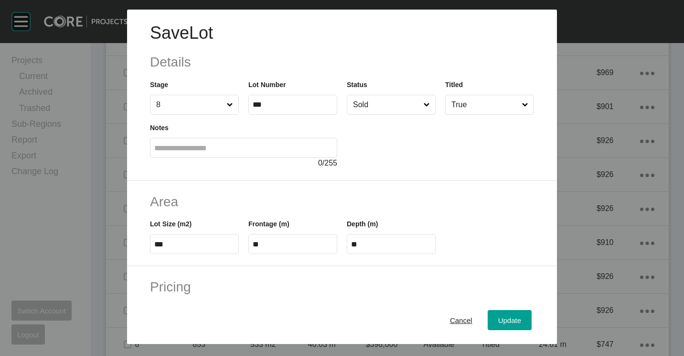
drag, startPoint x: 364, startPoint y: 191, endPoint x: 464, endPoint y: 238, distance: 110.5
drag, startPoint x: 493, startPoint y: 315, endPoint x: 446, endPoint y: 255, distance: 76.3
click at [496, 315] on div "Update" at bounding box center [510, 319] width 28 height 13
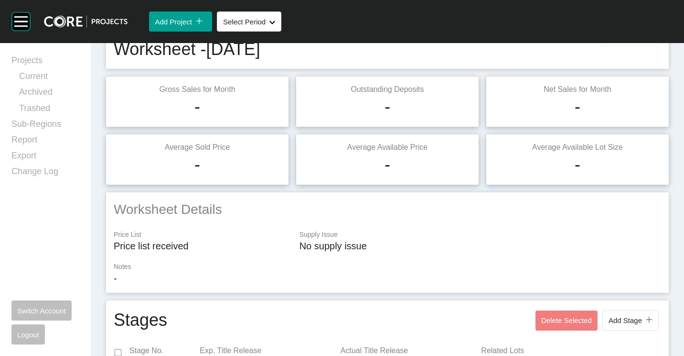
scroll to position [0, 0]
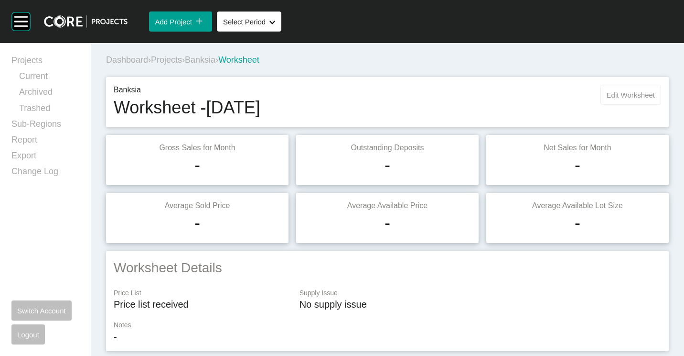
click at [631, 88] on button "Edit Worksheet" at bounding box center [631, 95] width 61 height 20
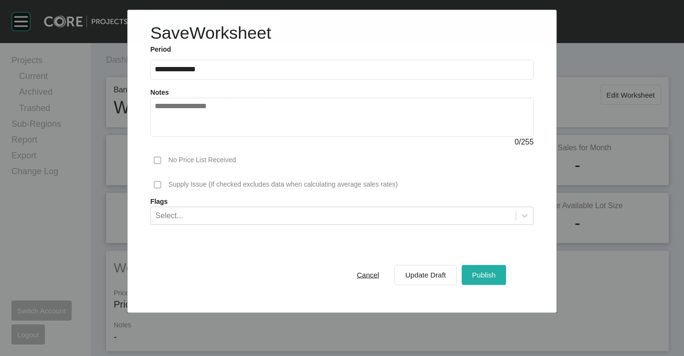
click at [479, 273] on span "Publish" at bounding box center [483, 274] width 23 height 8
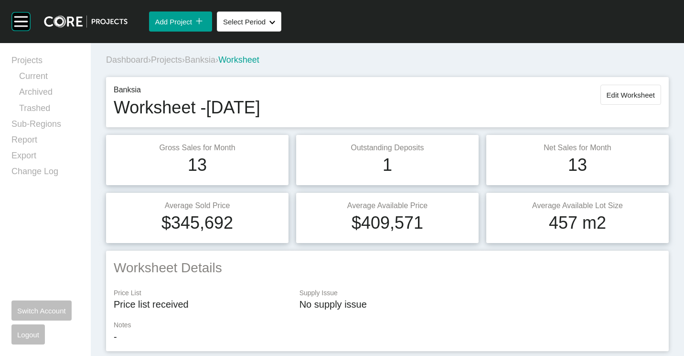
click at [180, 61] on span "Projects" at bounding box center [166, 60] width 31 height 10
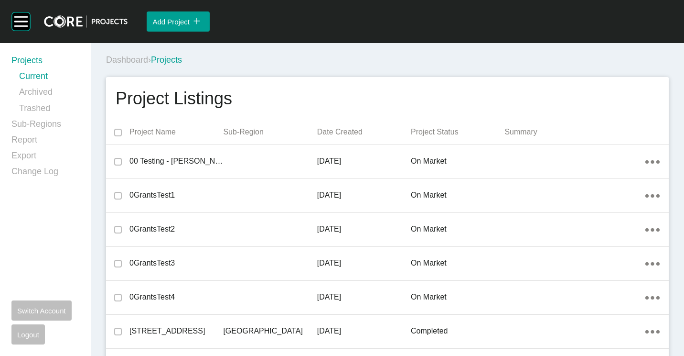
scroll to position [22647, 0]
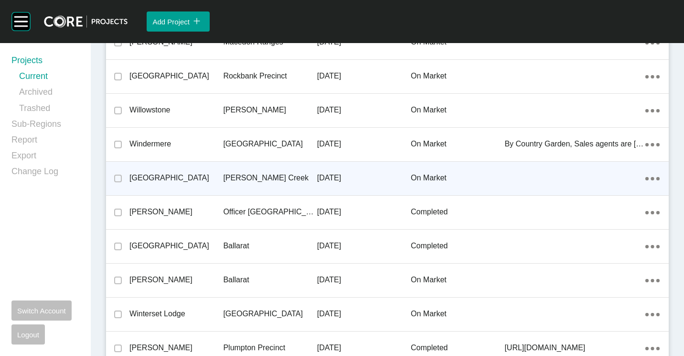
click at [233, 171] on div "[PERSON_NAME] Creek" at bounding box center [270, 178] width 94 height 30
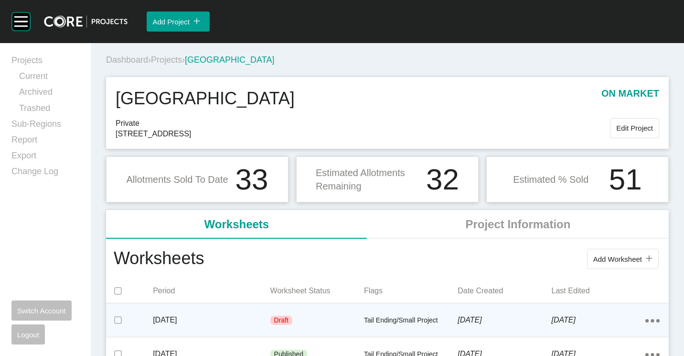
click at [217, 324] on p "[DATE]" at bounding box center [211, 319] width 117 height 11
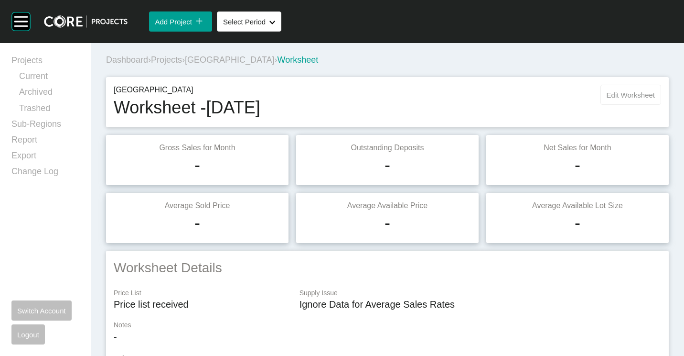
click at [626, 98] on span "Edit Worksheet" at bounding box center [631, 95] width 48 height 8
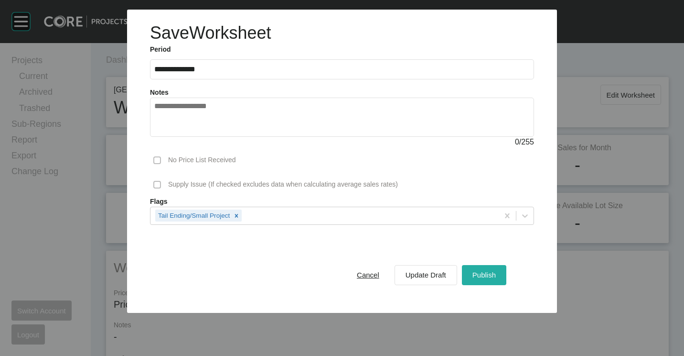
click at [489, 273] on span "Publish" at bounding box center [484, 274] width 23 height 8
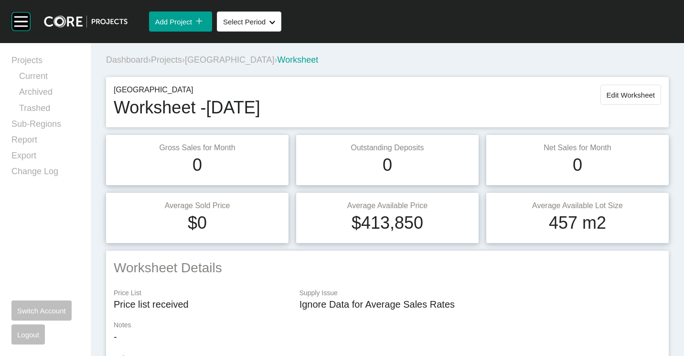
click at [170, 56] on span "Projects" at bounding box center [166, 60] width 31 height 10
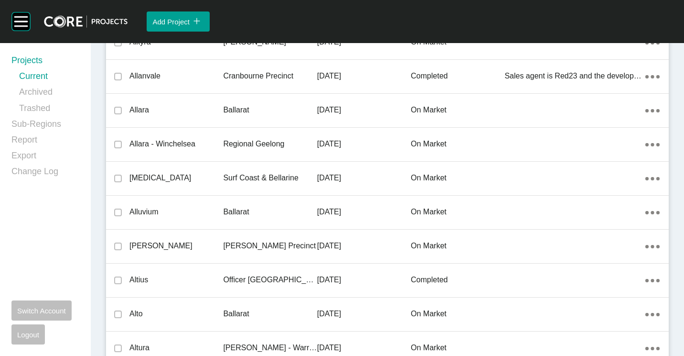
scroll to position [4971, 0]
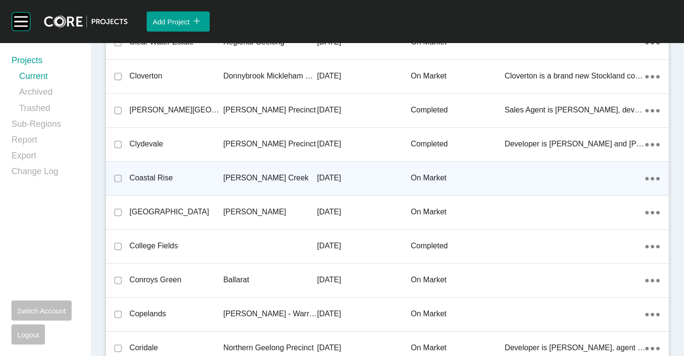
click at [184, 172] on div "Coastal Rise" at bounding box center [176, 178] width 94 height 30
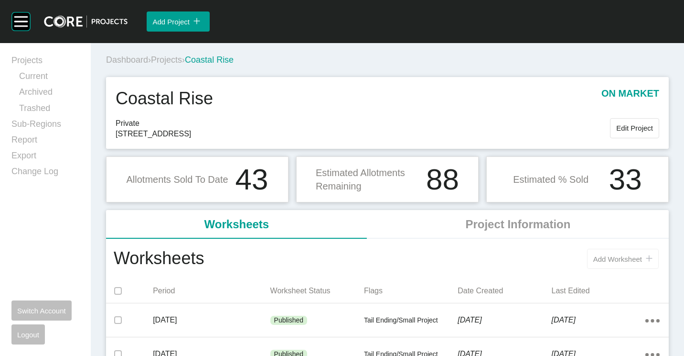
drag, startPoint x: 615, startPoint y: 255, endPoint x: 587, endPoint y: 221, distance: 44.2
click at [614, 252] on button "Add Worksheet icon/tick copy 11 Created with Sketch." at bounding box center [623, 258] width 72 height 20
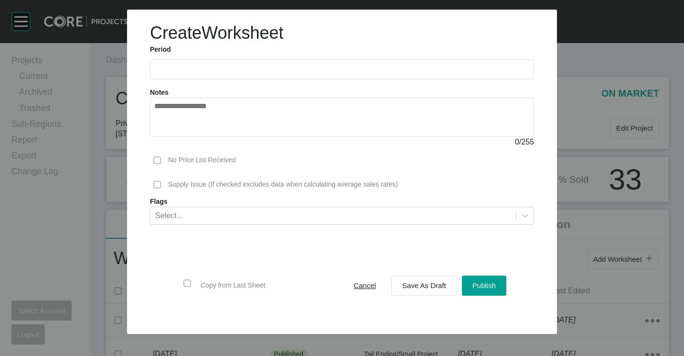
click at [183, 68] on input "text" at bounding box center [342, 69] width 376 height 8
click at [235, 141] on li "Sep" at bounding box center [232, 139] width 32 height 16
type input "**********"
click at [357, 288] on span "Cancel" at bounding box center [365, 285] width 22 height 8
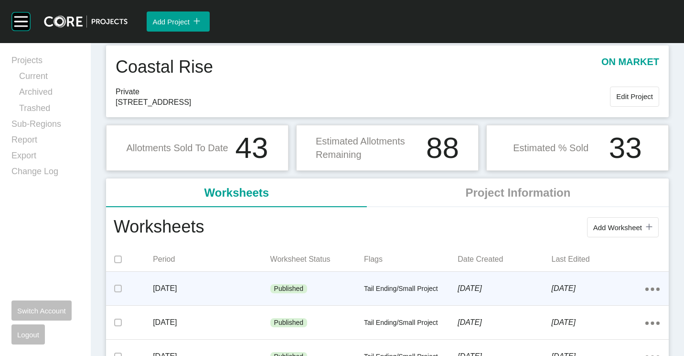
scroll to position [48, 0]
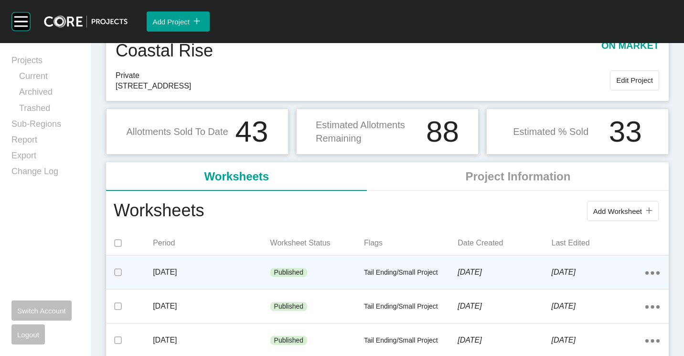
click at [302, 258] on div "Published" at bounding box center [317, 272] width 94 height 29
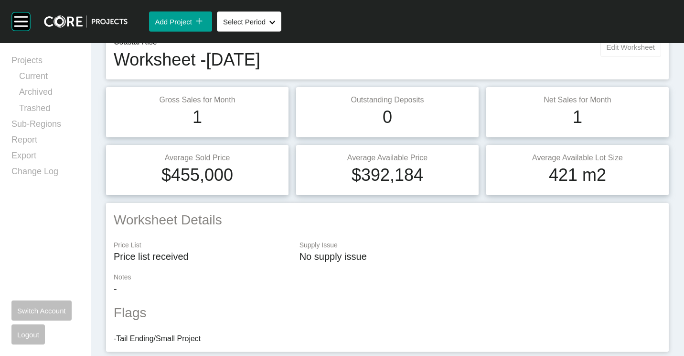
click at [617, 50] on span "Edit Worksheet" at bounding box center [631, 47] width 48 height 8
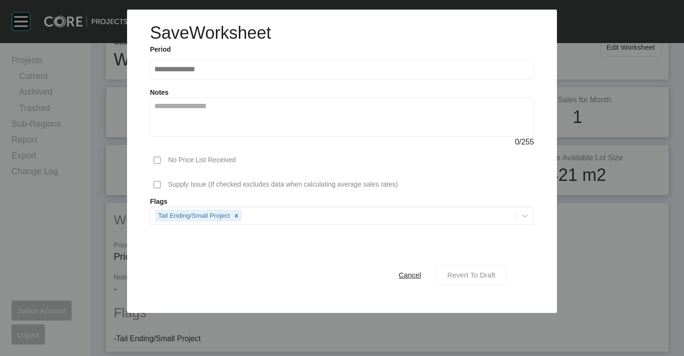
click at [465, 275] on span "Revert To Draft" at bounding box center [471, 274] width 48 height 8
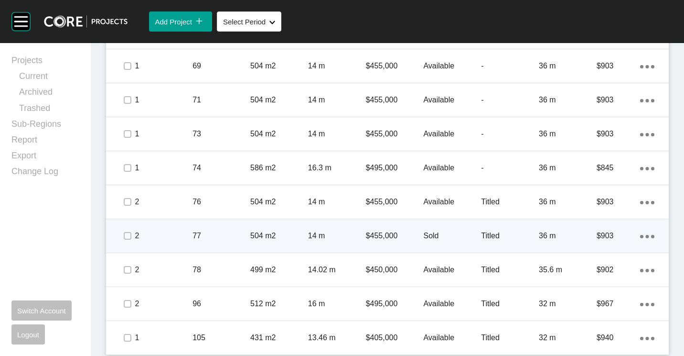
scroll to position [2702, 0]
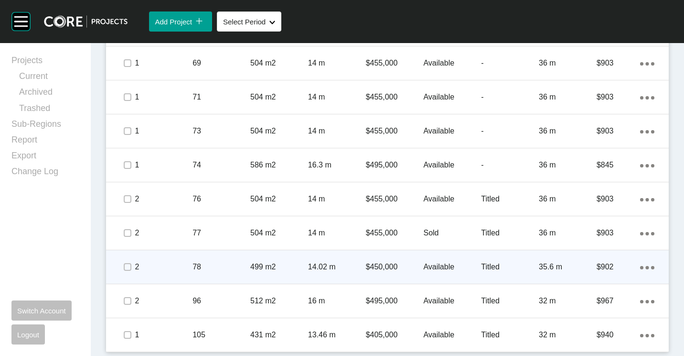
click at [244, 265] on p "78" at bounding box center [222, 266] width 58 height 11
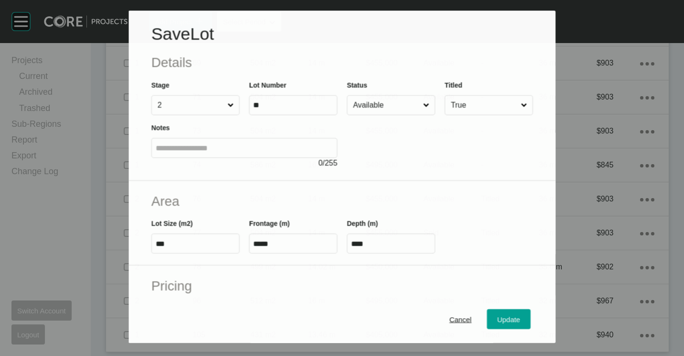
click at [399, 96] on input "Available" at bounding box center [386, 105] width 70 height 19
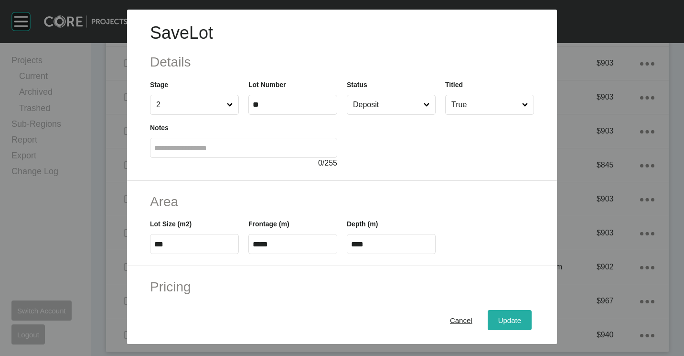
click at [507, 323] on span "Update" at bounding box center [509, 320] width 23 height 8
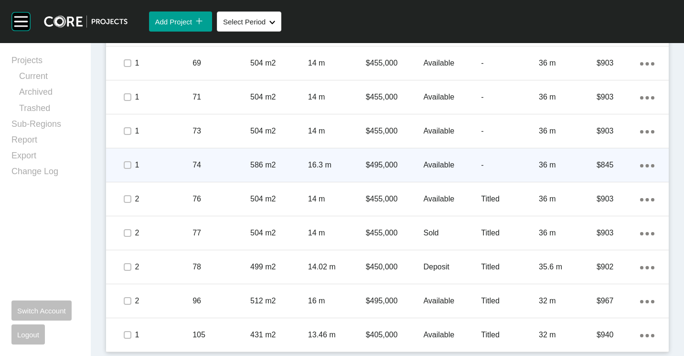
click at [346, 151] on div "16.3 m" at bounding box center [337, 165] width 58 height 30
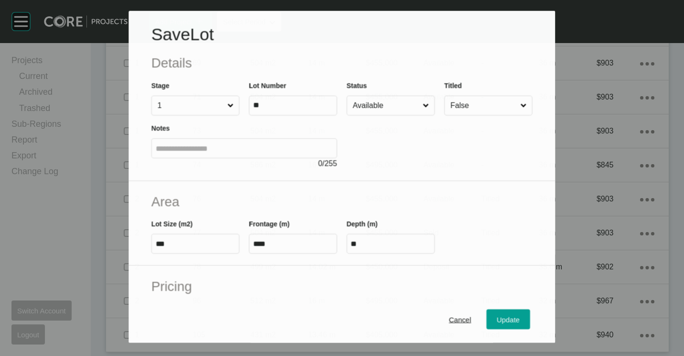
click at [372, 106] on input "Available" at bounding box center [386, 105] width 70 height 19
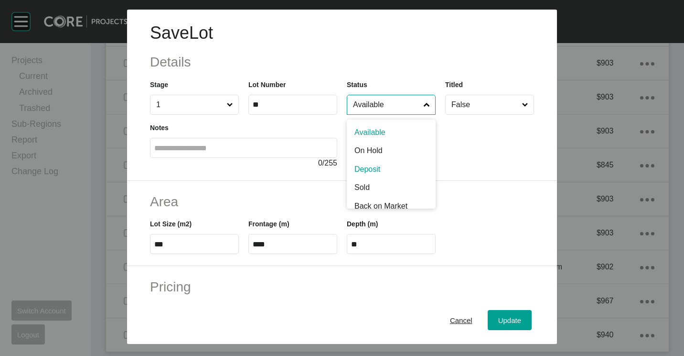
drag, startPoint x: 384, startPoint y: 163, endPoint x: 390, endPoint y: 172, distance: 10.3
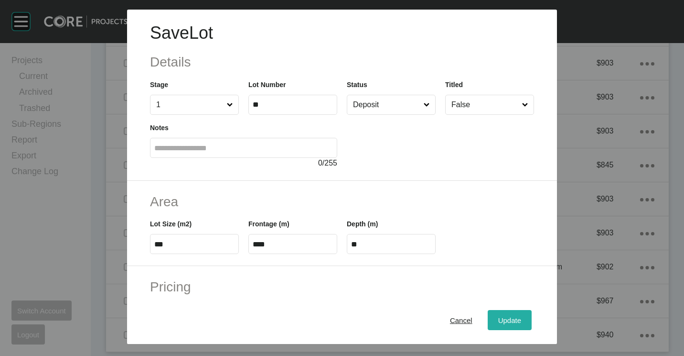
click at [496, 314] on div "Update" at bounding box center [510, 319] width 28 height 13
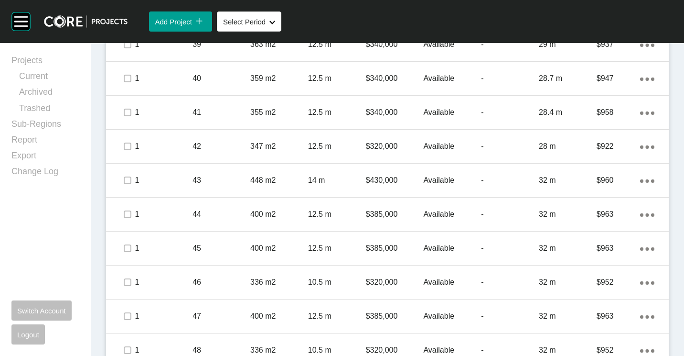
scroll to position [1747, 0]
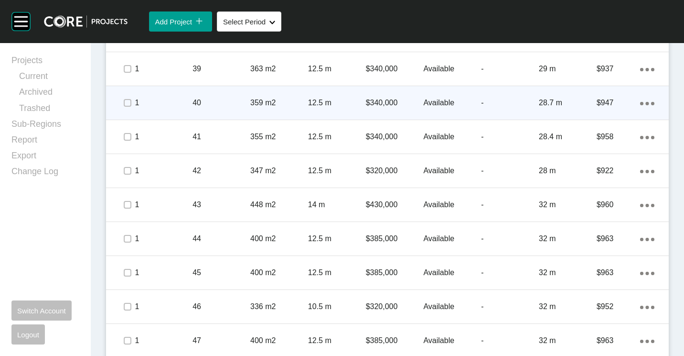
click at [277, 101] on p "359 m2" at bounding box center [279, 102] width 58 height 11
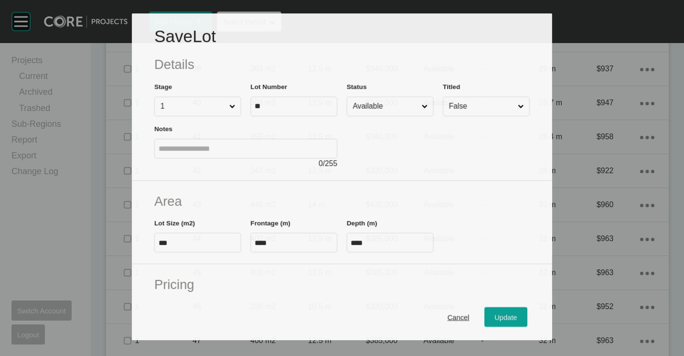
drag, startPoint x: 391, startPoint y: 96, endPoint x: 389, endPoint y: 117, distance: 21.6
click at [391, 97] on div "Status Available" at bounding box center [390, 98] width 87 height 35
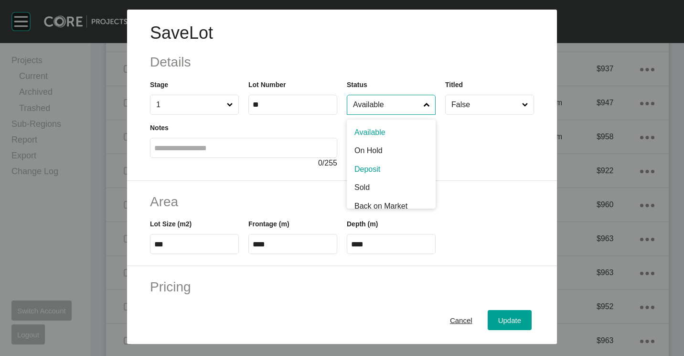
drag, startPoint x: 376, startPoint y: 167, endPoint x: 456, endPoint y: 231, distance: 102.8
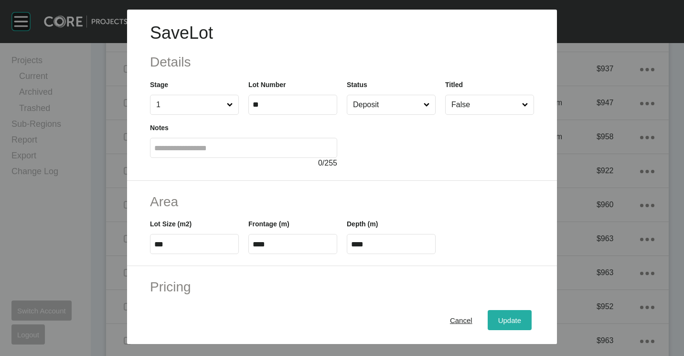
click at [498, 317] on span "Update" at bounding box center [509, 320] width 23 height 8
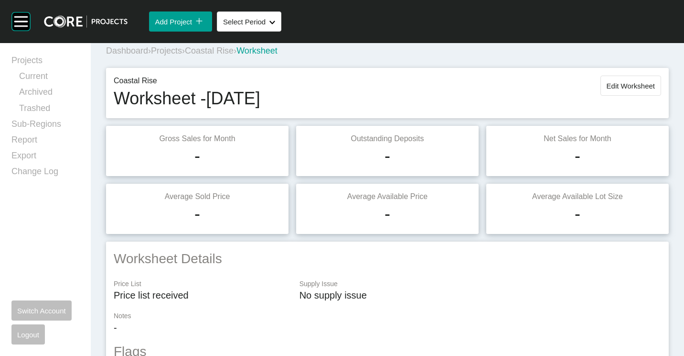
scroll to position [0, 0]
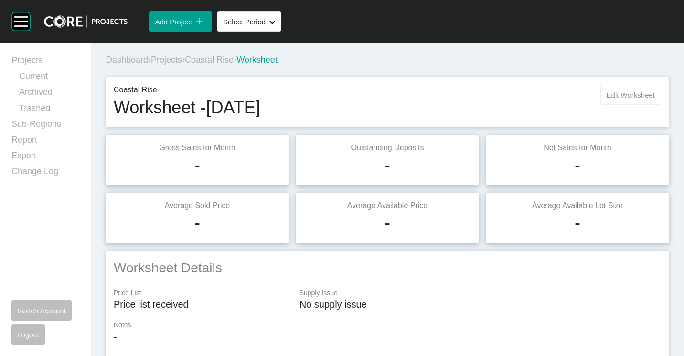
click at [622, 94] on span "Edit Worksheet" at bounding box center [631, 95] width 48 height 8
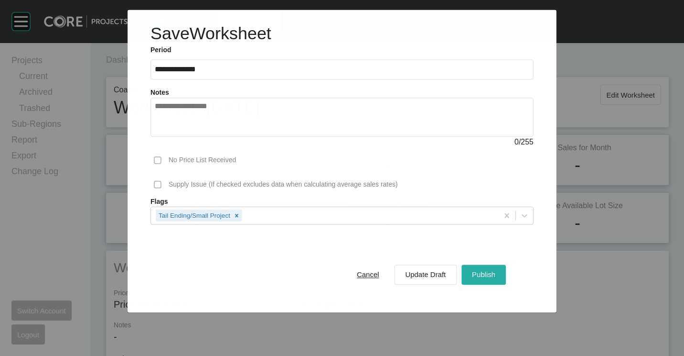
click at [495, 266] on button "Publish" at bounding box center [484, 274] width 44 height 20
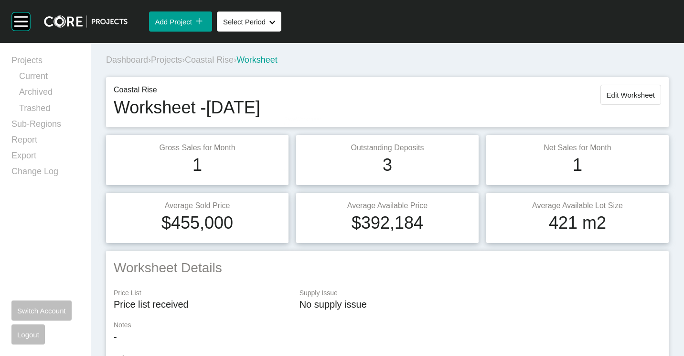
click at [174, 60] on span "Projects" at bounding box center [166, 60] width 31 height 10
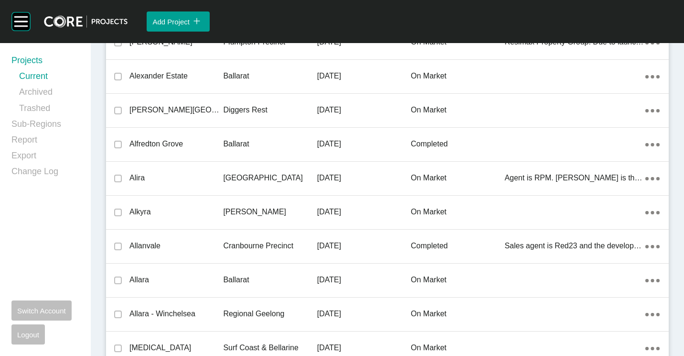
scroll to position [20136, 0]
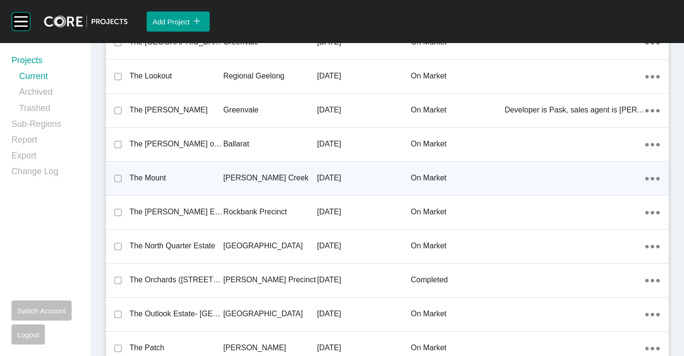
click at [204, 173] on p "The Mount" at bounding box center [176, 178] width 94 height 11
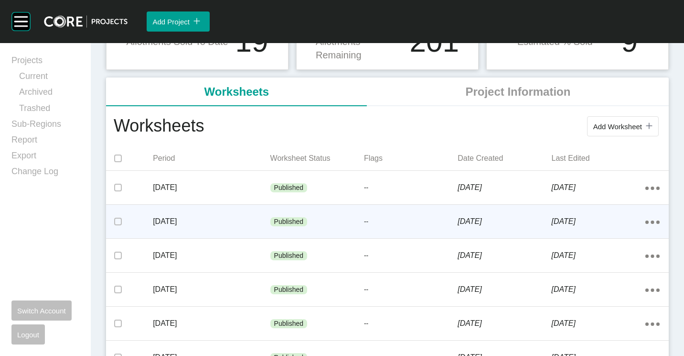
scroll to position [143, 0]
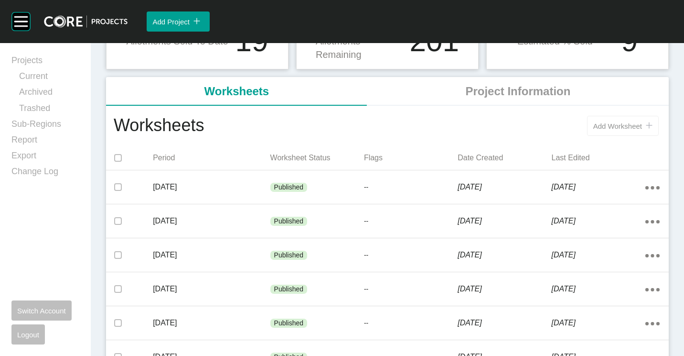
click at [618, 121] on button "Add Worksheet icon/tick copy 11 Created with Sketch." at bounding box center [623, 126] width 72 height 20
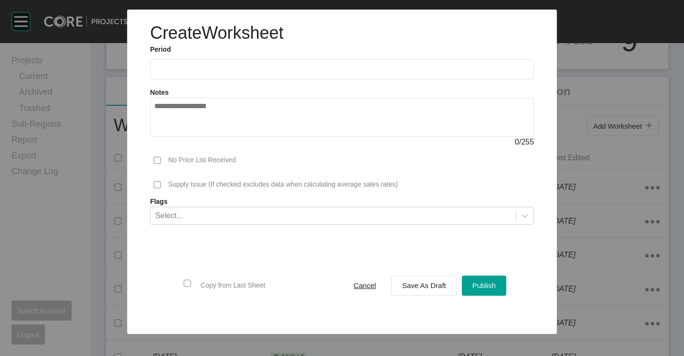
click at [223, 67] on input "text" at bounding box center [342, 69] width 376 height 8
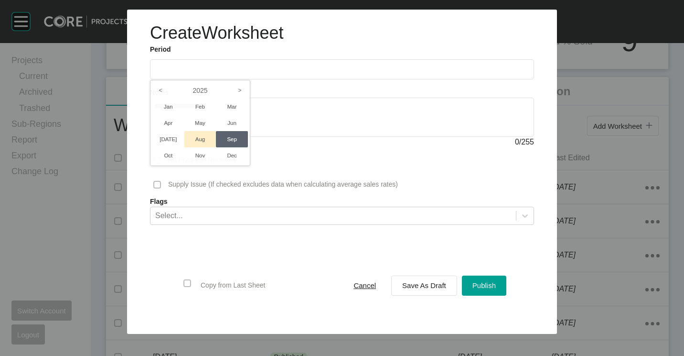
click at [209, 135] on li "Aug" at bounding box center [200, 139] width 32 height 16
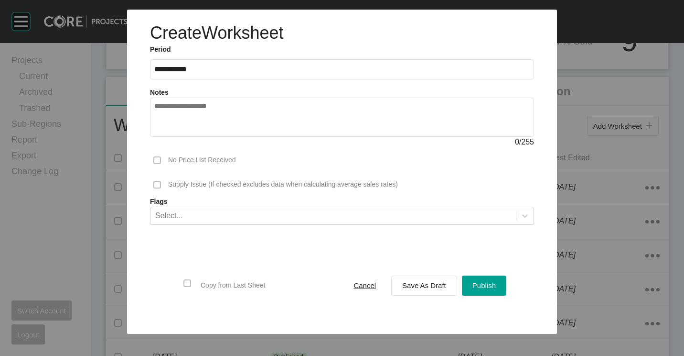
click at [242, 72] on input "**********" at bounding box center [342, 69] width 376 height 8
drag, startPoint x: 233, startPoint y: 138, endPoint x: 312, endPoint y: 183, distance: 90.9
click at [233, 138] on li "Sep" at bounding box center [232, 139] width 32 height 16
type input "**********"
click at [431, 284] on span "Save As Draft" at bounding box center [424, 285] width 44 height 8
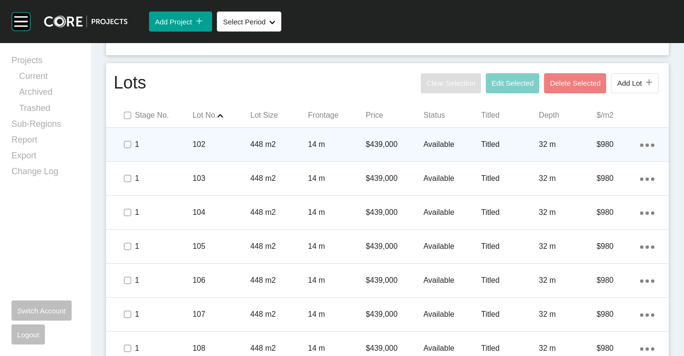
scroll to position [382, 0]
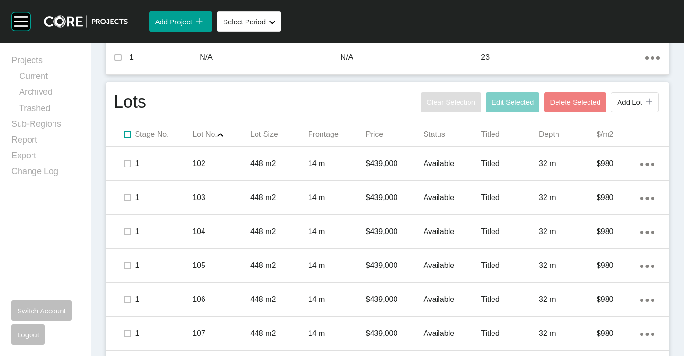
click at [128, 138] on label at bounding box center [128, 134] width 8 height 8
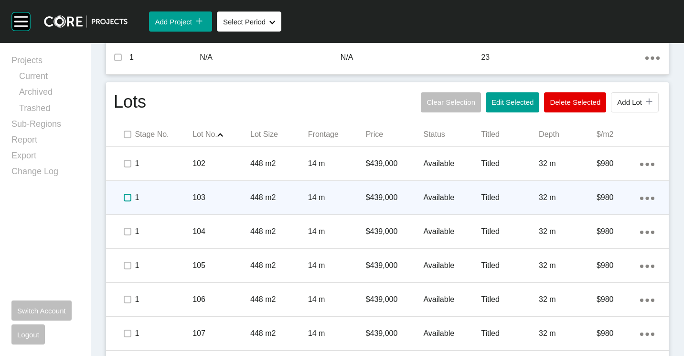
click at [127, 195] on label at bounding box center [128, 198] width 8 height 8
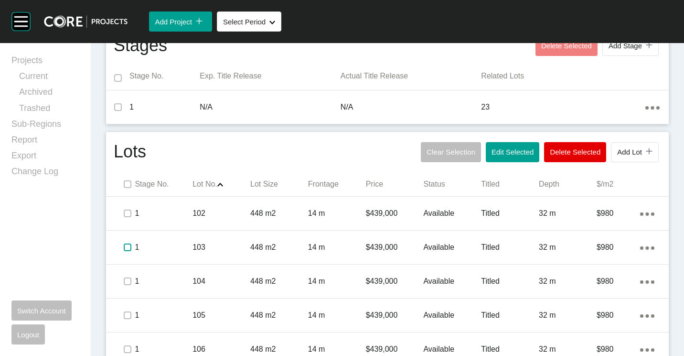
scroll to position [384, 0]
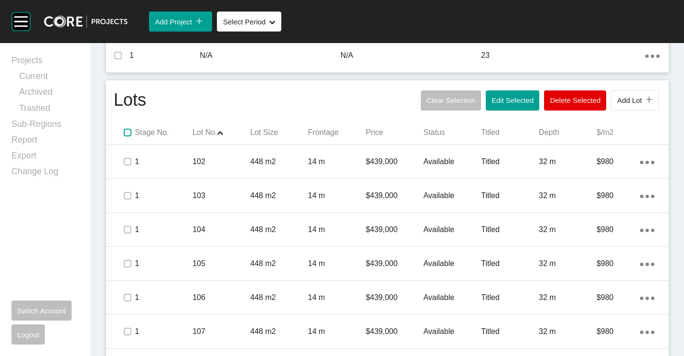
click at [125, 131] on label at bounding box center [128, 133] width 8 height 8
click at [126, 133] on label at bounding box center [128, 133] width 8 height 8
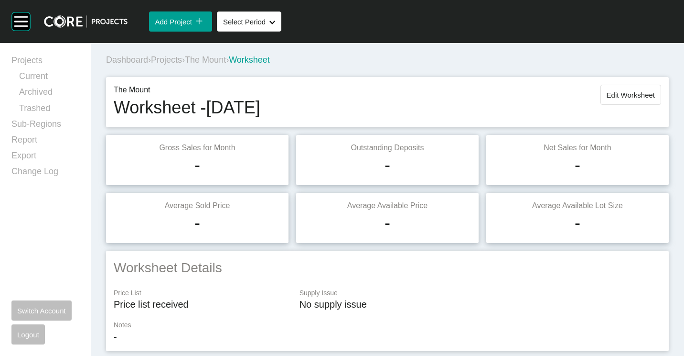
scroll to position [0, 0]
click at [636, 94] on span "Edit Worksheet" at bounding box center [631, 95] width 48 height 8
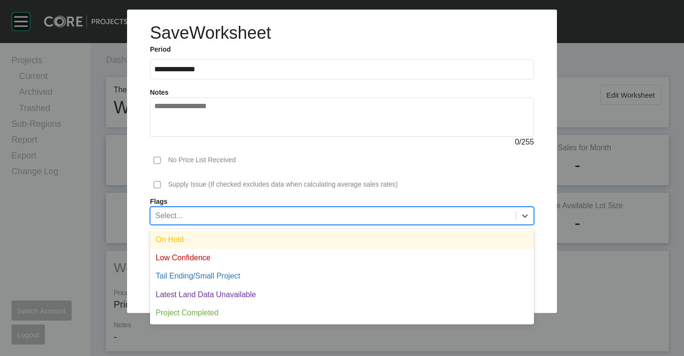
click at [328, 220] on div "Select..." at bounding box center [334, 215] width 366 height 16
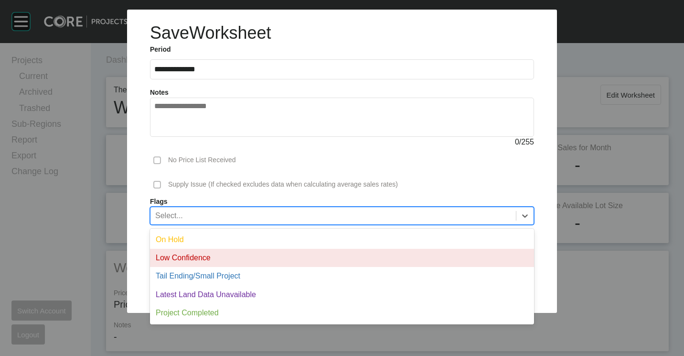
click at [230, 264] on div "Low Confidence" at bounding box center [342, 257] width 384 height 18
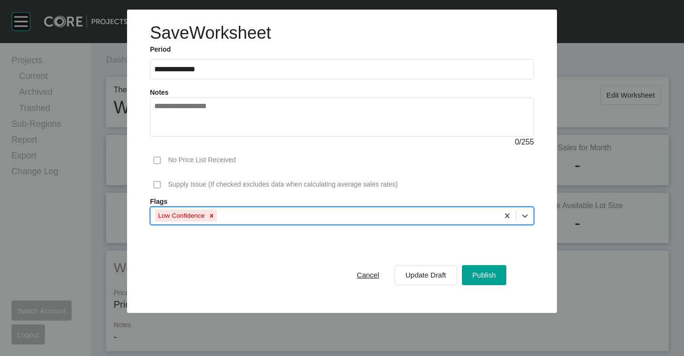
click at [270, 216] on div "Low Confidence" at bounding box center [325, 215] width 348 height 16
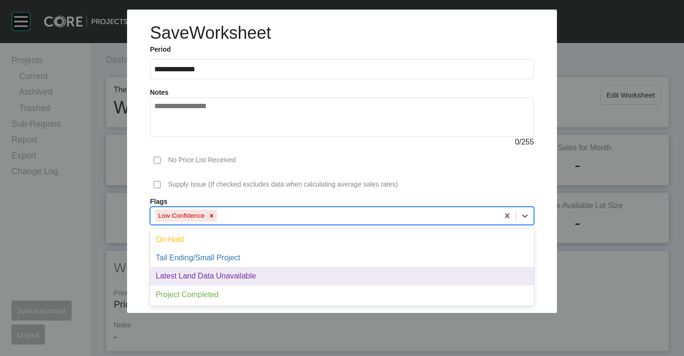
click at [217, 274] on div "Latest Land Data Unavailable" at bounding box center [342, 276] width 384 height 18
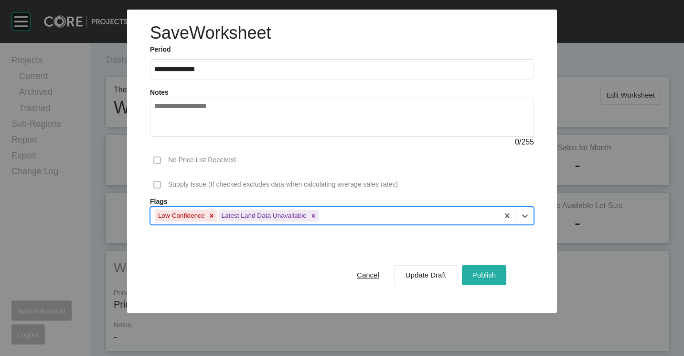
click at [496, 268] on div "Publish" at bounding box center [484, 274] width 28 height 13
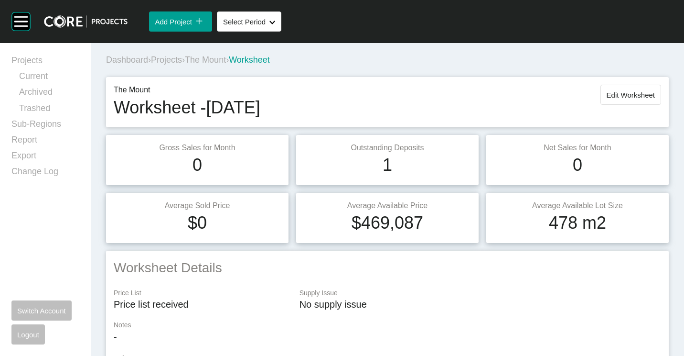
click at [174, 57] on span "Projects" at bounding box center [166, 60] width 31 height 10
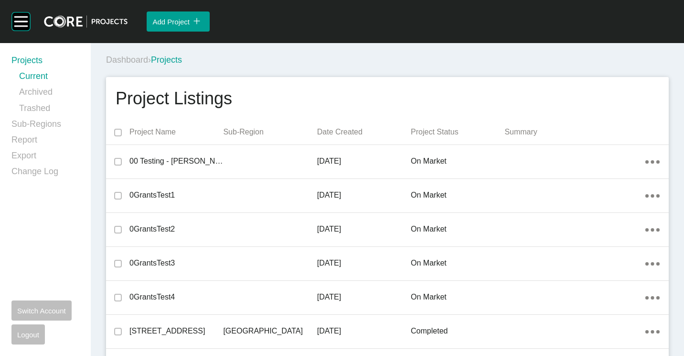
scroll to position [23270, 0]
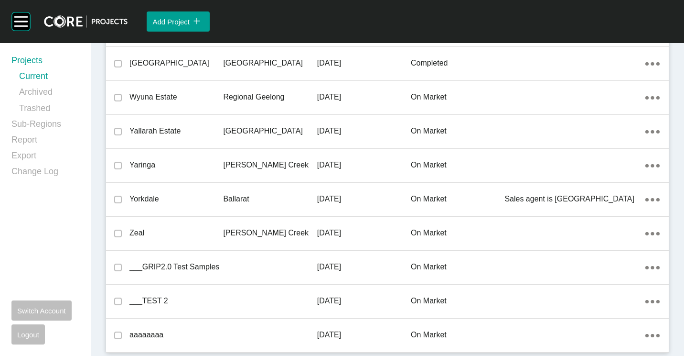
drag, startPoint x: 153, startPoint y: 230, endPoint x: 402, endPoint y: 321, distance: 265.0
click at [157, 232] on p "Zeal" at bounding box center [176, 232] width 94 height 11
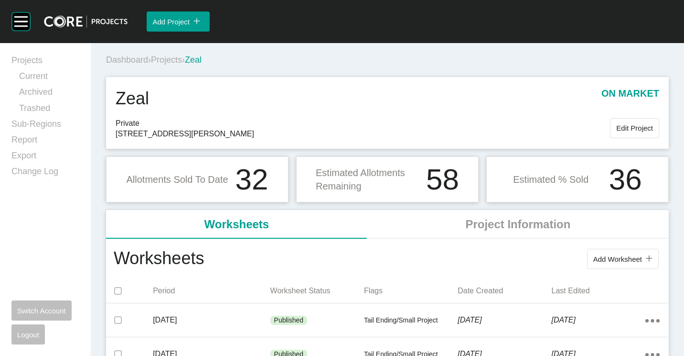
drag, startPoint x: 632, startPoint y: 266, endPoint x: 589, endPoint y: 243, distance: 48.7
click at [630, 264] on button "Add Worksheet icon/tick copy 11 Created with Sketch." at bounding box center [623, 258] width 72 height 20
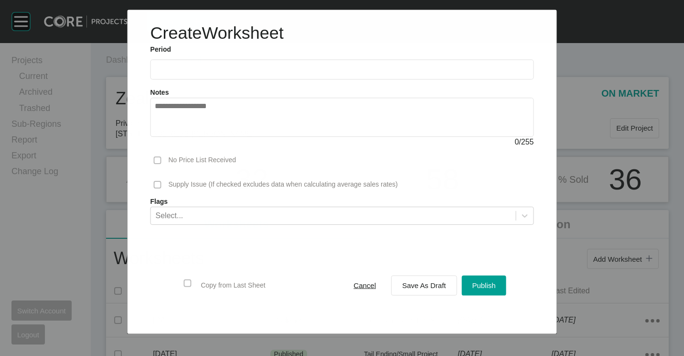
click at [226, 66] on input "text" at bounding box center [342, 69] width 375 height 8
drag, startPoint x: 237, startPoint y: 138, endPoint x: 282, endPoint y: 173, distance: 57.3
click at [237, 138] on li "Sep" at bounding box center [232, 139] width 32 height 16
type input "**********"
click at [420, 282] on span "Save As Draft" at bounding box center [424, 285] width 44 height 8
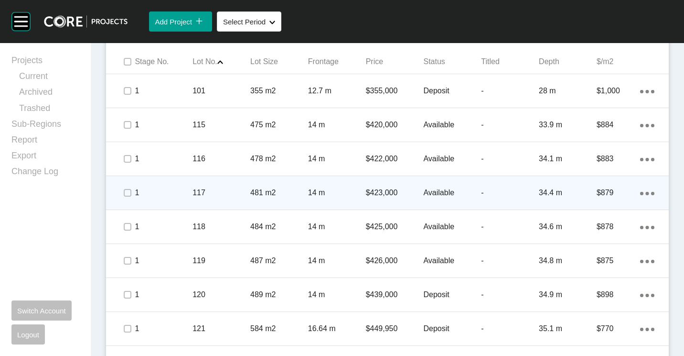
scroll to position [526, 0]
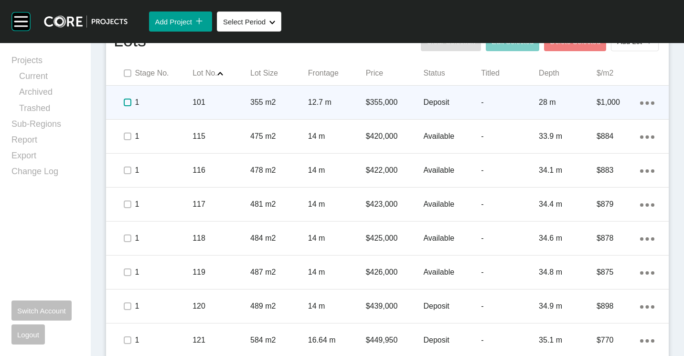
click at [130, 101] on label at bounding box center [128, 102] width 8 height 8
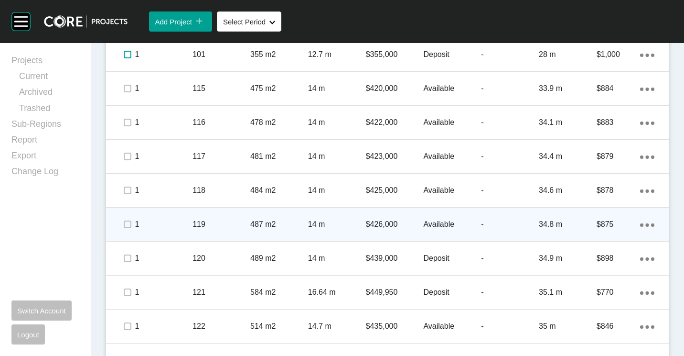
scroll to position [621, 0]
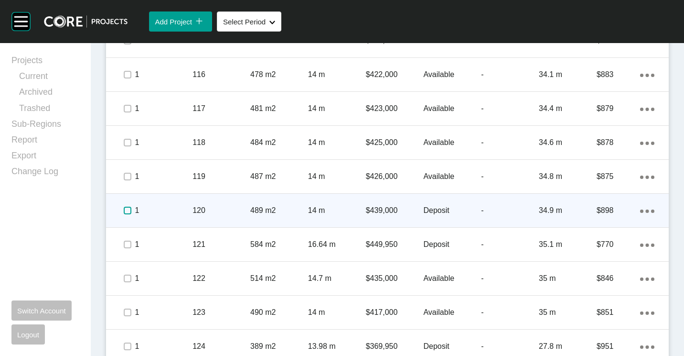
click at [126, 210] on label at bounding box center [128, 210] width 8 height 8
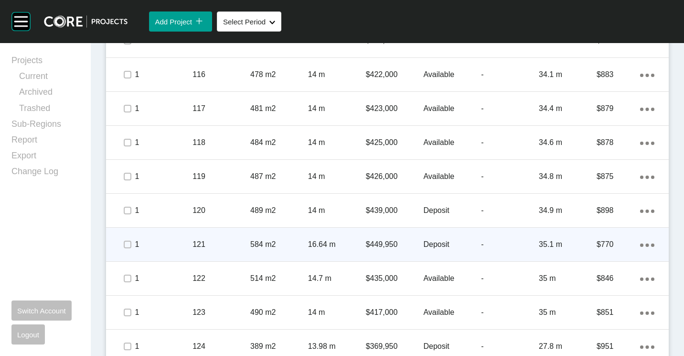
click at [235, 243] on p "121" at bounding box center [222, 244] width 58 height 11
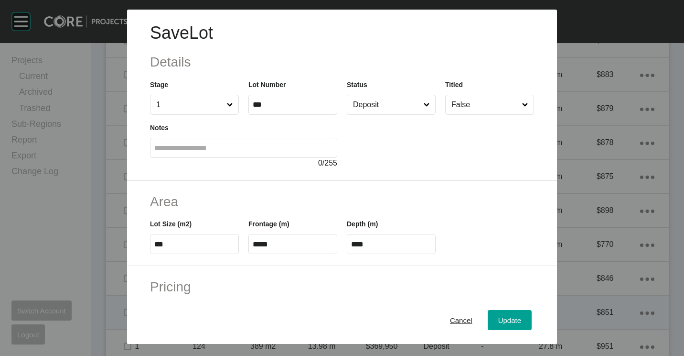
click at [451, 313] on div "Cancel" at bounding box center [461, 319] width 27 height 13
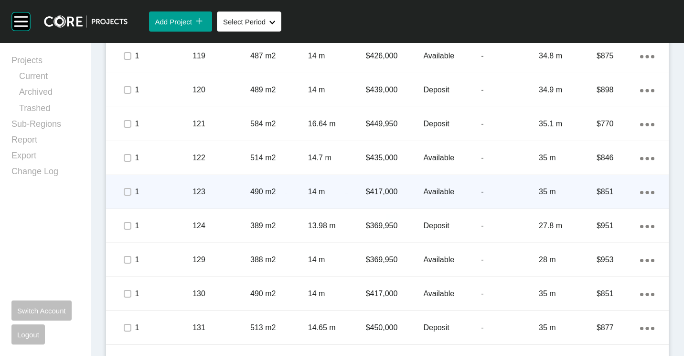
scroll to position [765, 0]
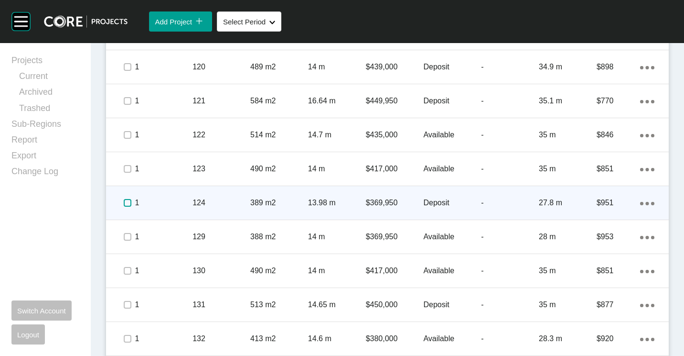
click at [126, 201] on label at bounding box center [128, 203] width 8 height 8
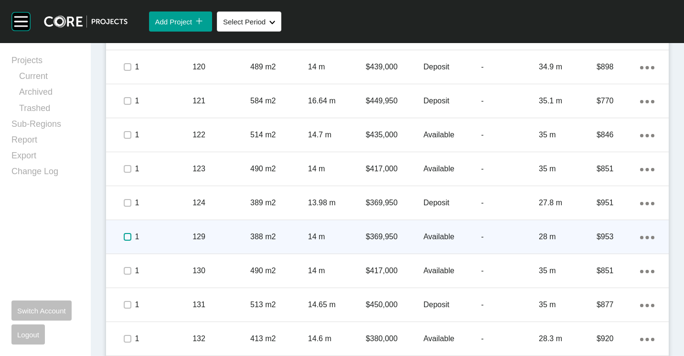
click at [124, 236] on label at bounding box center [128, 237] width 8 height 8
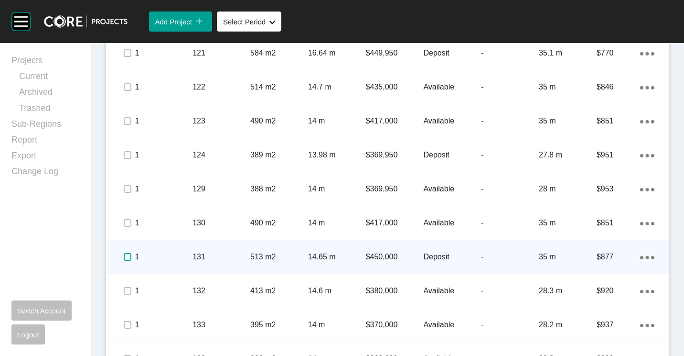
drag, startPoint x: 129, startPoint y: 255, endPoint x: 154, endPoint y: 266, distance: 27.4
click at [129, 256] on label at bounding box center [128, 257] width 8 height 8
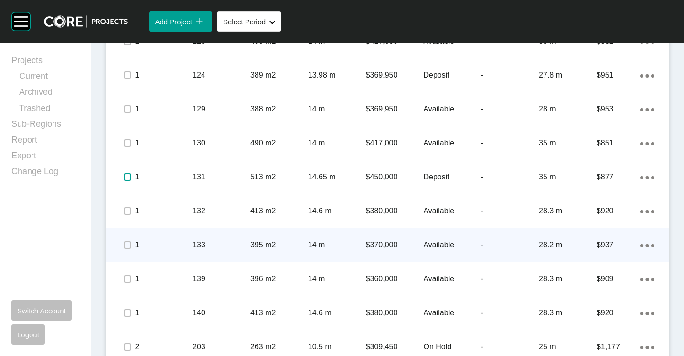
scroll to position [908, 0]
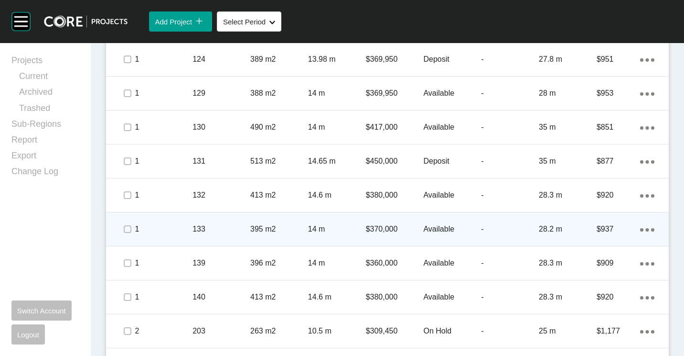
click at [209, 228] on p "133" at bounding box center [222, 229] width 58 height 11
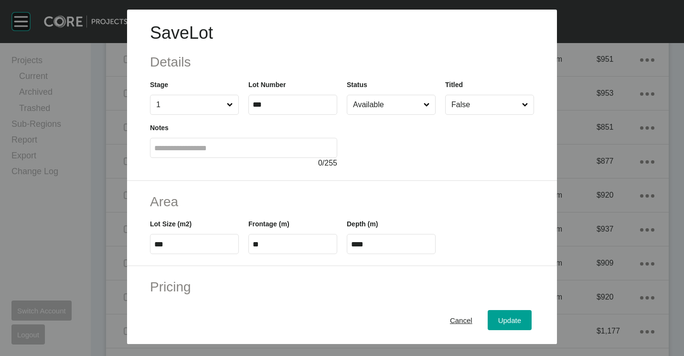
click at [376, 102] on input "Available" at bounding box center [386, 104] width 71 height 19
click at [499, 320] on span "Update" at bounding box center [509, 320] width 23 height 8
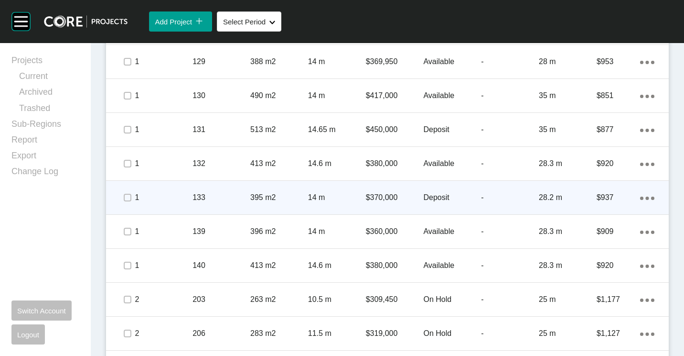
scroll to position [956, 0]
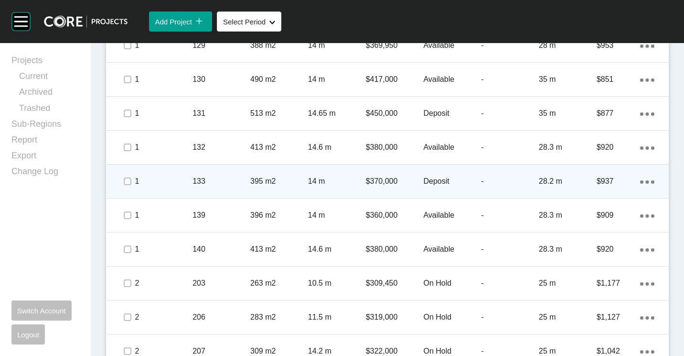
click at [221, 173] on div "133" at bounding box center [222, 181] width 58 height 30
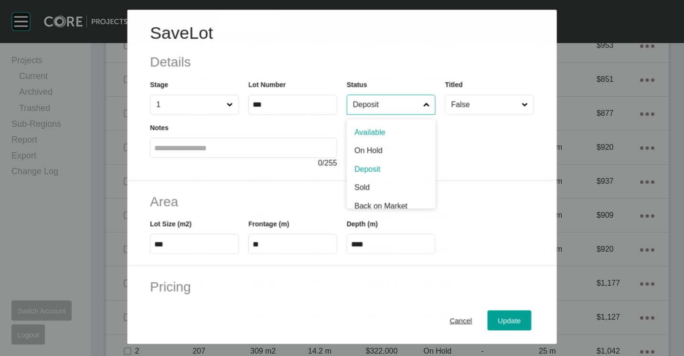
click at [399, 100] on input "Deposit" at bounding box center [386, 104] width 70 height 19
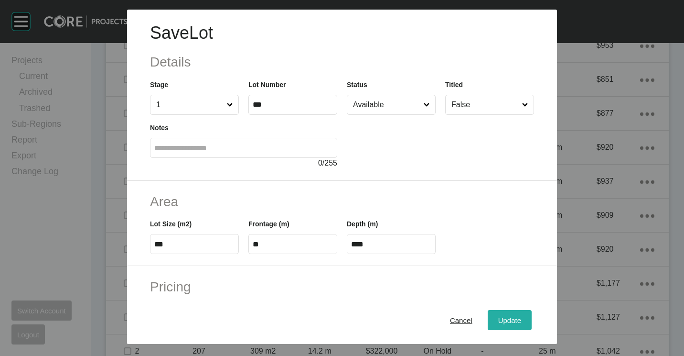
click at [507, 316] on span "Update" at bounding box center [509, 320] width 23 height 8
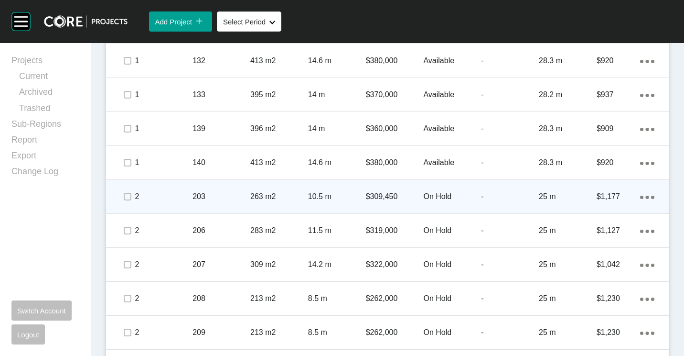
scroll to position [1051, 0]
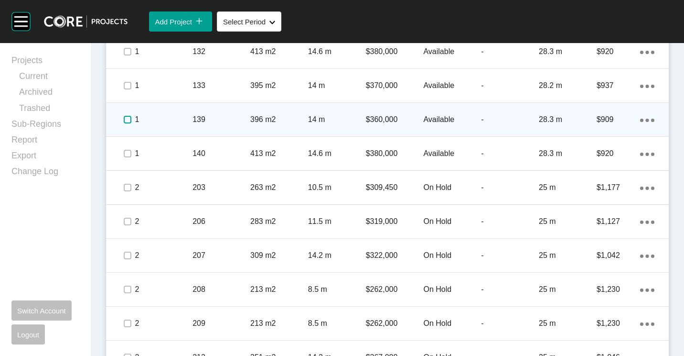
click at [128, 118] on label at bounding box center [128, 120] width 8 height 8
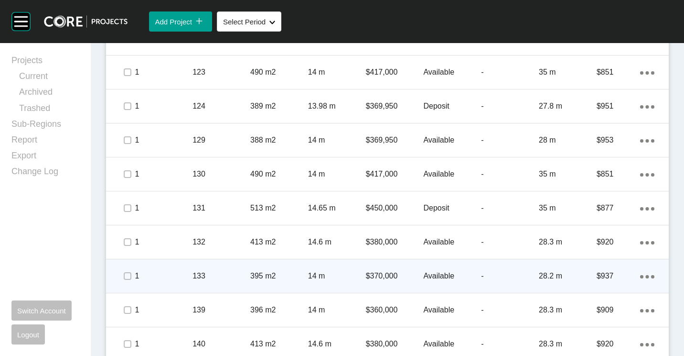
scroll to position [908, 0]
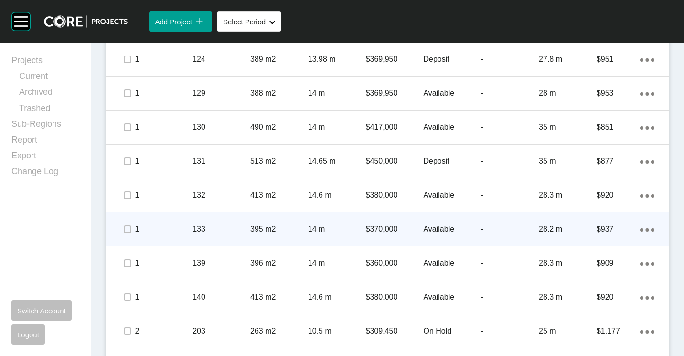
click at [219, 230] on p "133" at bounding box center [222, 229] width 58 height 11
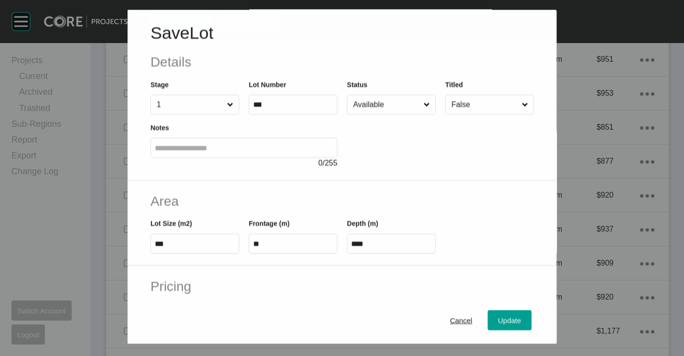
click at [387, 101] on input "Available" at bounding box center [386, 104] width 70 height 19
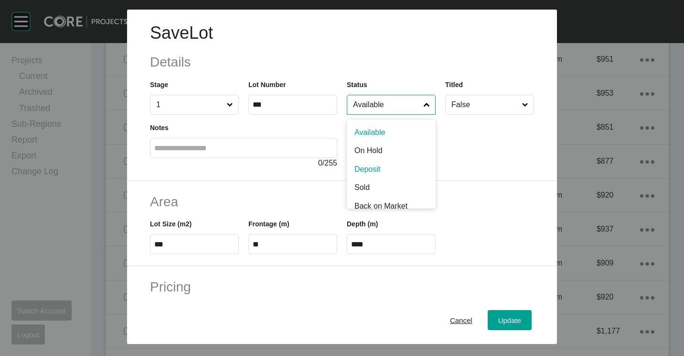
drag, startPoint x: 376, startPoint y: 170, endPoint x: 380, endPoint y: 176, distance: 7.7
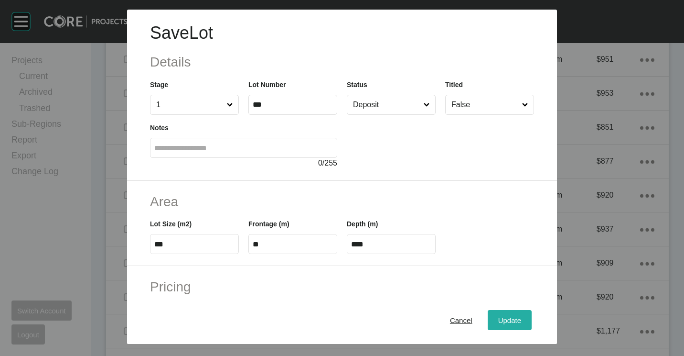
drag, startPoint x: 506, startPoint y: 323, endPoint x: 427, endPoint y: 242, distance: 112.9
click at [506, 321] on span "Update" at bounding box center [509, 320] width 23 height 8
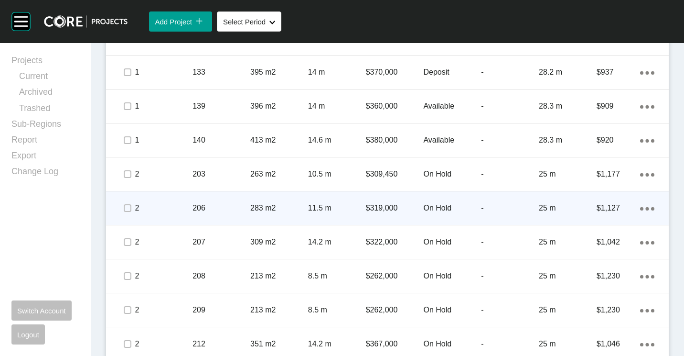
scroll to position [1099, 0]
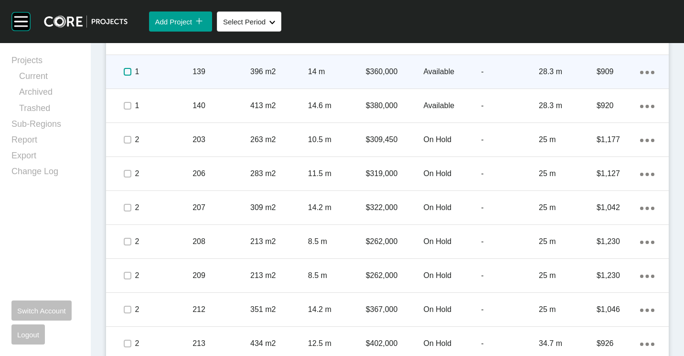
click at [125, 68] on label at bounding box center [128, 72] width 8 height 8
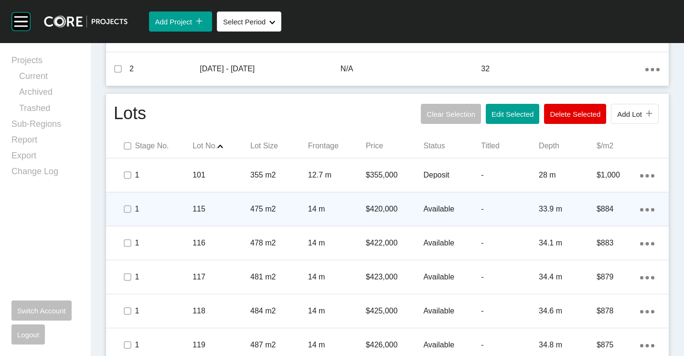
scroll to position [478, 0]
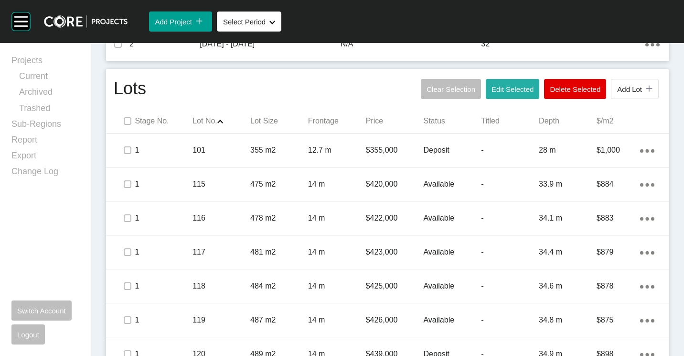
click at [510, 97] on button "Edit Selected" at bounding box center [513, 89] width 54 height 20
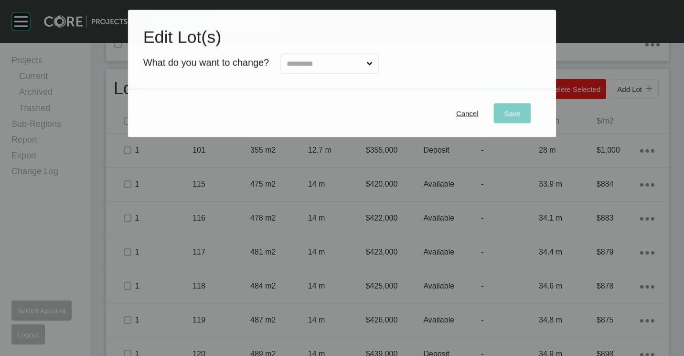
click at [317, 64] on input "text" at bounding box center [325, 63] width 80 height 19
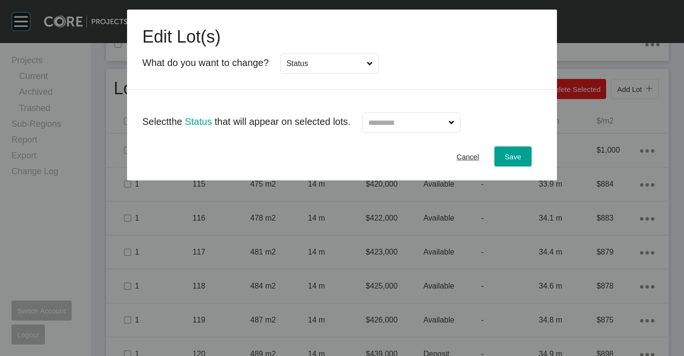
click at [447, 115] on input "text" at bounding box center [407, 122] width 80 height 19
drag, startPoint x: 512, startPoint y: 158, endPoint x: 538, endPoint y: 148, distance: 28.0
click at [512, 158] on span "Save" at bounding box center [513, 156] width 16 height 8
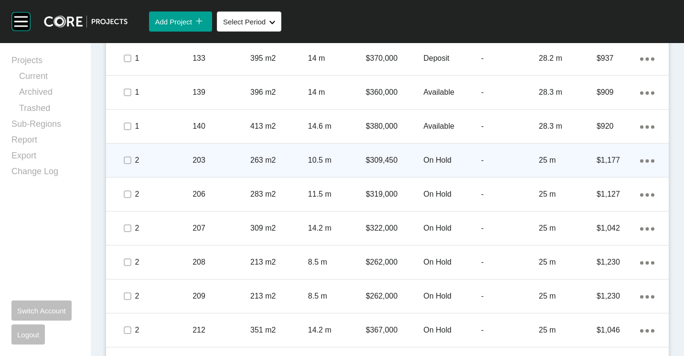
scroll to position [1096, 0]
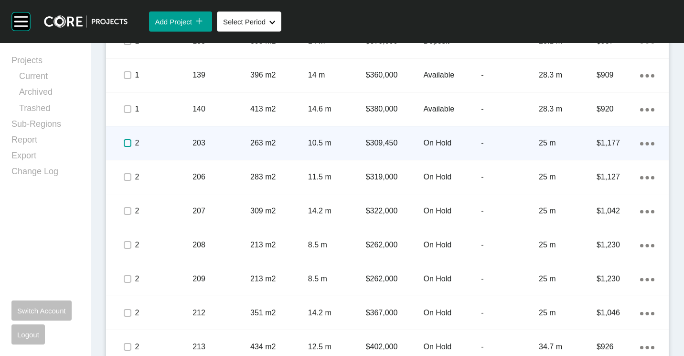
click at [125, 141] on label at bounding box center [128, 143] width 8 height 8
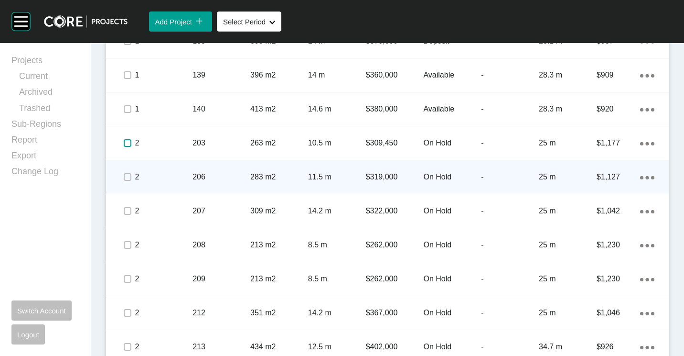
scroll to position [1143, 0]
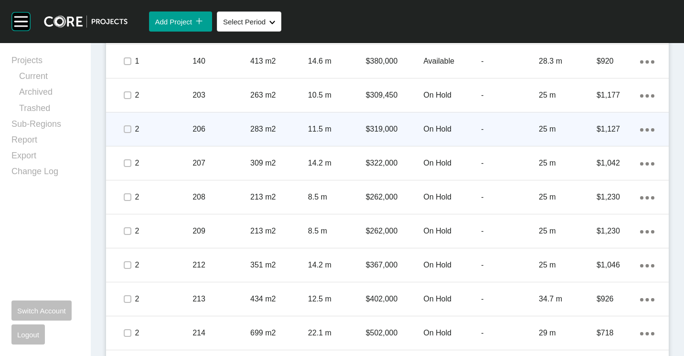
click at [274, 128] on p "283 m2" at bounding box center [279, 129] width 58 height 11
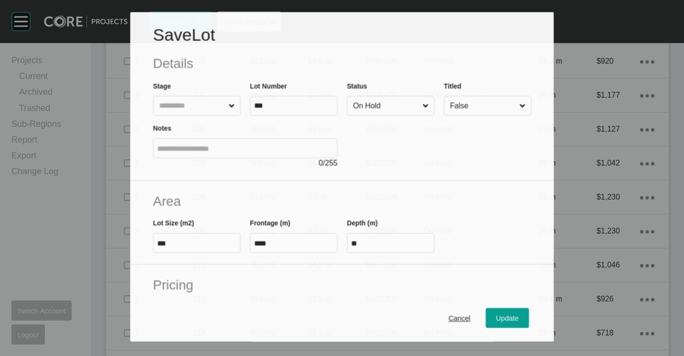
click at [423, 97] on span at bounding box center [426, 105] width 10 height 19
click at [421, 97] on input "On Hold" at bounding box center [385, 105] width 69 height 19
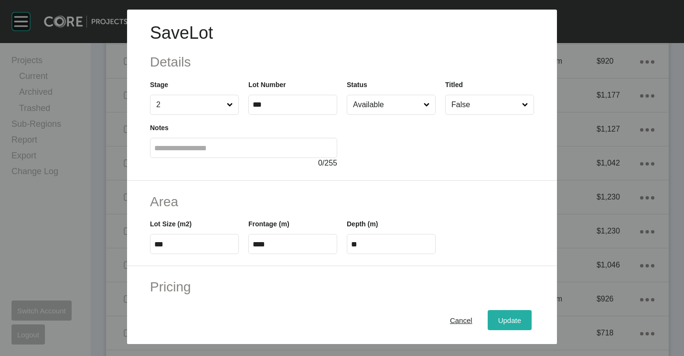
click at [498, 316] on span "Update" at bounding box center [509, 320] width 23 height 8
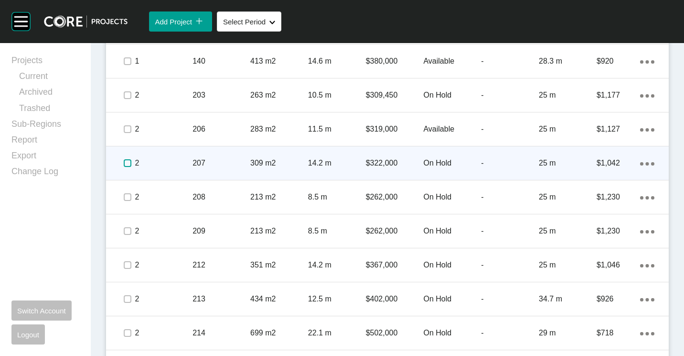
click at [124, 162] on label at bounding box center [128, 163] width 8 height 8
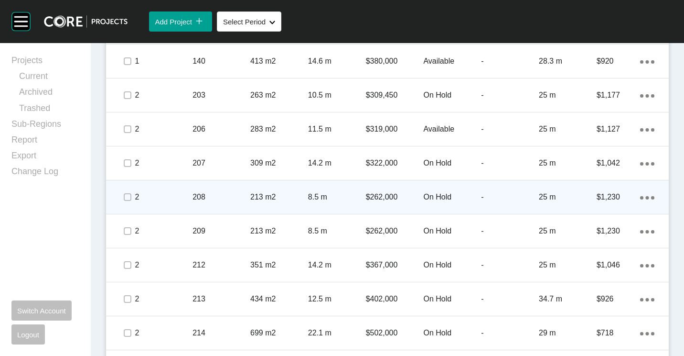
click at [255, 198] on p "213 m2" at bounding box center [279, 197] width 58 height 11
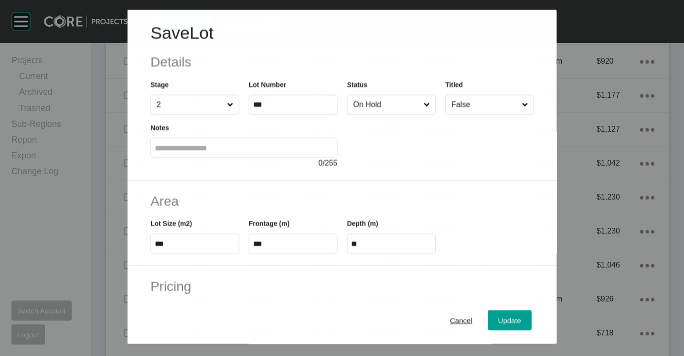
click at [380, 113] on input "On Hold" at bounding box center [386, 104] width 70 height 19
click at [507, 317] on span "Update" at bounding box center [509, 320] width 23 height 8
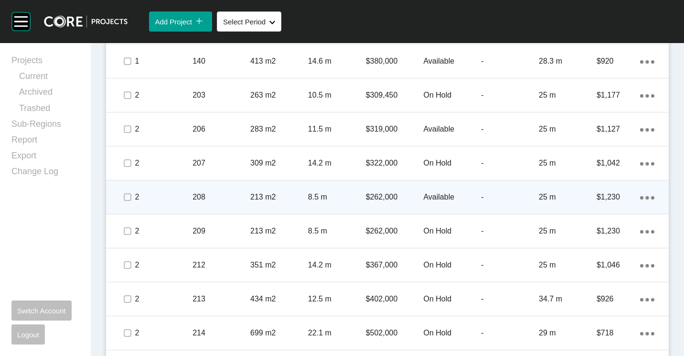
click at [323, 199] on p "8.5 m" at bounding box center [337, 197] width 58 height 11
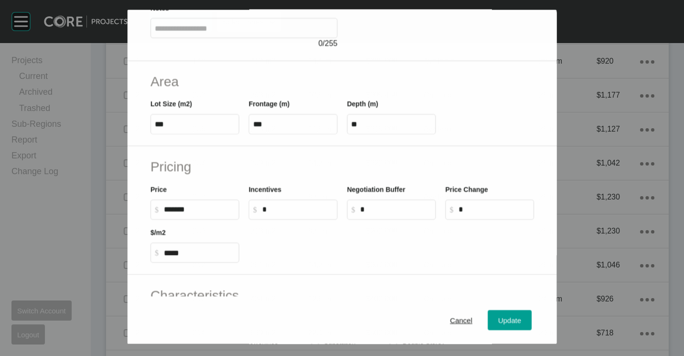
scroll to position [227, 0]
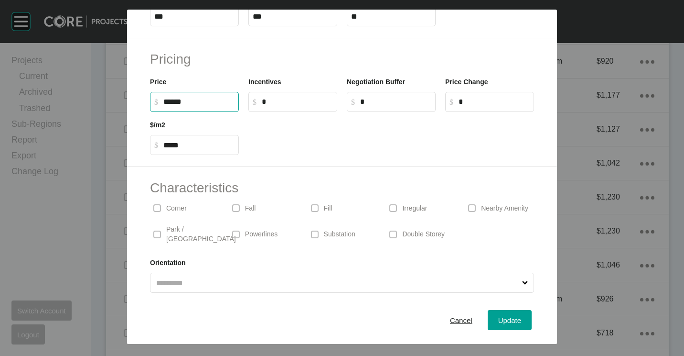
drag, startPoint x: 206, startPoint y: 99, endPoint x: 120, endPoint y: 99, distance: 86.0
click at [120, 99] on div "Save Lot Details Stage 2 Lot Number *** Status Available Titled False Notes 0 /…" at bounding box center [342, 172] width 684 height 344
type input "*******"
type input "******"
type input "*****"
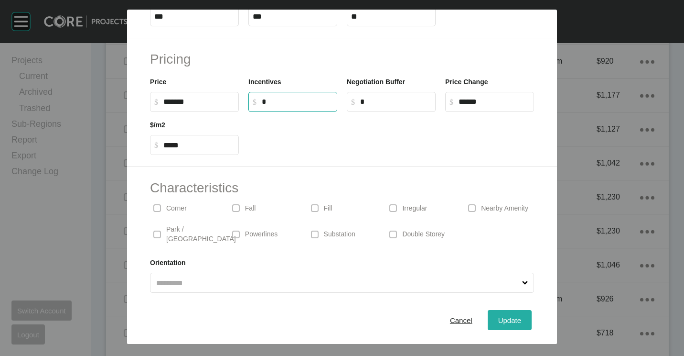
click at [504, 315] on div "Update" at bounding box center [510, 319] width 28 height 13
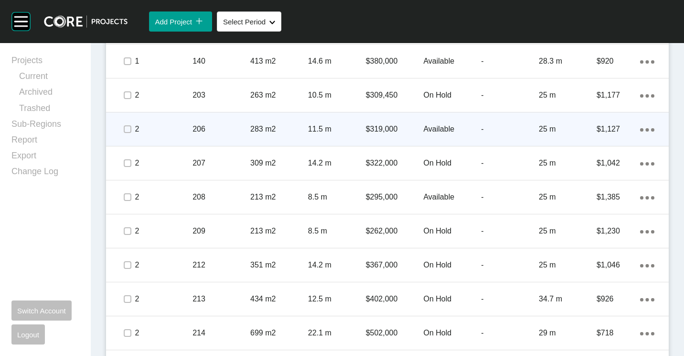
click at [214, 122] on div "206" at bounding box center [222, 129] width 58 height 30
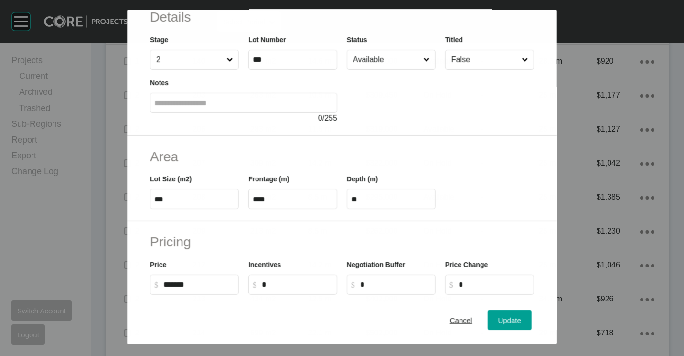
scroll to position [96, 0]
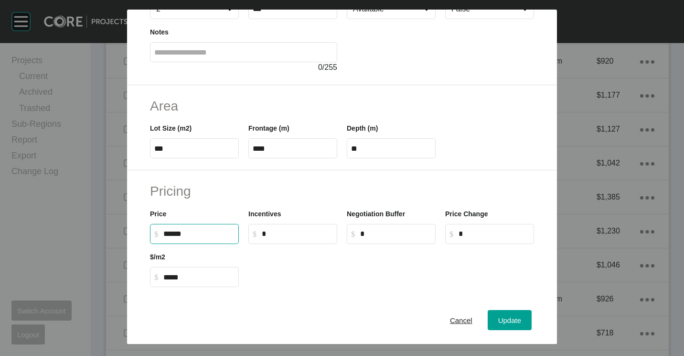
drag, startPoint x: 196, startPoint y: 230, endPoint x: 162, endPoint y: 229, distance: 34.4
click at [162, 229] on label "$ Created with Sketch. $ ******" at bounding box center [194, 234] width 89 height 20
type input "*******"
type input "*****"
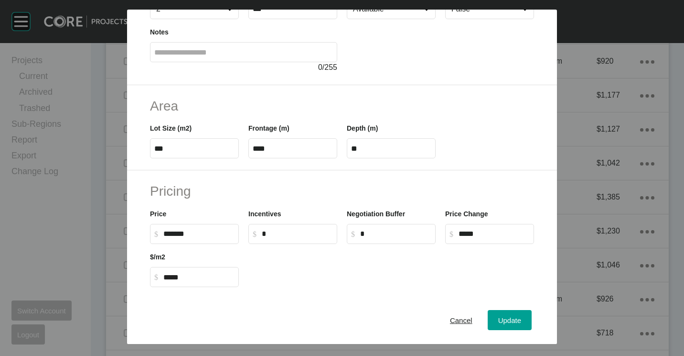
click at [205, 227] on label "$ Created with Sketch. $ *******" at bounding box center [194, 234] width 89 height 20
click at [205, 229] on input "*******" at bounding box center [198, 233] width 71 height 8
type input "*******"
type input "*****"
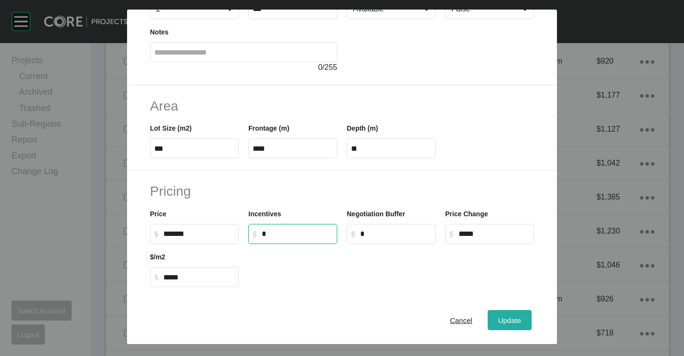
click at [501, 319] on span "Update" at bounding box center [509, 320] width 23 height 8
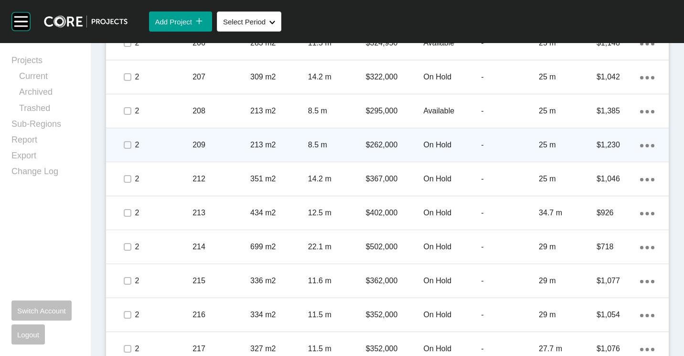
scroll to position [1239, 0]
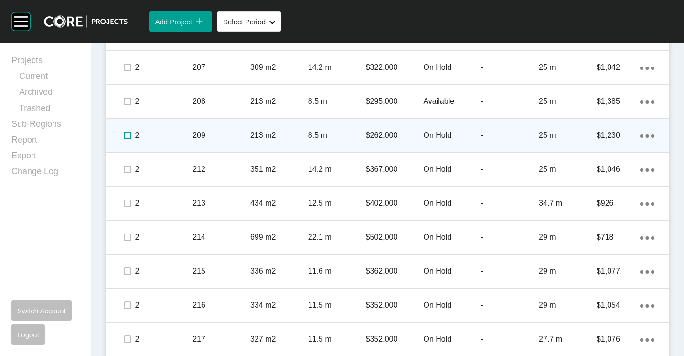
click at [124, 133] on label at bounding box center [128, 135] width 8 height 8
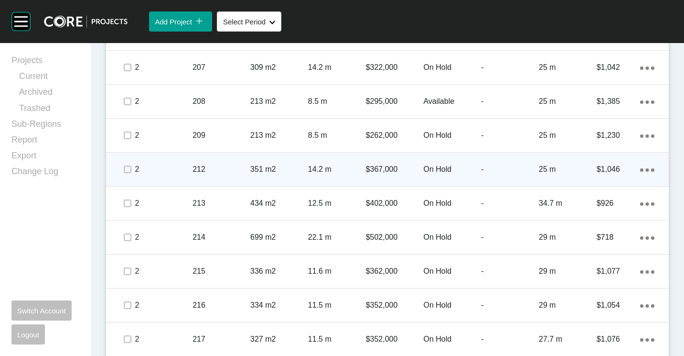
click at [343, 162] on div "14.2 m" at bounding box center [337, 169] width 58 height 30
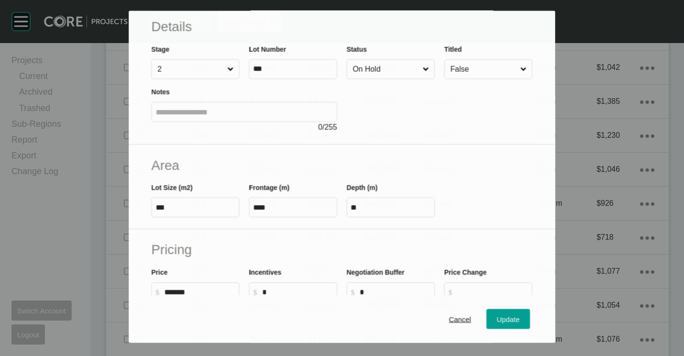
scroll to position [48, 0]
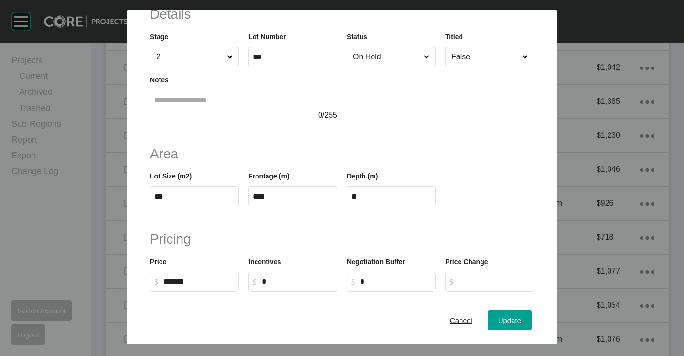
drag, startPoint x: 205, startPoint y: 276, endPoint x: 156, endPoint y: 275, distance: 48.3
click at [156, 275] on label "$ Created with Sketch. $ *******" at bounding box center [194, 281] width 89 height 20
click at [198, 288] on label "$ Created with Sketch. $ *******" at bounding box center [194, 281] width 89 height 20
click at [198, 285] on input "*******" at bounding box center [198, 281] width 71 height 8
drag, startPoint x: 210, startPoint y: 282, endPoint x: 89, endPoint y: 267, distance: 121.3
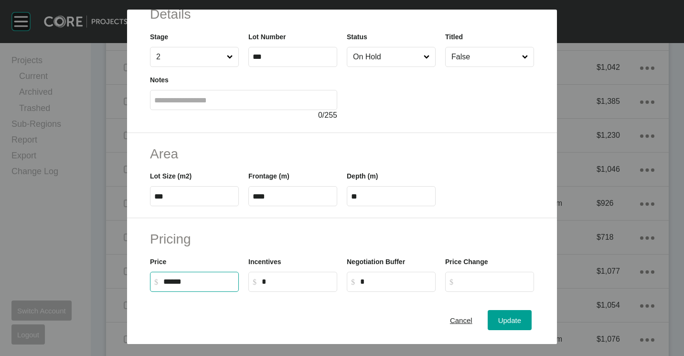
click at [89, 267] on div "Save Lot Details Stage 2 Lot Number *** Status On Hold Titled False Notes 0 / 2…" at bounding box center [342, 172] width 684 height 344
type input "*******"
type input "******"
type input "*****"
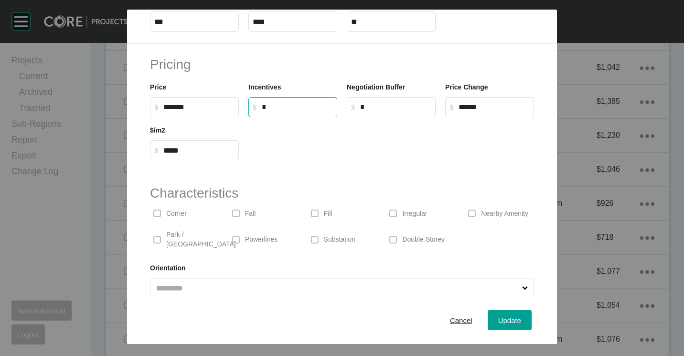
scroll to position [227, 0]
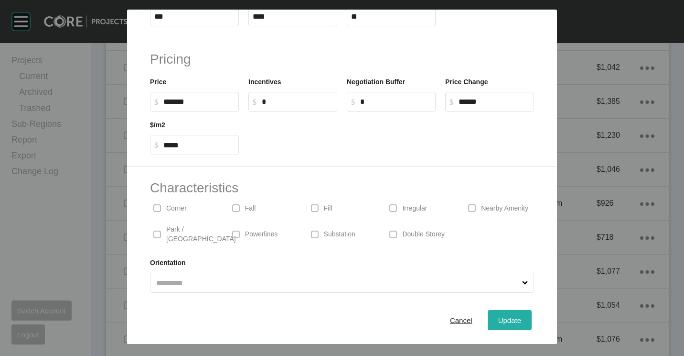
click at [490, 312] on button "Update" at bounding box center [510, 320] width 44 height 20
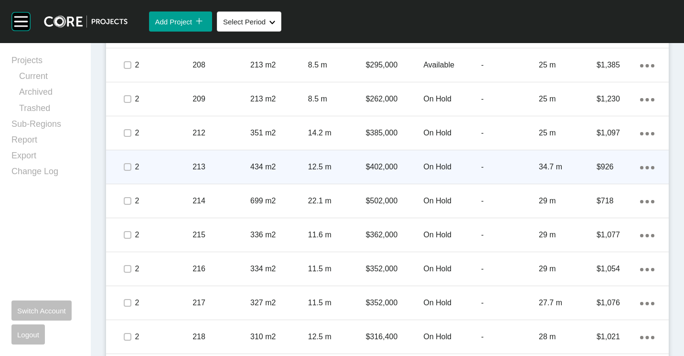
scroll to position [1287, 0]
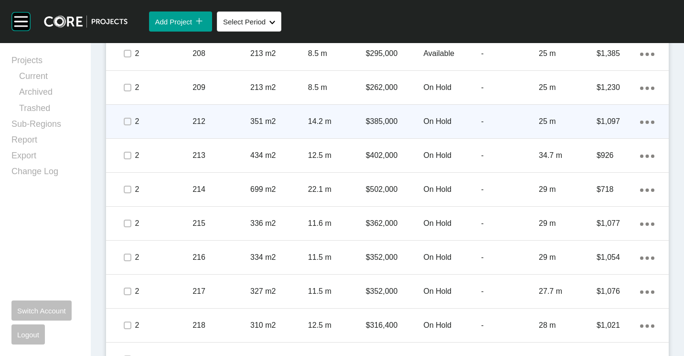
click at [301, 121] on p "351 m2" at bounding box center [279, 121] width 58 height 11
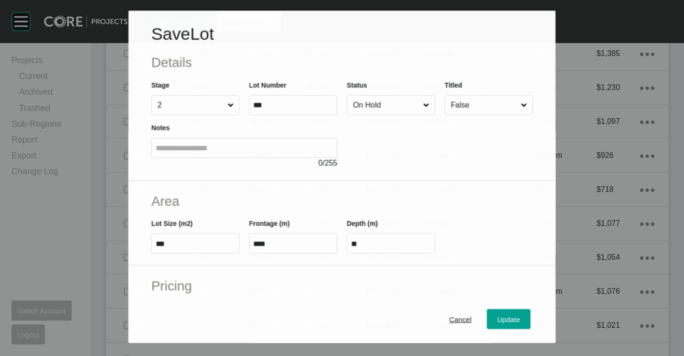
click at [403, 107] on input "On Hold" at bounding box center [386, 105] width 70 height 19
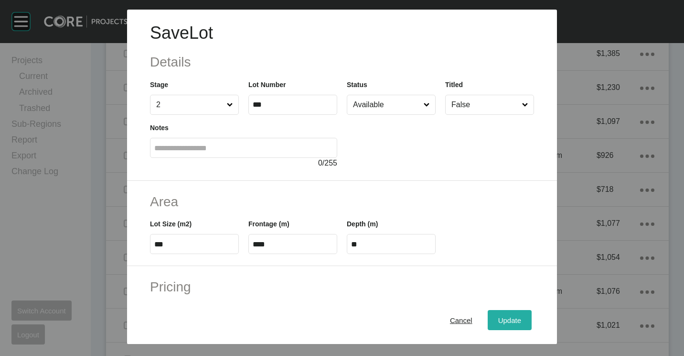
click at [506, 322] on span "Update" at bounding box center [509, 320] width 23 height 8
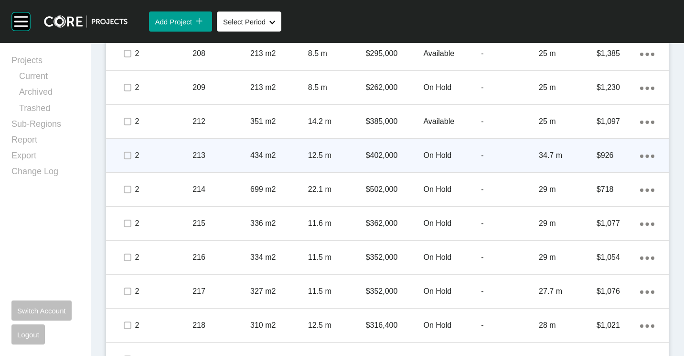
click at [281, 151] on p "434 m2" at bounding box center [279, 155] width 58 height 11
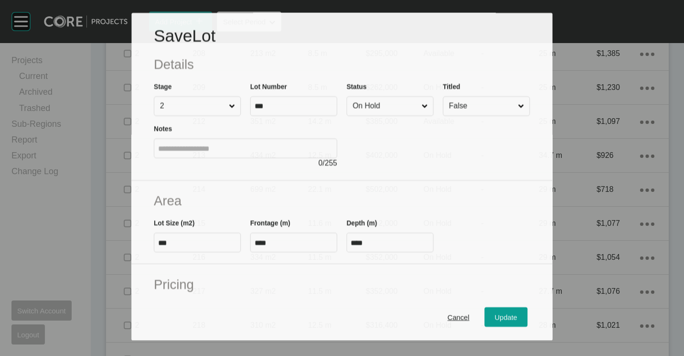
click at [390, 111] on input "On Hold" at bounding box center [385, 106] width 69 height 19
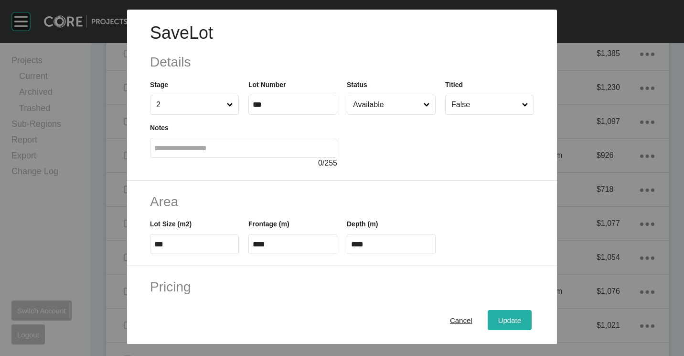
click at [504, 321] on span "Update" at bounding box center [509, 320] width 23 height 8
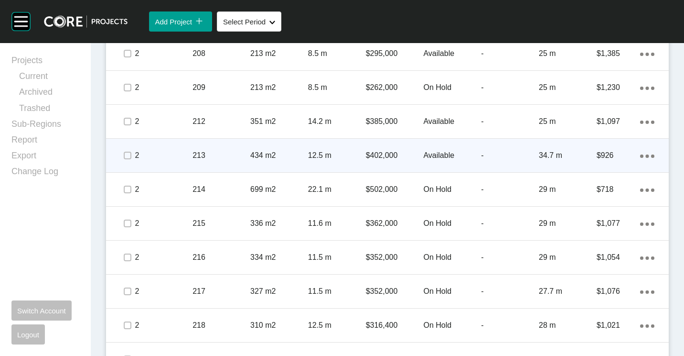
click at [232, 156] on p "213" at bounding box center [222, 155] width 58 height 11
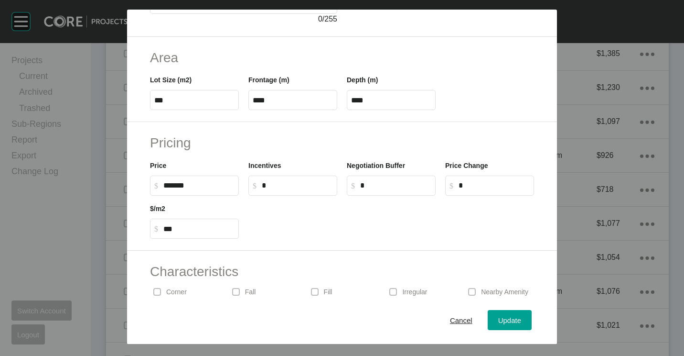
scroll to position [227, 0]
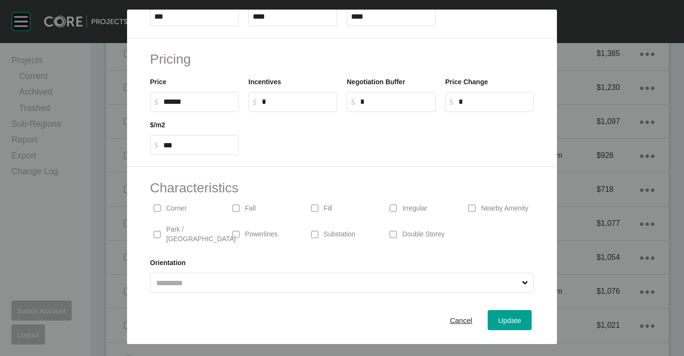
click at [195, 102] on input "******" at bounding box center [198, 101] width 71 height 8
drag, startPoint x: 178, startPoint y: 102, endPoint x: 146, endPoint y: 102, distance: 32.0
click at [146, 102] on div "Price $ Created with Sketch. $ ******" at bounding box center [194, 90] width 98 height 43
type input "*******"
type input "******"
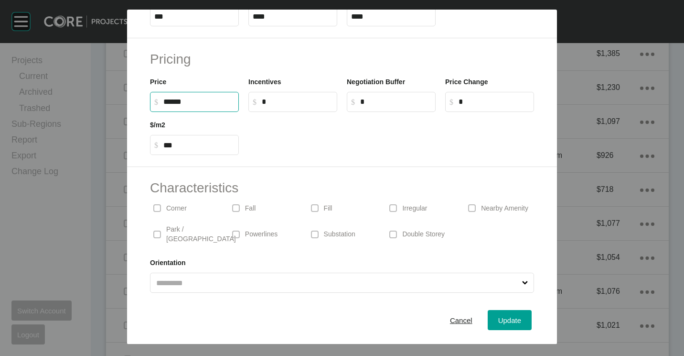
type input "***"
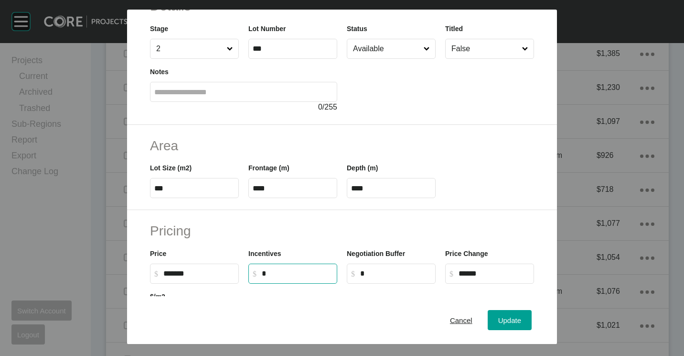
scroll to position [36, 0]
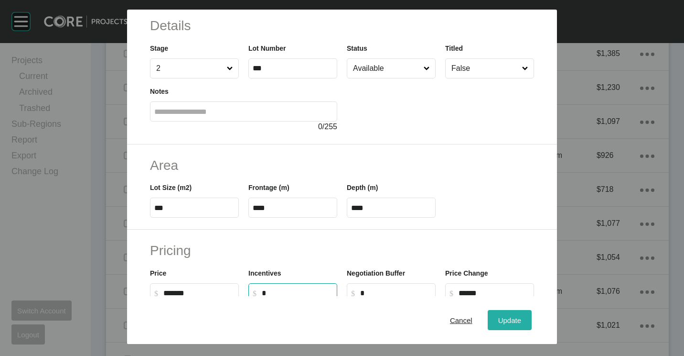
click at [500, 319] on span "Update" at bounding box center [509, 320] width 23 height 8
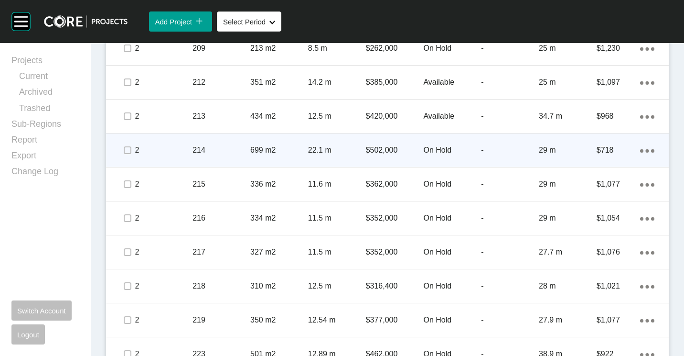
scroll to position [1335, 0]
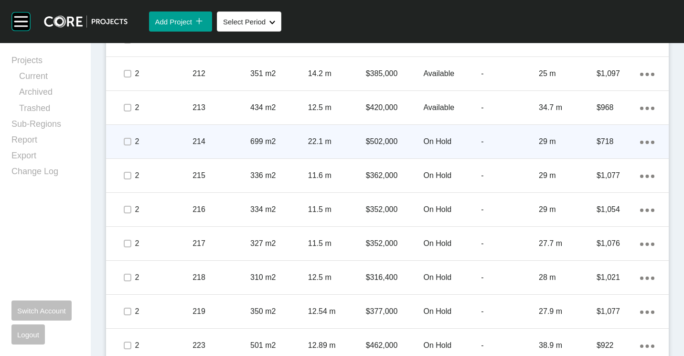
click at [389, 147] on div "$502,000" at bounding box center [395, 142] width 58 height 30
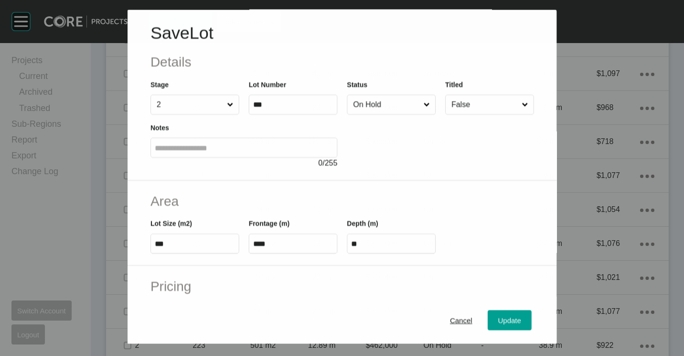
drag, startPoint x: 401, startPoint y: 95, endPoint x: 384, endPoint y: 112, distance: 24.0
click at [398, 99] on div "Status On Hold" at bounding box center [391, 96] width 89 height 35
click at [384, 112] on input "On Hold" at bounding box center [386, 104] width 71 height 19
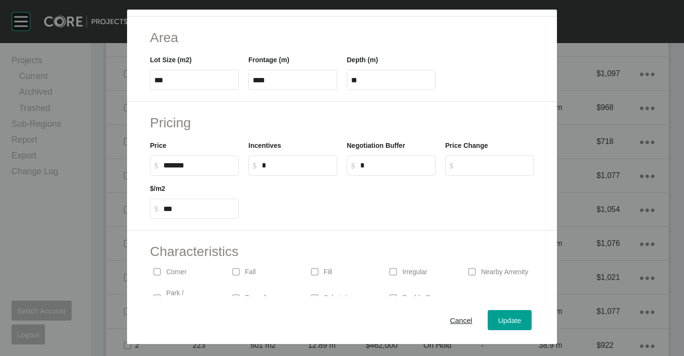
scroll to position [227, 0]
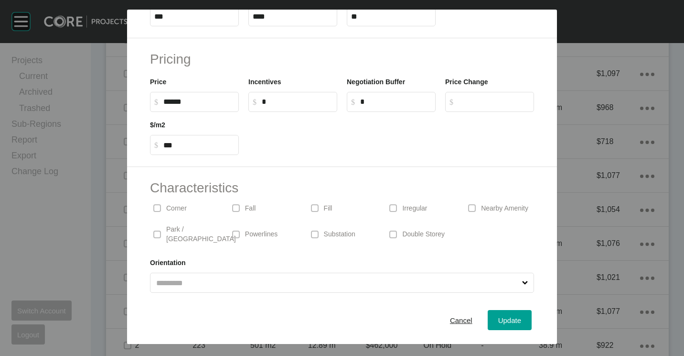
click at [197, 99] on input "******" at bounding box center [198, 101] width 71 height 8
type input "*"
type input "*******"
type input "*"
click at [501, 319] on span "Update" at bounding box center [509, 320] width 23 height 8
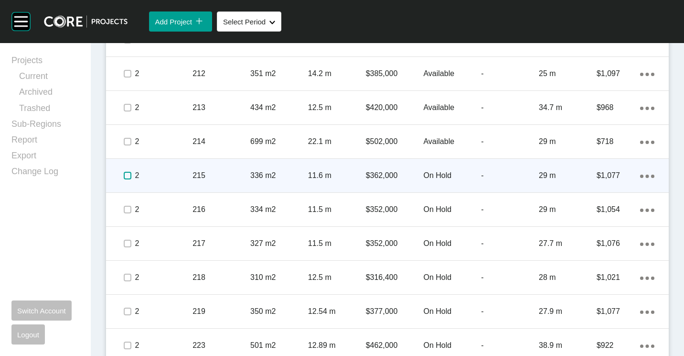
drag, startPoint x: 129, startPoint y: 173, endPoint x: 128, endPoint y: 191, distance: 18.2
click at [129, 174] on label at bounding box center [128, 176] width 8 height 8
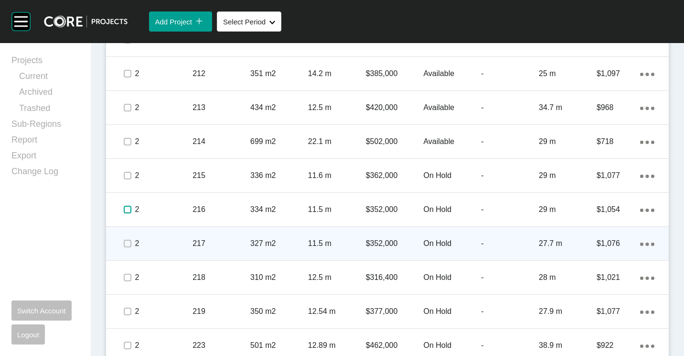
drag, startPoint x: 127, startPoint y: 213, endPoint x: 170, endPoint y: 242, distance: 52.0
click at [127, 213] on label at bounding box center [128, 209] width 8 height 8
click at [248, 244] on p "217" at bounding box center [222, 243] width 58 height 11
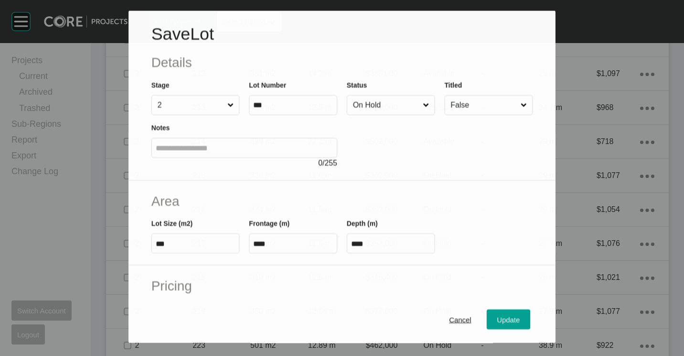
click at [387, 103] on input "On Hold" at bounding box center [386, 105] width 70 height 19
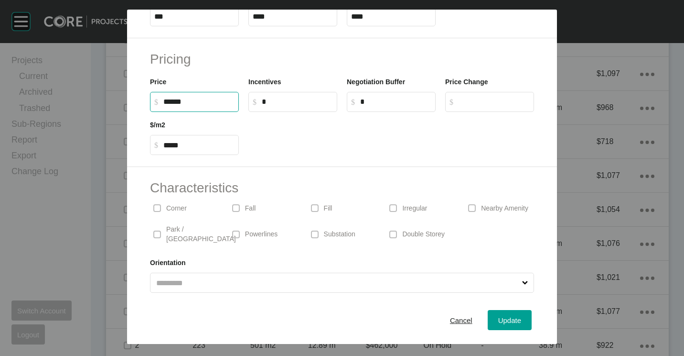
click at [217, 100] on input "******" at bounding box center [198, 101] width 71 height 8
type input "*"
type input "*******"
type input "*****"
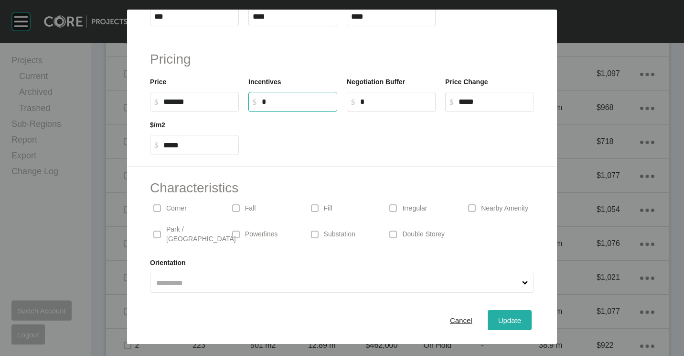
click at [496, 313] on button "Update" at bounding box center [510, 320] width 44 height 20
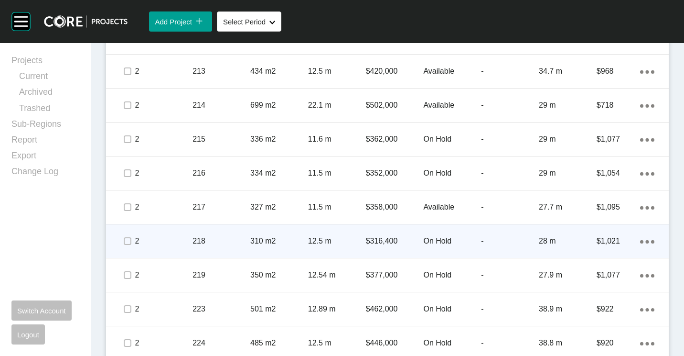
scroll to position [1382, 0]
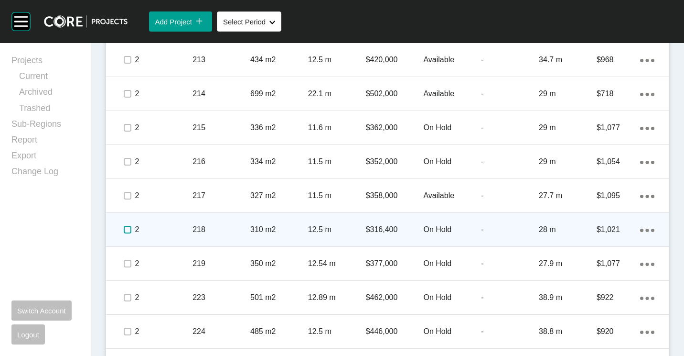
click at [129, 229] on label at bounding box center [128, 230] width 8 height 8
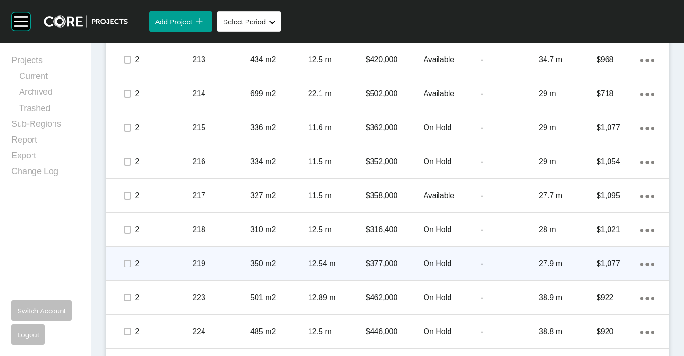
click at [217, 263] on p "219" at bounding box center [222, 263] width 58 height 11
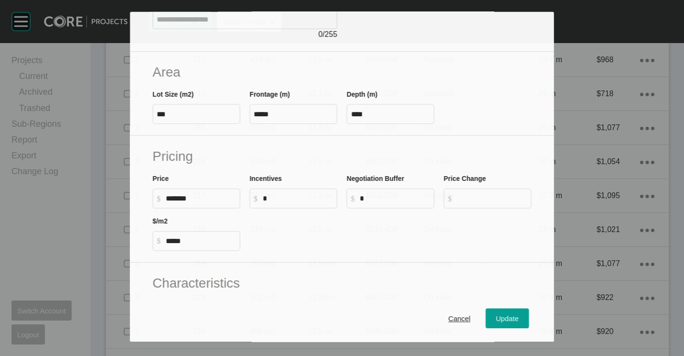
scroll to position [227, 0]
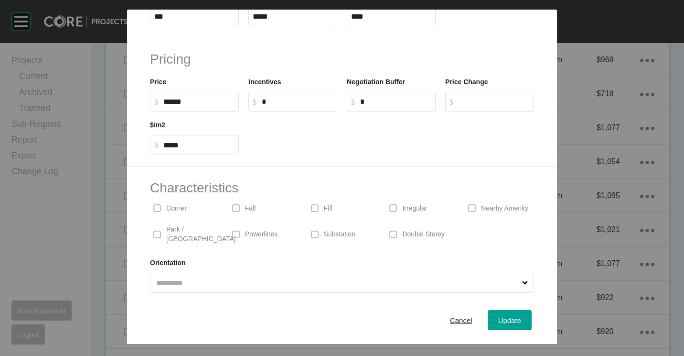
click at [204, 98] on input "******" at bounding box center [198, 101] width 71 height 8
drag, startPoint x: 207, startPoint y: 100, endPoint x: 157, endPoint y: 95, distance: 50.4
click at [157, 95] on label "$ Created with Sketch. $ ******" at bounding box center [194, 102] width 89 height 20
type input "*******"
type input "******"
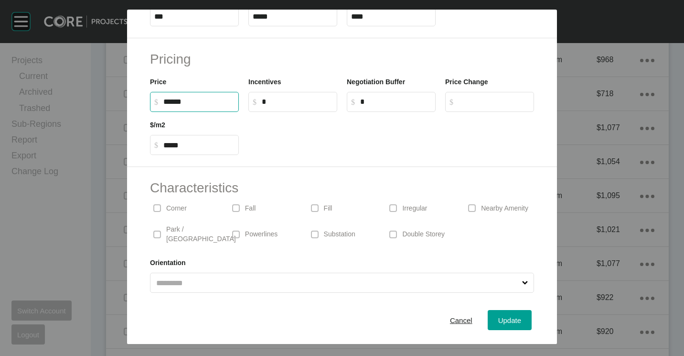
type input "*****"
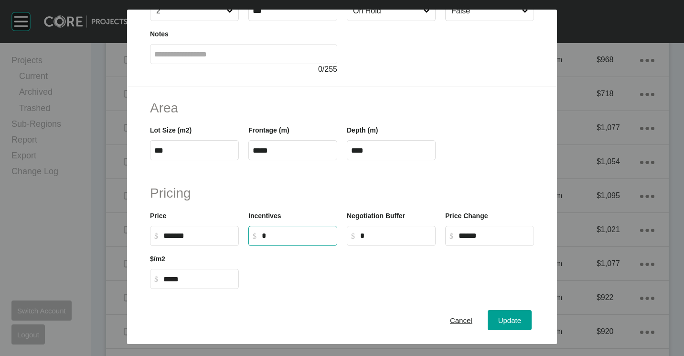
scroll to position [36, 0]
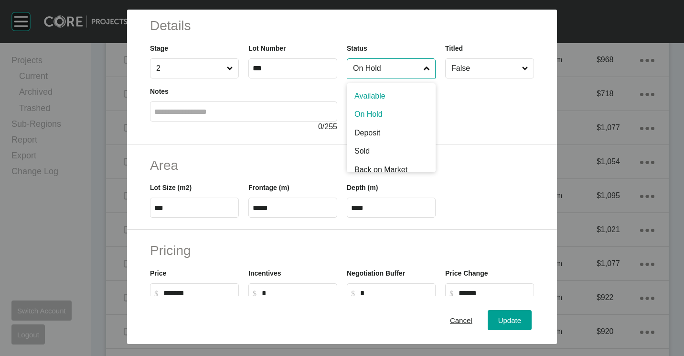
click at [377, 69] on input "On Hold" at bounding box center [386, 68] width 71 height 19
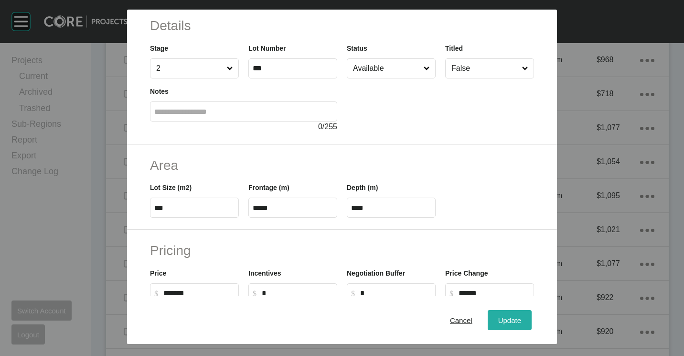
click at [498, 316] on span "Update" at bounding box center [509, 320] width 23 height 8
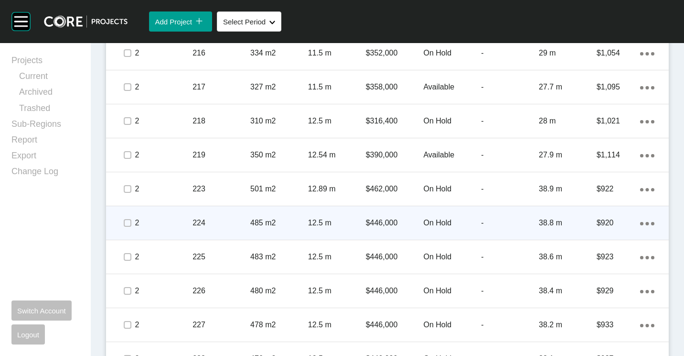
scroll to position [1526, 0]
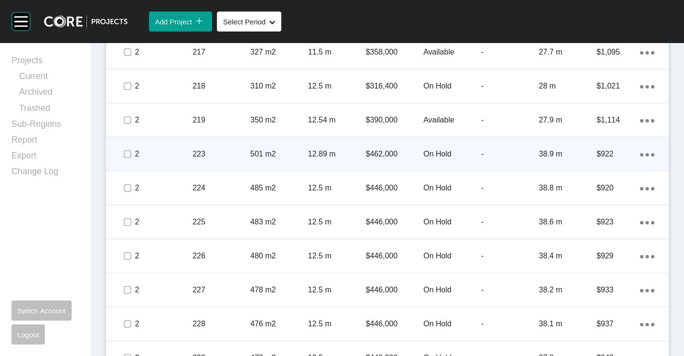
click at [317, 157] on p "12.89 m" at bounding box center [337, 154] width 58 height 11
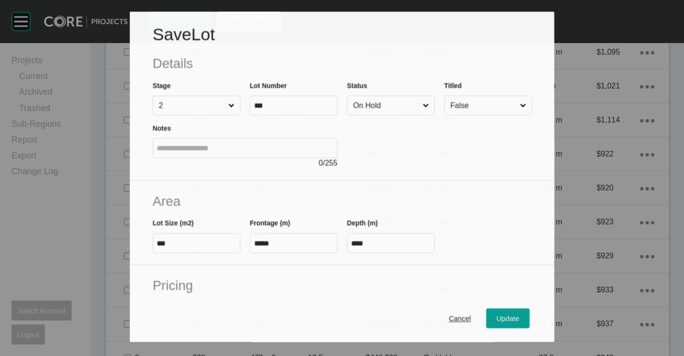
click at [406, 96] on input "On Hold" at bounding box center [386, 105] width 70 height 19
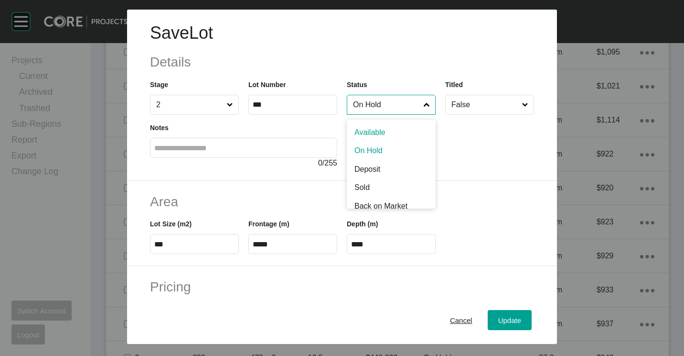
drag, startPoint x: 381, startPoint y: 132, endPoint x: 409, endPoint y: 165, distance: 42.4
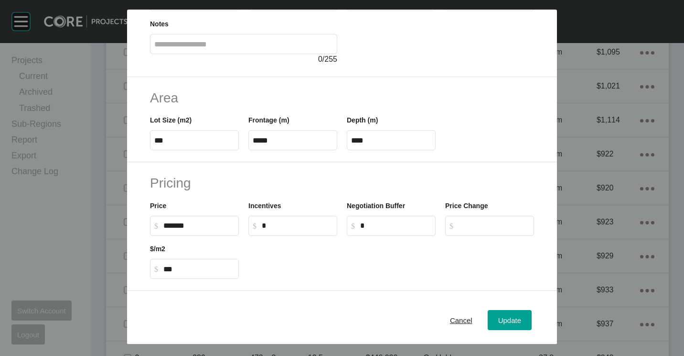
scroll to position [143, 0]
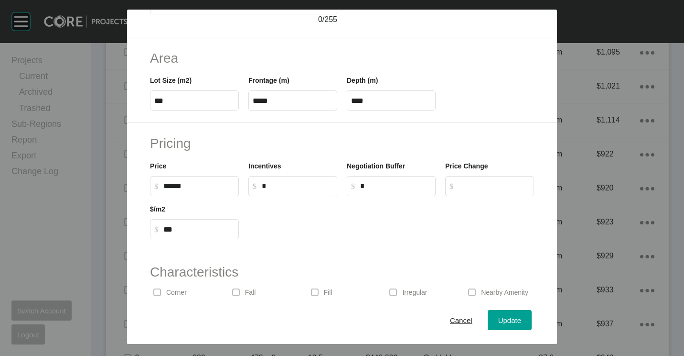
click at [218, 184] on input "******" at bounding box center [198, 186] width 71 height 8
type input "*"
type input "*******"
type input "*"
click at [517, 317] on button "Update" at bounding box center [510, 320] width 44 height 20
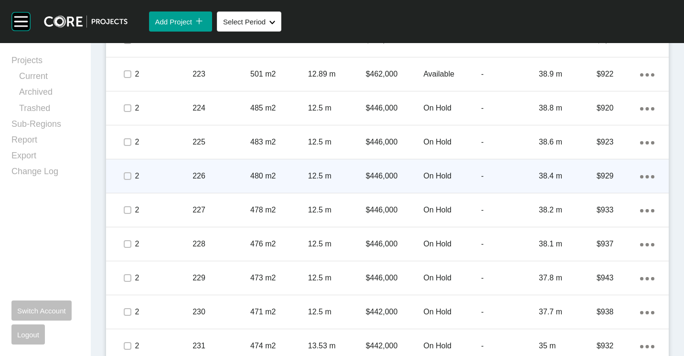
scroll to position [1621, 0]
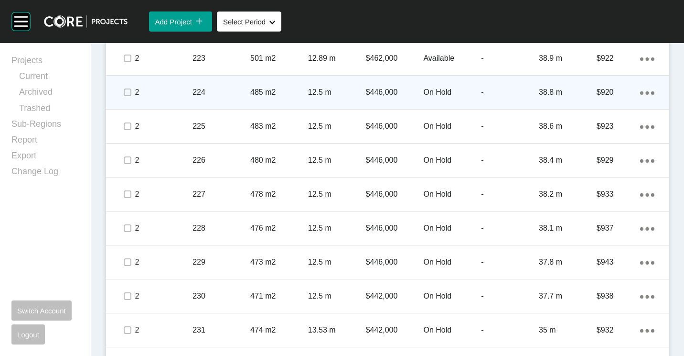
click at [278, 88] on p "485 m2" at bounding box center [279, 92] width 58 height 11
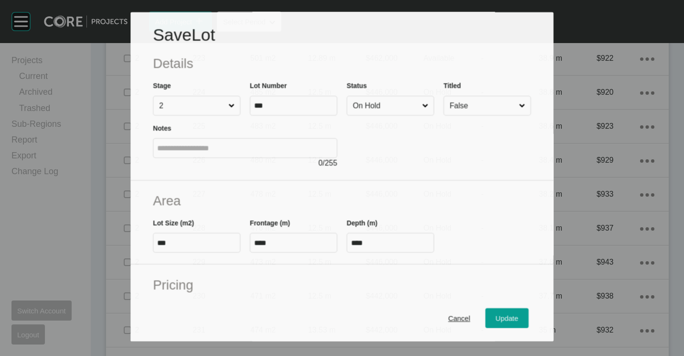
click at [390, 98] on input "On Hold" at bounding box center [385, 106] width 69 height 19
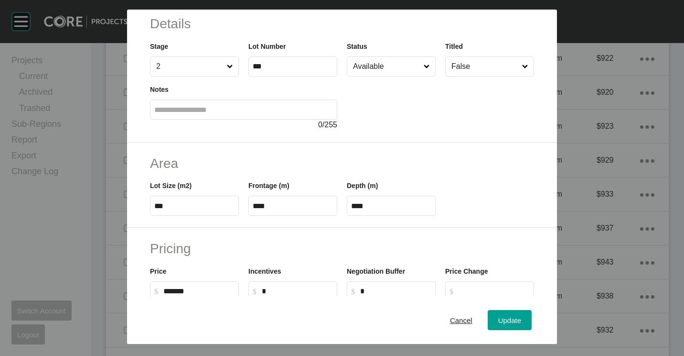
scroll to position [48, 0]
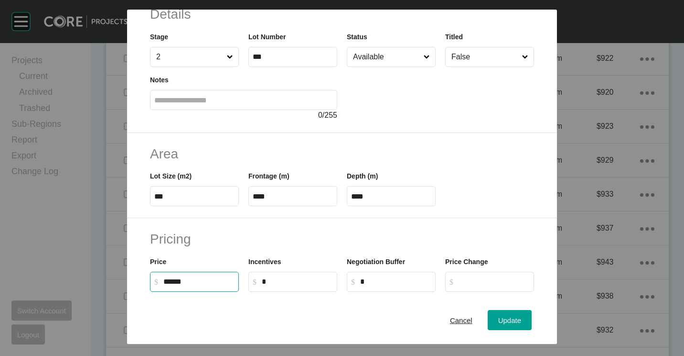
click at [204, 277] on input "******" at bounding box center [198, 281] width 71 height 8
type input "*"
type input "*******"
type input "******"
type input "***"
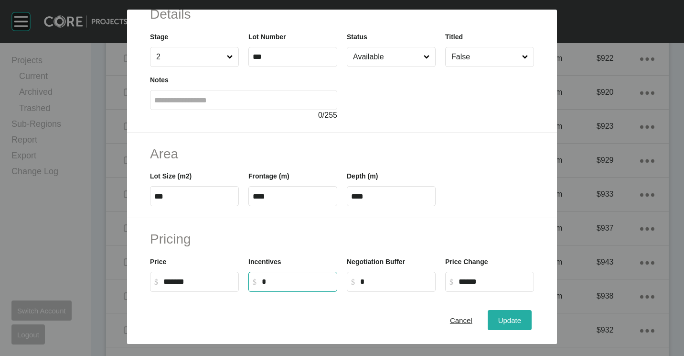
click at [506, 322] on span "Update" at bounding box center [509, 320] width 23 height 8
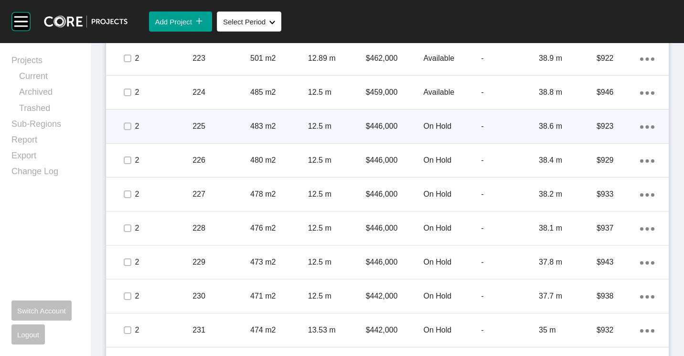
click at [272, 123] on p "483 m2" at bounding box center [279, 126] width 58 height 11
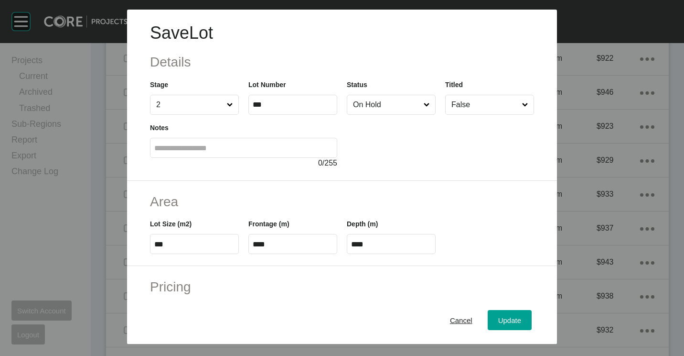
click at [385, 112] on input "On Hold" at bounding box center [386, 104] width 71 height 19
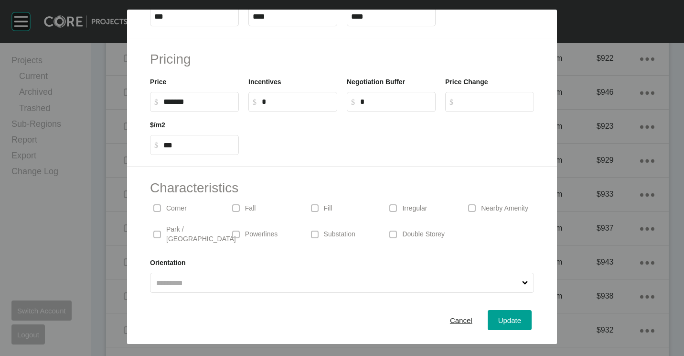
click at [210, 108] on label "$ Created with Sketch. $ *******" at bounding box center [194, 102] width 89 height 20
click at [210, 106] on input "*******" at bounding box center [198, 101] width 71 height 8
type input "*"
type input "*******"
type input "******"
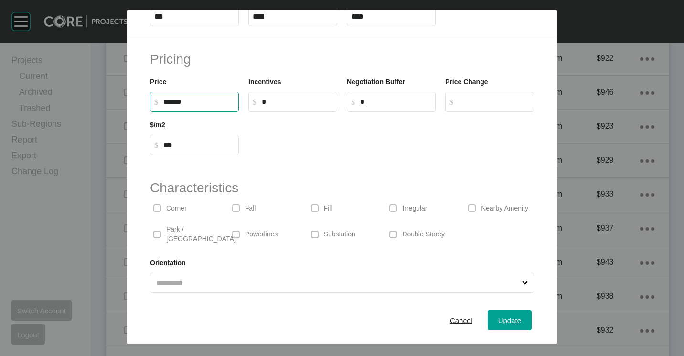
type input "***"
click at [498, 323] on span "Update" at bounding box center [509, 320] width 23 height 8
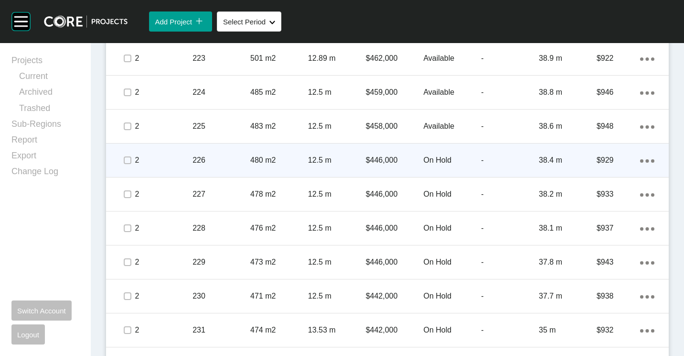
click at [324, 156] on p "12.5 m" at bounding box center [337, 160] width 58 height 11
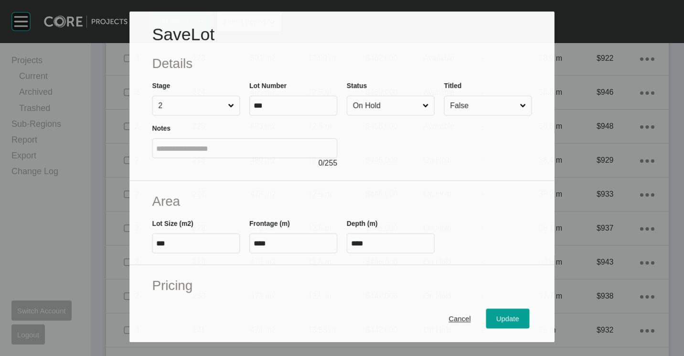
scroll to position [48, 0]
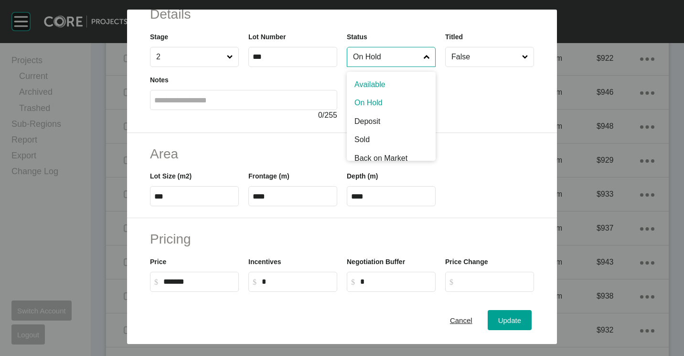
click at [383, 59] on input "On Hold" at bounding box center [386, 56] width 71 height 19
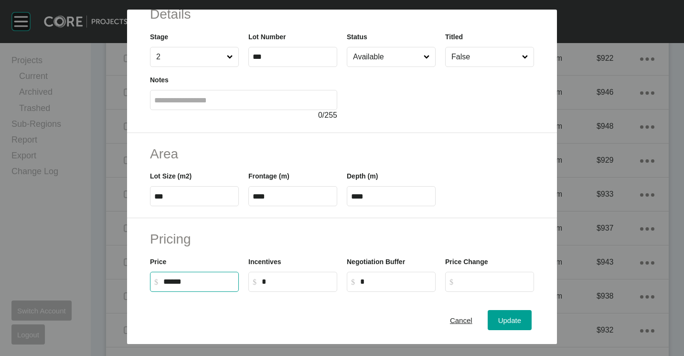
click at [174, 280] on input "******" at bounding box center [198, 281] width 71 height 8
type input "*******"
type input "******"
type input "***"
click at [517, 323] on button "Update" at bounding box center [510, 320] width 44 height 20
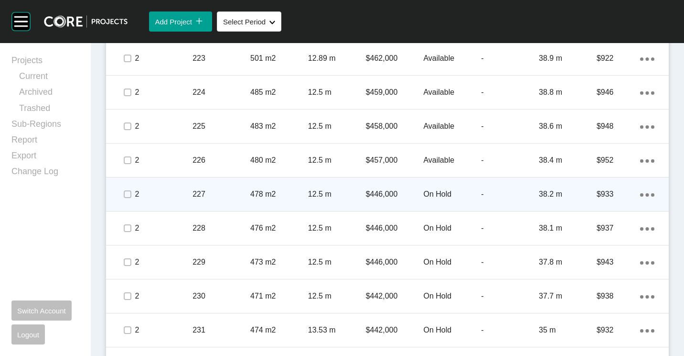
click at [347, 205] on div "12.5 m" at bounding box center [337, 194] width 58 height 30
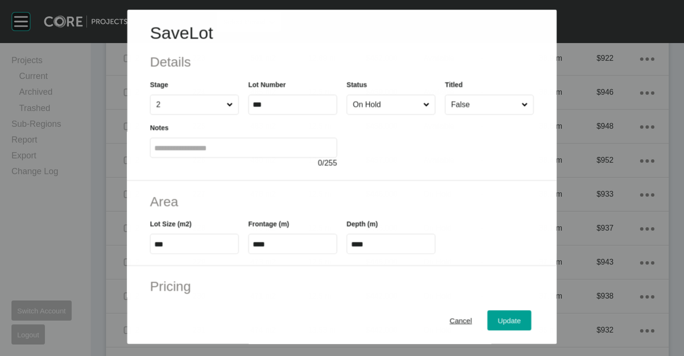
click at [383, 106] on input "On Hold" at bounding box center [386, 104] width 70 height 19
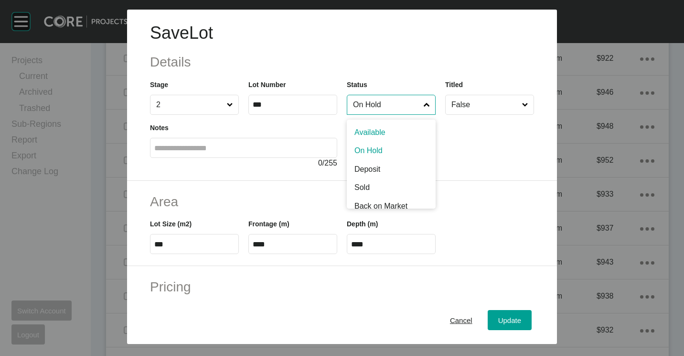
drag, startPoint x: 376, startPoint y: 128, endPoint x: 469, endPoint y: 204, distance: 120.9
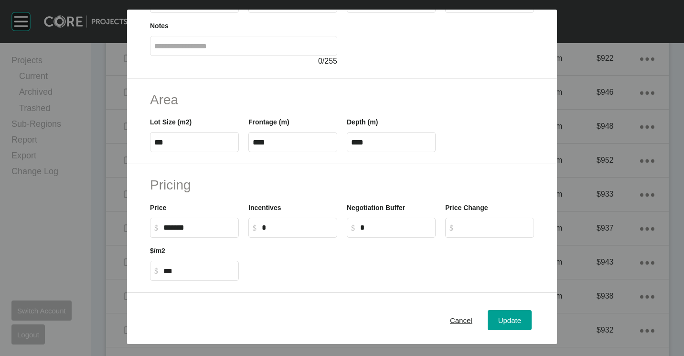
scroll to position [227, 0]
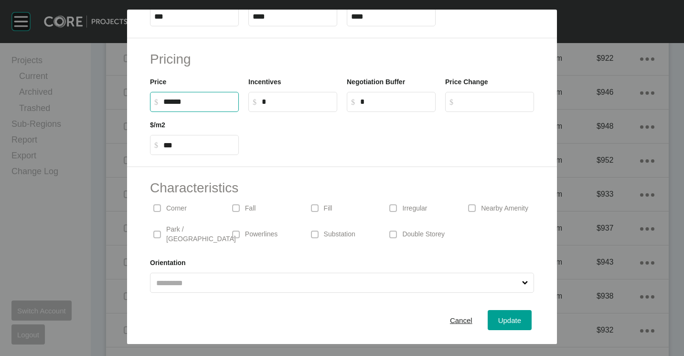
click at [199, 99] on input "******" at bounding box center [198, 101] width 71 height 8
type input "*******"
type input "******"
type input "***"
click at [502, 325] on div "Update" at bounding box center [510, 319] width 28 height 13
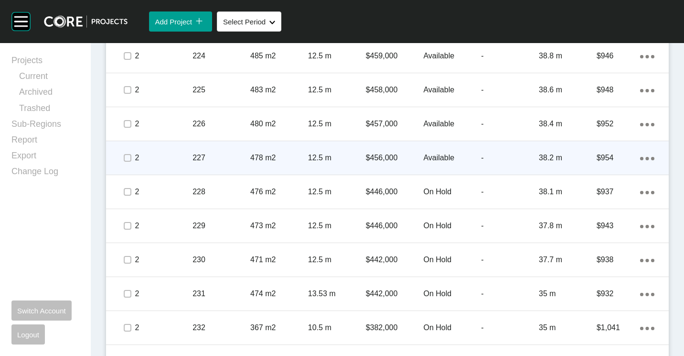
scroll to position [1669, 0]
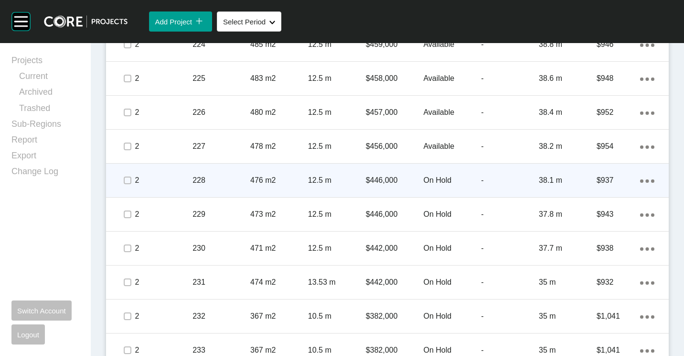
click at [299, 179] on p "476 m2" at bounding box center [279, 180] width 58 height 11
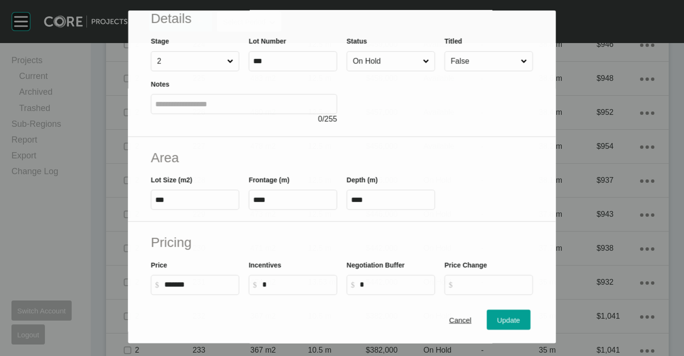
scroll to position [96, 0]
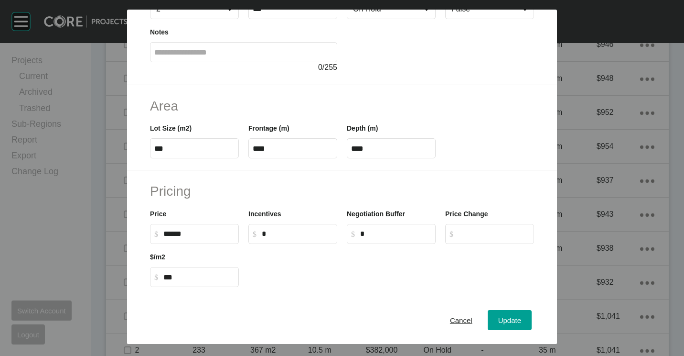
click at [172, 234] on input "******" at bounding box center [198, 233] width 71 height 8
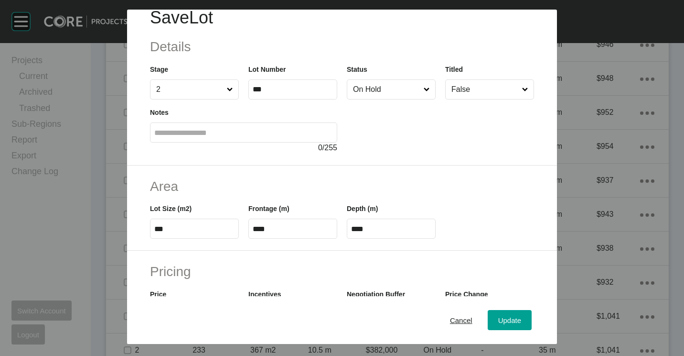
scroll to position [0, 0]
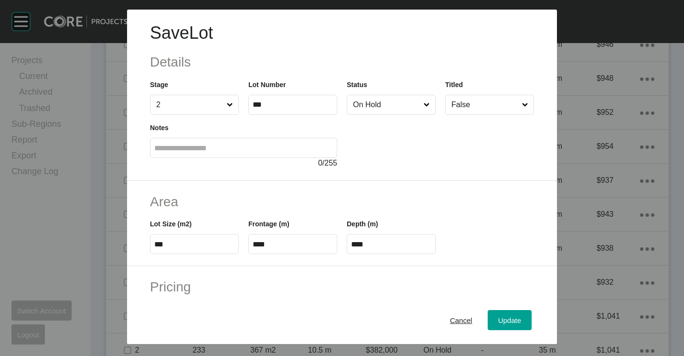
type input "*******"
type input "*****"
type input "***"
click at [379, 100] on input "On Hold" at bounding box center [386, 104] width 71 height 19
click at [498, 320] on span "Update" at bounding box center [509, 320] width 23 height 8
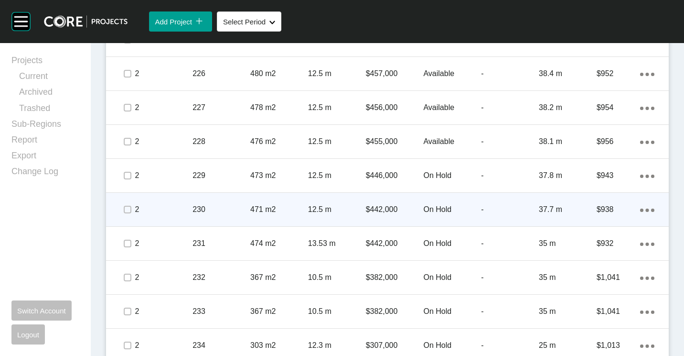
scroll to position [1717, 0]
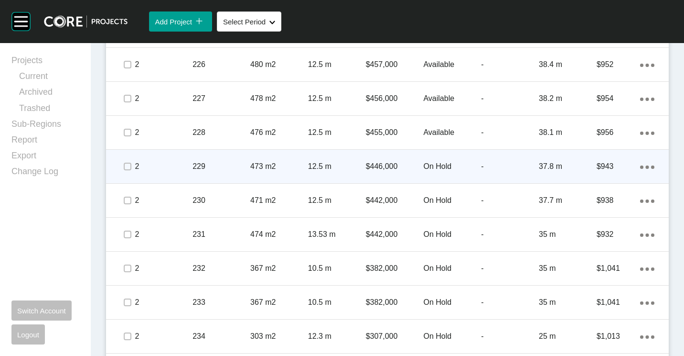
click at [300, 171] on p "473 m2" at bounding box center [279, 166] width 58 height 11
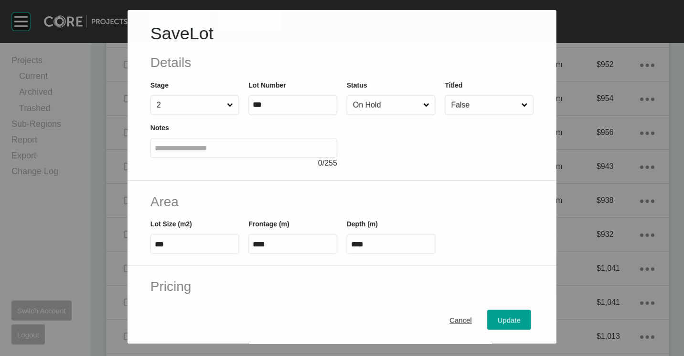
click at [365, 109] on input "On Hold" at bounding box center [386, 104] width 70 height 19
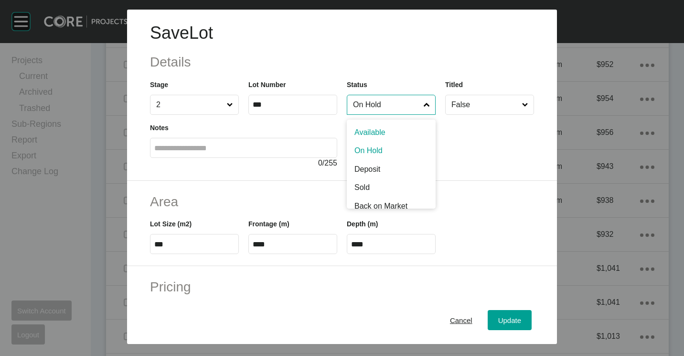
drag, startPoint x: 354, startPoint y: 126, endPoint x: 340, endPoint y: 156, distance: 33.3
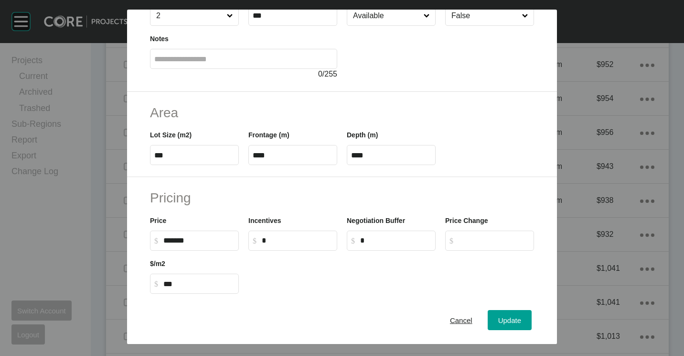
scroll to position [96, 0]
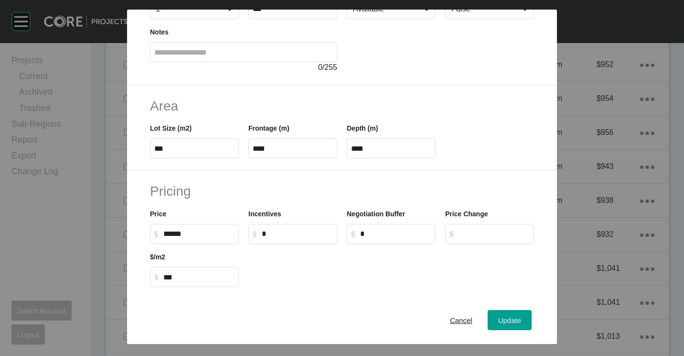
click at [191, 232] on input "******" at bounding box center [198, 233] width 71 height 8
click at [177, 233] on input "******" at bounding box center [198, 233] width 71 height 8
type input "*******"
type input "*****"
type input "***"
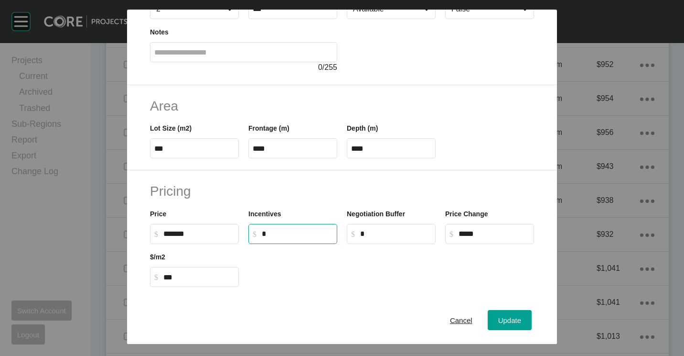
scroll to position [48, 0]
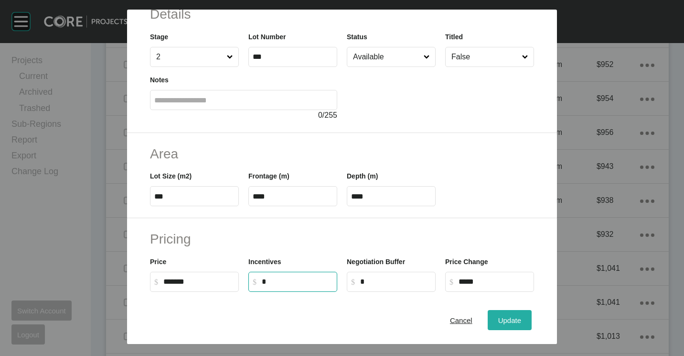
click at [514, 320] on span "Update" at bounding box center [509, 320] width 23 height 8
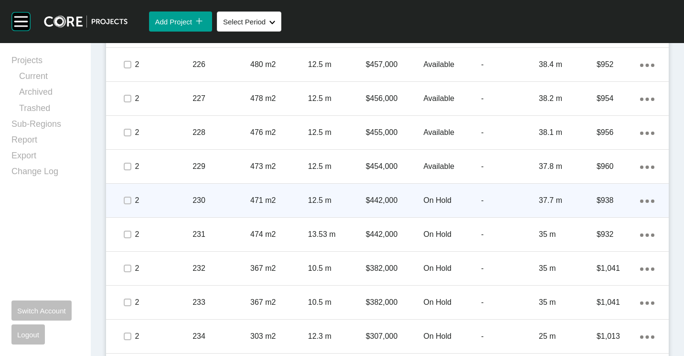
scroll to position [1765, 0]
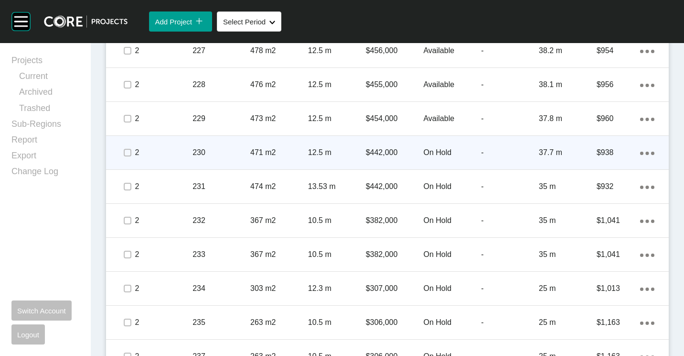
click at [342, 151] on p "12.5 m" at bounding box center [337, 152] width 58 height 11
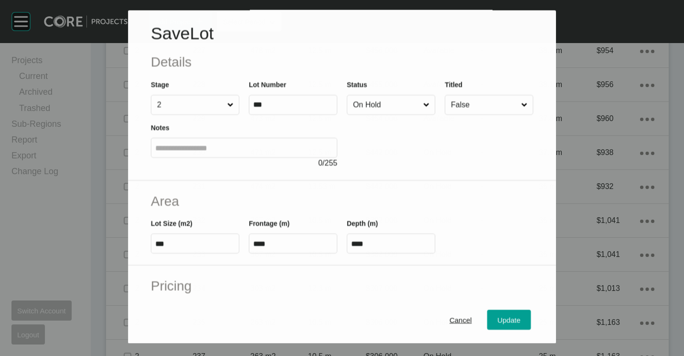
drag, startPoint x: 386, startPoint y: 100, endPoint x: 384, endPoint y: 113, distance: 13.5
click at [386, 100] on input "On Hold" at bounding box center [386, 105] width 70 height 19
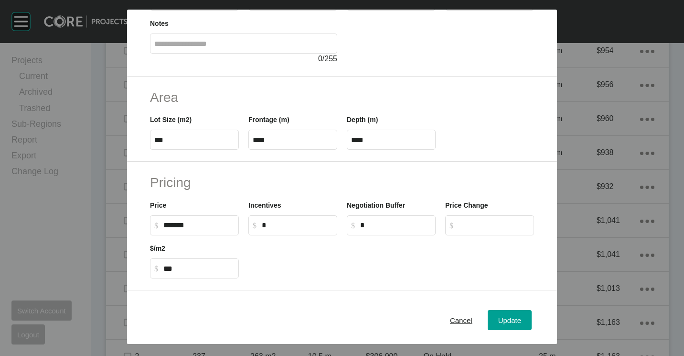
scroll to position [143, 0]
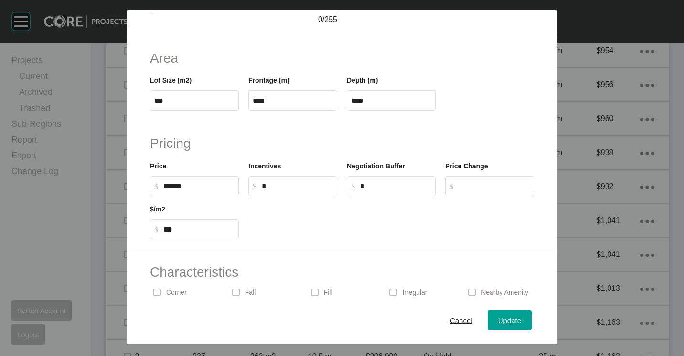
click at [188, 182] on input "******" at bounding box center [198, 186] width 71 height 8
type input "*******"
type input "******"
type input "***"
click at [498, 318] on span "Update" at bounding box center [509, 320] width 23 height 8
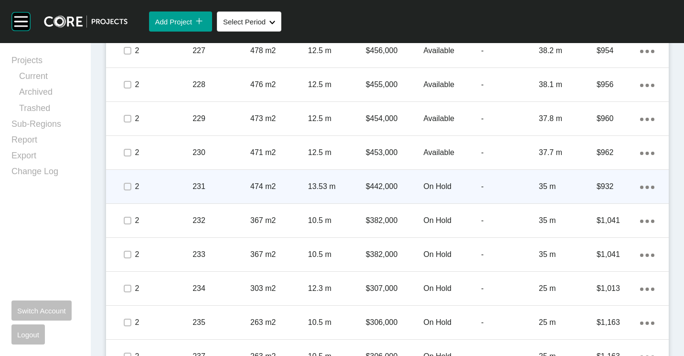
click at [366, 187] on p "$442,000" at bounding box center [395, 186] width 58 height 11
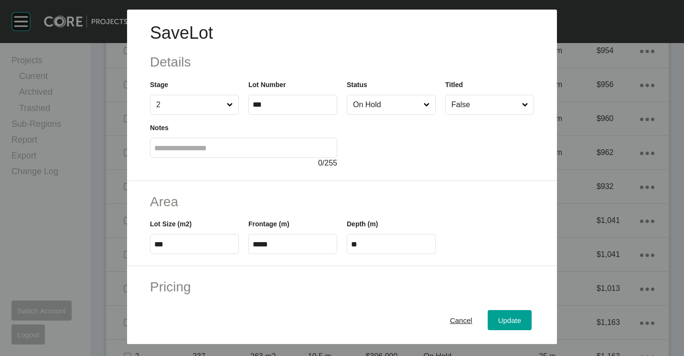
click at [393, 108] on input "On Hold" at bounding box center [386, 104] width 71 height 19
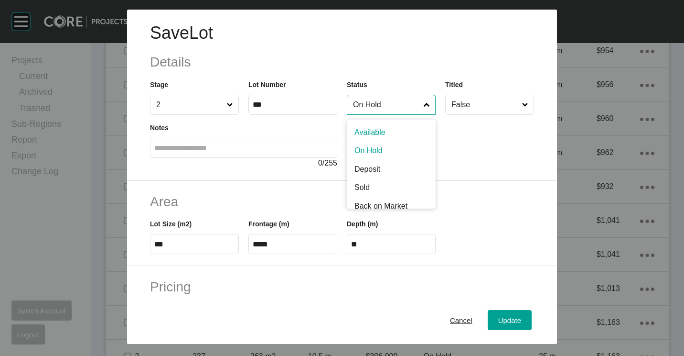
drag, startPoint x: 370, startPoint y: 130, endPoint x: 365, endPoint y: 129, distance: 5.4
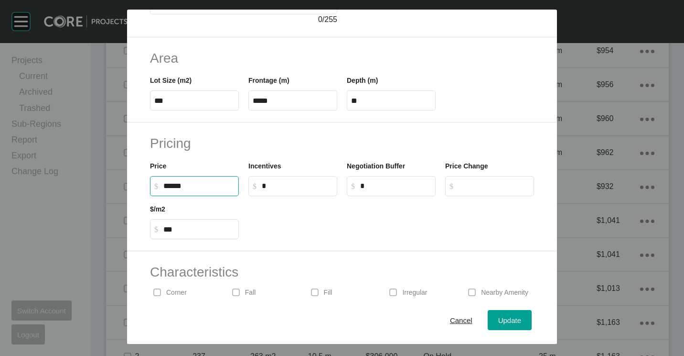
drag, startPoint x: 198, startPoint y: 186, endPoint x: 160, endPoint y: 179, distance: 38.9
click at [160, 179] on label "$ Created with Sketch. $ ******" at bounding box center [194, 186] width 89 height 20
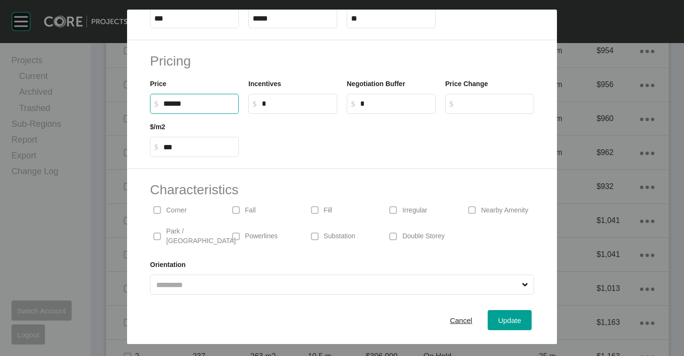
scroll to position [227, 0]
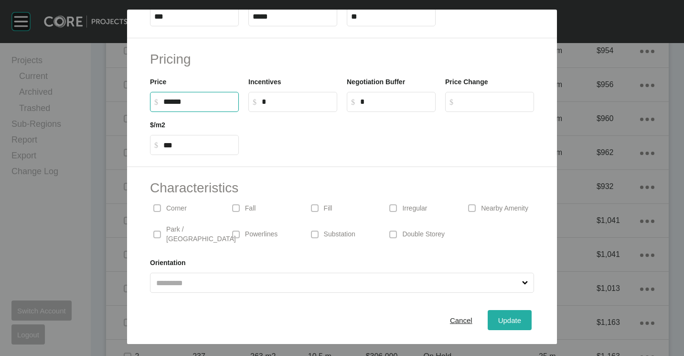
type input "*******"
type input "******"
type input "***"
click at [501, 314] on div "Update" at bounding box center [510, 319] width 28 height 13
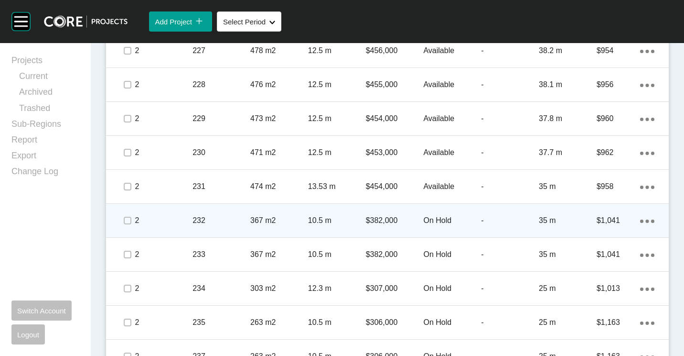
click at [327, 214] on div "10.5 m" at bounding box center [337, 220] width 58 height 30
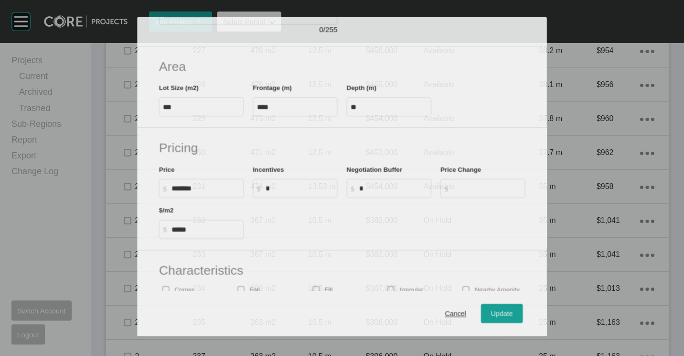
scroll to position [143, 0]
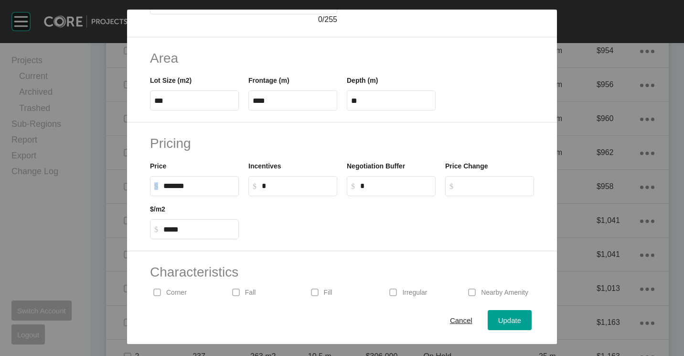
drag, startPoint x: 204, startPoint y: 192, endPoint x: 149, endPoint y: 184, distance: 55.1
click at [149, 184] on div "Price $ Created with Sketch. $ *******" at bounding box center [194, 174] width 98 height 43
drag, startPoint x: 149, startPoint y: 184, endPoint x: 203, endPoint y: 190, distance: 54.3
click at [203, 190] on input "******" at bounding box center [198, 186] width 71 height 8
drag, startPoint x: 204, startPoint y: 184, endPoint x: 141, endPoint y: 178, distance: 62.5
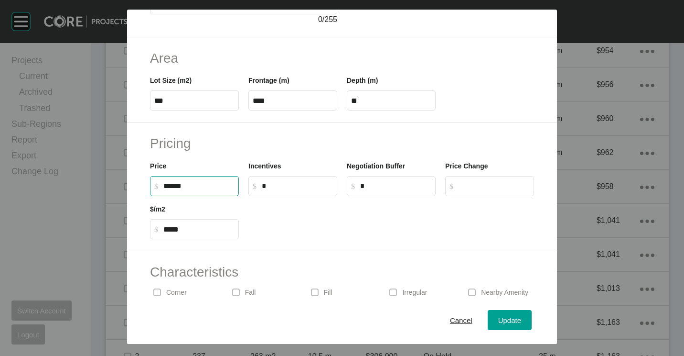
click at [142, 178] on div "Pricing Price $ Created with Sketch. $ ****** Incentives $ Created with Sketch.…" at bounding box center [342, 186] width 430 height 129
type input "*******"
type input "******"
type input "*****"
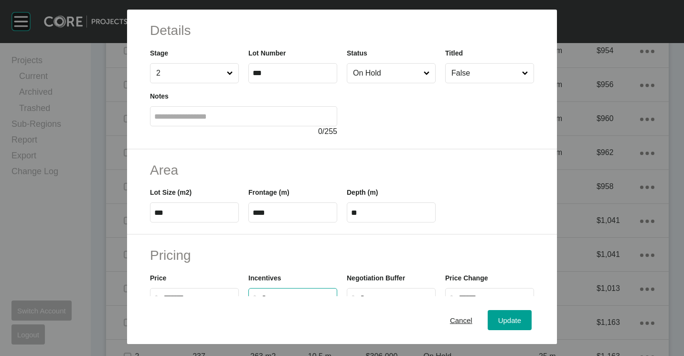
scroll to position [48, 0]
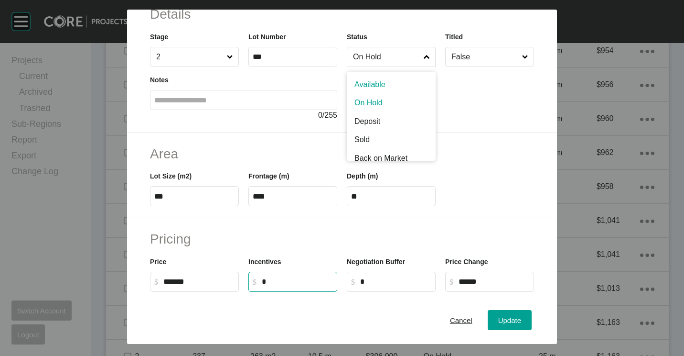
drag, startPoint x: 392, startPoint y: 46, endPoint x: 391, endPoint y: 54, distance: 8.1
click at [392, 47] on label "On Hold" at bounding box center [391, 57] width 89 height 20
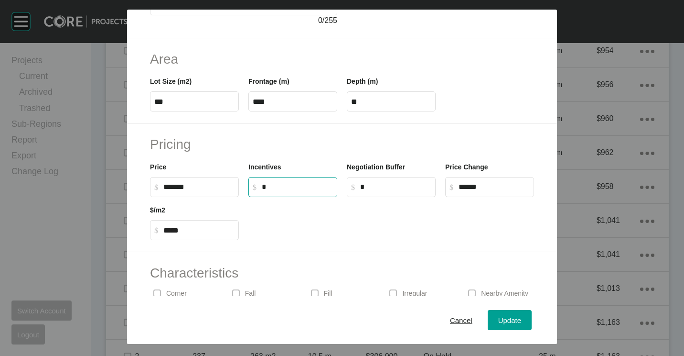
scroll to position [143, 0]
click at [501, 321] on span "Update" at bounding box center [509, 320] width 23 height 8
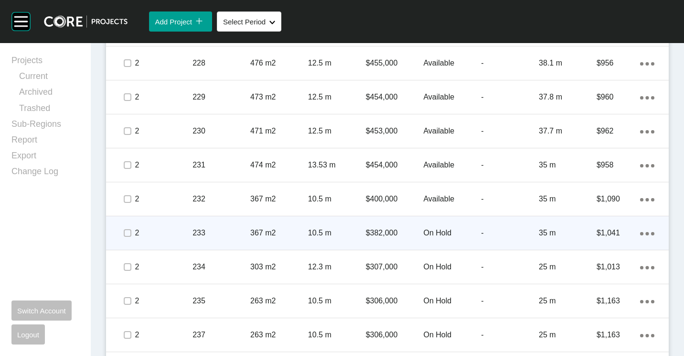
scroll to position [1812, 0]
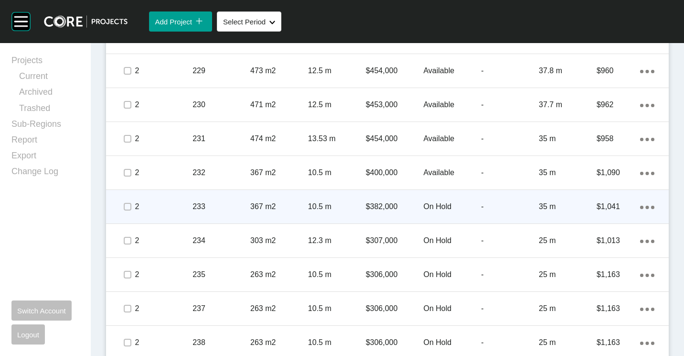
click at [263, 208] on p "367 m2" at bounding box center [279, 206] width 58 height 11
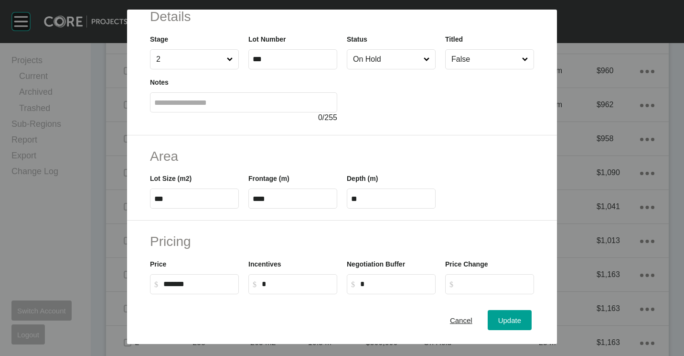
scroll to position [96, 0]
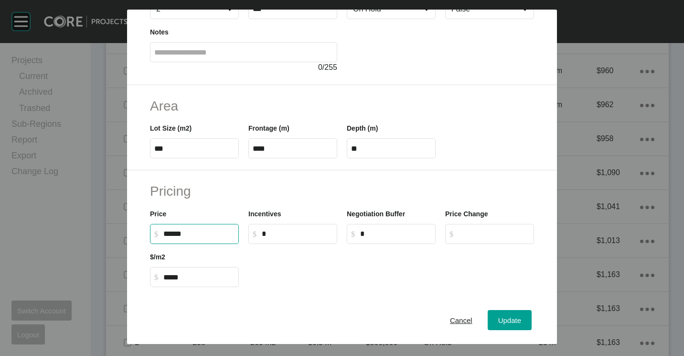
drag, startPoint x: 206, startPoint y: 232, endPoint x: 137, endPoint y: 232, distance: 69.8
click at [137, 232] on div "Pricing Price $ Created with Sketch. $ ****** Incentives $ Created with Sketch.…" at bounding box center [342, 234] width 430 height 129
type input "*******"
type input "******"
type input "*****"
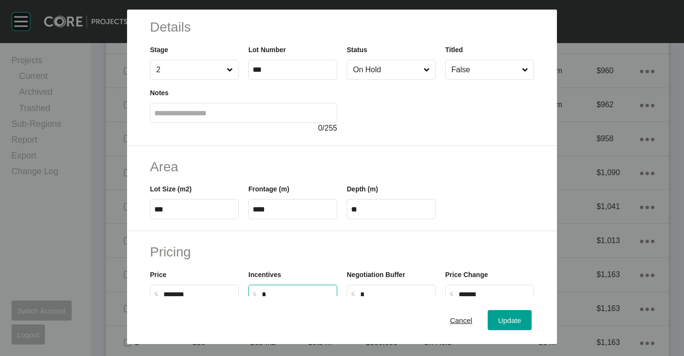
scroll to position [0, 0]
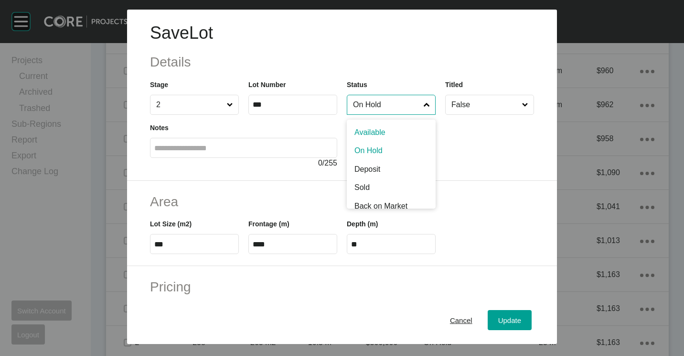
click at [375, 105] on input "On Hold" at bounding box center [386, 104] width 71 height 19
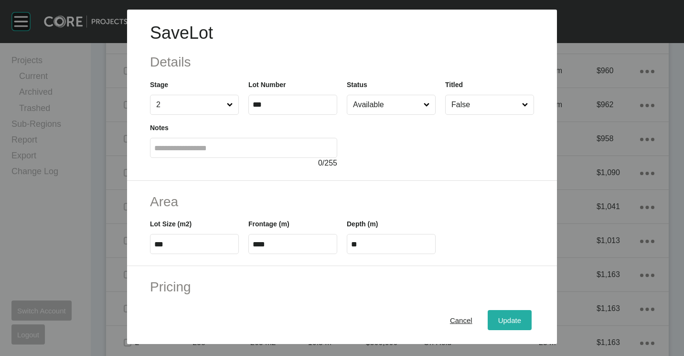
click at [500, 314] on div "Update" at bounding box center [510, 319] width 28 height 13
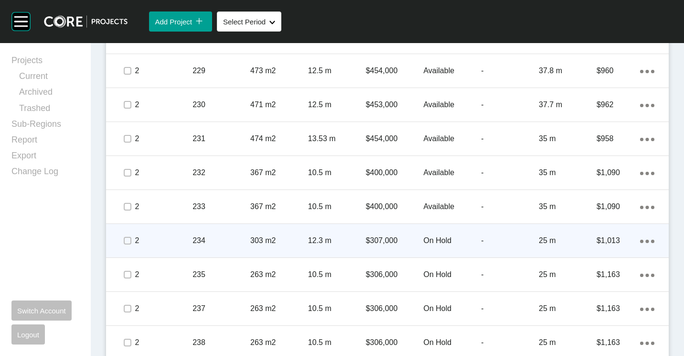
scroll to position [1860, 0]
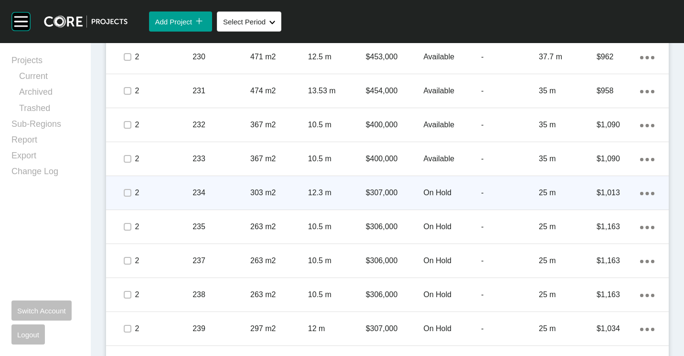
click at [119, 192] on div at bounding box center [113, 192] width 14 height 19
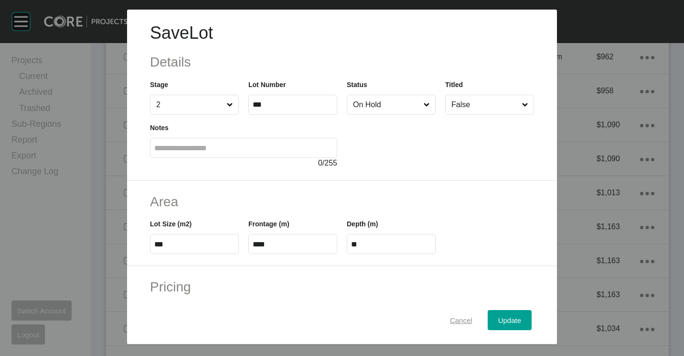
click at [461, 321] on span "Cancel" at bounding box center [461, 320] width 22 height 8
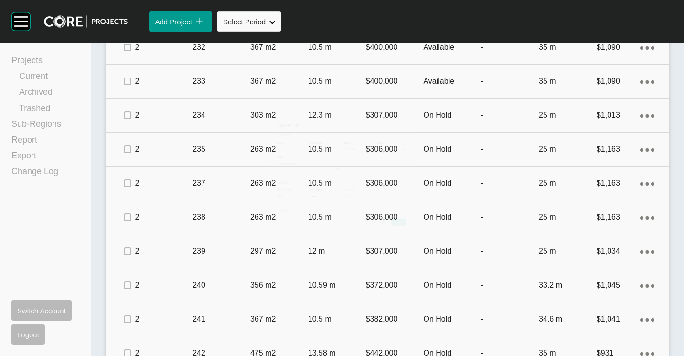
scroll to position [1956, 0]
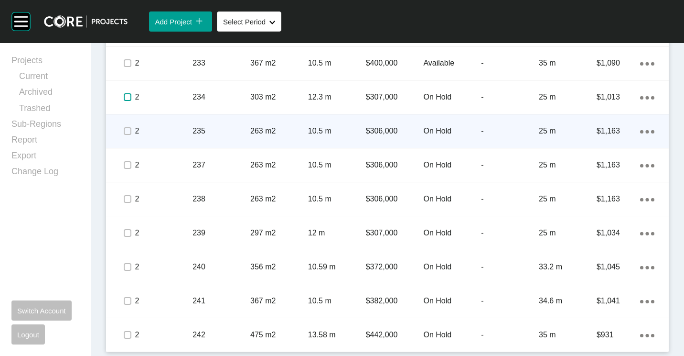
drag, startPoint x: 128, startPoint y: 95, endPoint x: 130, endPoint y: 120, distance: 25.9
click at [128, 98] on label at bounding box center [128, 97] width 8 height 8
click at [129, 134] on label at bounding box center [128, 131] width 8 height 8
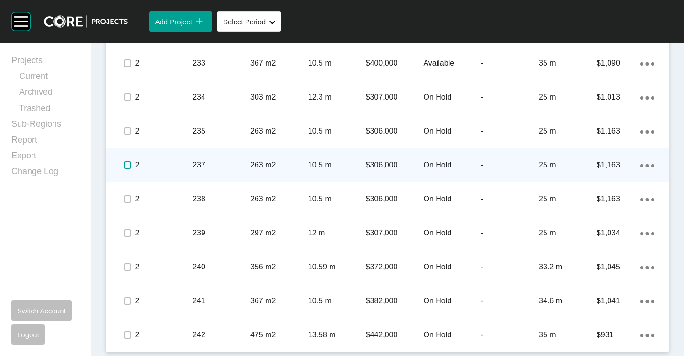
click at [128, 164] on label at bounding box center [128, 165] width 8 height 8
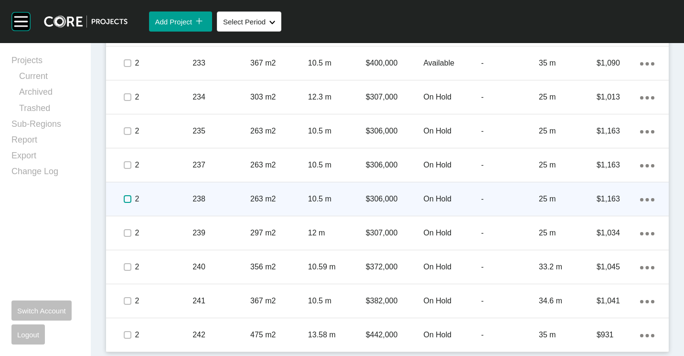
click at [125, 198] on label at bounding box center [128, 199] width 8 height 8
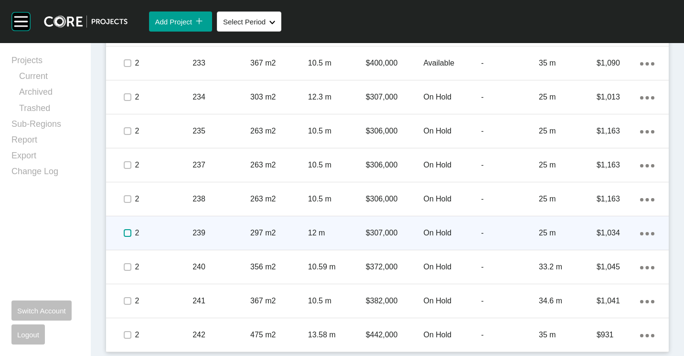
click at [128, 233] on label at bounding box center [128, 233] width 8 height 8
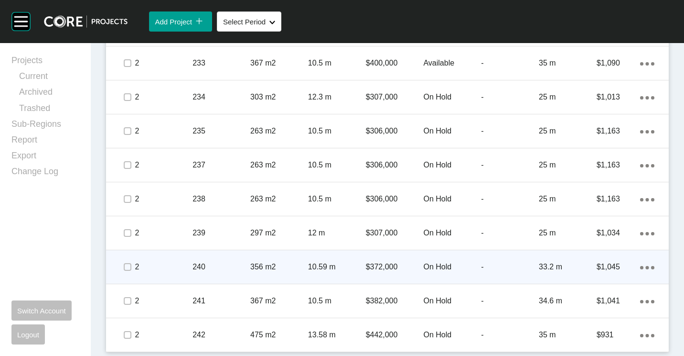
click at [222, 265] on p "240" at bounding box center [222, 266] width 58 height 11
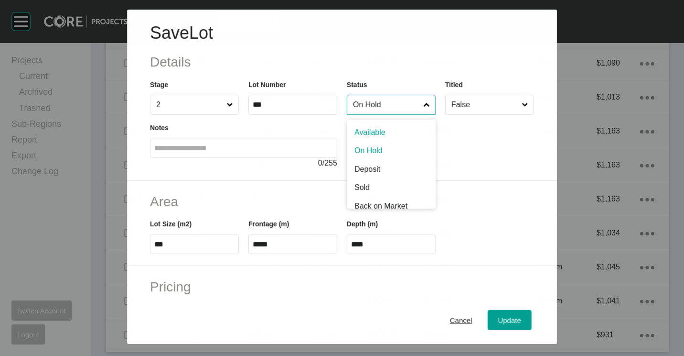
click at [357, 109] on input "On Hold" at bounding box center [386, 104] width 70 height 19
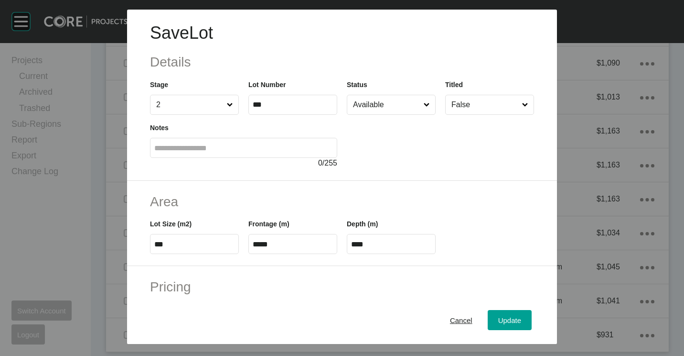
scroll to position [191, 0]
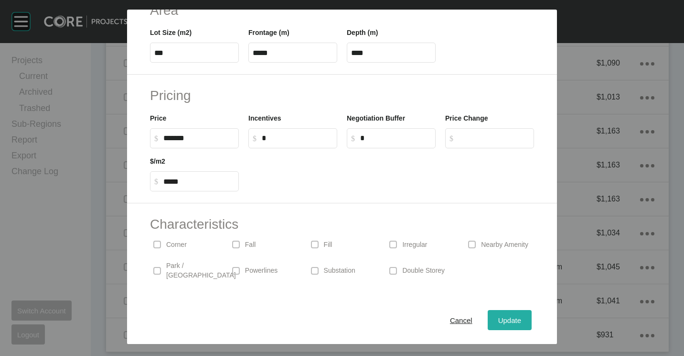
click at [505, 325] on div "Update" at bounding box center [510, 319] width 28 height 13
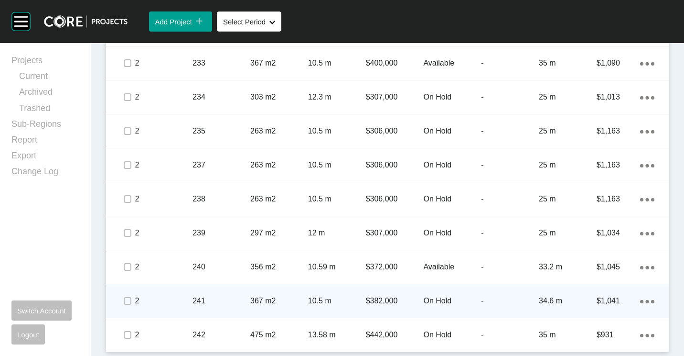
click at [291, 301] on p "367 m2" at bounding box center [279, 300] width 58 height 11
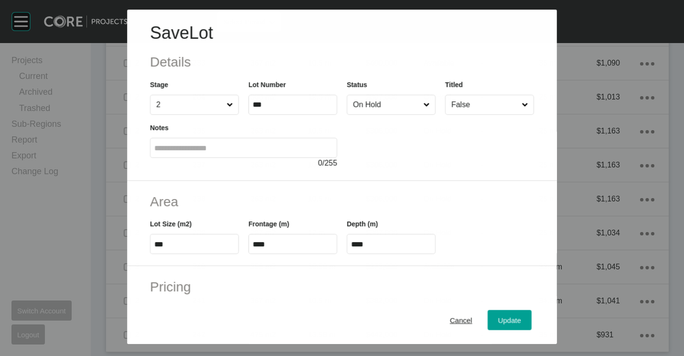
click at [357, 105] on input "On Hold" at bounding box center [386, 104] width 70 height 19
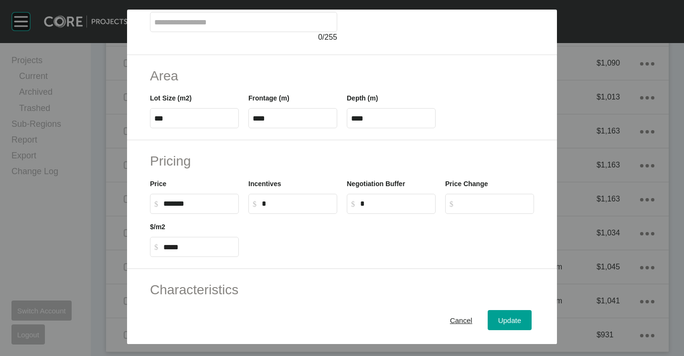
scroll to position [227, 0]
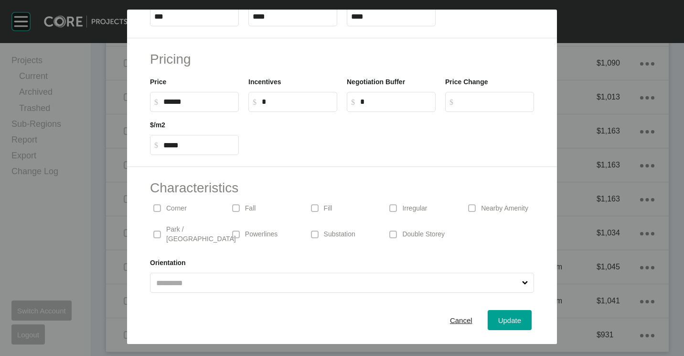
click at [190, 97] on input "******" at bounding box center [198, 101] width 71 height 8
drag, startPoint x: 194, startPoint y: 99, endPoint x: 165, endPoint y: 99, distance: 28.2
click at [165, 99] on input "******" at bounding box center [198, 101] width 71 height 8
type input "*"
type input "*******"
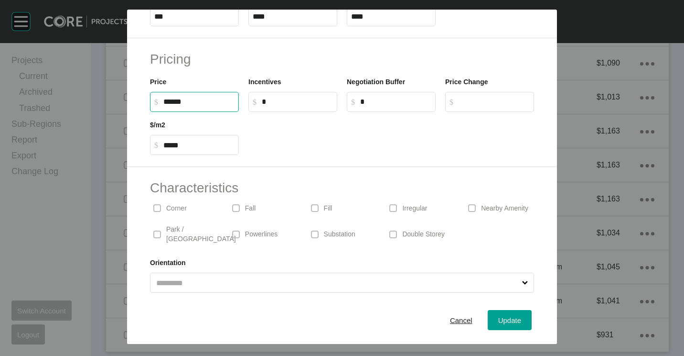
type input "******"
type input "*****"
drag, startPoint x: 415, startPoint y: 120, endPoint x: 419, endPoint y: 124, distance: 5.4
click at [415, 120] on div at bounding box center [391, 133] width 295 height 43
click at [500, 313] on button "Update" at bounding box center [510, 320] width 44 height 20
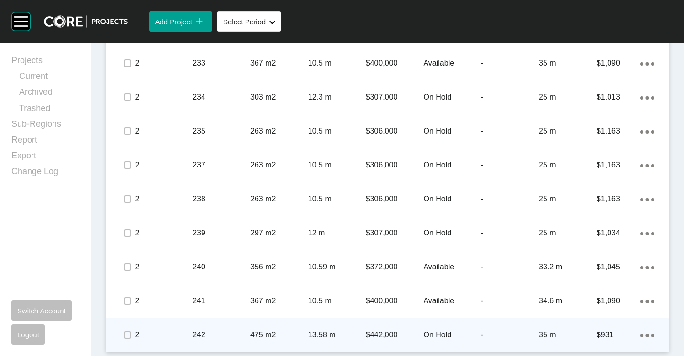
click at [287, 331] on p "475 m2" at bounding box center [279, 334] width 58 height 11
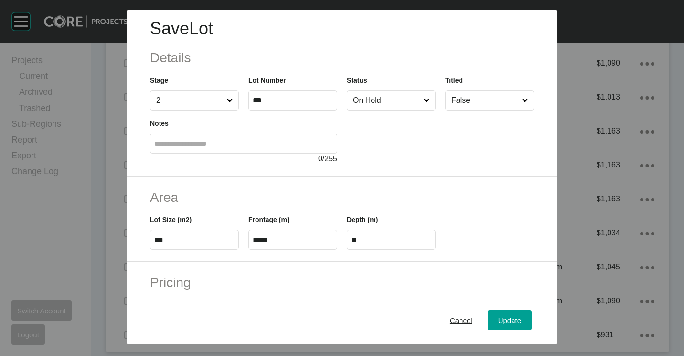
scroll to position [0, 0]
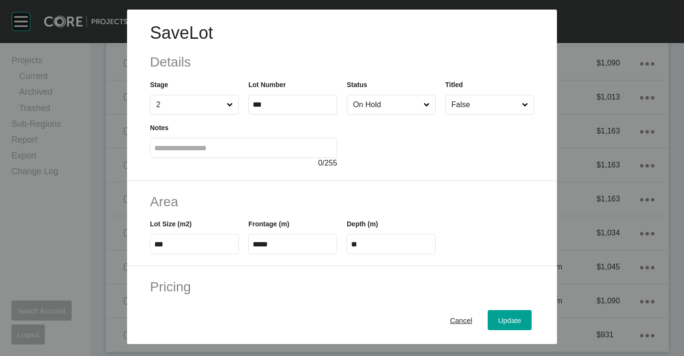
click at [385, 105] on input "On Hold" at bounding box center [386, 104] width 71 height 19
click at [498, 320] on span "Update" at bounding box center [509, 320] width 23 height 8
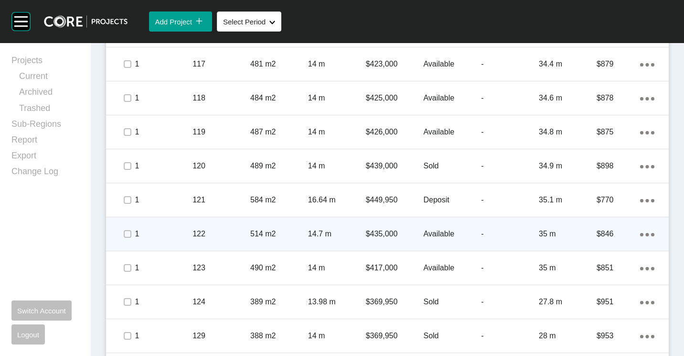
scroll to position [379, 0]
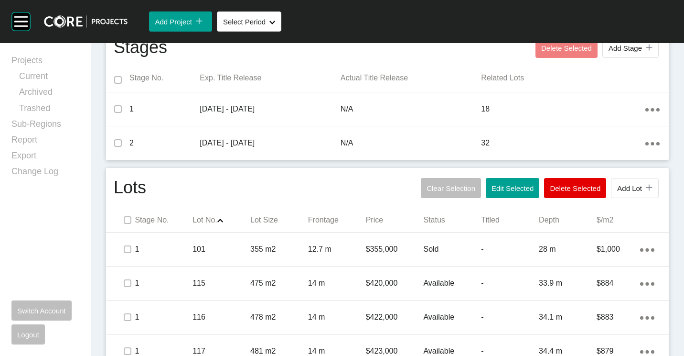
drag, startPoint x: 509, startPoint y: 190, endPoint x: 485, endPoint y: 171, distance: 31.3
click at [509, 189] on span "Edit Selected" at bounding box center [513, 188] width 42 height 8
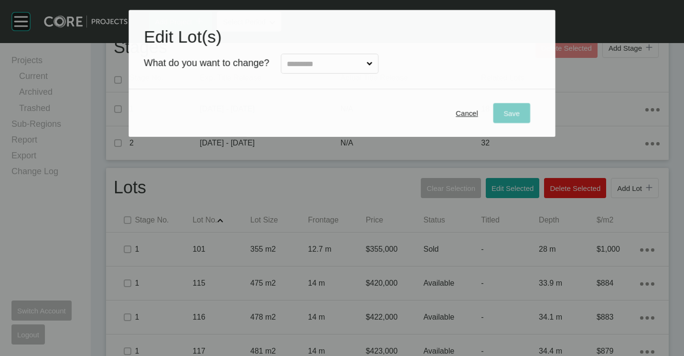
click at [355, 54] on input "text" at bounding box center [325, 63] width 80 height 19
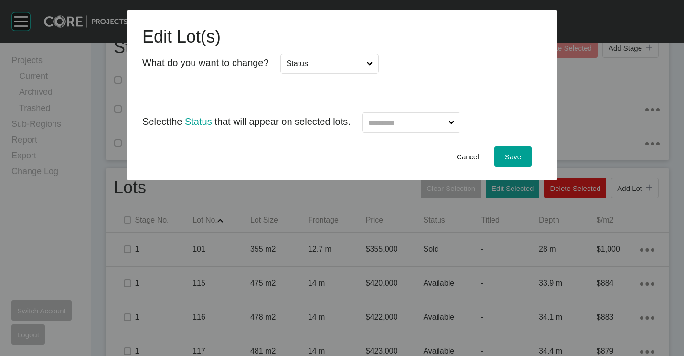
click at [407, 119] on input "text" at bounding box center [407, 122] width 80 height 19
click at [507, 153] on span "Save" at bounding box center [513, 156] width 16 height 8
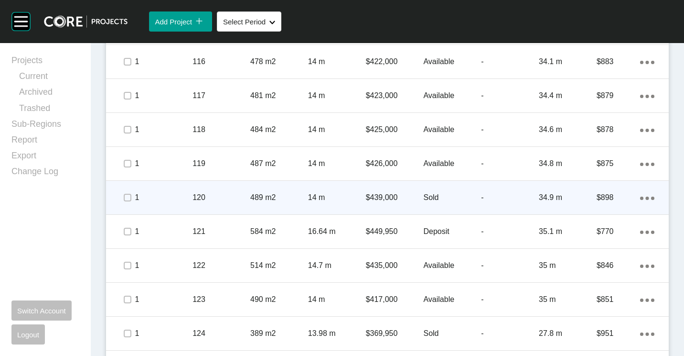
scroll to position [331, 0]
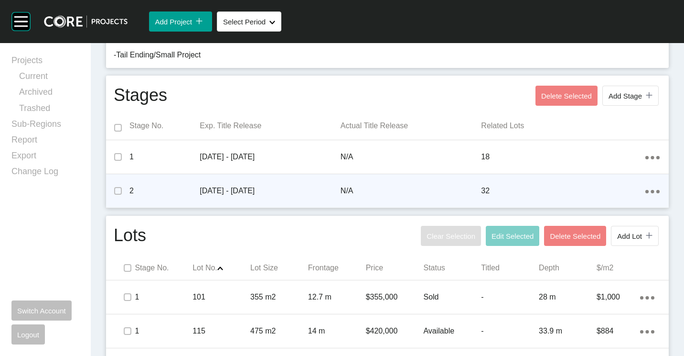
click at [226, 185] on div "Oct 2025 - Dec 2025" at bounding box center [270, 191] width 141 height 30
drag, startPoint x: 115, startPoint y: 187, endPoint x: 483, endPoint y: 194, distance: 368.0
click at [125, 190] on span at bounding box center [117, 190] width 23 height 14
click at [636, 191] on p "32" at bounding box center [563, 190] width 164 height 11
click at [652, 194] on div "Action Menu Dots Copy 6 Created with Sketch." at bounding box center [653, 190] width 14 height 11
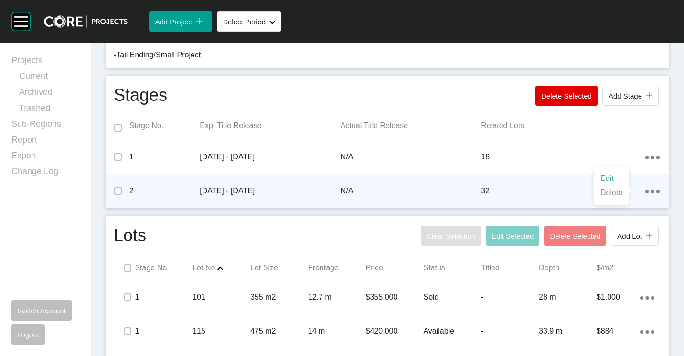
click at [604, 178] on link "Edit" at bounding box center [612, 178] width 26 height 14
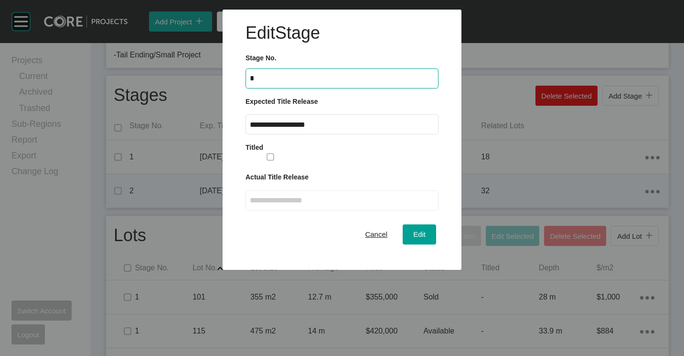
click at [341, 121] on input "**********" at bounding box center [342, 124] width 184 height 8
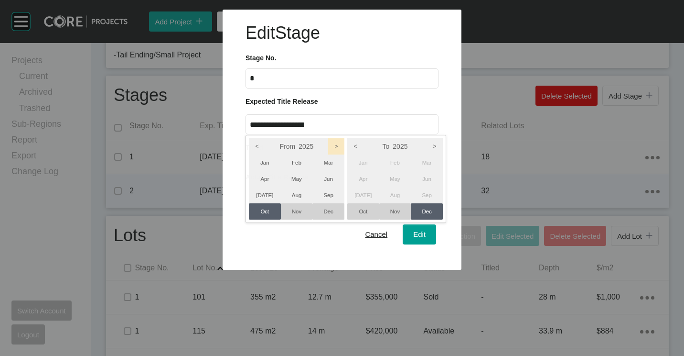
drag, startPoint x: 334, startPoint y: 144, endPoint x: 356, endPoint y: 145, distance: 22.9
click at [334, 144] on icon ">" at bounding box center [336, 146] width 16 height 16
click at [435, 145] on icon ">" at bounding box center [435, 146] width 16 height 16
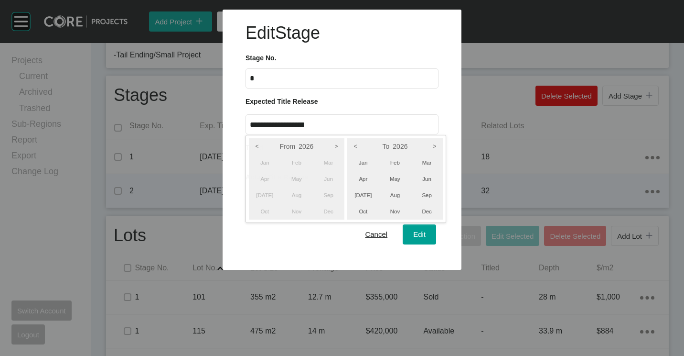
drag, startPoint x: 361, startPoint y: 160, endPoint x: 338, endPoint y: 161, distance: 23.4
click at [362, 160] on li "Jan" at bounding box center [363, 162] width 32 height 16
click at [267, 161] on li "Jan" at bounding box center [265, 162] width 32 height 16
drag, startPoint x: 428, startPoint y: 160, endPoint x: 431, endPoint y: 170, distance: 10.6
click at [428, 160] on li "Mar" at bounding box center [427, 162] width 32 height 16
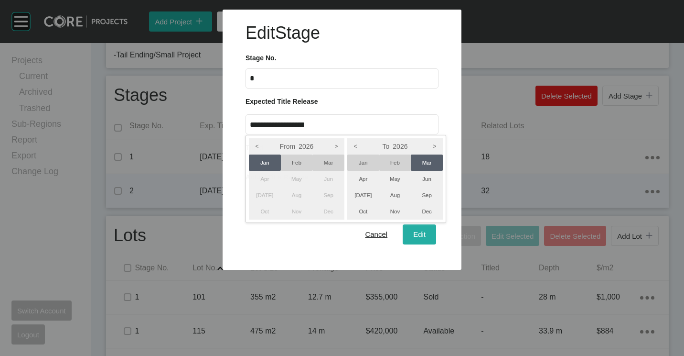
click at [420, 238] on div at bounding box center [342, 135] width 684 height 270
type input "**********"
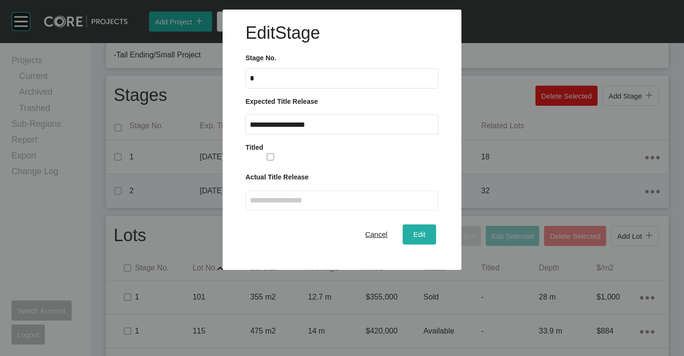
click at [420, 231] on span "Edit" at bounding box center [419, 234] width 12 height 8
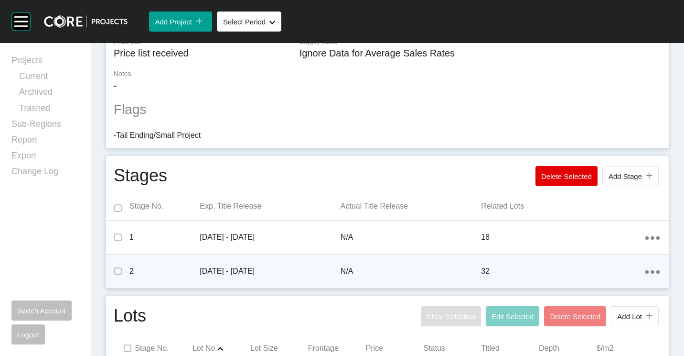
scroll to position [283, 0]
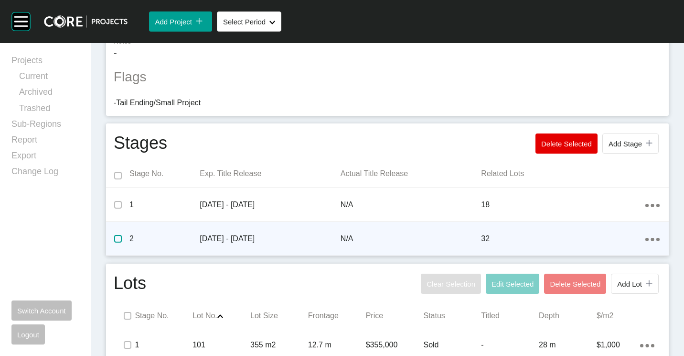
click at [118, 237] on label at bounding box center [118, 239] width 8 height 8
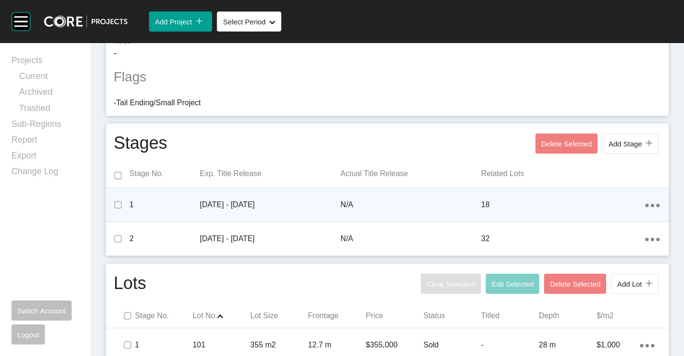
click at [646, 206] on ellipse at bounding box center [647, 205] width 3 height 3
click at [608, 188] on link "Edit" at bounding box center [612, 192] width 26 height 14
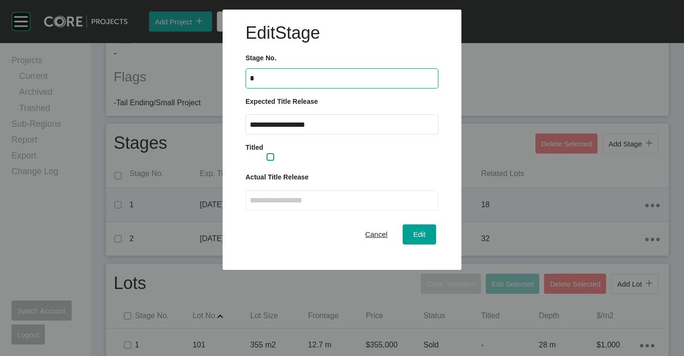
click at [274, 157] on label at bounding box center [271, 157] width 8 height 8
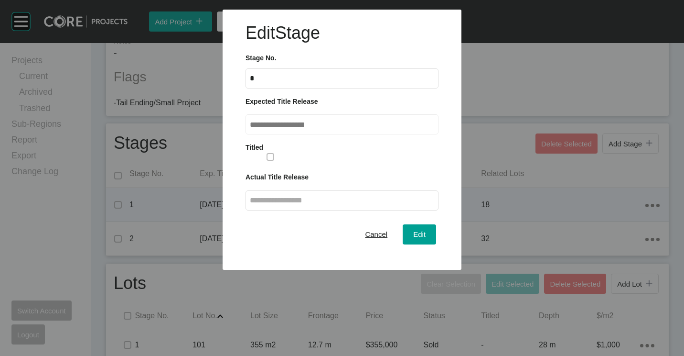
click at [280, 196] on input "text" at bounding box center [342, 200] width 184 height 8
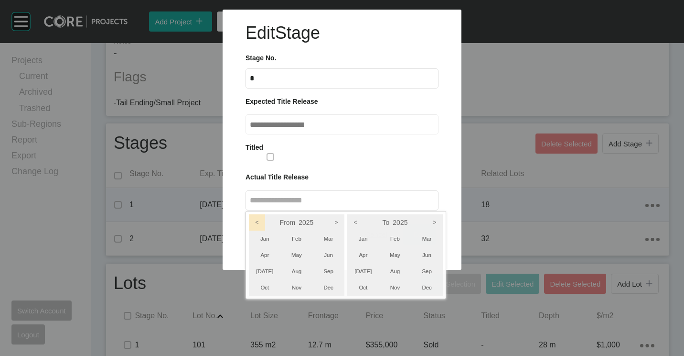
click at [264, 225] on icon "<" at bounding box center [257, 222] width 16 height 16
click at [356, 221] on icon "<" at bounding box center [355, 222] width 16 height 16
click at [264, 285] on li "Oct" at bounding box center [265, 287] width 32 height 16
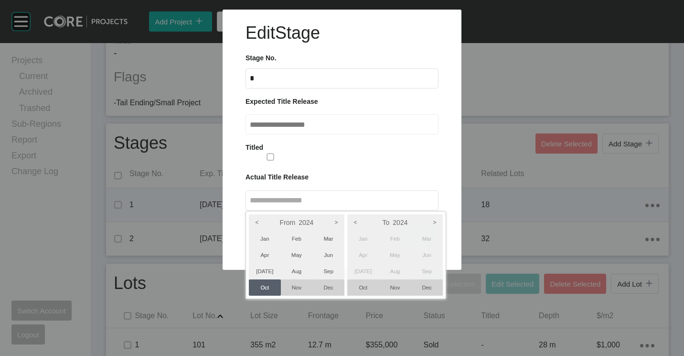
click at [424, 285] on li "Dec" at bounding box center [427, 287] width 32 height 16
click at [418, 184] on div at bounding box center [342, 135] width 684 height 270
type input "**********"
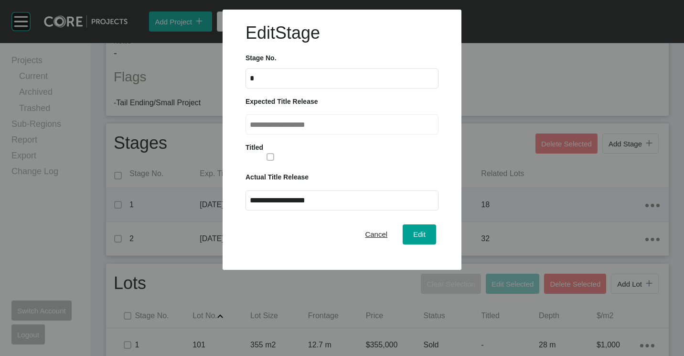
click at [417, 237] on form "**********" at bounding box center [342, 139] width 193 height 237
click at [421, 235] on span "Edit" at bounding box center [419, 234] width 12 height 8
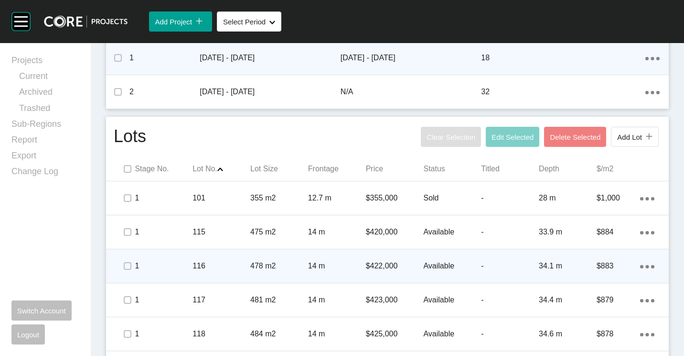
scroll to position [475, 0]
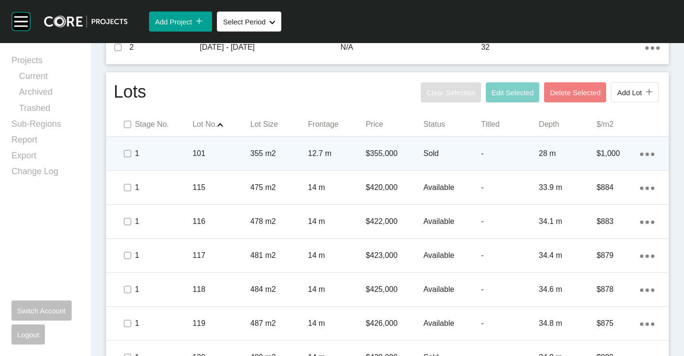
drag, startPoint x: 132, startPoint y: 155, endPoint x: 129, endPoint y: 163, distance: 8.9
click at [131, 156] on span at bounding box center [127, 153] width 14 height 14
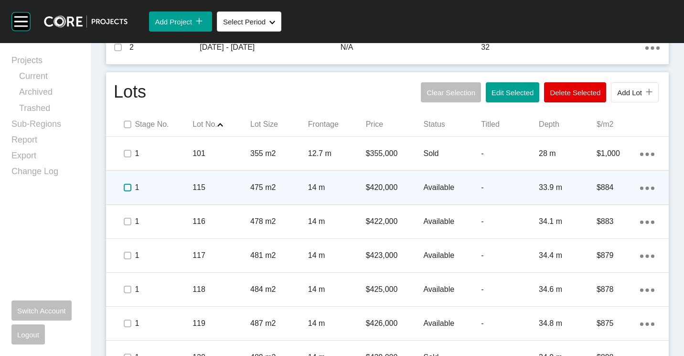
drag, startPoint x: 129, startPoint y: 188, endPoint x: 127, endPoint y: 207, distance: 19.2
click at [129, 191] on label at bounding box center [128, 187] width 8 height 8
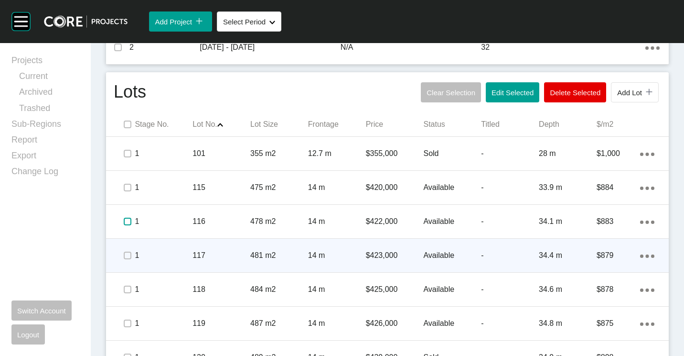
drag, startPoint x: 127, startPoint y: 217, endPoint x: 127, endPoint y: 240, distance: 22.9
click at [127, 221] on label at bounding box center [128, 221] width 8 height 8
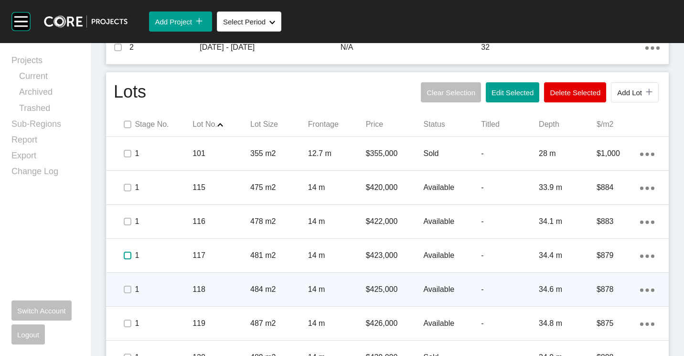
drag, startPoint x: 129, startPoint y: 254, endPoint x: 127, endPoint y: 273, distance: 19.7
click at [129, 258] on label at bounding box center [128, 255] width 8 height 8
click at [126, 291] on label at bounding box center [128, 289] width 8 height 8
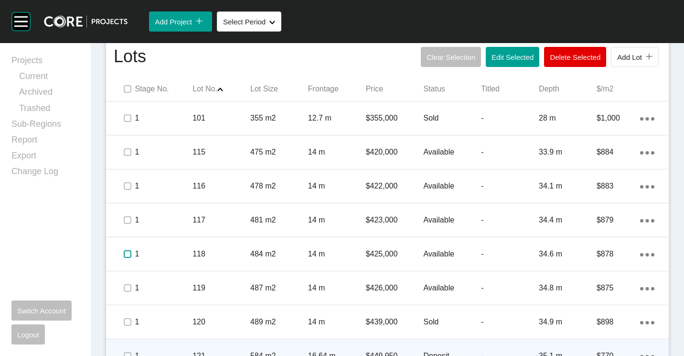
scroll to position [618, 0]
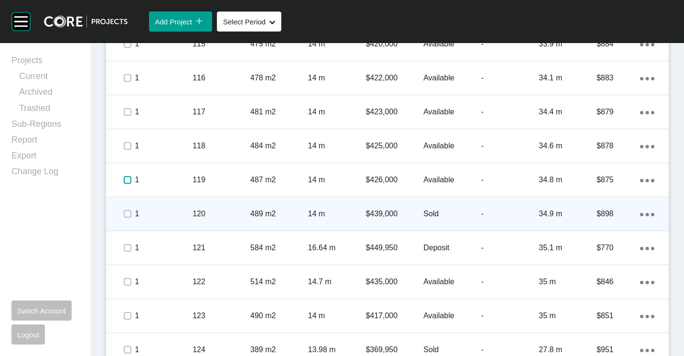
drag, startPoint x: 125, startPoint y: 178, endPoint x: 127, endPoint y: 205, distance: 26.9
click at [126, 186] on span at bounding box center [127, 180] width 14 height 14
drag, startPoint x: 129, startPoint y: 213, endPoint x: 129, endPoint y: 226, distance: 12.9
click at [129, 217] on label at bounding box center [128, 214] width 8 height 8
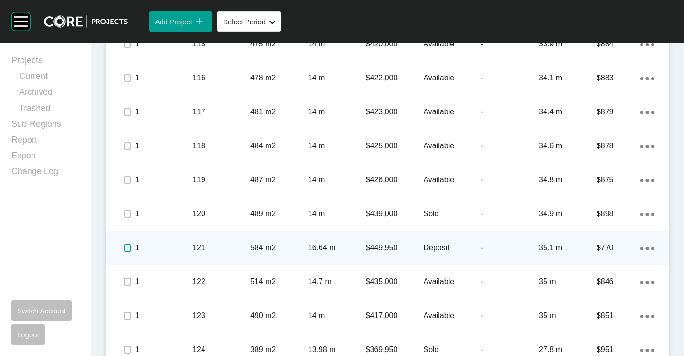
drag, startPoint x: 130, startPoint y: 251, endPoint x: 128, endPoint y: 262, distance: 11.2
click at [129, 258] on div at bounding box center [127, 247] width 14 height 33
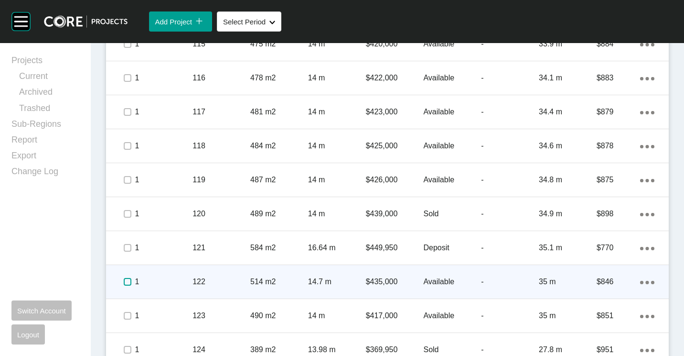
click at [127, 280] on label at bounding box center [128, 282] width 8 height 8
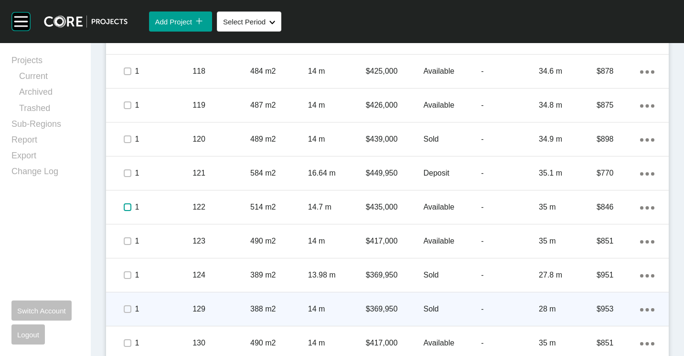
scroll to position [761, 0]
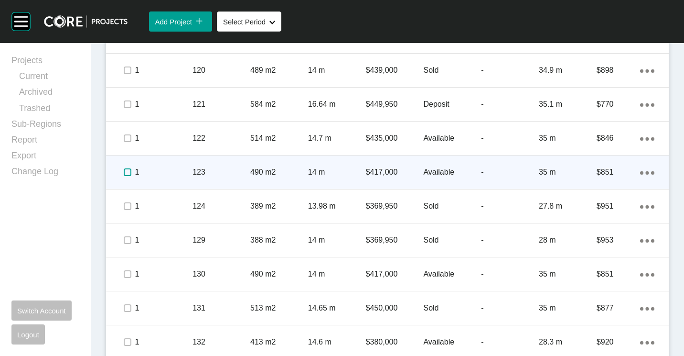
drag, startPoint x: 128, startPoint y: 175, endPoint x: 127, endPoint y: 208, distance: 33.0
click at [129, 180] on div at bounding box center [127, 171] width 14 height 33
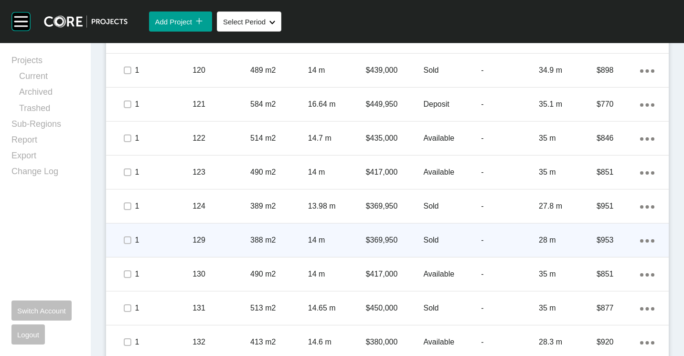
drag, startPoint x: 128, startPoint y: 212, endPoint x: 126, endPoint y: 241, distance: 29.7
click at [128, 216] on div at bounding box center [127, 205] width 14 height 33
drag, startPoint x: 126, startPoint y: 249, endPoint x: 124, endPoint y: 257, distance: 8.0
click at [126, 250] on div at bounding box center [127, 239] width 14 height 33
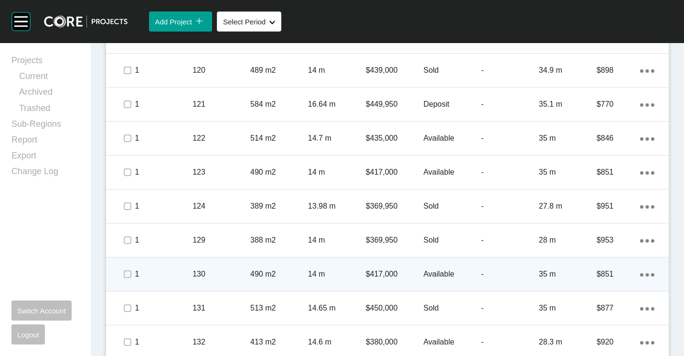
drag, startPoint x: 121, startPoint y: 269, endPoint x: 124, endPoint y: 290, distance: 21.3
click at [121, 275] on span at bounding box center [127, 274] width 14 height 14
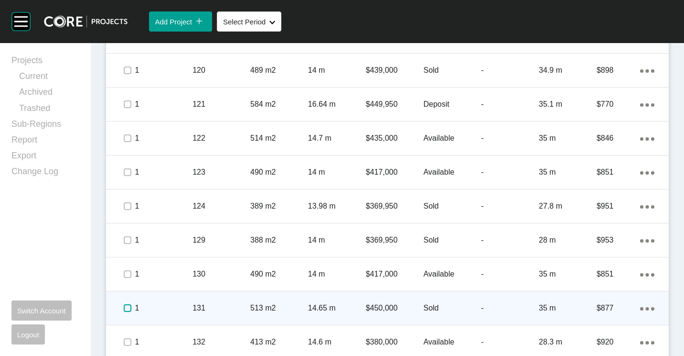
click at [128, 310] on label at bounding box center [128, 308] width 8 height 8
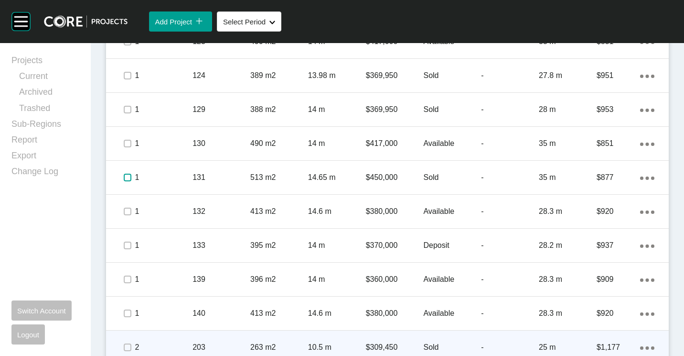
scroll to position [1000, 0]
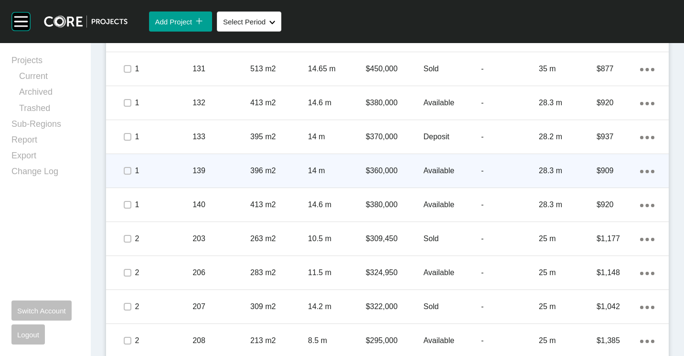
drag, startPoint x: 122, startPoint y: 205, endPoint x: 129, endPoint y: 162, distance: 43.1
click at [124, 200] on span at bounding box center [127, 204] width 14 height 14
click at [130, 161] on div at bounding box center [127, 170] width 14 height 33
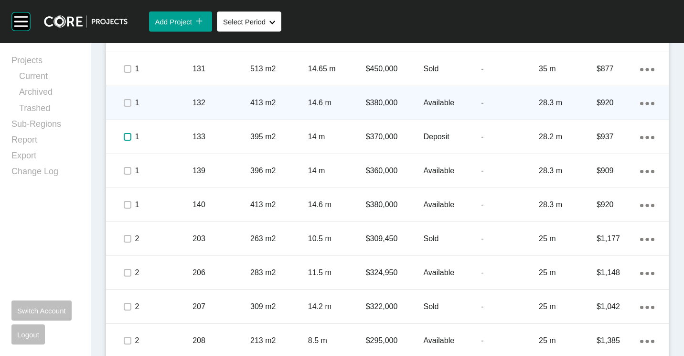
drag, startPoint x: 127, startPoint y: 135, endPoint x: 121, endPoint y: 102, distance: 33.4
click at [127, 129] on span at bounding box center [127, 136] width 14 height 14
click at [125, 102] on label at bounding box center [128, 103] width 8 height 8
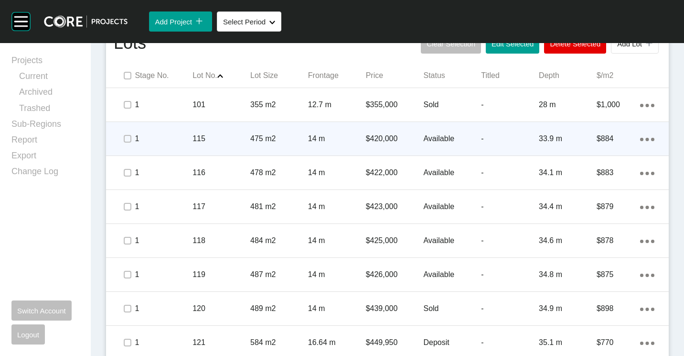
scroll to position [475, 0]
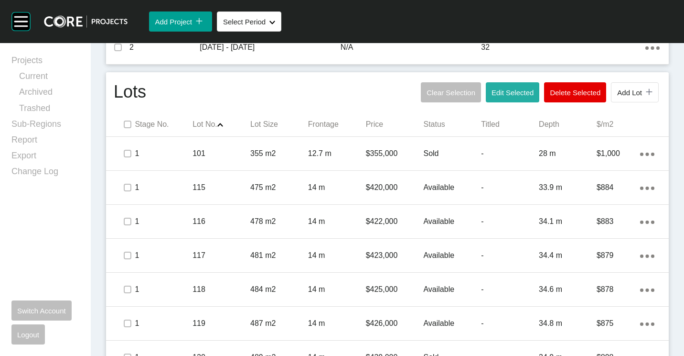
click at [501, 96] on span "Edit Selected" at bounding box center [513, 92] width 42 height 8
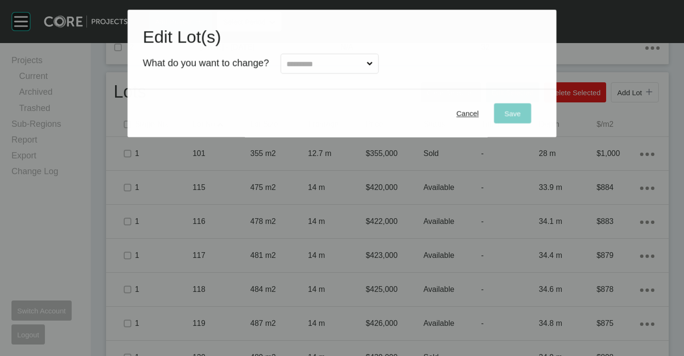
drag, startPoint x: 356, startPoint y: 54, endPoint x: 357, endPoint y: 67, distance: 13.4
click at [356, 56] on label at bounding box center [329, 64] width 98 height 20
click at [356, 56] on input "text" at bounding box center [325, 63] width 80 height 19
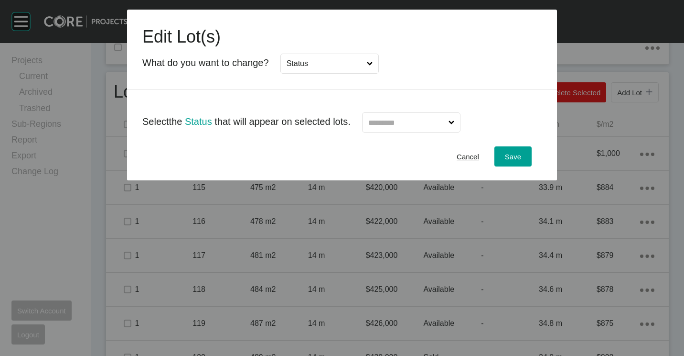
click at [410, 123] on input "text" at bounding box center [407, 122] width 80 height 19
click at [347, 69] on input "Status" at bounding box center [325, 63] width 80 height 19
drag, startPoint x: 304, startPoint y: 101, endPoint x: 413, endPoint y: 140, distance: 115.9
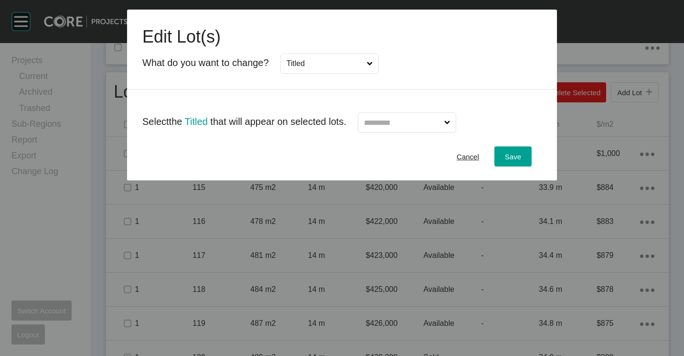
click at [414, 127] on input "text" at bounding box center [402, 122] width 80 height 19
drag, startPoint x: 402, startPoint y: 144, endPoint x: 465, endPoint y: 147, distance: 62.7
click at [510, 149] on button "Save" at bounding box center [513, 156] width 37 height 20
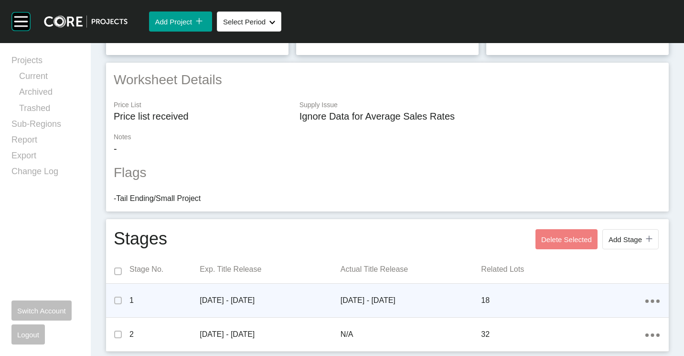
scroll to position [0, 0]
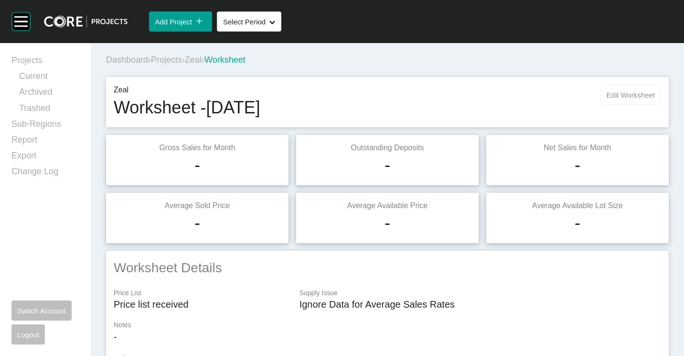
click at [615, 95] on span "Edit Worksheet" at bounding box center [631, 95] width 48 height 8
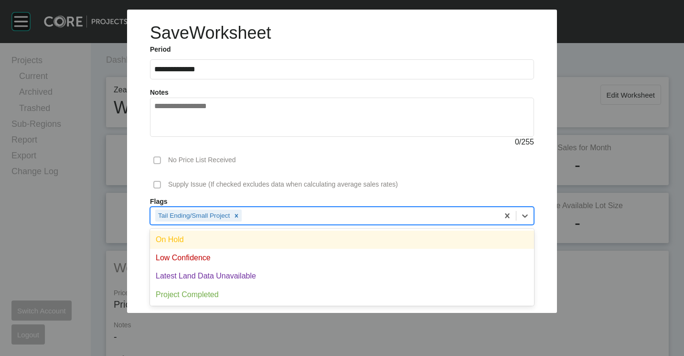
click at [296, 219] on div "Tail Ending/Small Project" at bounding box center [325, 215] width 348 height 16
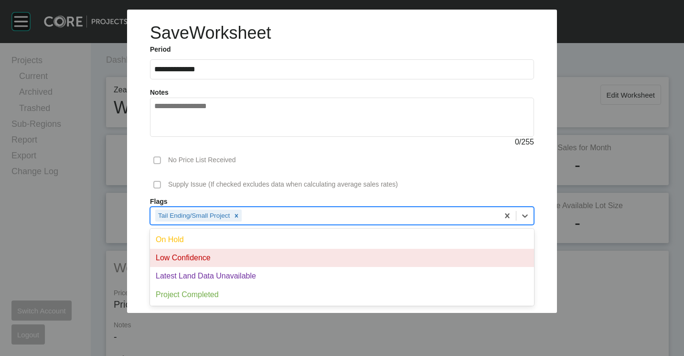
click at [232, 256] on div "Low Confidence" at bounding box center [342, 257] width 384 height 18
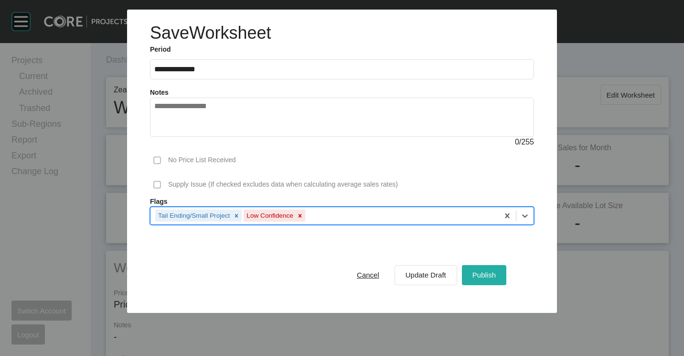
click at [484, 274] on span "Publish" at bounding box center [484, 274] width 23 height 8
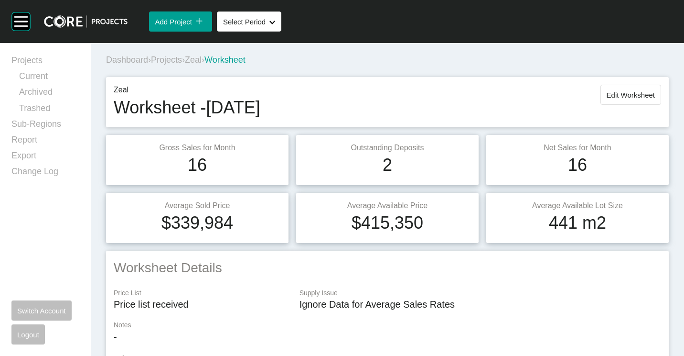
click at [169, 54] on div "Dashboard › Projects › Zeal › Worksheet" at bounding box center [389, 60] width 567 height 12
click at [167, 58] on span "Projects" at bounding box center [166, 60] width 31 height 10
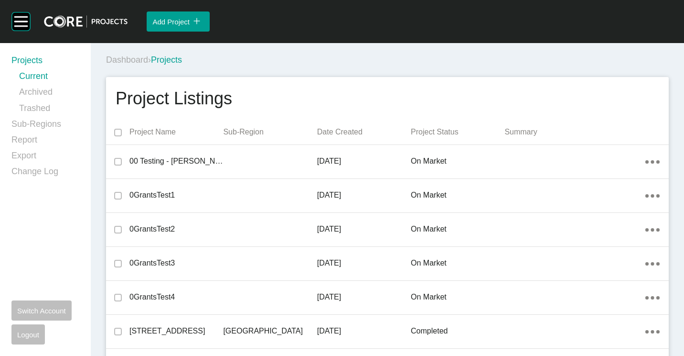
scroll to position [23270, 0]
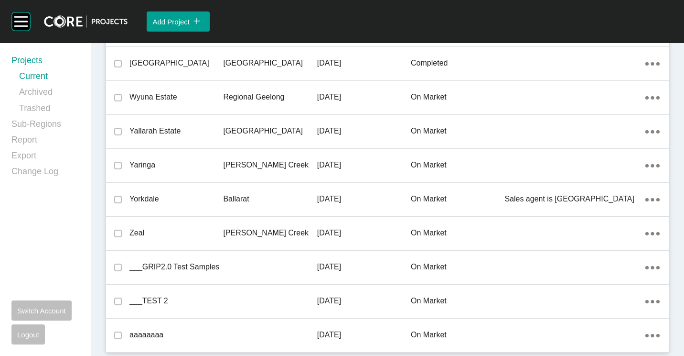
drag, startPoint x: 219, startPoint y: 226, endPoint x: 490, endPoint y: 355, distance: 300.3
click at [220, 225] on div "Zeal" at bounding box center [176, 233] width 94 height 30
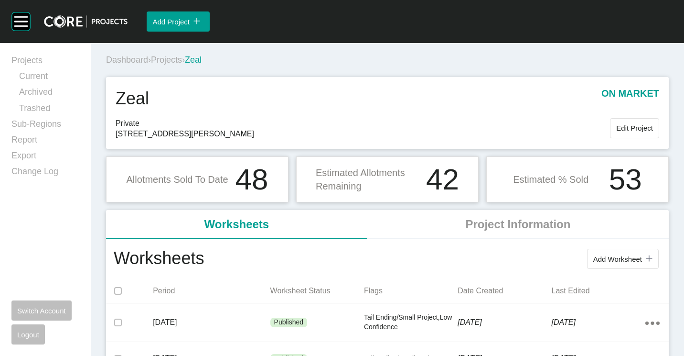
scroll to position [96, 0]
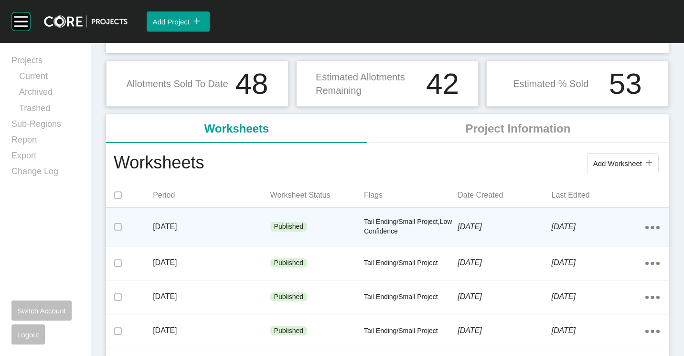
click at [376, 224] on p "Tail Ending/Small Project,Low Confidence" at bounding box center [411, 226] width 94 height 19
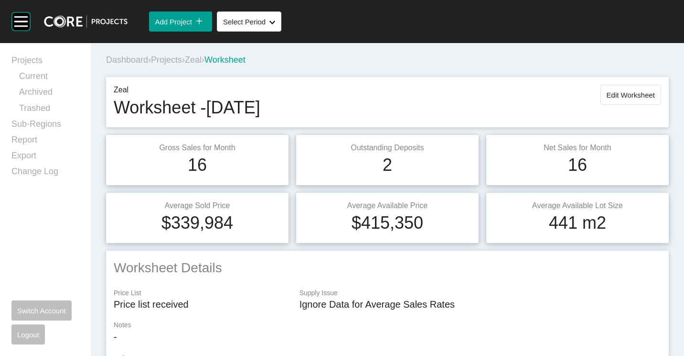
click at [175, 63] on span "Projects" at bounding box center [166, 60] width 31 height 10
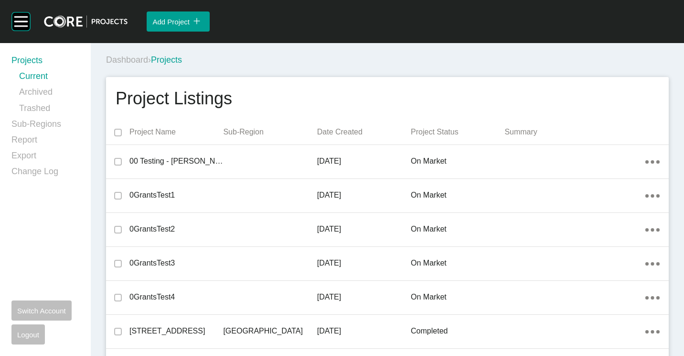
scroll to position [12604, 0]
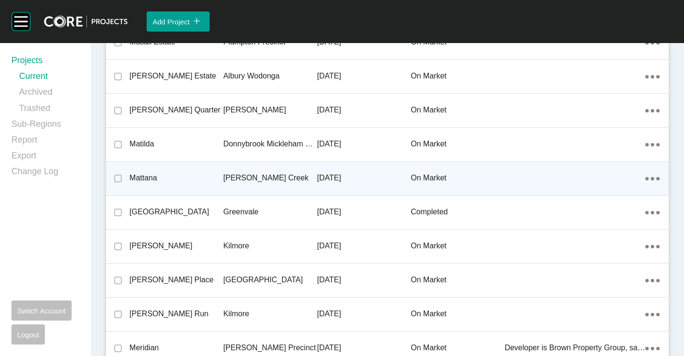
click at [249, 178] on p "[PERSON_NAME] Creek" at bounding box center [270, 178] width 94 height 11
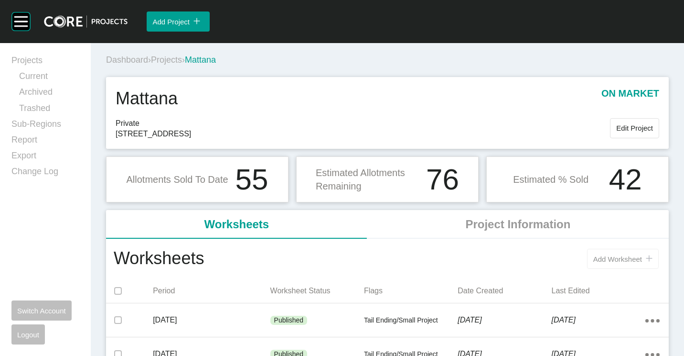
click at [607, 263] on div "Add Worksheet icon/tick copy 11 Created with Sketch." at bounding box center [622, 259] width 59 height 8
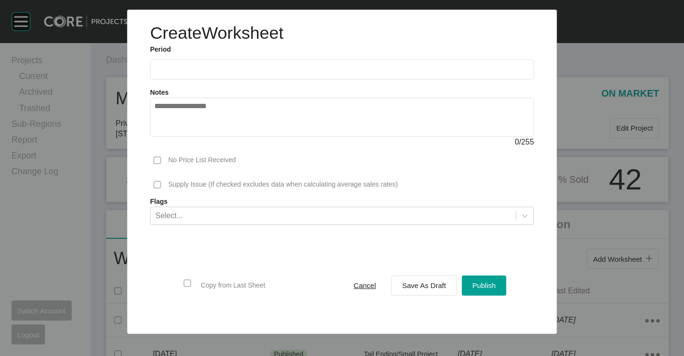
click at [249, 76] on label at bounding box center [342, 69] width 384 height 20
click at [249, 74] on input "text" at bounding box center [342, 69] width 376 height 8
click at [233, 136] on li "Sep" at bounding box center [232, 139] width 32 height 16
type input "**********"
click at [432, 282] on span "Save As Draft" at bounding box center [424, 285] width 44 height 8
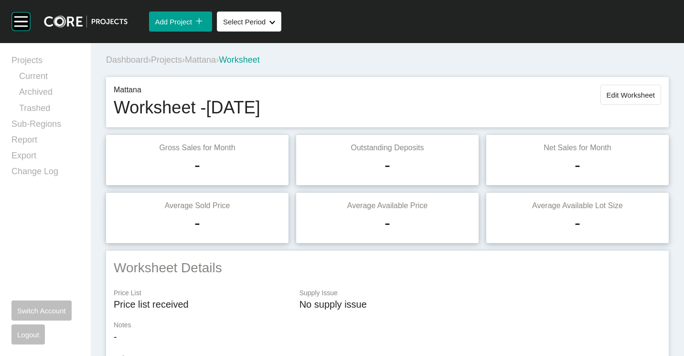
click at [168, 58] on span "Projects" at bounding box center [166, 60] width 31 height 10
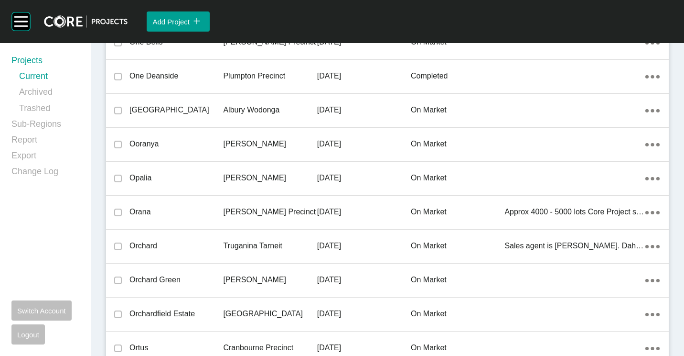
scroll to position [14843, 0]
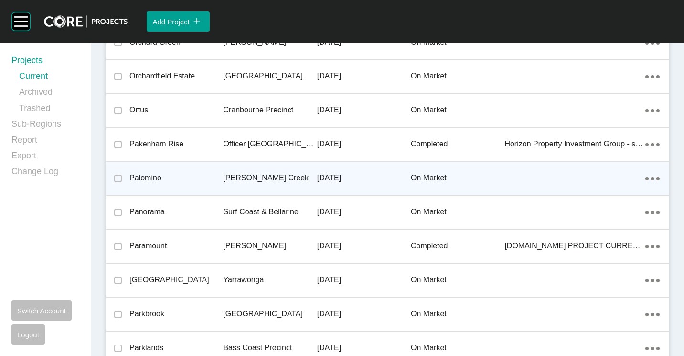
click at [289, 175] on p "[PERSON_NAME] Creek" at bounding box center [270, 178] width 94 height 11
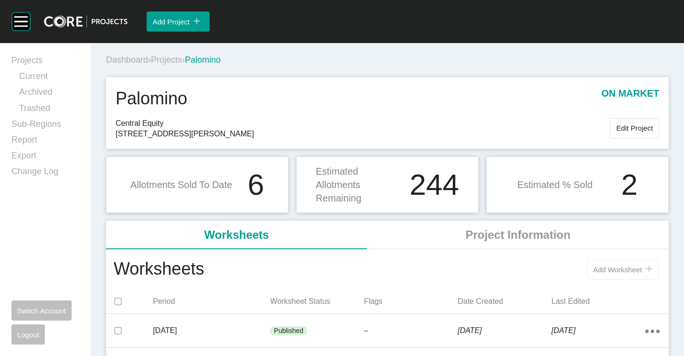
click at [609, 265] on span "Add Worksheet" at bounding box center [617, 269] width 49 height 8
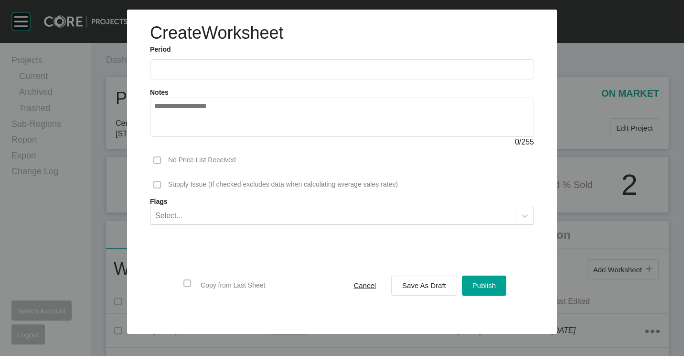
click at [187, 71] on input "text" at bounding box center [342, 69] width 376 height 8
click at [231, 139] on li "Sep" at bounding box center [232, 139] width 32 height 16
type input "**********"
click at [423, 286] on span "Save As Draft" at bounding box center [424, 285] width 44 height 8
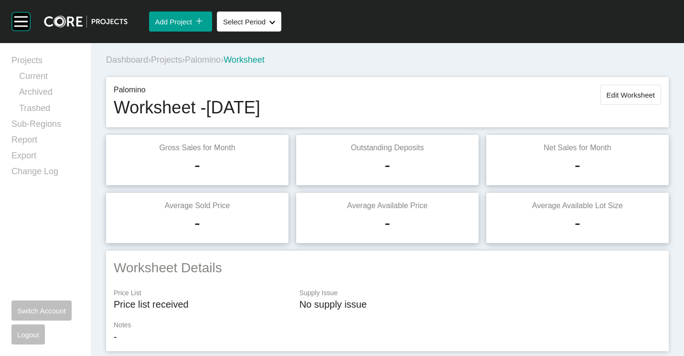
click at [208, 62] on span "Palomino" at bounding box center [203, 60] width 36 height 10
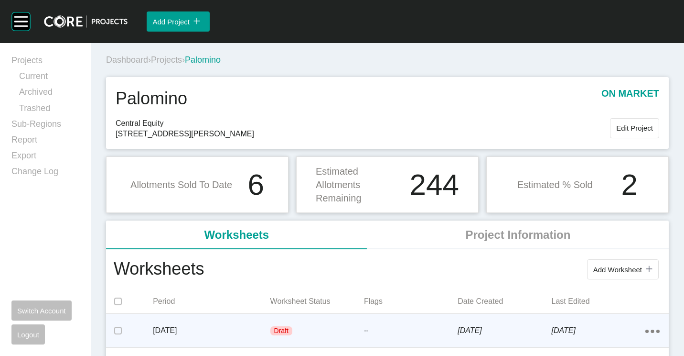
click at [299, 319] on div "Draft" at bounding box center [317, 330] width 94 height 29
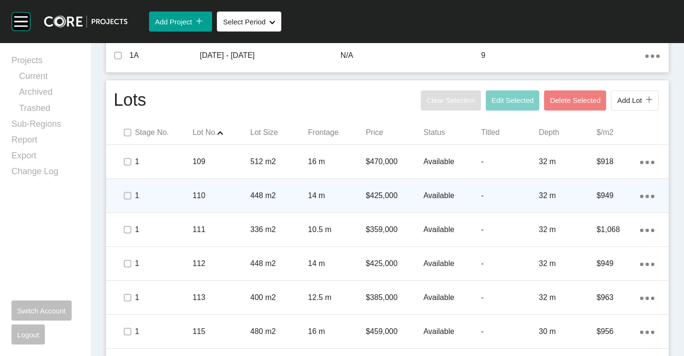
scroll to position [430, 0]
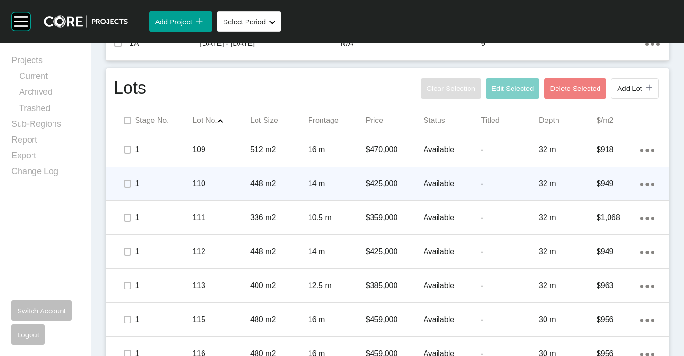
click at [269, 183] on p "448 m2" at bounding box center [279, 183] width 58 height 11
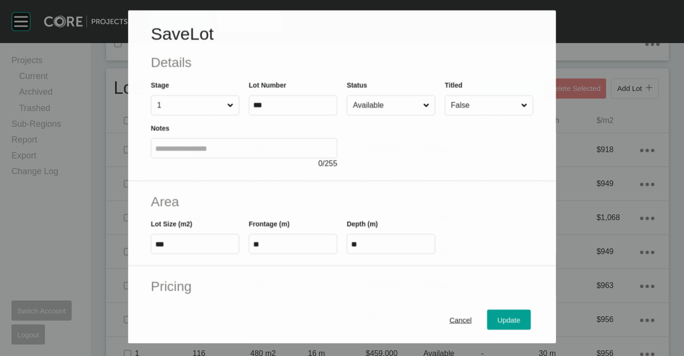
click at [366, 109] on input "Available" at bounding box center [386, 105] width 70 height 19
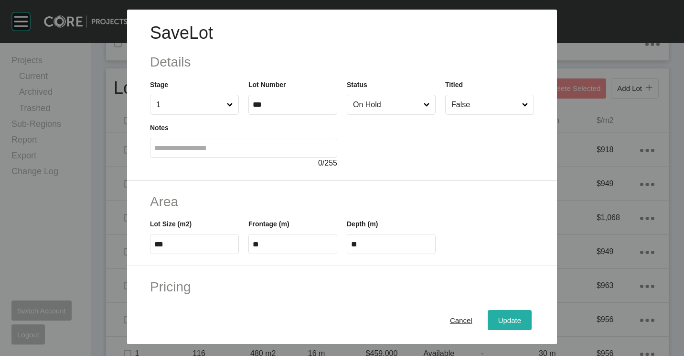
click at [512, 320] on span "Update" at bounding box center [509, 320] width 23 height 8
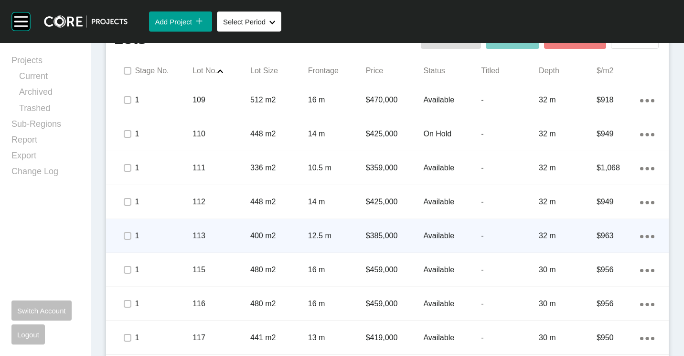
scroll to position [526, 0]
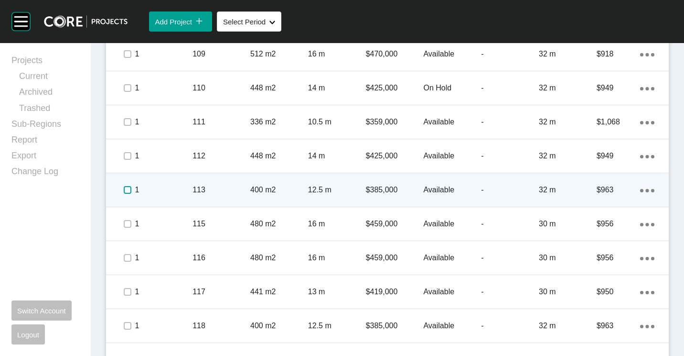
click at [131, 189] on label at bounding box center [128, 190] width 8 height 8
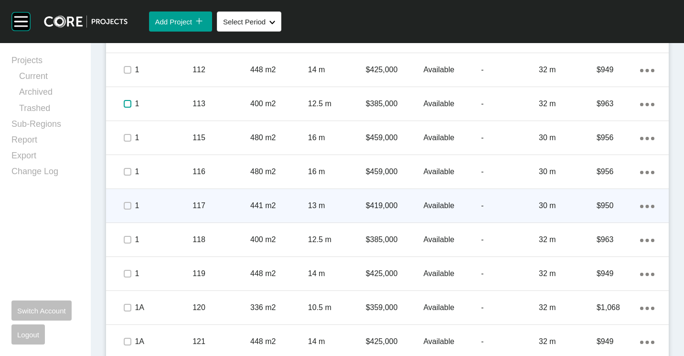
scroll to position [621, 0]
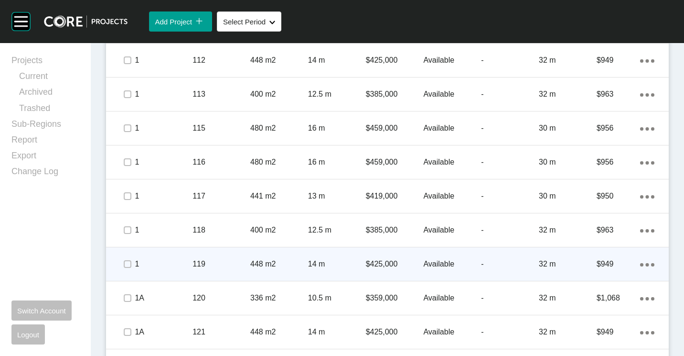
click at [205, 256] on div "119" at bounding box center [222, 264] width 58 height 30
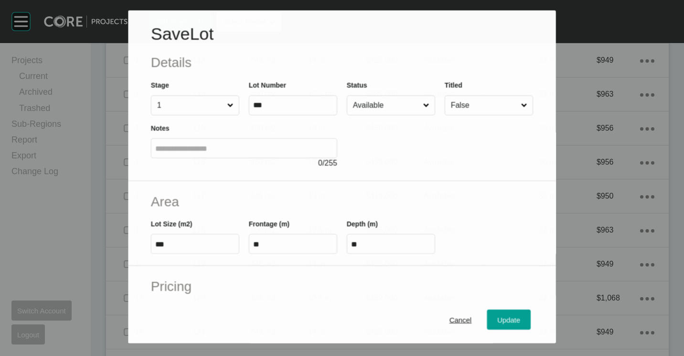
drag, startPoint x: 385, startPoint y: 103, endPoint x: 387, endPoint y: 111, distance: 8.3
click at [386, 105] on input "Available" at bounding box center [386, 105] width 70 height 19
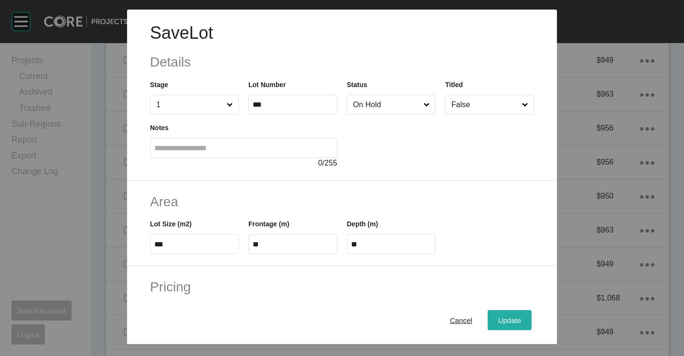
click at [499, 326] on button "Update" at bounding box center [510, 320] width 44 height 20
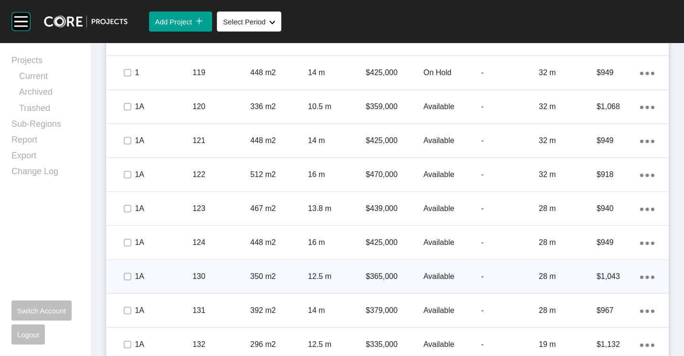
scroll to position [856, 0]
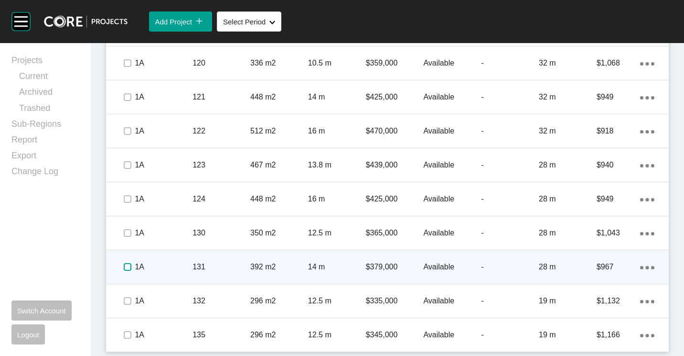
click at [129, 266] on label at bounding box center [128, 267] width 8 height 8
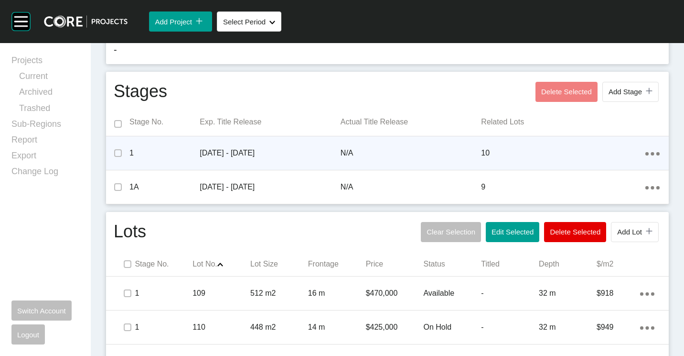
scroll to position [426, 0]
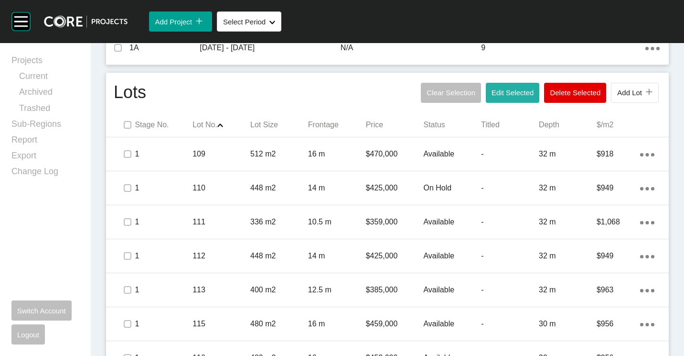
click at [505, 96] on span "Edit Selected" at bounding box center [513, 92] width 42 height 8
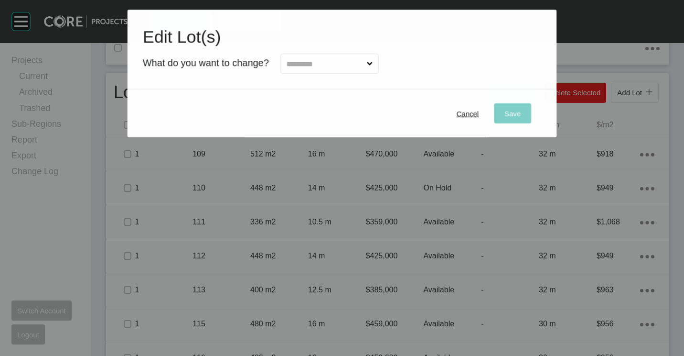
click at [349, 61] on input "text" at bounding box center [325, 63] width 80 height 19
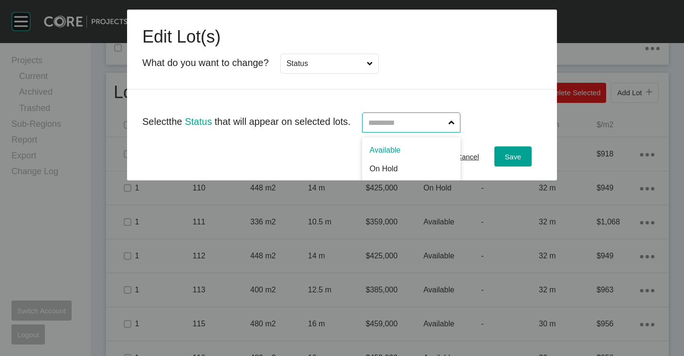
click at [420, 119] on input "text" at bounding box center [407, 122] width 80 height 19
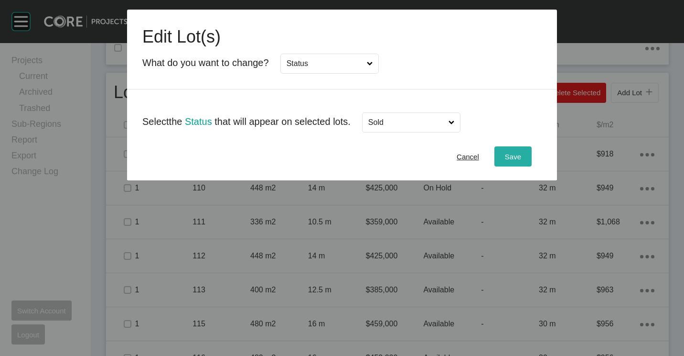
click at [511, 162] on div "Save" at bounding box center [513, 156] width 21 height 13
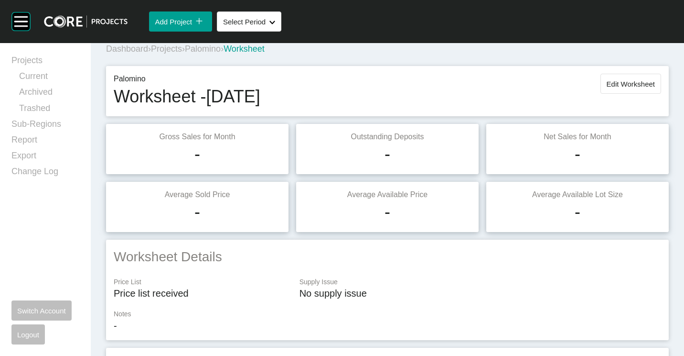
scroll to position [0, 0]
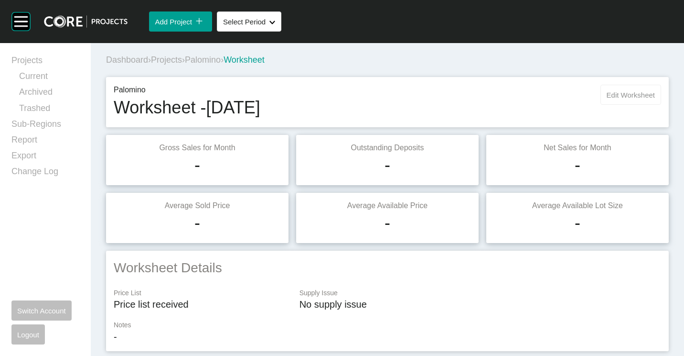
click at [602, 87] on button "Edit Worksheet" at bounding box center [631, 95] width 61 height 20
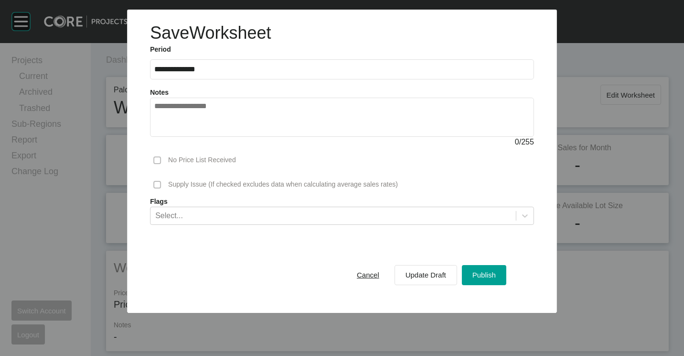
drag, startPoint x: 479, startPoint y: 276, endPoint x: 388, endPoint y: 179, distance: 133.9
click at [479, 276] on span "Publish" at bounding box center [484, 274] width 23 height 8
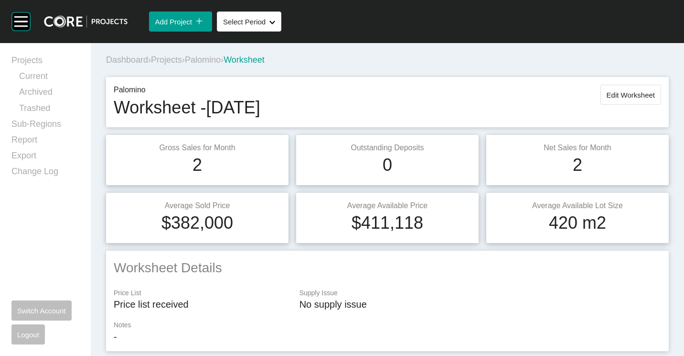
click at [170, 58] on span "Projects" at bounding box center [166, 60] width 31 height 10
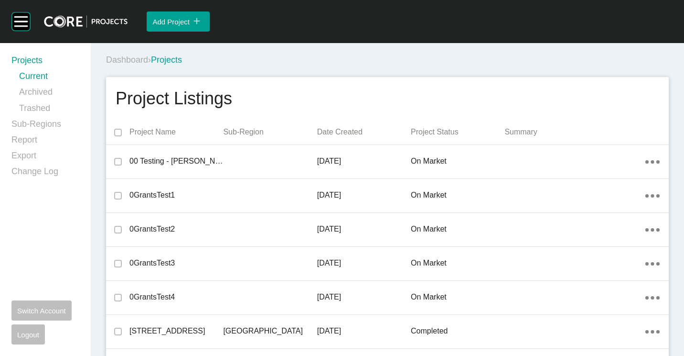
scroll to position [7753, 0]
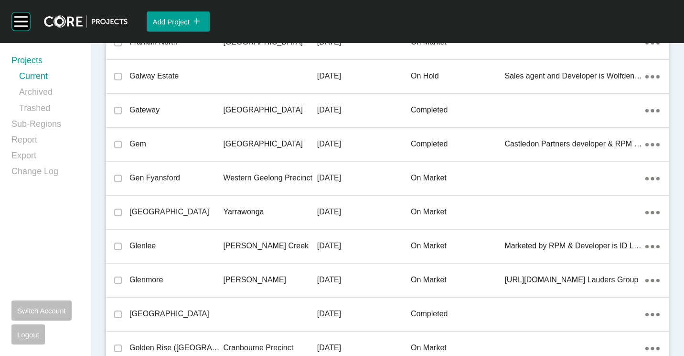
drag, startPoint x: 245, startPoint y: 176, endPoint x: 311, endPoint y: 175, distance: 65.9
click at [245, 176] on p "Western Geelong Precinct" at bounding box center [270, 178] width 94 height 11
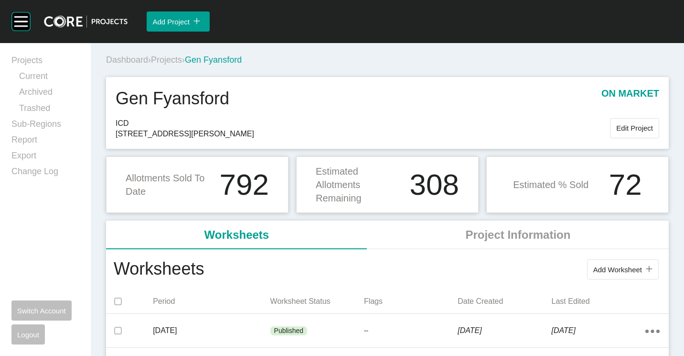
scroll to position [48, 0]
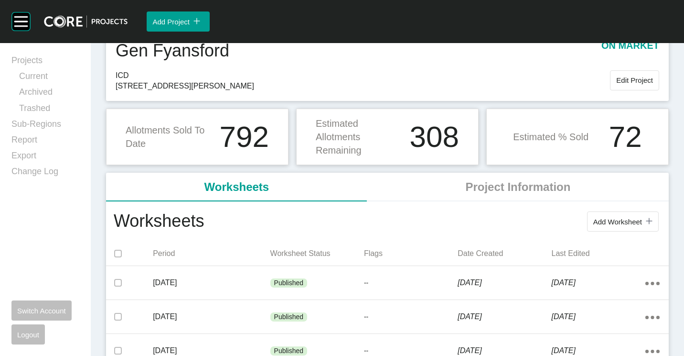
drag, startPoint x: 600, startPoint y: 217, endPoint x: 588, endPoint y: 209, distance: 14.4
click at [600, 216] on button "Add Worksheet icon/tick copy 11 Created with Sketch." at bounding box center [623, 221] width 72 height 20
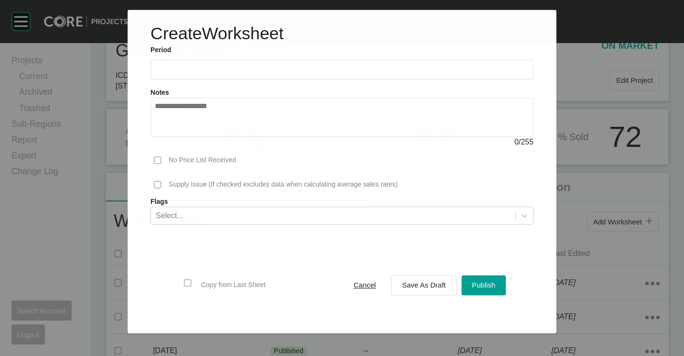
click at [240, 66] on input "text" at bounding box center [342, 69] width 375 height 8
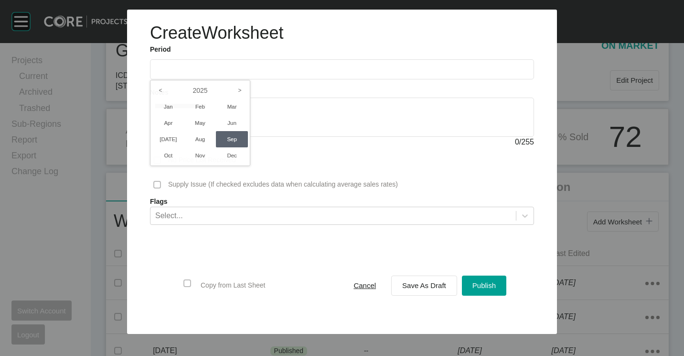
click at [235, 140] on li "Sep" at bounding box center [232, 139] width 32 height 16
type input "**********"
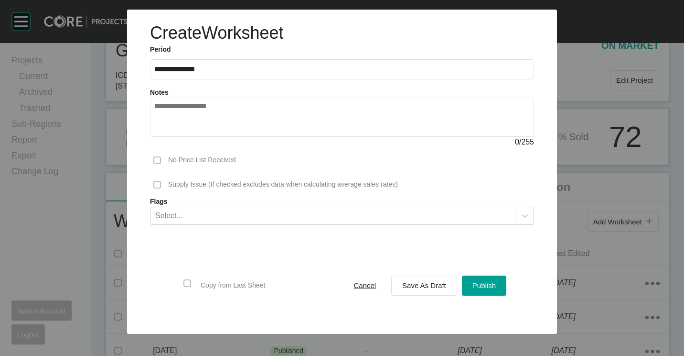
drag, startPoint x: 427, startPoint y: 278, endPoint x: 420, endPoint y: 271, distance: 9.8
click at [427, 277] on button "Save As Draft" at bounding box center [424, 285] width 66 height 20
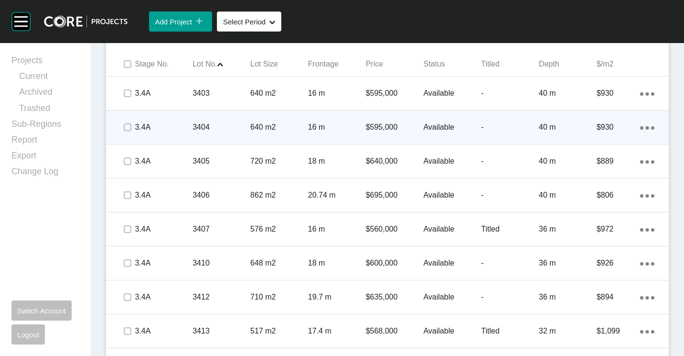
scroll to position [583, 0]
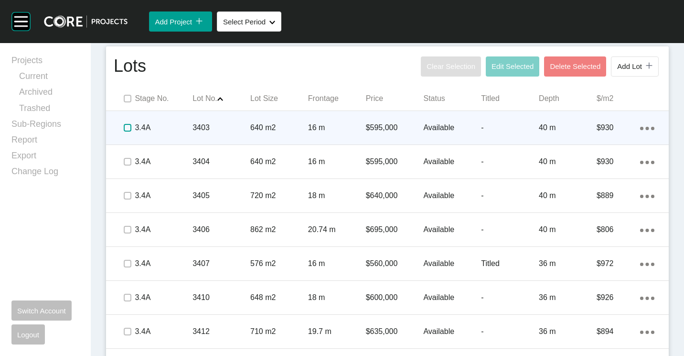
click at [128, 125] on label at bounding box center [128, 128] width 8 height 8
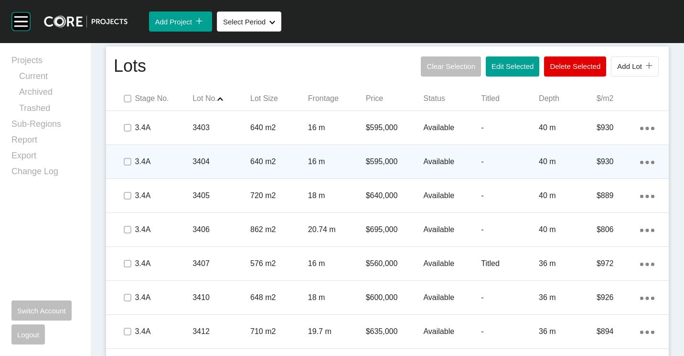
drag, startPoint x: 123, startPoint y: 162, endPoint x: 121, endPoint y: 171, distance: 8.7
click at [123, 162] on span at bounding box center [127, 161] width 14 height 14
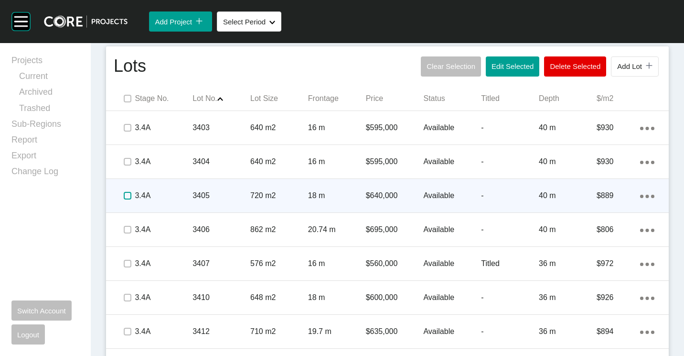
click at [124, 198] on label at bounding box center [128, 196] width 8 height 8
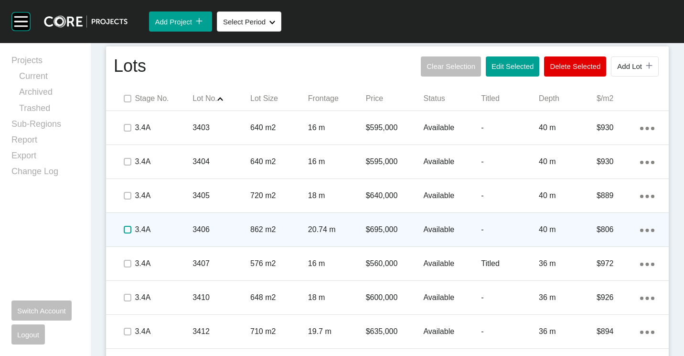
click at [125, 231] on label at bounding box center [128, 230] width 8 height 8
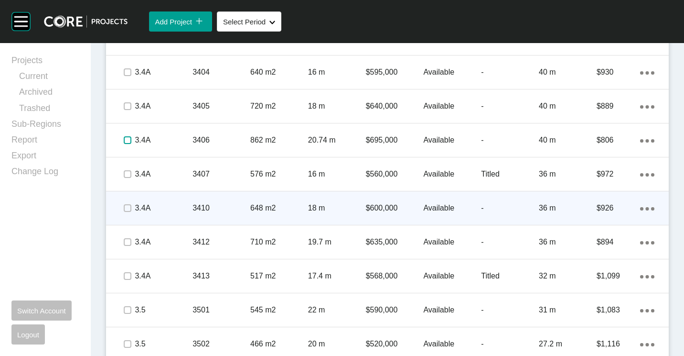
scroll to position [679, 0]
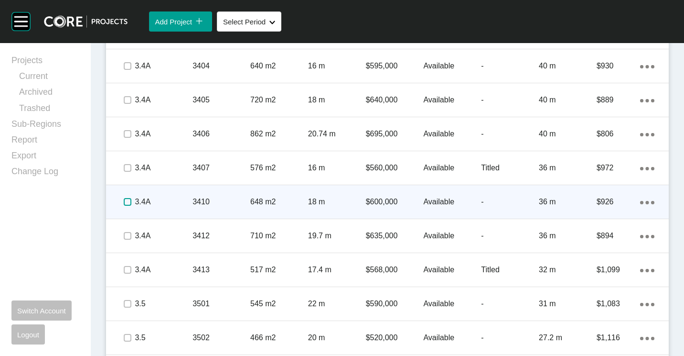
click at [129, 204] on label at bounding box center [128, 202] width 8 height 8
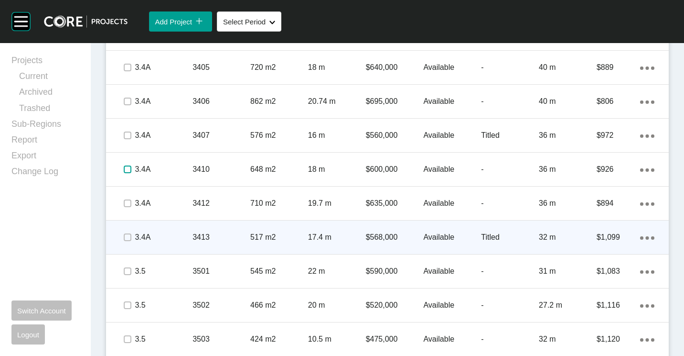
scroll to position [727, 0]
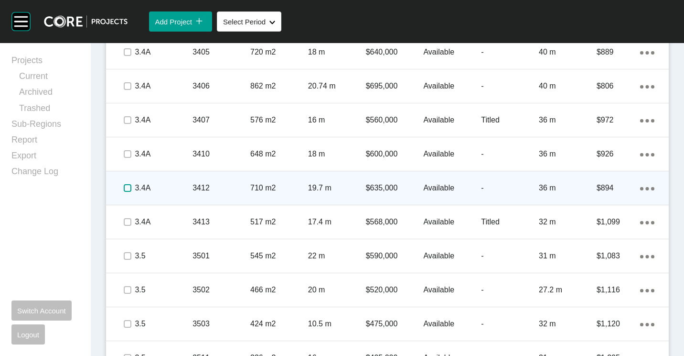
click at [128, 187] on label at bounding box center [128, 188] width 8 height 8
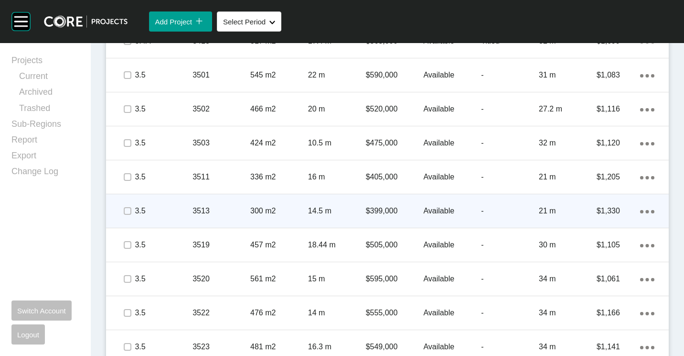
scroll to position [918, 0]
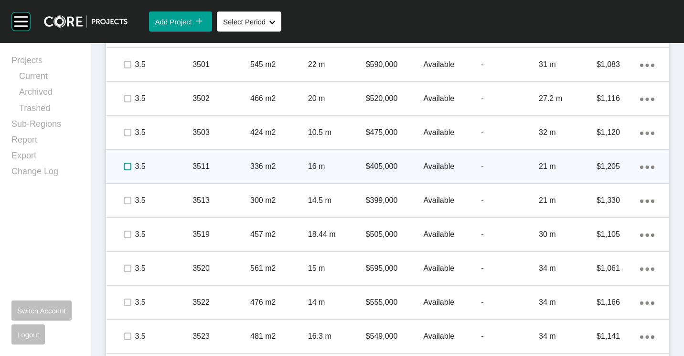
drag, startPoint x: 128, startPoint y: 165, endPoint x: 134, endPoint y: 170, distance: 7.8
click at [128, 165] on label at bounding box center [128, 166] width 8 height 8
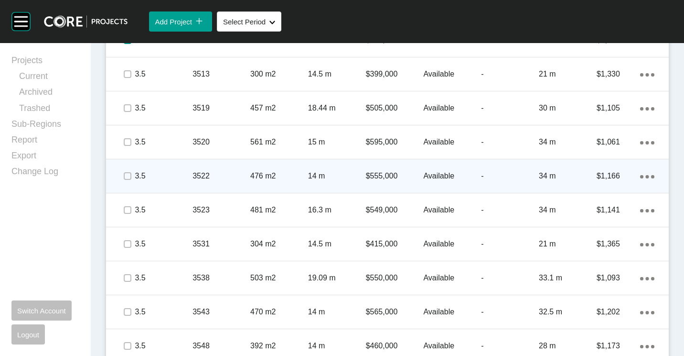
scroll to position [1061, 0]
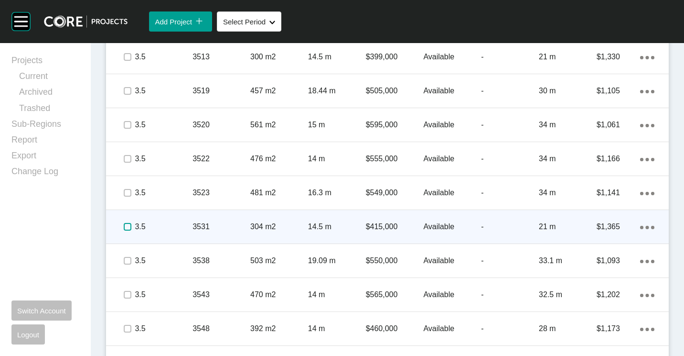
click at [127, 228] on label at bounding box center [128, 227] width 8 height 8
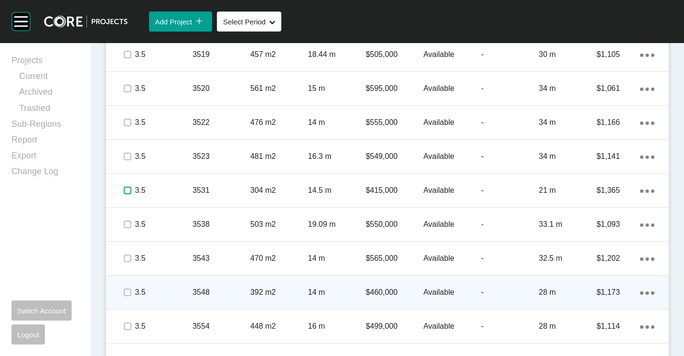
scroll to position [1109, 0]
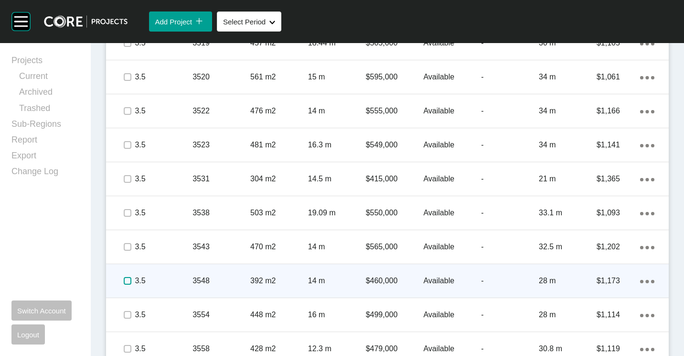
click at [127, 280] on label at bounding box center [128, 281] width 8 height 8
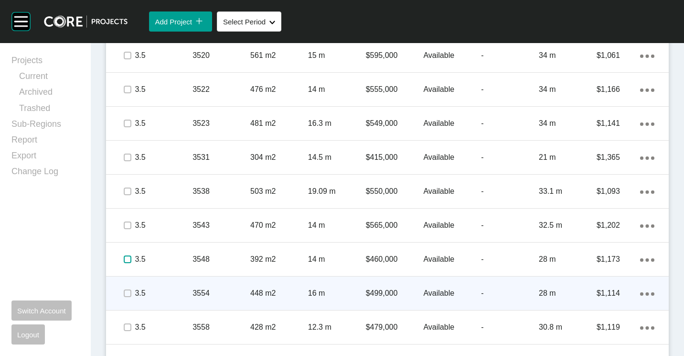
scroll to position [1157, 0]
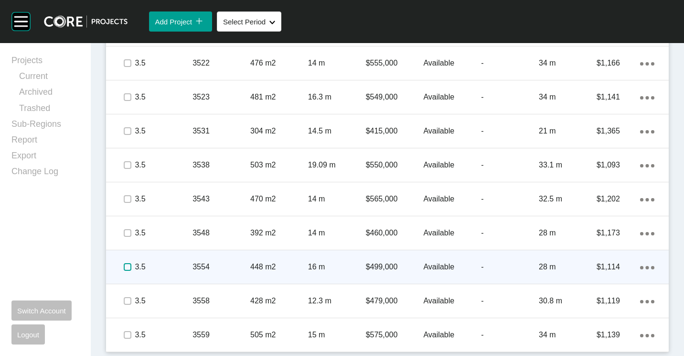
click at [129, 264] on label at bounding box center [128, 267] width 8 height 8
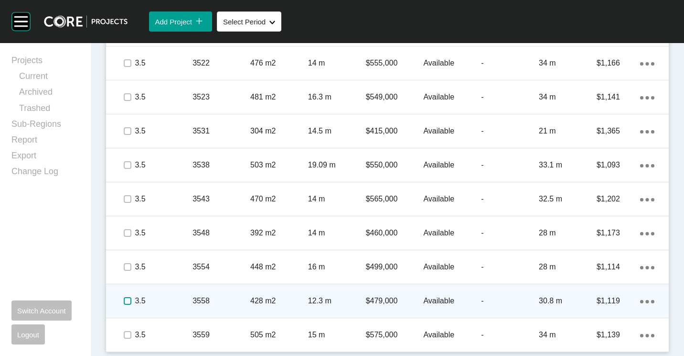
drag, startPoint x: 129, startPoint y: 300, endPoint x: 140, endPoint y: 296, distance: 11.8
click at [129, 300] on label at bounding box center [128, 301] width 8 height 8
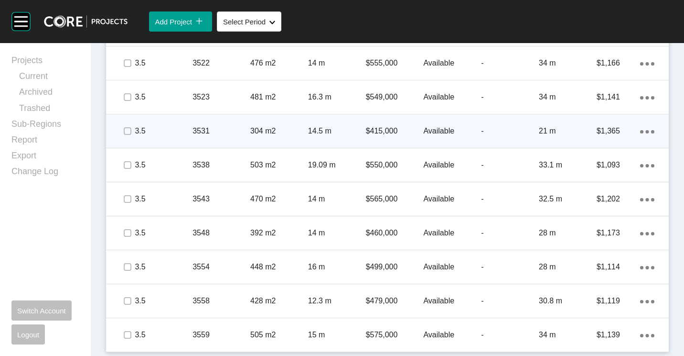
click at [189, 121] on div "3.5" at bounding box center [164, 131] width 58 height 30
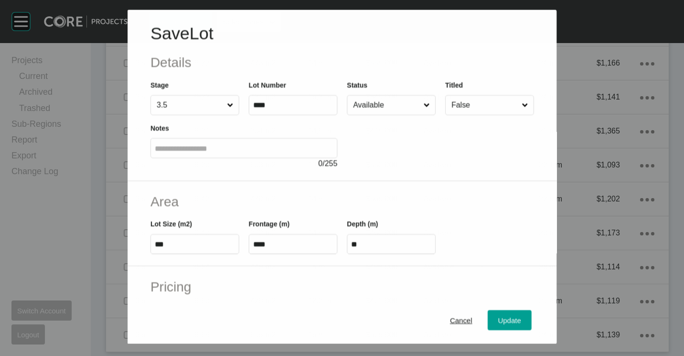
scroll to position [1127, 0]
click at [366, 109] on input "Available" at bounding box center [386, 104] width 70 height 19
drag, startPoint x: 363, startPoint y: 186, endPoint x: 470, endPoint y: 265, distance: 133.3
drag, startPoint x: 508, startPoint y: 323, endPoint x: 473, endPoint y: 294, distance: 45.8
click at [507, 323] on span "Update" at bounding box center [509, 320] width 23 height 8
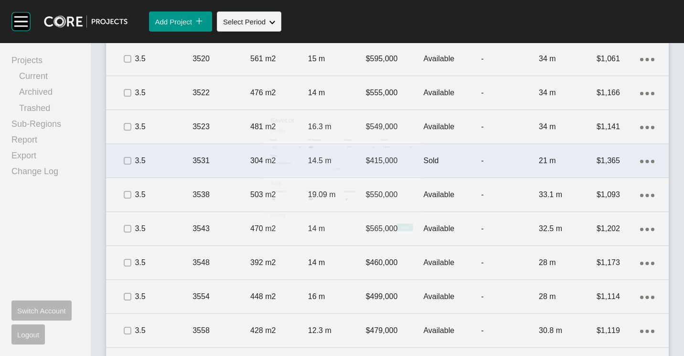
scroll to position [1157, 0]
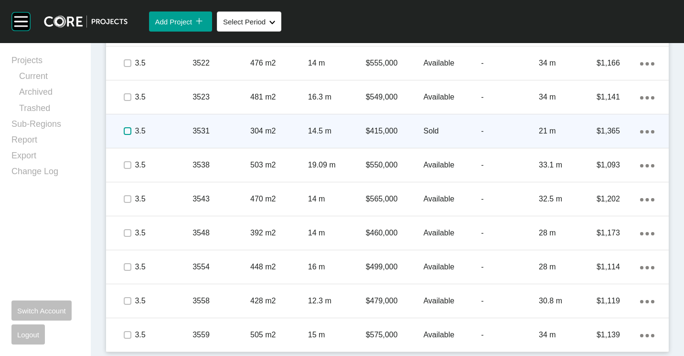
click at [127, 131] on label at bounding box center [128, 131] width 8 height 8
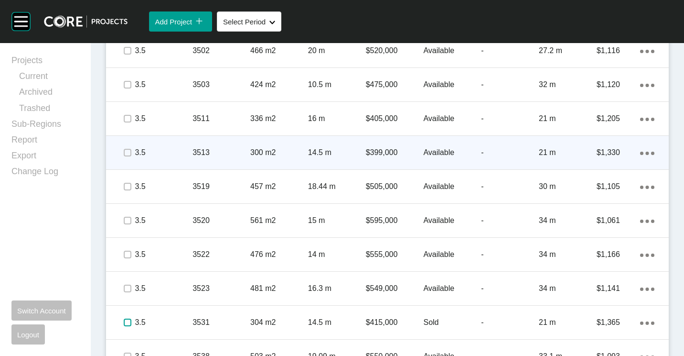
scroll to position [870, 0]
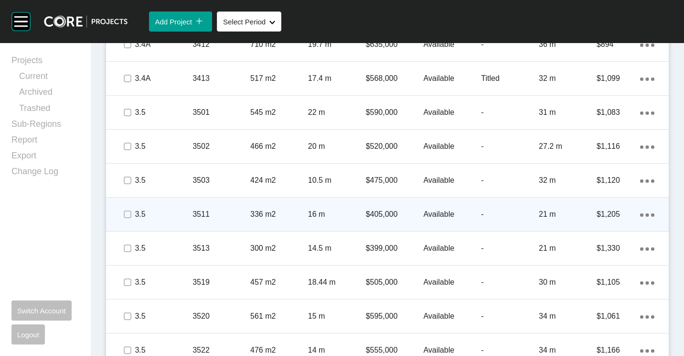
click at [122, 213] on span at bounding box center [127, 214] width 14 height 14
click at [178, 218] on p "3.5" at bounding box center [164, 214] width 58 height 11
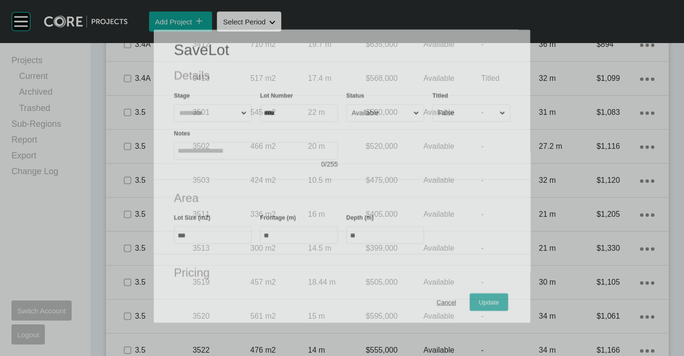
scroll to position [841, 0]
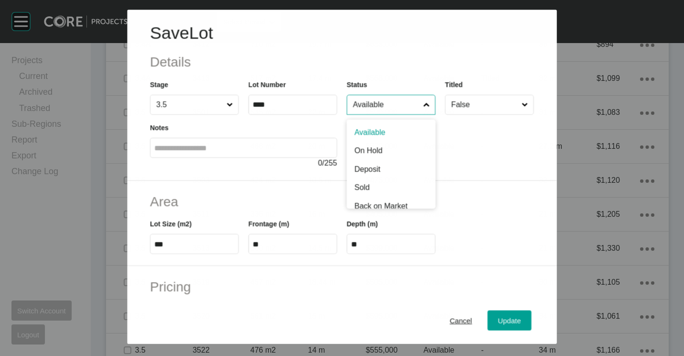
click at [363, 107] on input "Available" at bounding box center [386, 104] width 70 height 19
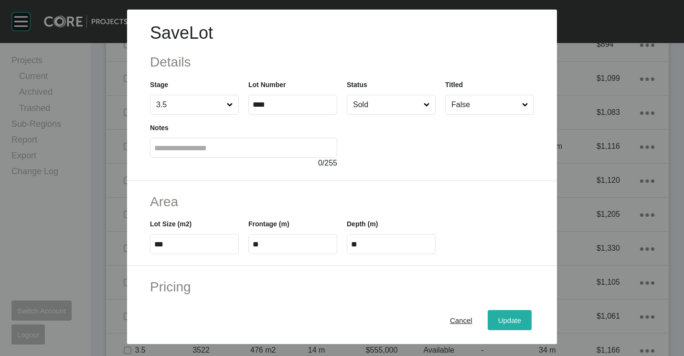
click at [506, 316] on span "Update" at bounding box center [509, 320] width 23 height 8
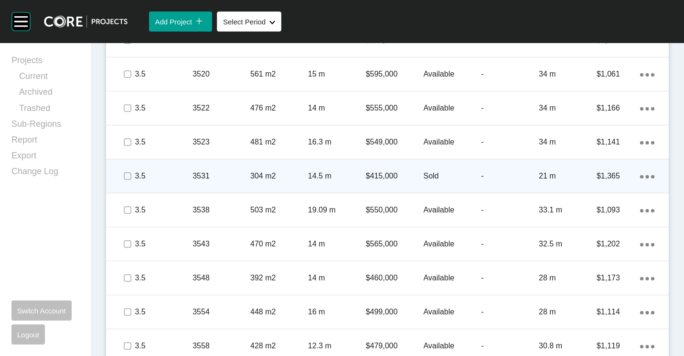
scroll to position [1157, 0]
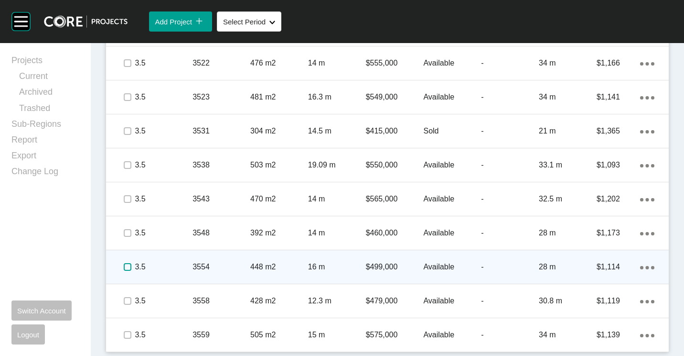
click at [125, 265] on label at bounding box center [128, 267] width 8 height 8
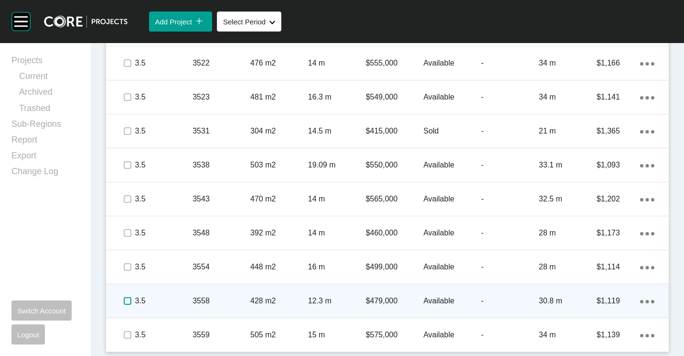
click at [129, 299] on label at bounding box center [128, 301] width 8 height 8
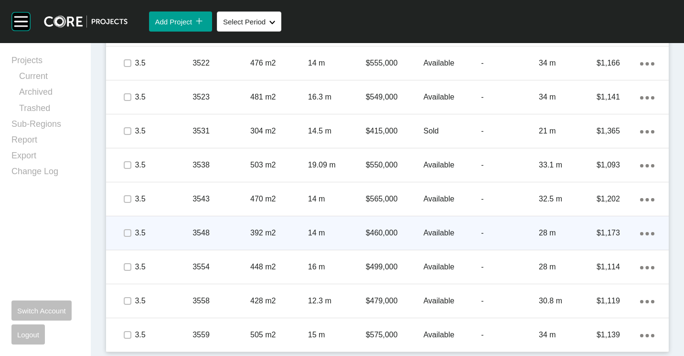
click at [213, 233] on p "3548" at bounding box center [222, 232] width 58 height 11
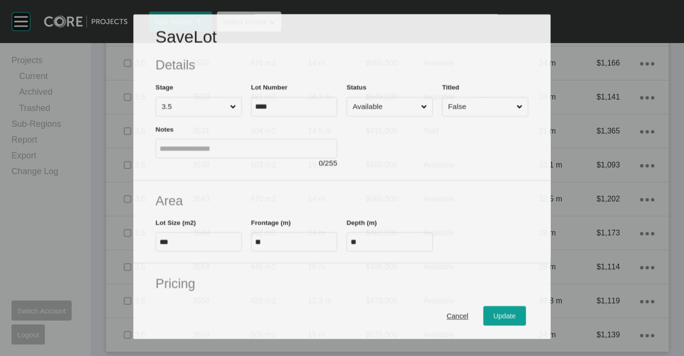
scroll to position [1127, 0]
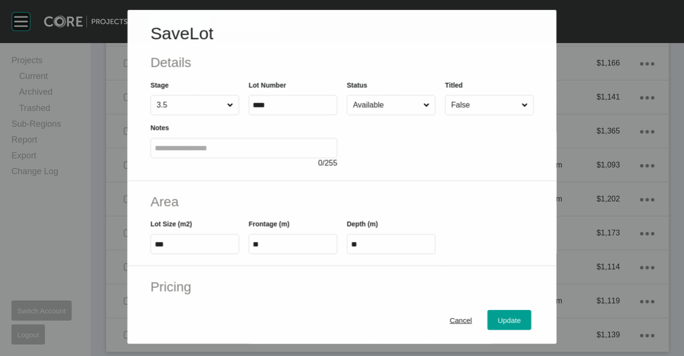
click at [367, 99] on input "Available" at bounding box center [386, 104] width 70 height 19
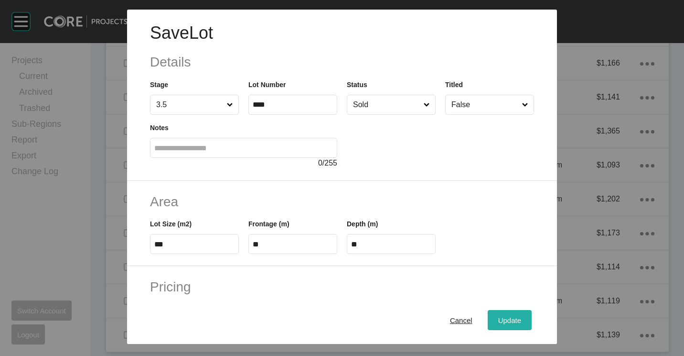
click at [514, 314] on div "Update" at bounding box center [510, 319] width 28 height 13
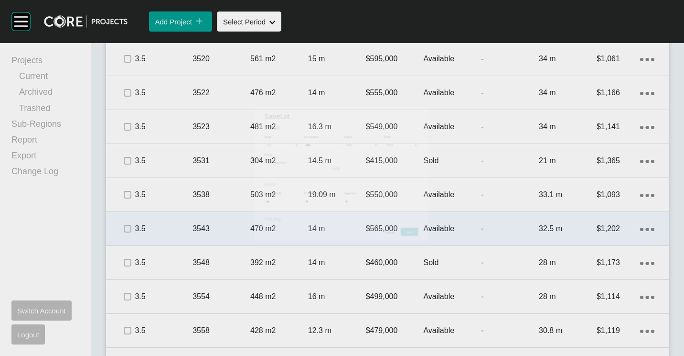
scroll to position [1157, 0]
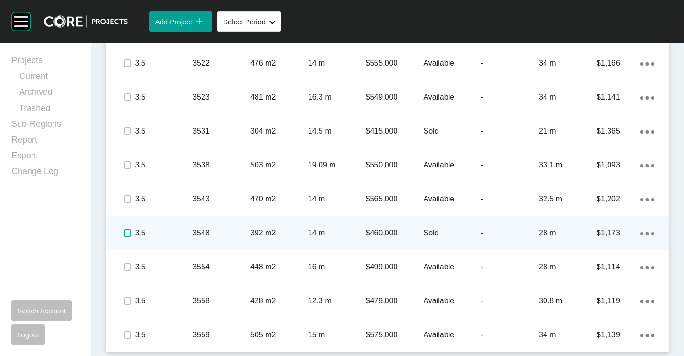
click at [128, 232] on label at bounding box center [128, 233] width 8 height 8
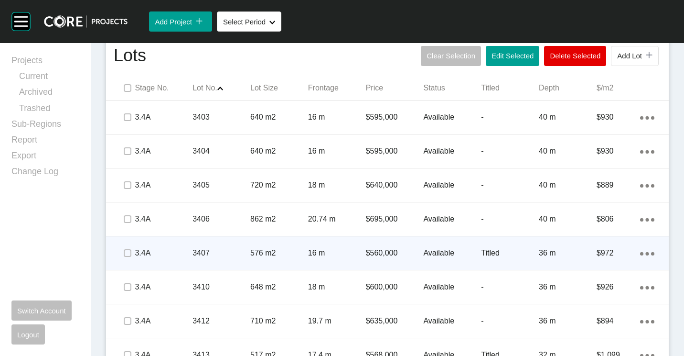
scroll to position [583, 0]
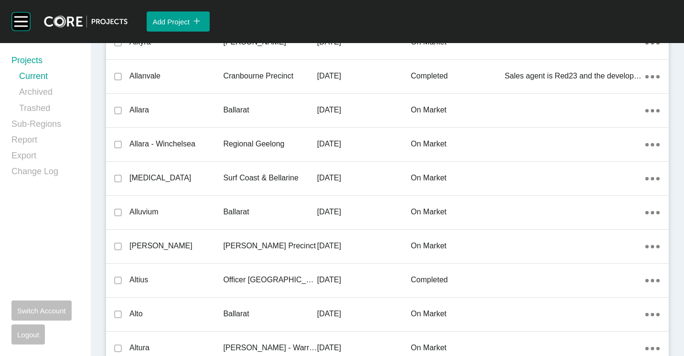
scroll to position [4971, 0]
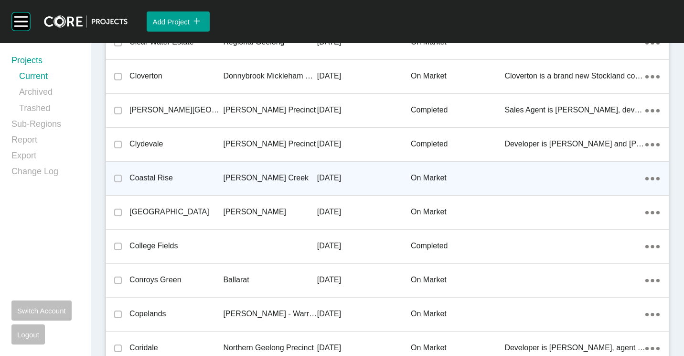
click at [262, 188] on div "[PERSON_NAME] Creek" at bounding box center [270, 178] width 94 height 30
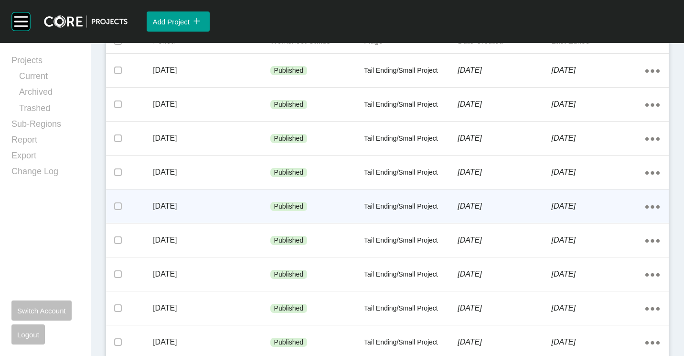
scroll to position [191, 0]
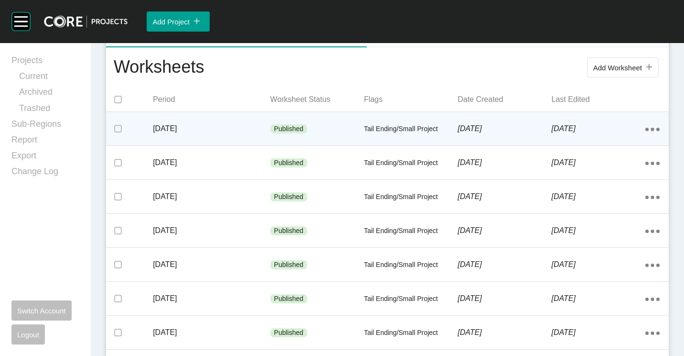
click at [322, 137] on div "Published" at bounding box center [317, 129] width 94 height 29
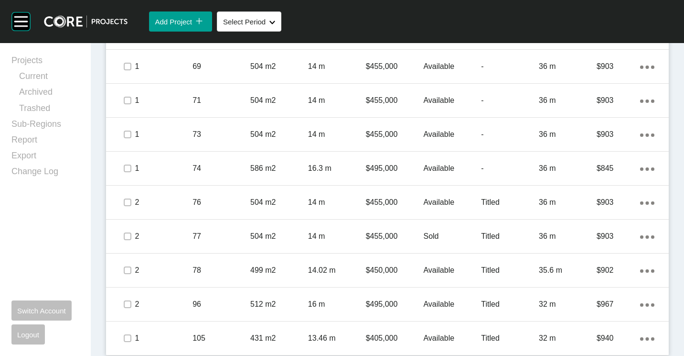
scroll to position [2701, 0]
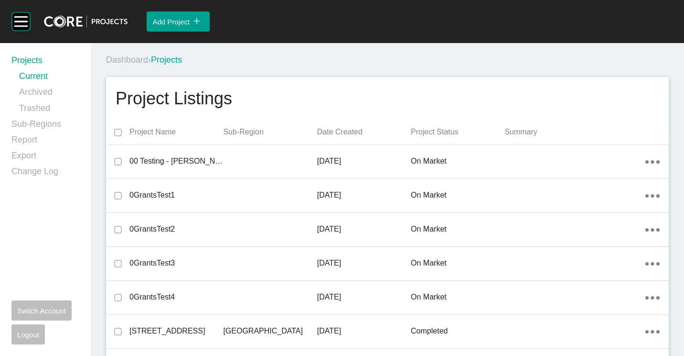
click at [333, 63] on div "Dashboard › Projects" at bounding box center [389, 60] width 567 height 12
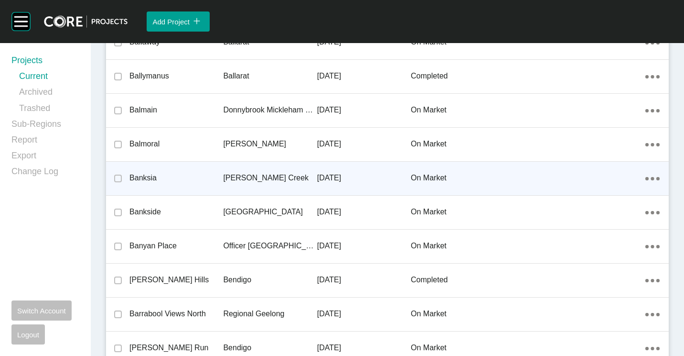
click at [194, 176] on p "Banksia" at bounding box center [176, 178] width 94 height 11
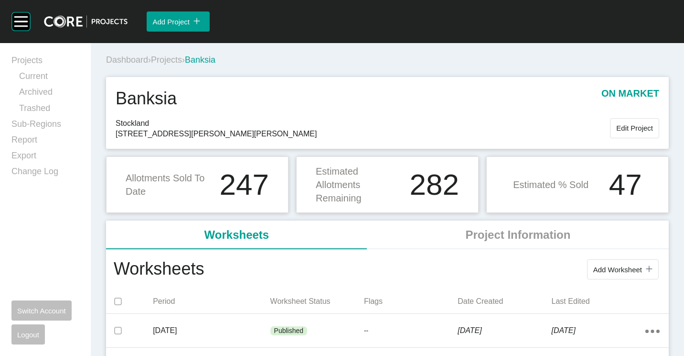
scroll to position [96, 0]
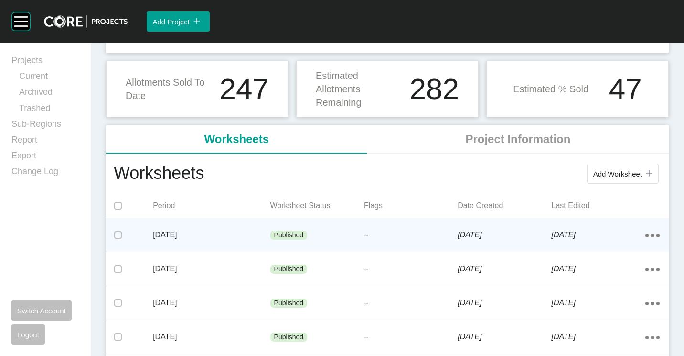
click at [240, 237] on p "[DATE]" at bounding box center [211, 234] width 117 height 11
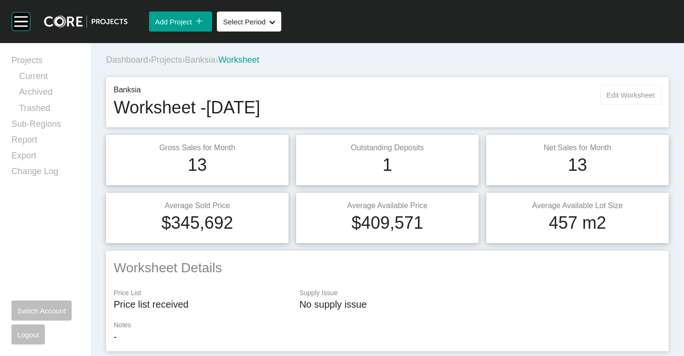
click at [618, 85] on button "Edit Worksheet" at bounding box center [631, 95] width 61 height 20
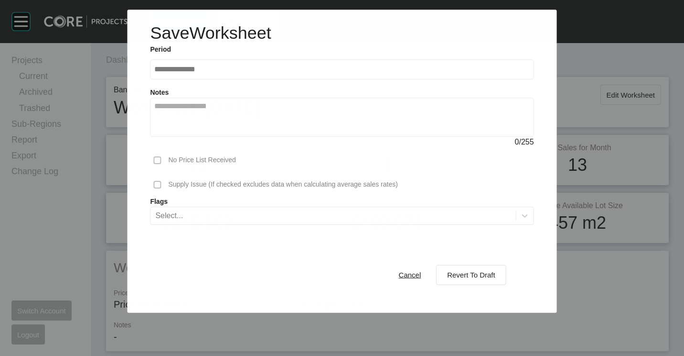
click at [465, 260] on div "Cancel Revert To Draft" at bounding box center [342, 274] width 384 height 53
click at [464, 269] on div "Revert To Draft" at bounding box center [471, 274] width 53 height 13
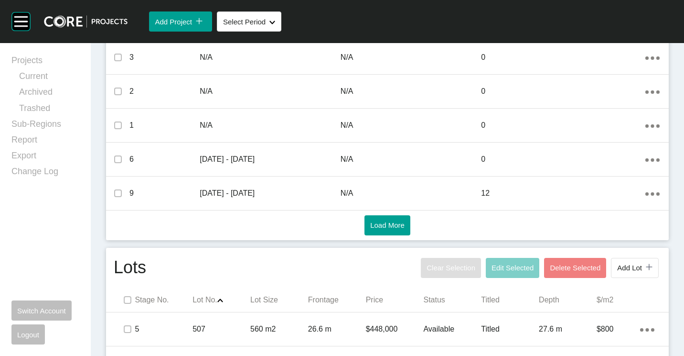
scroll to position [621, 0]
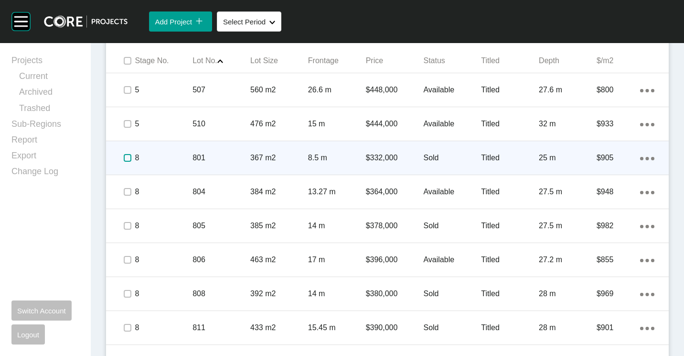
click at [127, 156] on label at bounding box center [128, 158] width 8 height 8
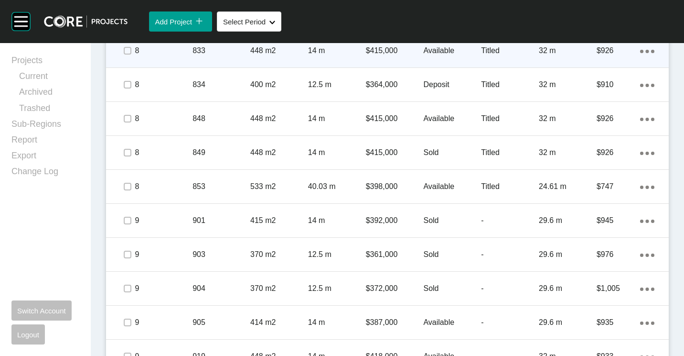
scroll to position [1099, 0]
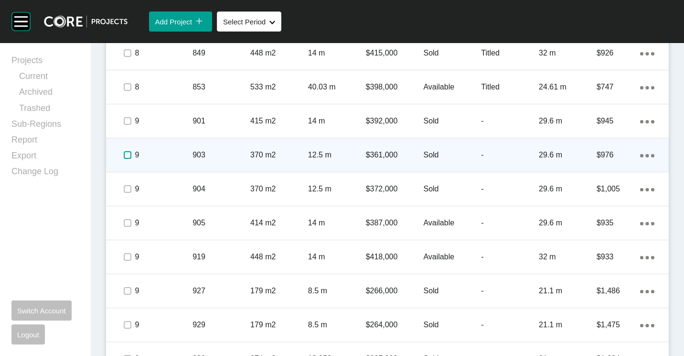
click at [126, 155] on label at bounding box center [128, 155] width 8 height 8
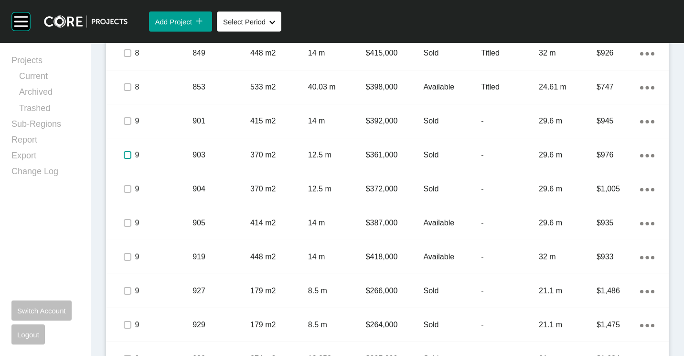
scroll to position [1259, 0]
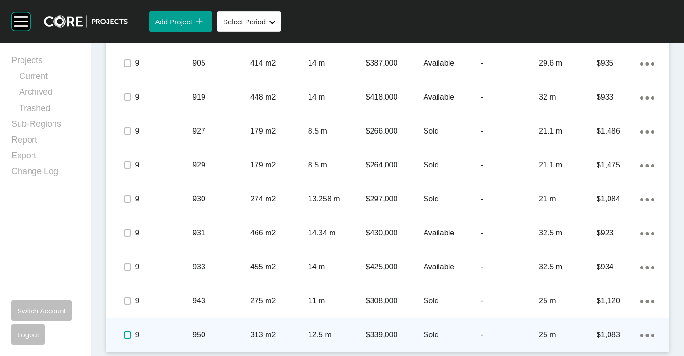
click at [125, 334] on label at bounding box center [128, 335] width 8 height 8
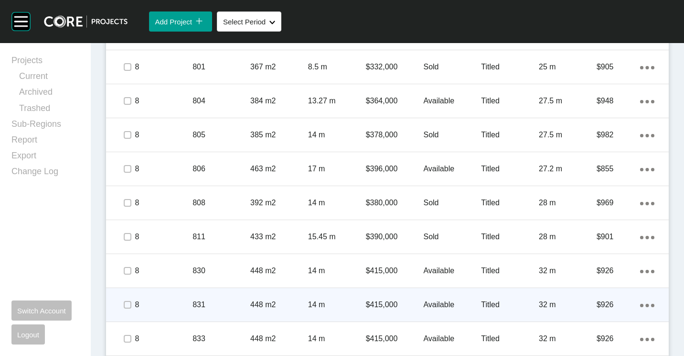
scroll to position [685, 0]
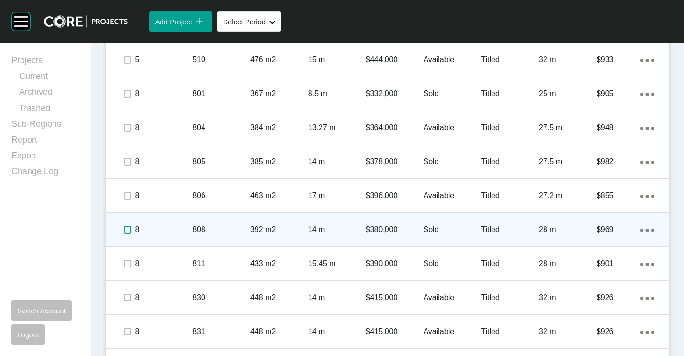
drag, startPoint x: 125, startPoint y: 227, endPoint x: 173, endPoint y: 213, distance: 49.8
click at [125, 227] on label at bounding box center [128, 230] width 8 height 8
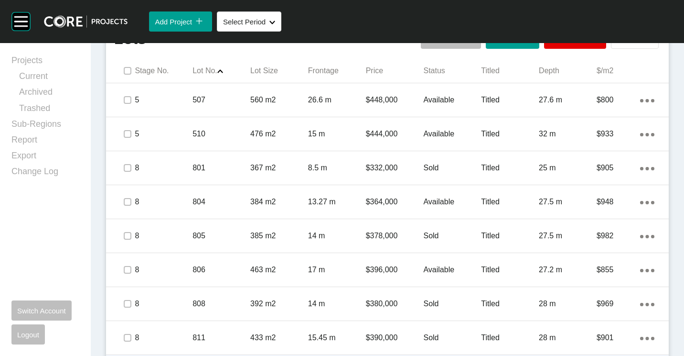
scroll to position [494, 0]
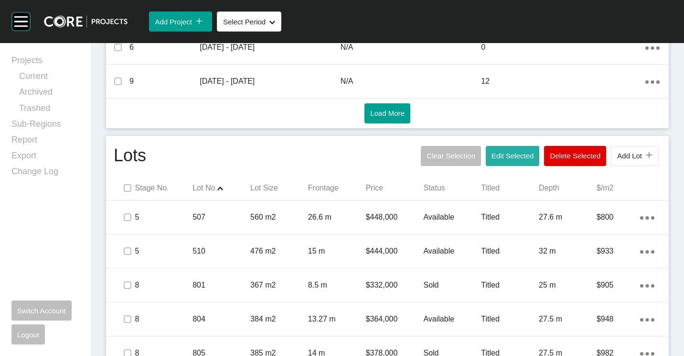
drag, startPoint x: 501, startPoint y: 158, endPoint x: 480, endPoint y: 141, distance: 27.2
click at [501, 158] on span "Edit Selected" at bounding box center [513, 155] width 42 height 8
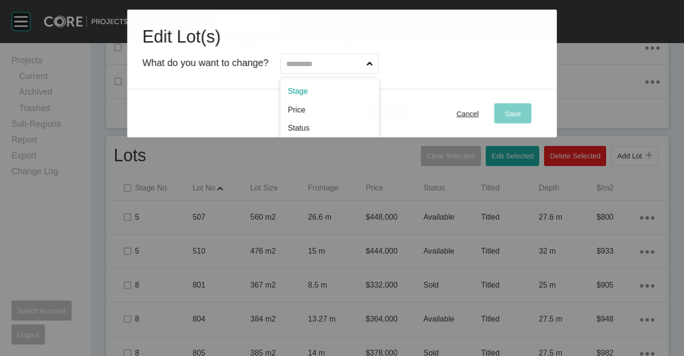
click at [339, 70] on input "text" at bounding box center [325, 63] width 80 height 19
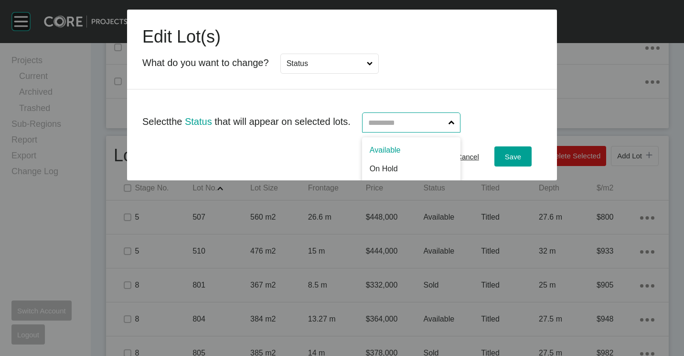
click at [412, 125] on input "text" at bounding box center [407, 122] width 80 height 19
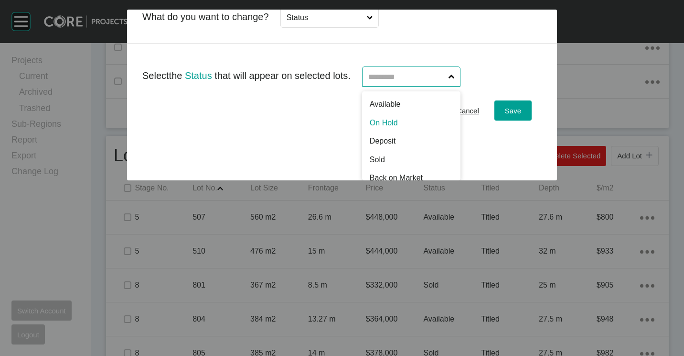
scroll to position [0, 0]
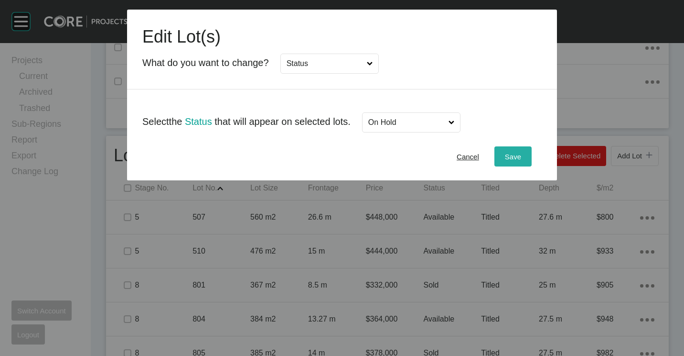
click at [505, 159] on span "Save" at bounding box center [513, 156] width 16 height 8
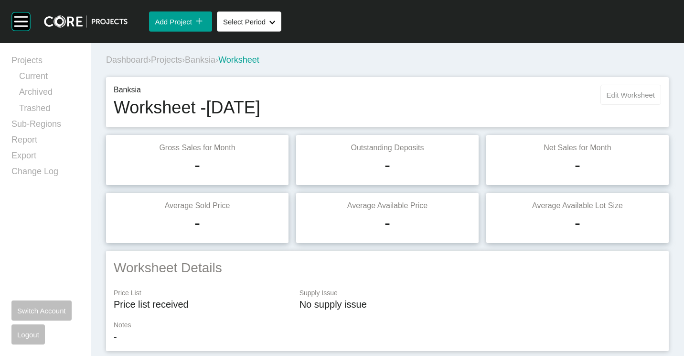
click at [610, 92] on span "Edit Worksheet" at bounding box center [631, 95] width 48 height 8
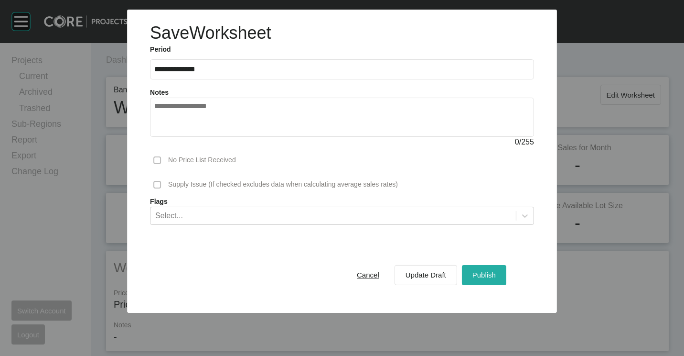
click at [479, 270] on div "Publish" at bounding box center [484, 274] width 28 height 13
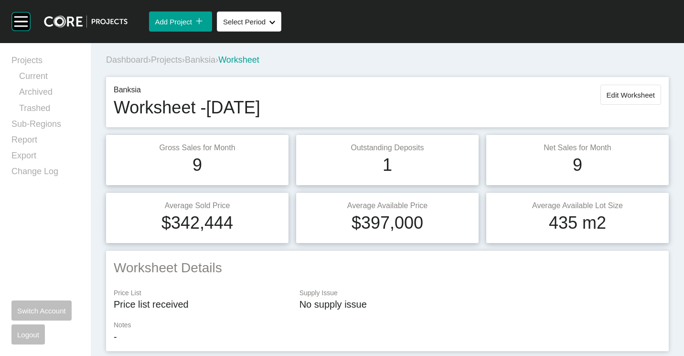
click at [175, 57] on span "Projects" at bounding box center [166, 60] width 31 height 10
